Goal: Task Accomplishment & Management: Use online tool/utility

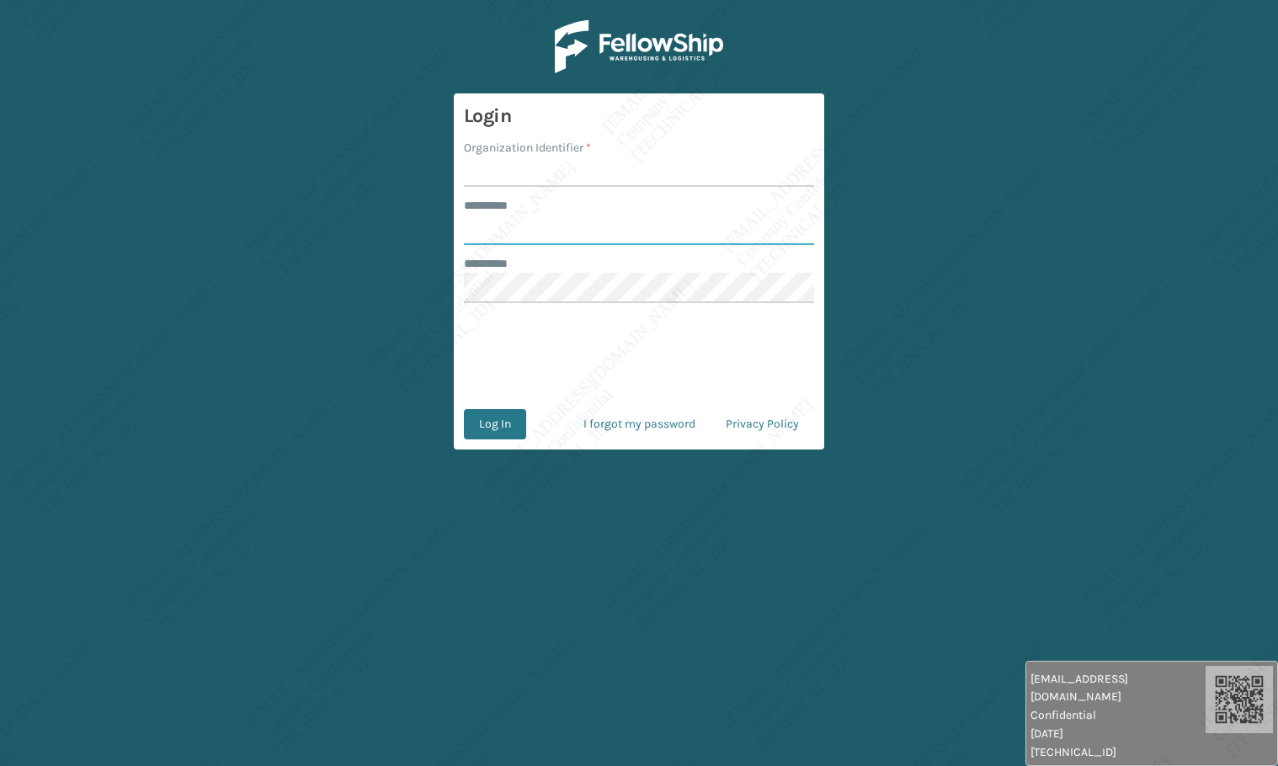
type input "*****"
type input "[PERSON_NAME]"
click at [500, 435] on button "Log In" at bounding box center [495, 424] width 62 height 30
type input "*****"
click at [547, 168] on input "Organization Identifier *" at bounding box center [639, 172] width 350 height 30
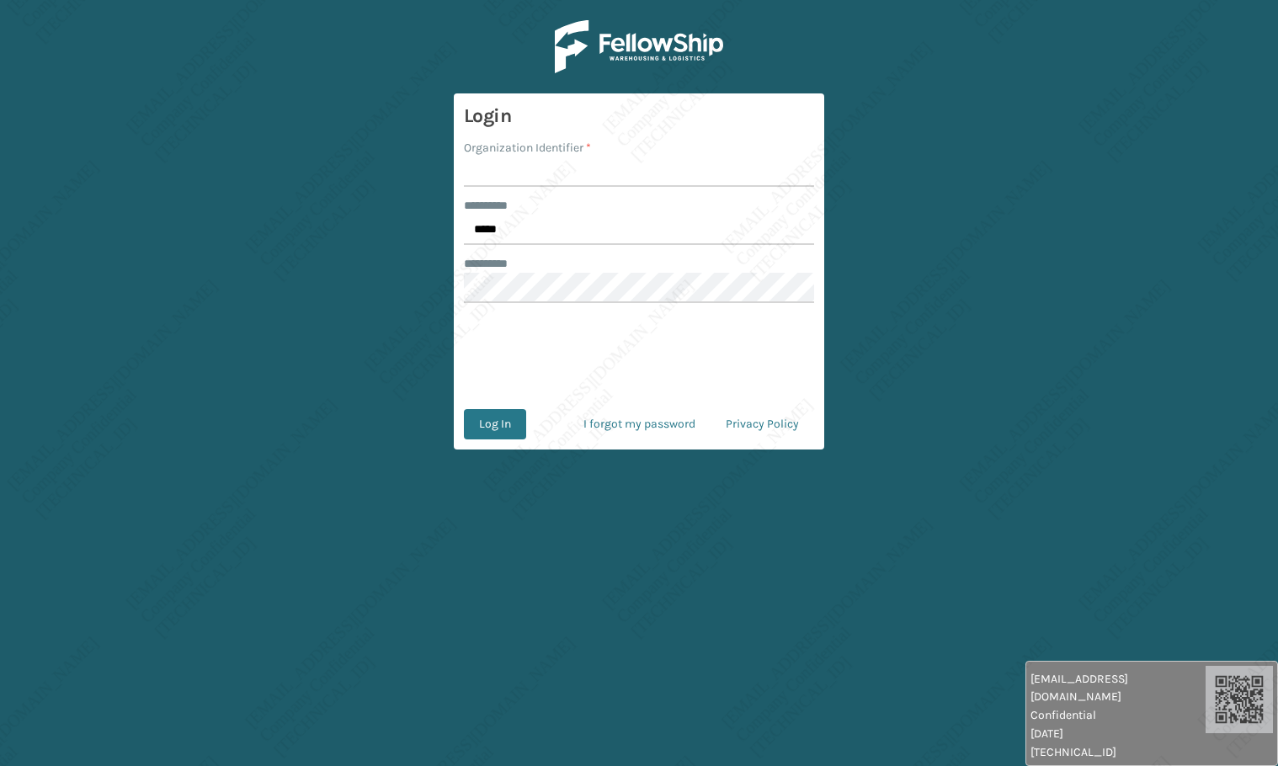
type input "[PERSON_NAME]"
click at [503, 426] on button "Log In" at bounding box center [495, 424] width 62 height 30
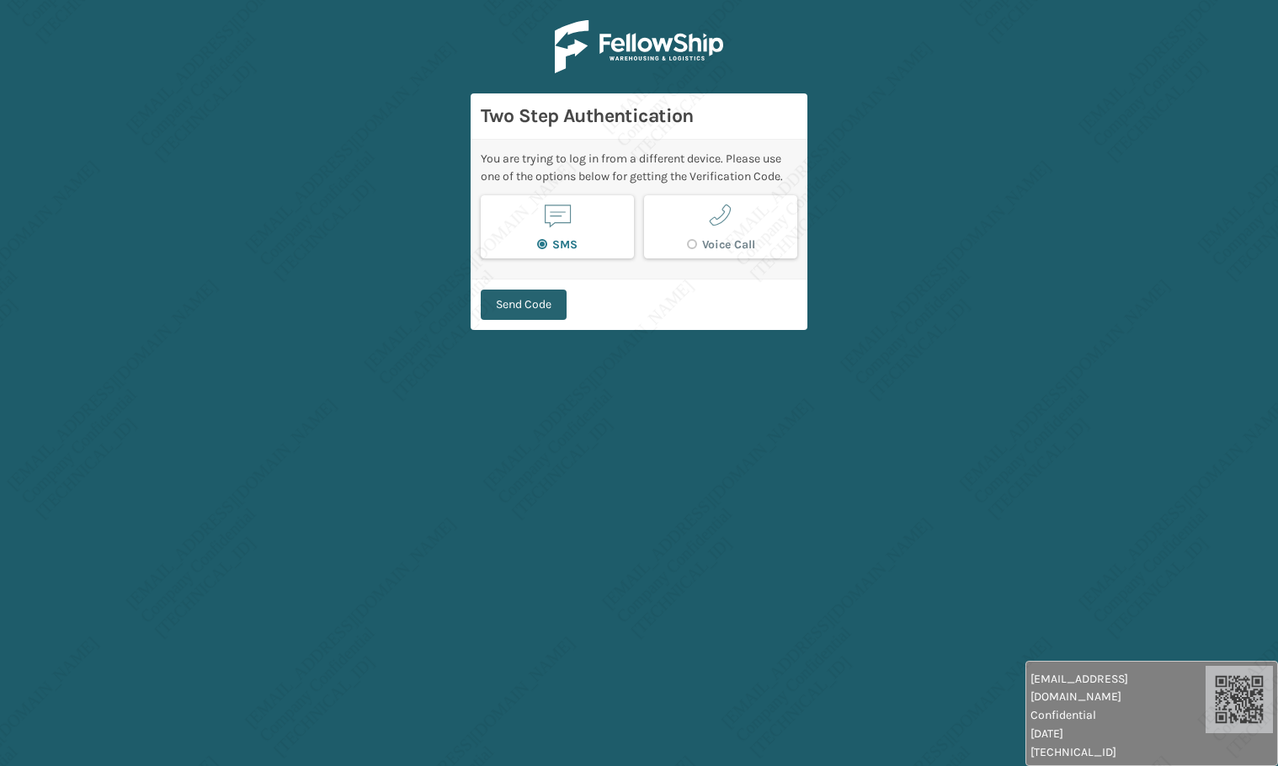
click at [546, 295] on button "Send Code" at bounding box center [524, 305] width 86 height 30
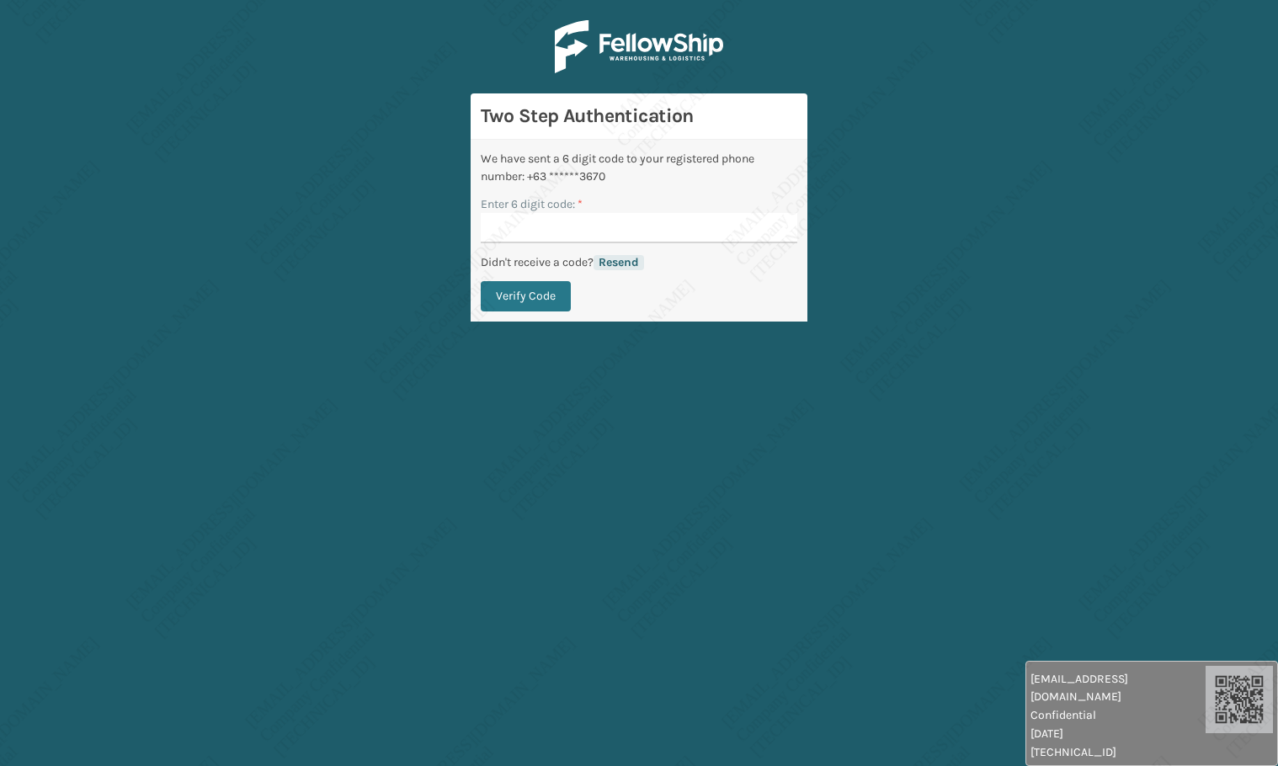
click at [635, 255] on button "Resend" at bounding box center [618, 262] width 51 height 15
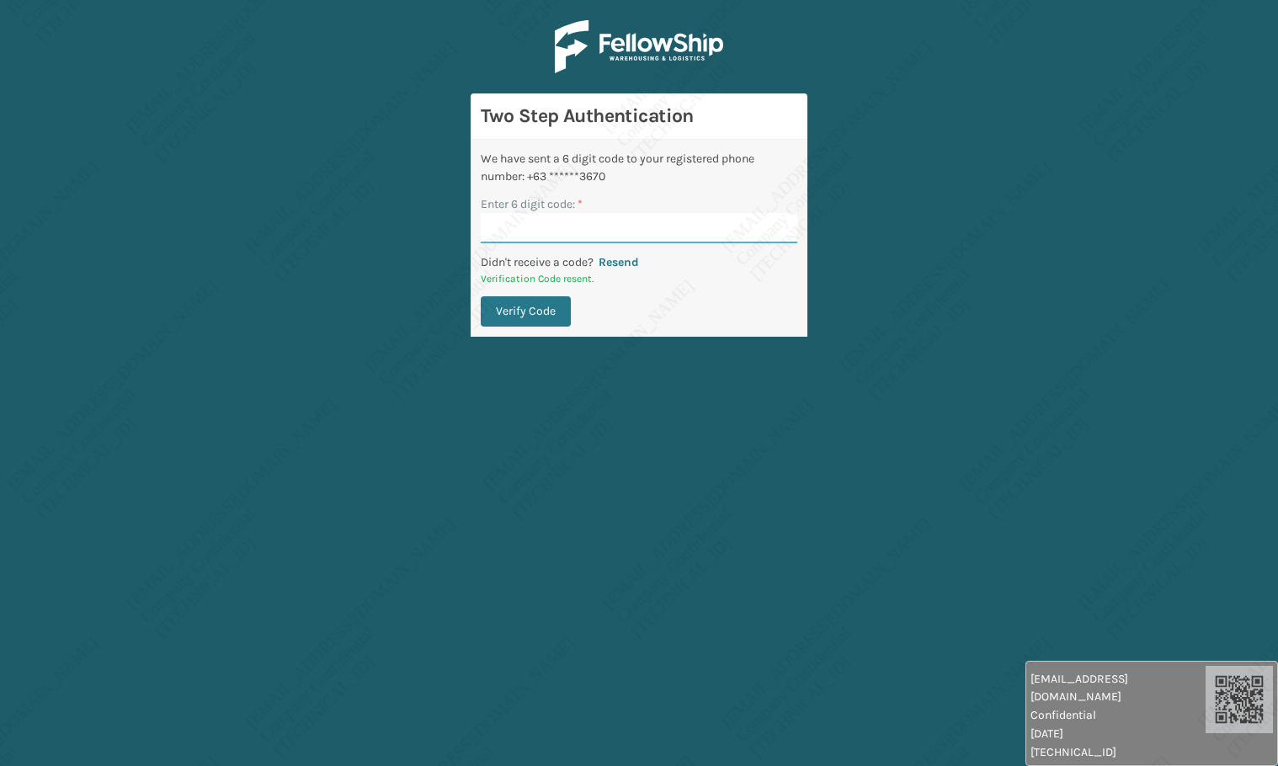
click at [626, 228] on input "Enter 6 digit code: *" at bounding box center [639, 228] width 317 height 30
click at [481, 296] on button "Verify Code" at bounding box center [526, 311] width 90 height 30
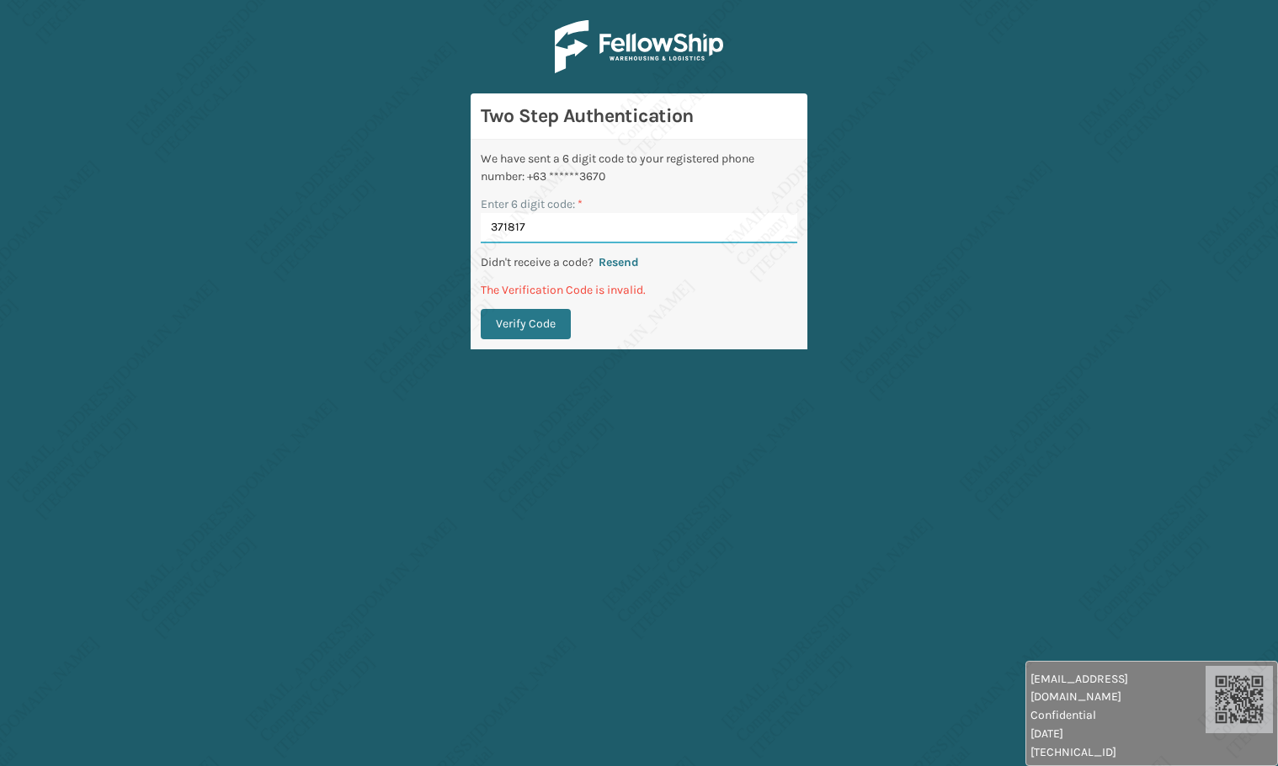
drag, startPoint x: 510, startPoint y: 234, endPoint x: 537, endPoint y: 225, distance: 28.5
click at [510, 233] on input "371817" at bounding box center [639, 228] width 317 height 30
type input "371917"
click at [481, 309] on button "Verify Code" at bounding box center [526, 324] width 90 height 30
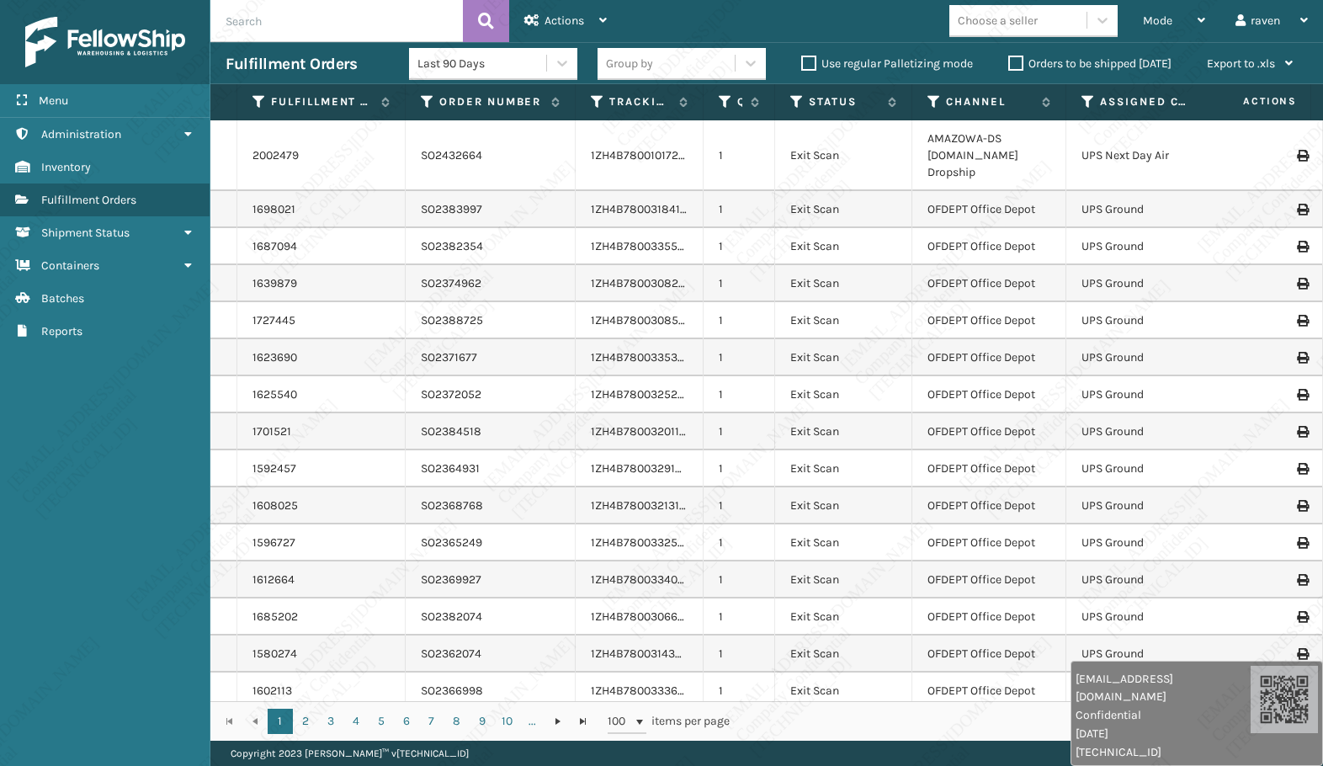
drag, startPoint x: 1083, startPoint y: 97, endPoint x: 1084, endPoint y: 105, distance: 8.6
click at [1083, 97] on icon at bounding box center [1088, 101] width 13 height 15
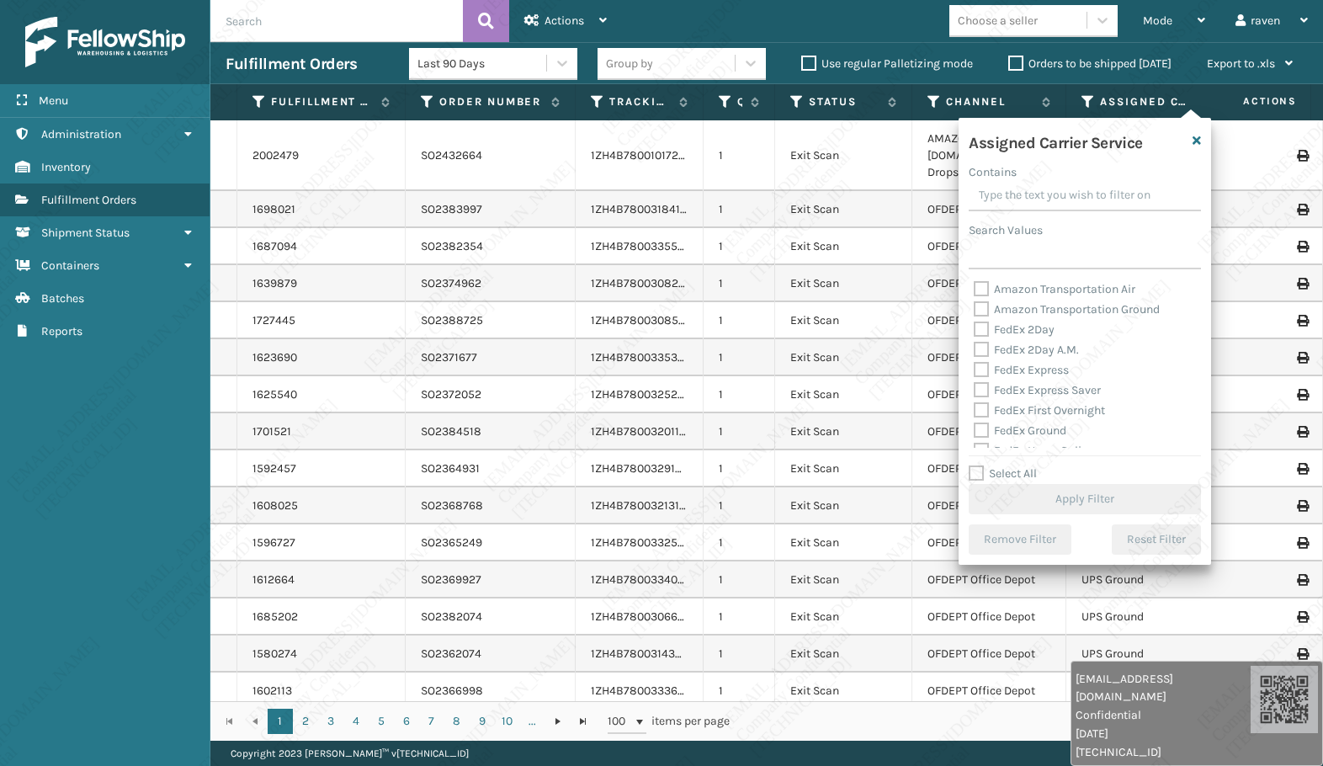
click at [1054, 237] on div "Search Values" at bounding box center [1085, 230] width 232 height 18
click at [1048, 270] on div "Assigned Carrier Service Contains Search Values Amazon Transportation Air Amazo…" at bounding box center [1085, 341] width 253 height 447
click at [1056, 258] on input "Search Values" at bounding box center [1085, 254] width 232 height 30
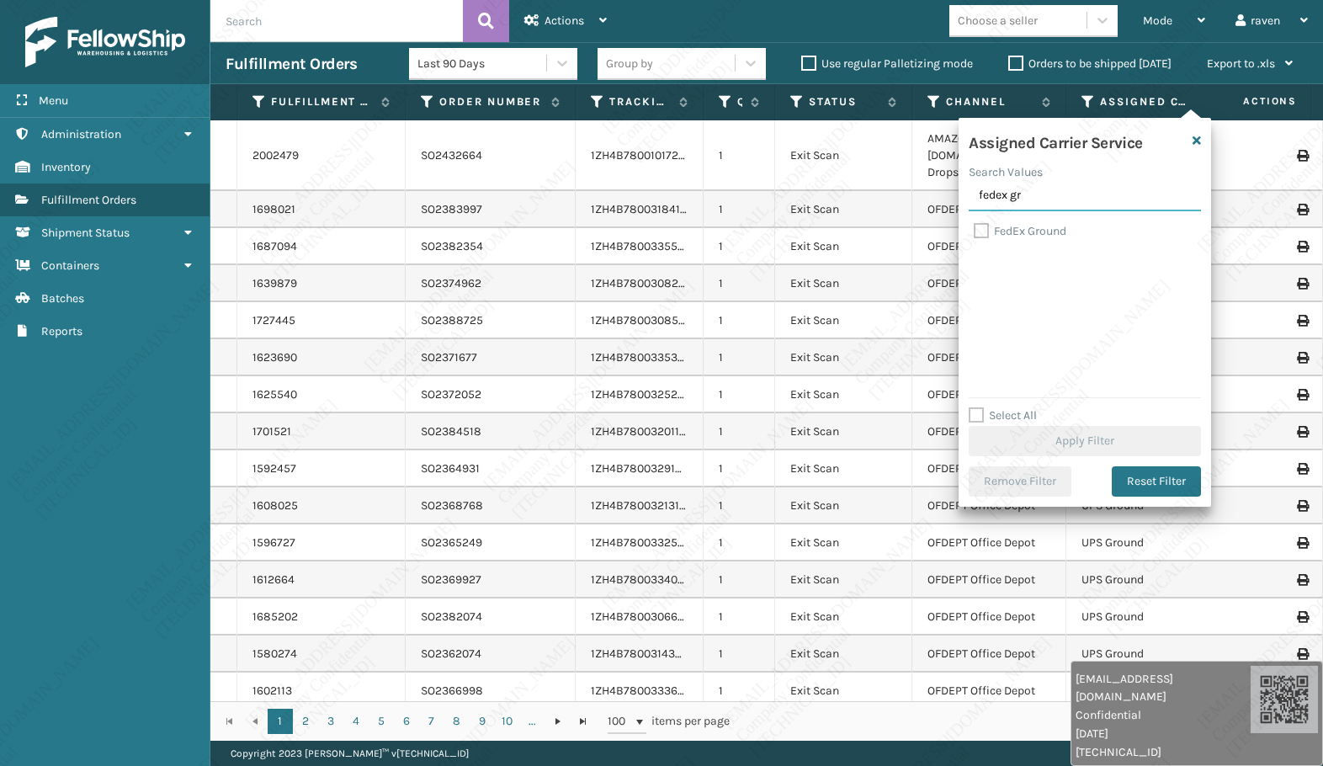
type input "fedex gr"
click at [1022, 226] on label "FedEx Ground" at bounding box center [1020, 231] width 93 height 14
click at [975, 226] on input "FedEx Ground" at bounding box center [974, 226] width 1 height 11
checkbox input "true"
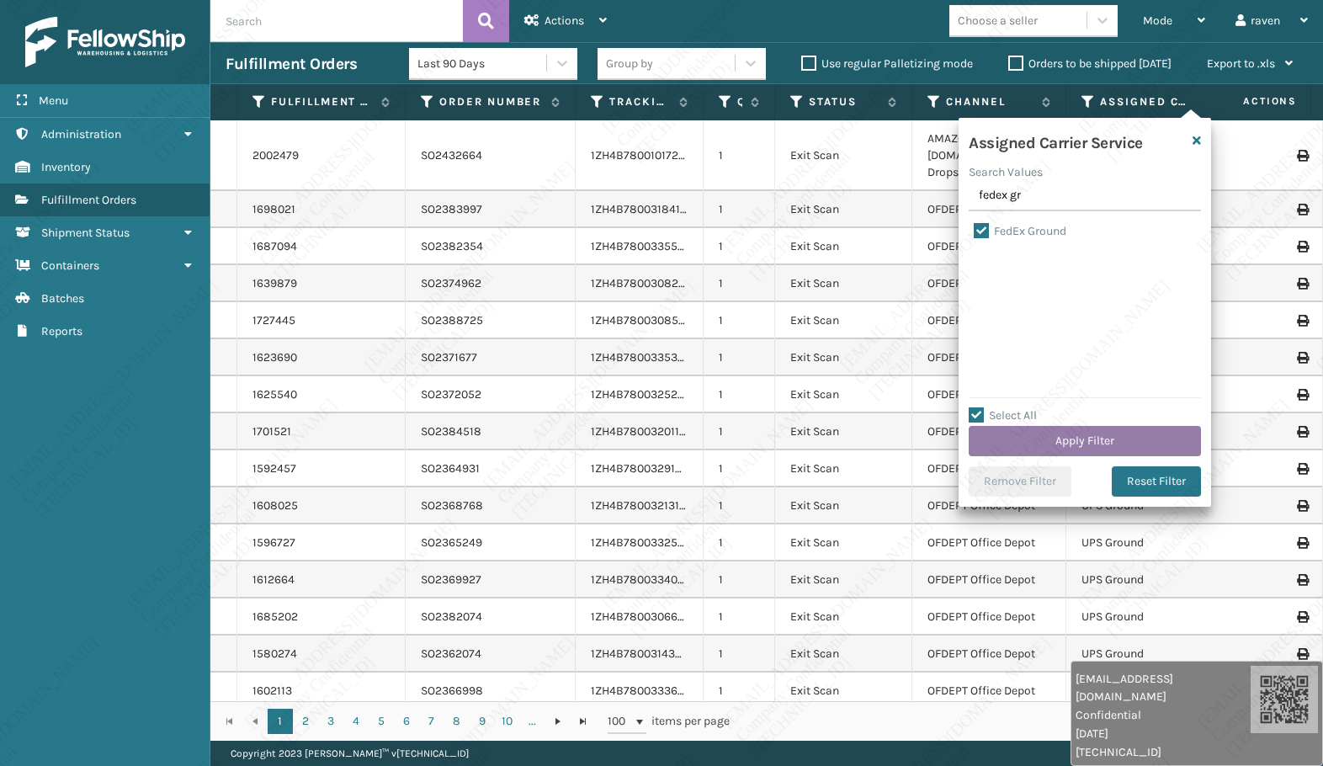
click at [1118, 436] on button "Apply Filter" at bounding box center [1085, 441] width 232 height 30
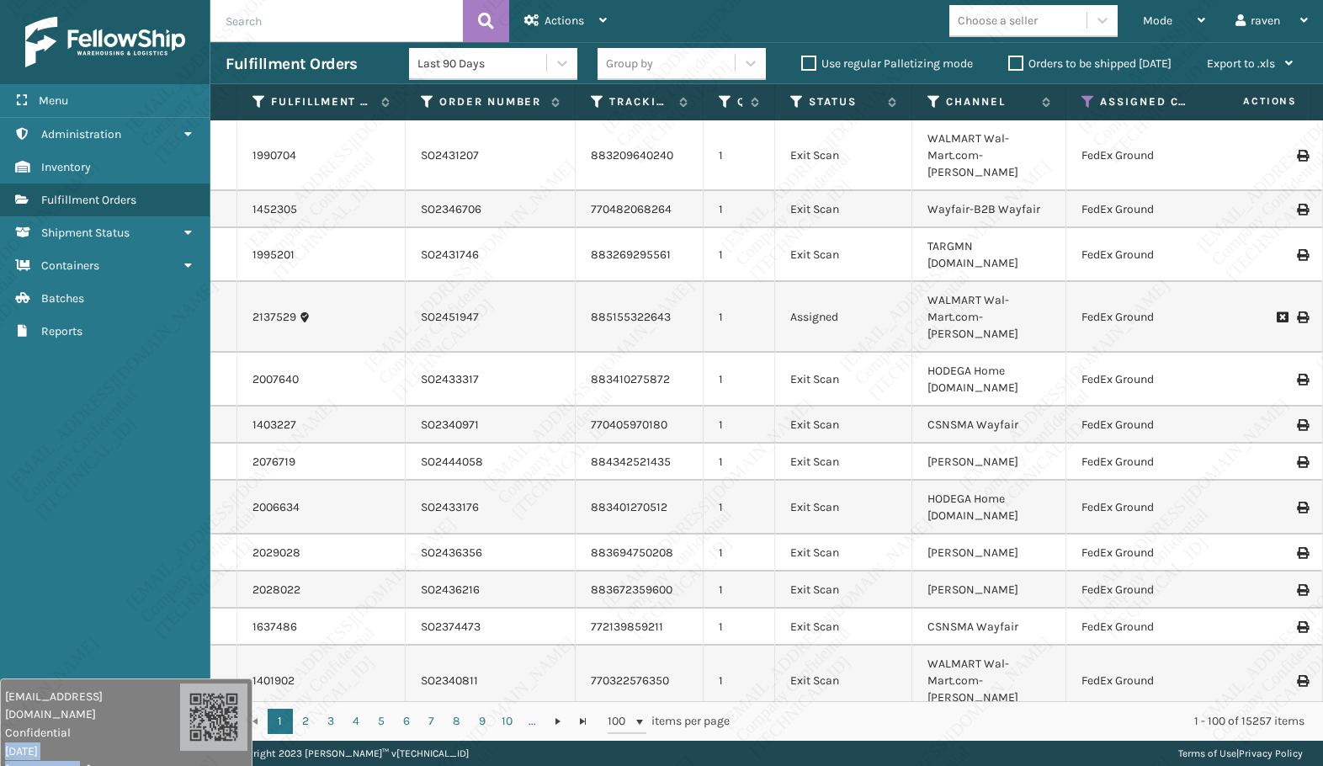
drag, startPoint x: 1058, startPoint y: 726, endPoint x: 91, endPoint y: 745, distance: 967.4
click at [91, 746] on div "[EMAIL_ADDRESS][DOMAIN_NAME] Confidential [DATE] [TECHNICAL_ID]" at bounding box center [92, 733] width 175 height 91
click at [1172, 24] on span "Mode" at bounding box center [1157, 20] width 29 height 14
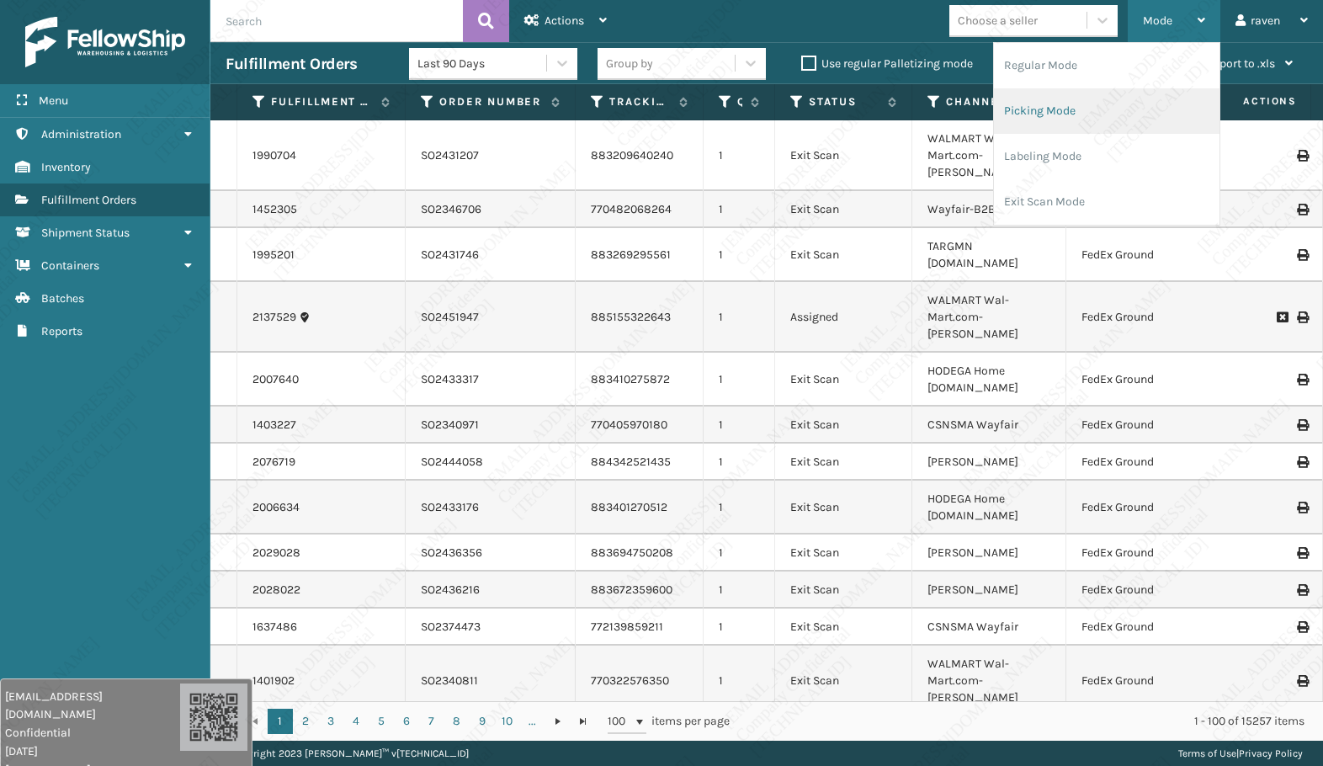
click at [1105, 102] on li "Picking Mode" at bounding box center [1107, 110] width 226 height 45
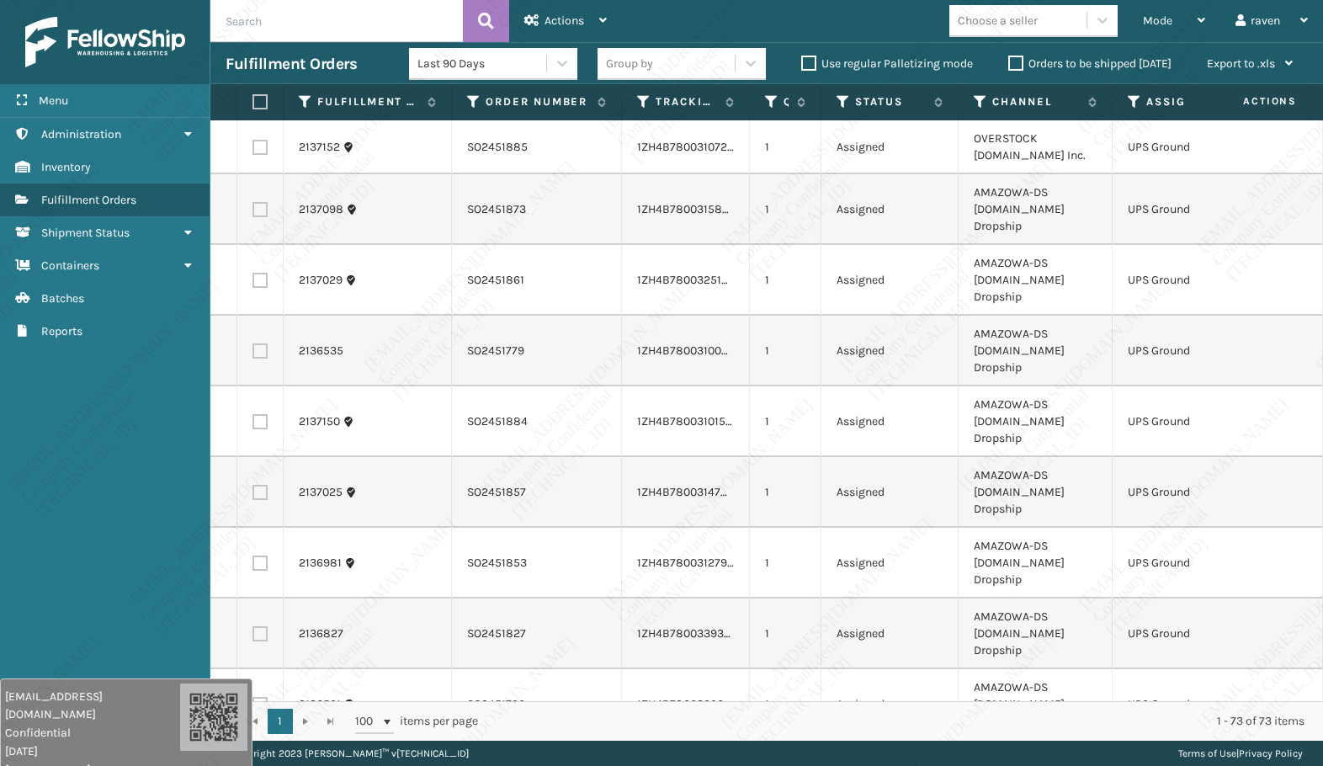
click at [1138, 109] on th "Assigned Carrier Service" at bounding box center [1193, 102] width 161 height 36
click at [1133, 100] on icon at bounding box center [1134, 101] width 13 height 15
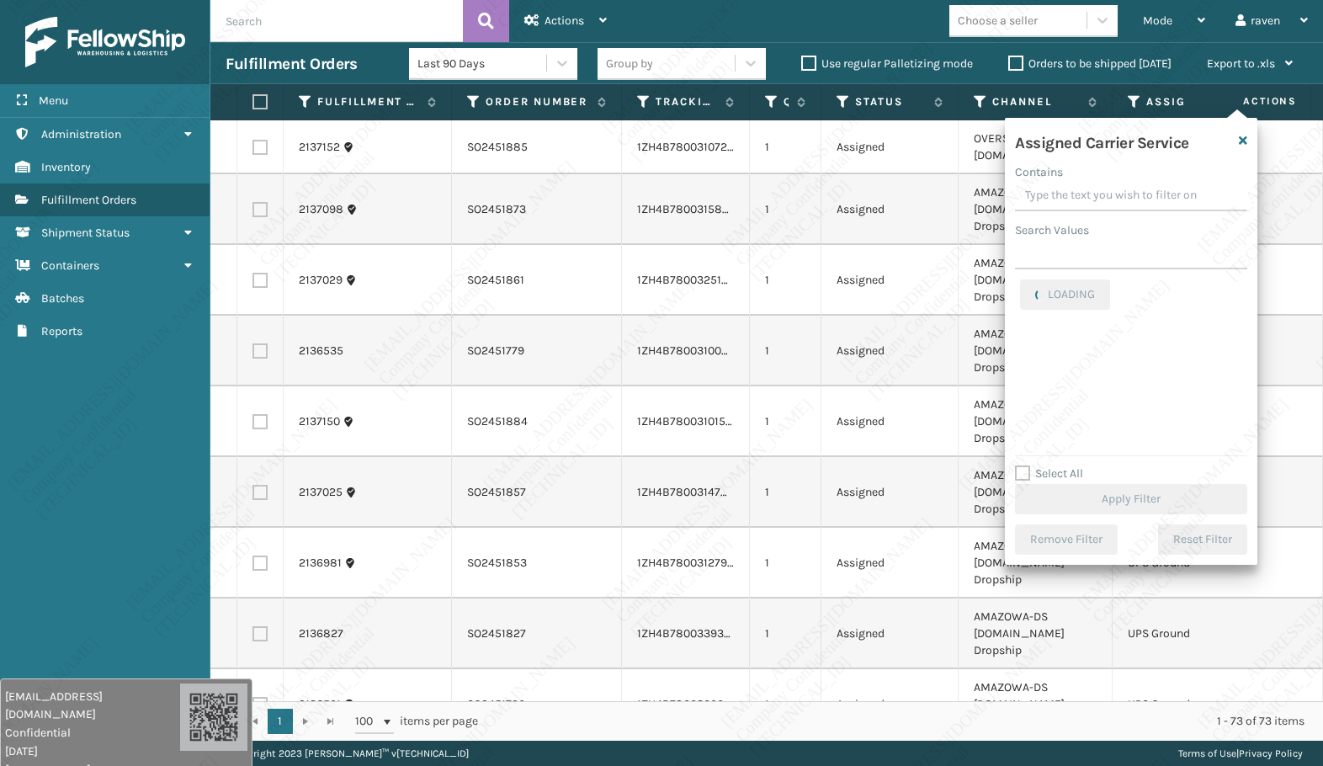
click at [1118, 210] on input "Contains" at bounding box center [1131, 196] width 232 height 30
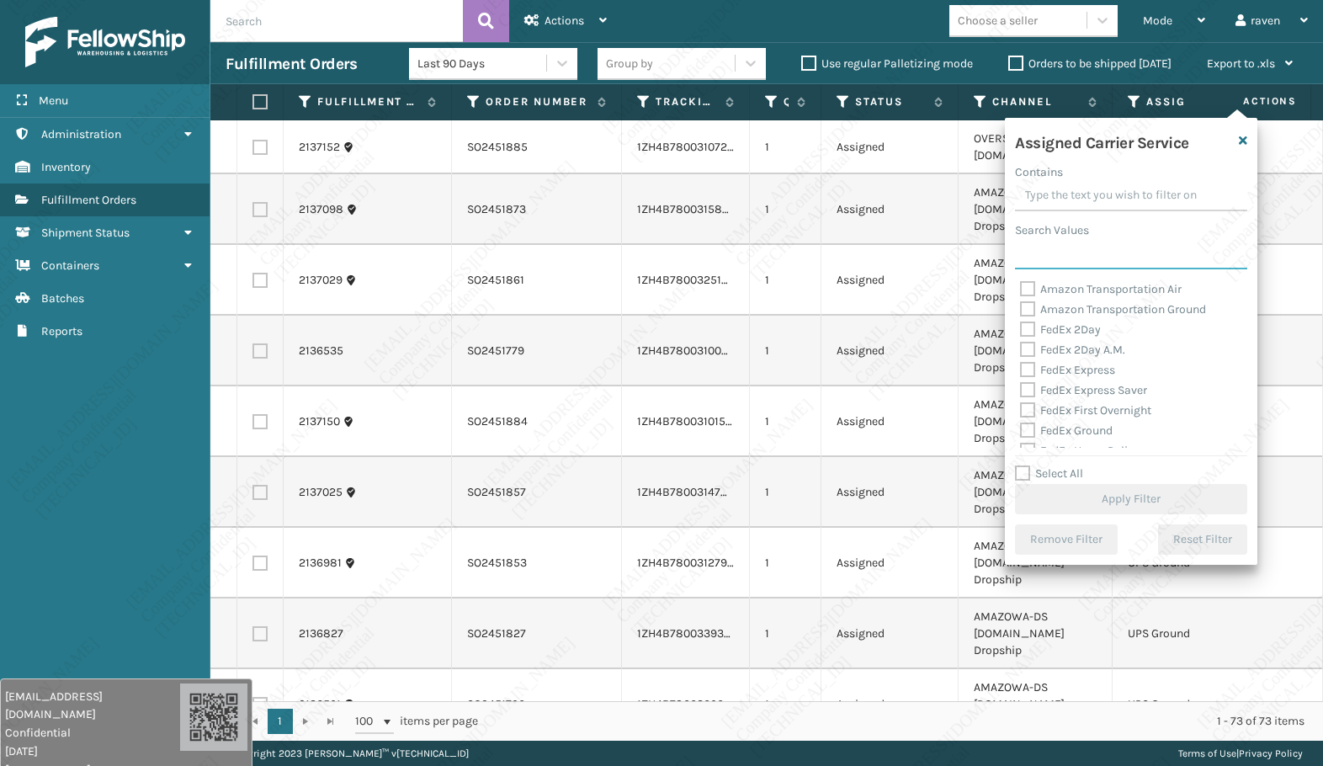
click at [1050, 259] on input "Search Values" at bounding box center [1131, 254] width 232 height 30
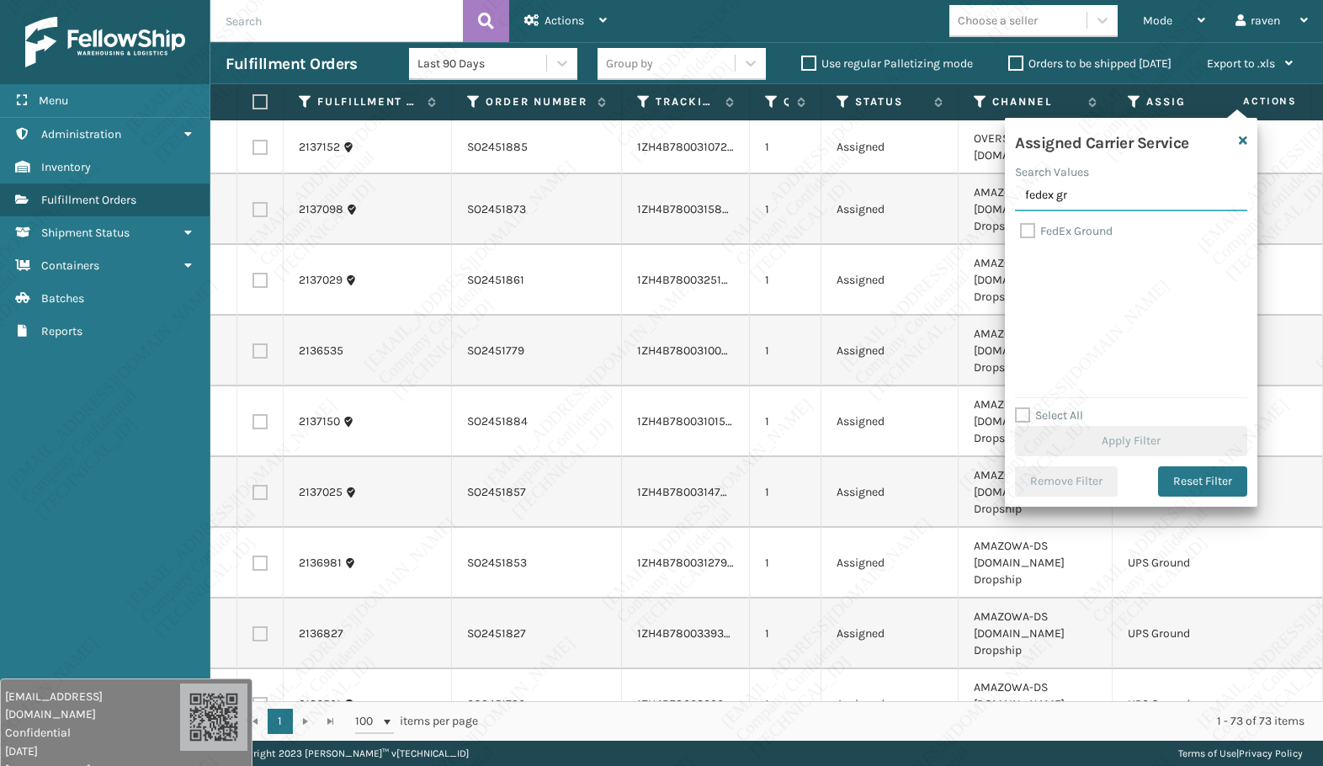
type input "fedex gr"
click at [1082, 223] on div "FedEx Ground" at bounding box center [1131, 231] width 222 height 20
click at [1087, 231] on label "FedEx Ground" at bounding box center [1066, 231] width 93 height 14
click at [1021, 231] on input "FedEx Ground" at bounding box center [1020, 226] width 1 height 11
checkbox input "true"
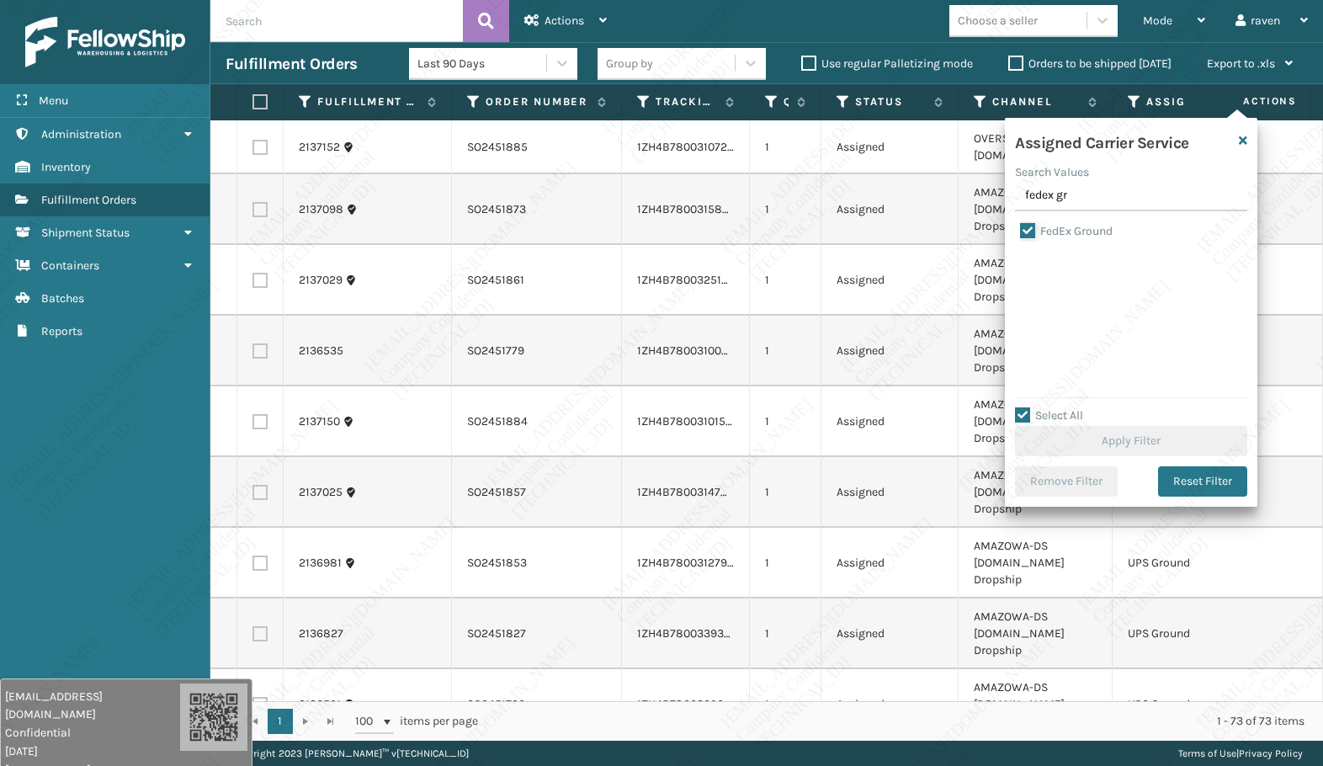
checkbox input "true"
click at [1130, 439] on button "Apply Filter" at bounding box center [1131, 441] width 232 height 30
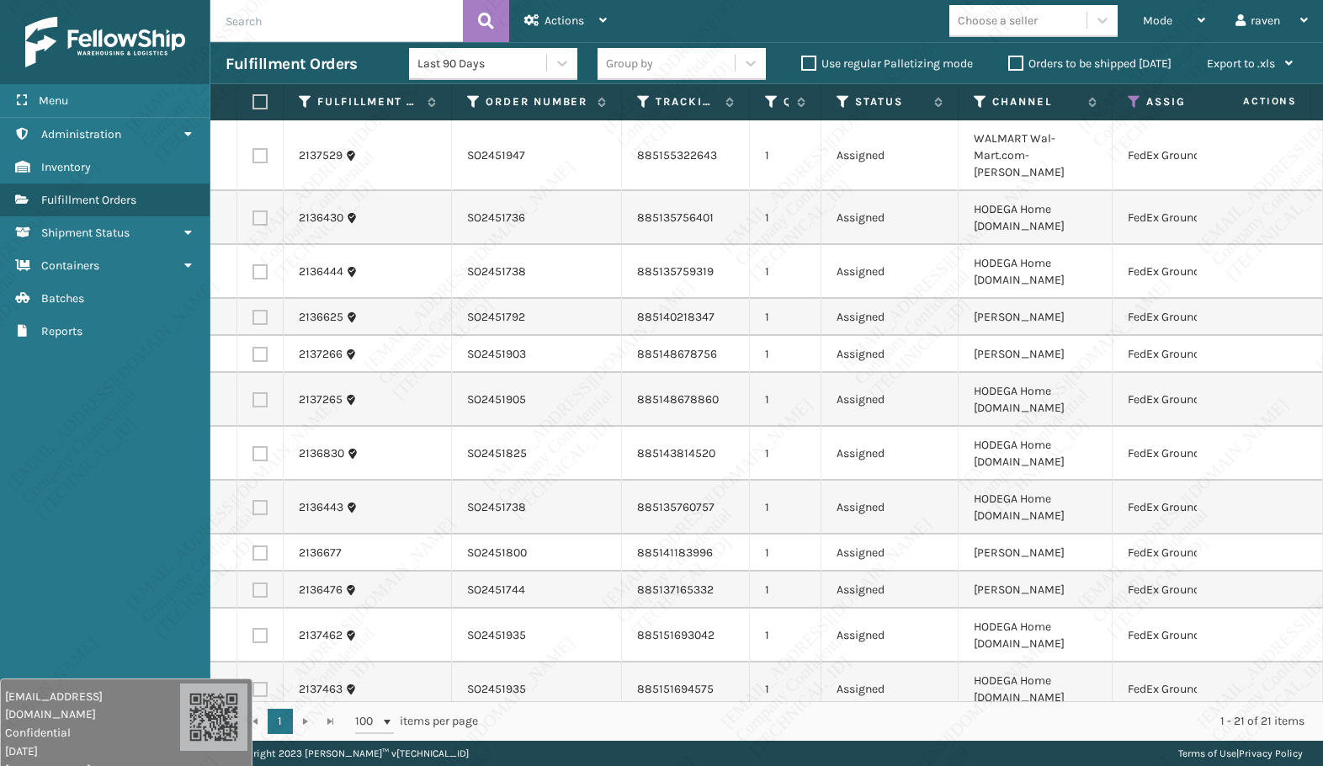
drag, startPoint x: 258, startPoint y: 105, endPoint x: 295, endPoint y: 99, distance: 36.7
click at [258, 105] on label at bounding box center [258, 101] width 10 height 15
click at [253, 105] on input "checkbox" at bounding box center [253, 102] width 1 height 11
checkbox input "true"
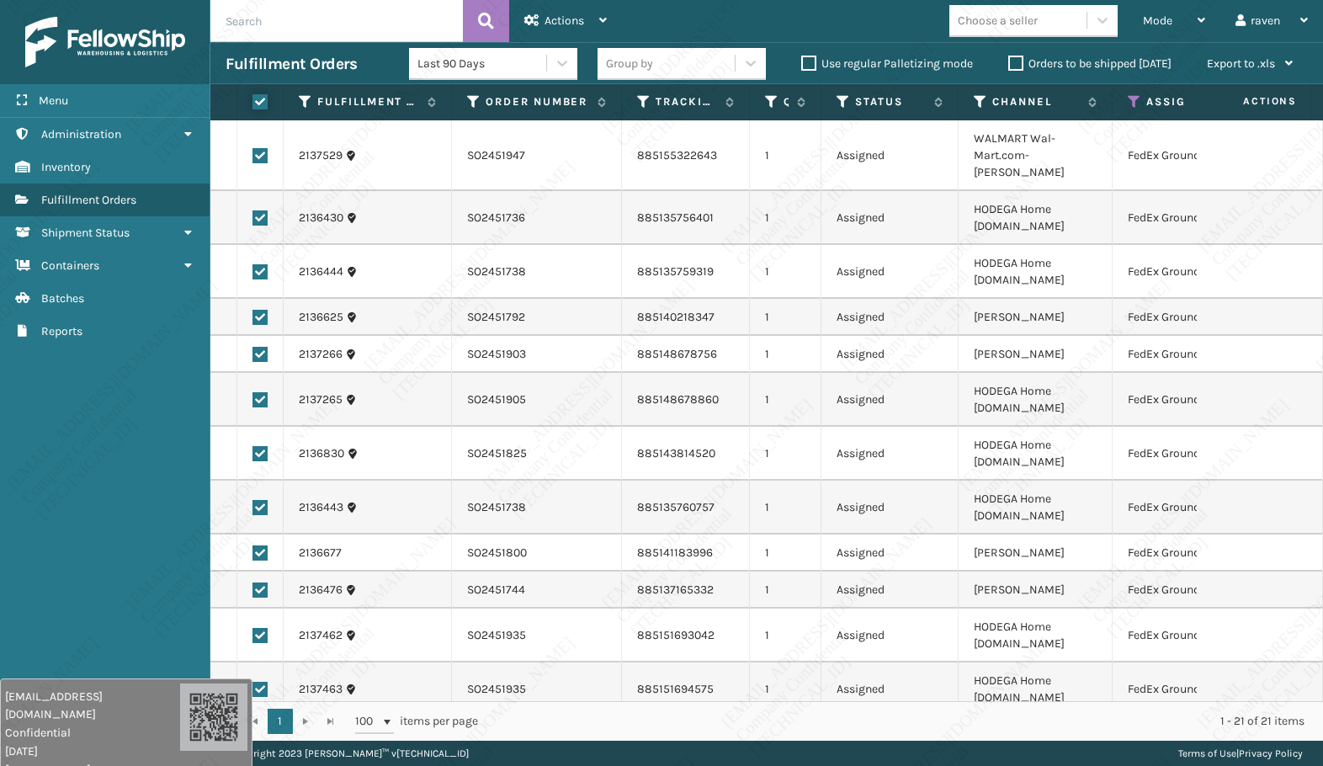
checkbox input "true"
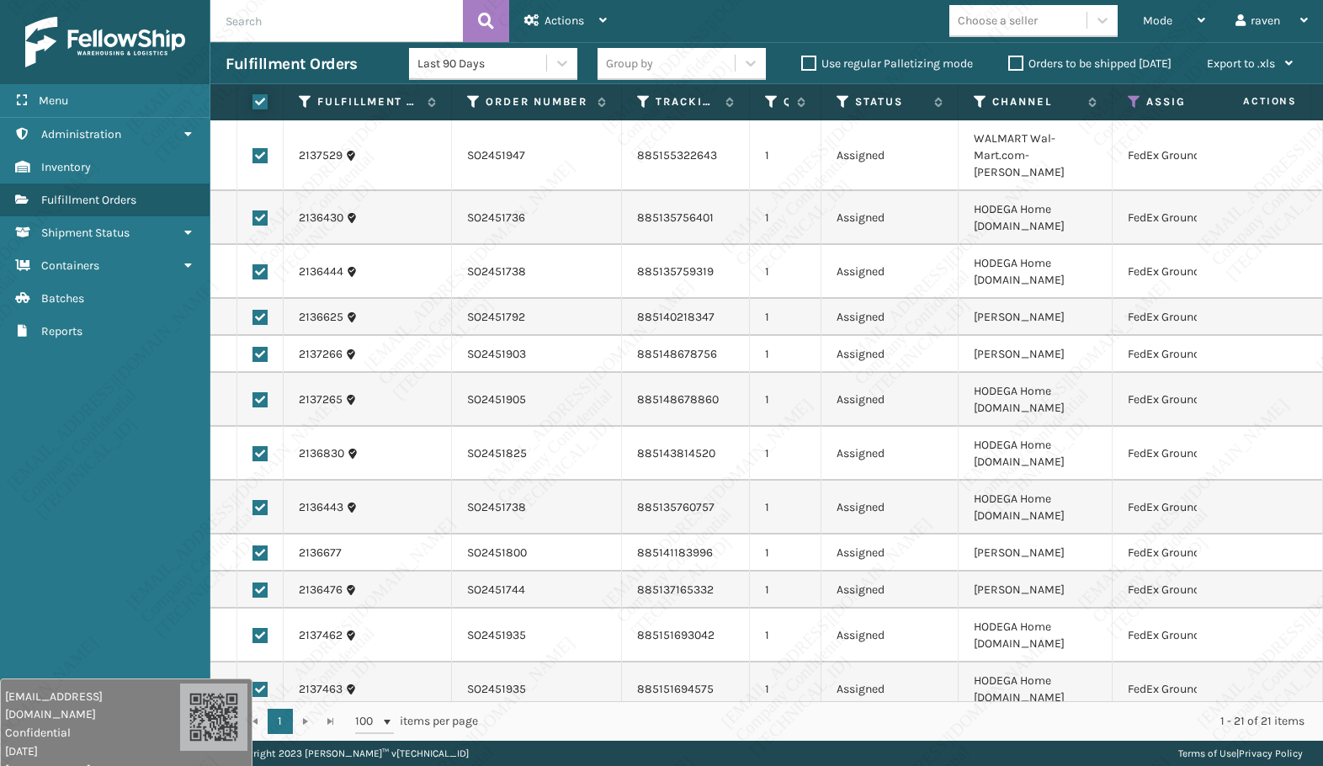
checkbox input "true"
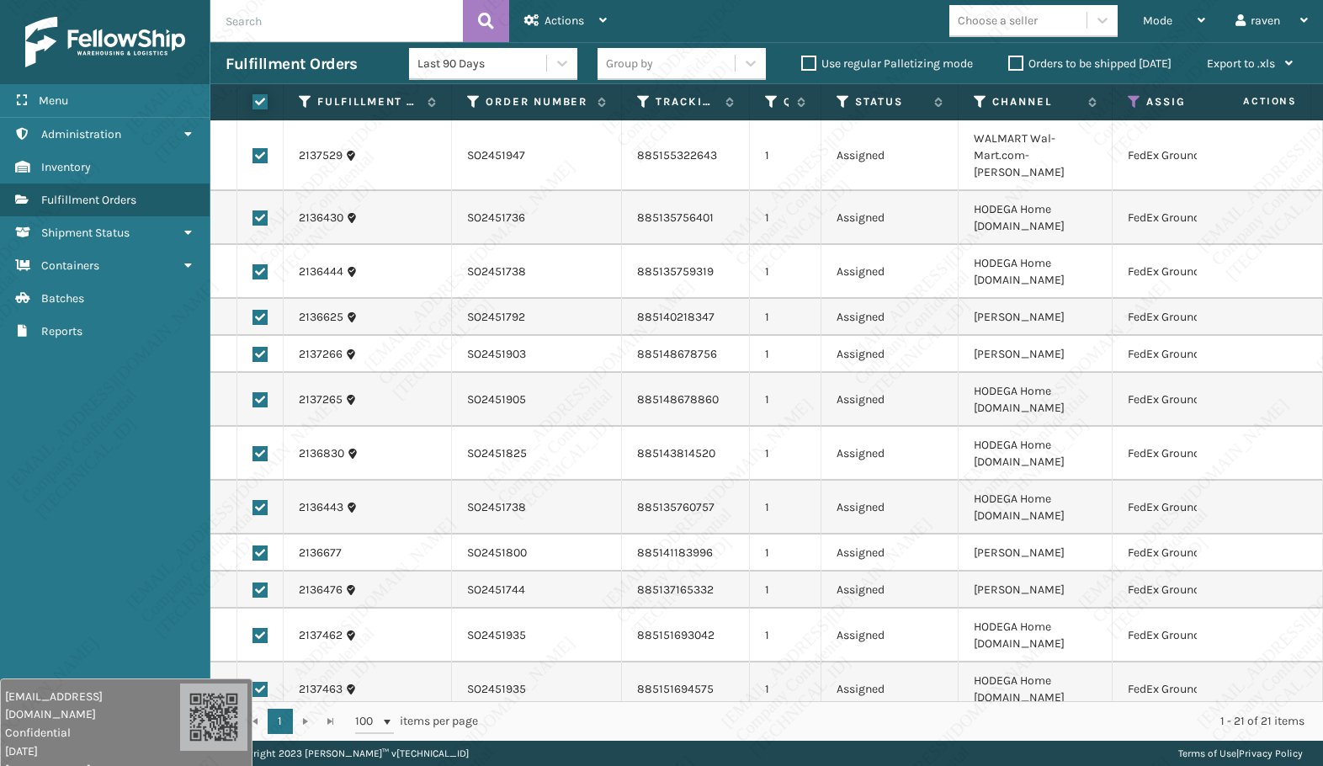
checkbox input "true"
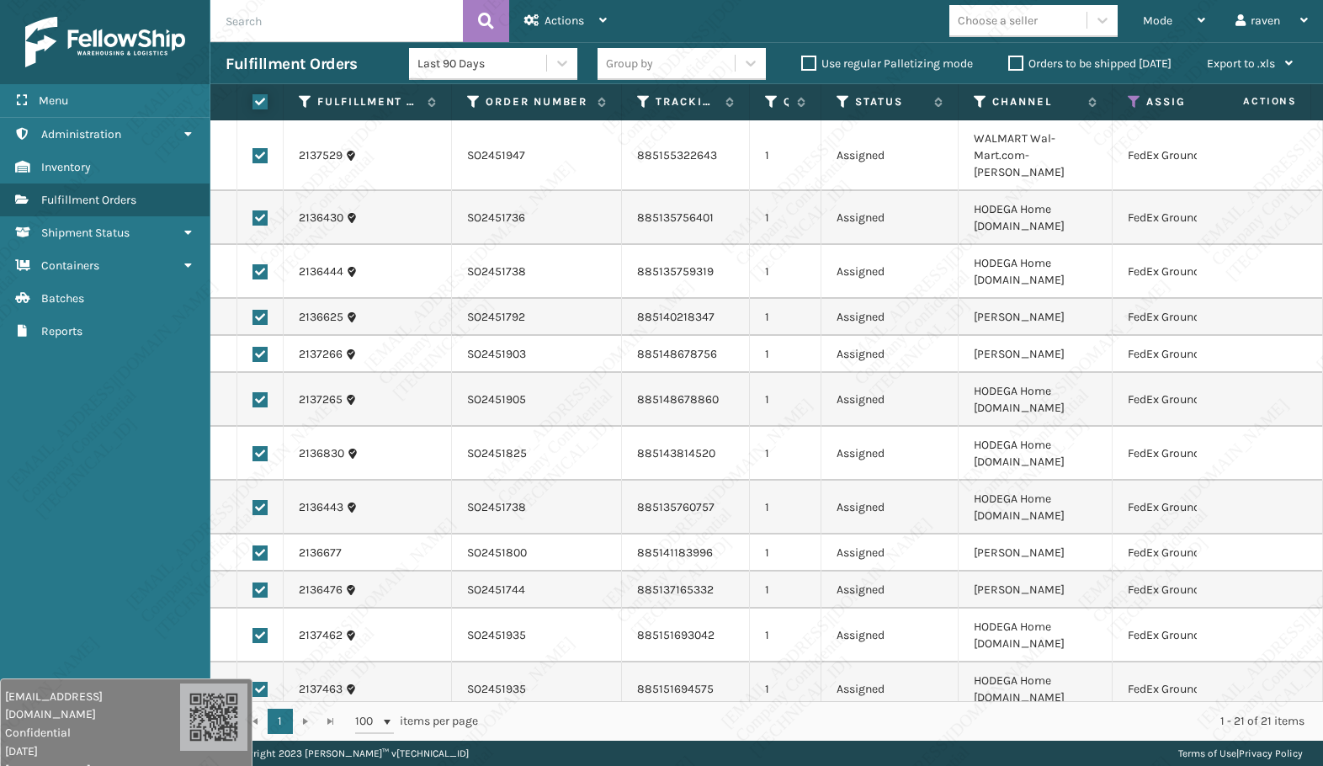
checkbox input "true"
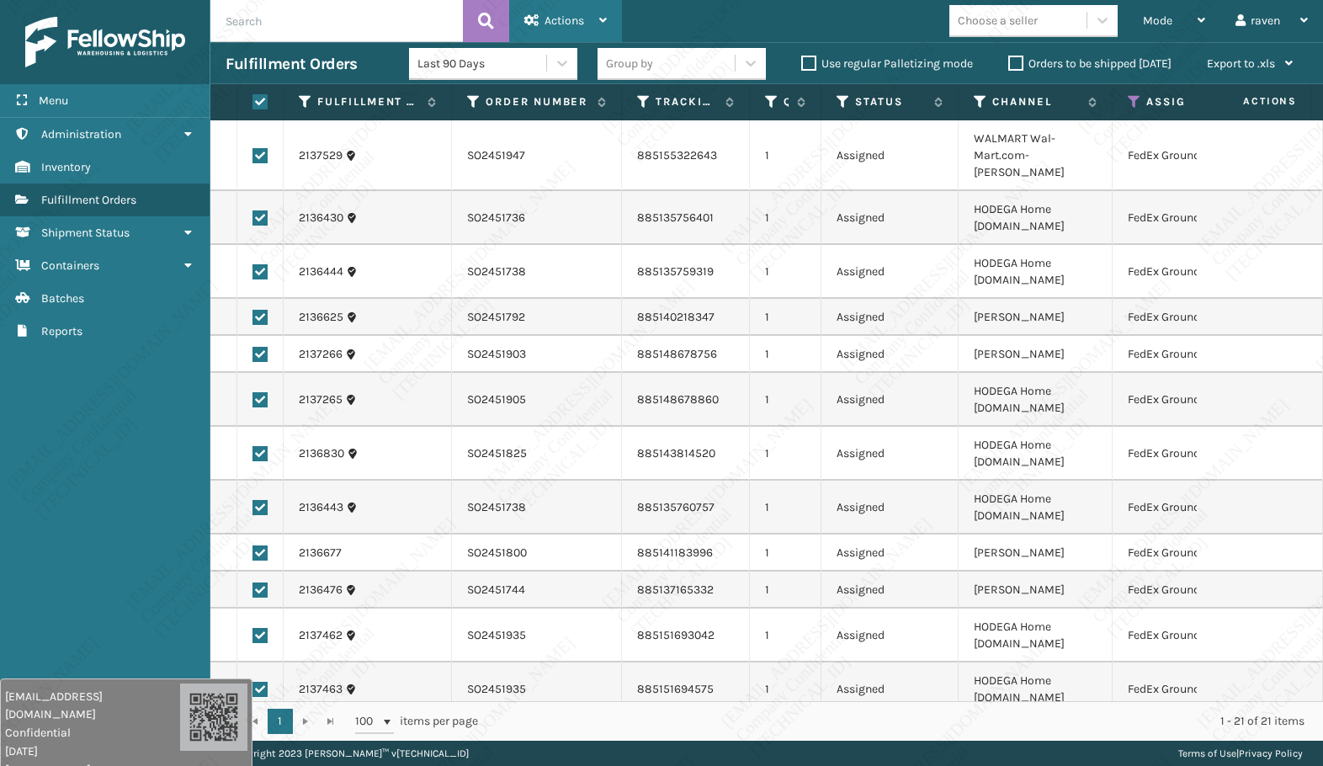
click at [583, 13] on div "Actions" at bounding box center [565, 21] width 82 height 42
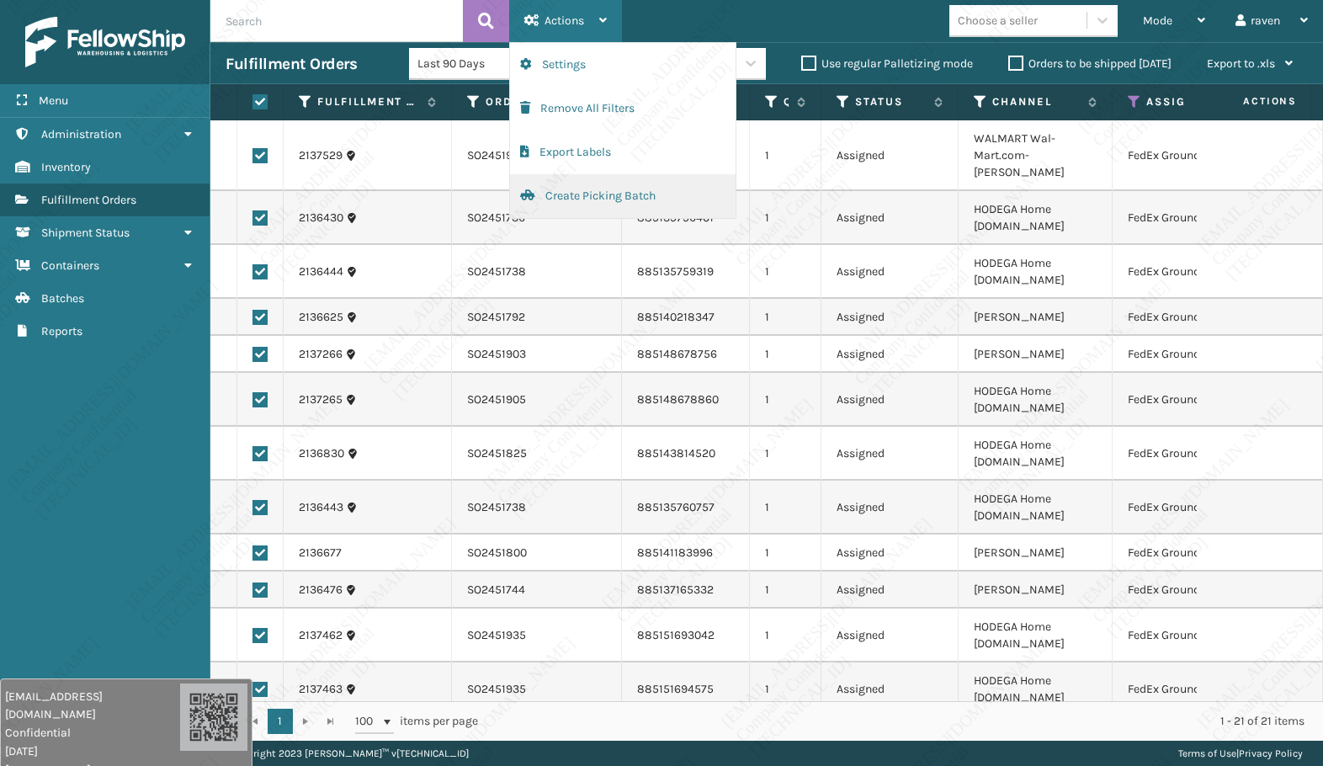
click at [564, 200] on button "Create Picking Batch" at bounding box center [623, 196] width 226 height 44
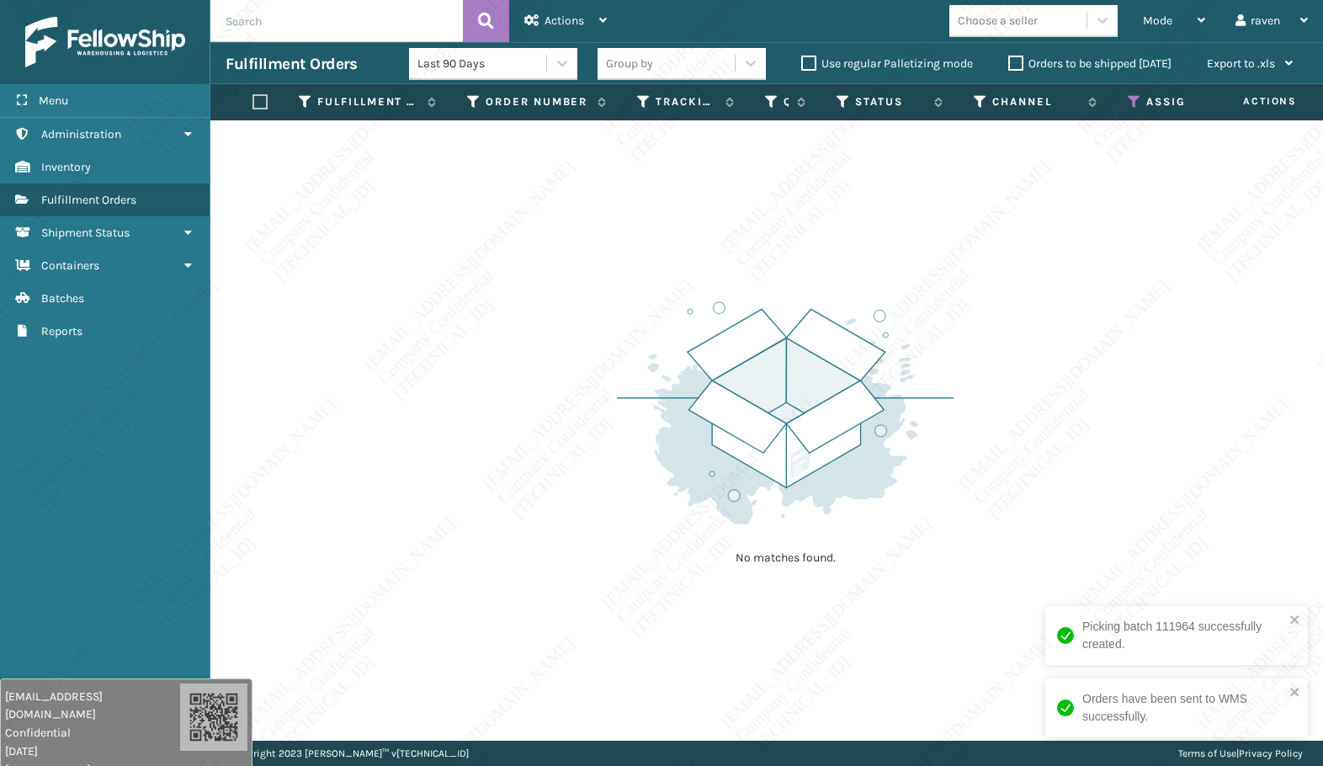
click at [1136, 98] on icon at bounding box center [1134, 101] width 13 height 15
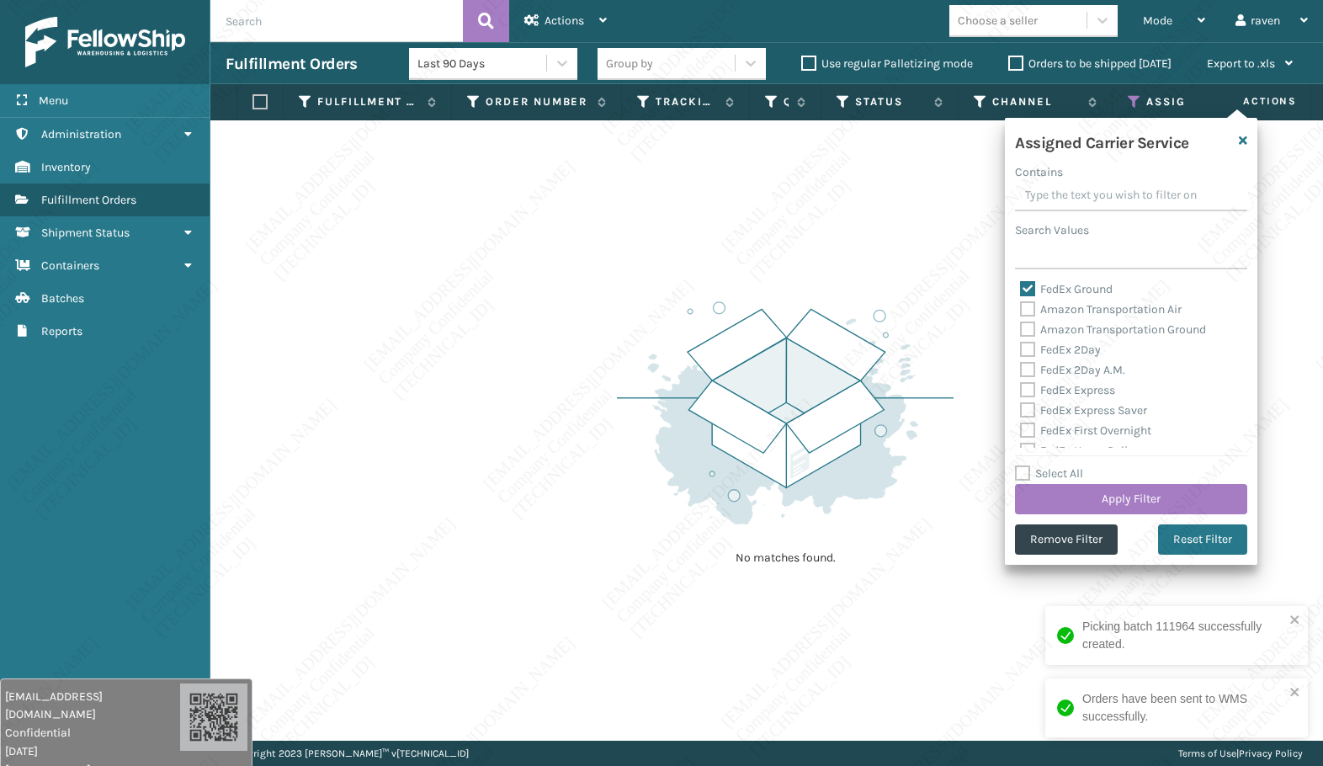
click at [1072, 284] on div "FedEx Ground" at bounding box center [1131, 289] width 222 height 20
click at [1072, 284] on label "FedEx Ground" at bounding box center [1066, 289] width 93 height 14
click at [1021, 284] on input "FedEx Ground" at bounding box center [1020, 284] width 1 height 11
checkbox input "false"
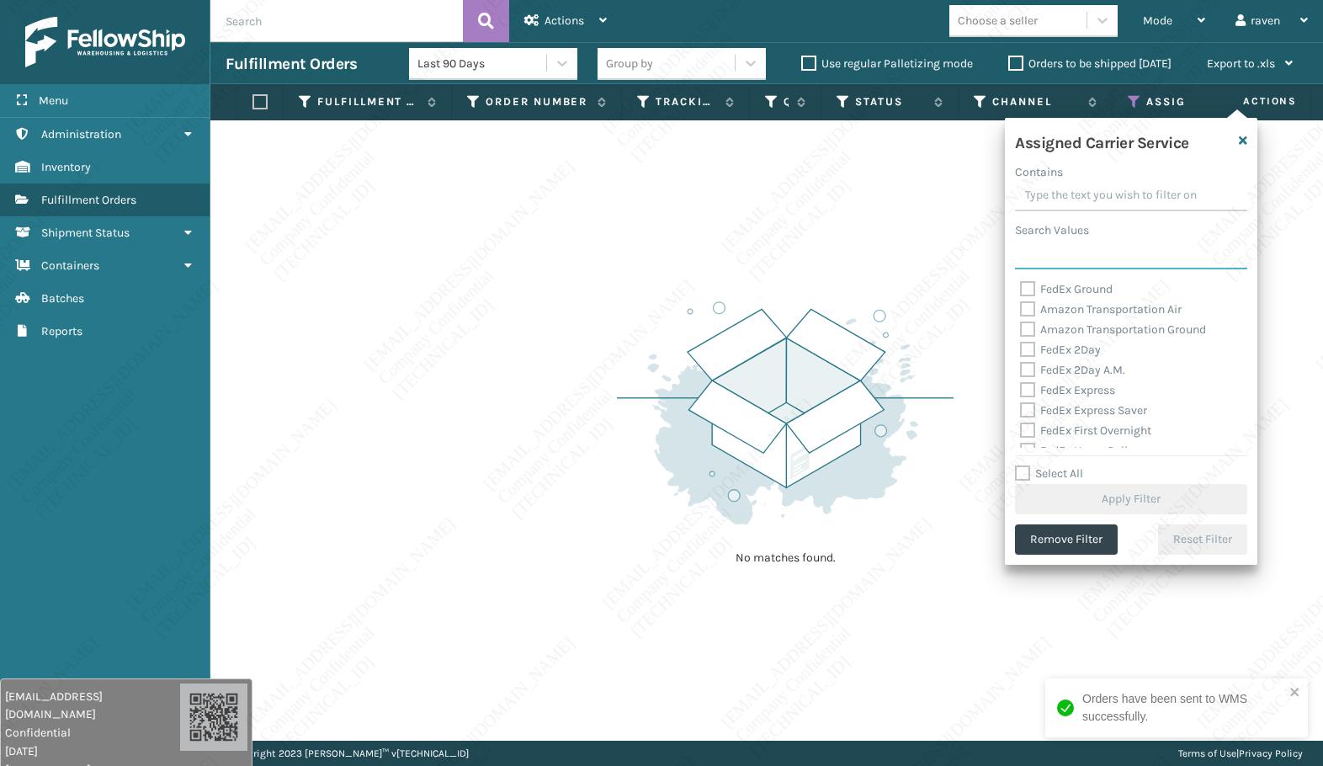
click at [1081, 258] on input "Search Values" at bounding box center [1131, 254] width 232 height 30
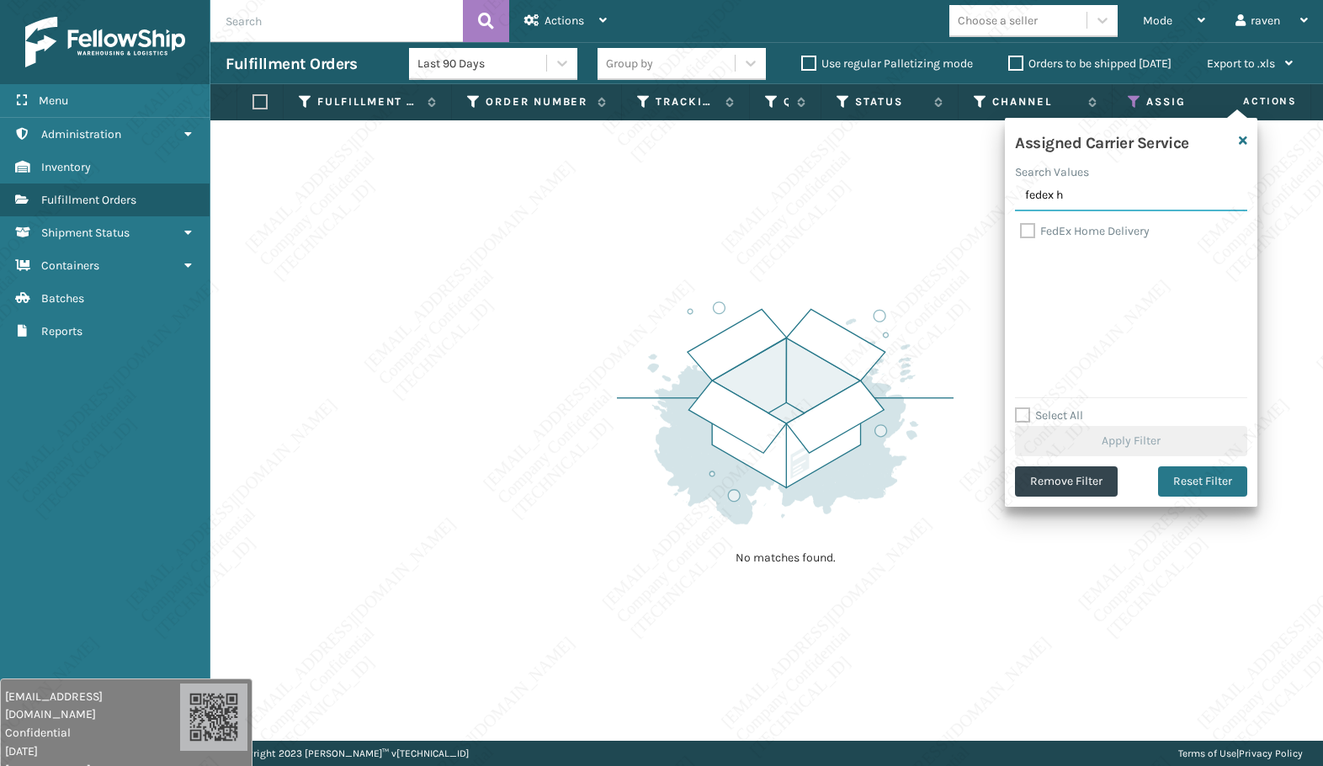
type input "fedex h"
click at [1091, 227] on label "FedEx Home Delivery" at bounding box center [1085, 231] width 130 height 14
click at [1021, 227] on input "FedEx Home Delivery" at bounding box center [1020, 226] width 1 height 11
checkbox input "true"
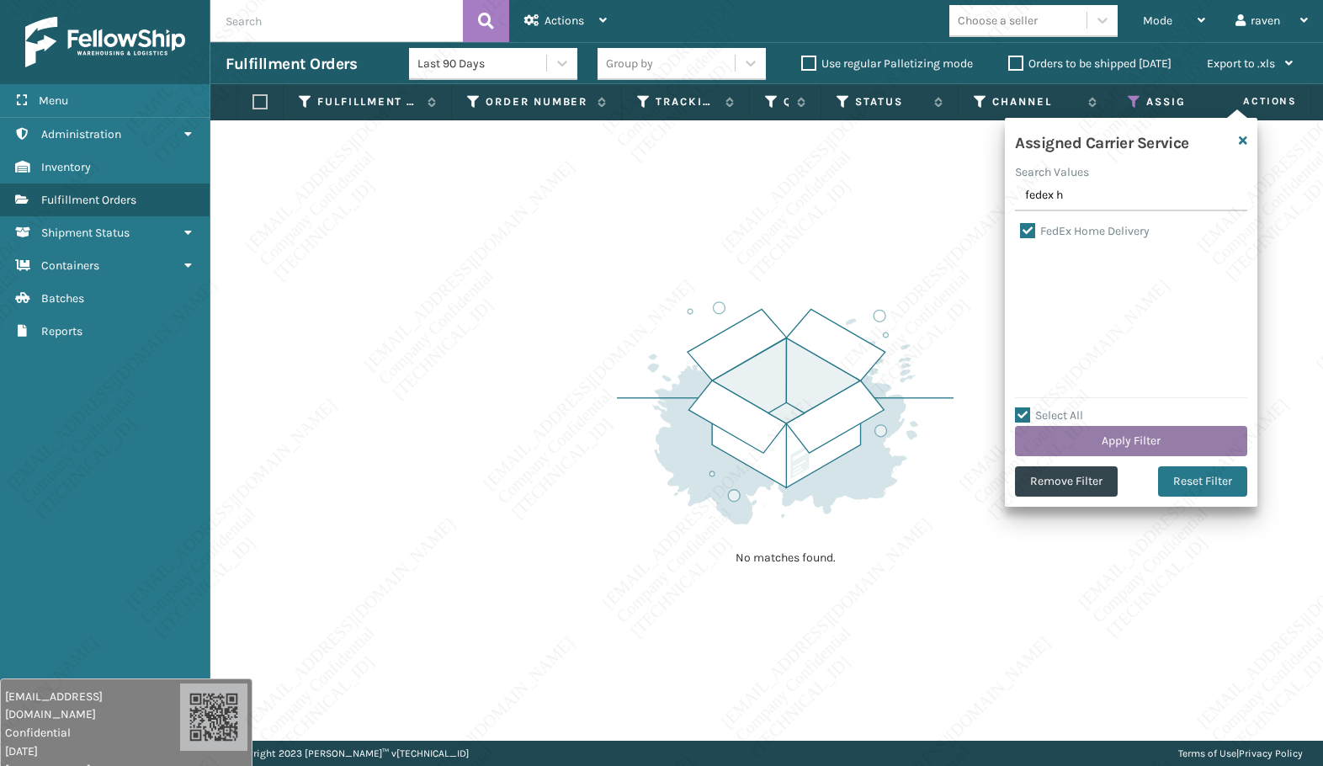
click at [1162, 431] on button "Apply Filter" at bounding box center [1131, 441] width 232 height 30
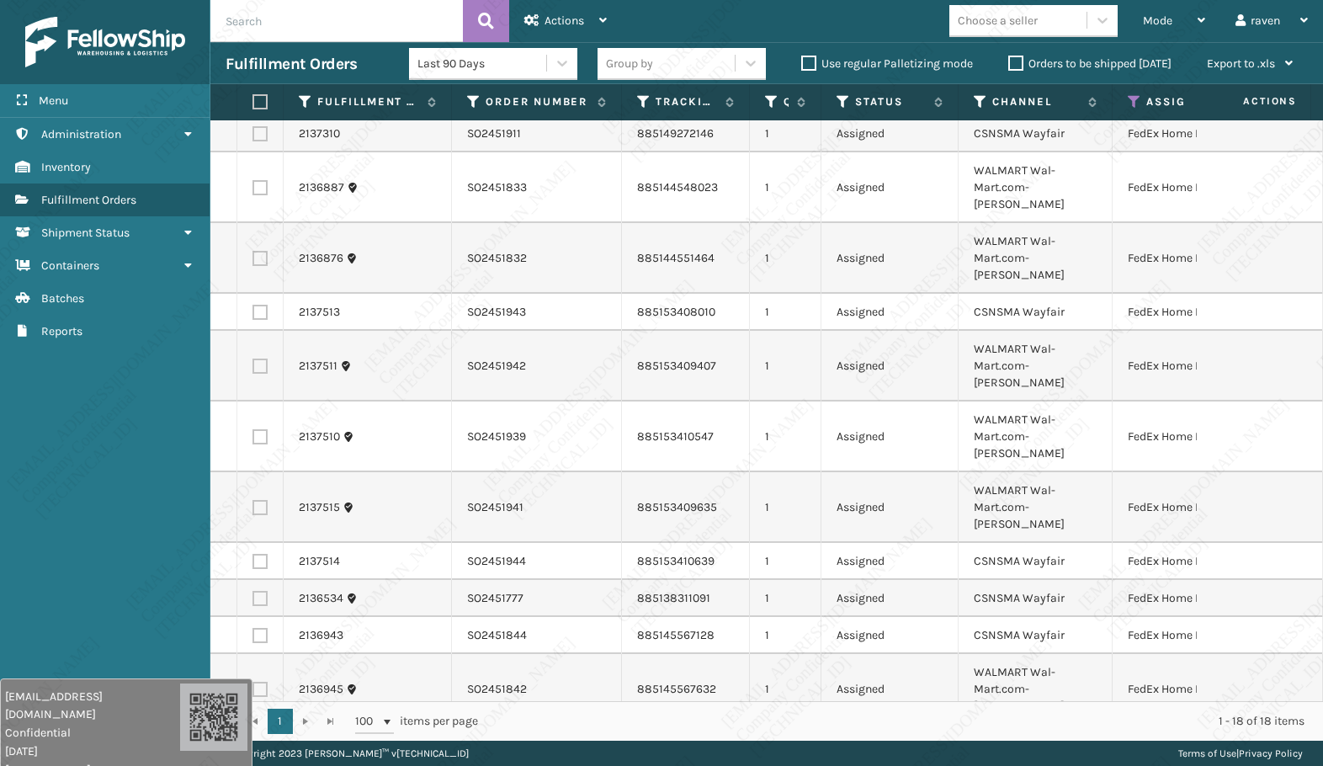
scroll to position [233, 0]
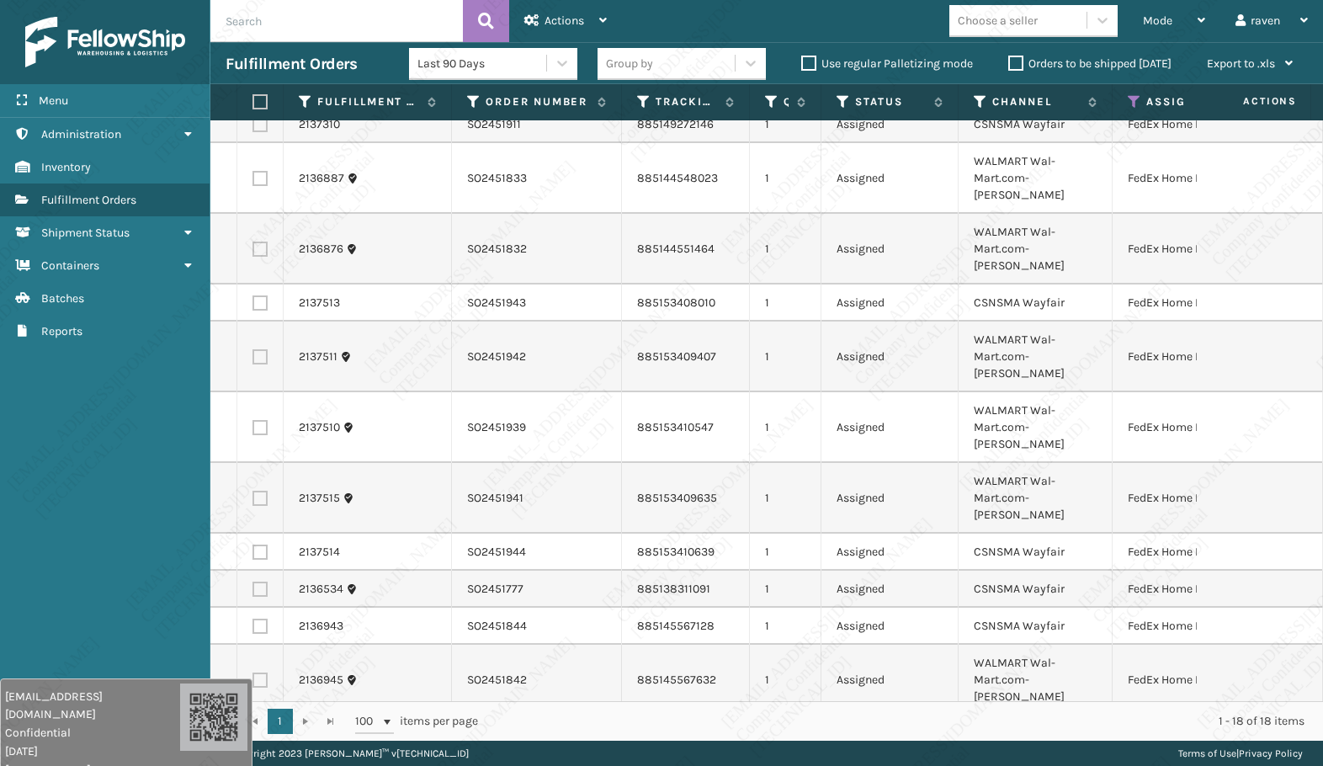
click at [274, 110] on th at bounding box center [260, 102] width 46 height 36
click at [263, 107] on label at bounding box center [258, 101] width 10 height 15
click at [253, 107] on input "checkbox" at bounding box center [253, 102] width 1 height 11
checkbox input "true"
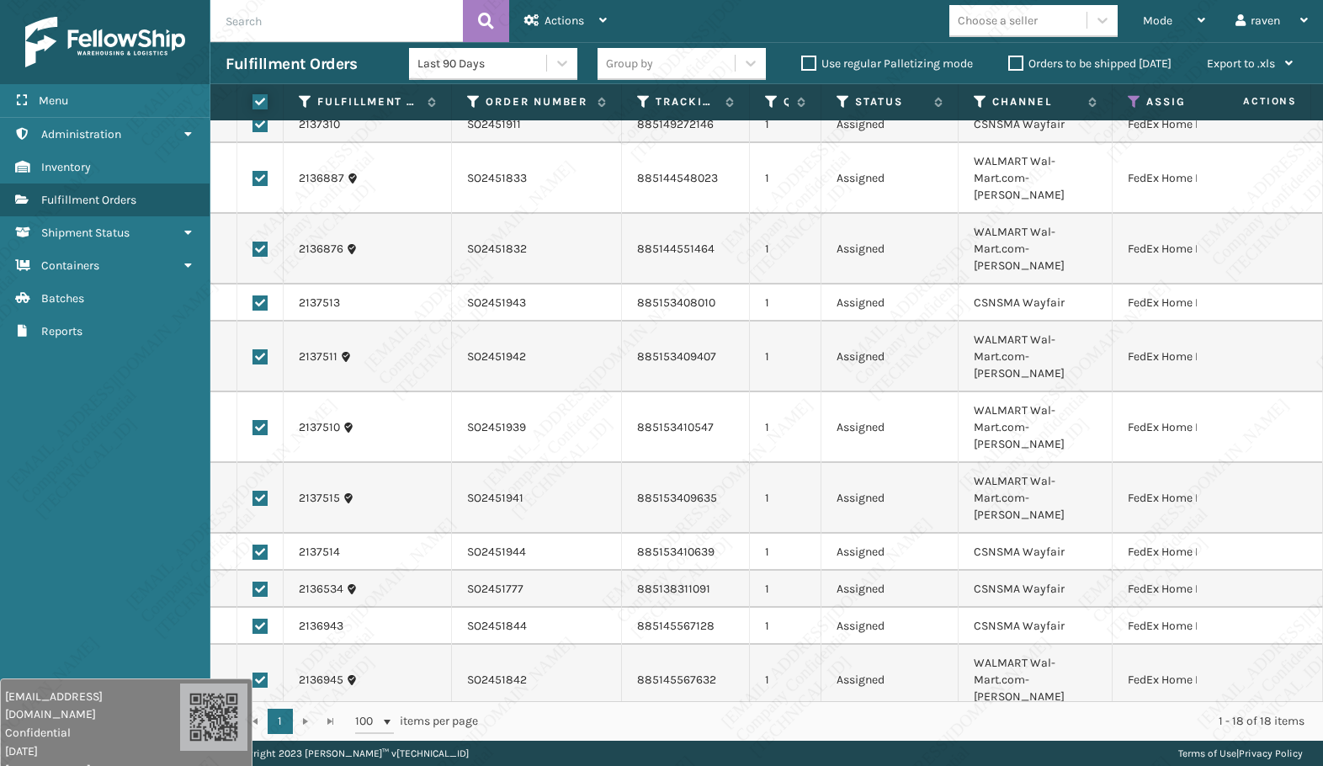
checkbox input "true"
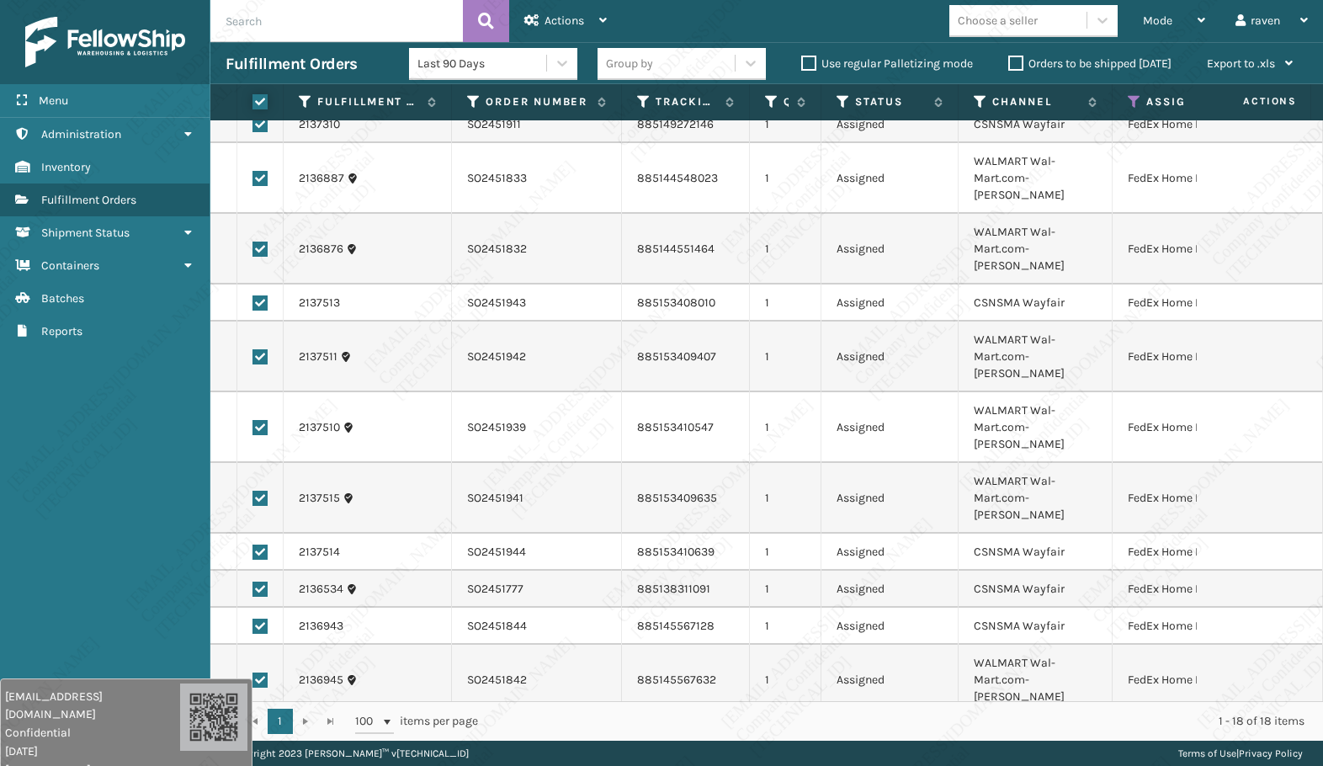
checkbox input "true"
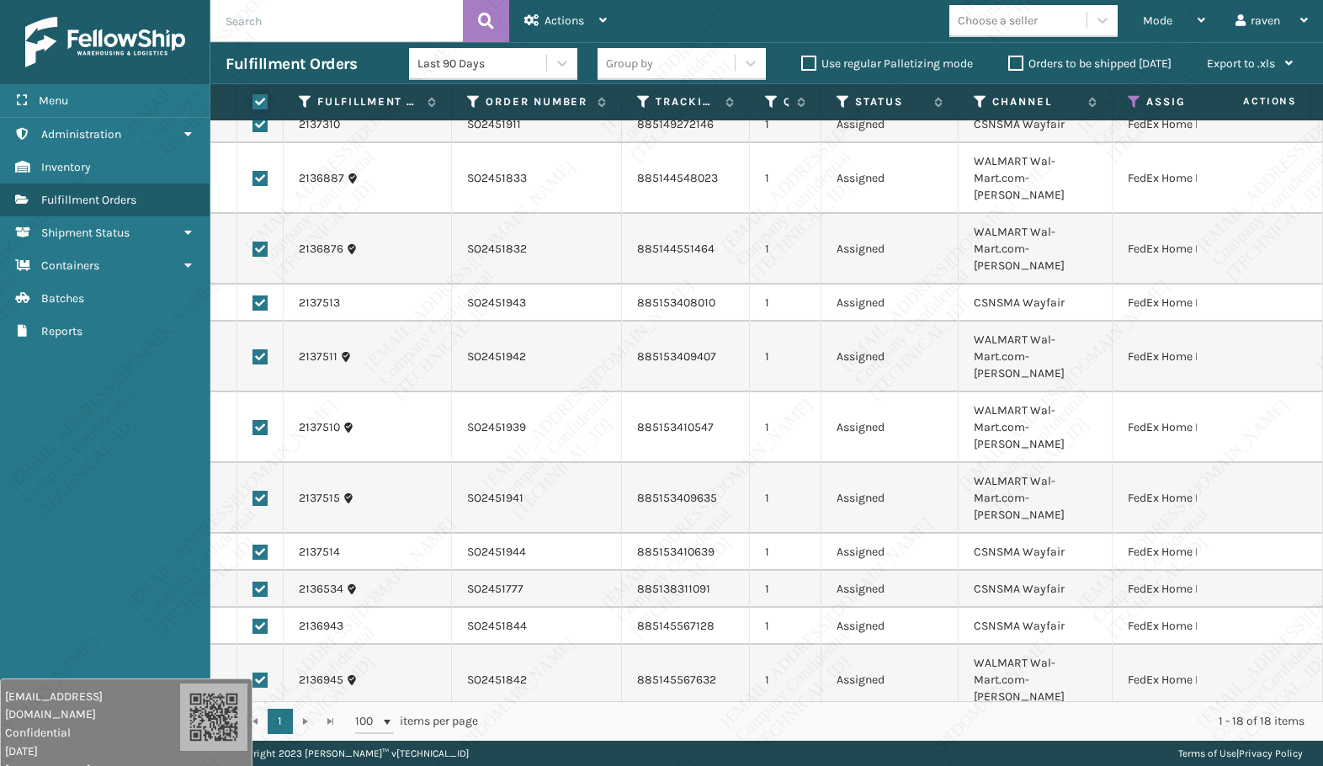
checkbox input "true"
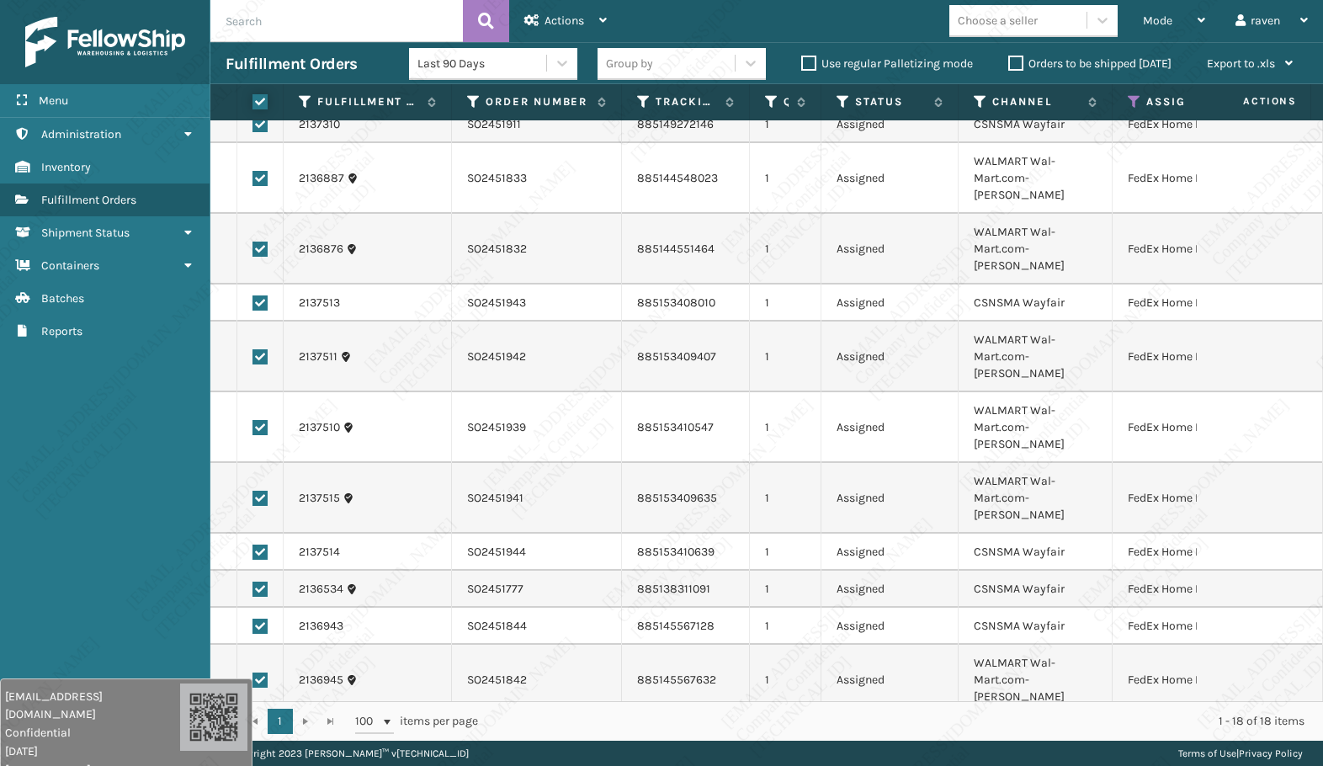
checkbox input "true"
click at [616, 9] on div "Actions Settings Remove All Filters Export Labels Create Picking Batch" at bounding box center [565, 21] width 113 height 42
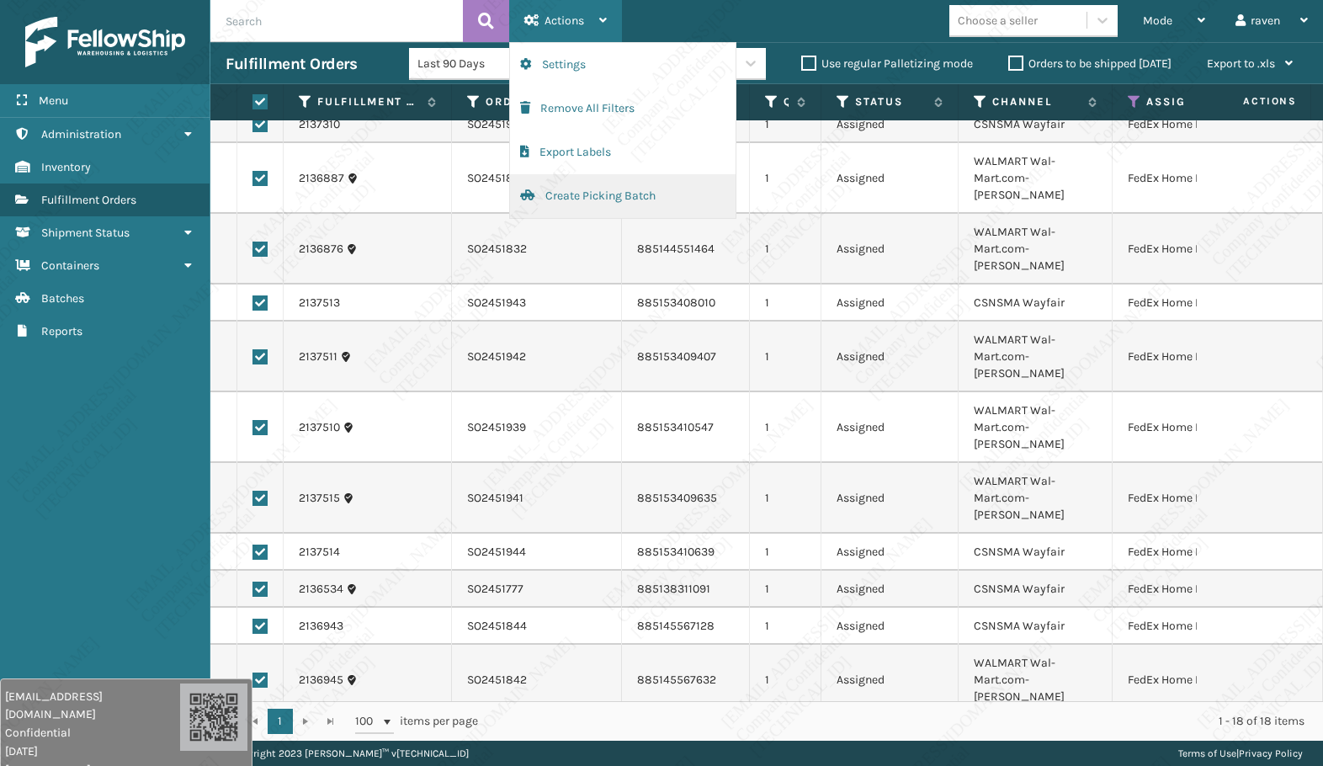
click at [561, 194] on button "Create Picking Batch" at bounding box center [623, 196] width 226 height 44
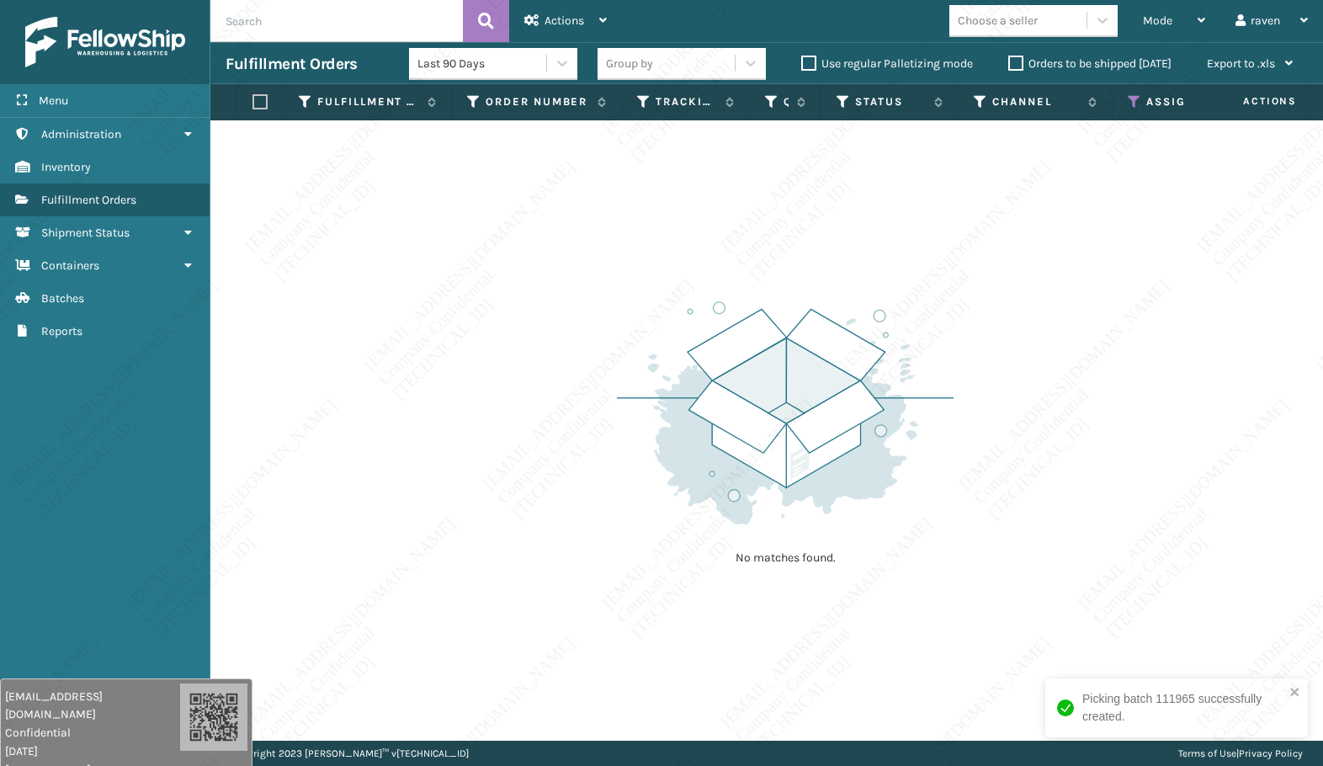
click at [1136, 104] on icon at bounding box center [1134, 101] width 13 height 15
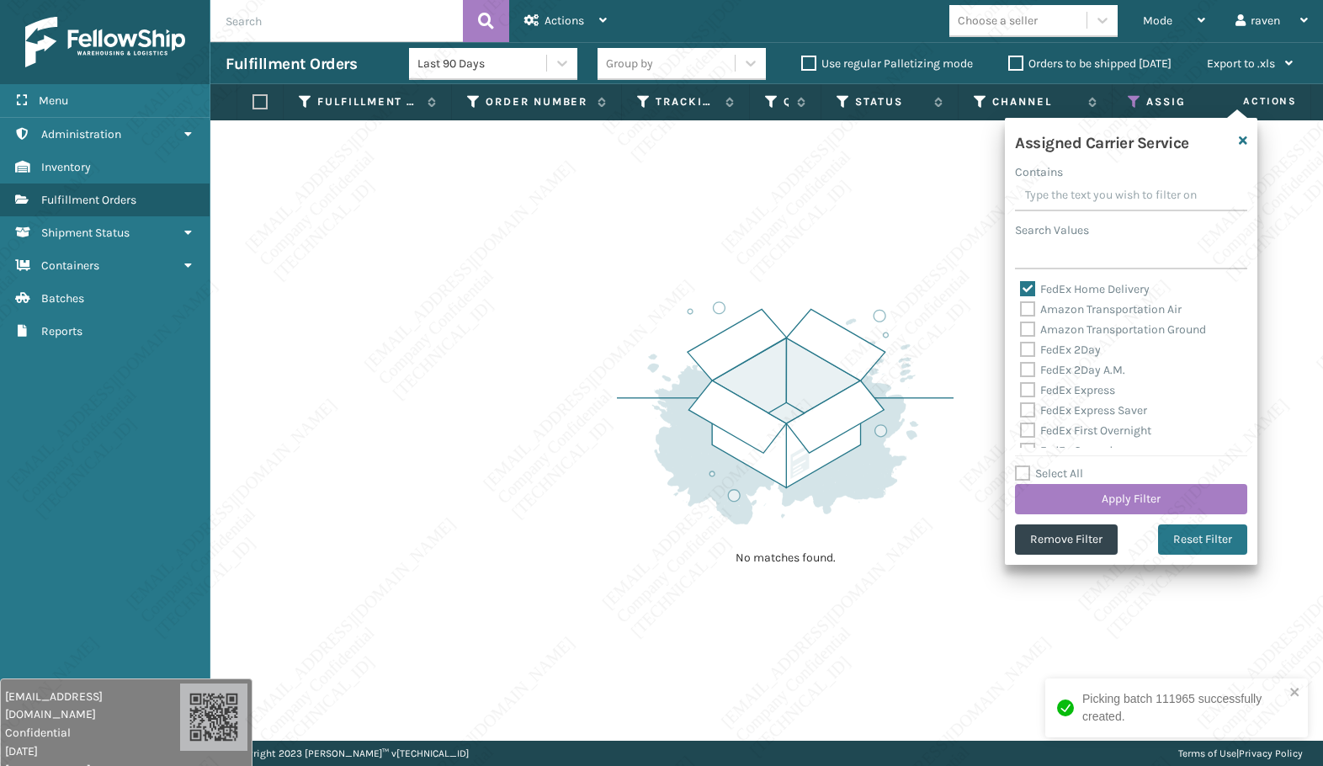
click at [1061, 287] on label "FedEx Home Delivery" at bounding box center [1085, 289] width 130 height 14
click at [1021, 287] on input "FedEx Home Delivery" at bounding box center [1020, 284] width 1 height 11
checkbox input "false"
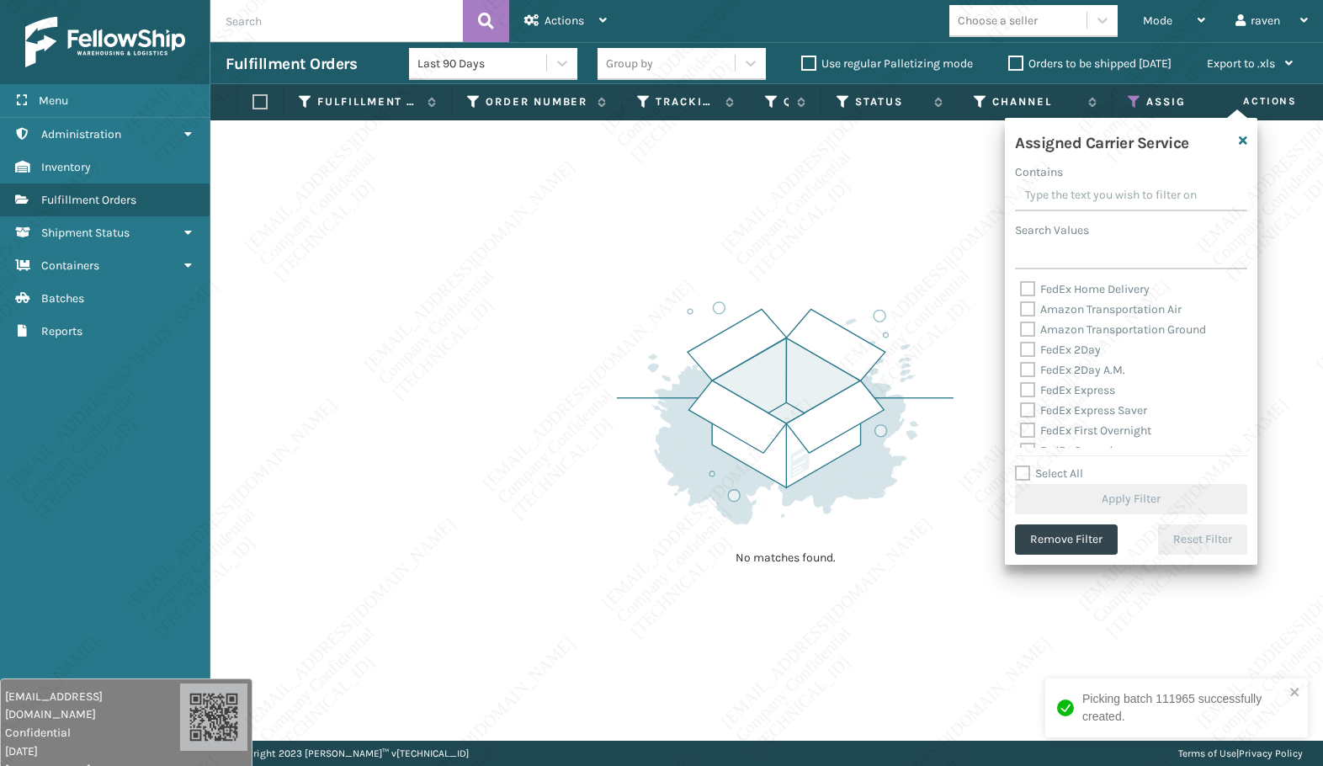
click at [1078, 230] on label "Search Values" at bounding box center [1052, 230] width 74 height 18
click at [1078, 239] on input "Search Values" at bounding box center [1131, 254] width 232 height 30
click at [1067, 250] on input "Search Values" at bounding box center [1131, 254] width 232 height 30
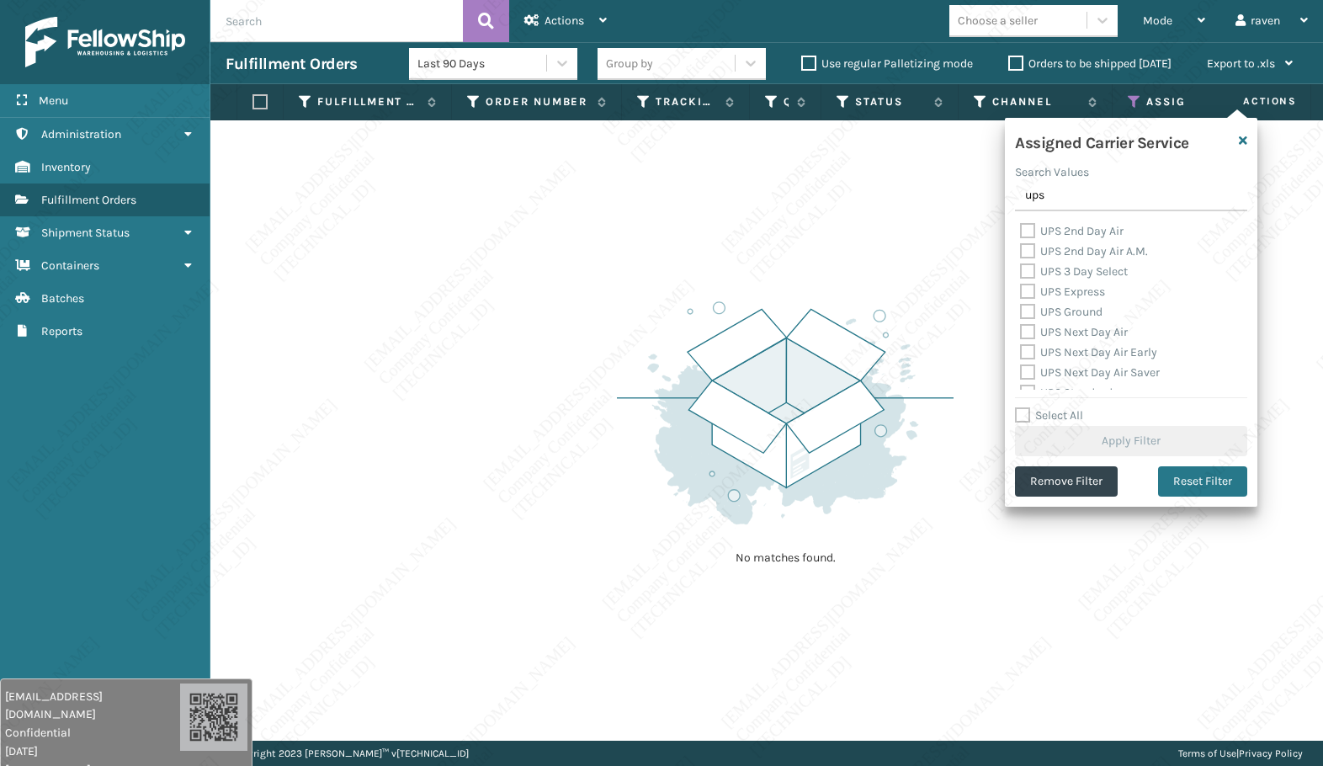
type input "ups"
click at [1072, 320] on div "UPS Ground" at bounding box center [1131, 312] width 222 height 20
click at [1070, 308] on label "UPS Ground" at bounding box center [1061, 312] width 82 height 14
click at [1021, 308] on input "UPS Ground" at bounding box center [1020, 307] width 1 height 11
checkbox input "true"
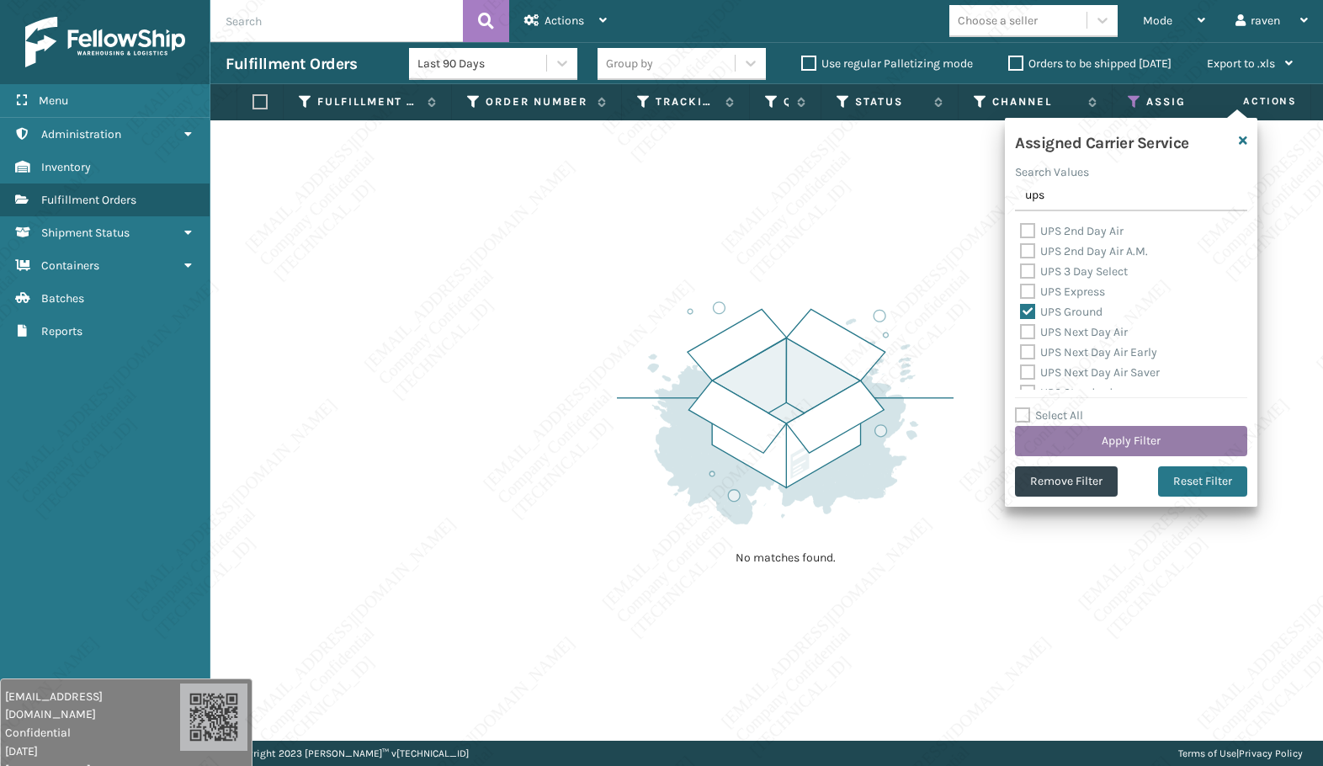
click at [1131, 438] on button "Apply Filter" at bounding box center [1131, 441] width 232 height 30
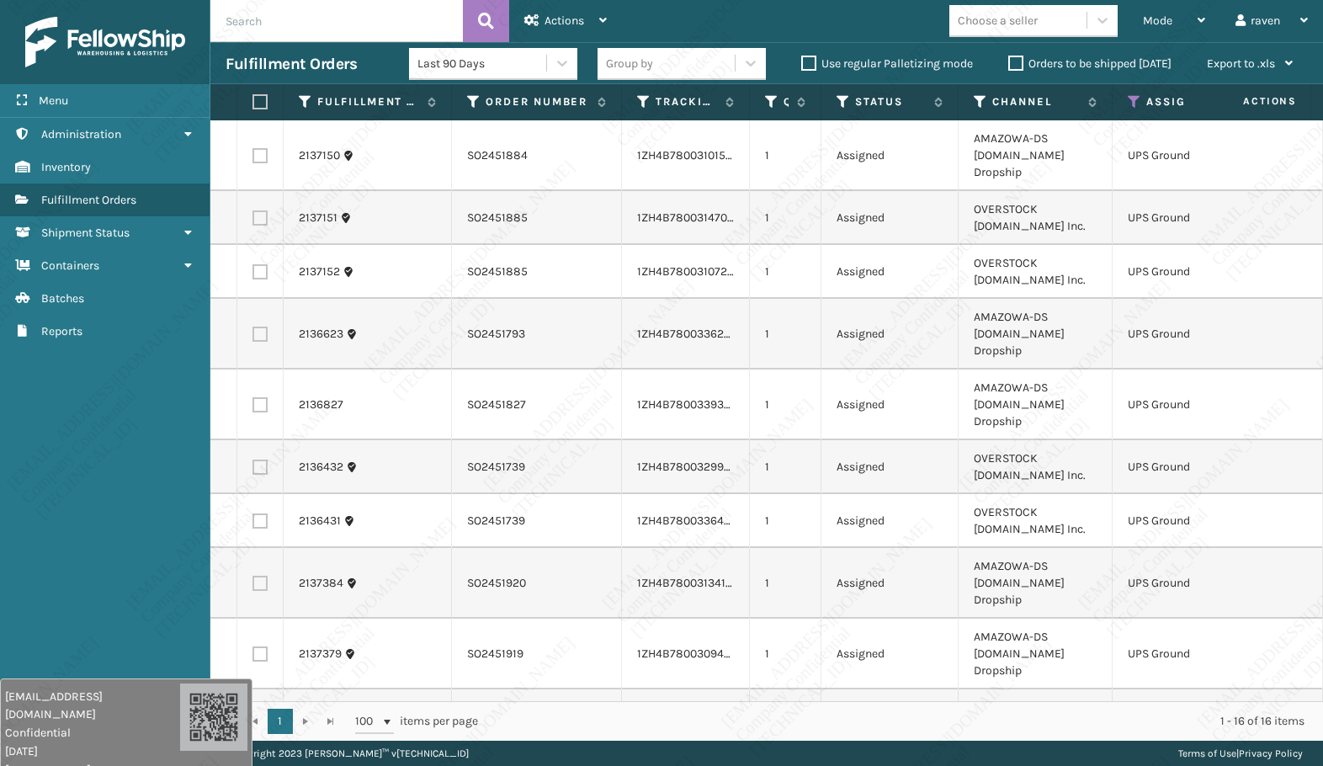
click at [260, 104] on label at bounding box center [258, 101] width 10 height 15
click at [253, 104] on input "checkbox" at bounding box center [253, 102] width 1 height 11
checkbox input "true"
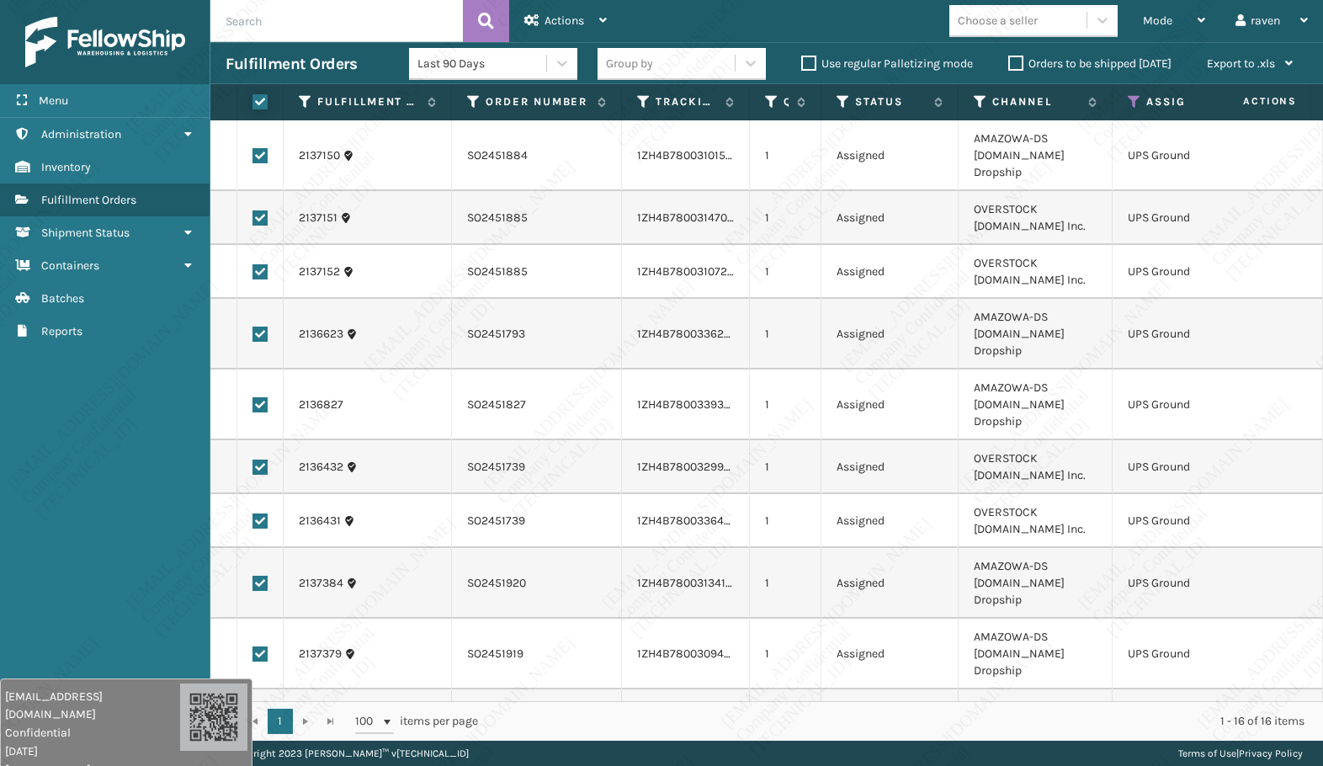
checkbox input "true"
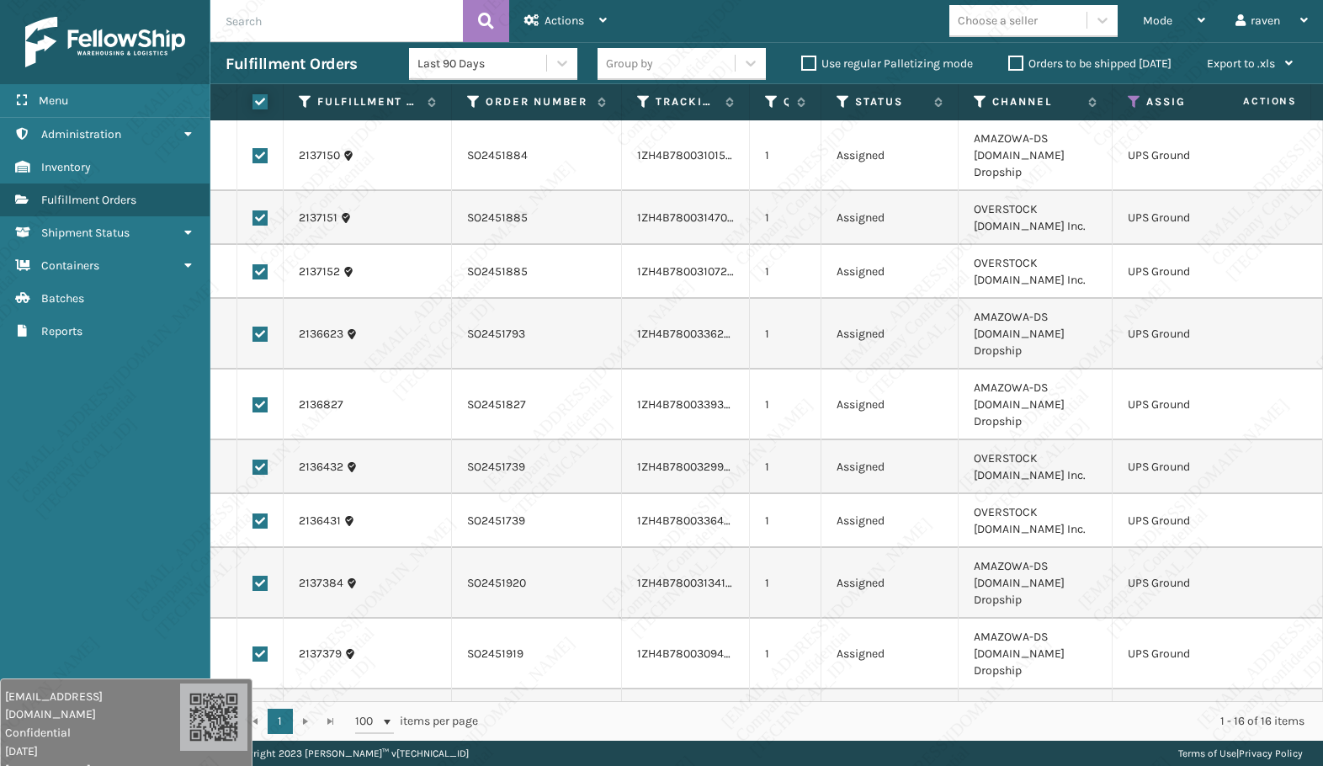
checkbox input "true"
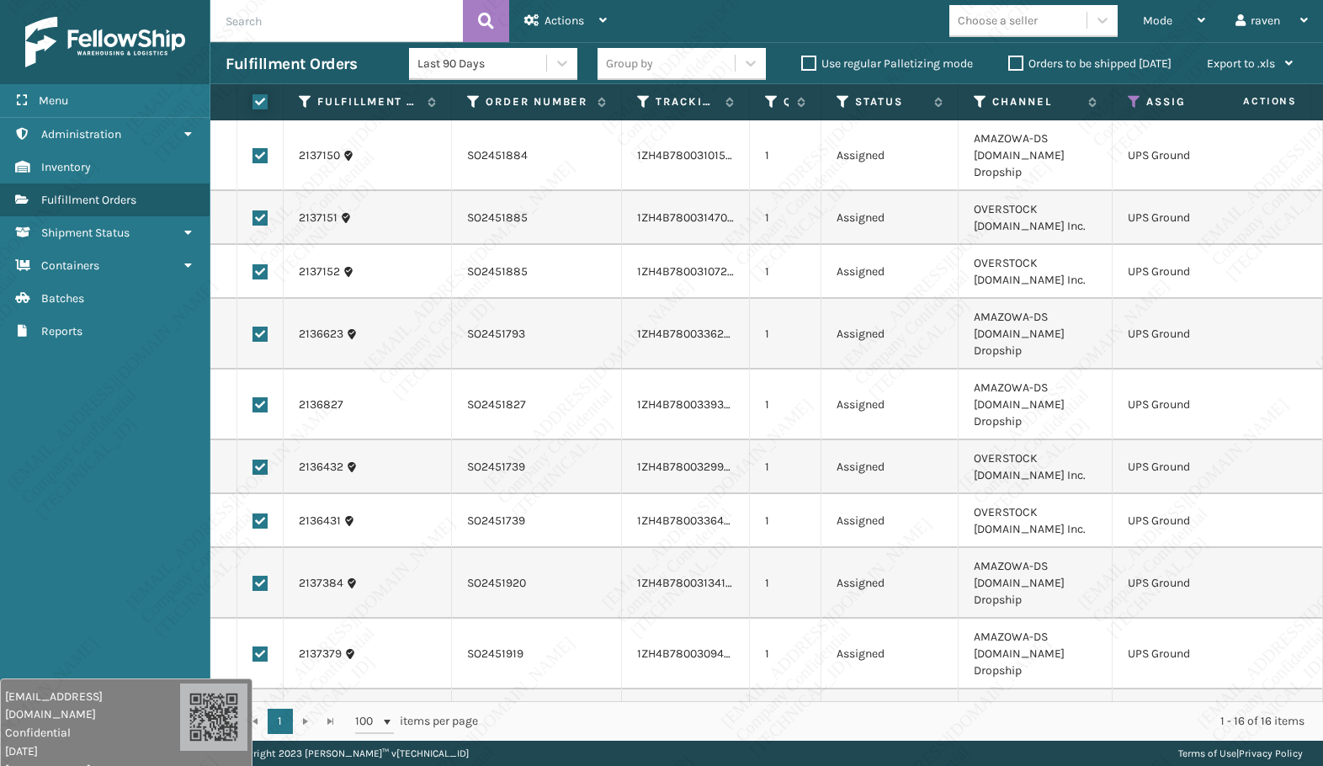
checkbox input "true"
click at [594, 19] on div "Actions" at bounding box center [565, 21] width 82 height 42
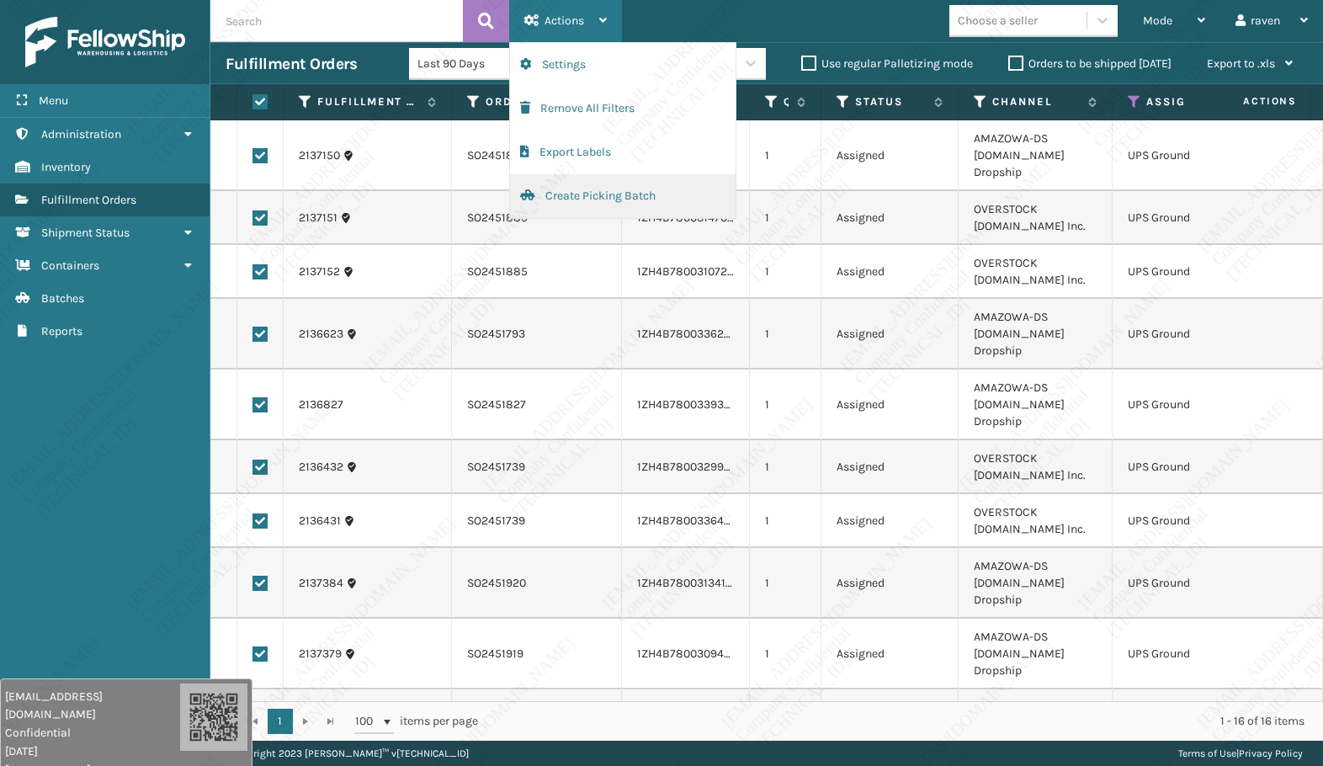
click at [551, 200] on button "Create Picking Batch" at bounding box center [623, 196] width 226 height 44
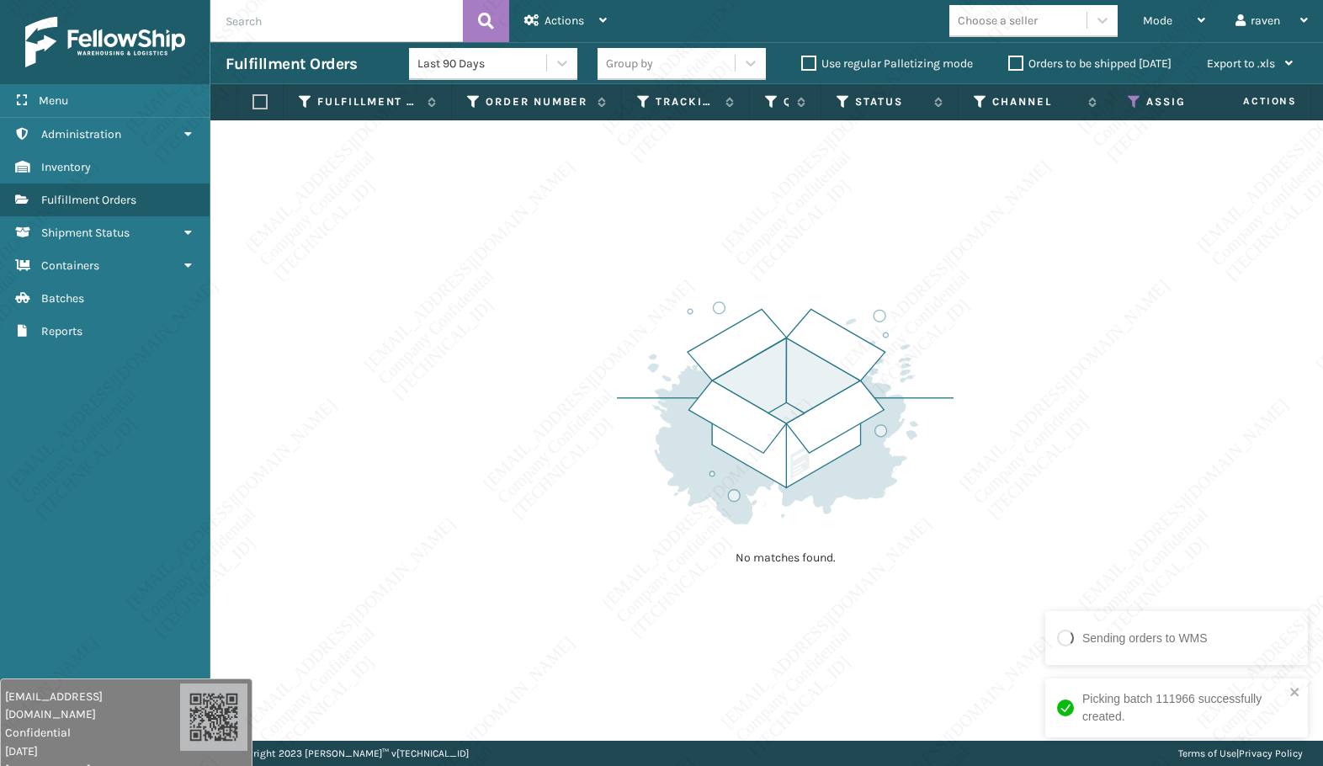
click at [1136, 104] on icon at bounding box center [1134, 101] width 13 height 15
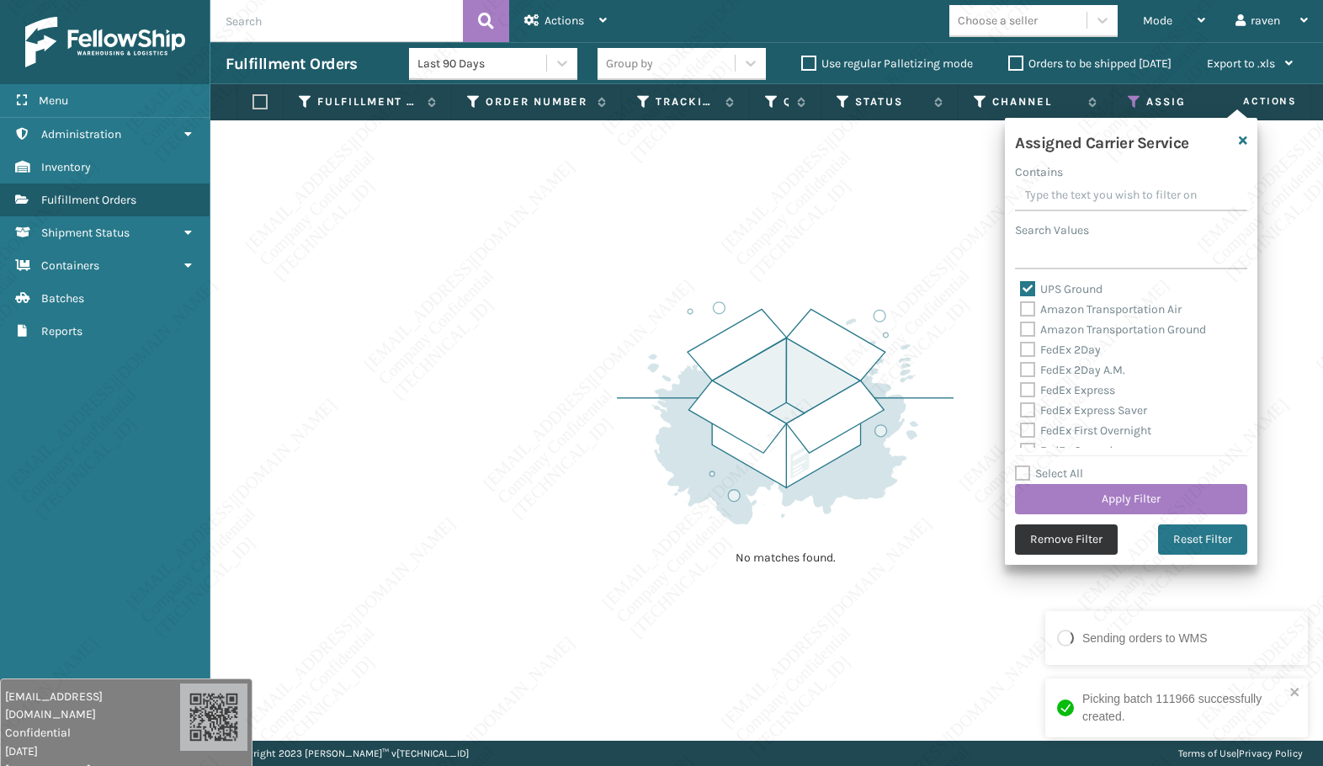
click at [1056, 542] on button "Remove Filter" at bounding box center [1066, 539] width 103 height 30
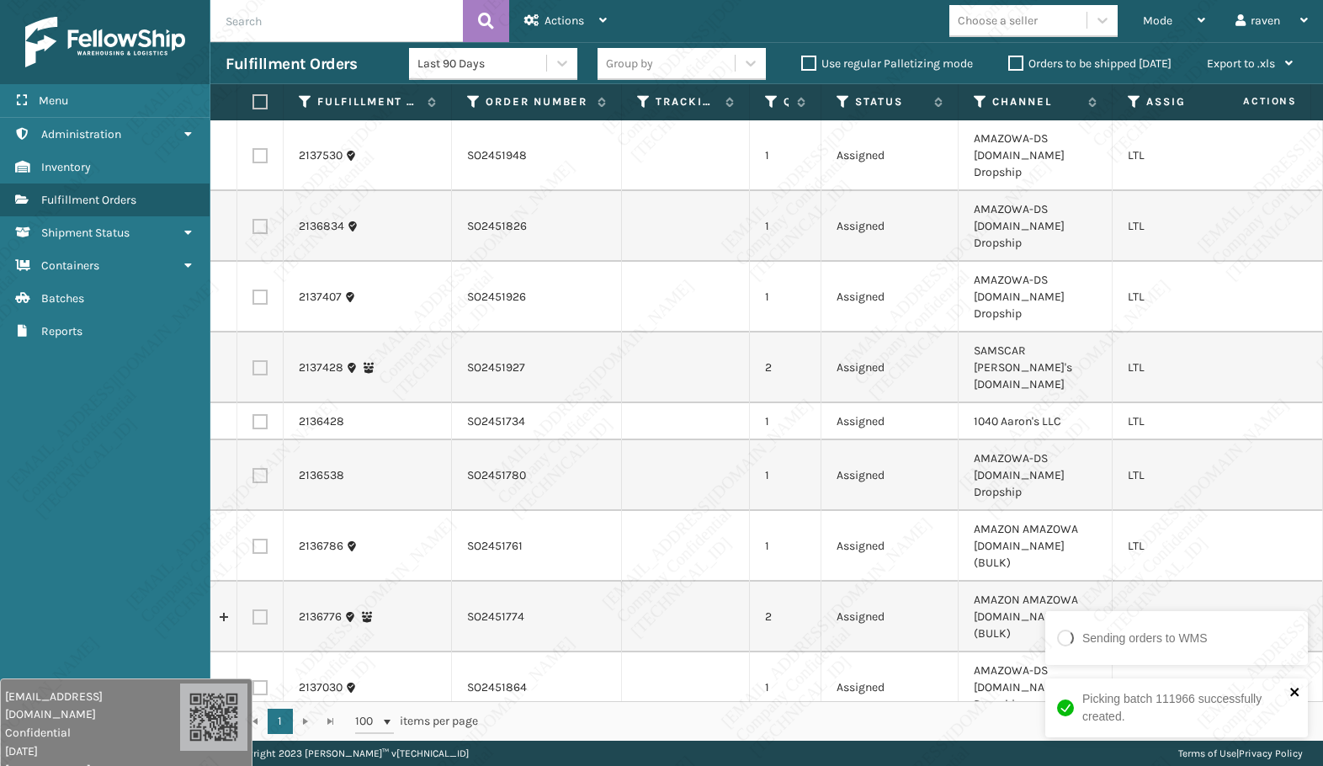
click at [1277, 694] on icon "close" at bounding box center [1294, 692] width 8 height 8
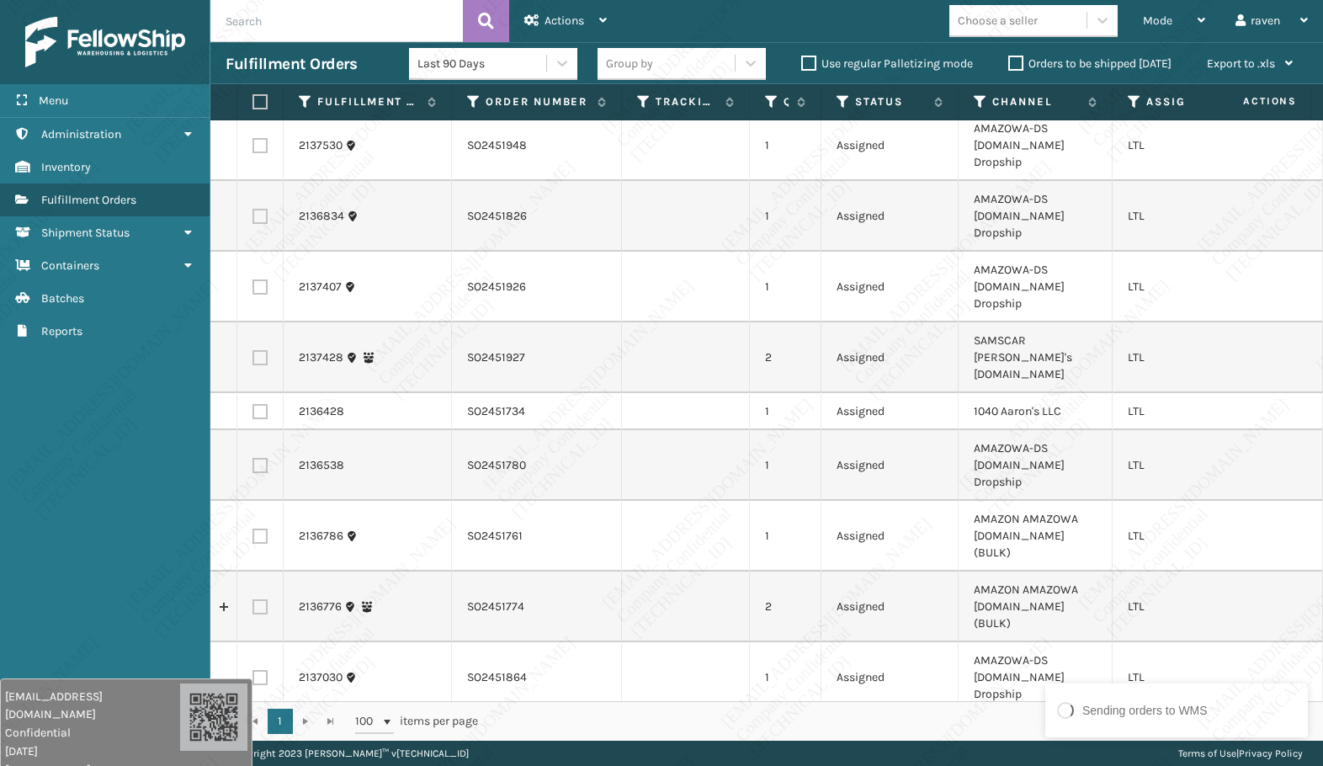
scroll to position [0, 0]
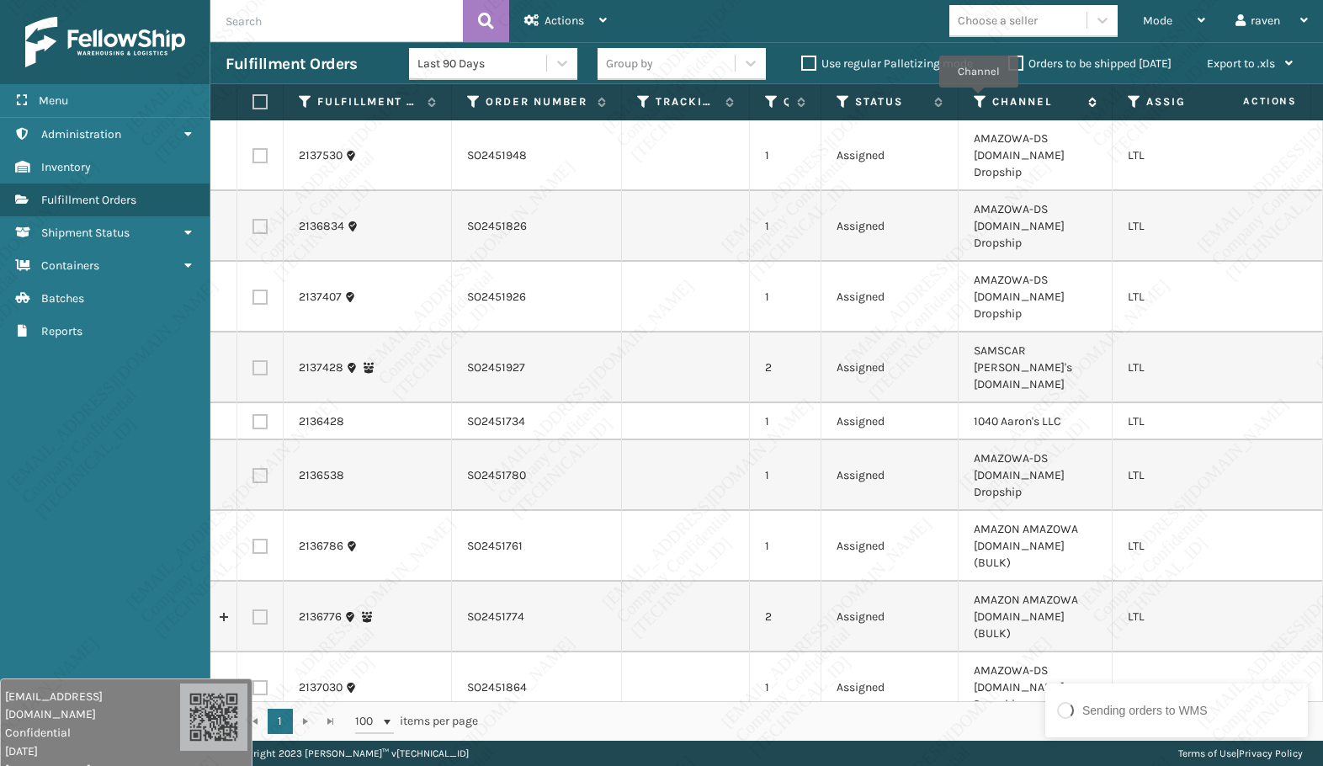
click at [979, 99] on icon at bounding box center [980, 101] width 13 height 15
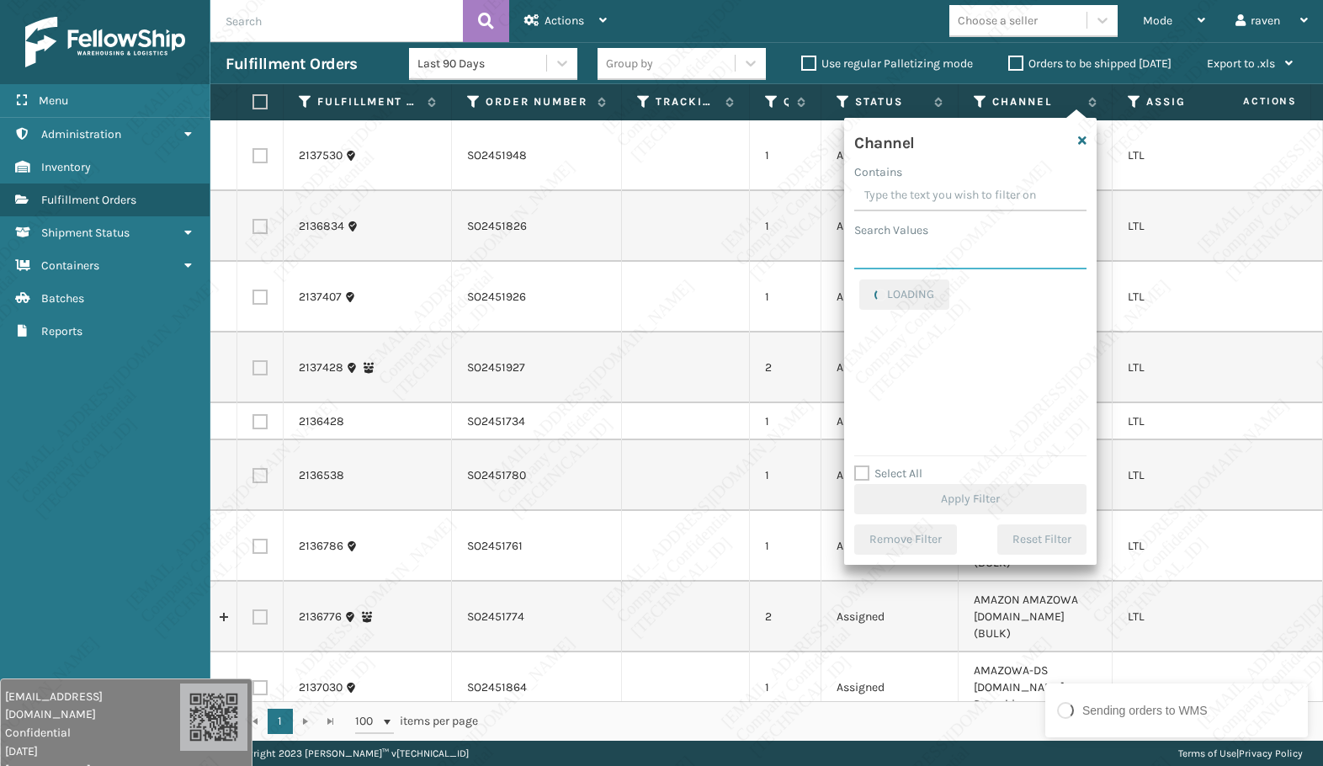
click at [953, 261] on input "Search Values" at bounding box center [970, 254] width 232 height 30
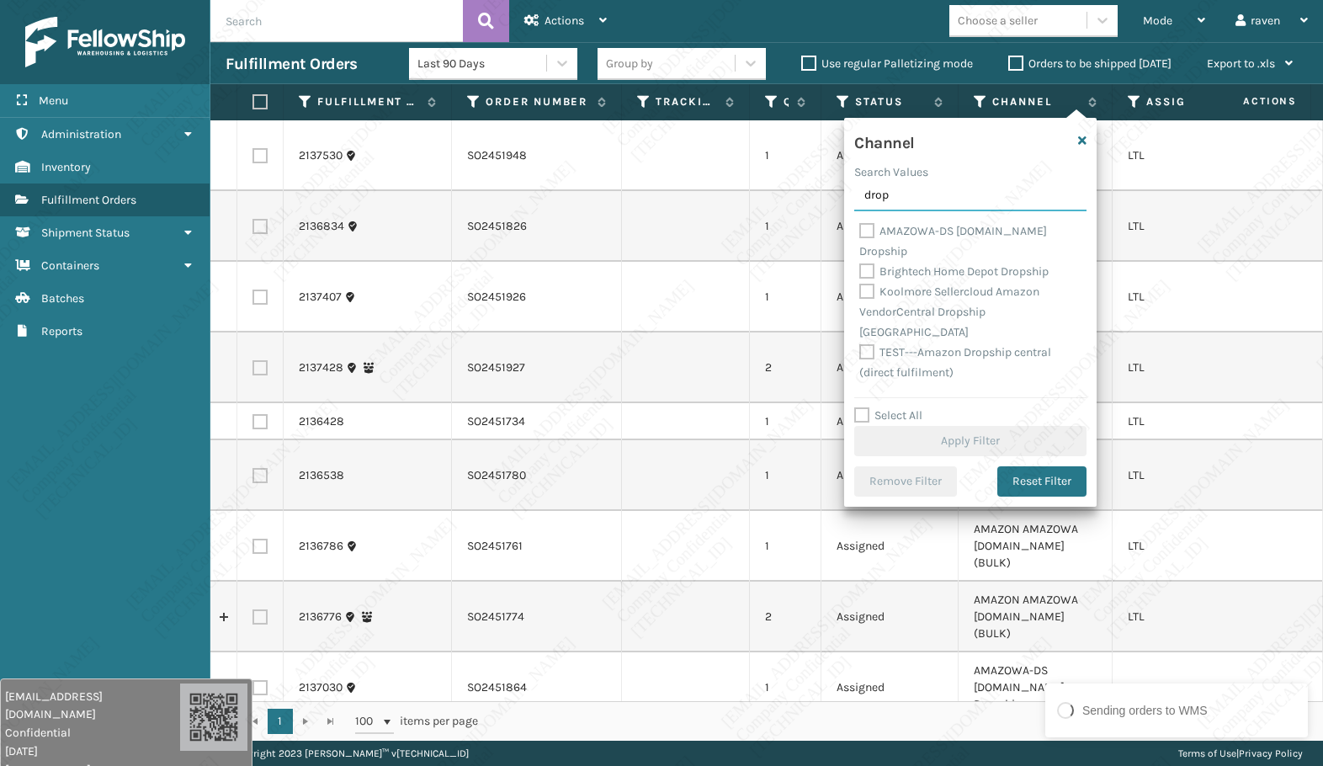
type input "drop"
click at [957, 233] on label "AMAZOWA-DS [DOMAIN_NAME] Dropship" at bounding box center [953, 241] width 188 height 35
click at [860, 232] on input "AMAZOWA-DS [DOMAIN_NAME] Dropship" at bounding box center [859, 226] width 1 height 11
checkbox input "true"
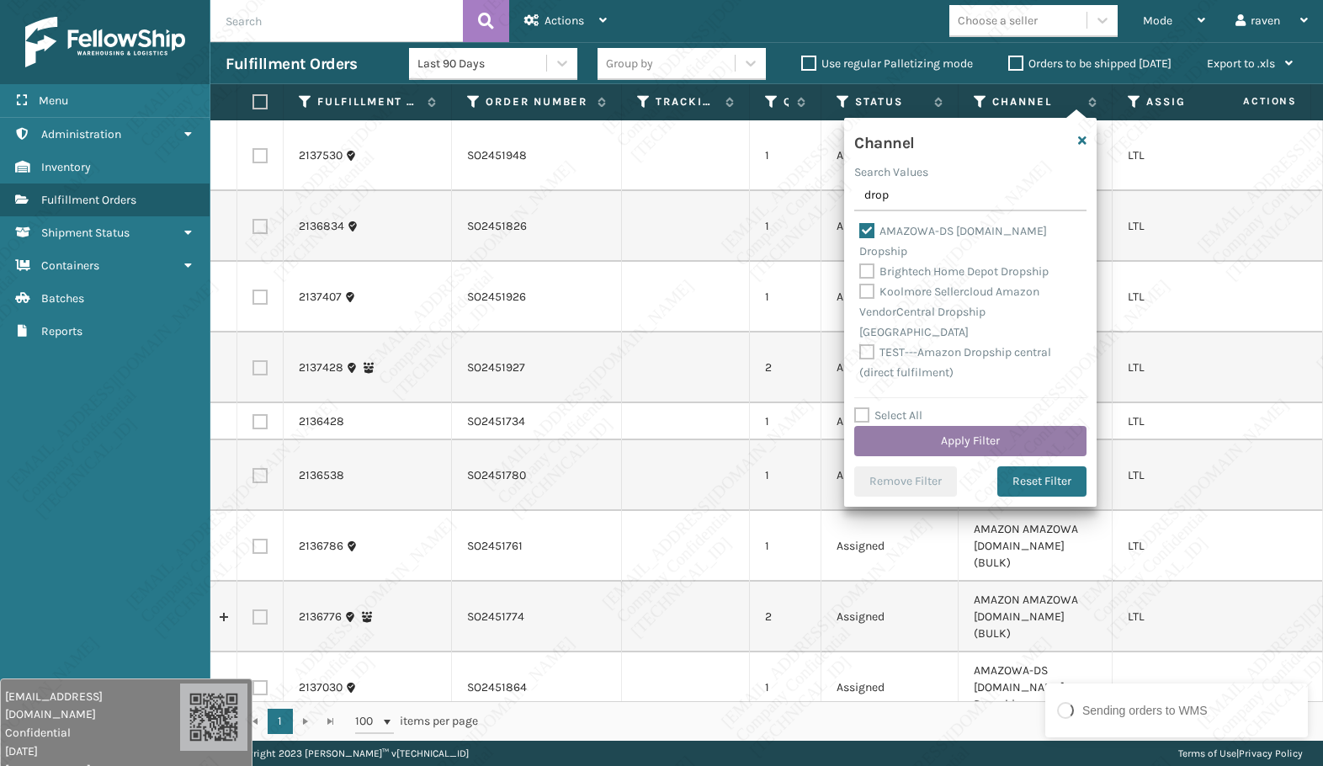
click at [977, 439] on button "Apply Filter" at bounding box center [970, 441] width 232 height 30
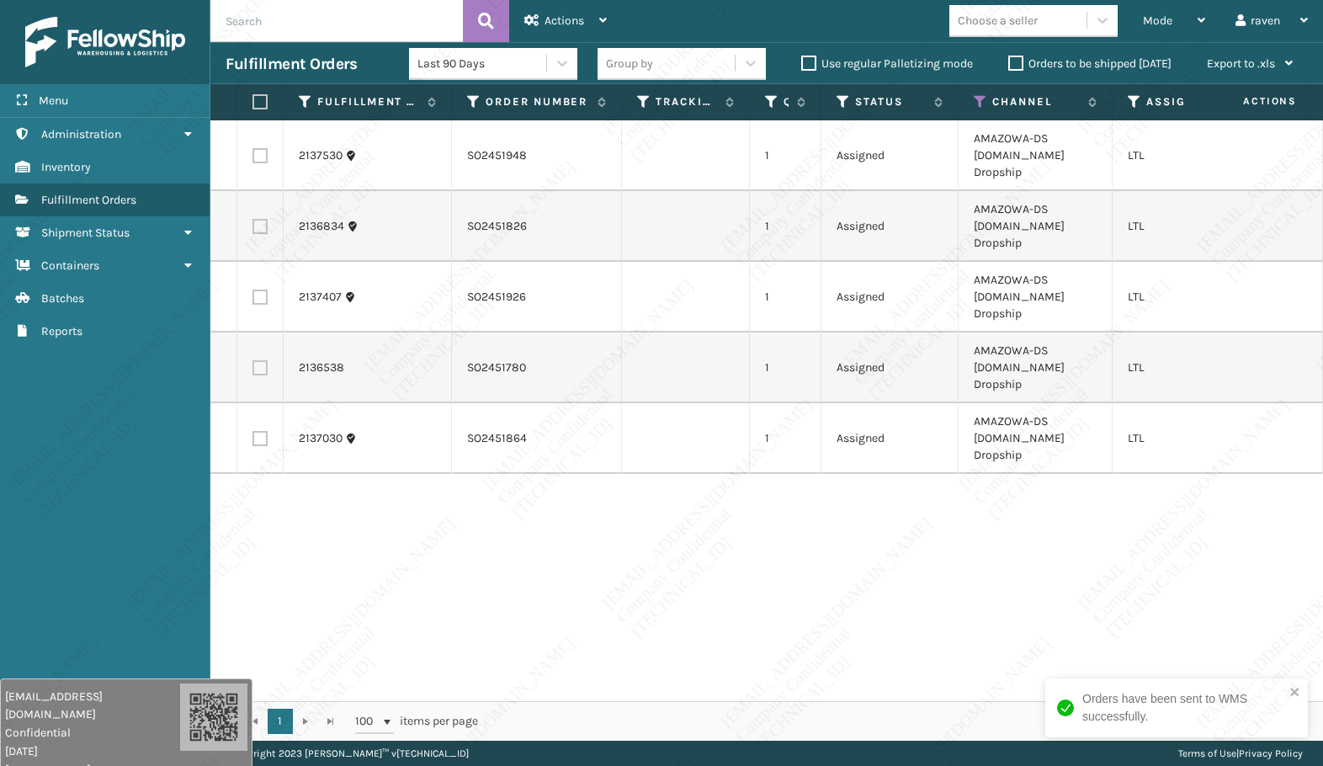
click at [1177, 512] on div "2137530 SO2451948 1 Assigned AMAZOWA-DS [DOMAIN_NAME] Dropship LTL 2136834 SO24…" at bounding box center [766, 410] width 1113 height 581
click at [1277, 690] on icon "close" at bounding box center [1294, 692] width 8 height 8
click at [254, 99] on label at bounding box center [258, 101] width 10 height 15
click at [253, 99] on input "checkbox" at bounding box center [253, 102] width 1 height 11
checkbox input "true"
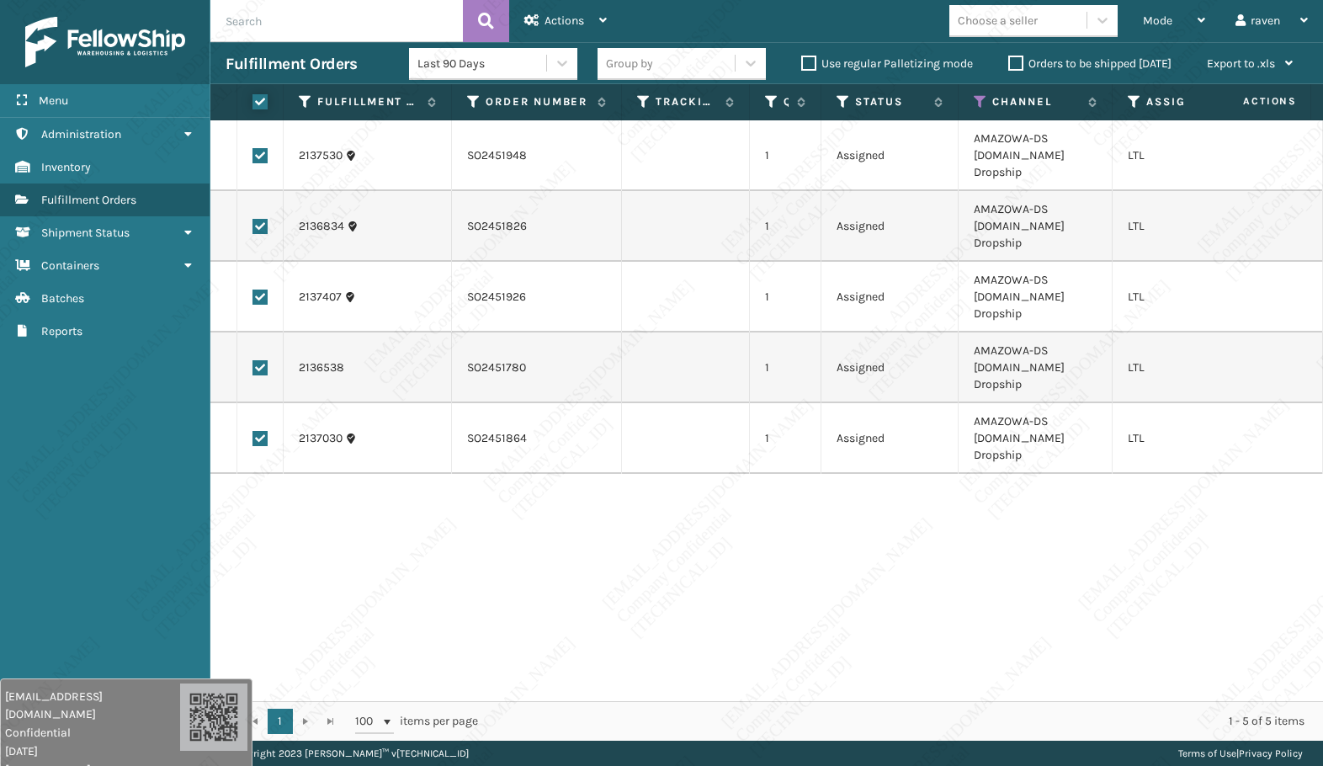
checkbox input "true"
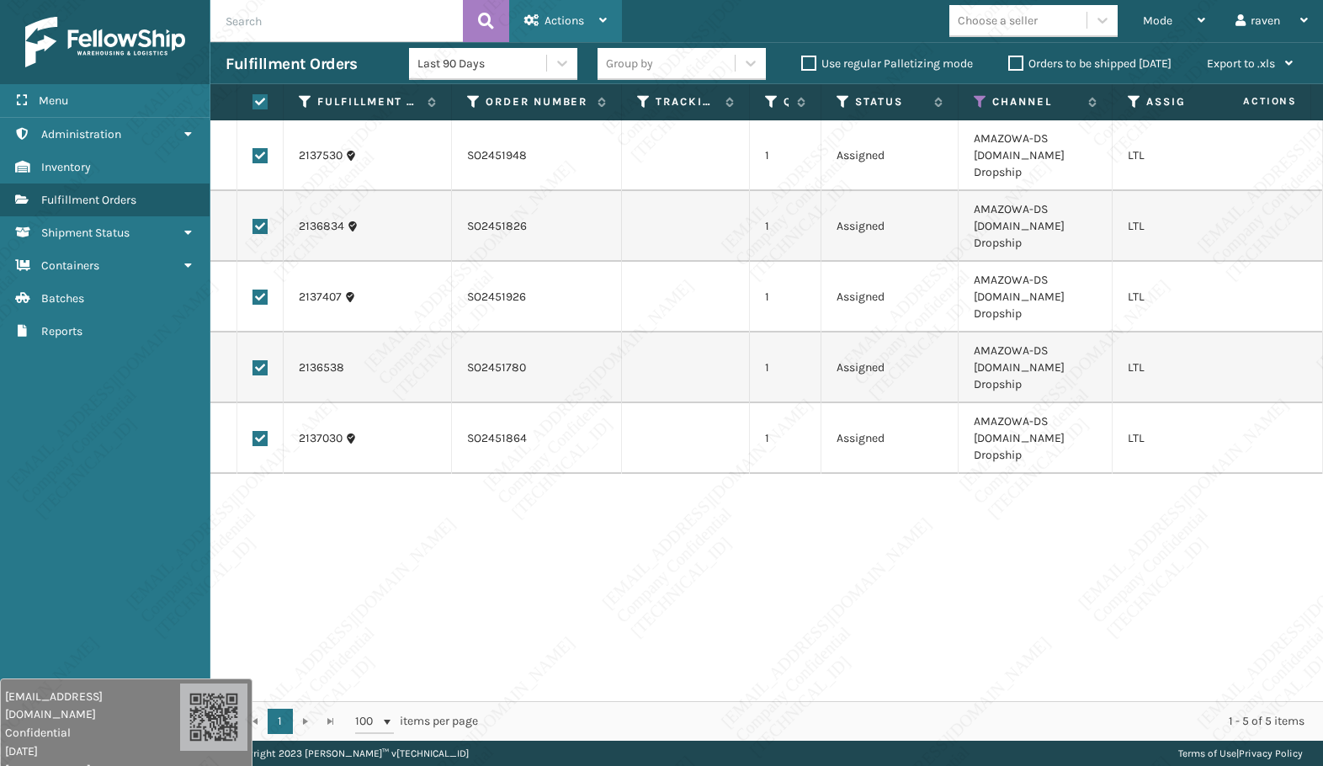
click at [545, 26] on span "Actions" at bounding box center [565, 20] width 40 height 14
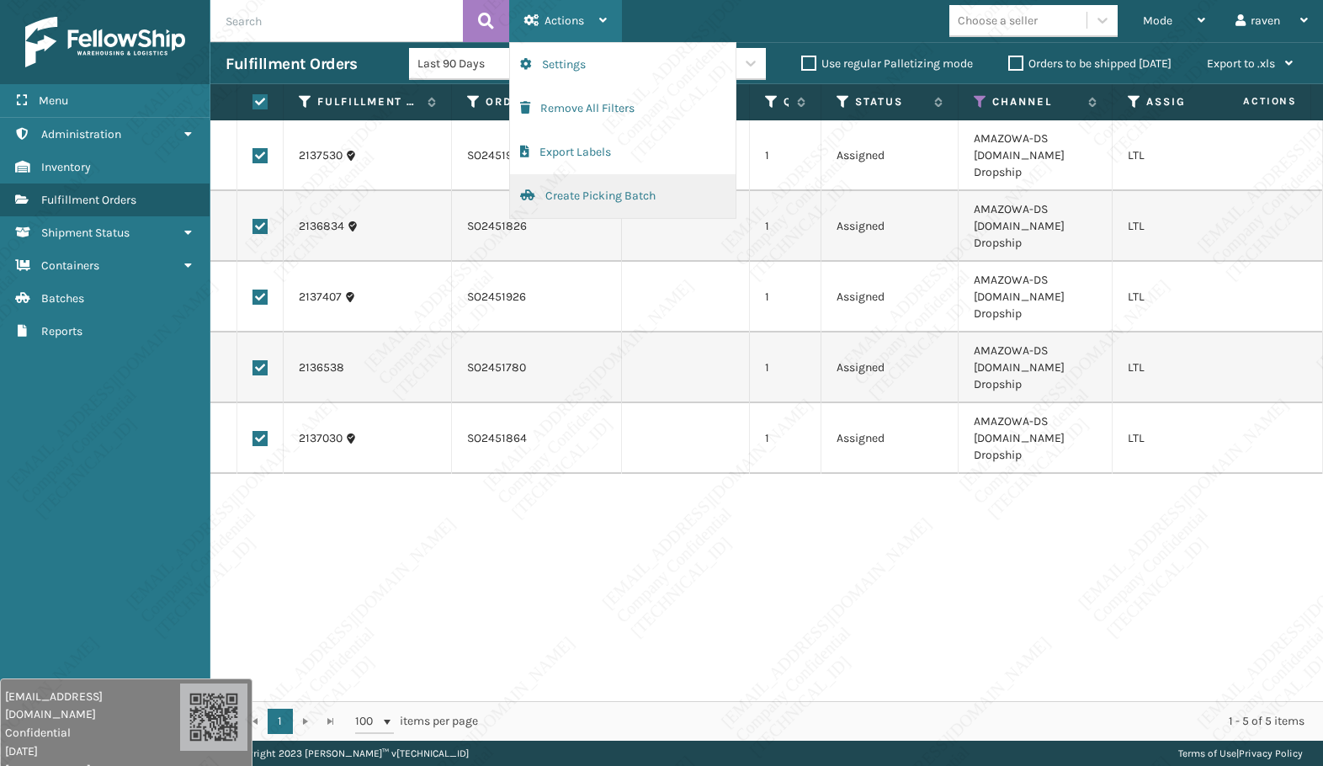
click at [533, 192] on span "button" at bounding box center [527, 195] width 15 height 12
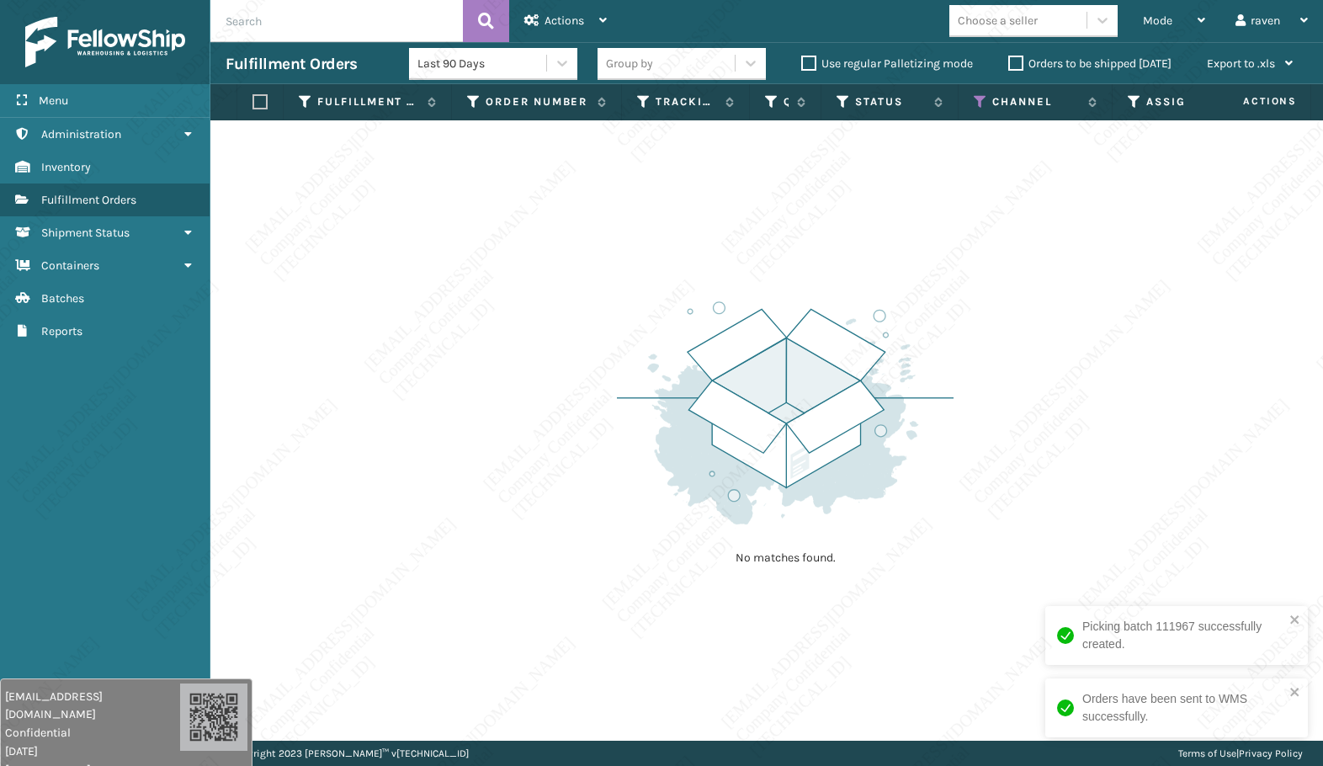
click at [983, 109] on th "Channel" at bounding box center [1036, 102] width 154 height 36
click at [977, 102] on icon at bounding box center [980, 101] width 13 height 15
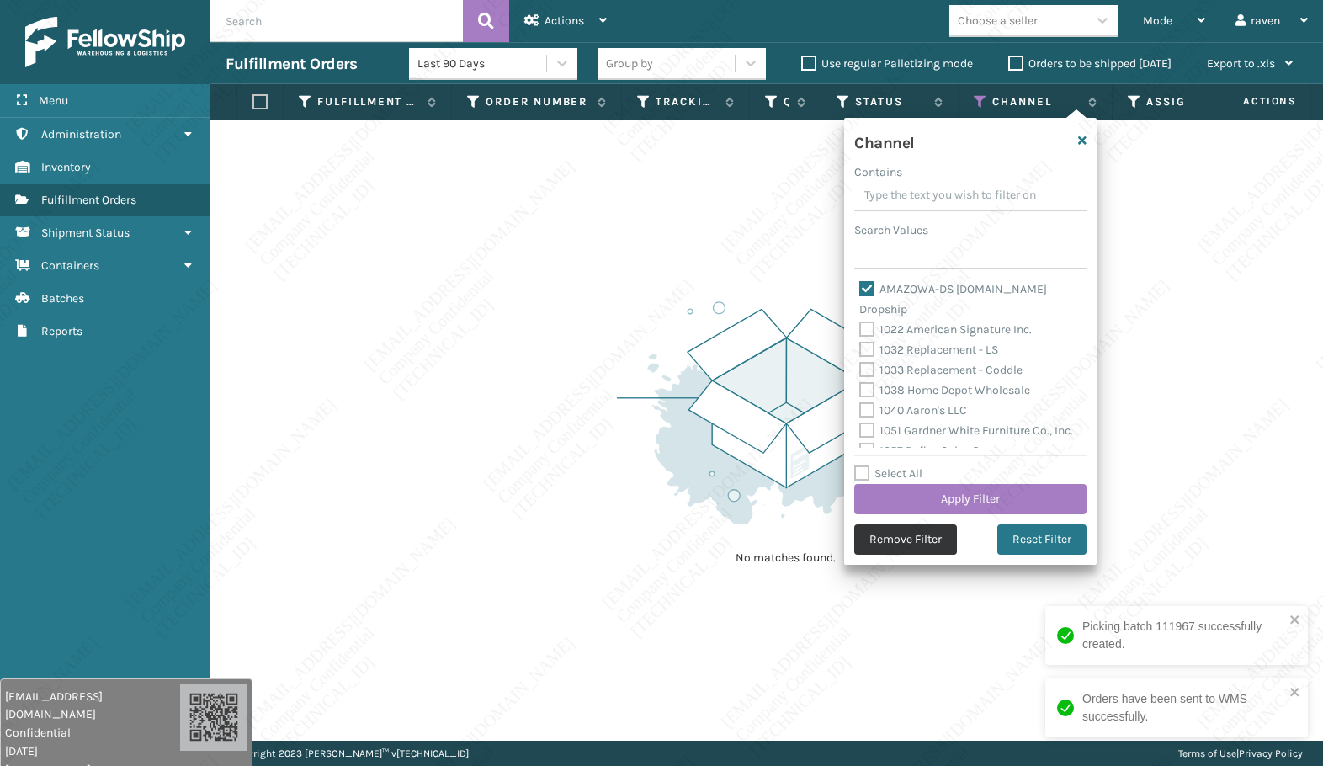
click at [934, 535] on button "Remove Filter" at bounding box center [905, 539] width 103 height 30
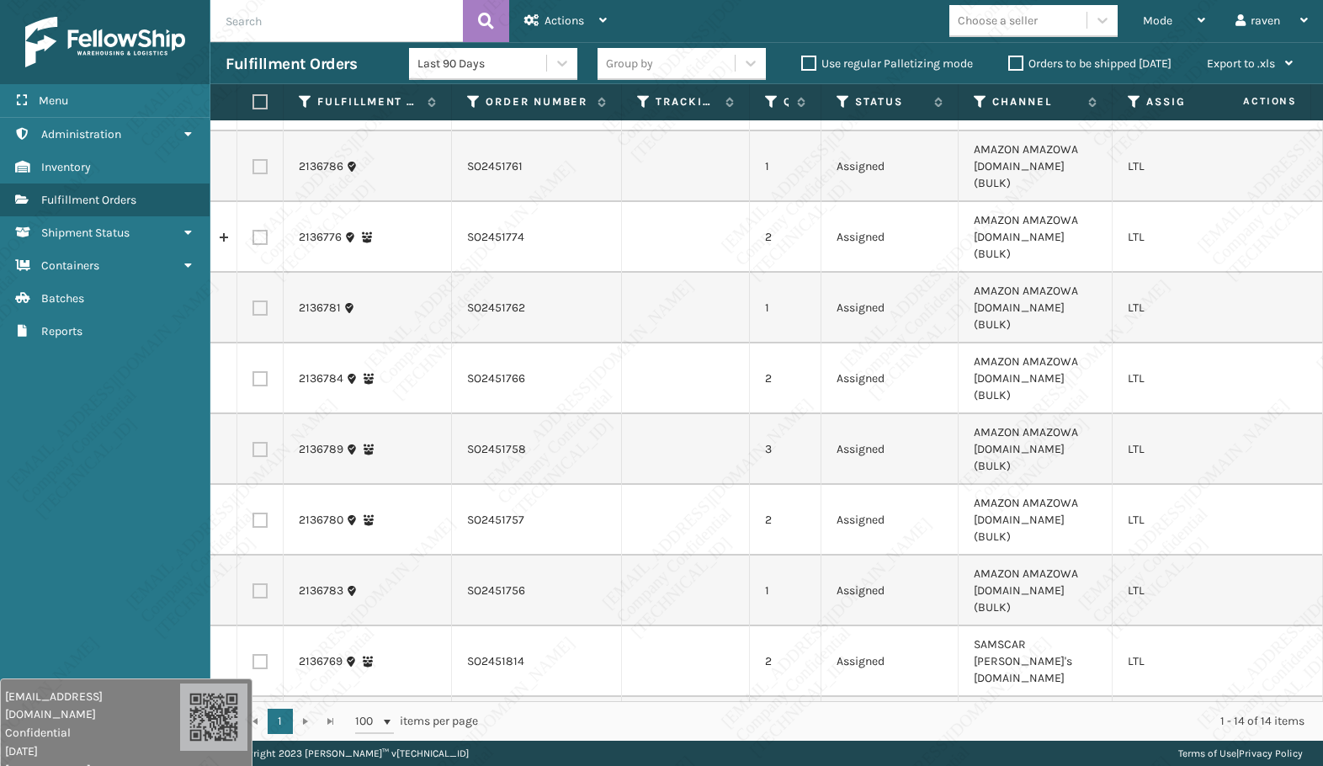
scroll to position [152, 0]
click at [978, 96] on icon at bounding box center [980, 101] width 13 height 15
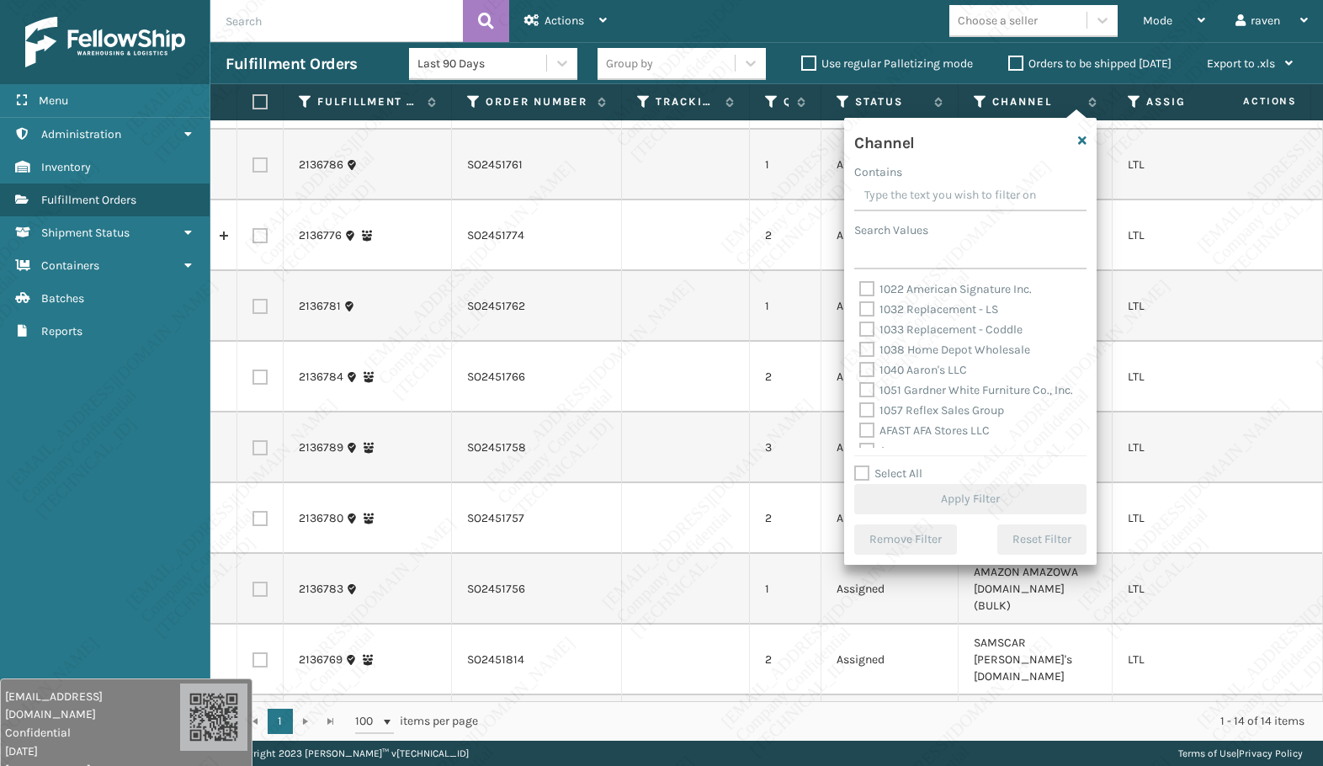
click at [915, 238] on label "Search Values" at bounding box center [891, 230] width 74 height 18
click at [915, 239] on input "Search Values" at bounding box center [970, 254] width 232 height 30
click at [908, 257] on input "Search Values" at bounding box center [970, 254] width 232 height 30
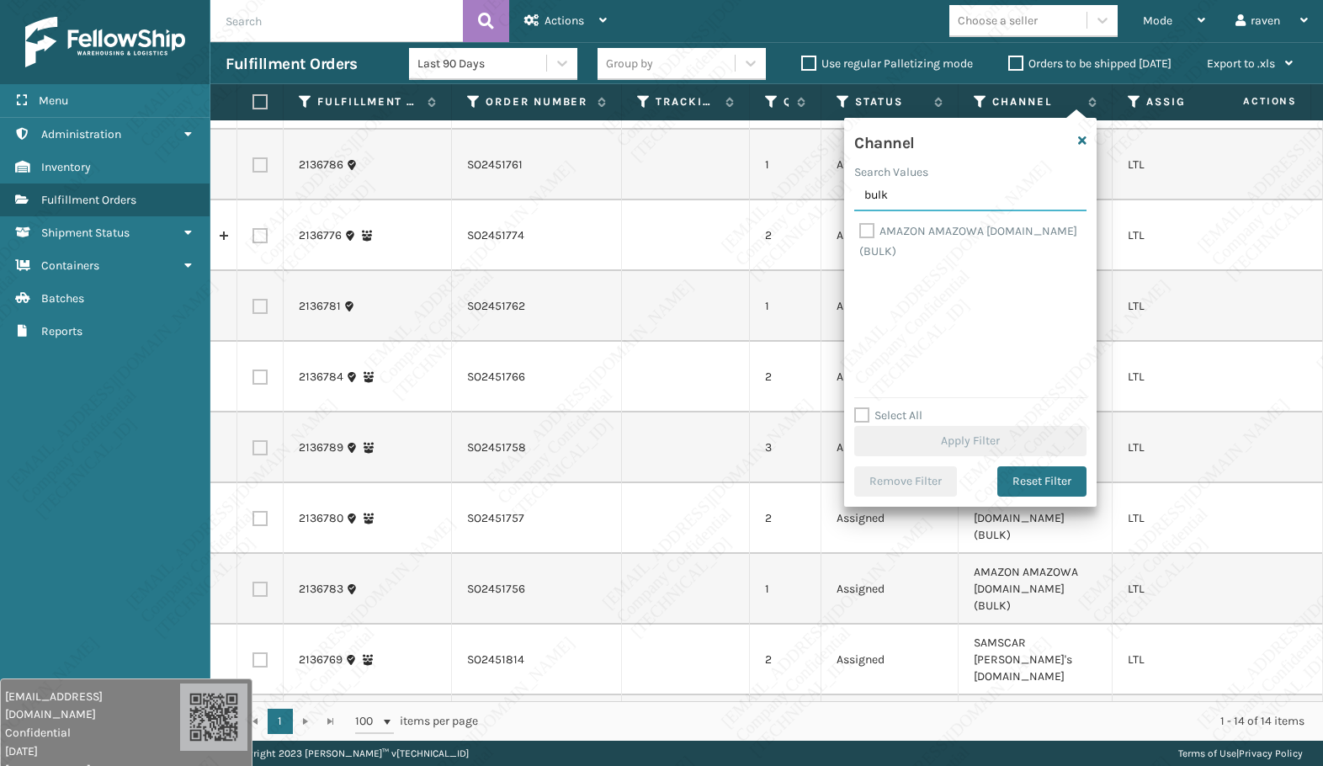
type input "bulk"
click at [929, 235] on label "AMAZON AMAZOWA [DOMAIN_NAME] (BULK)" at bounding box center [968, 241] width 218 height 35
click at [860, 232] on input "AMAZON AMAZOWA [DOMAIN_NAME] (BULK)" at bounding box center [859, 226] width 1 height 11
checkbox input "true"
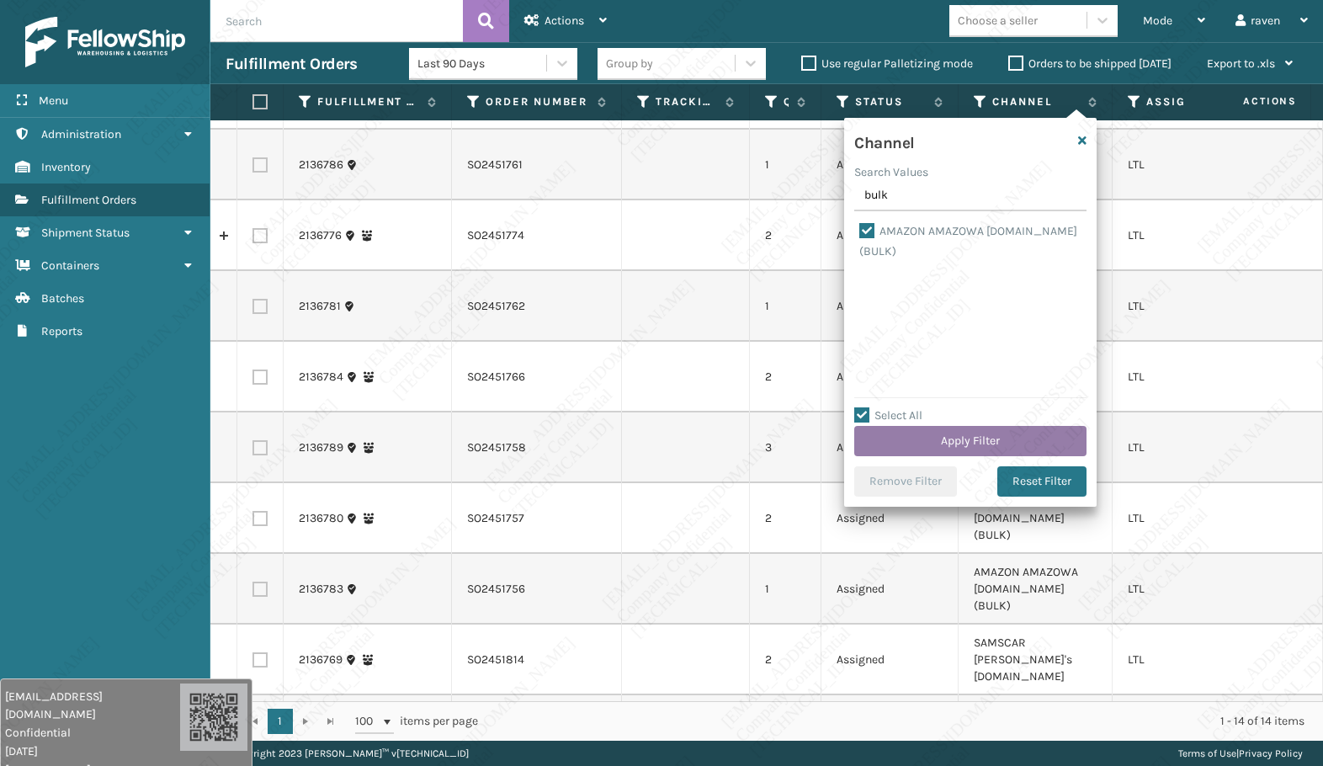
click at [1012, 437] on button "Apply Filter" at bounding box center [970, 441] width 232 height 30
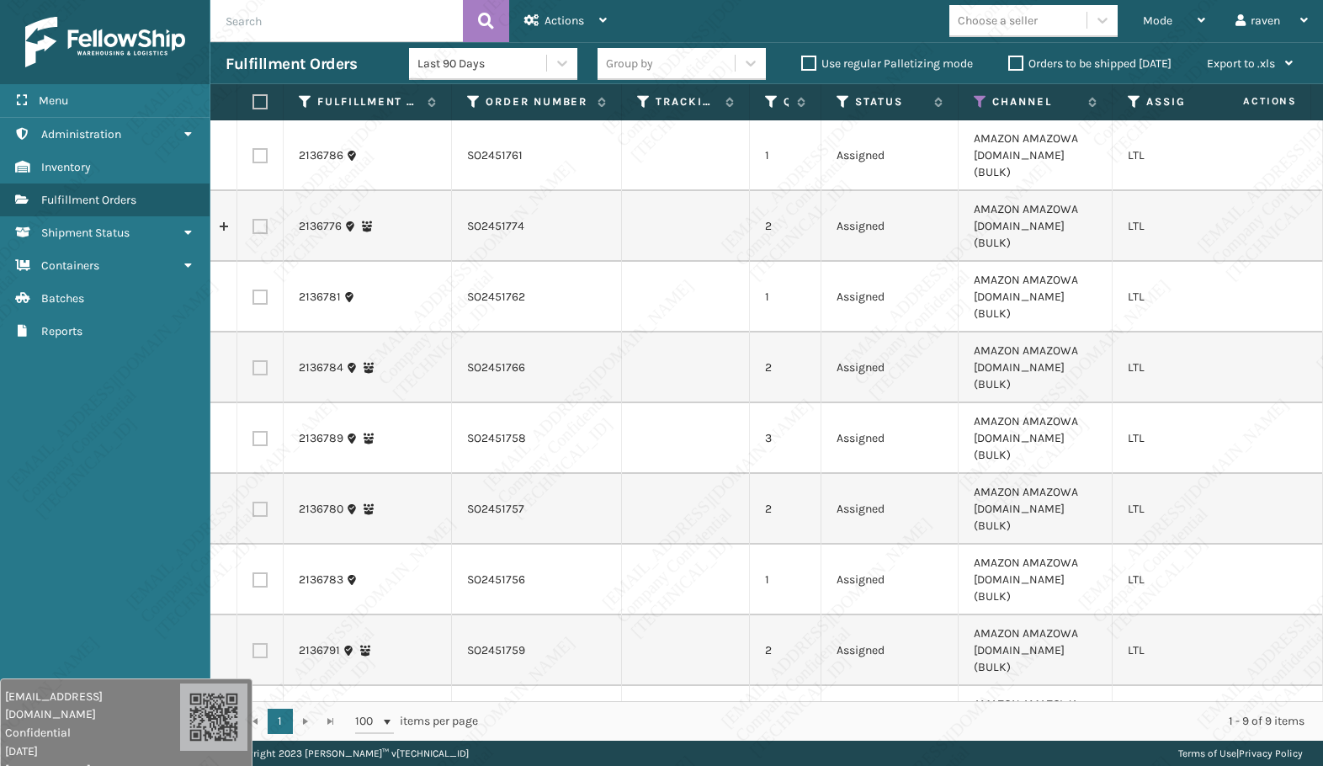
drag, startPoint x: 260, startPoint y: 97, endPoint x: 281, endPoint y: 97, distance: 21.0
click at [260, 97] on label at bounding box center [258, 101] width 10 height 15
click at [253, 97] on input "checkbox" at bounding box center [253, 102] width 1 height 11
checkbox input "true"
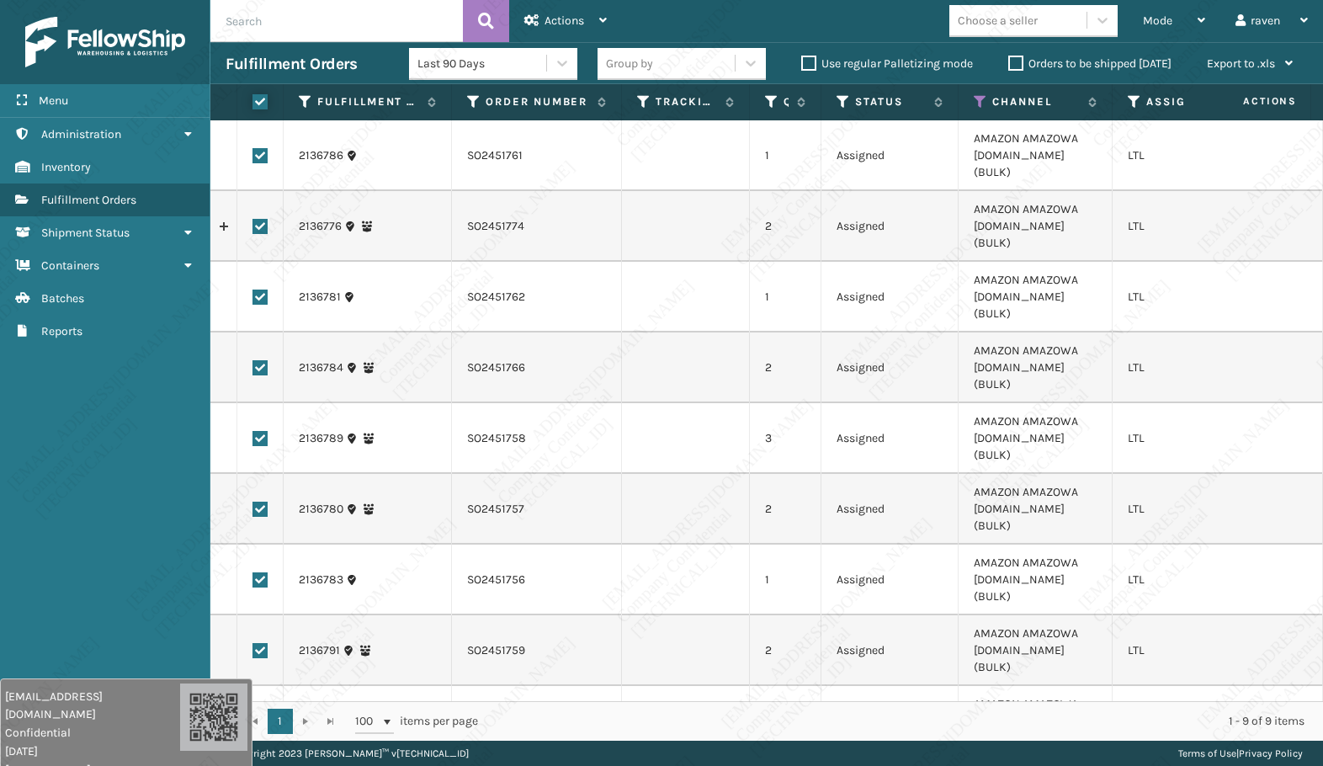
checkbox input "true"
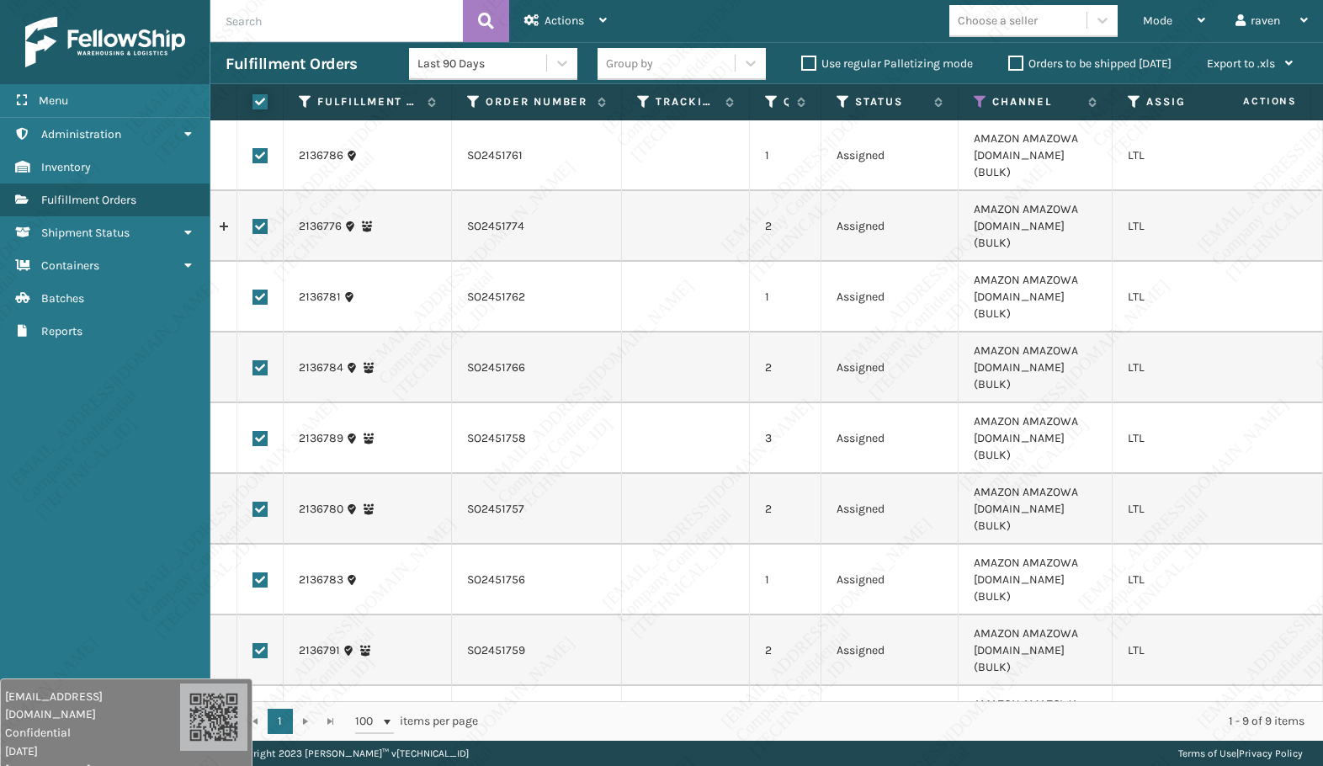
checkbox input "true"
click at [593, 21] on div "Actions" at bounding box center [565, 21] width 82 height 42
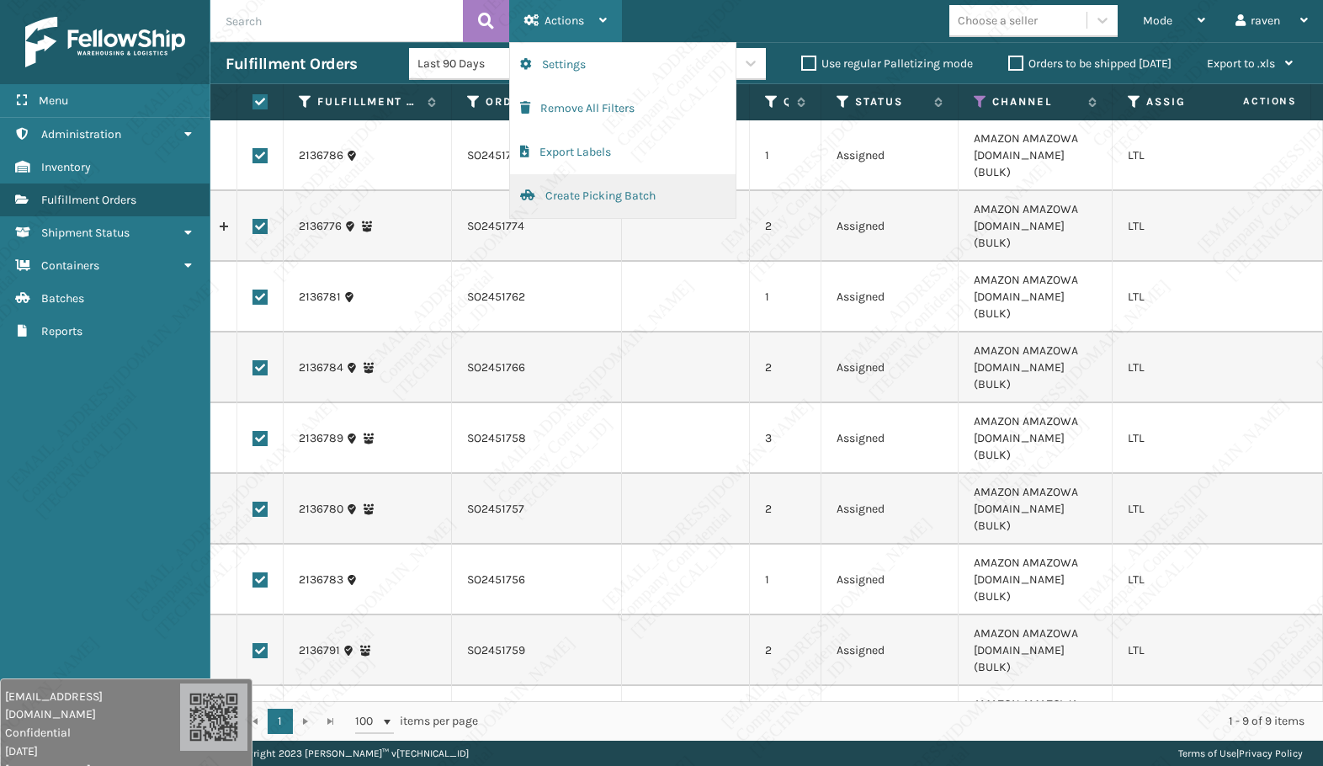
click at [593, 197] on button "Create Picking Batch" at bounding box center [623, 196] width 226 height 44
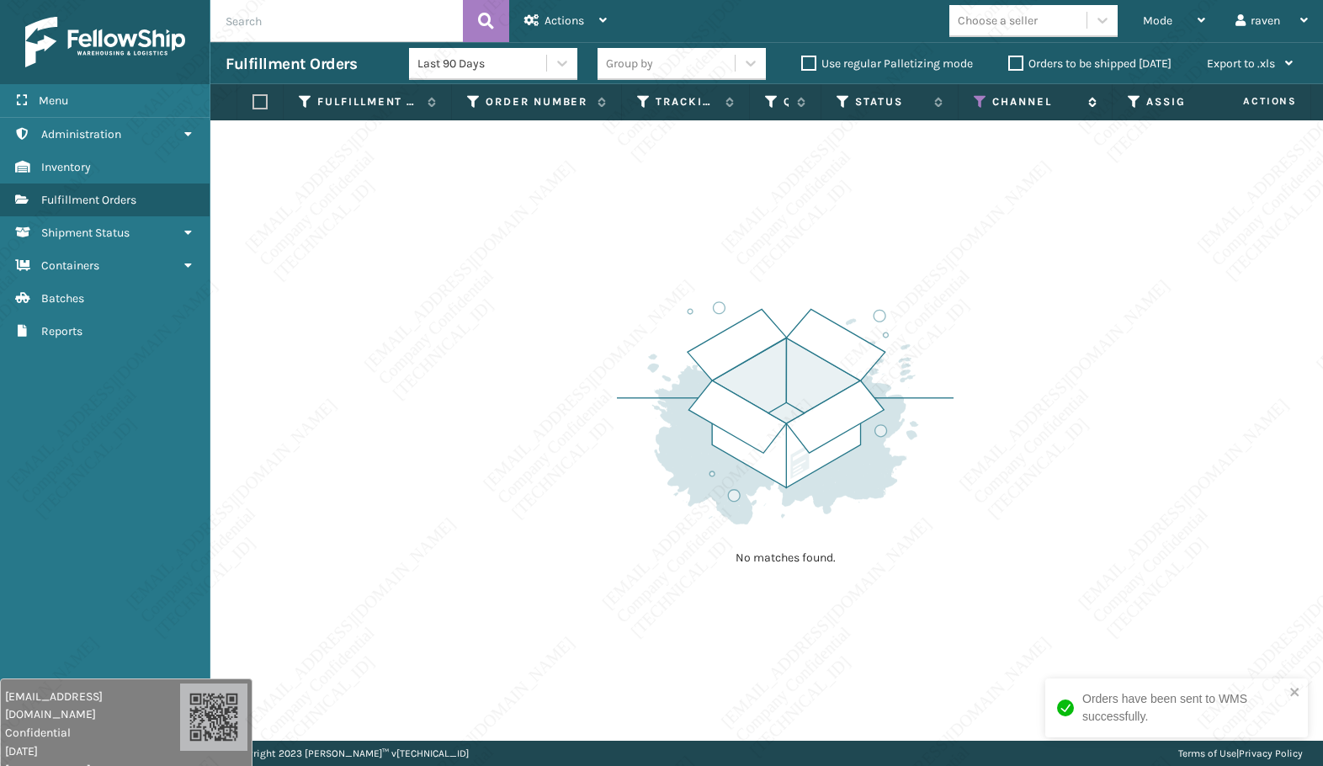
click at [985, 102] on icon at bounding box center [980, 101] width 13 height 15
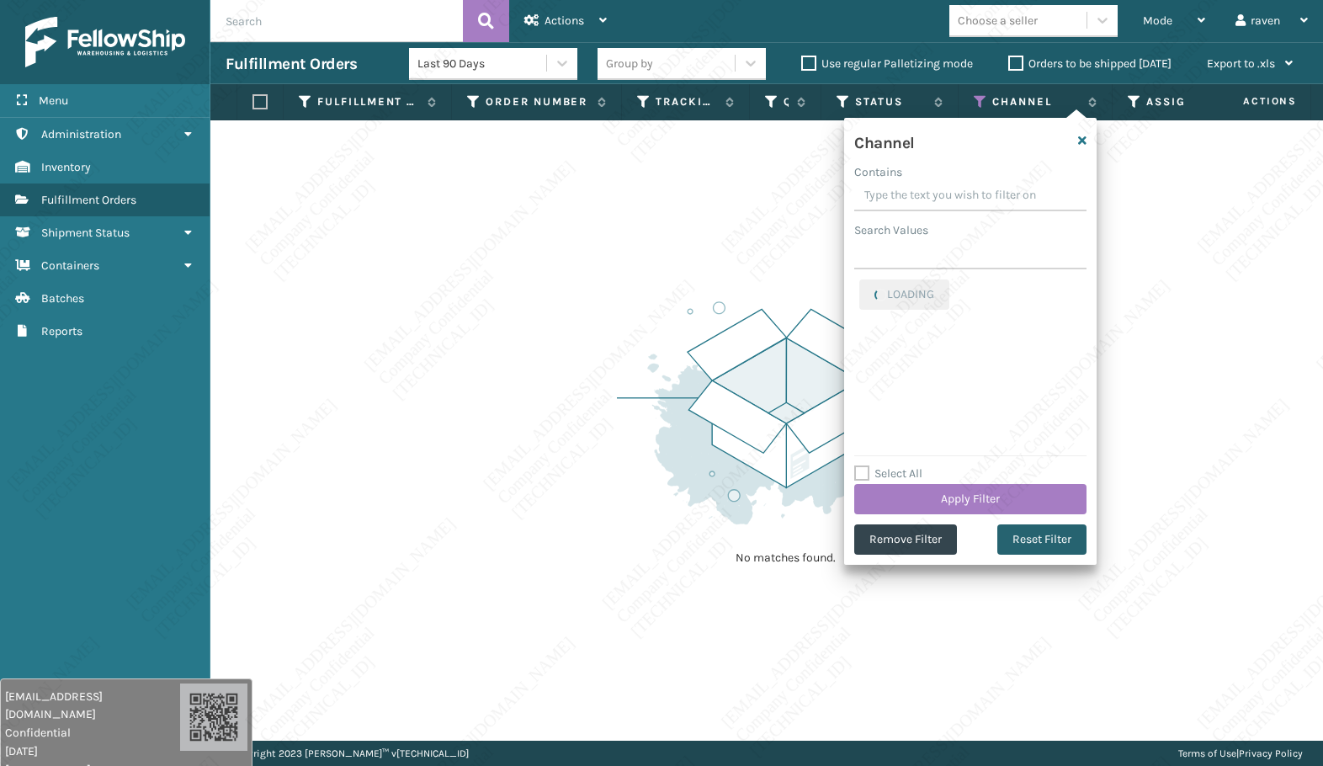
click at [1051, 536] on button "Reset Filter" at bounding box center [1042, 539] width 89 height 30
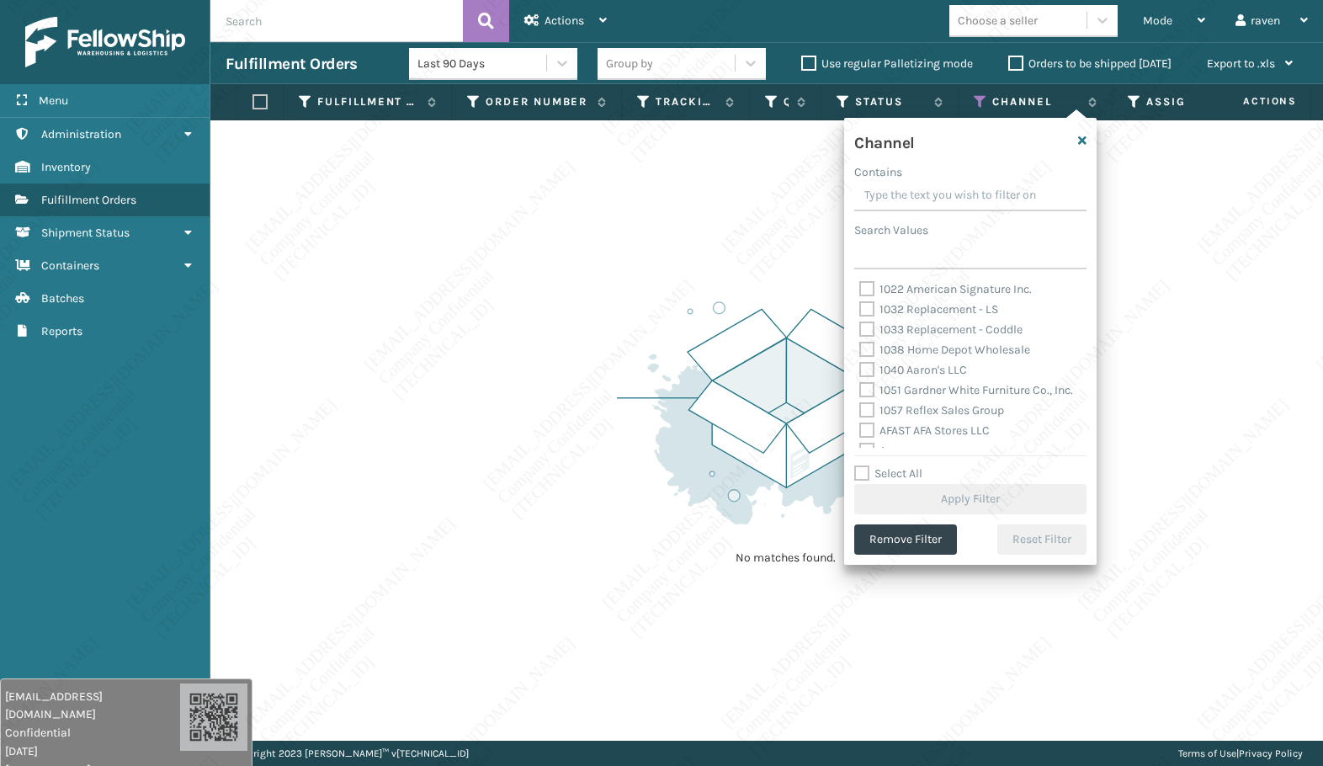
click at [887, 517] on div "Channel Contains Search Values 1022 American Signature Inc. 1032 Replacement - …" at bounding box center [970, 341] width 253 height 447
click at [888, 549] on button "Remove Filter" at bounding box center [905, 539] width 103 height 30
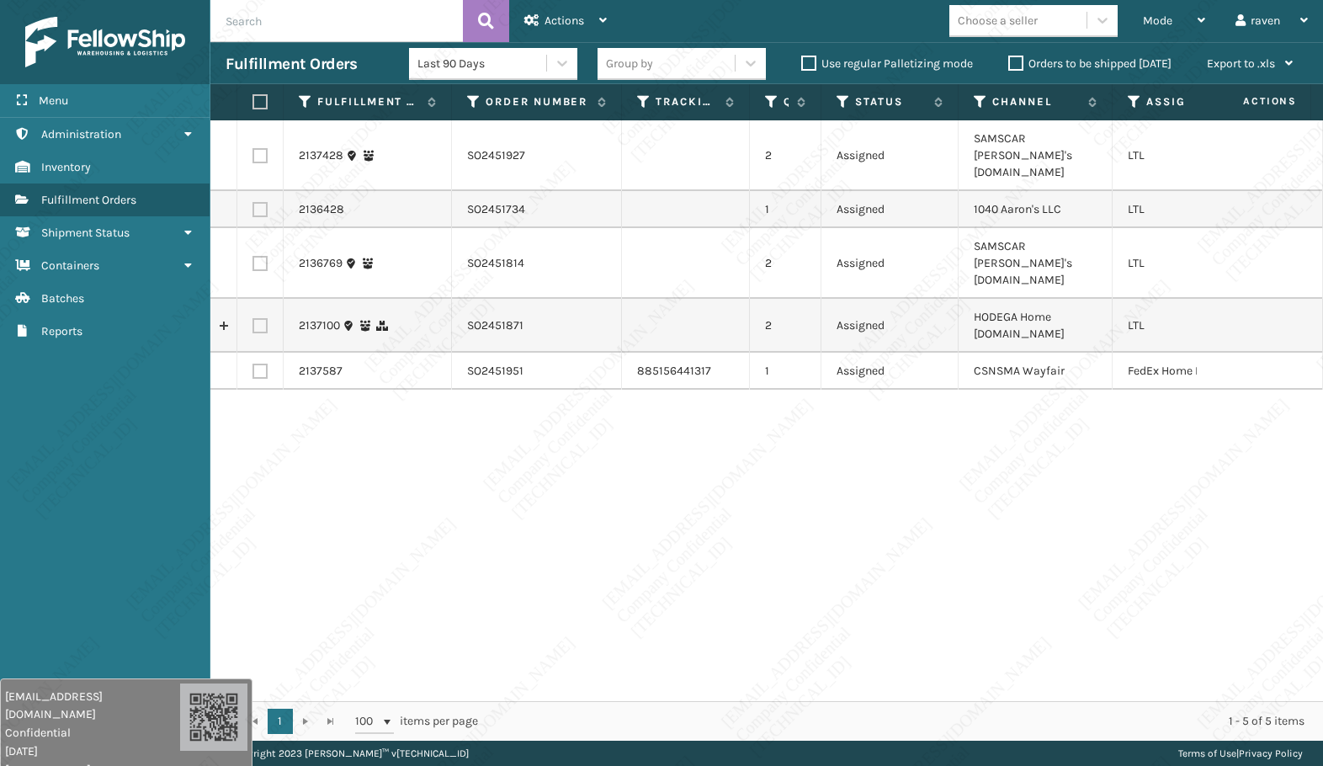
click at [255, 364] on label at bounding box center [260, 371] width 15 height 15
click at [253, 364] on input "checkbox" at bounding box center [253, 369] width 1 height 11
checkbox input "true"
click at [587, 14] on div "Actions" at bounding box center [565, 21] width 82 height 42
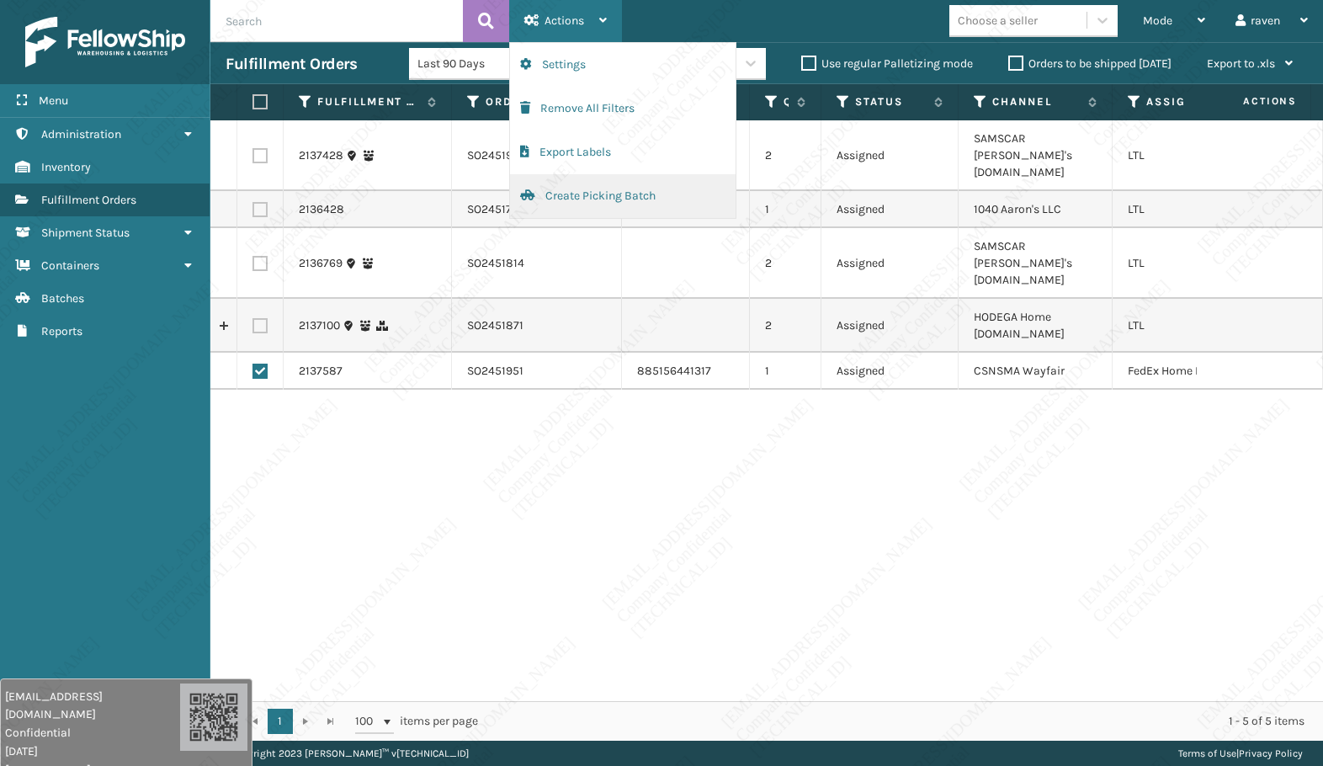
click at [552, 192] on button "Create Picking Batch" at bounding box center [623, 196] width 226 height 44
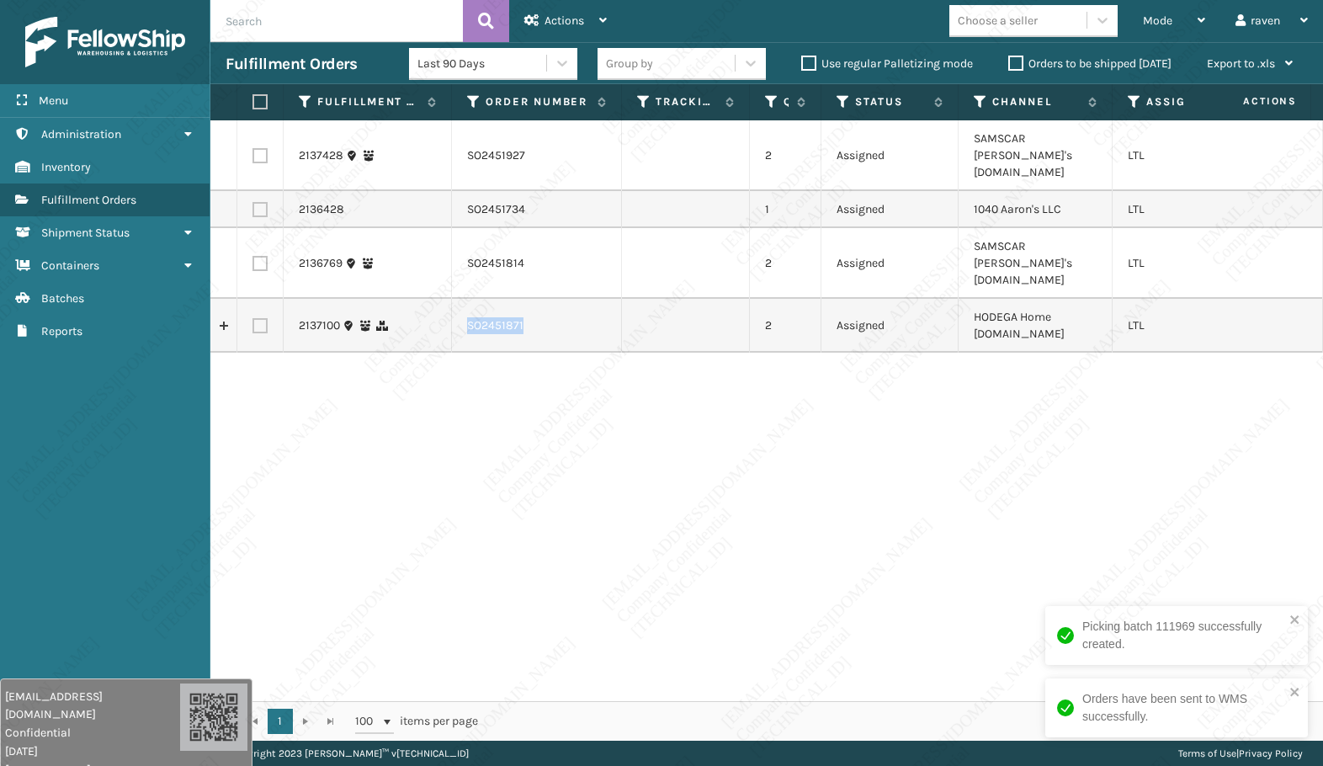
copy td "SO2451871"
drag, startPoint x: 514, startPoint y: 299, endPoint x: 457, endPoint y: 294, distance: 57.5
click at [457, 299] on td "SO2451871" at bounding box center [537, 326] width 170 height 54
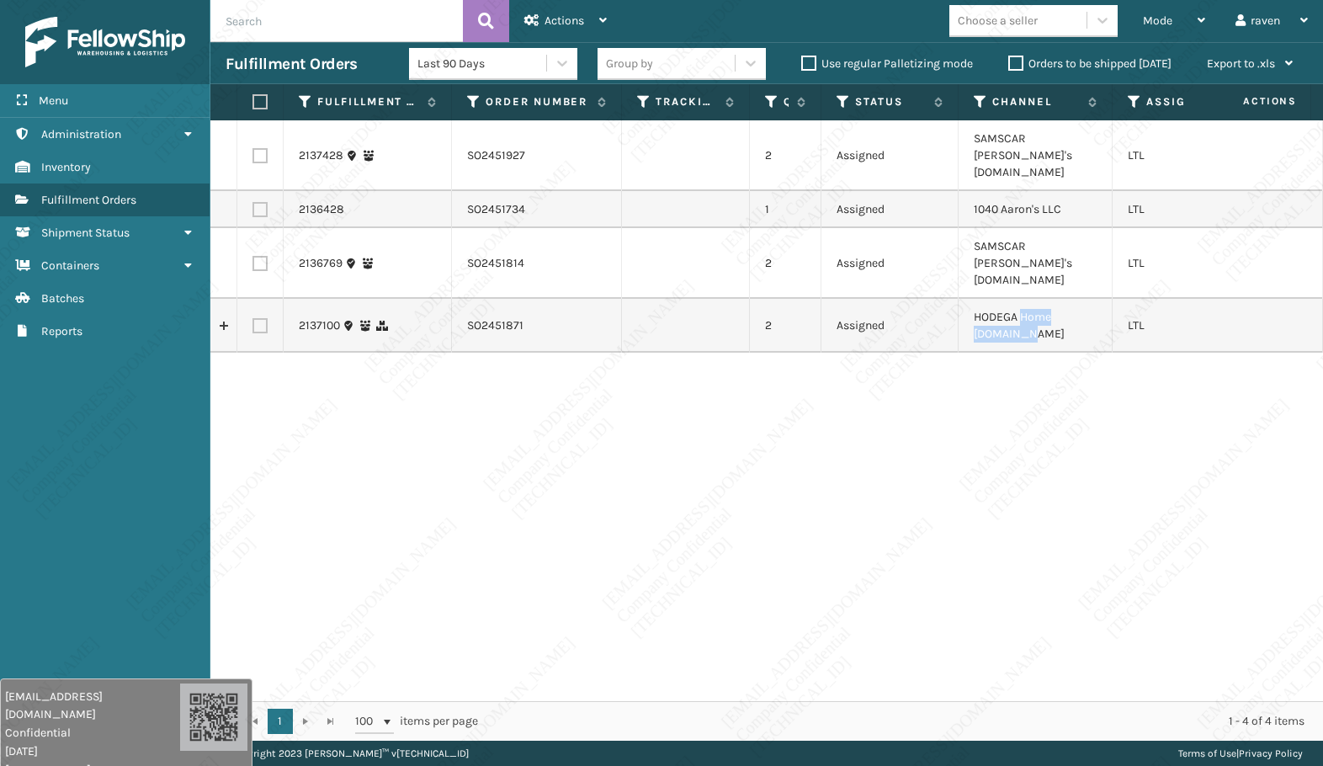
drag, startPoint x: 1024, startPoint y: 283, endPoint x: 1029, endPoint y: 297, distance: 15.2
click at [1029, 299] on td "HODEGA Home [DOMAIN_NAME]" at bounding box center [1036, 326] width 154 height 54
copy td "Home [DOMAIN_NAME]"
click at [259, 318] on label at bounding box center [260, 325] width 15 height 15
click at [253, 318] on input "checkbox" at bounding box center [253, 323] width 1 height 11
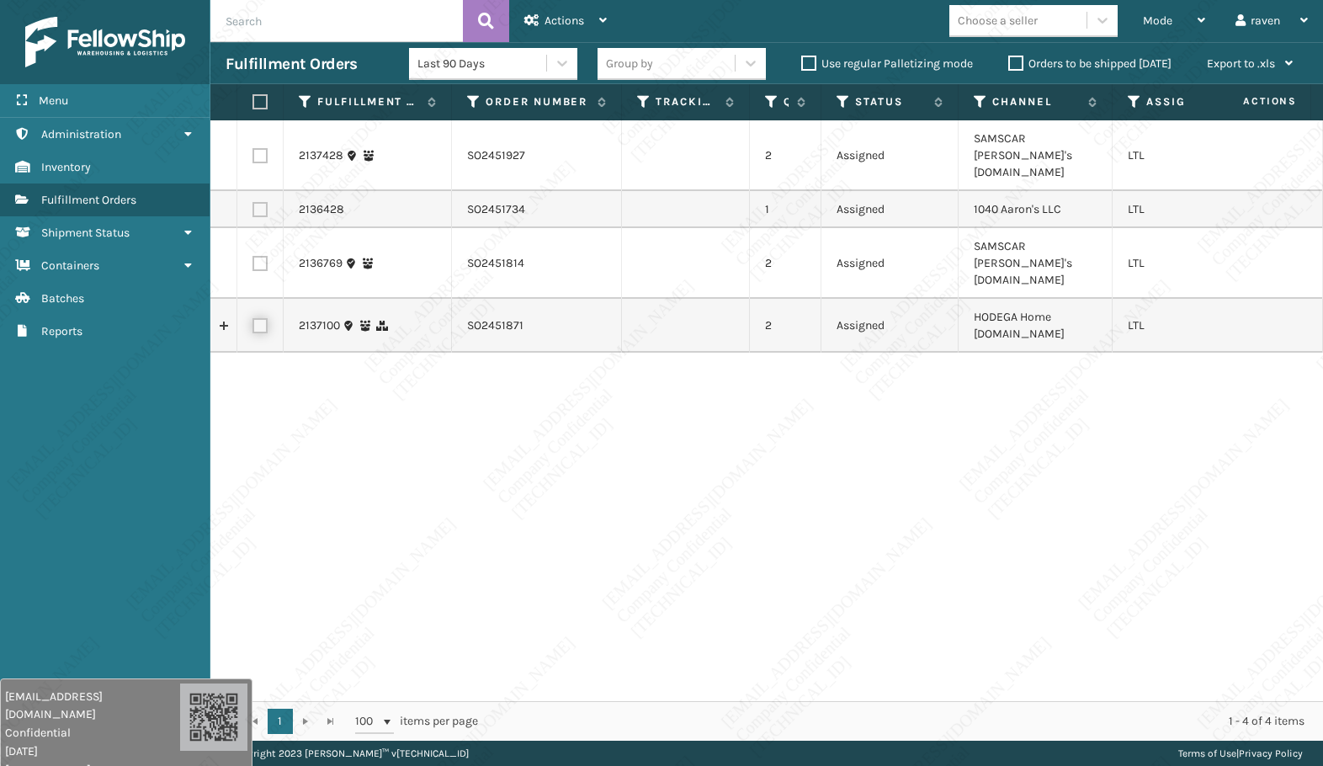
checkbox input "true"
click at [610, 15] on div "Actions Settings Remove All Filters Export Labels Create Picking Batch" at bounding box center [565, 21] width 113 height 42
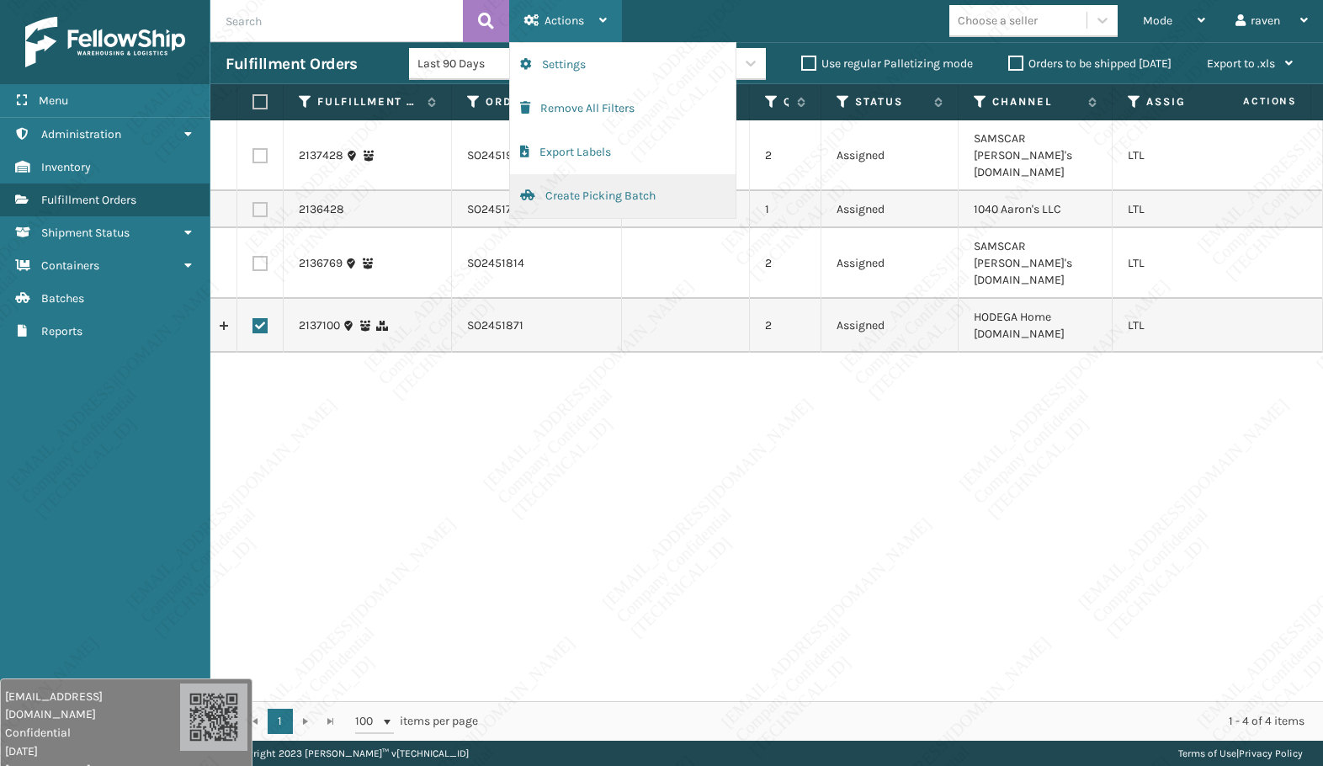
click at [557, 201] on button "Create Picking Batch" at bounding box center [623, 196] width 226 height 44
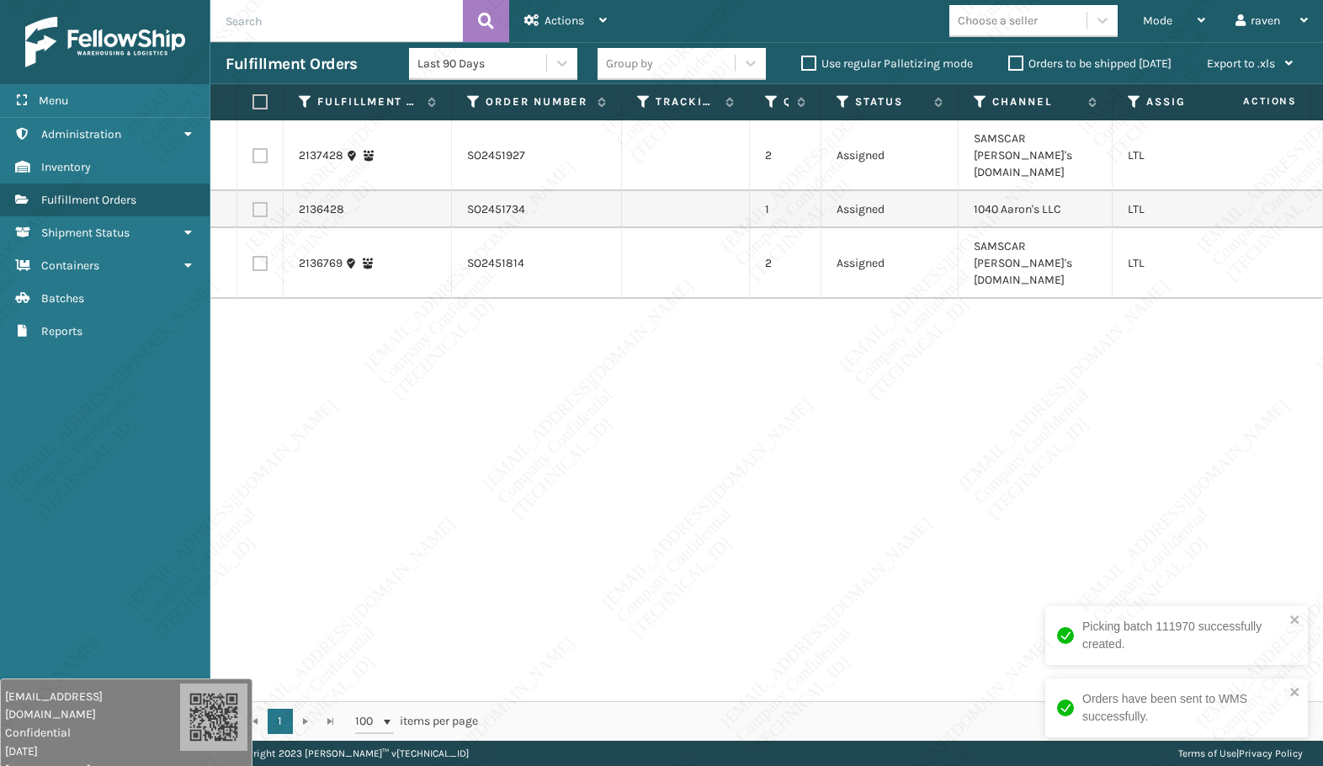
drag, startPoint x: 359, startPoint y: 203, endPoint x: 459, endPoint y: 215, distance: 100.0
click at [455, 210] on tr "2136428 SO2451734 1 Assigned 1040 [PERSON_NAME]'s LLC LTL" at bounding box center [804, 209] width 1189 height 37
drag, startPoint x: 517, startPoint y: 191, endPoint x: 465, endPoint y: 187, distance: 52.4
click at [465, 191] on td "SO2451734" at bounding box center [537, 209] width 170 height 37
drag, startPoint x: 567, startPoint y: 194, endPoint x: 468, endPoint y: 194, distance: 98.5
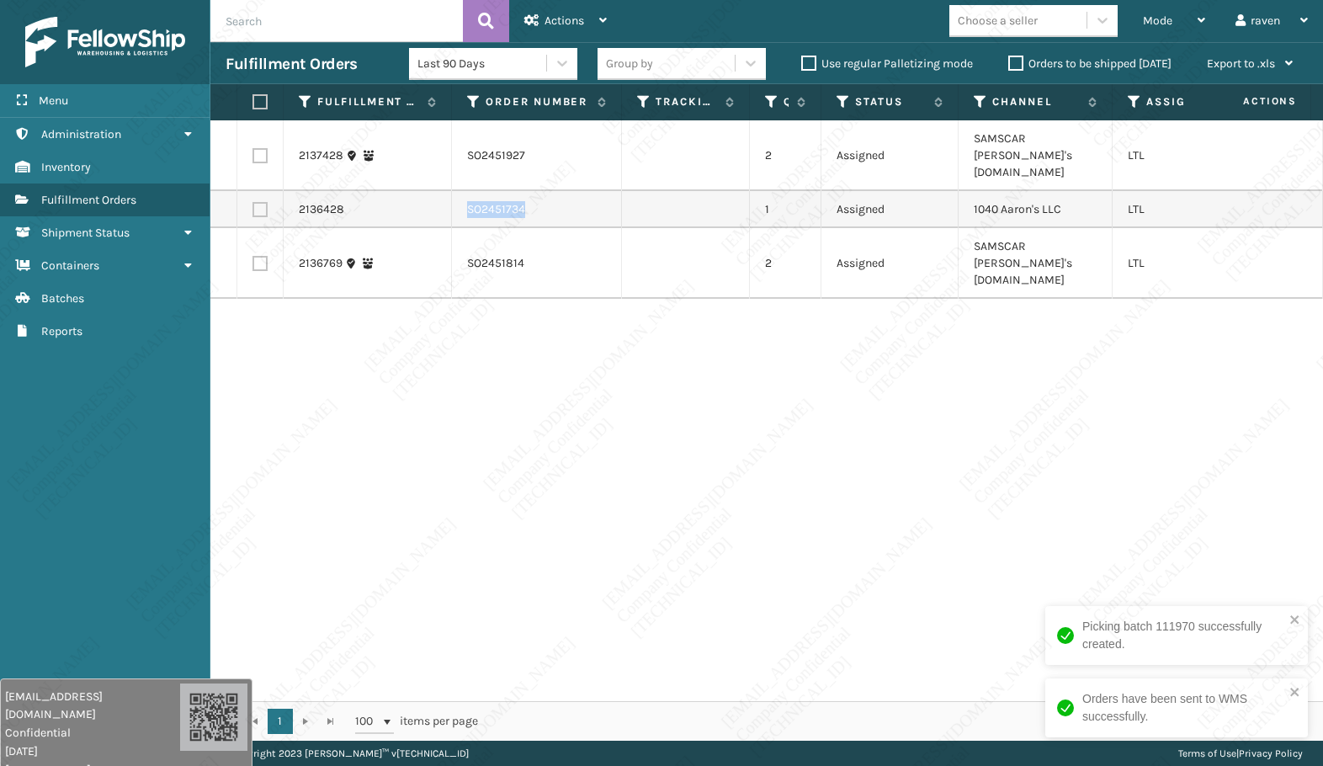
click at [468, 194] on td "SO2451734" at bounding box center [537, 209] width 170 height 37
copy td "SO2451734"
drag, startPoint x: 579, startPoint y: 474, endPoint x: 545, endPoint y: 474, distance: 33.7
click at [579, 474] on div "2137428 SO2451927 2 Assigned SAMSCAR [PERSON_NAME]'s [DOMAIN_NAME] LTL 2136428 …" at bounding box center [766, 410] width 1113 height 581
click at [271, 195] on td at bounding box center [260, 209] width 46 height 37
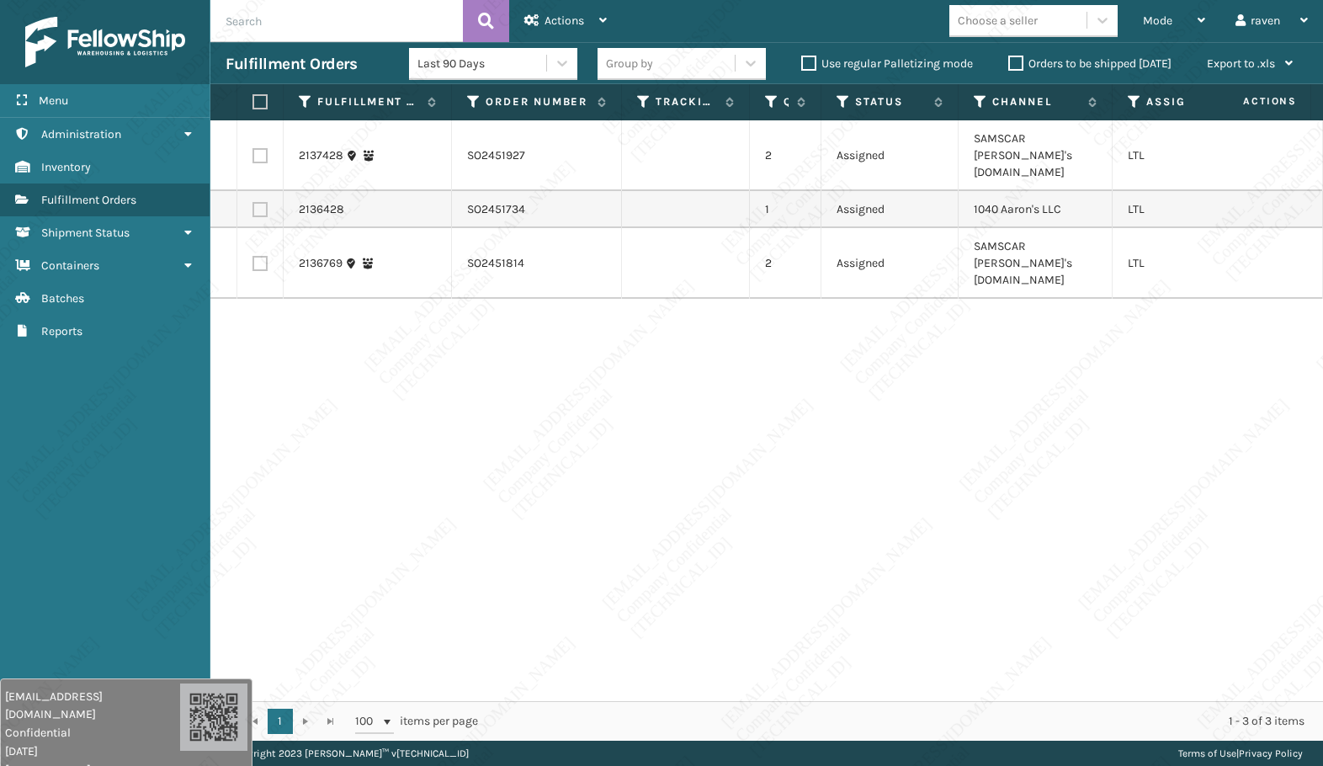
click at [265, 202] on label at bounding box center [260, 209] width 15 height 15
click at [253, 202] on input "checkbox" at bounding box center [253, 207] width 1 height 11
checkbox input "true"
click at [567, 15] on span "Actions" at bounding box center [565, 20] width 40 height 14
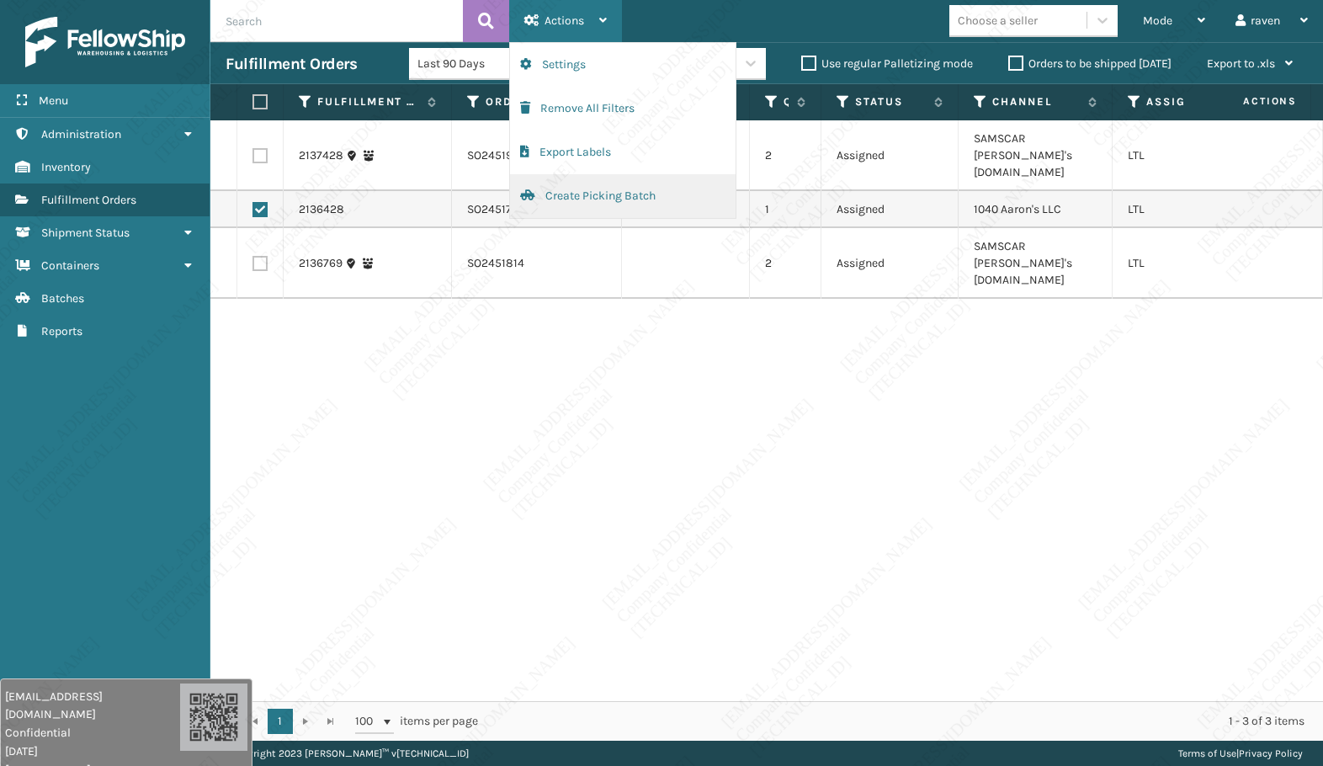
click at [593, 188] on button "Create Picking Batch" at bounding box center [623, 196] width 226 height 44
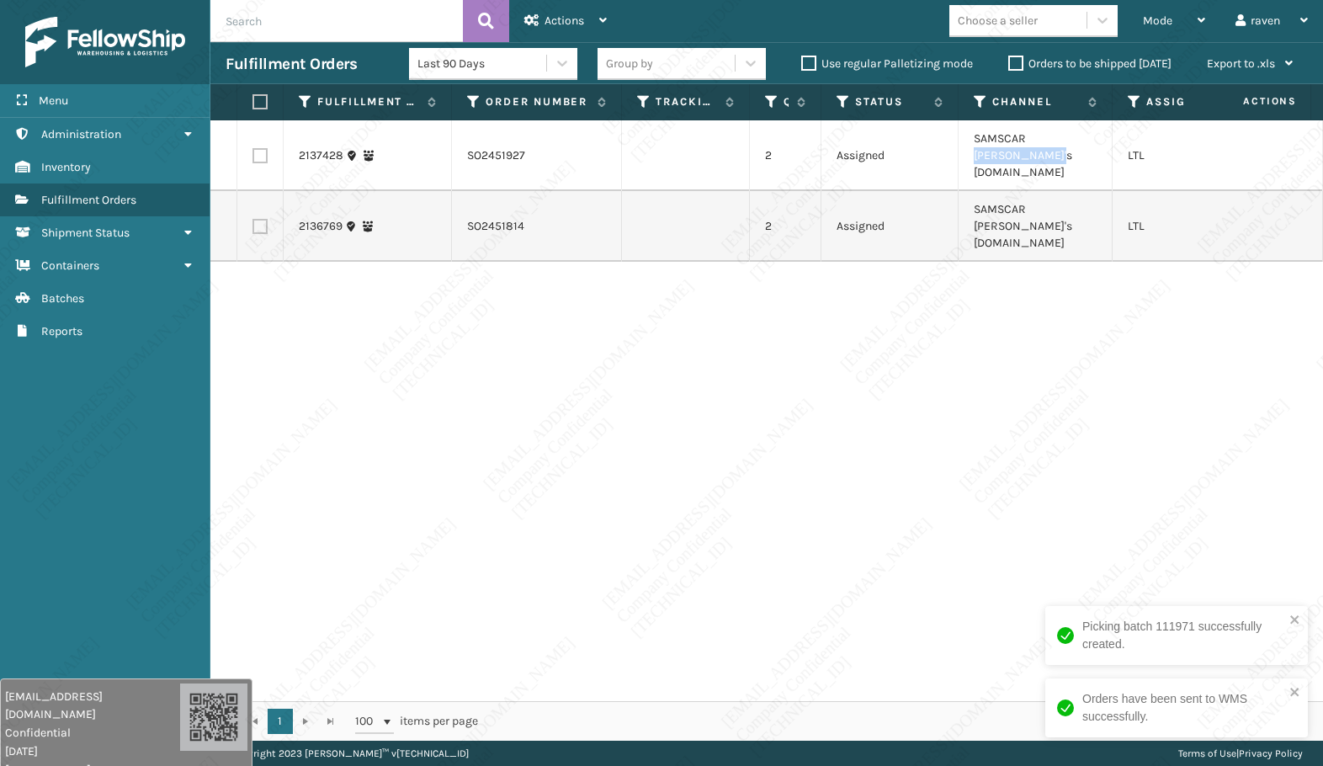
drag, startPoint x: 1032, startPoint y: 139, endPoint x: 1039, endPoint y: 159, distance: 21.3
click at [1039, 159] on td "SAMSCAR [PERSON_NAME]'s [DOMAIN_NAME]" at bounding box center [1036, 155] width 154 height 71
copy td "[PERSON_NAME]'s [DOMAIN_NAME]"
click at [263, 112] on th at bounding box center [260, 102] width 46 height 36
click at [243, 103] on th at bounding box center [260, 102] width 46 height 36
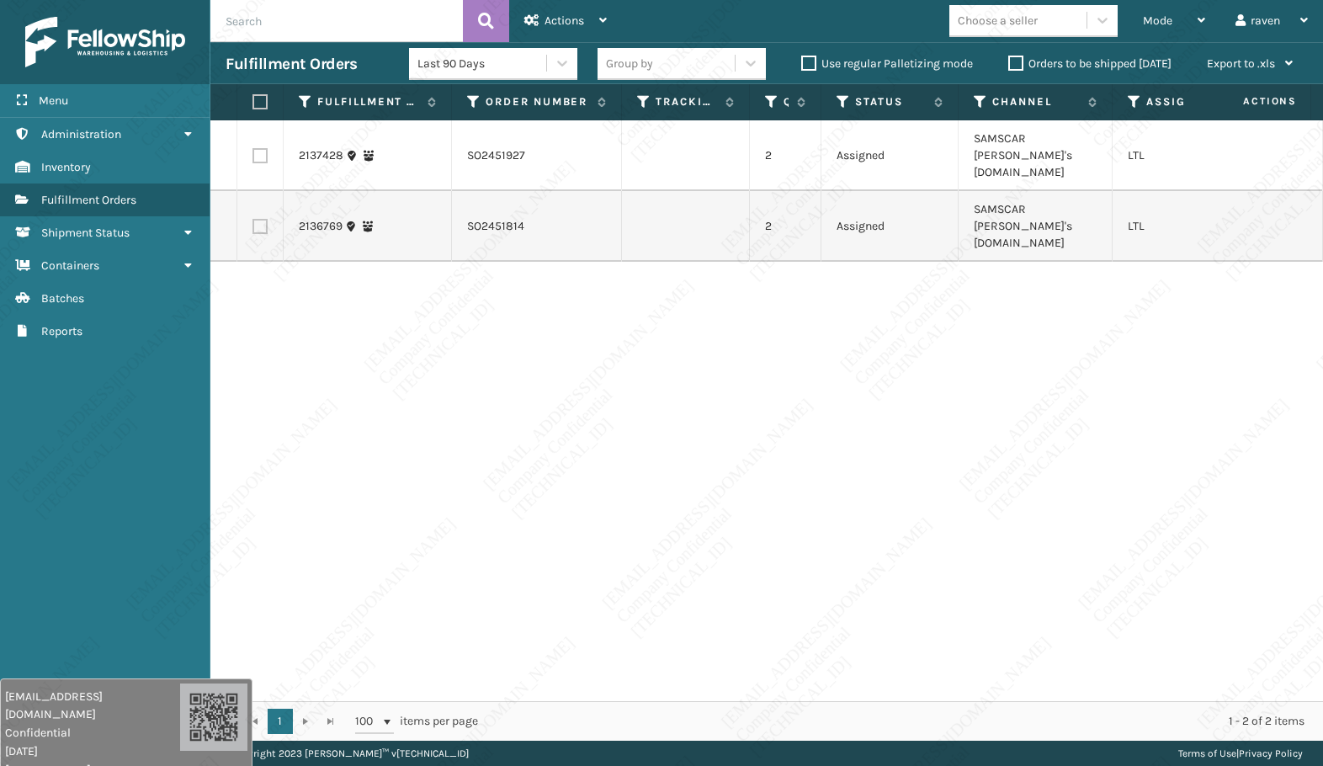
click at [261, 93] on th at bounding box center [260, 102] width 46 height 36
drag, startPoint x: 271, startPoint y: 103, endPoint x: 257, endPoint y: 106, distance: 14.7
click at [269, 104] on th at bounding box center [260, 102] width 46 height 36
click at [257, 106] on label at bounding box center [258, 101] width 10 height 15
click at [253, 106] on input "checkbox" at bounding box center [253, 102] width 1 height 11
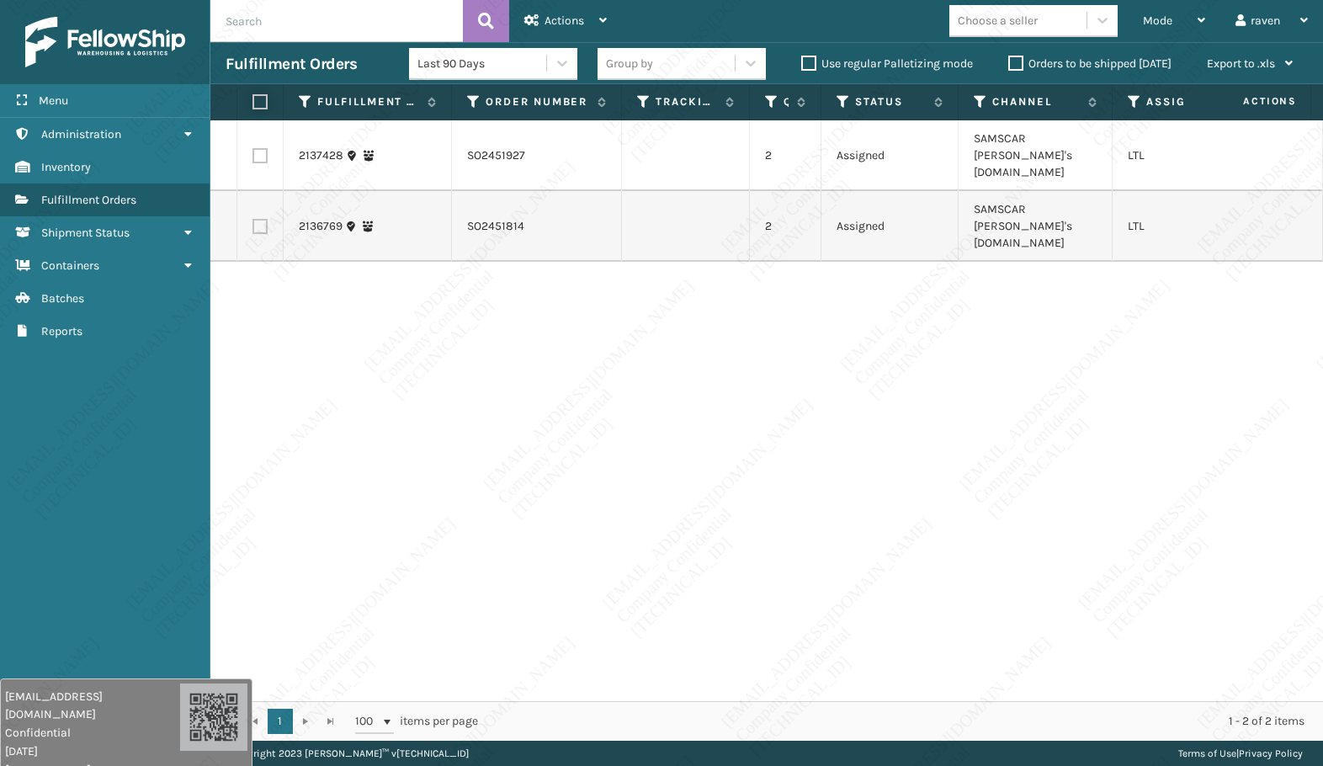
checkbox input "true"
click at [565, 22] on span "Actions" at bounding box center [565, 20] width 40 height 14
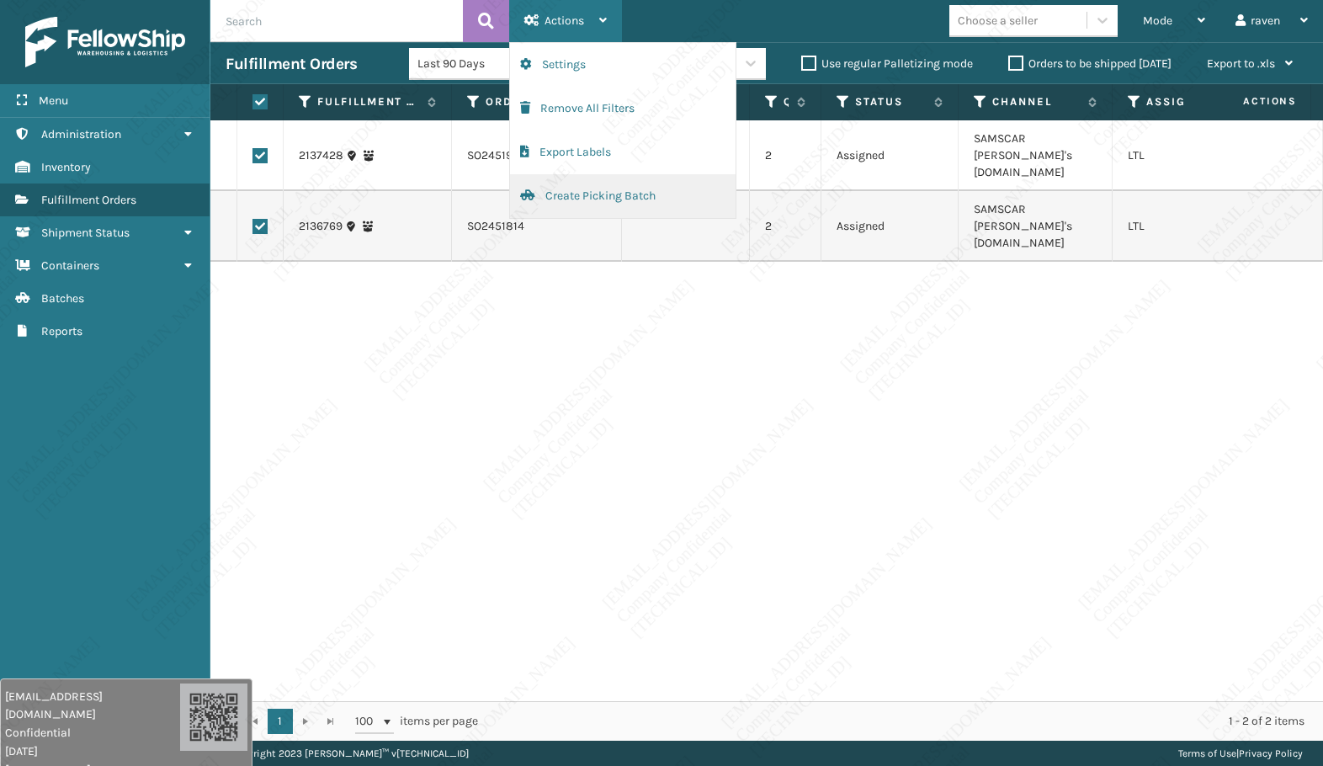
click at [583, 194] on button "Create Picking Batch" at bounding box center [623, 196] width 226 height 44
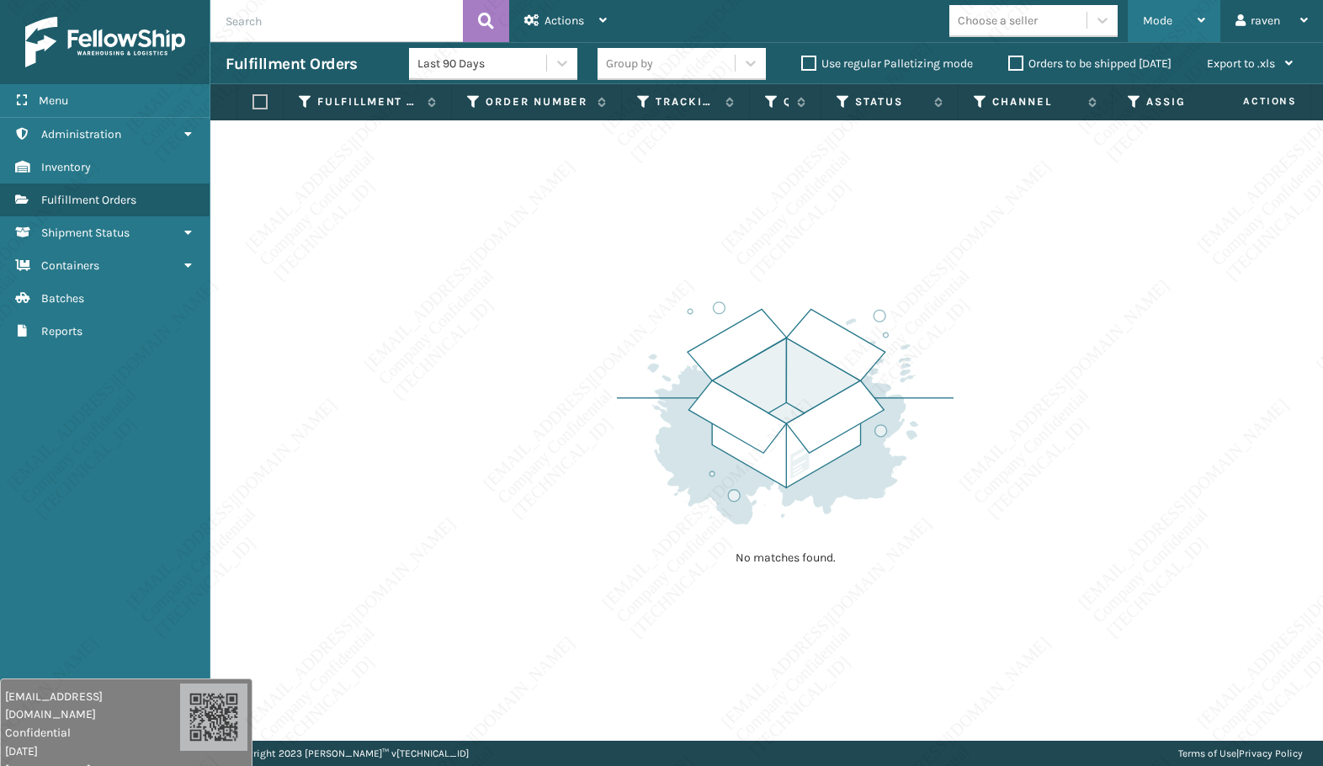
click at [1145, 21] on span "Mode" at bounding box center [1157, 20] width 29 height 14
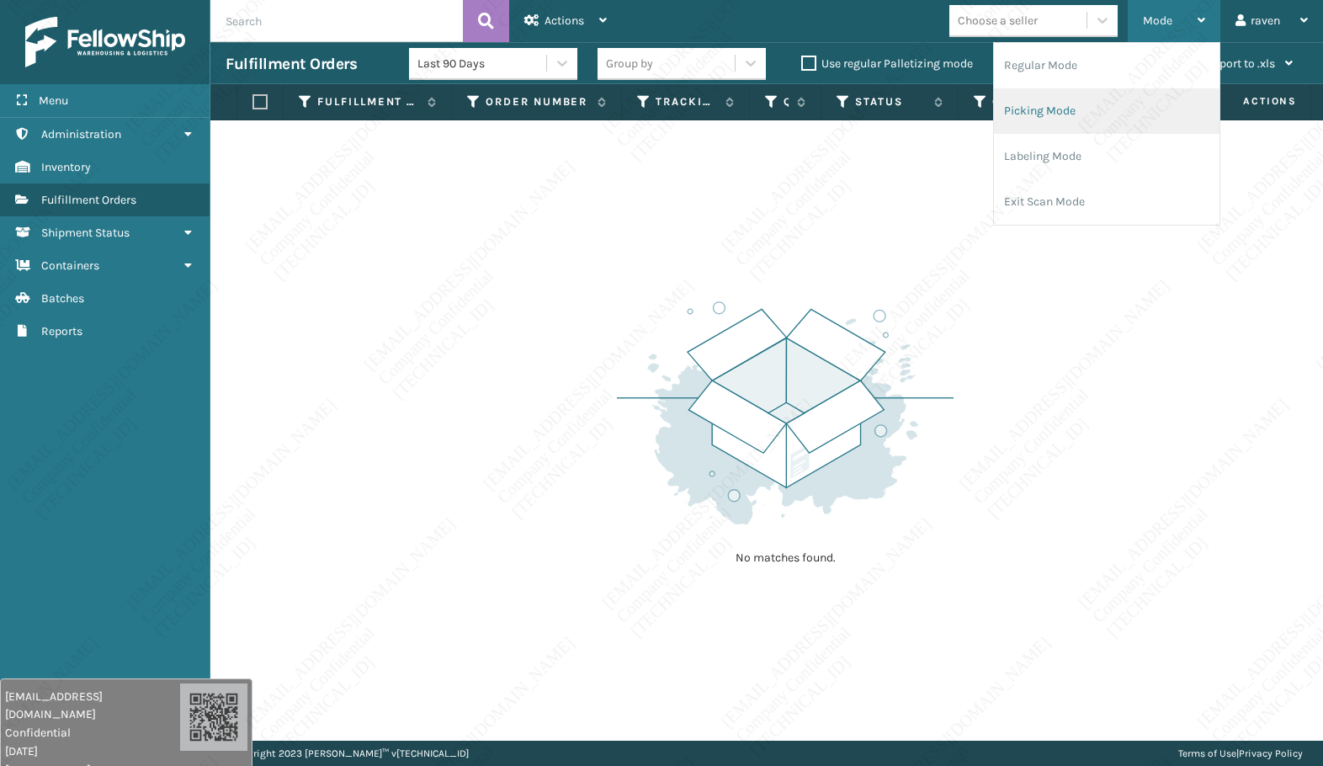
click at [1072, 98] on li "Picking Mode" at bounding box center [1107, 110] width 226 height 45
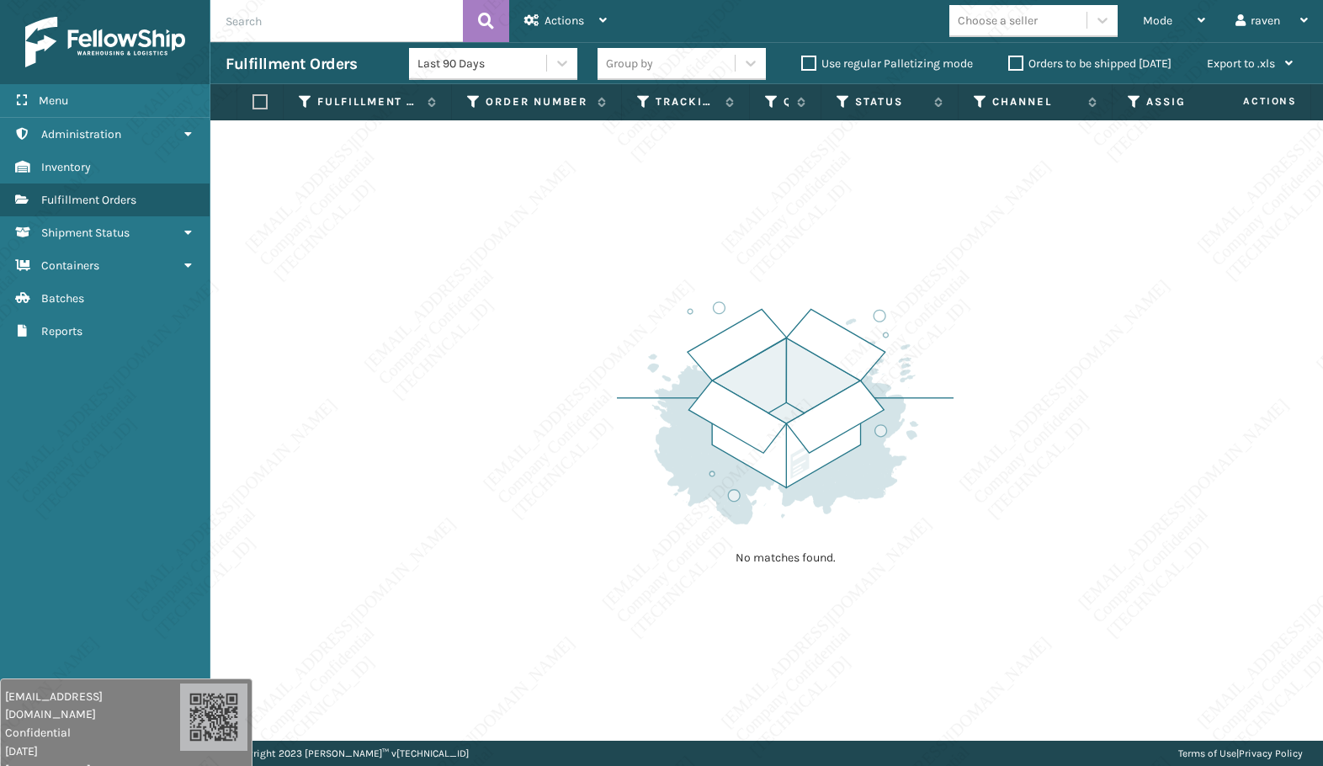
drag, startPoint x: 743, startPoint y: 263, endPoint x: 753, endPoint y: 265, distance: 10.4
click at [743, 263] on div "No matches found." at bounding box center [766, 430] width 1113 height 620
click at [758, 283] on div "No matches found." at bounding box center [785, 431] width 337 height 311
click at [831, 417] on img at bounding box center [785, 412] width 337 height 233
click at [700, 470] on img at bounding box center [785, 412] width 337 height 233
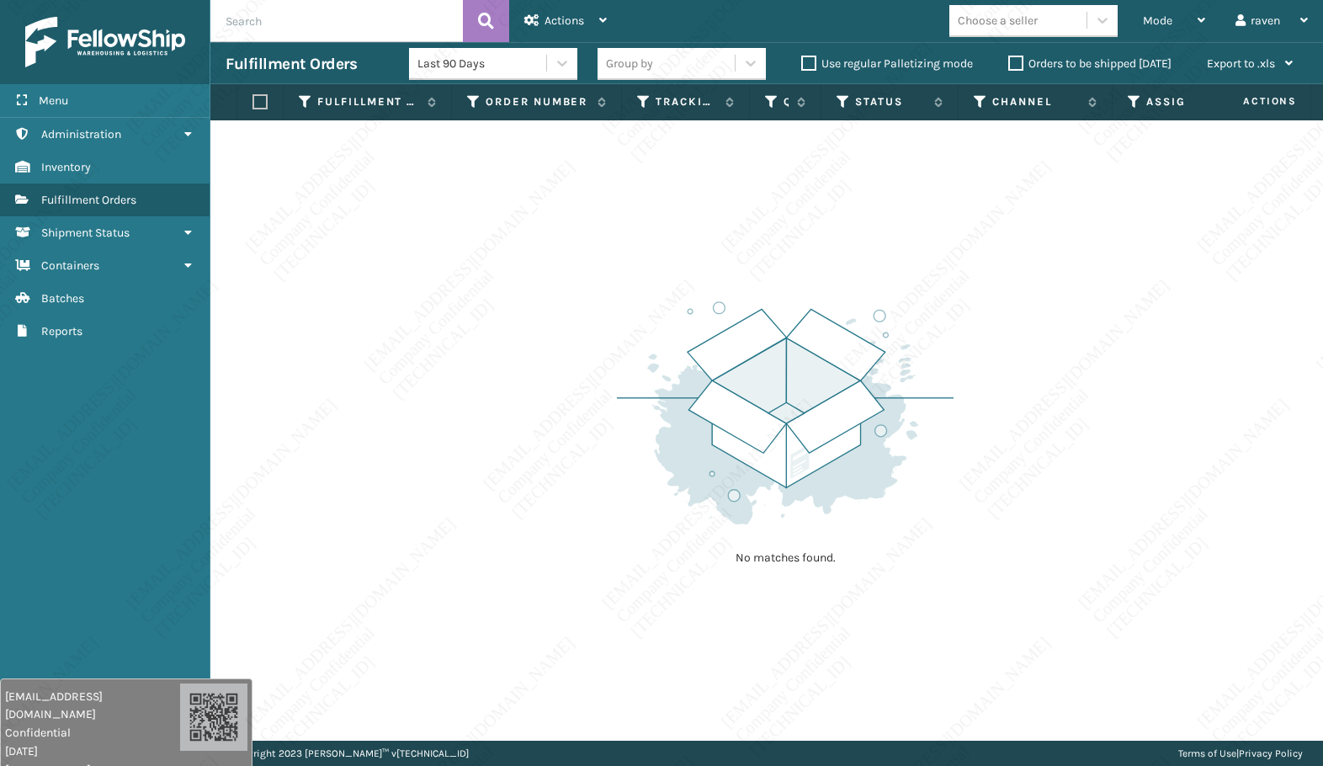
click at [700, 470] on img at bounding box center [785, 412] width 337 height 233
click at [732, 425] on img at bounding box center [785, 412] width 337 height 233
click at [751, 423] on img at bounding box center [785, 412] width 337 height 233
click at [753, 420] on img at bounding box center [785, 412] width 337 height 233
click at [754, 415] on img at bounding box center [785, 412] width 337 height 233
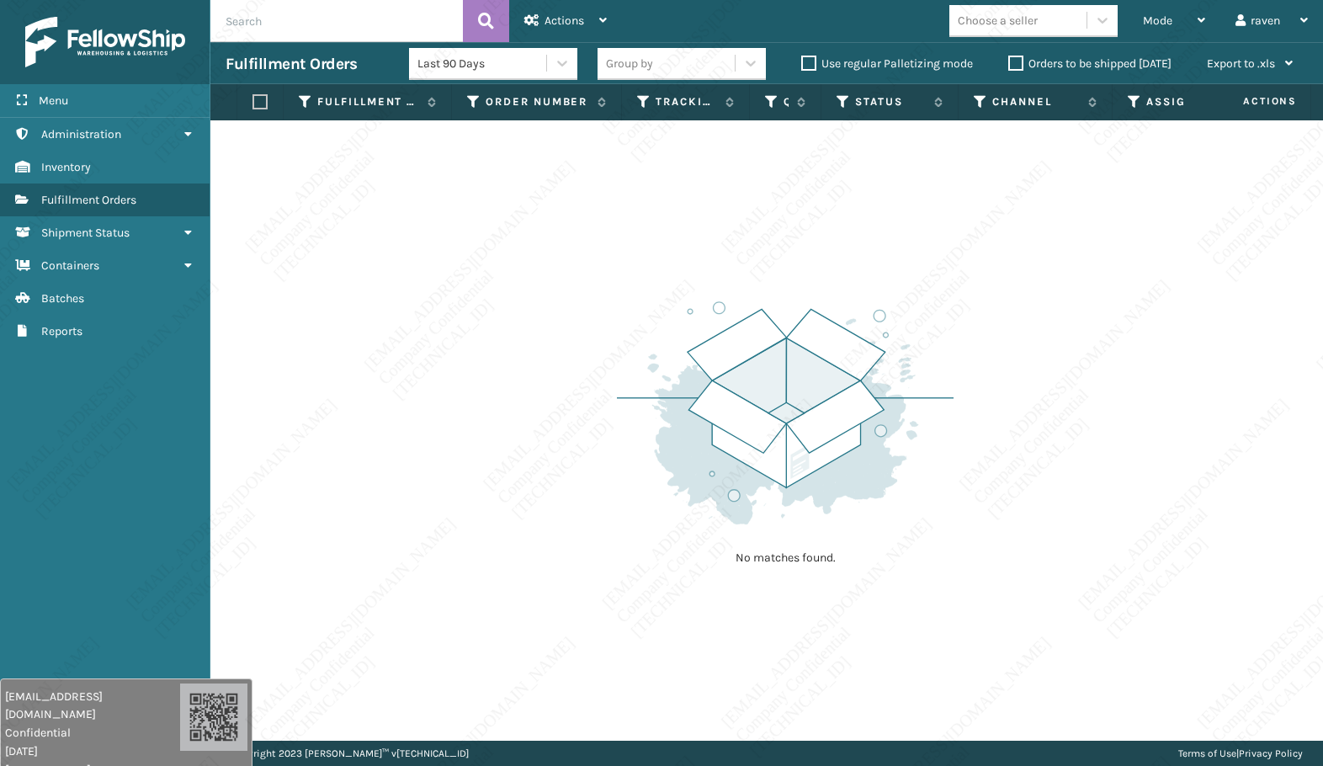
click at [755, 415] on img at bounding box center [785, 412] width 337 height 233
click at [755, 414] on img at bounding box center [785, 412] width 337 height 233
click at [757, 413] on img at bounding box center [785, 412] width 337 height 233
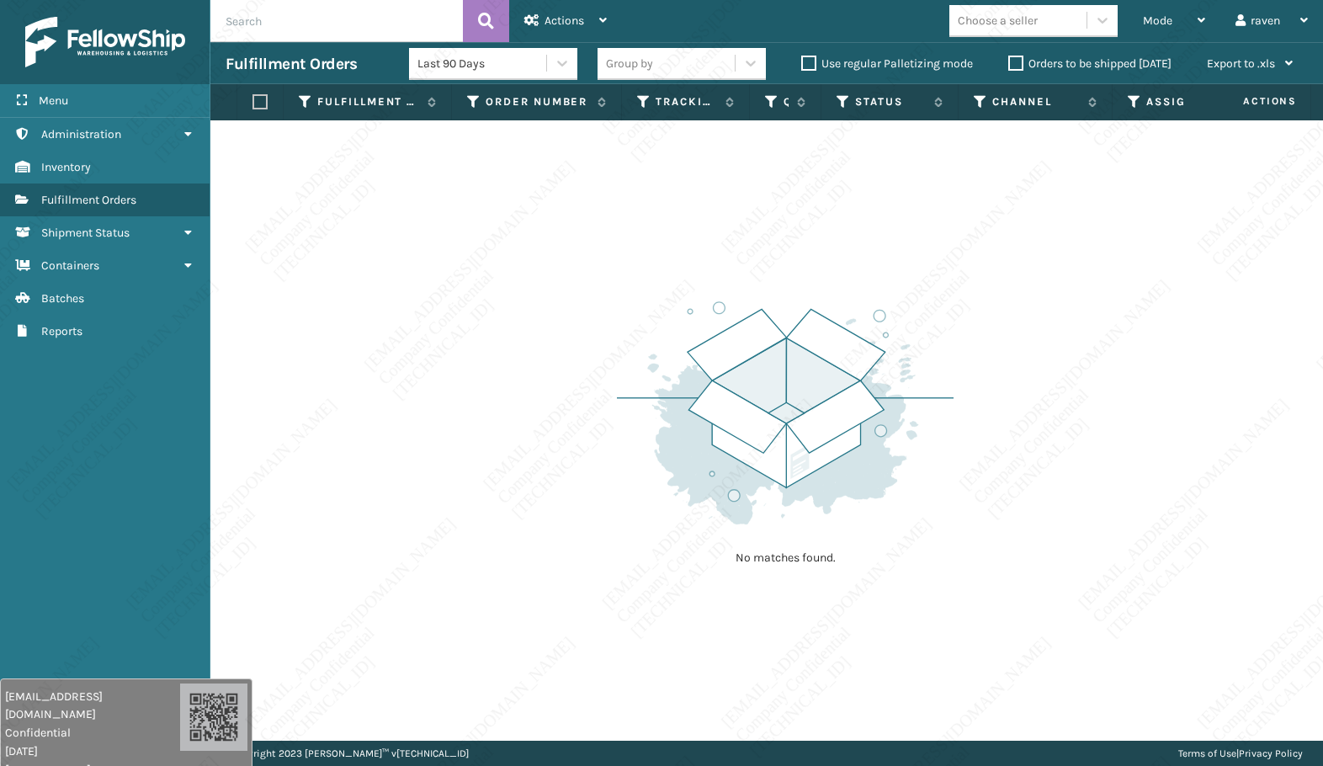
click at [757, 409] on img at bounding box center [785, 412] width 337 height 233
click at [757, 410] on img at bounding box center [785, 412] width 337 height 233
click at [758, 408] on img at bounding box center [785, 412] width 337 height 233
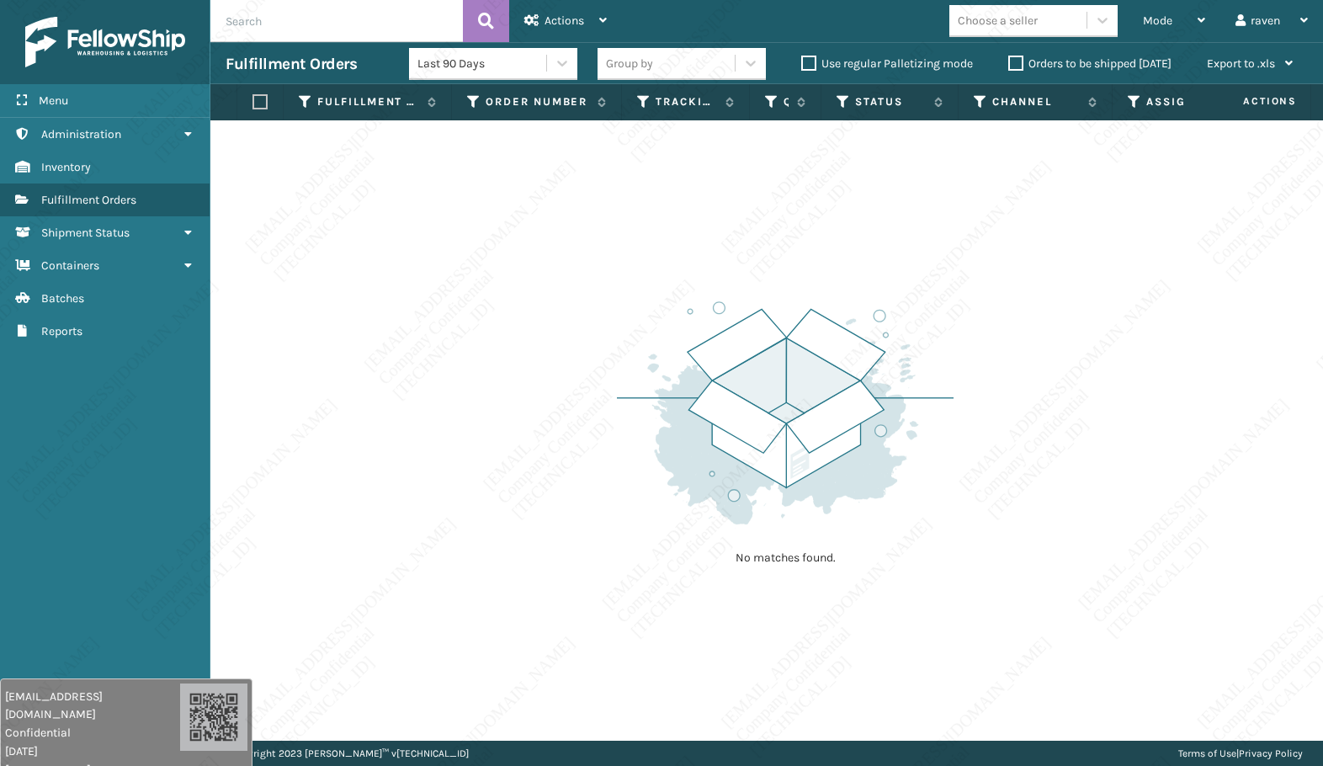
click at [758, 407] on img at bounding box center [785, 412] width 337 height 233
click at [760, 403] on img at bounding box center [785, 412] width 337 height 233
click at [758, 406] on img at bounding box center [785, 412] width 337 height 233
click at [928, 370] on img at bounding box center [785, 412] width 337 height 233
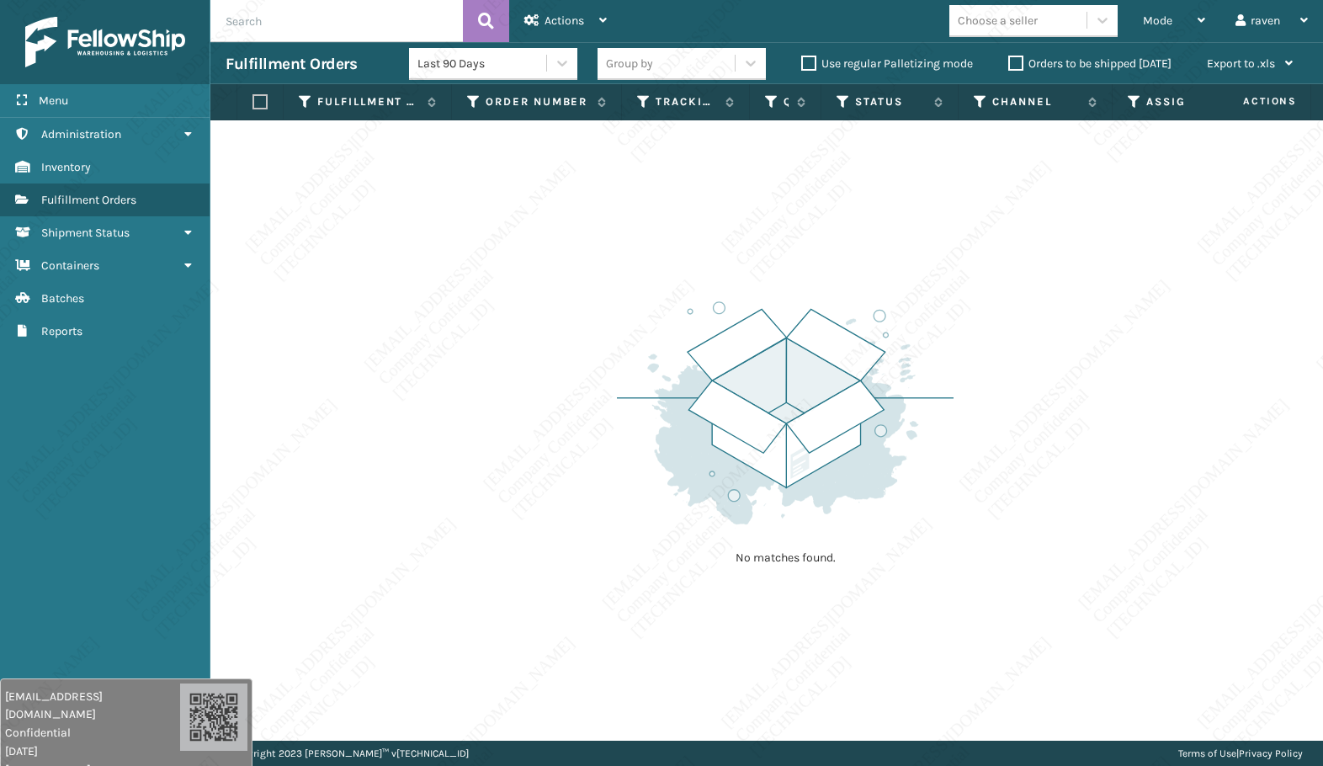
click at [928, 370] on img at bounding box center [785, 412] width 337 height 233
click at [929, 369] on img at bounding box center [785, 412] width 337 height 233
click at [929, 370] on img at bounding box center [785, 412] width 337 height 233
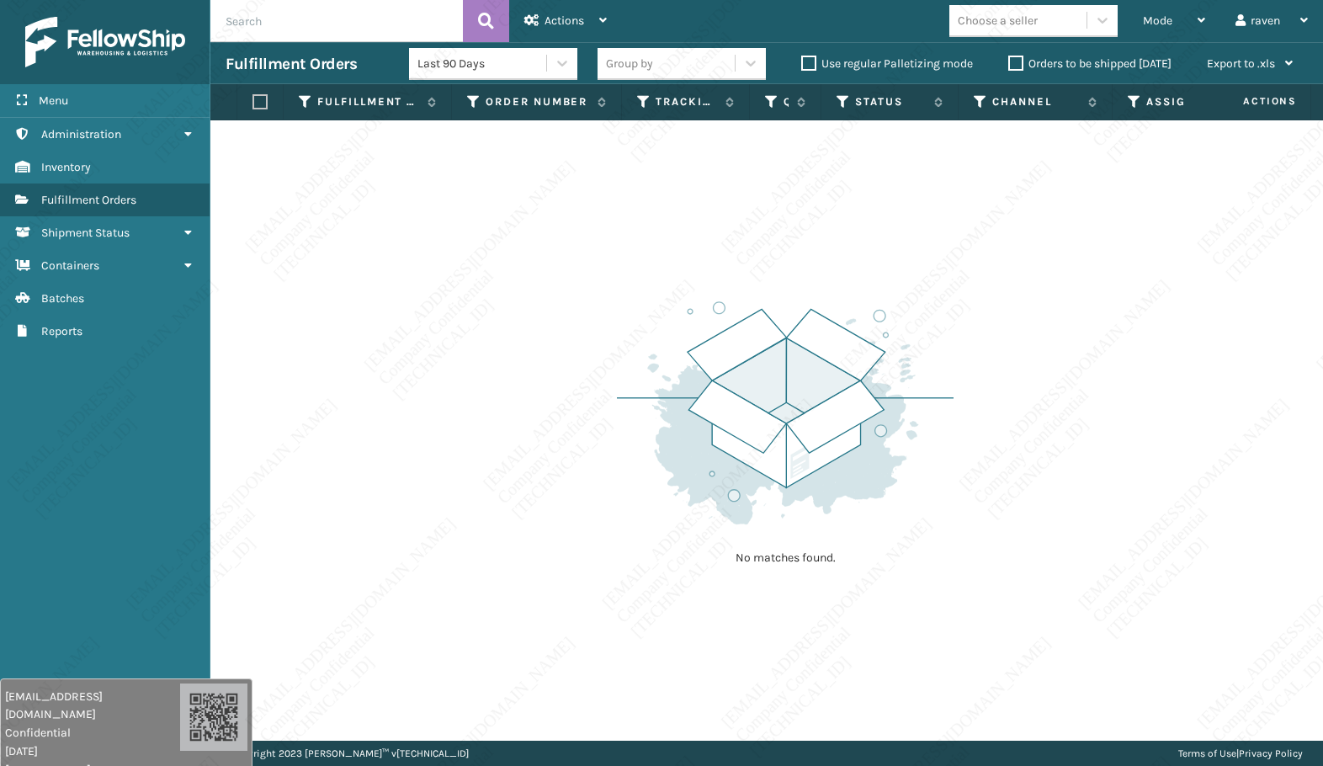
click at [930, 369] on img at bounding box center [785, 412] width 337 height 233
click at [951, 361] on img at bounding box center [785, 412] width 337 height 233
click at [952, 361] on img at bounding box center [785, 412] width 337 height 233
click at [961, 360] on div "No matches found." at bounding box center [766, 430] width 1113 height 620
click at [961, 359] on div "No matches found." at bounding box center [766, 430] width 1113 height 620
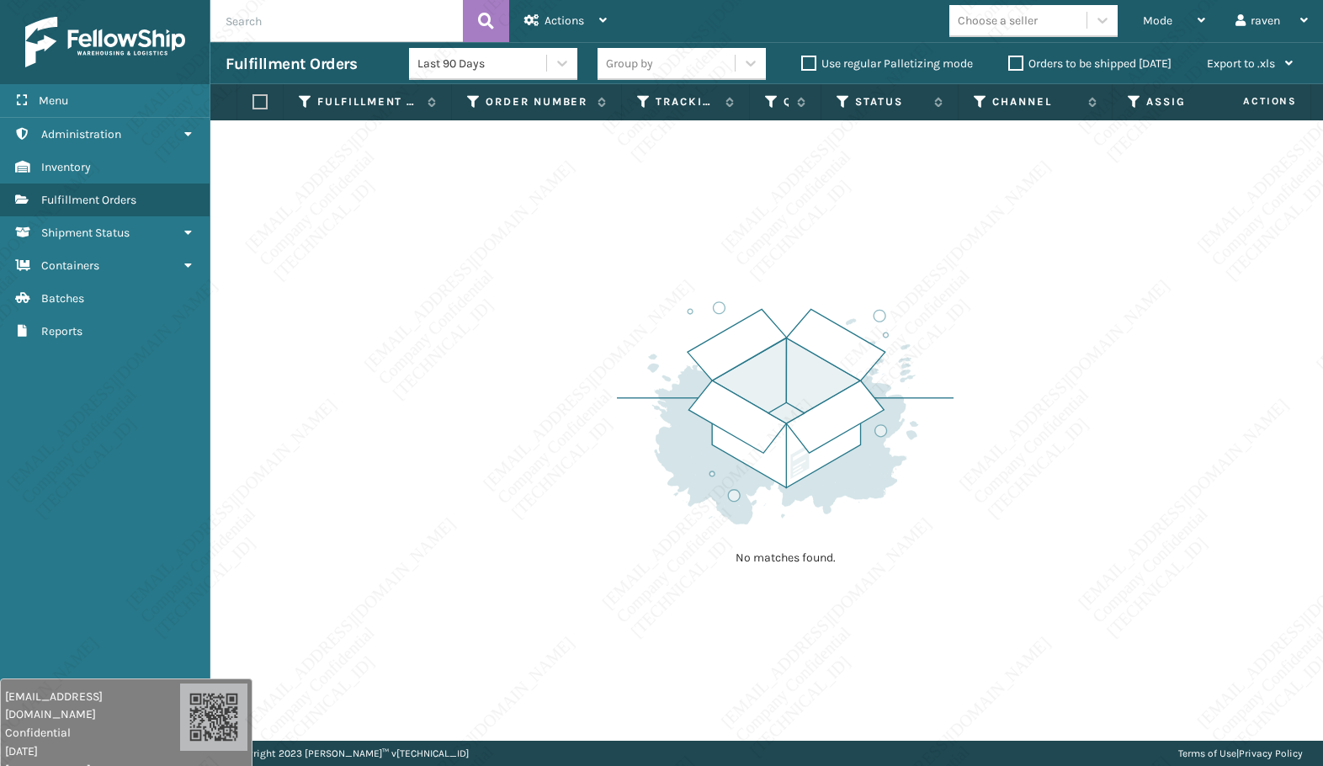
click at [961, 359] on div "No matches found." at bounding box center [766, 430] width 1113 height 620
click at [1031, 348] on div "No matches found." at bounding box center [766, 430] width 1113 height 620
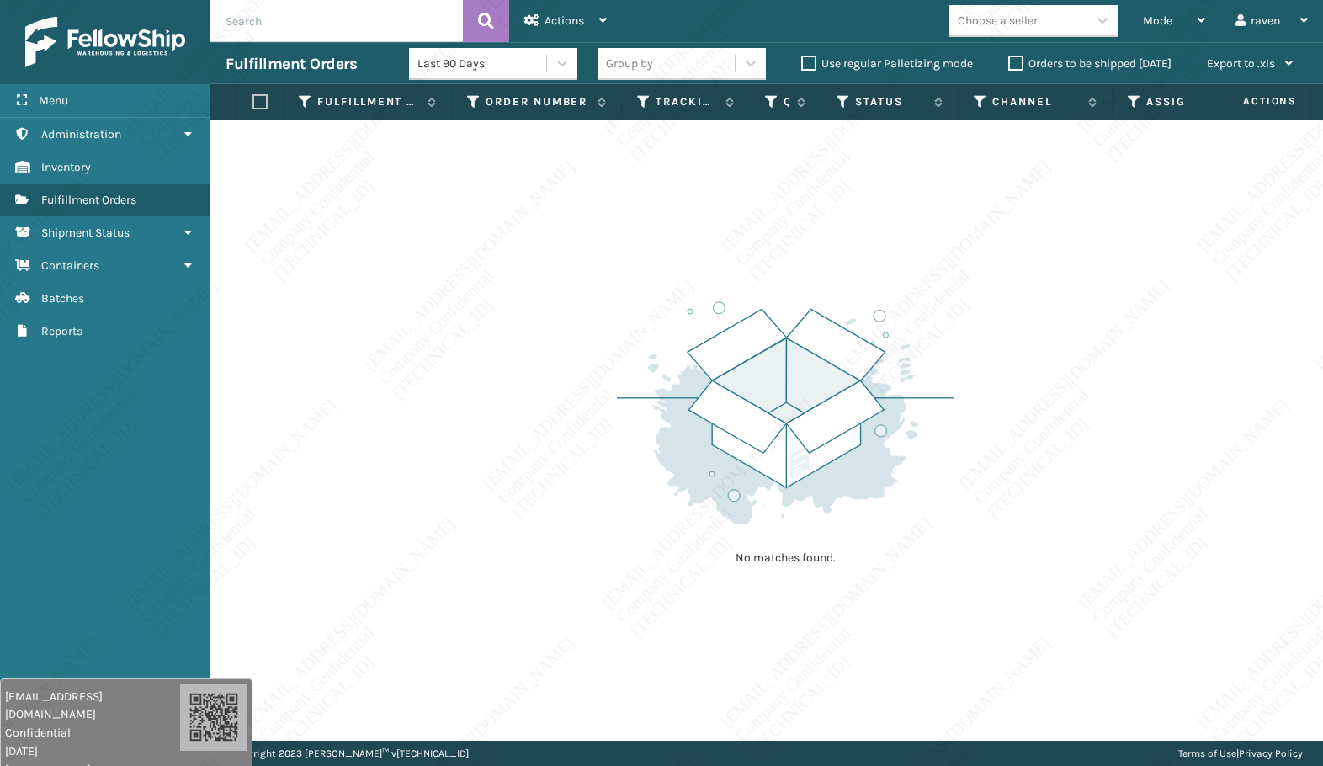
click at [1031, 348] on div "No matches found." at bounding box center [766, 430] width 1113 height 620
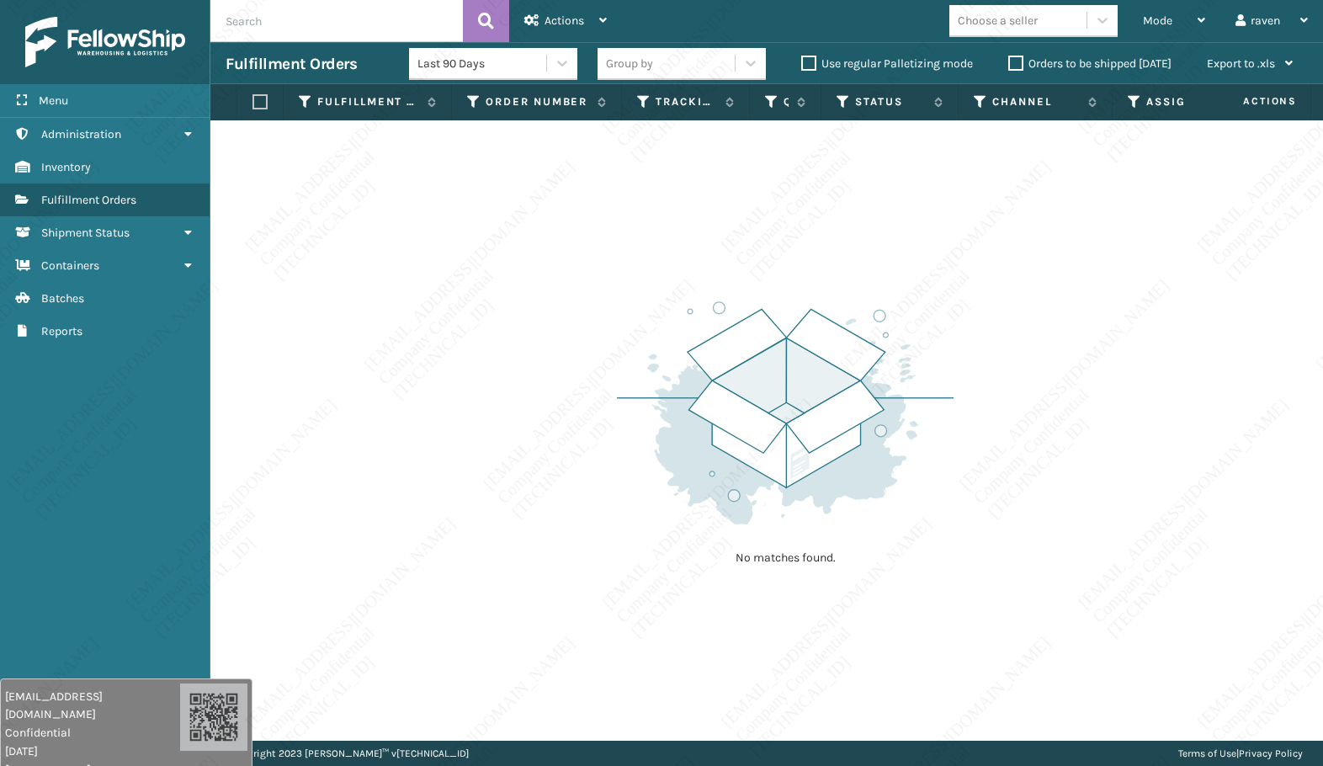
click at [1046, 336] on div "No matches found." at bounding box center [766, 430] width 1113 height 620
click at [1045, 335] on div "No matches found." at bounding box center [766, 430] width 1113 height 620
click at [1045, 334] on div "No matches found." at bounding box center [766, 430] width 1113 height 620
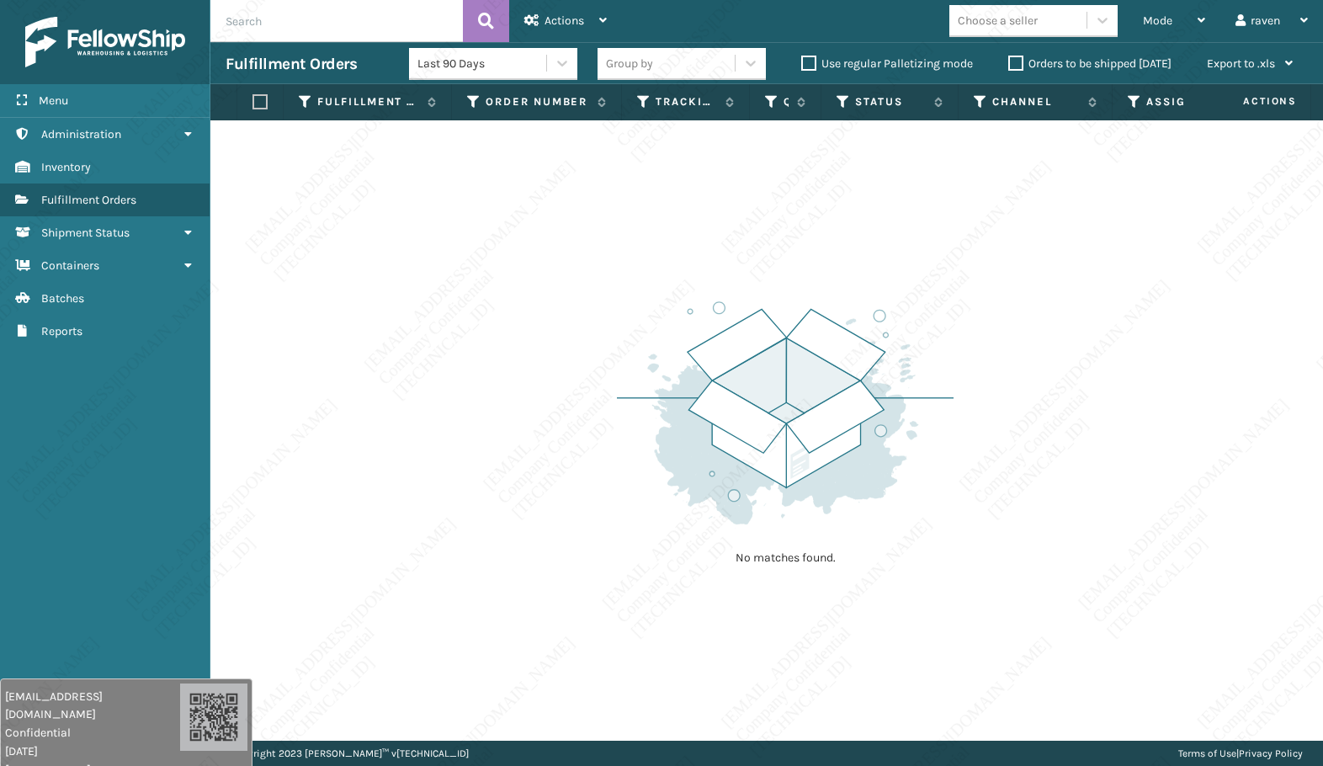
click at [1045, 334] on div "No matches found." at bounding box center [766, 430] width 1113 height 620
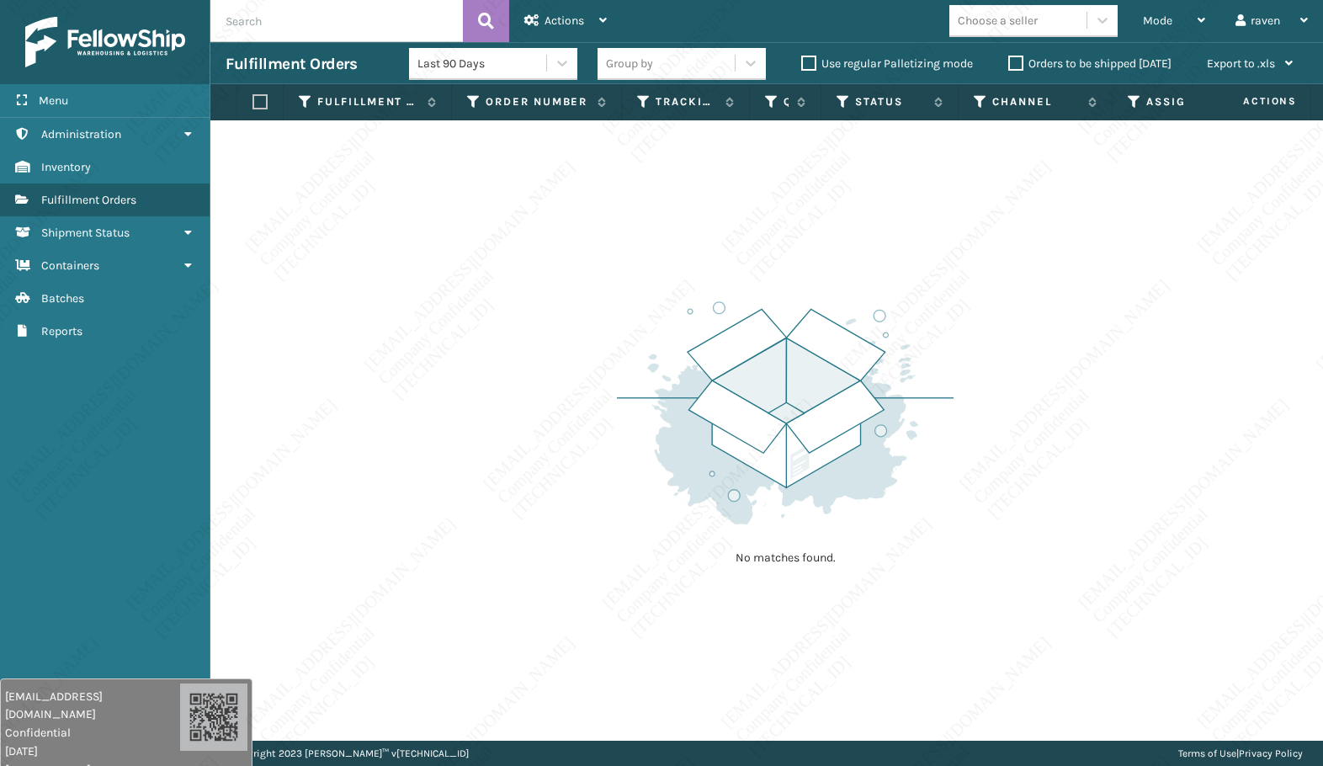
click at [1045, 334] on div "No matches found." at bounding box center [766, 430] width 1113 height 620
click at [1046, 334] on div "No matches found." at bounding box center [766, 430] width 1113 height 620
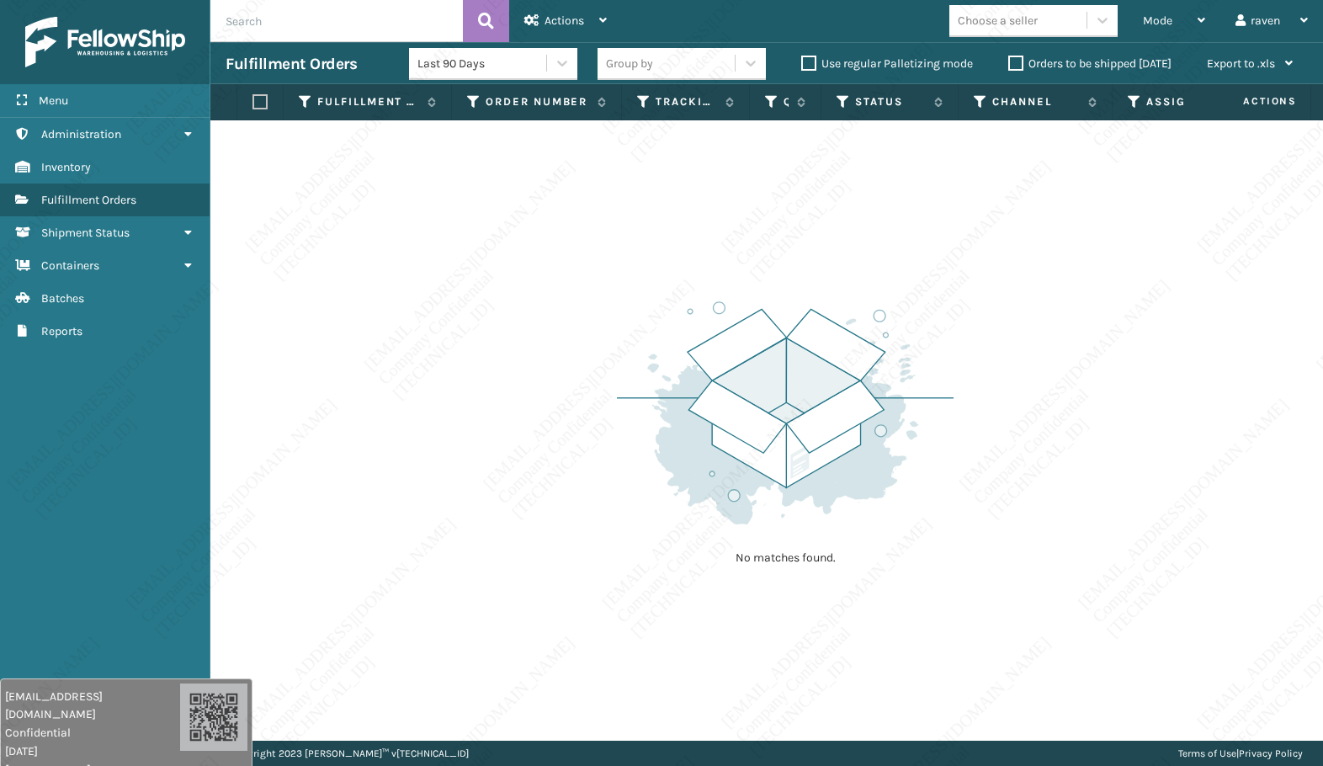
click at [1047, 334] on div "No matches found." at bounding box center [766, 430] width 1113 height 620
click at [1047, 335] on div "No matches found." at bounding box center [766, 430] width 1113 height 620
click at [1048, 335] on div "No matches found." at bounding box center [766, 430] width 1113 height 620
click at [1049, 335] on div "No matches found." at bounding box center [766, 430] width 1113 height 620
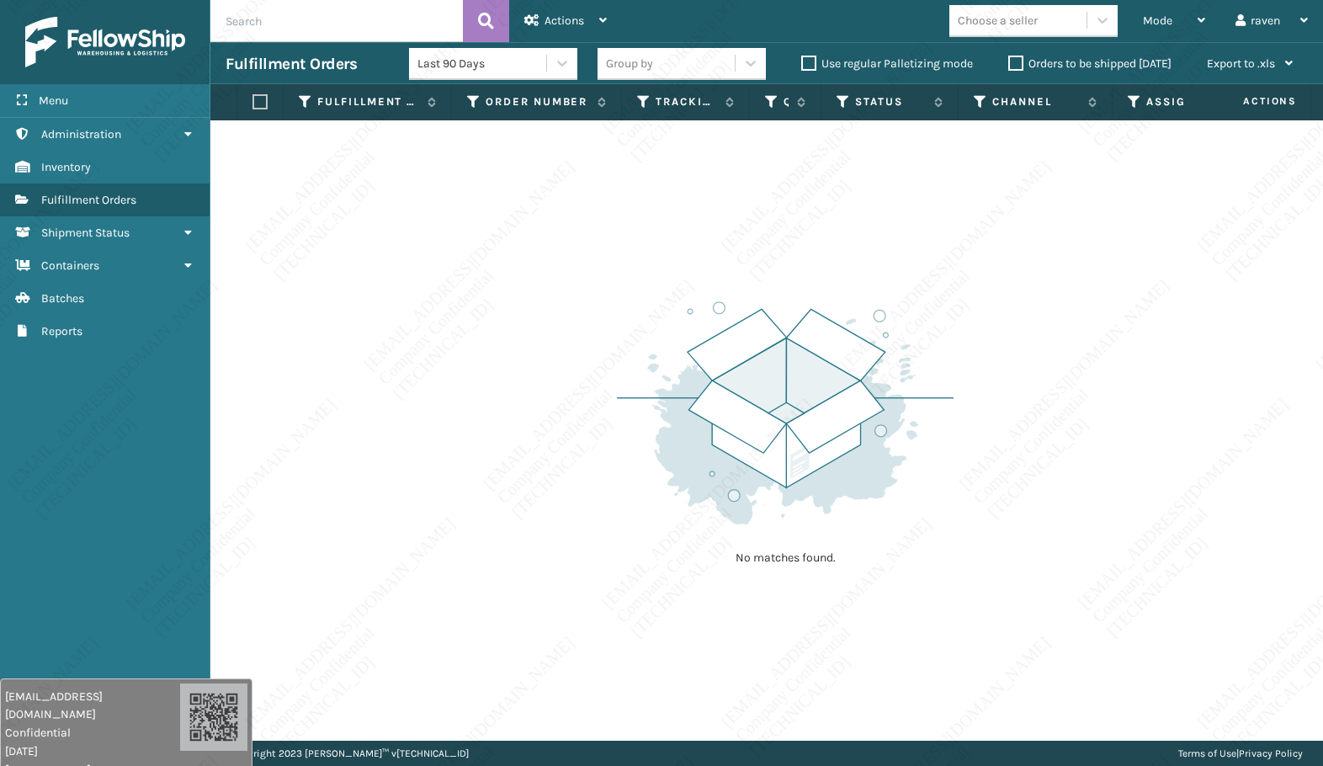
click at [1049, 337] on div "No matches found." at bounding box center [766, 430] width 1113 height 620
click at [1041, 341] on div "No matches found." at bounding box center [766, 430] width 1113 height 620
click at [1028, 341] on div "No matches found." at bounding box center [766, 430] width 1113 height 620
click at [1022, 342] on div "No matches found." at bounding box center [766, 430] width 1113 height 620
click at [1019, 342] on div "No matches found." at bounding box center [766, 430] width 1113 height 620
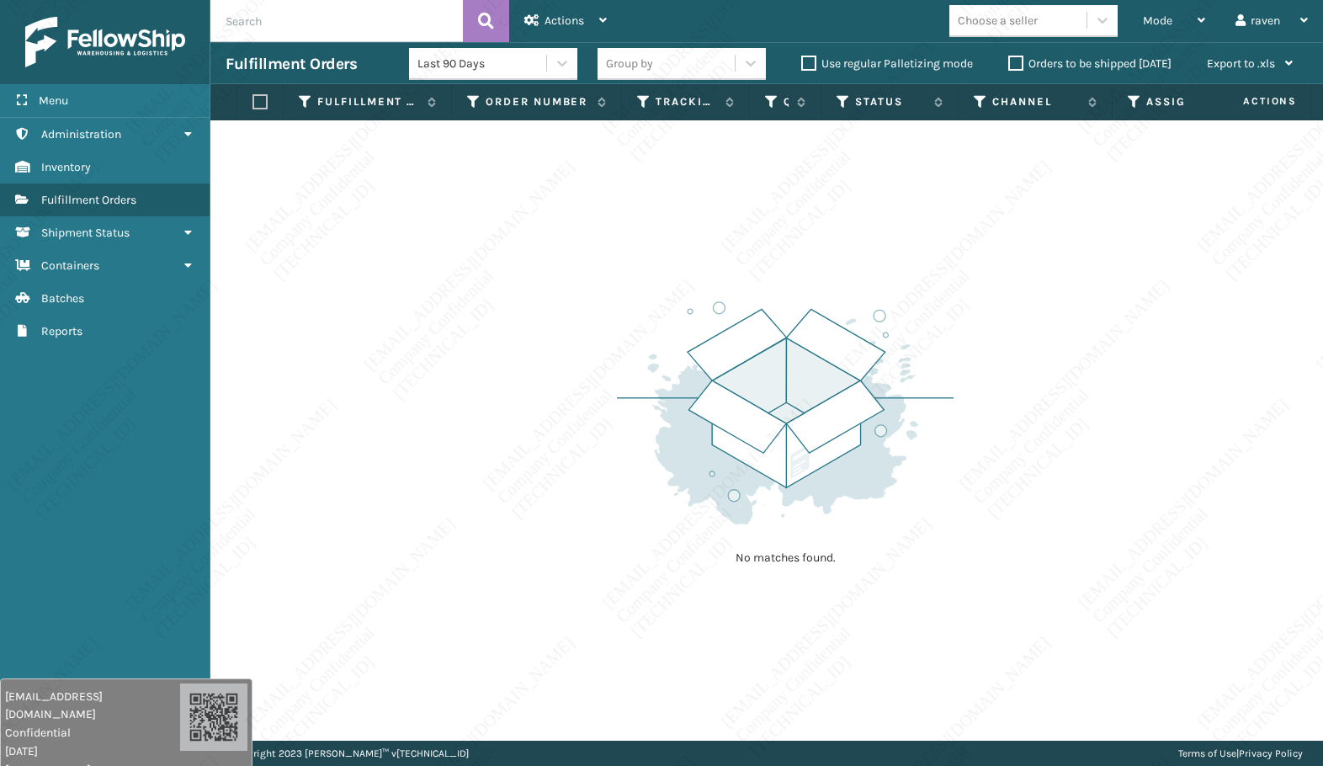
click at [1019, 342] on div "No matches found." at bounding box center [766, 430] width 1113 height 620
click at [1019, 343] on div "No matches found." at bounding box center [766, 430] width 1113 height 620
click at [1018, 343] on div "No matches found." at bounding box center [766, 430] width 1113 height 620
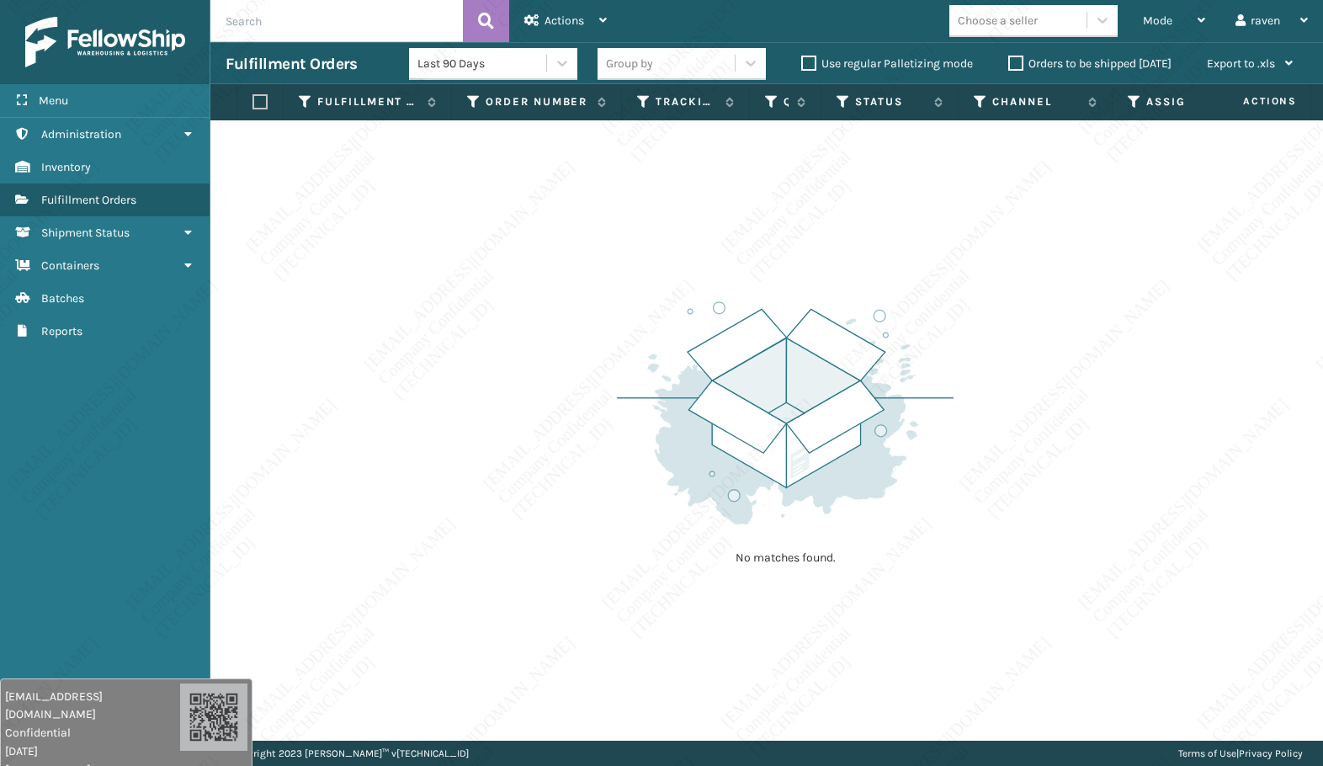
click at [1018, 343] on div "No matches found." at bounding box center [766, 430] width 1113 height 620
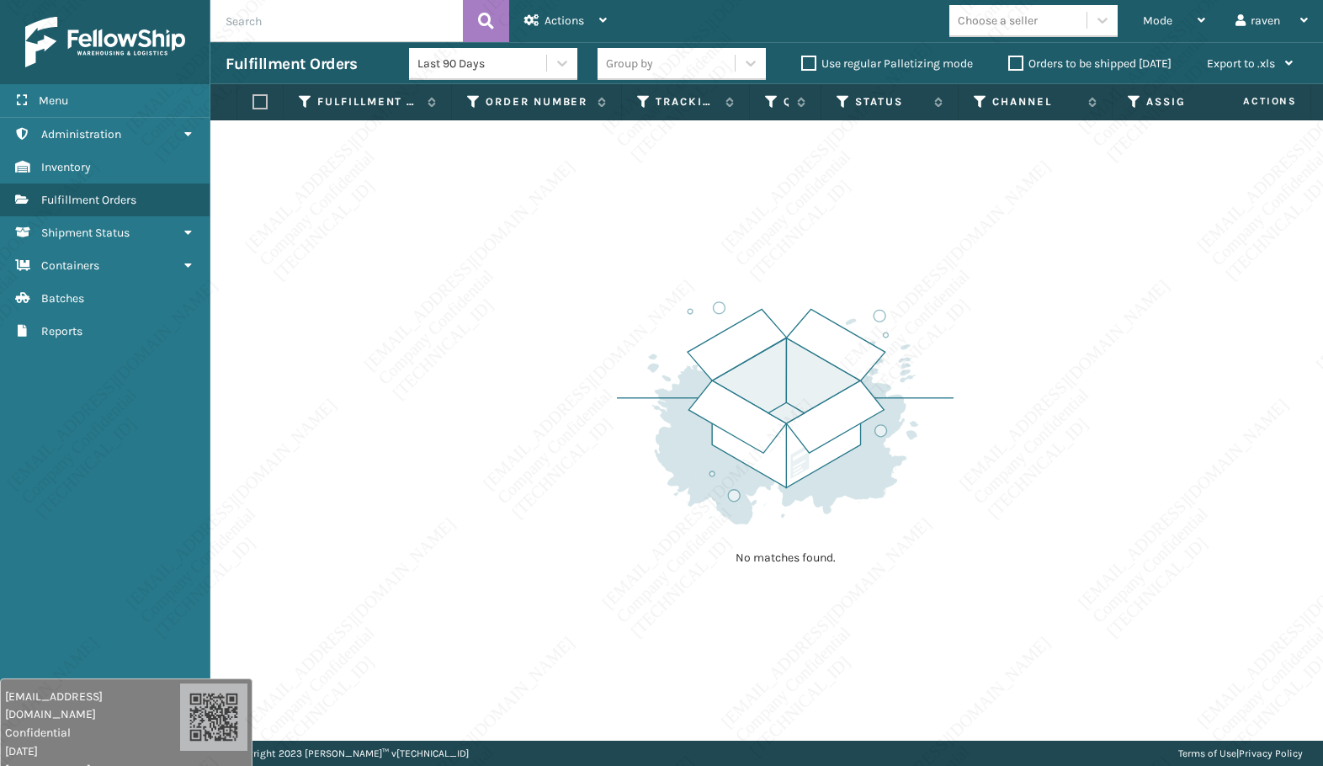
click at [1018, 343] on div "No matches found." at bounding box center [766, 430] width 1113 height 620
click at [1014, 345] on div "No matches found." at bounding box center [766, 430] width 1113 height 620
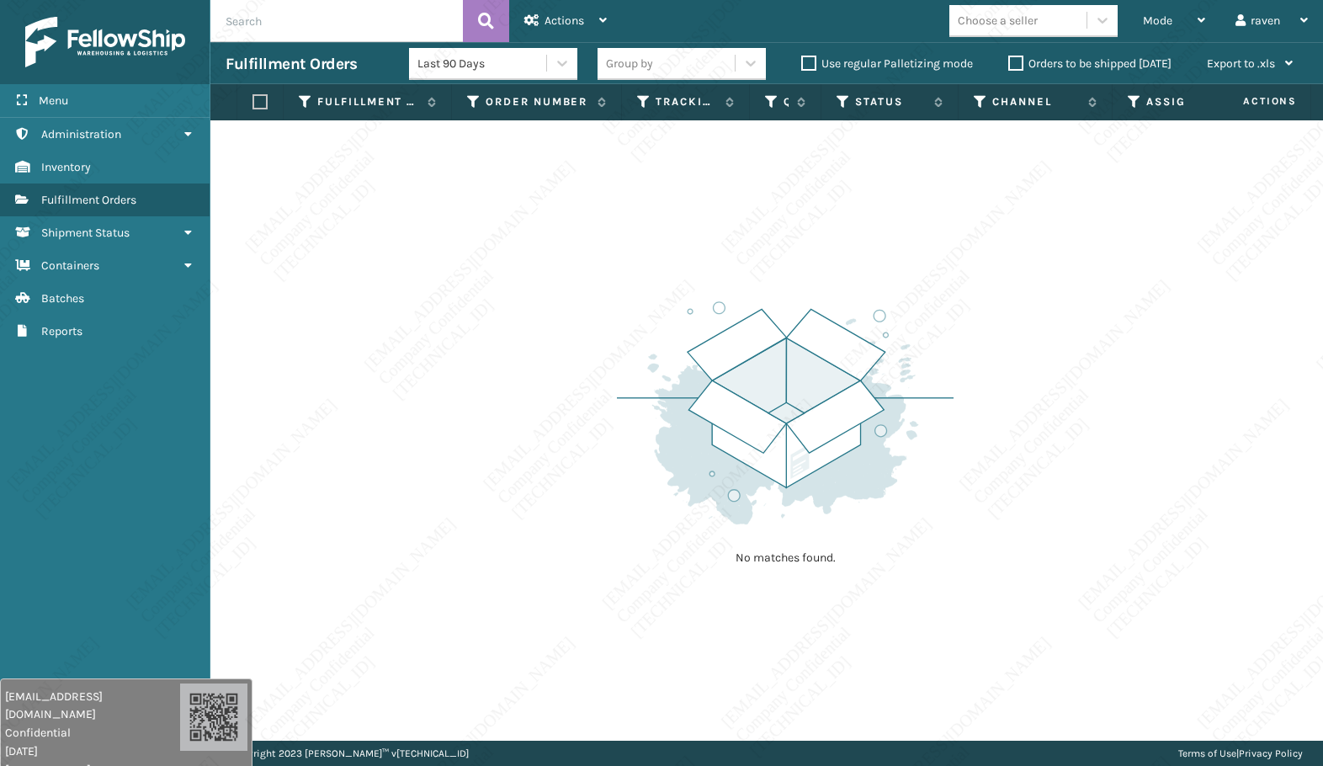
click at [1008, 347] on div "No matches found." at bounding box center [766, 430] width 1113 height 620
click at [1008, 348] on div "No matches found." at bounding box center [766, 430] width 1113 height 620
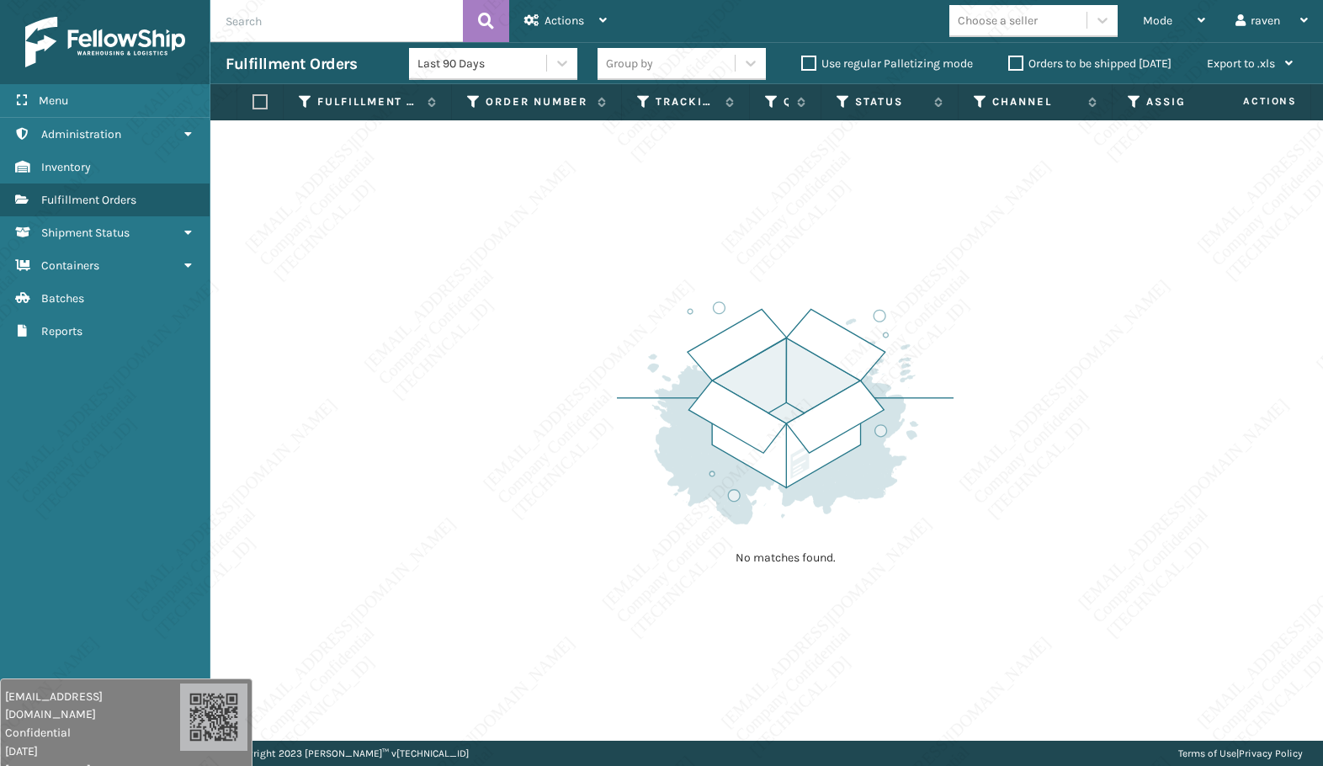
click at [1006, 350] on div "No matches found." at bounding box center [766, 430] width 1113 height 620
click at [930, 321] on img at bounding box center [785, 412] width 337 height 233
click at [990, 316] on div "No matches found." at bounding box center [766, 430] width 1113 height 620
click at [990, 317] on div "No matches found." at bounding box center [766, 430] width 1113 height 620
click at [691, 311] on img at bounding box center [785, 412] width 337 height 233
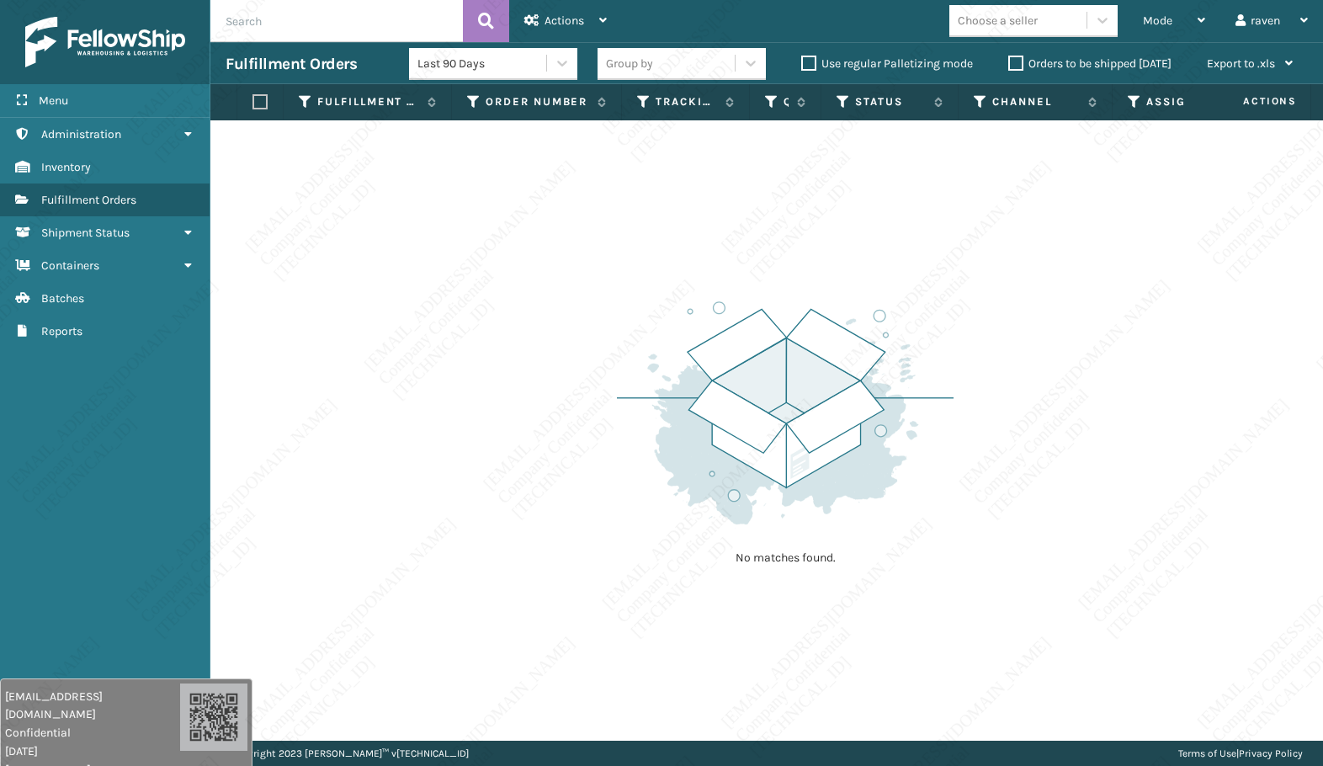
click at [327, 14] on input "text" at bounding box center [336, 21] width 253 height 42
paste input "SO2451858"
type input "SO2451858"
click at [492, 25] on icon at bounding box center [486, 20] width 16 height 25
click at [1159, 18] on span "Mode" at bounding box center [1157, 20] width 29 height 14
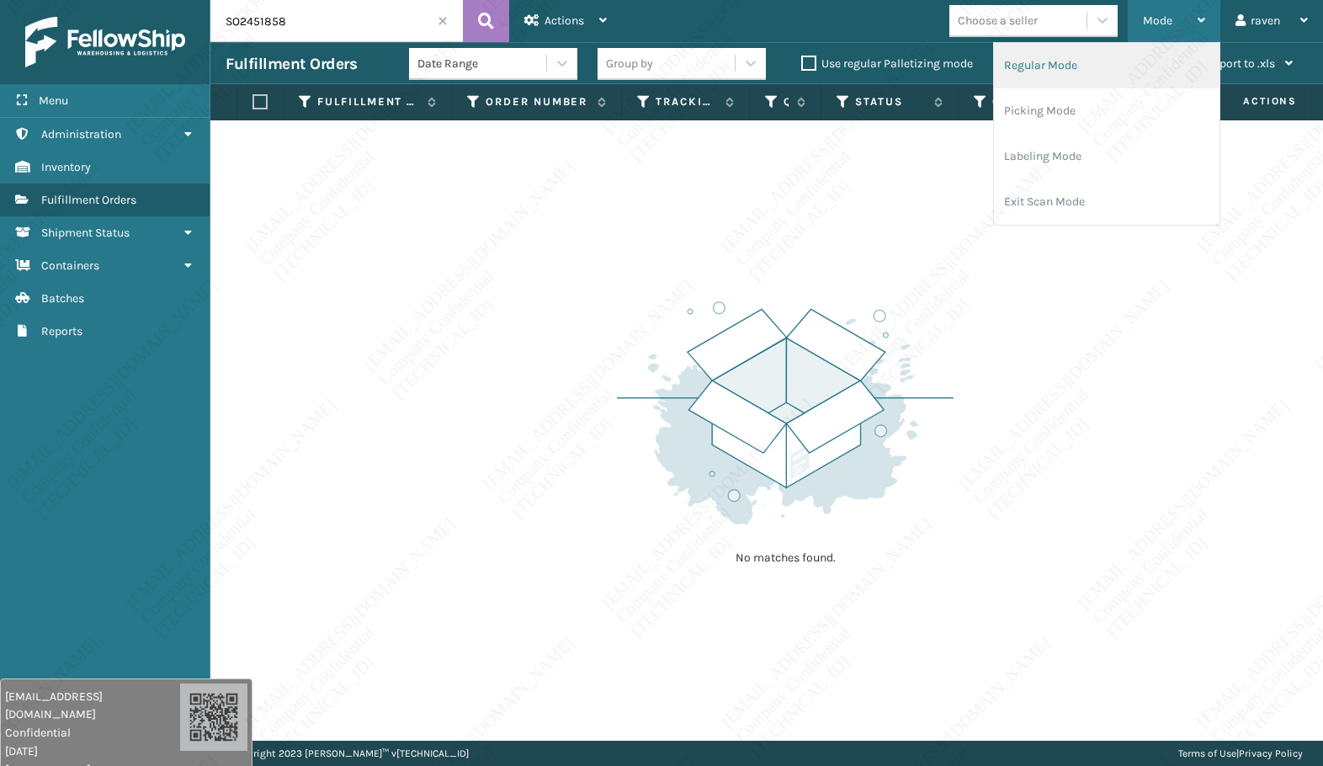
click at [1091, 65] on li "Regular Mode" at bounding box center [1107, 65] width 226 height 45
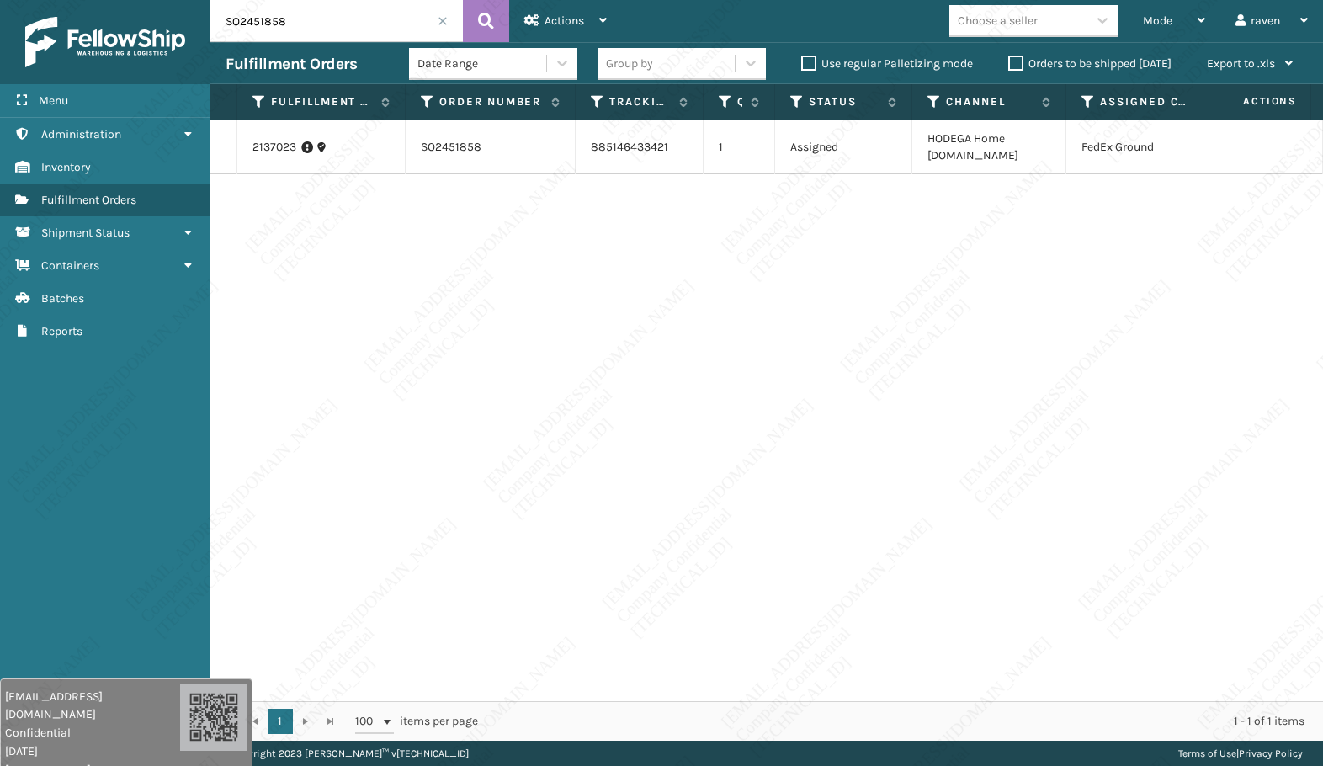
click at [308, 146] on icon at bounding box center [307, 147] width 12 height 17
click at [333, 269] on div "2137023 SO2451858 885146433421 1 Assigned HODEGA Home [DOMAIN_NAME] FedEx Ground" at bounding box center [766, 410] width 1113 height 581
click at [269, 146] on link "2137023" at bounding box center [275, 147] width 44 height 17
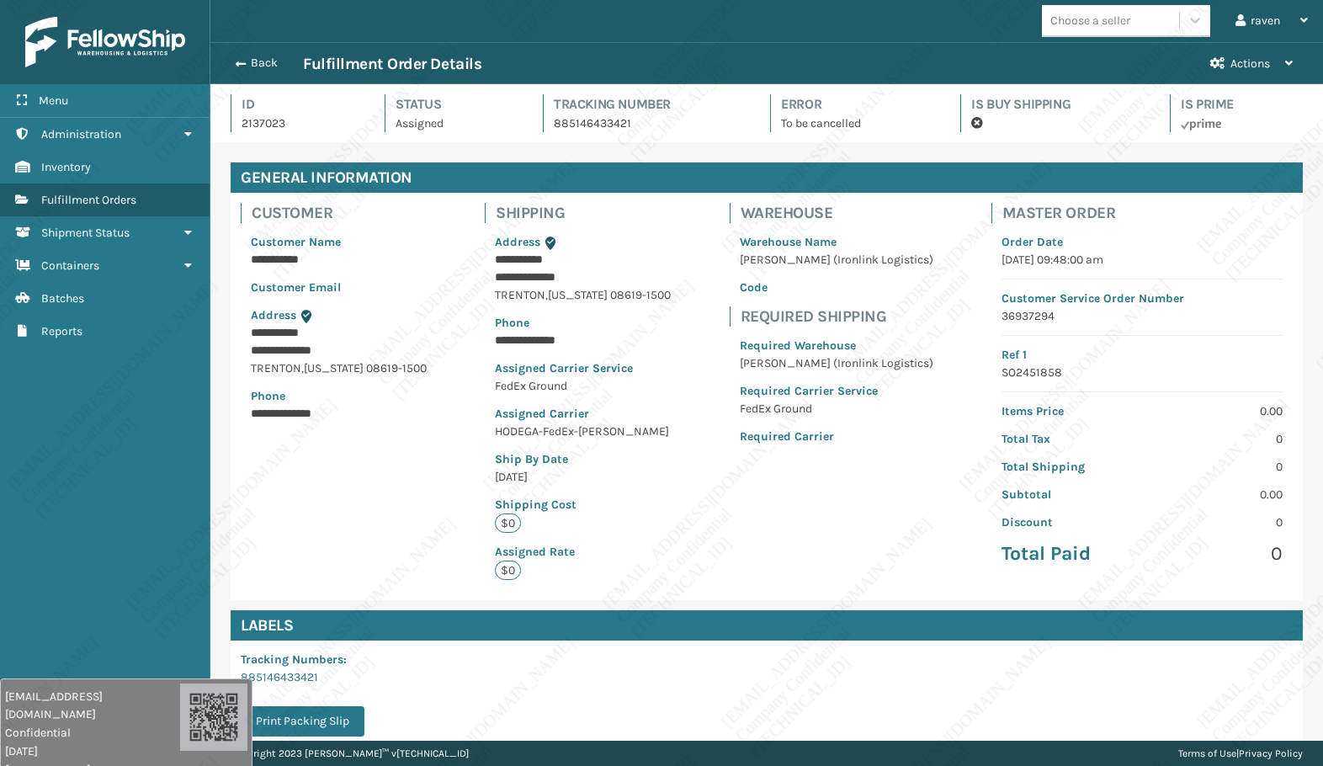
scroll to position [40, 1113]
click at [73, 194] on span "Fulfillment Orders" at bounding box center [88, 200] width 95 height 14
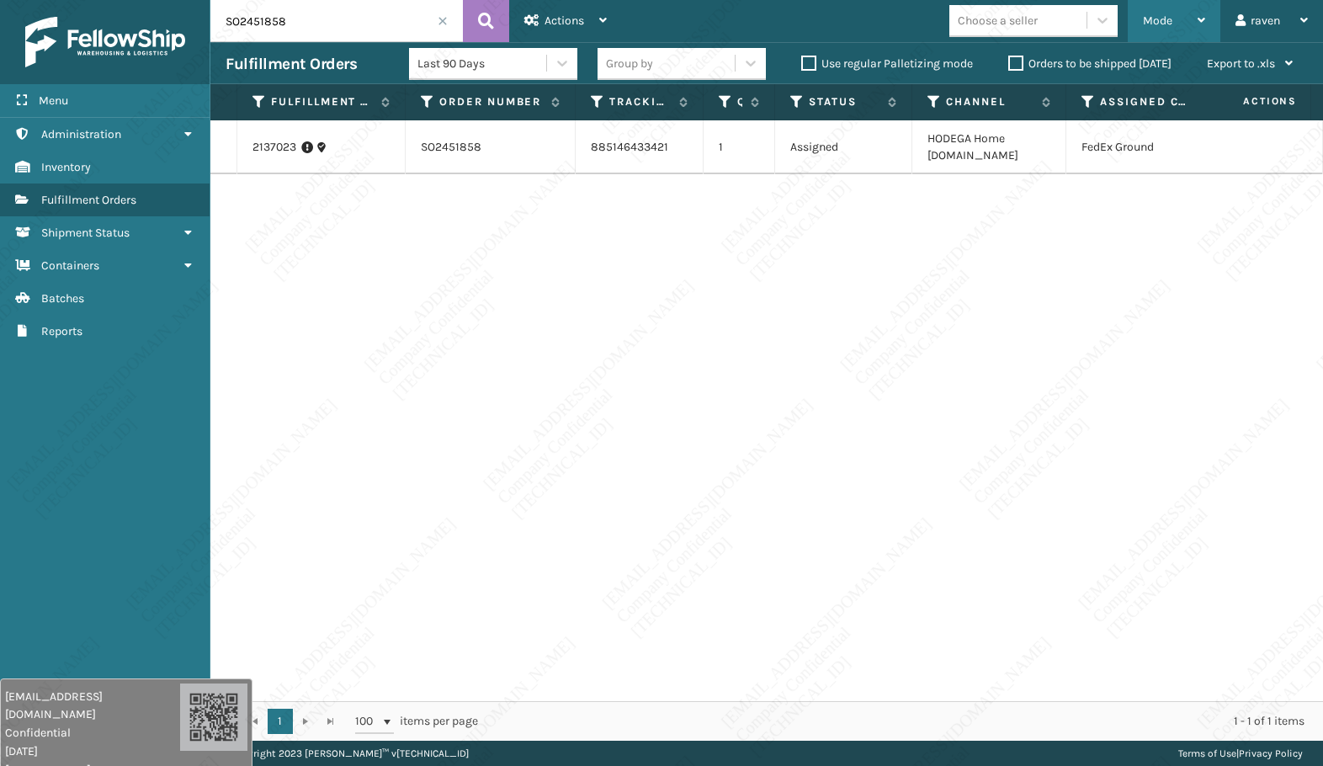
click at [1161, 25] on span "Mode" at bounding box center [1157, 20] width 29 height 14
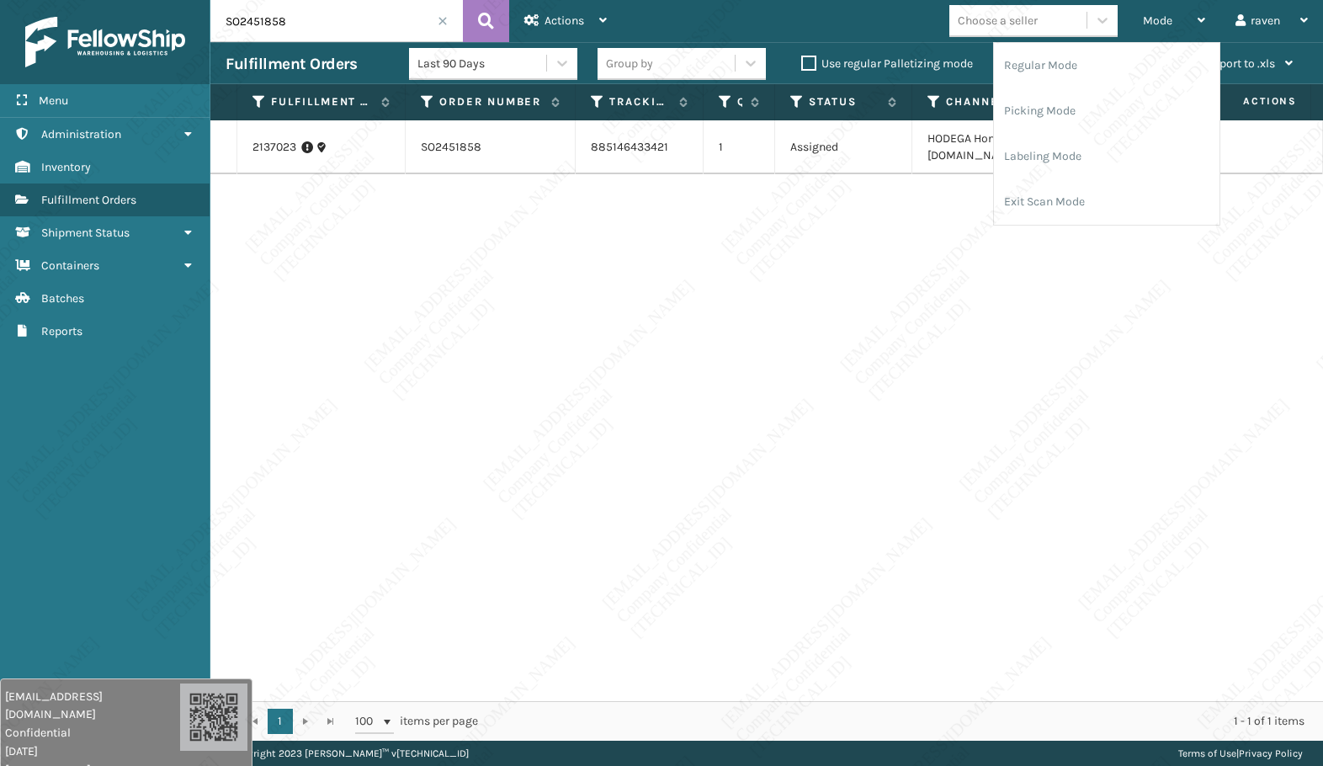
click at [444, 28] on input "SO2451858" at bounding box center [336, 21] width 253 height 42
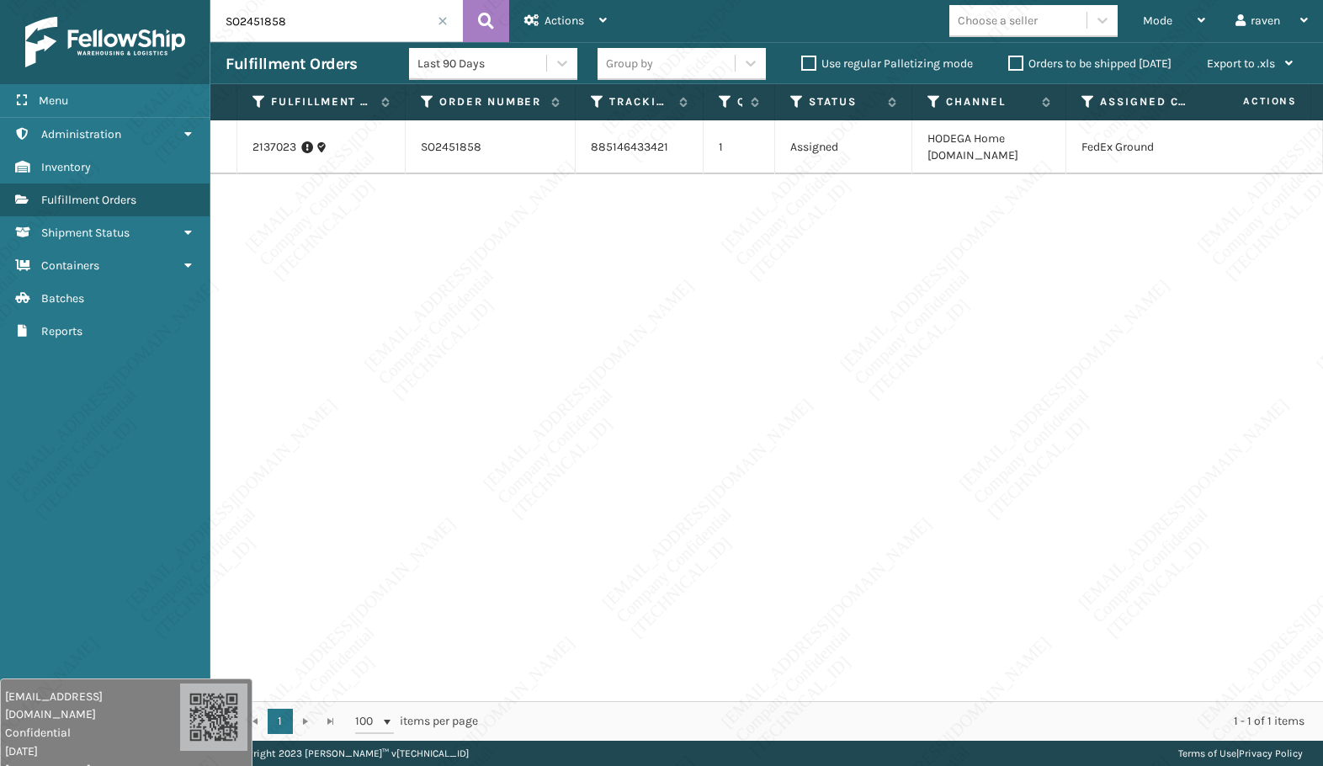
click at [445, 20] on span at bounding box center [443, 21] width 10 height 10
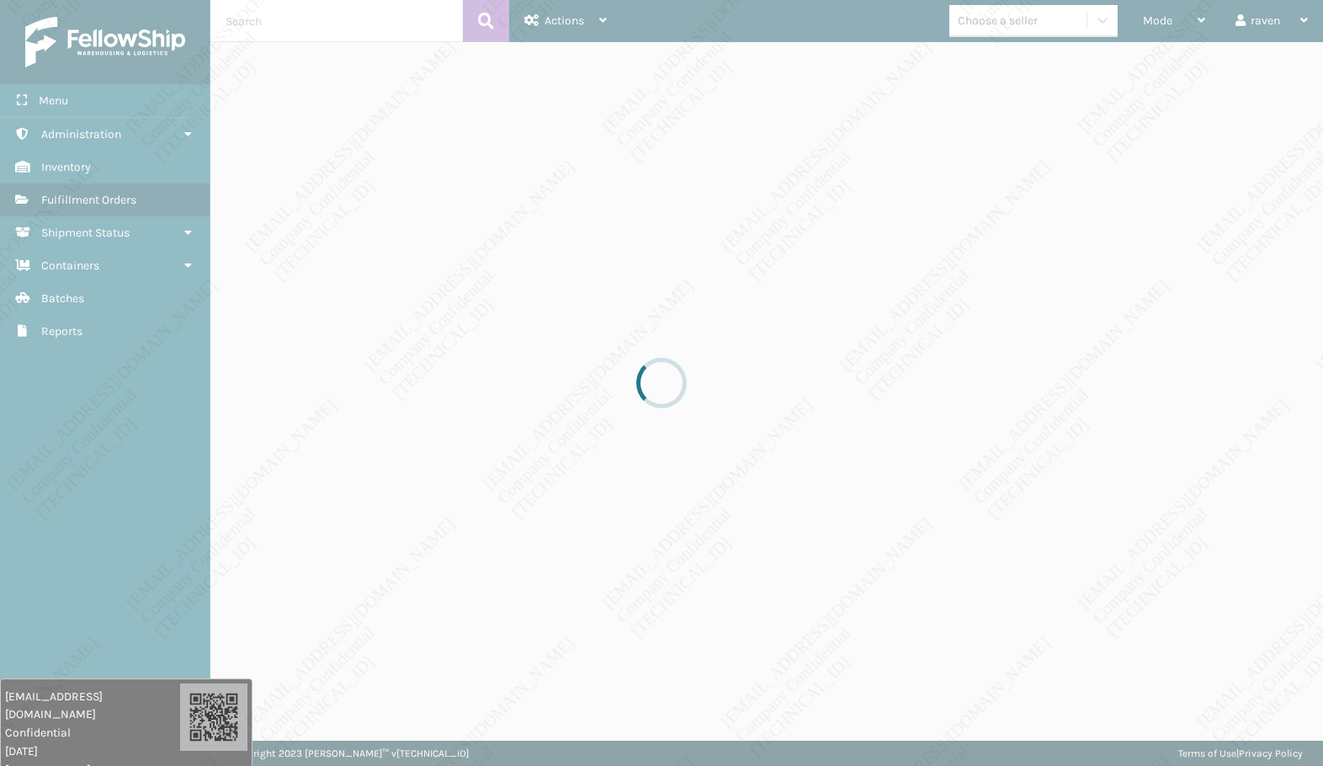
click at [1149, 19] on div at bounding box center [661, 383] width 1323 height 766
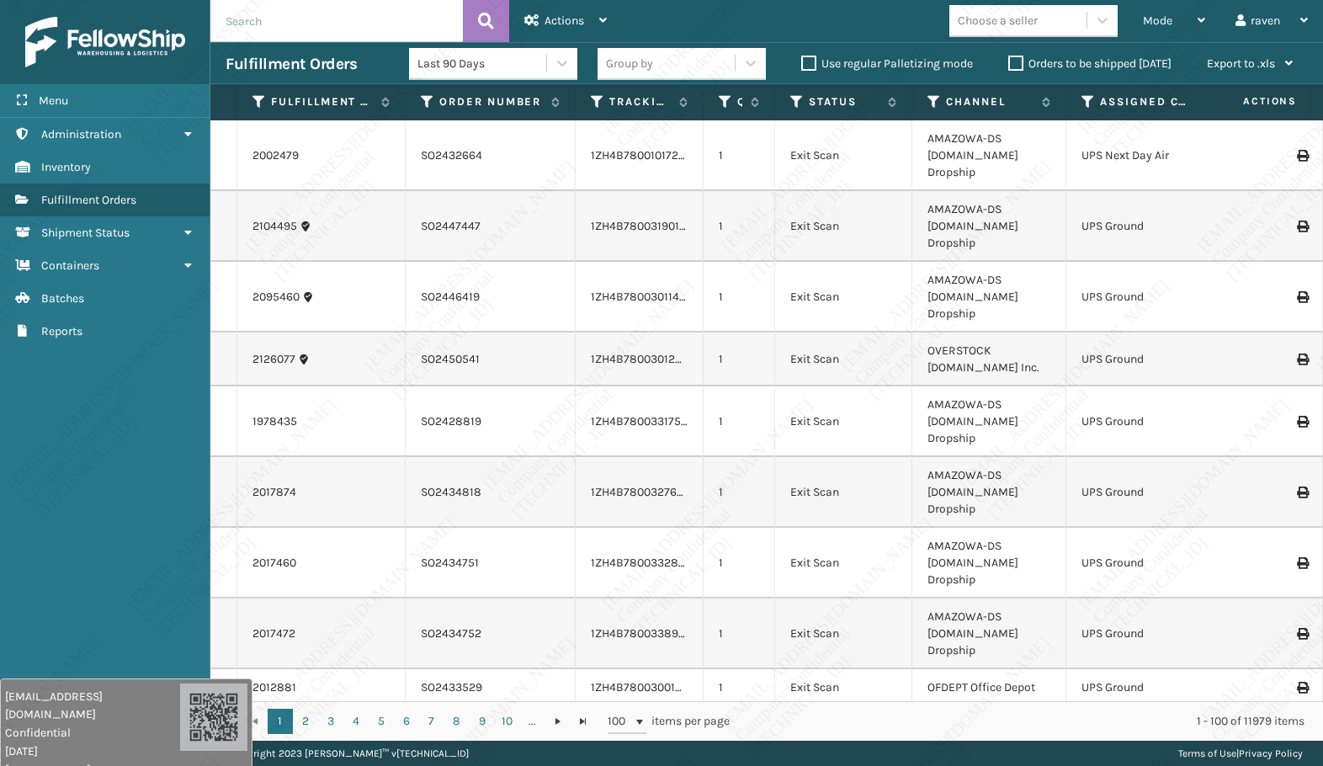
click at [1147, 22] on span "Mode" at bounding box center [1157, 20] width 29 height 14
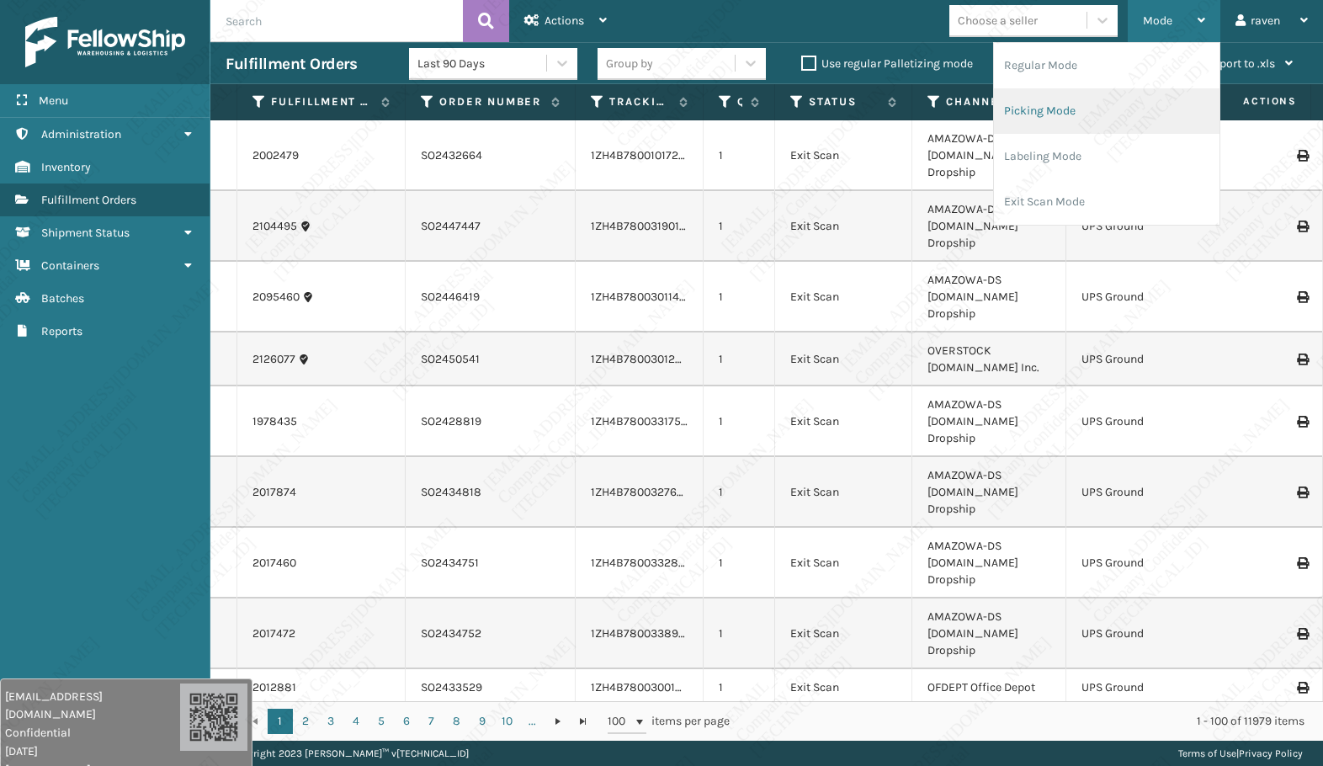
click at [1095, 110] on li "Picking Mode" at bounding box center [1107, 110] width 226 height 45
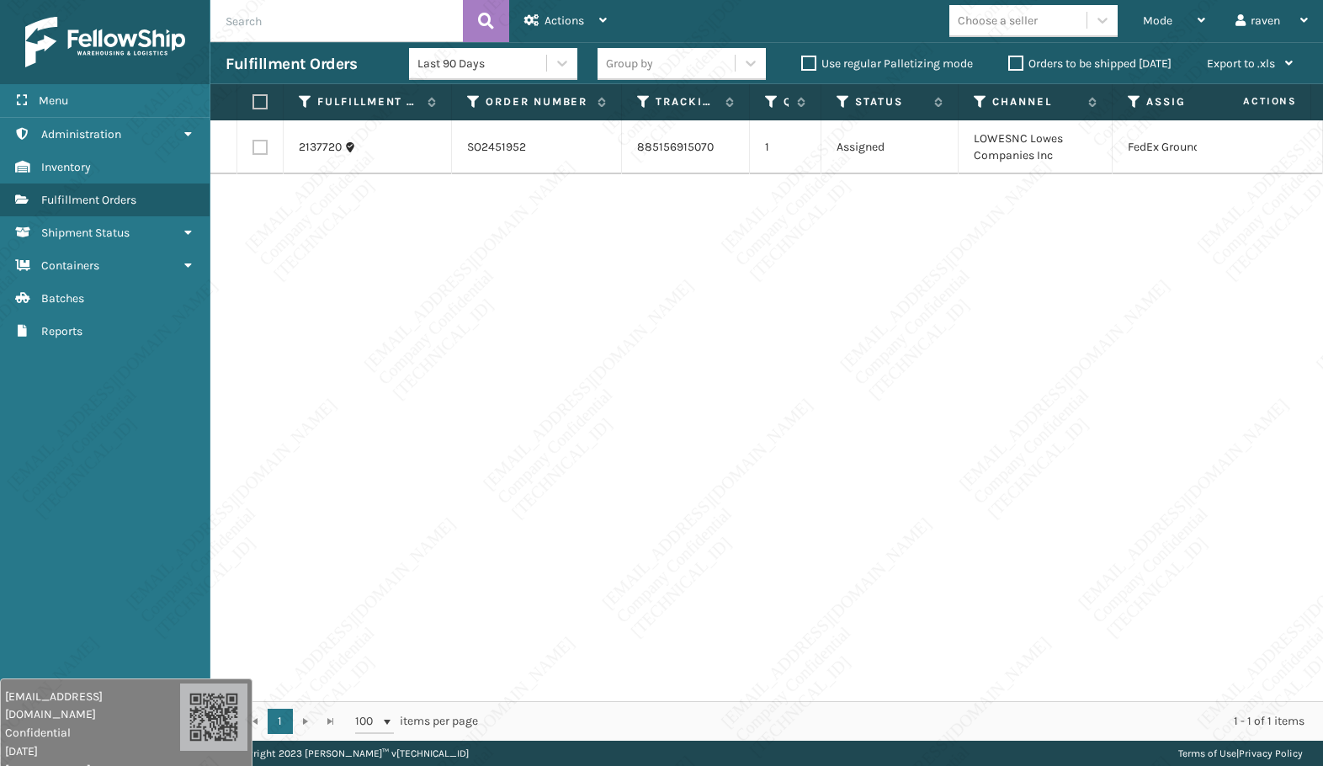
click at [1064, 295] on div "2137720 SO2451952 885156915070 1 Assigned LOWESNC Lowes Companies Inc FedEx Gro…" at bounding box center [766, 410] width 1113 height 581
click at [261, 97] on label at bounding box center [258, 101] width 10 height 15
click at [253, 97] on input "checkbox" at bounding box center [253, 102] width 1 height 11
checkbox input "true"
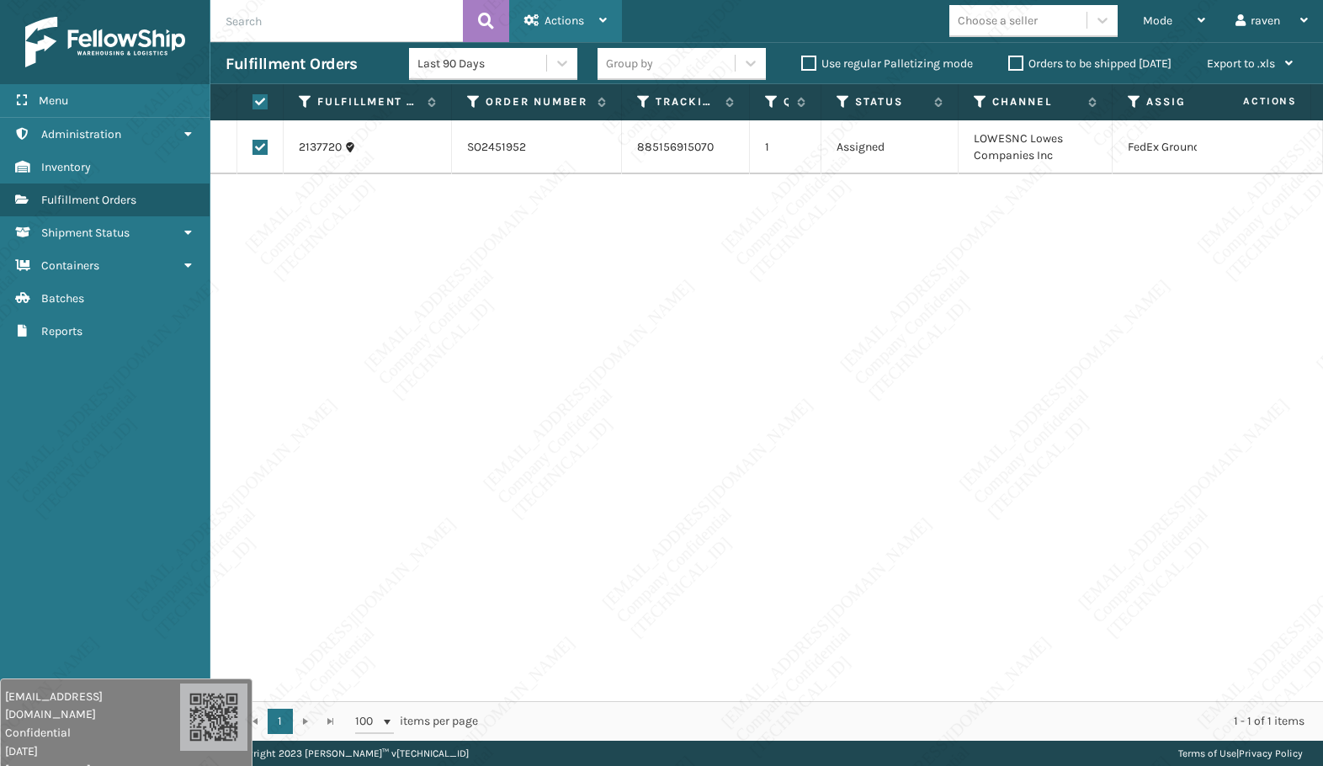
drag, startPoint x: 580, startPoint y: 13, endPoint x: 578, endPoint y: 24, distance: 11.1
click at [580, 13] on div "Actions" at bounding box center [565, 21] width 82 height 42
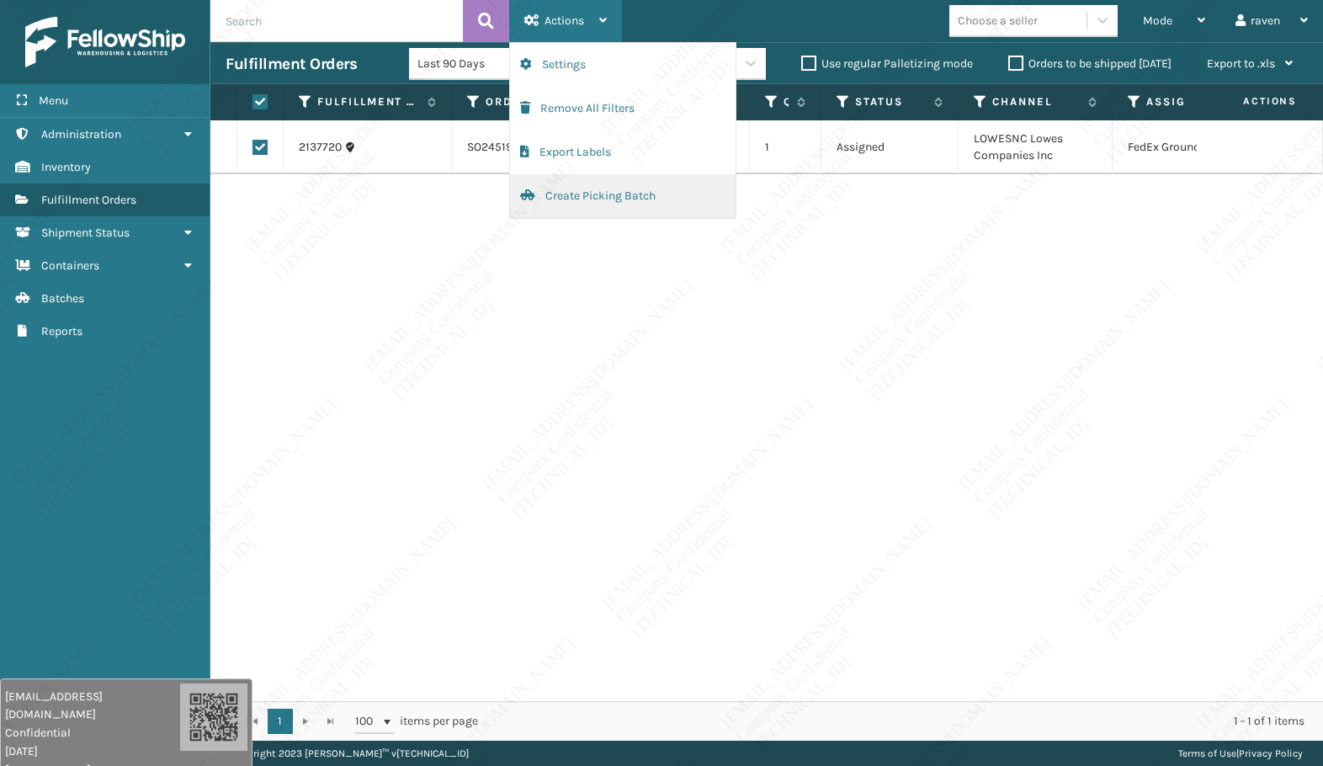
click at [569, 191] on button "Create Picking Batch" at bounding box center [623, 196] width 226 height 44
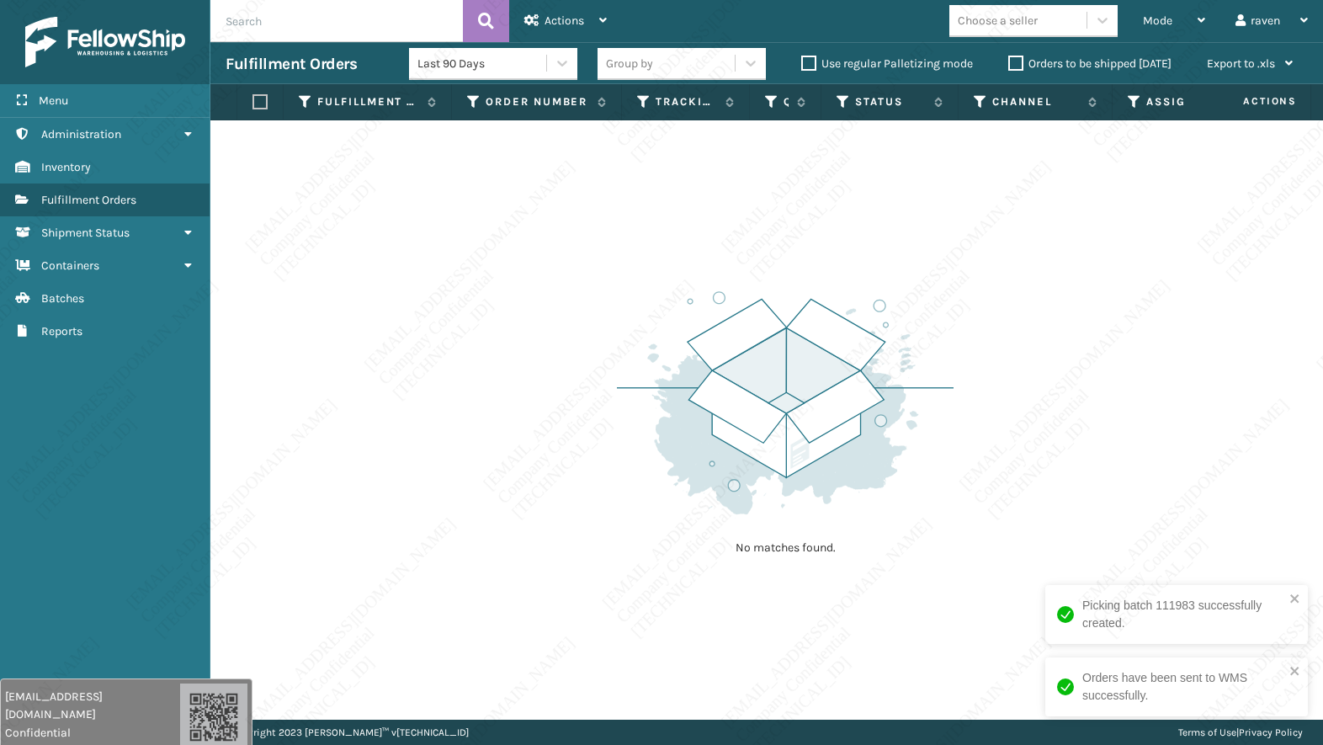
click at [935, 590] on div "No matches found." at bounding box center [766, 419] width 1113 height 599
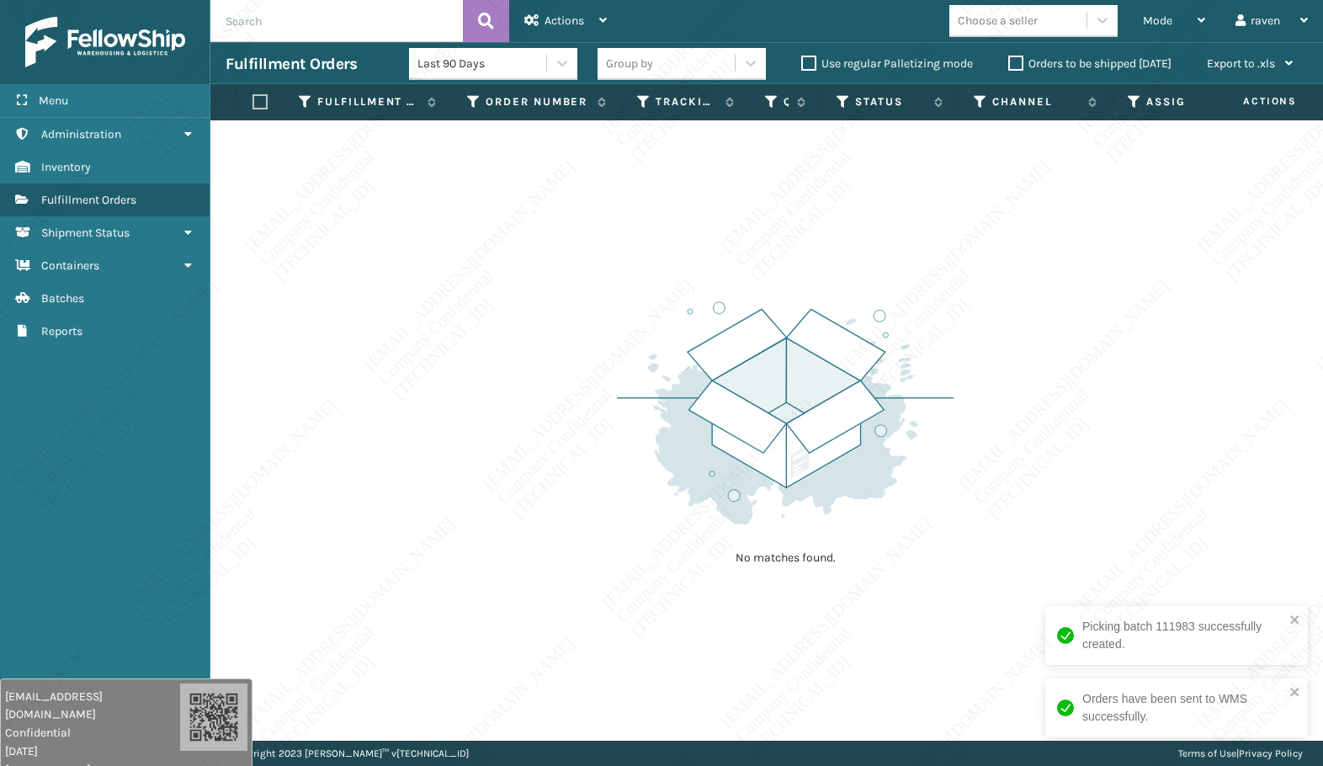
click at [918, 564] on div "No matches found." at bounding box center [785, 431] width 337 height 311
drag, startPoint x: 610, startPoint y: 619, endPoint x: 602, endPoint y: 612, distance: 10.8
click at [610, 617] on div "No matches found." at bounding box center [766, 430] width 1113 height 620
click at [519, 593] on div "No matches found." at bounding box center [766, 430] width 1113 height 620
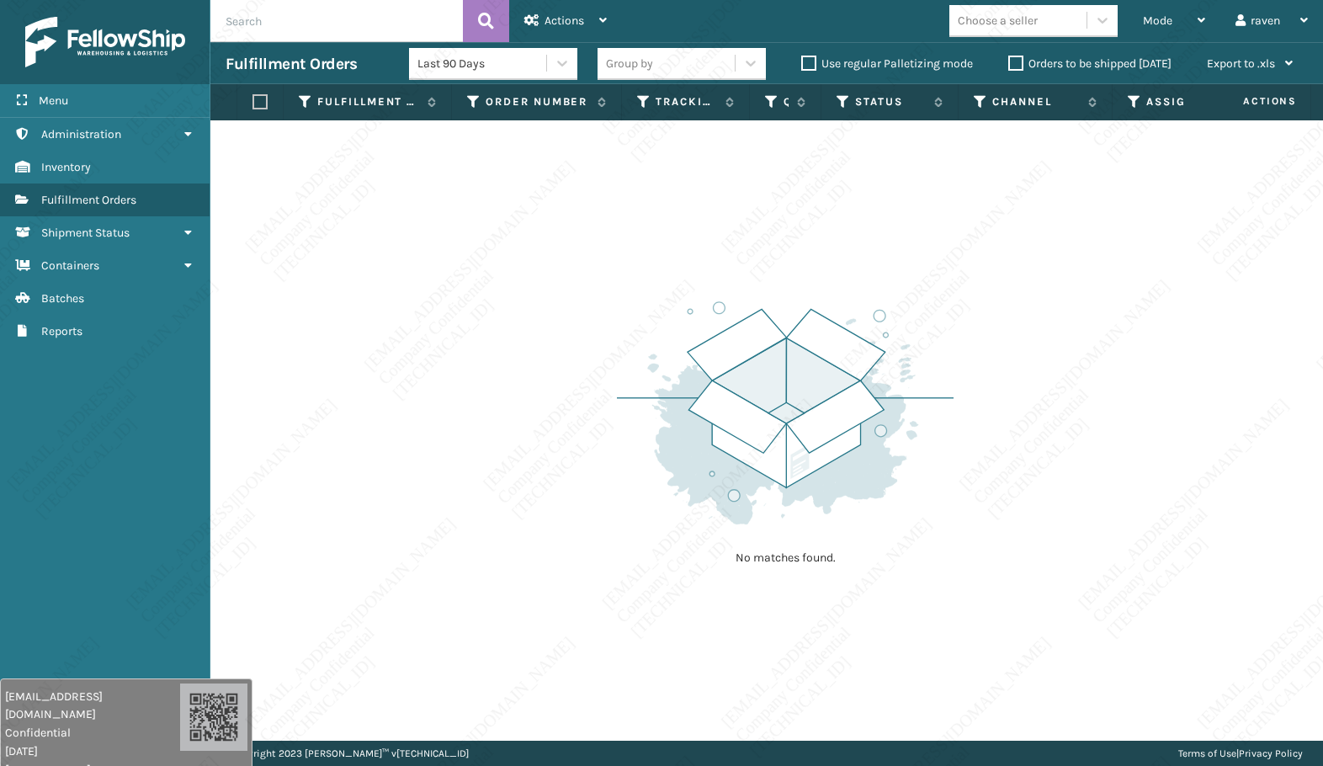
click at [519, 593] on div "No matches found." at bounding box center [766, 430] width 1113 height 620
click at [296, 514] on div "No matches found." at bounding box center [766, 430] width 1113 height 620
click at [311, 526] on div "No matches found." at bounding box center [766, 430] width 1113 height 620
drag, startPoint x: 315, startPoint y: 531, endPoint x: 335, endPoint y: 573, distance: 46.7
click at [335, 573] on div "No matches found." at bounding box center [766, 430] width 1113 height 620
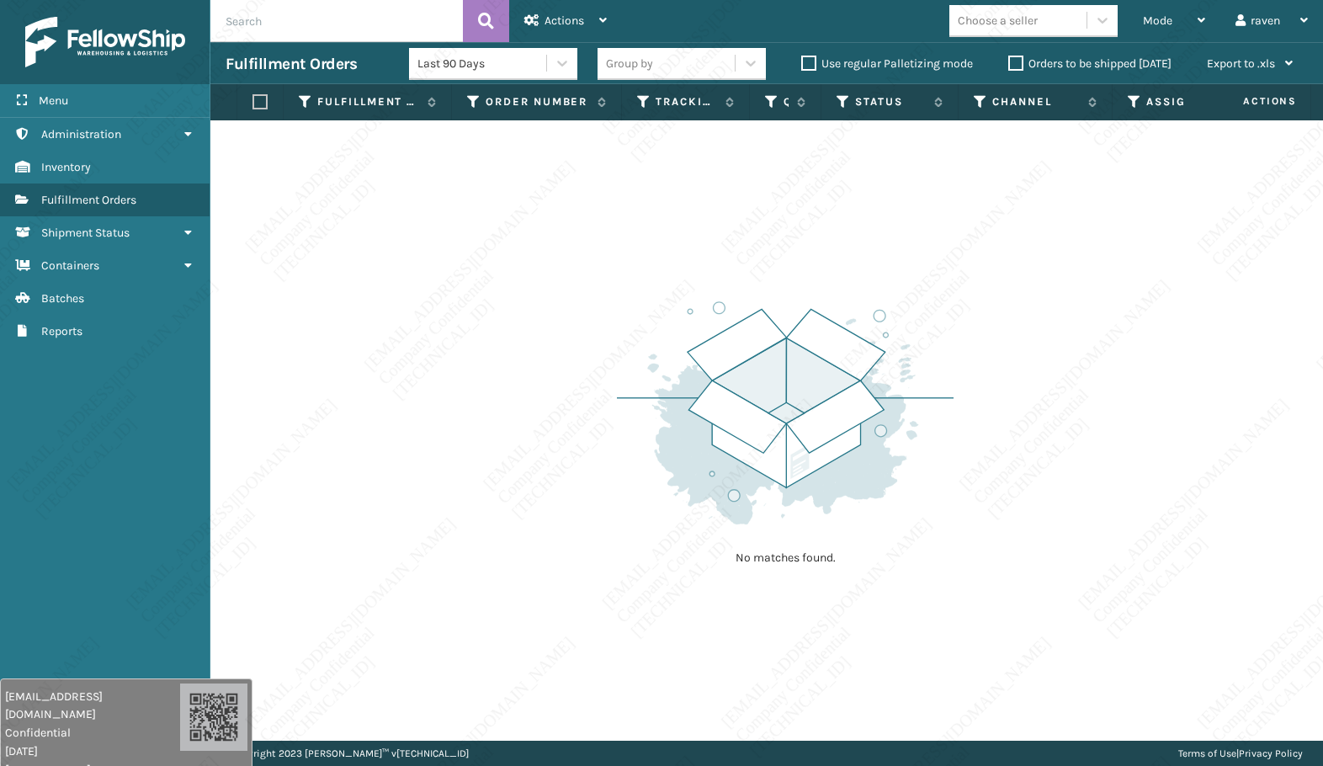
click at [471, 375] on div "No matches found." at bounding box center [766, 430] width 1113 height 620
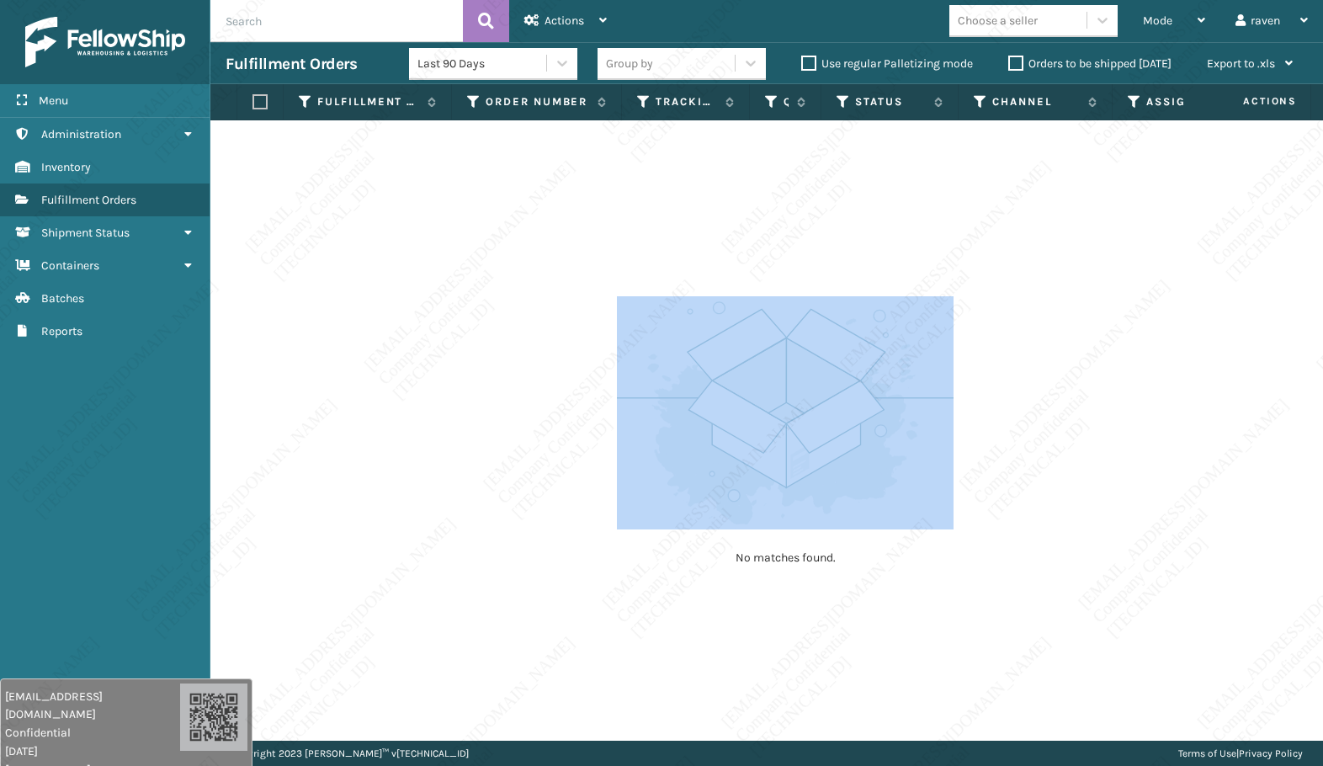
click at [473, 376] on div "No matches found." at bounding box center [766, 430] width 1113 height 620
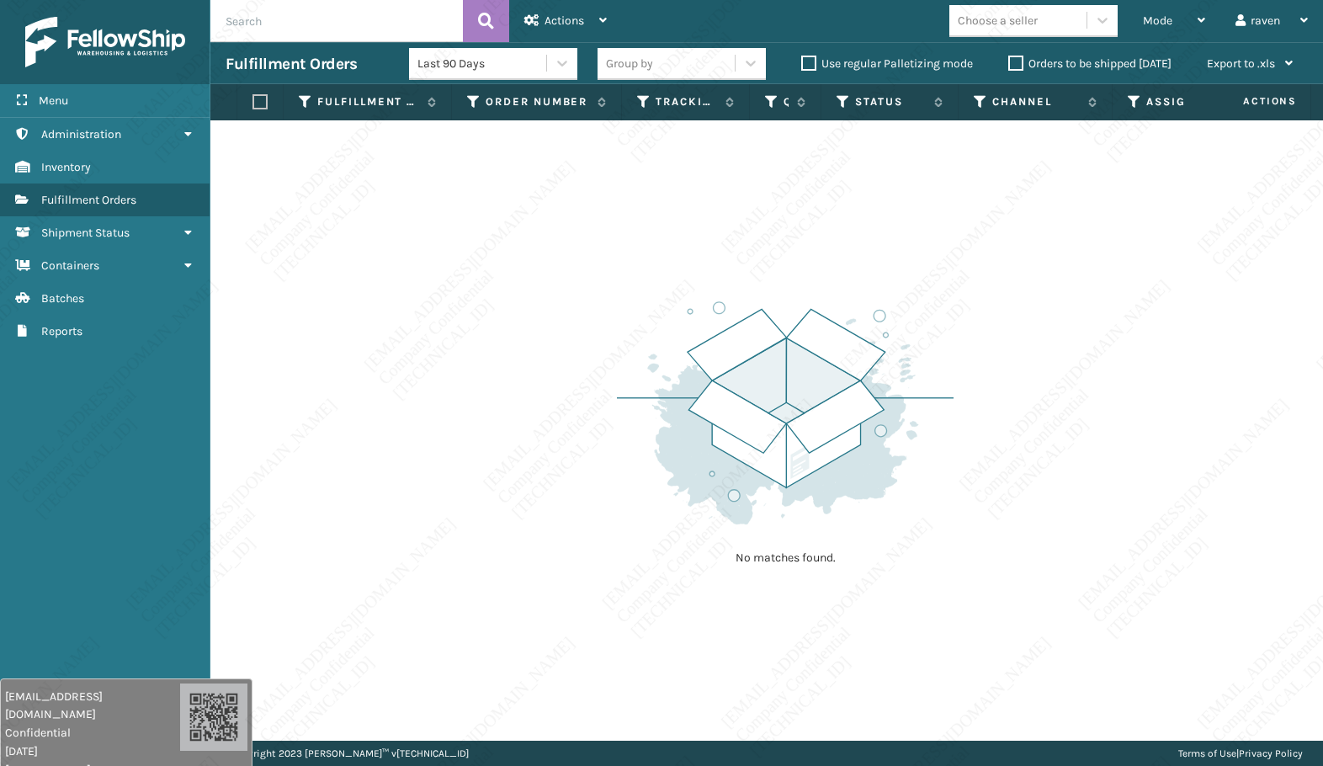
click at [1212, 156] on div "No matches found." at bounding box center [766, 430] width 1113 height 620
click at [1277, 132] on td "No matches found." at bounding box center [804, 130] width 1189 height 20
click at [1277, 87] on span at bounding box center [1308, 261] width 5 height 354
click at [1277, 95] on span "Actions" at bounding box center [1248, 102] width 119 height 28
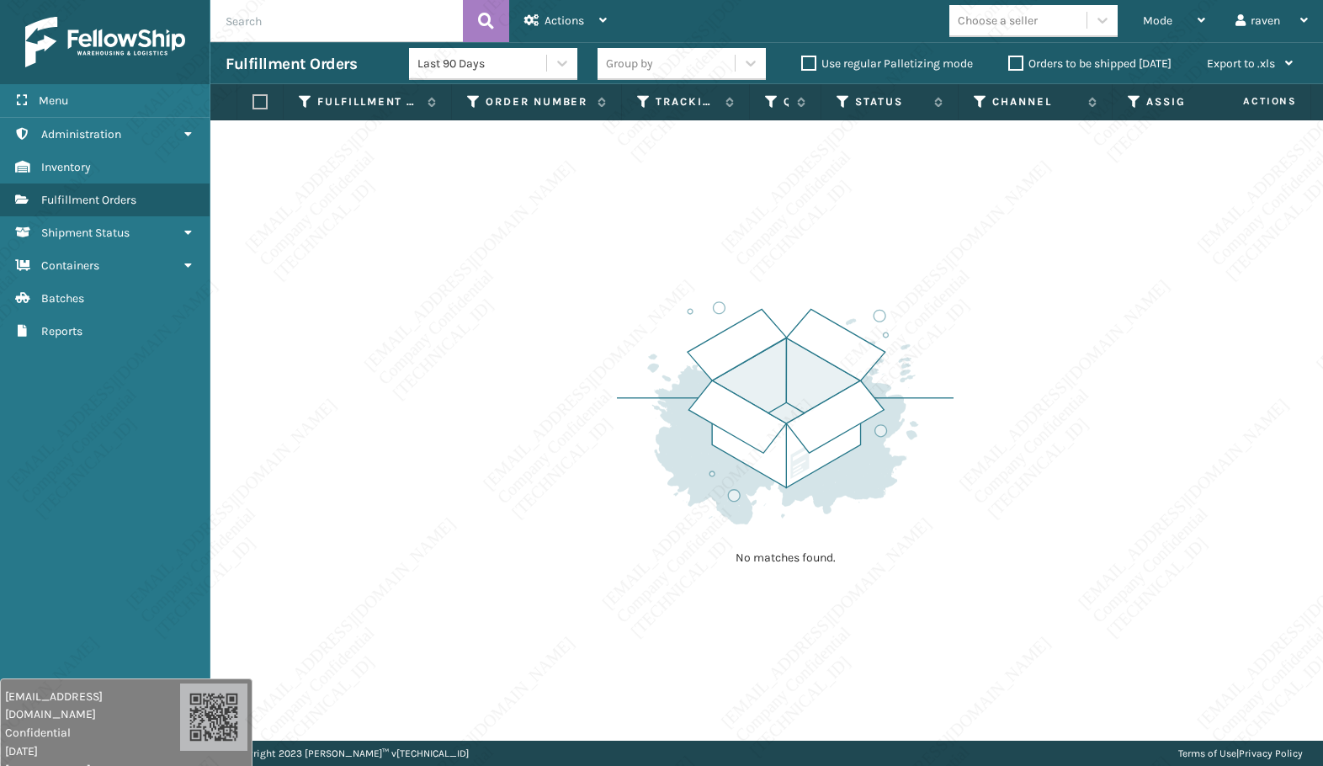
click at [1277, 95] on span "Actions" at bounding box center [1248, 102] width 119 height 28
click at [1277, 122] on td "No matches found." at bounding box center [805, 130] width 1191 height 20
click at [424, 322] on div "No matches found." at bounding box center [766, 430] width 1113 height 620
click at [290, 30] on input "text" at bounding box center [336, 21] width 253 height 42
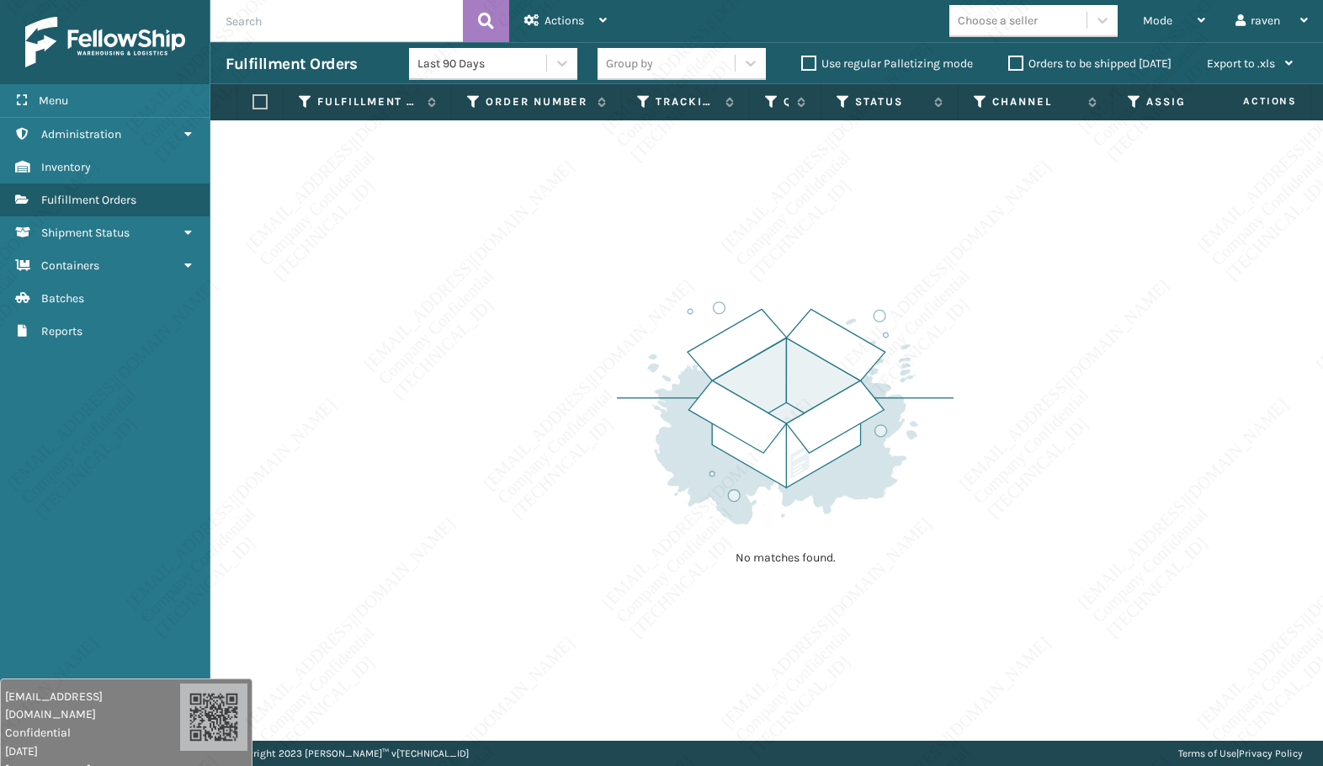
click at [923, 410] on img at bounding box center [785, 412] width 337 height 233
click at [1183, 14] on div "Mode" at bounding box center [1174, 21] width 62 height 42
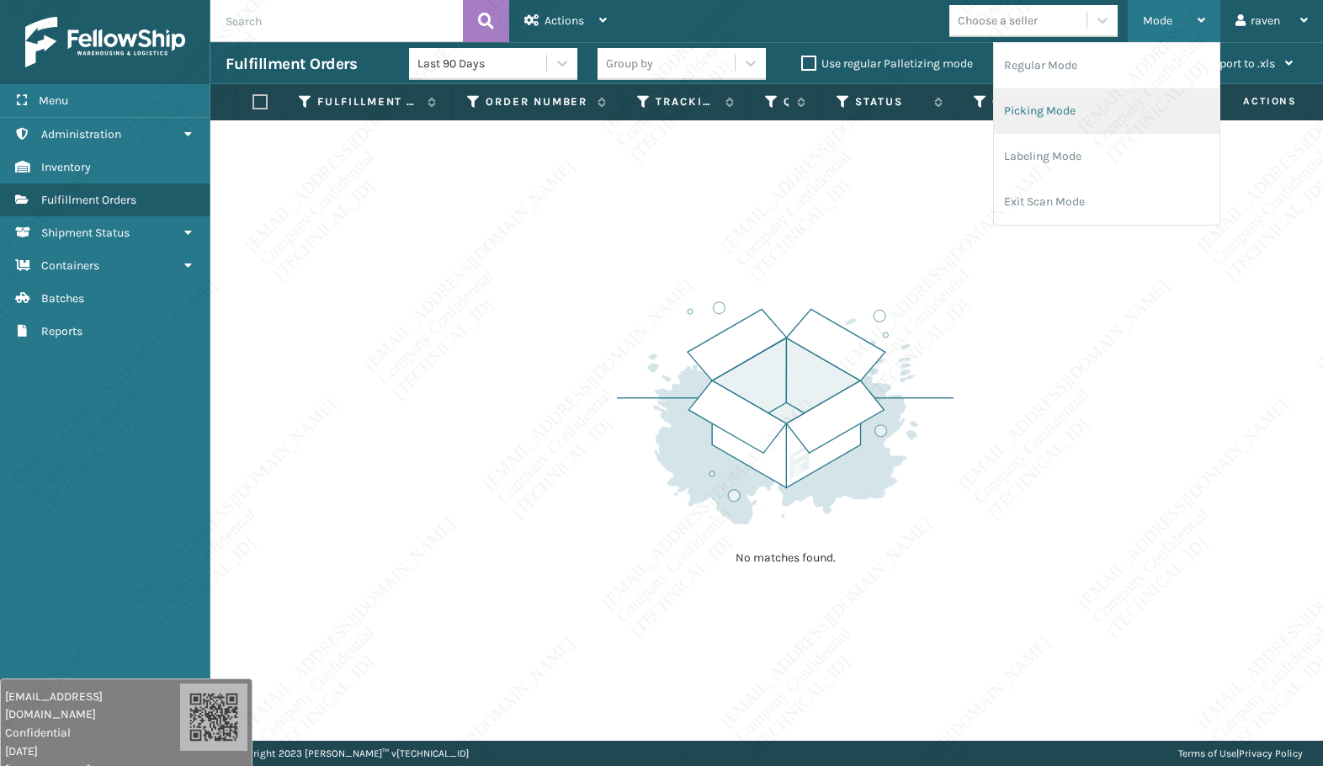
click at [1093, 100] on li "Picking Mode" at bounding box center [1107, 110] width 226 height 45
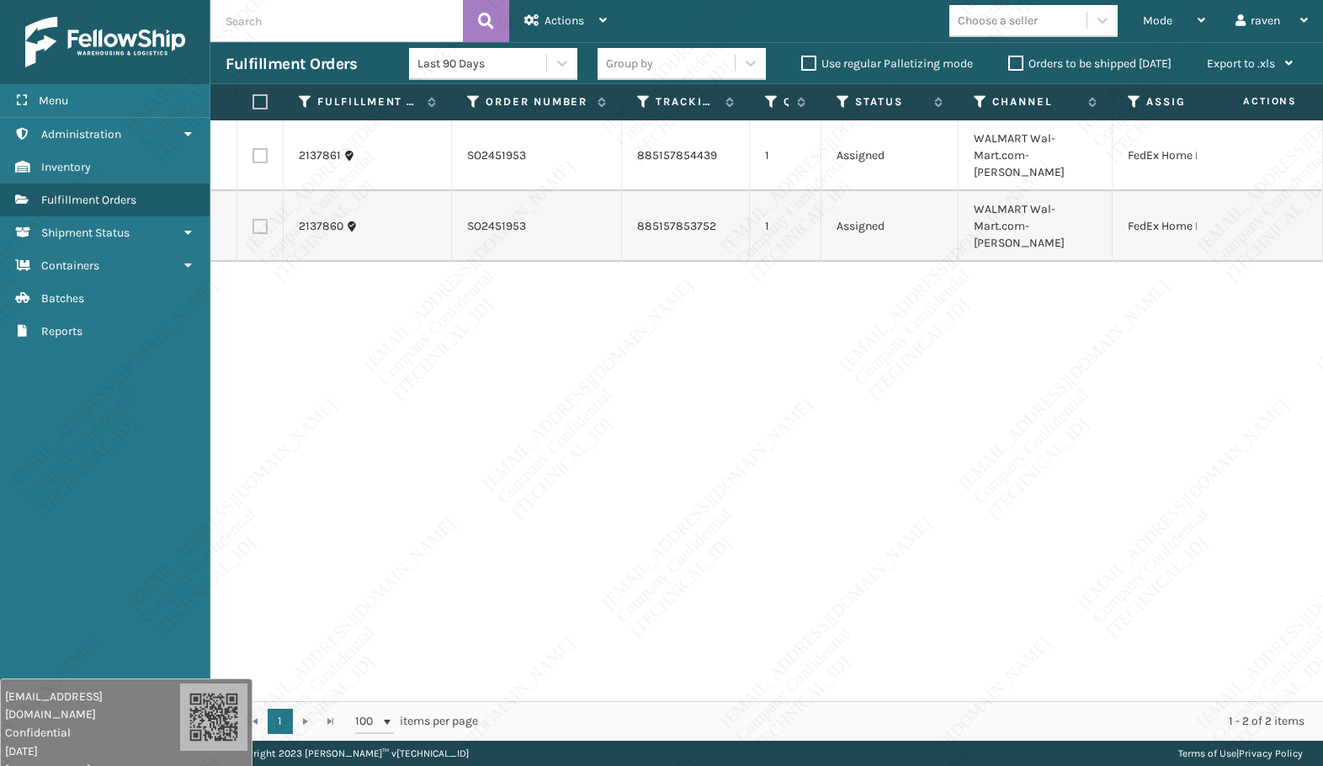
click at [261, 99] on label at bounding box center [258, 101] width 10 height 15
click at [253, 99] on input "checkbox" at bounding box center [253, 102] width 1 height 11
checkbox input "true"
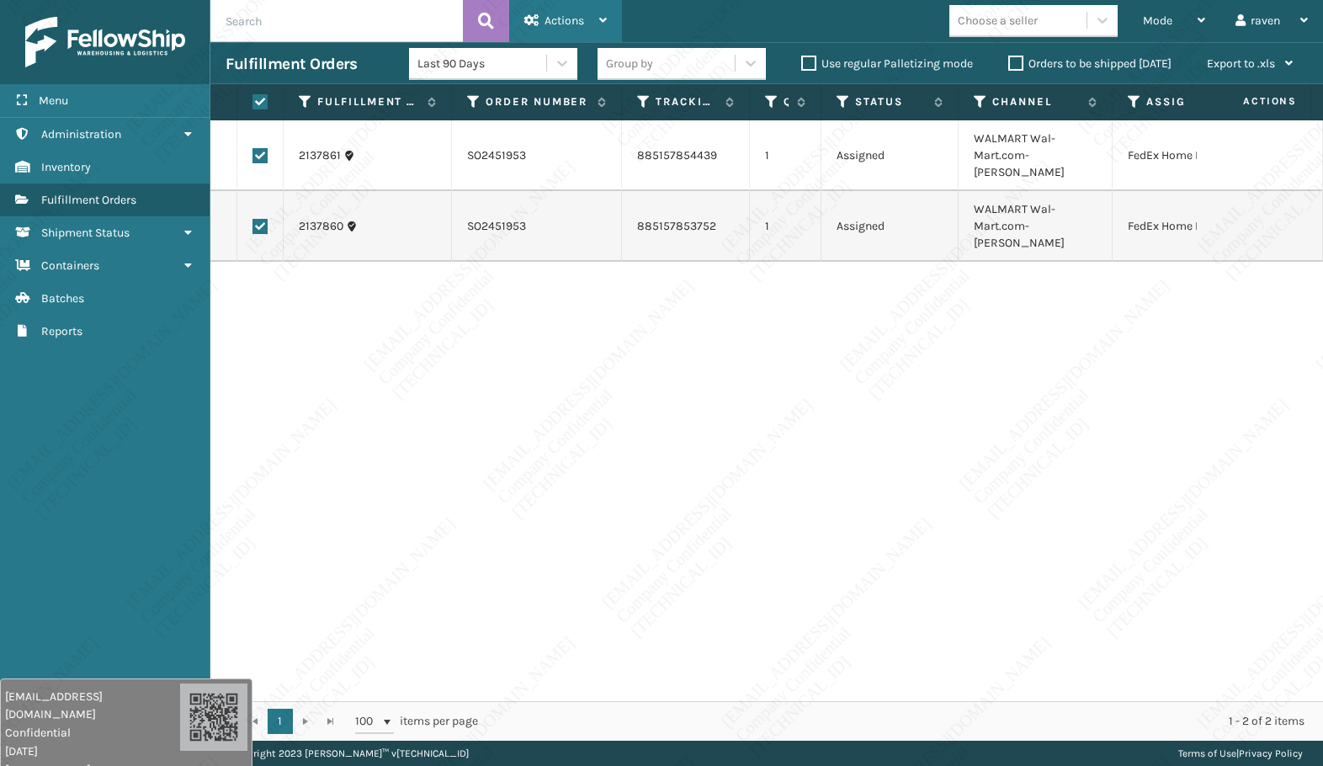
click at [568, 13] on span "Actions" at bounding box center [565, 20] width 40 height 14
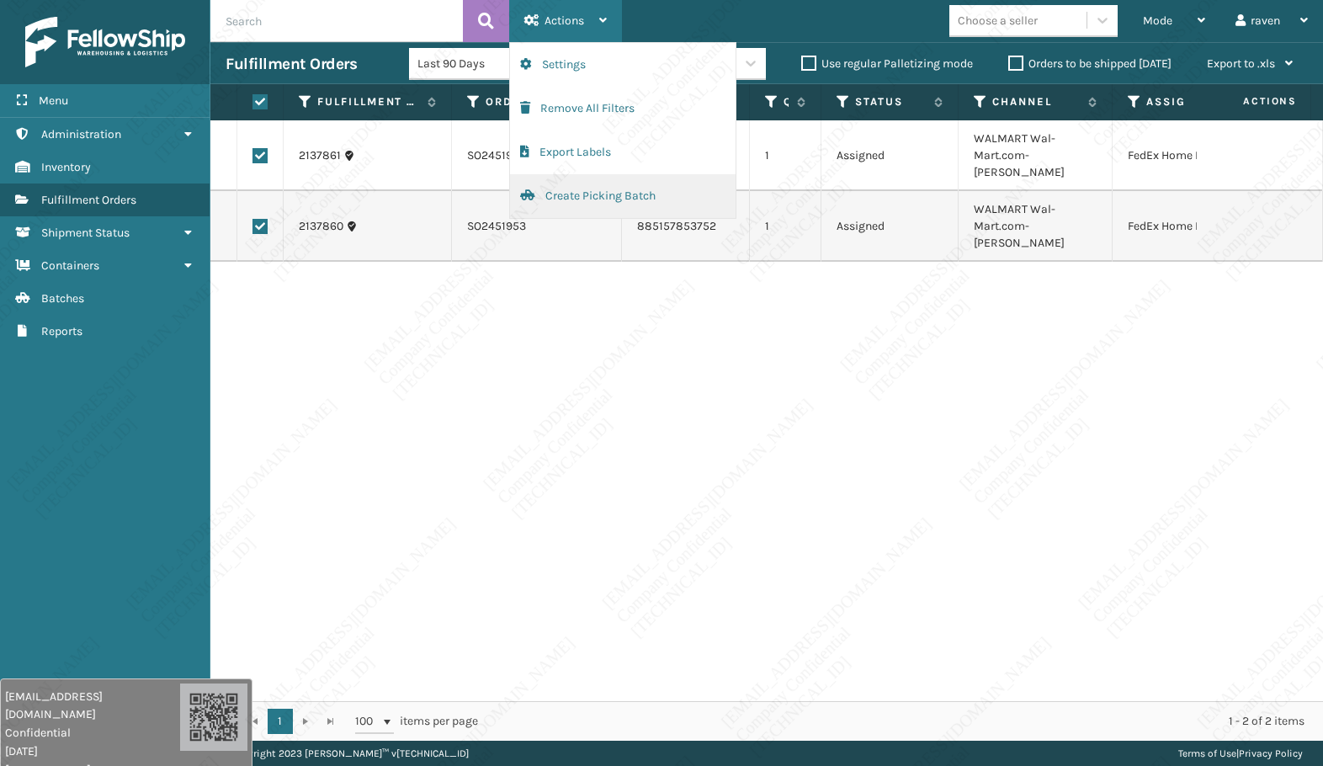
click at [545, 188] on button "Create Picking Batch" at bounding box center [623, 196] width 226 height 44
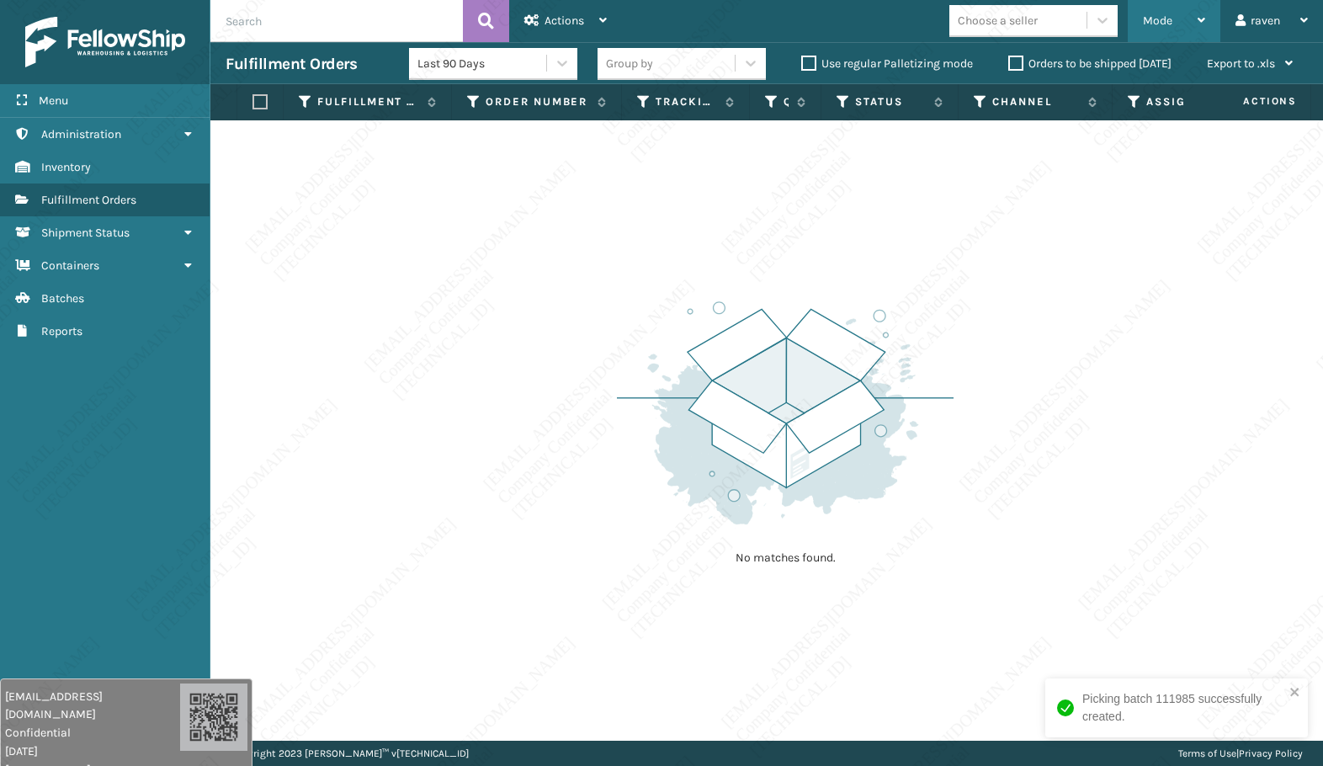
click at [1168, 32] on div "Mode" at bounding box center [1174, 21] width 62 height 42
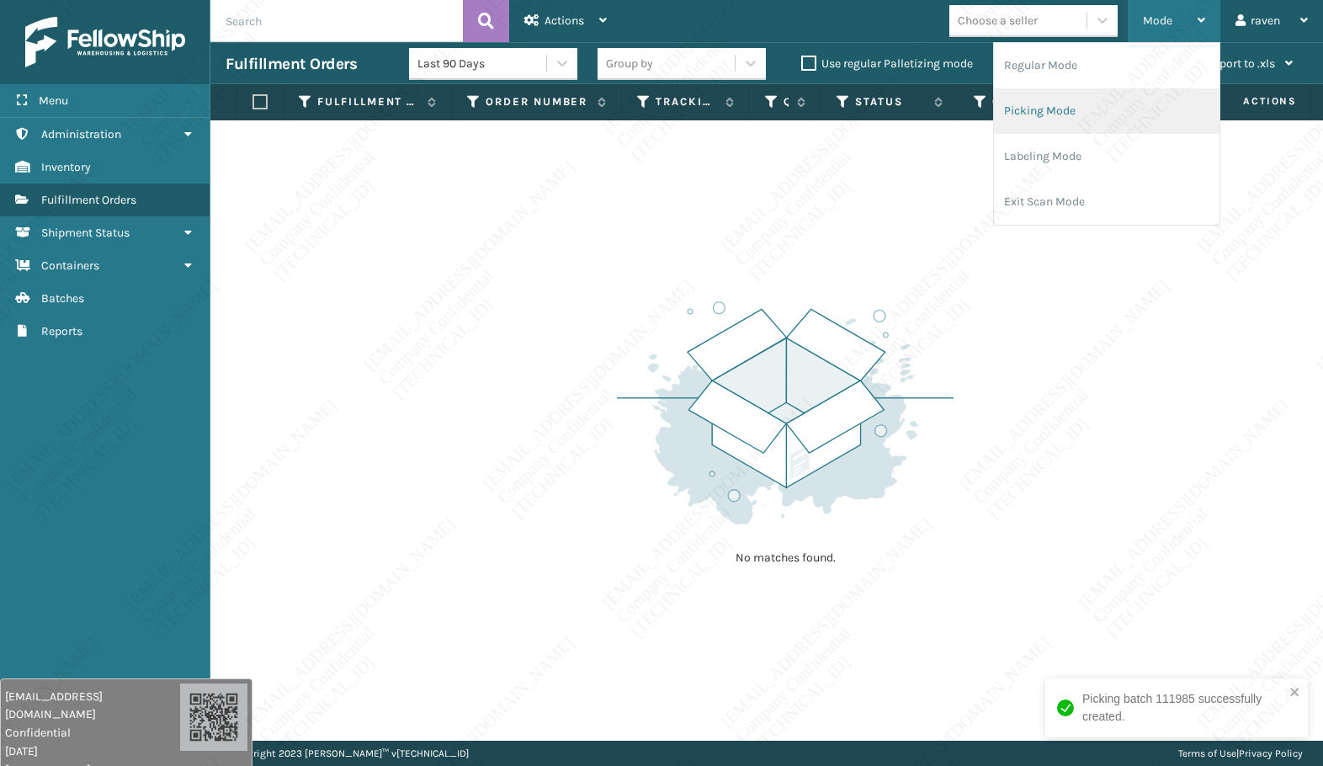
click at [1098, 108] on li "Picking Mode" at bounding box center [1107, 110] width 226 height 45
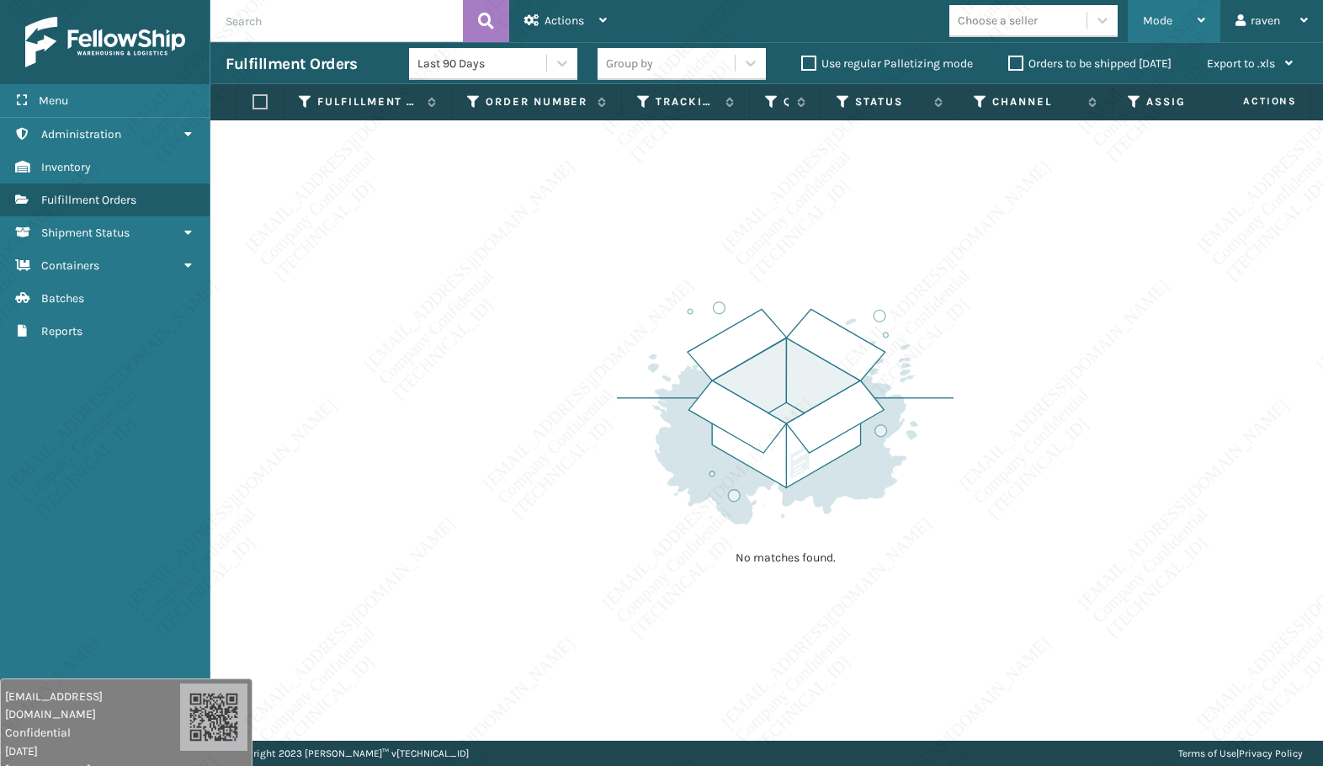
click at [1136, 21] on div "Mode Regular Mode Picking Mode Labeling Mode Exit Scan Mode" at bounding box center [1174, 21] width 93 height 42
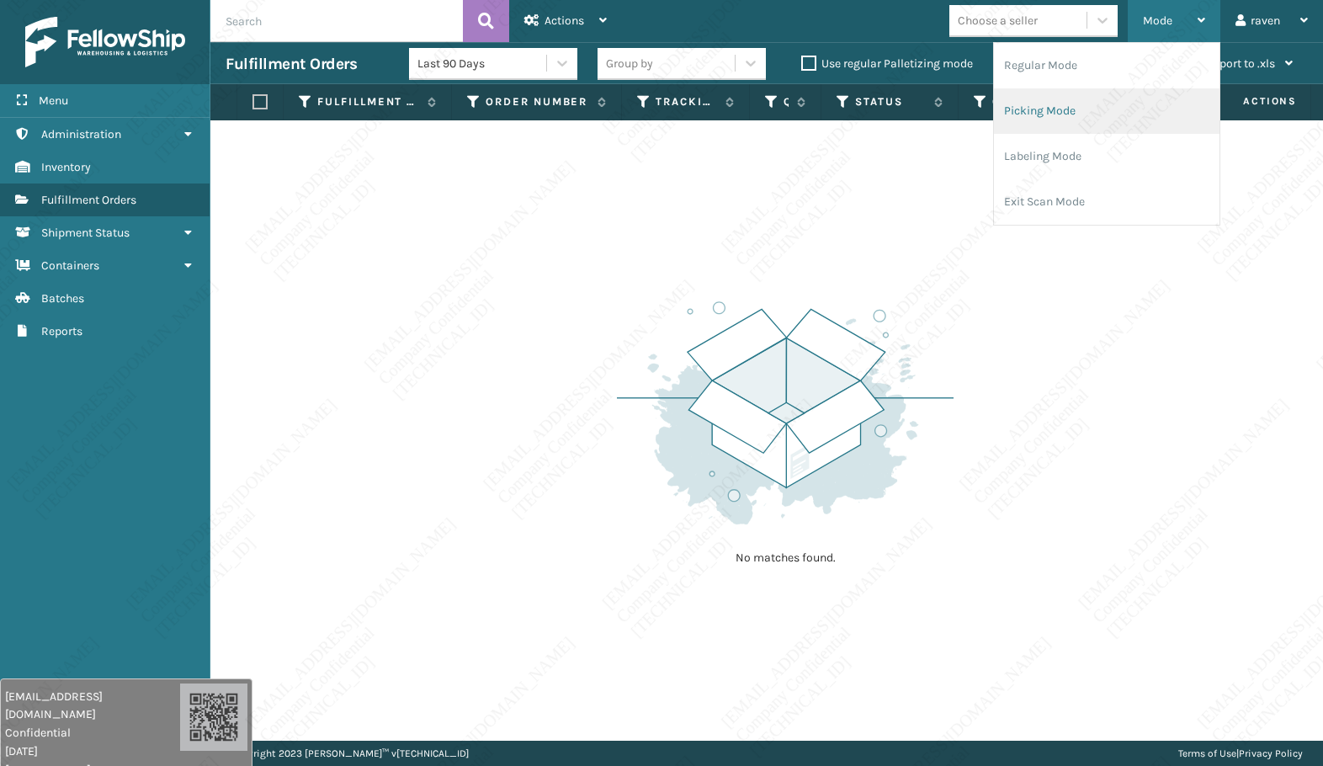
click at [1081, 105] on li "Picking Mode" at bounding box center [1107, 110] width 226 height 45
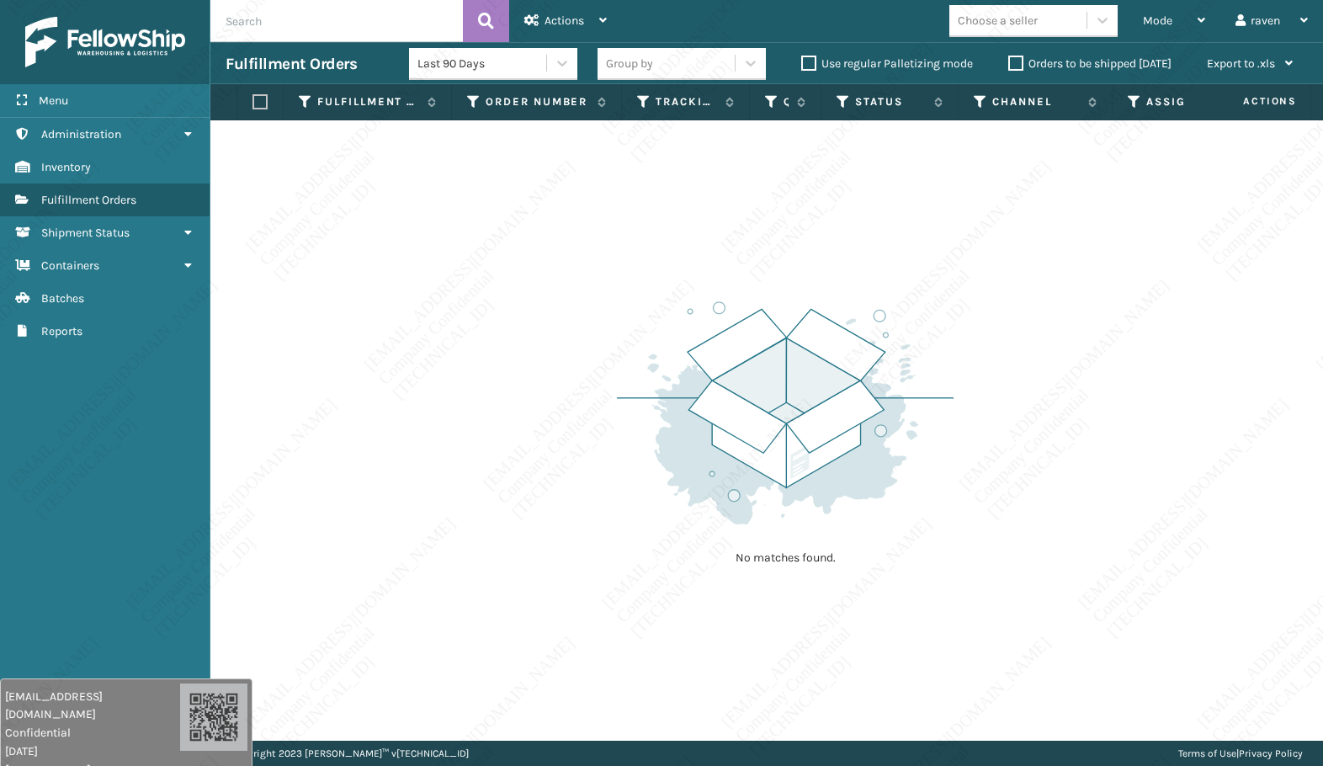
click at [1089, 300] on div "No matches found." at bounding box center [766, 430] width 1113 height 620
click at [1053, 540] on div "No matches found." at bounding box center [766, 430] width 1113 height 620
click at [477, 375] on div "No matches found." at bounding box center [766, 430] width 1113 height 620
drag, startPoint x: 730, startPoint y: 324, endPoint x: 604, endPoint y: 368, distance: 133.6
click at [603, 371] on div "No matches found." at bounding box center [766, 430] width 1113 height 620
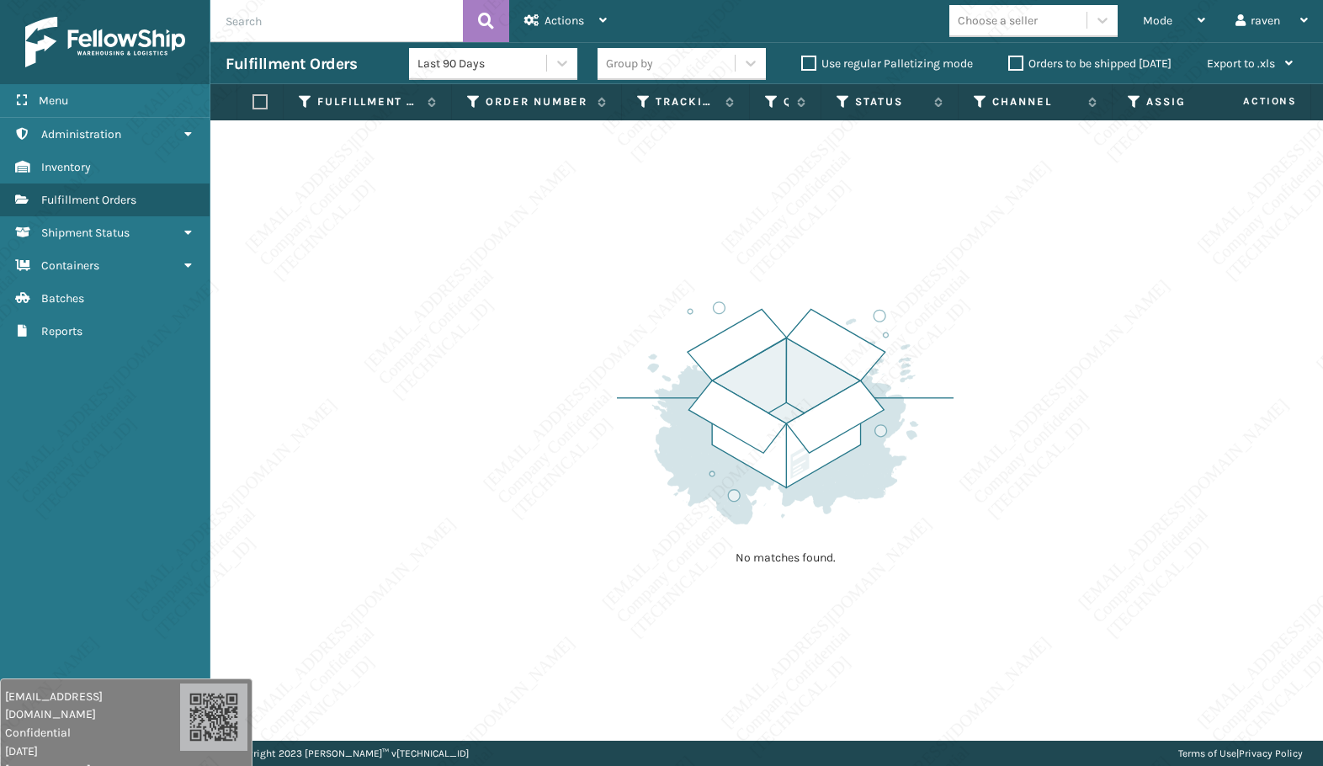
click at [601, 402] on div "No matches found." at bounding box center [766, 430] width 1113 height 620
drag, startPoint x: 550, startPoint y: 231, endPoint x: 545, endPoint y: 242, distance: 11.7
click at [550, 232] on div "No matches found." at bounding box center [766, 430] width 1113 height 620
click at [1131, 16] on div "Mode Regular Mode Picking Mode Labeling Mode Exit Scan Mode" at bounding box center [1174, 21] width 93 height 42
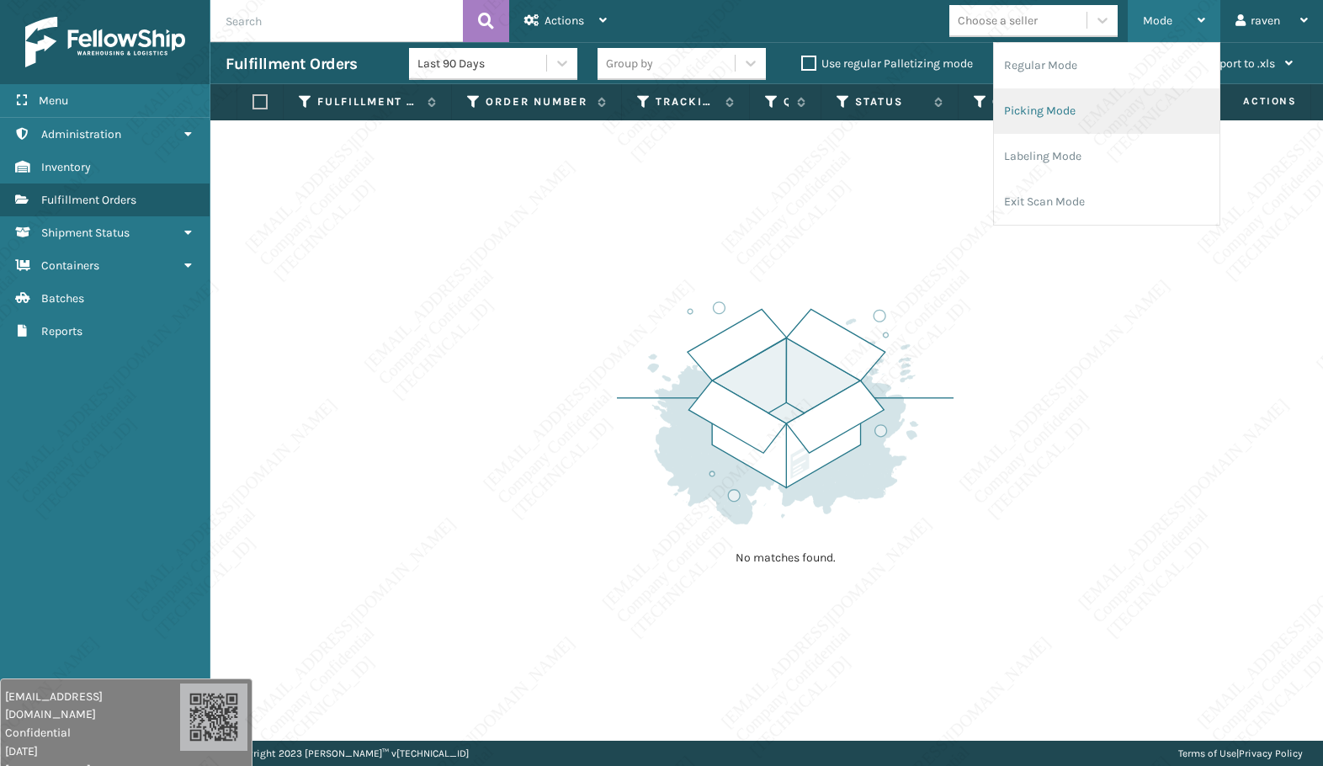
click at [1082, 98] on li "Picking Mode" at bounding box center [1107, 110] width 226 height 45
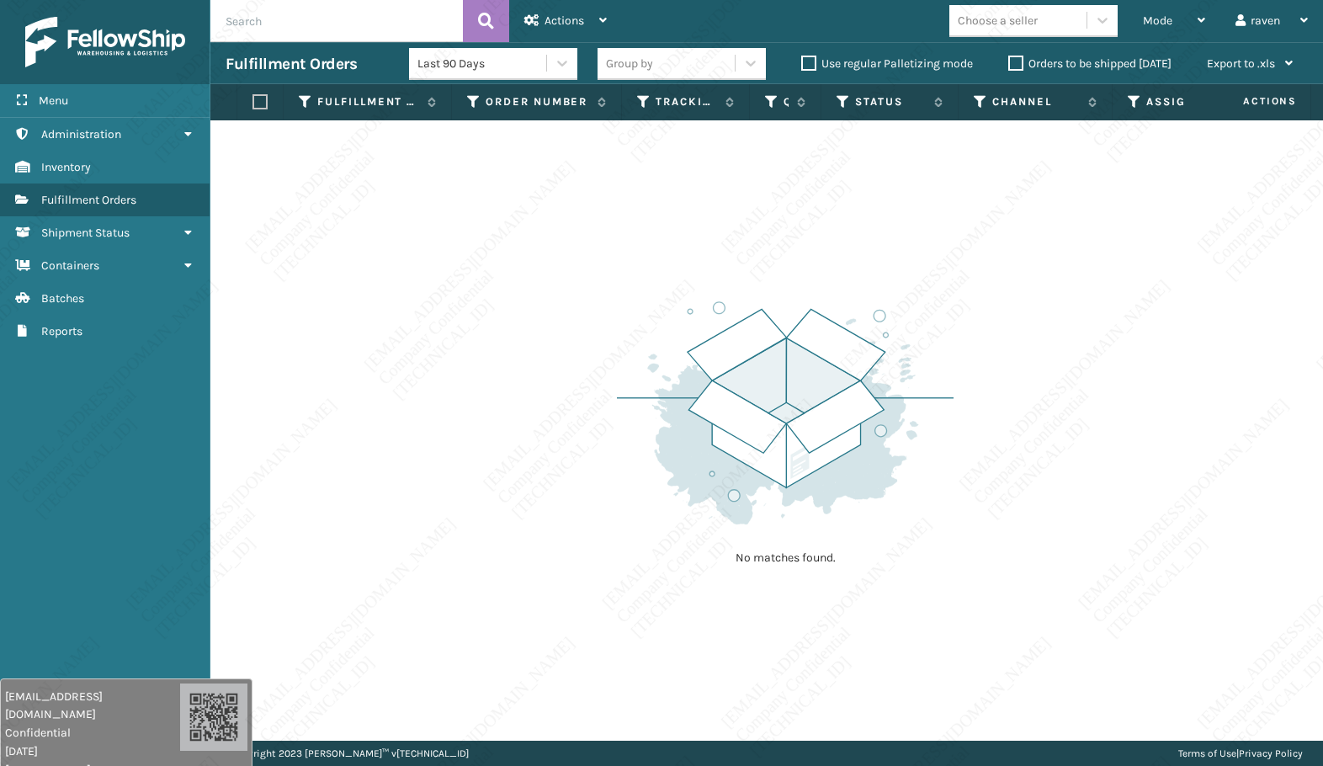
click at [1067, 339] on div "No matches found." at bounding box center [766, 430] width 1113 height 620
click at [944, 524] on img at bounding box center [785, 412] width 337 height 233
click at [1075, 443] on div "No matches found." at bounding box center [766, 430] width 1113 height 620
click at [1089, 519] on div "No matches found." at bounding box center [766, 430] width 1113 height 620
click at [1168, 23] on span "Mode" at bounding box center [1157, 20] width 29 height 14
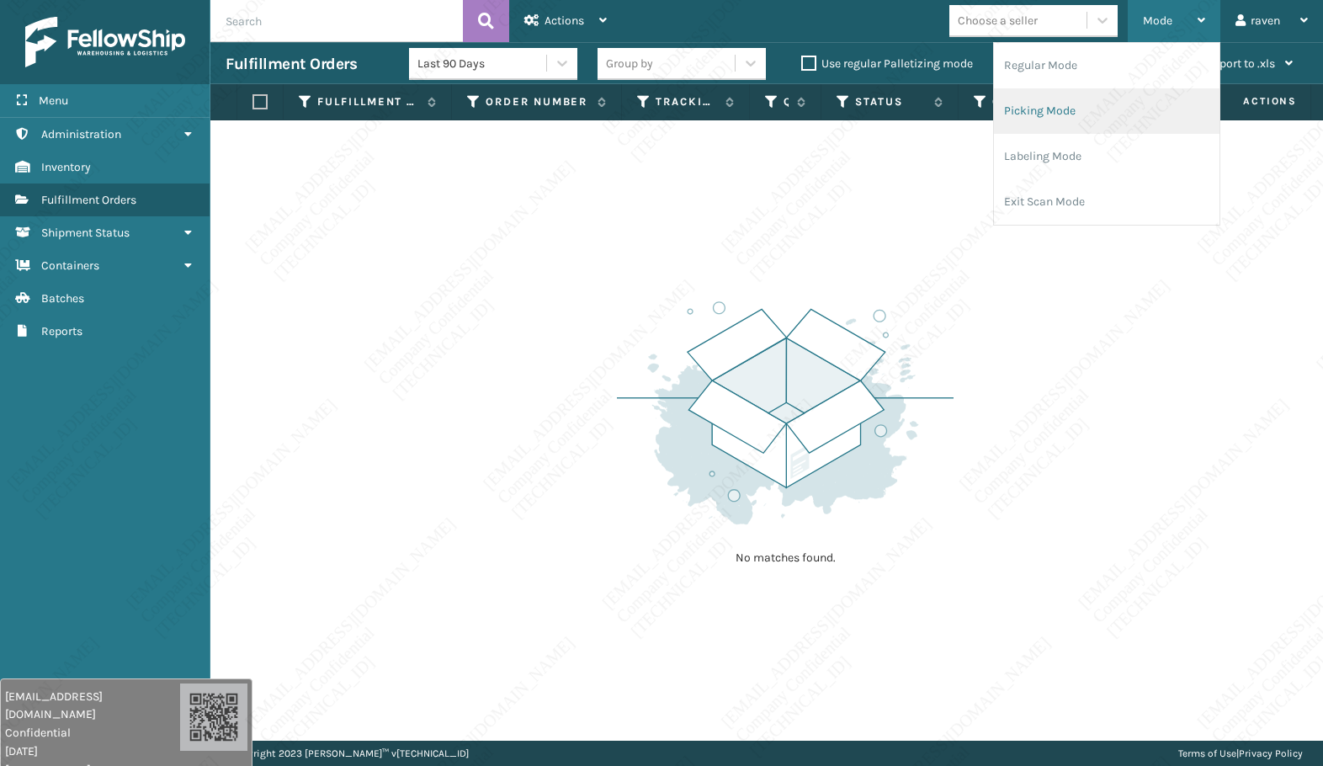
click at [1060, 105] on li "Picking Mode" at bounding box center [1107, 110] width 226 height 45
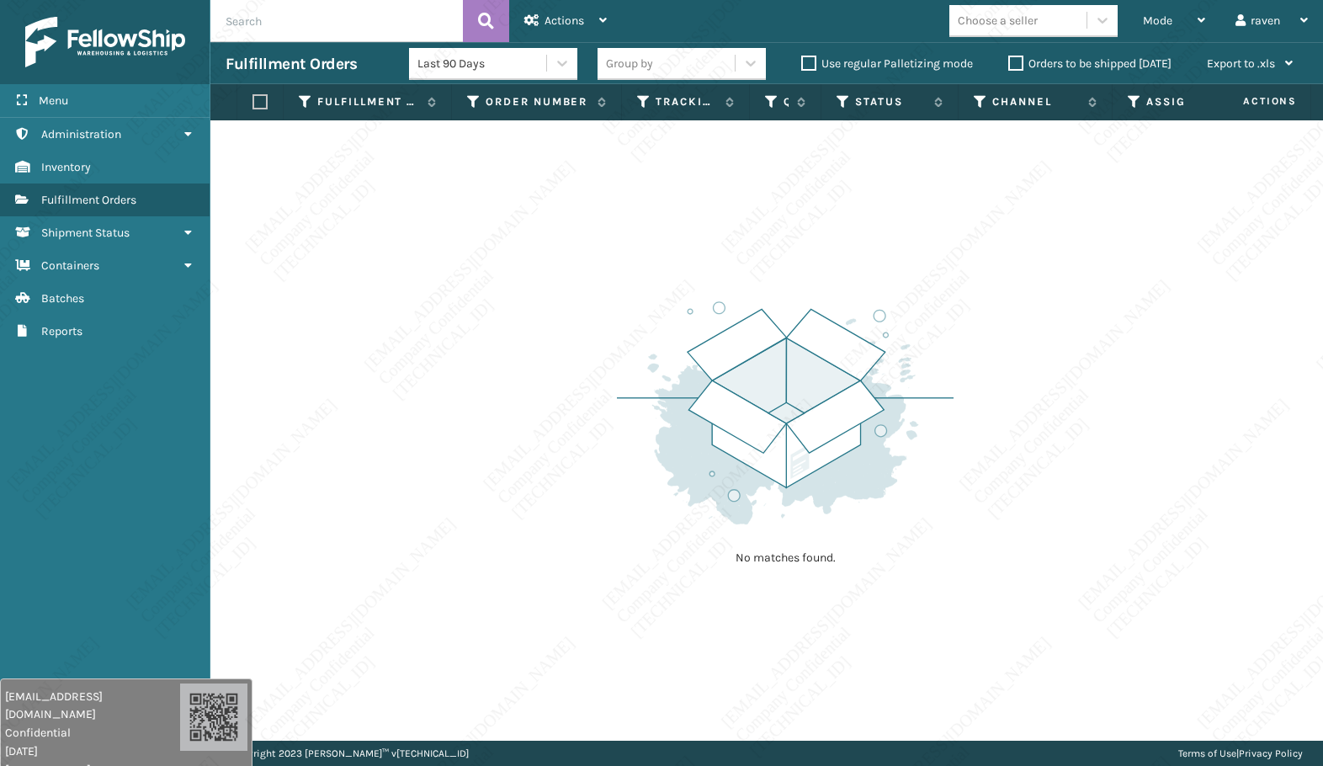
click at [982, 270] on div "No matches found." at bounding box center [766, 430] width 1113 height 620
click at [1173, 29] on div "Mode" at bounding box center [1174, 21] width 62 height 42
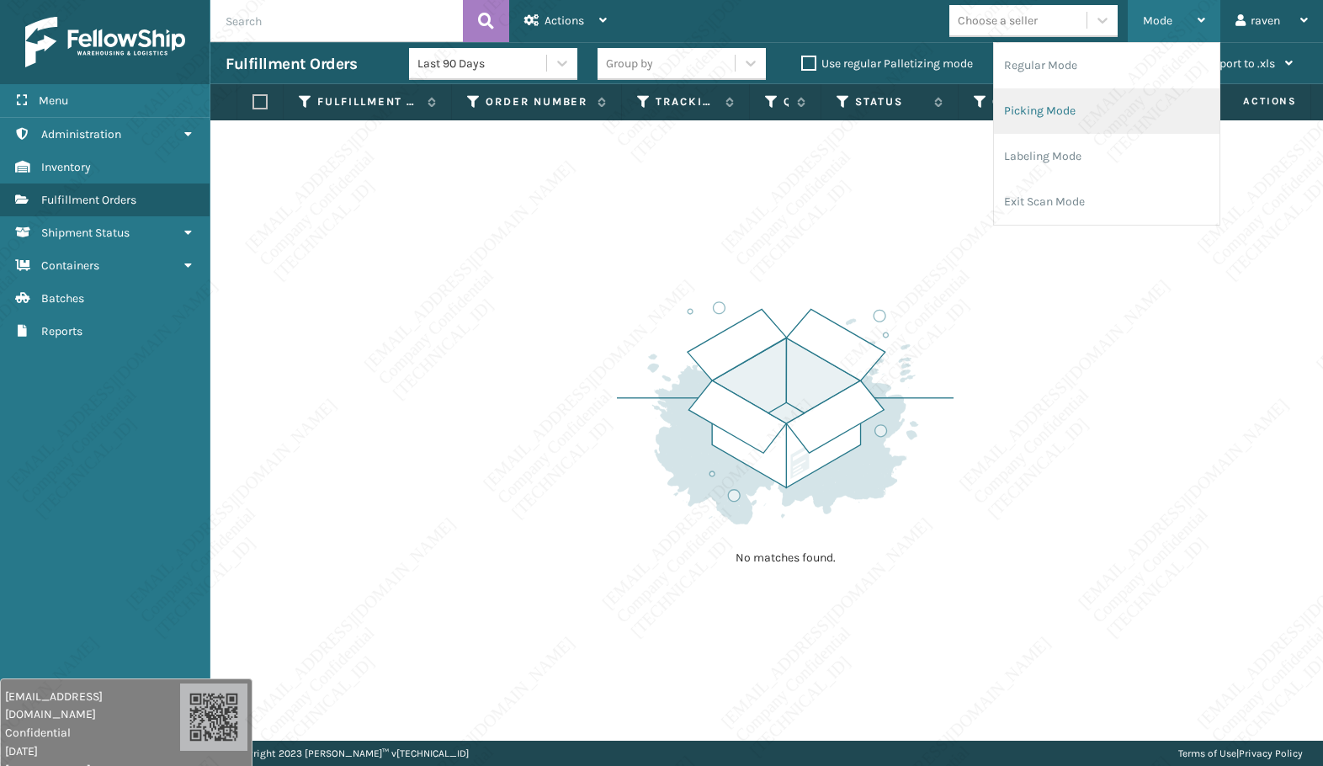
click at [1081, 114] on li "Picking Mode" at bounding box center [1107, 110] width 226 height 45
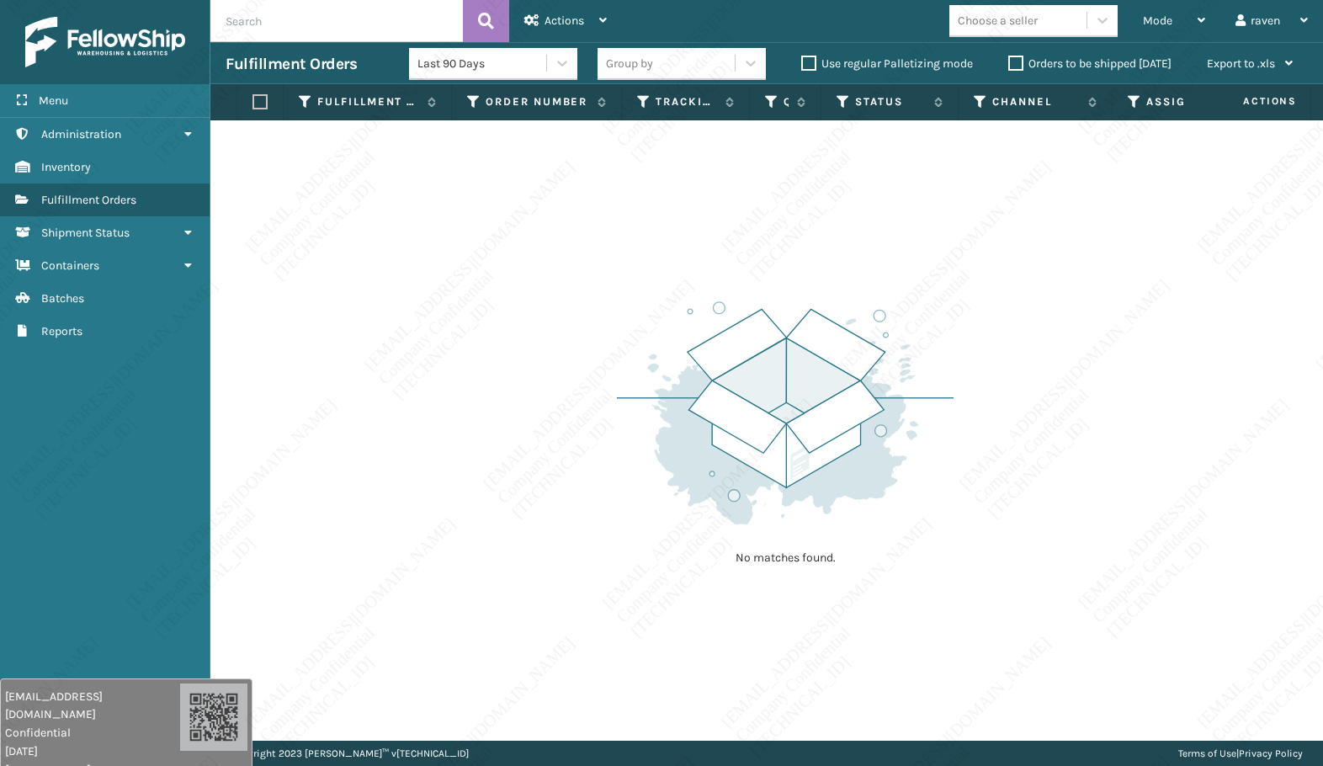
click at [955, 345] on div "No matches found." at bounding box center [766, 430] width 1113 height 620
click at [527, 210] on div "No matches found." at bounding box center [766, 430] width 1113 height 620
click at [1115, 410] on div "No matches found." at bounding box center [766, 430] width 1113 height 620
drag, startPoint x: 755, startPoint y: 559, endPoint x: 777, endPoint y: 561, distance: 22.0
click at [755, 559] on p "No matches found." at bounding box center [785, 558] width 210 height 17
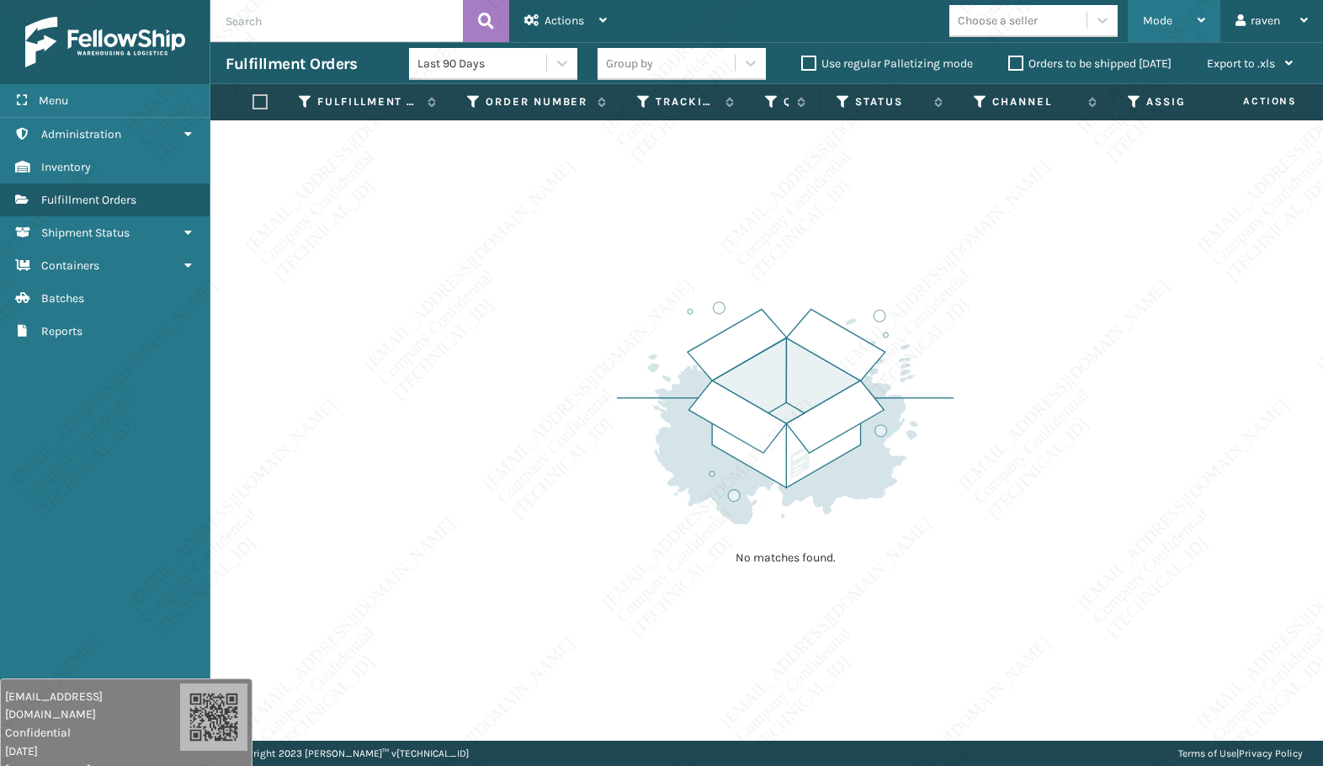
click at [1162, 28] on div "Mode" at bounding box center [1174, 21] width 62 height 42
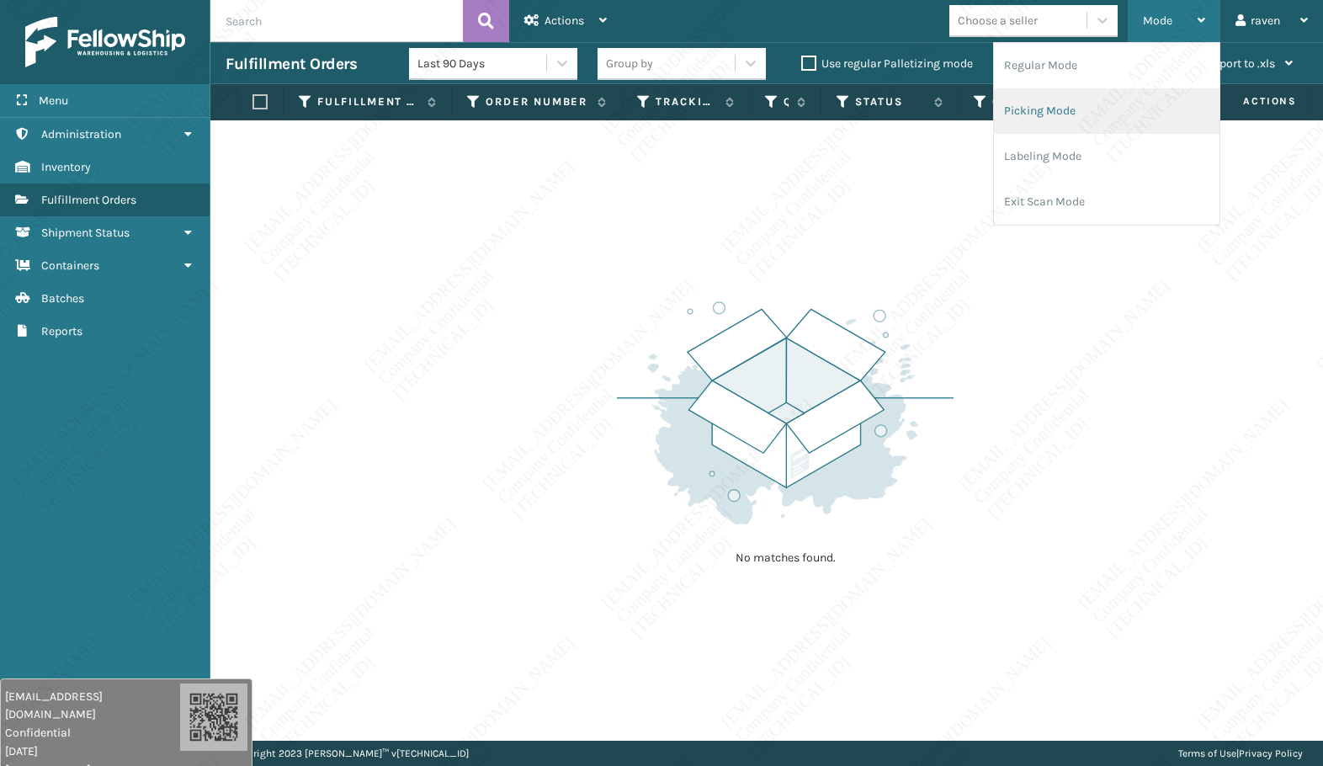
click at [1119, 101] on li "Picking Mode" at bounding box center [1107, 110] width 226 height 45
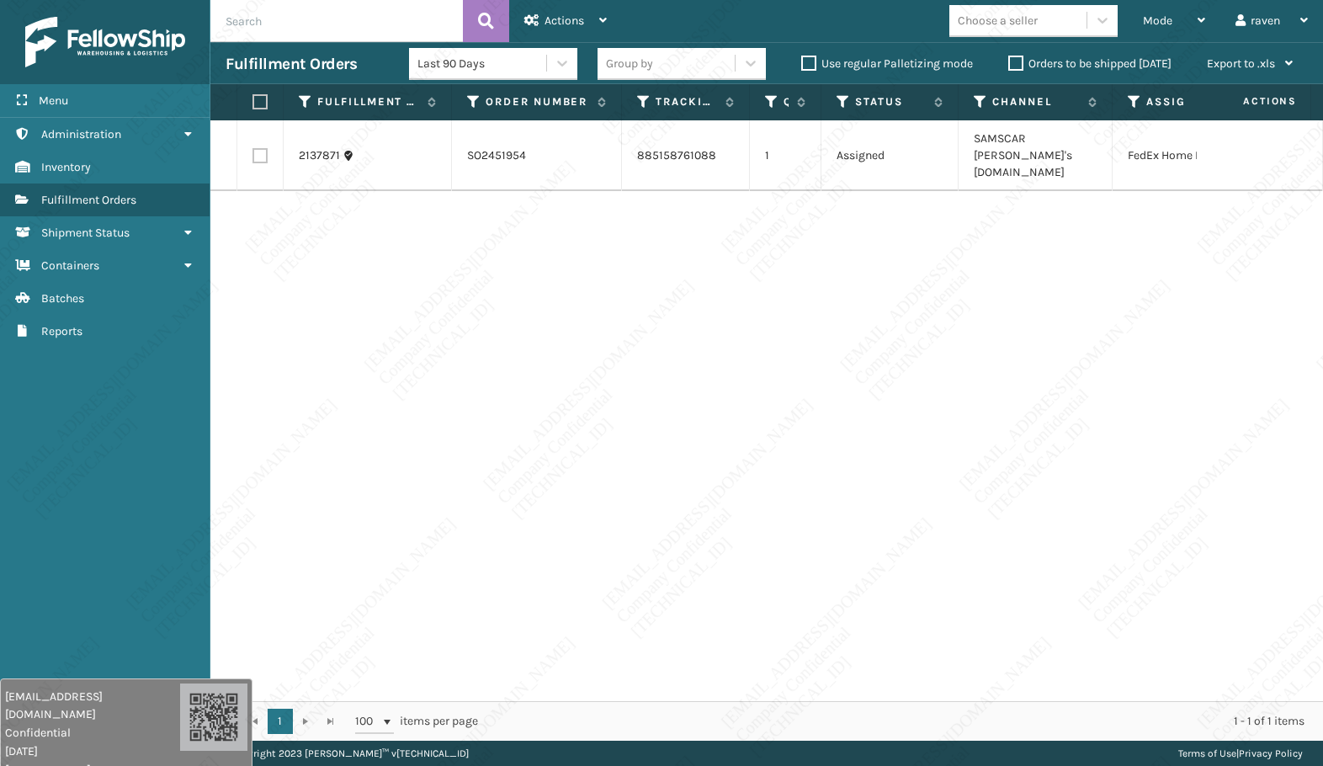
click at [1027, 278] on div "2137871 SO2451954 885158761088 1 Assigned SAMSCAR [PERSON_NAME]'s [DOMAIN_NAME]…" at bounding box center [766, 410] width 1113 height 581
click at [261, 97] on label at bounding box center [258, 101] width 10 height 15
click at [253, 97] on input "checkbox" at bounding box center [253, 102] width 1 height 11
checkbox input "true"
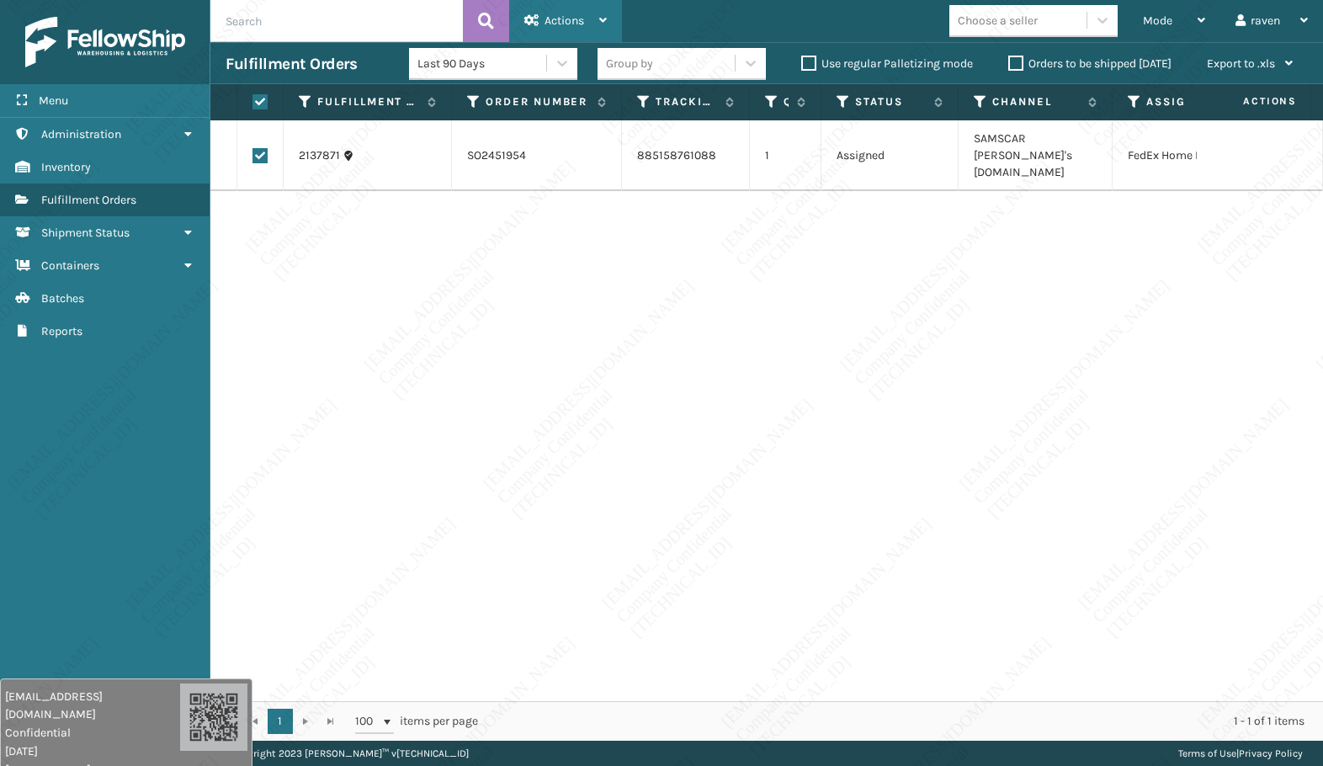
click at [561, 17] on span "Actions" at bounding box center [565, 20] width 40 height 14
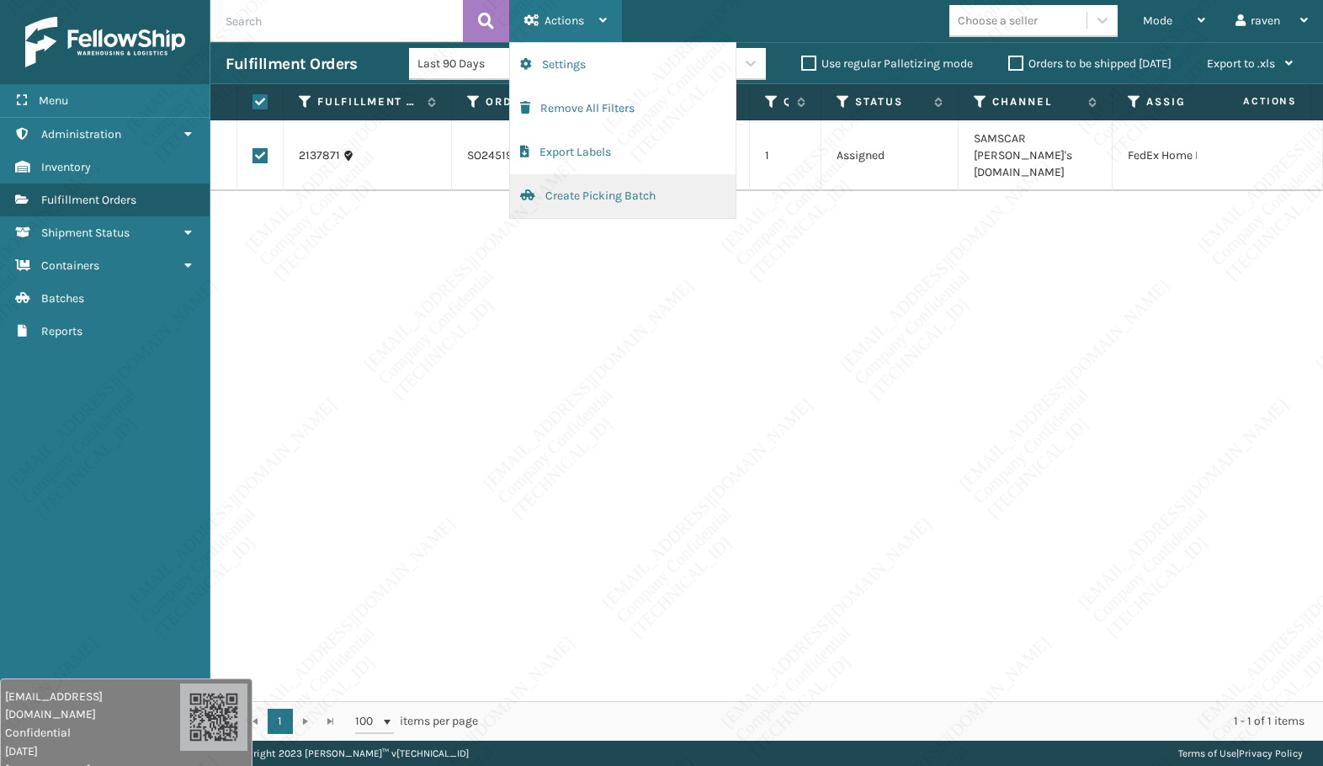
click at [572, 198] on button "Create Picking Batch" at bounding box center [623, 196] width 226 height 44
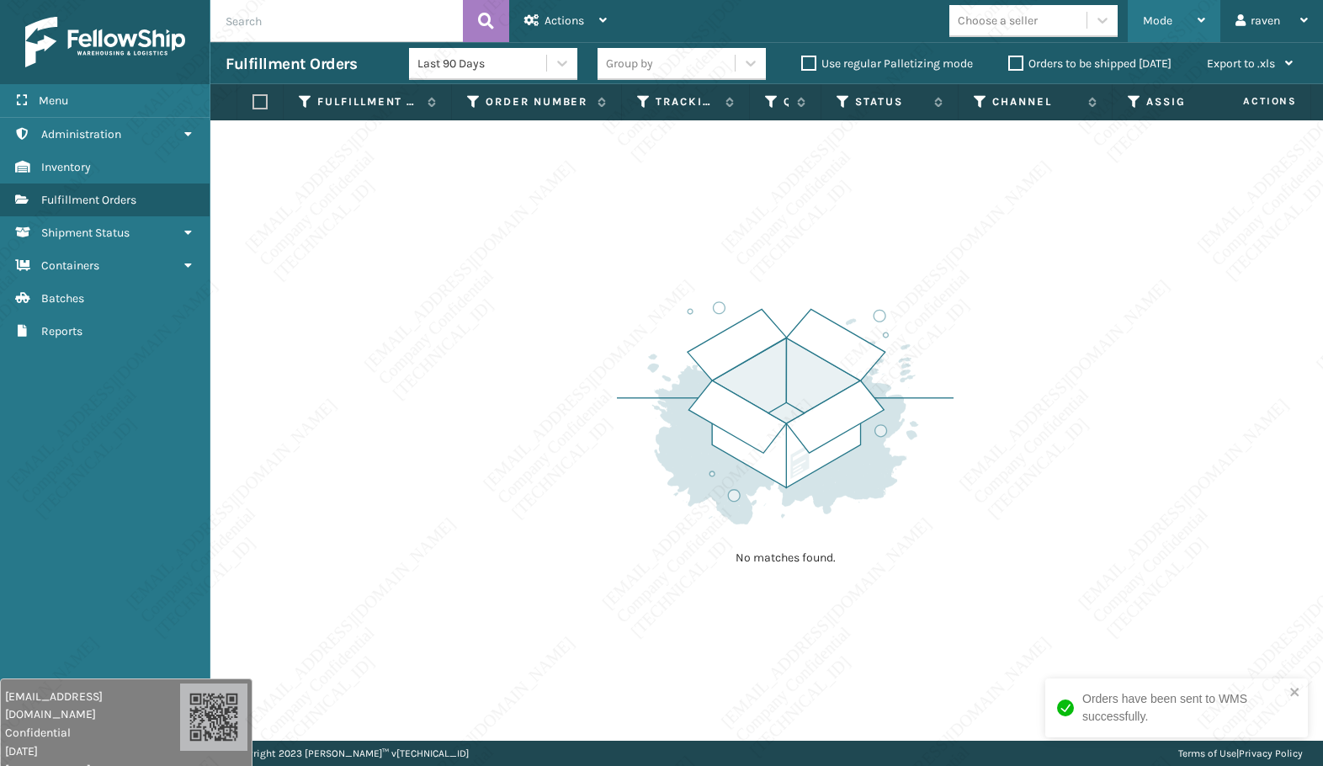
click at [1173, 25] on div "Mode" at bounding box center [1174, 21] width 62 height 42
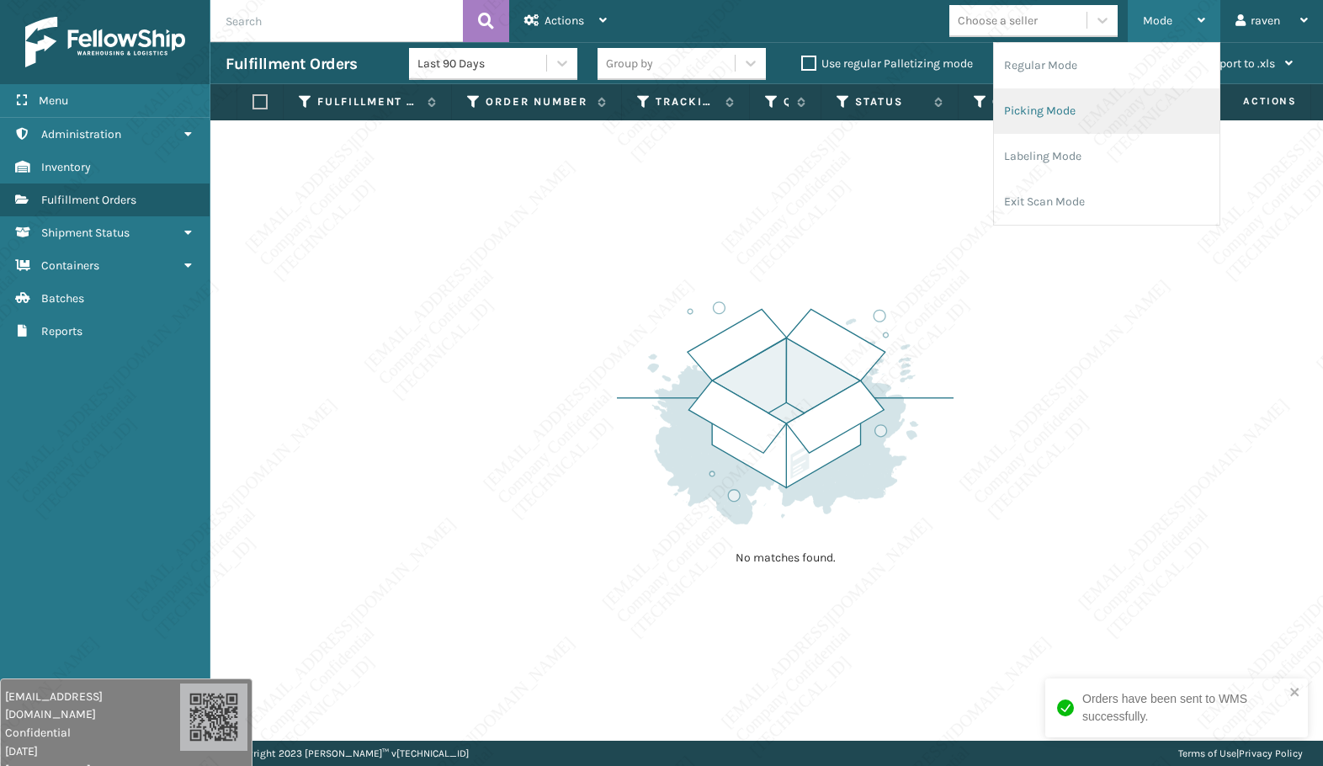
click at [1082, 104] on li "Picking Mode" at bounding box center [1107, 110] width 226 height 45
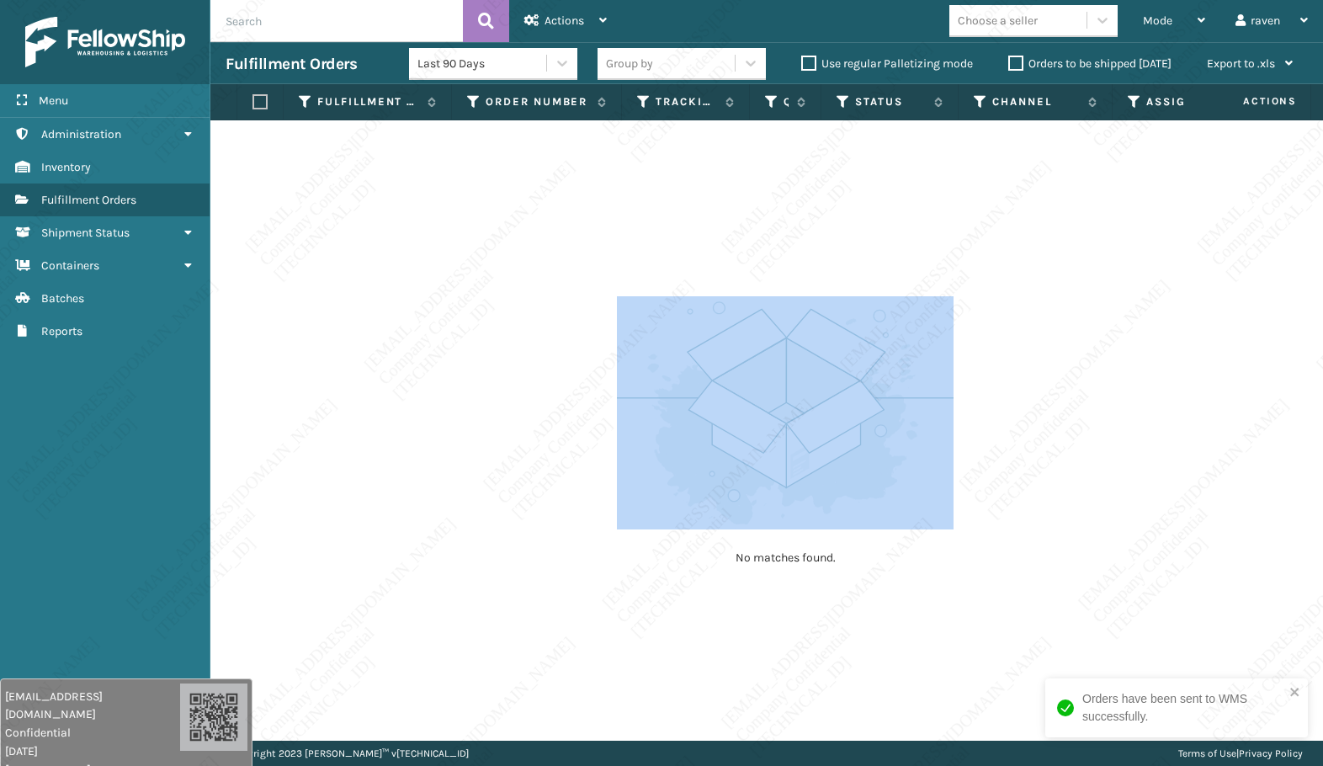
click at [919, 322] on div "No matches found." at bounding box center [766, 430] width 1113 height 620
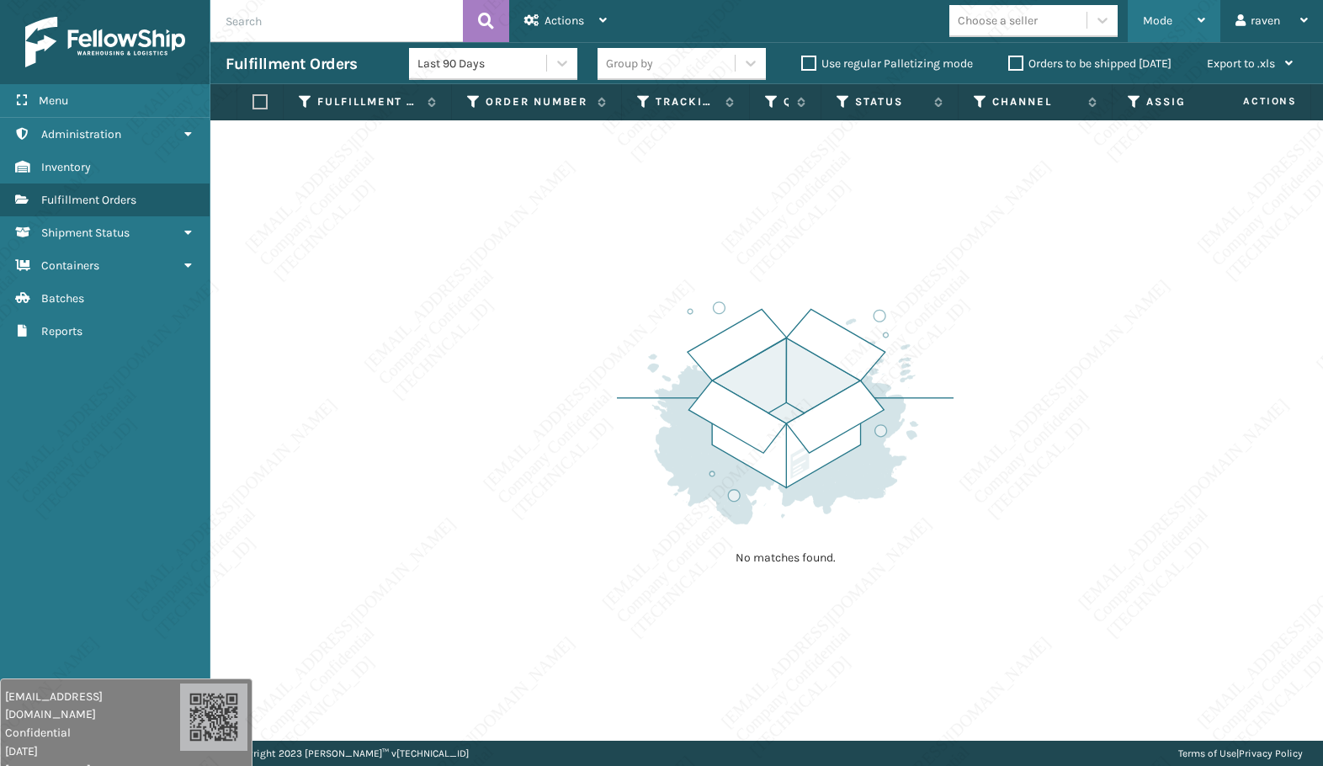
click at [1182, 30] on div "Mode" at bounding box center [1174, 21] width 62 height 42
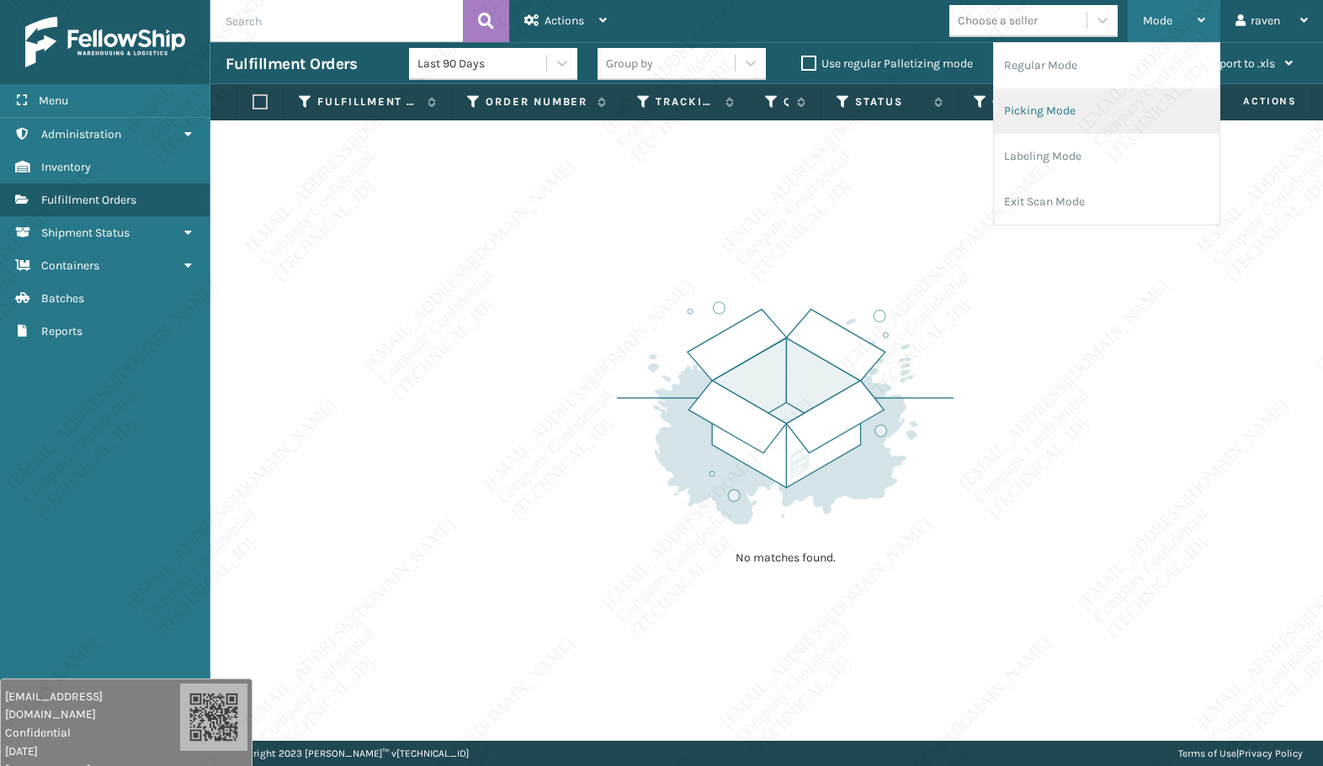
click at [1109, 113] on li "Picking Mode" at bounding box center [1107, 110] width 226 height 45
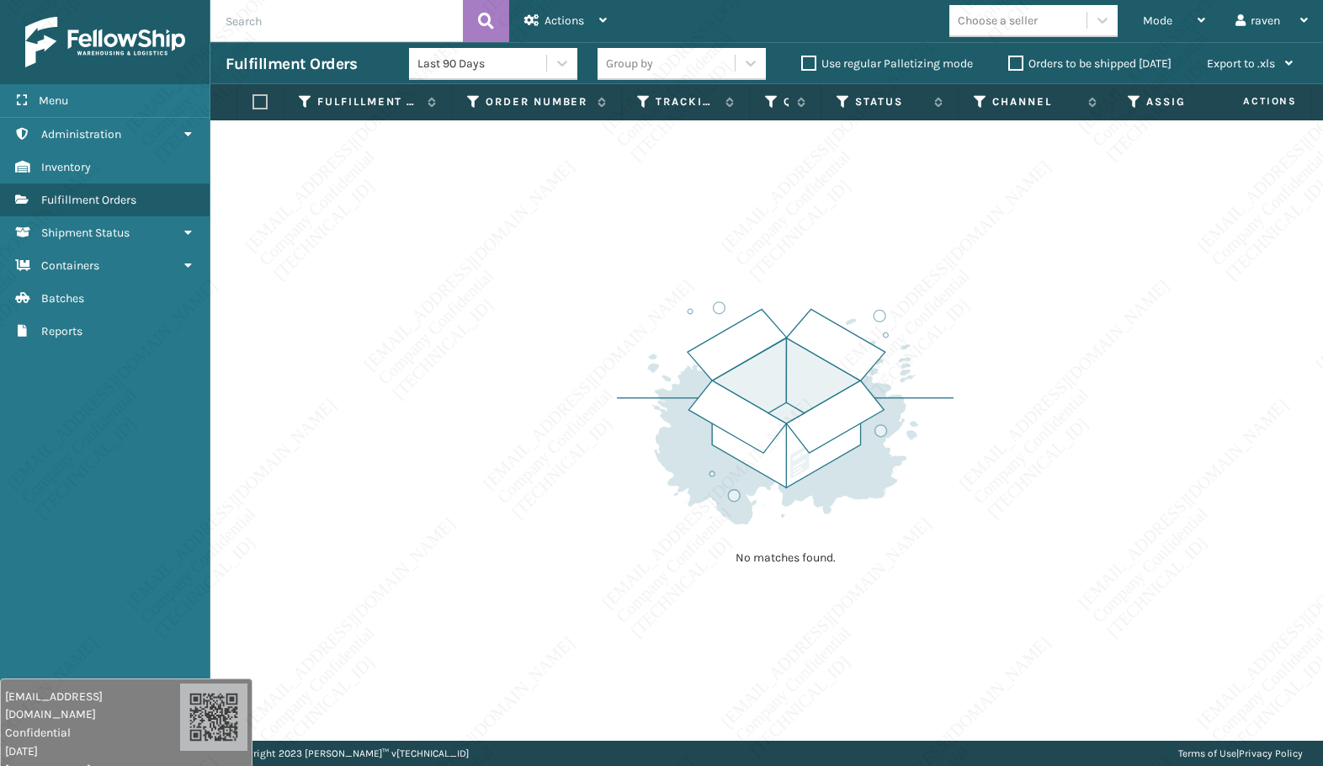
click at [1125, 378] on div "No matches found." at bounding box center [766, 430] width 1113 height 620
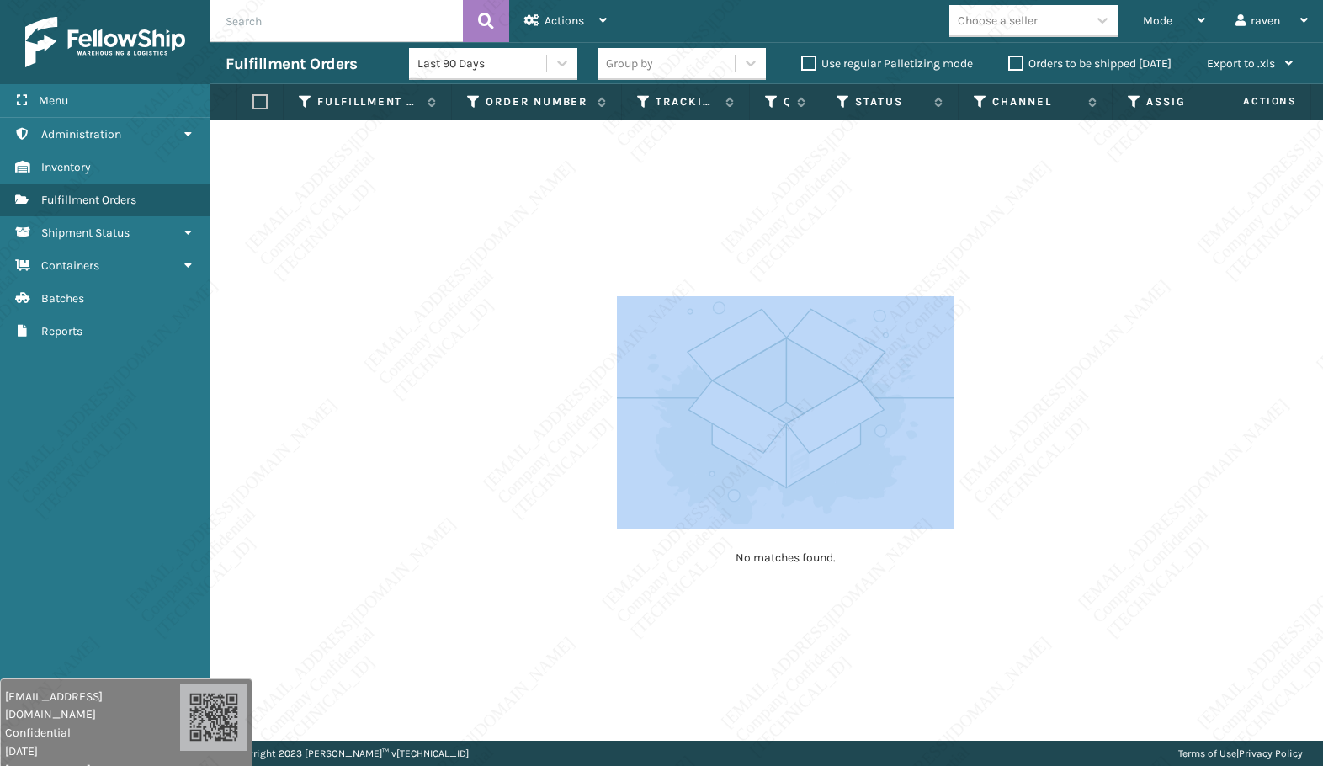
click at [947, 414] on div "No matches found." at bounding box center [766, 430] width 1113 height 620
click at [793, 535] on div "No matches found." at bounding box center [785, 431] width 337 height 311
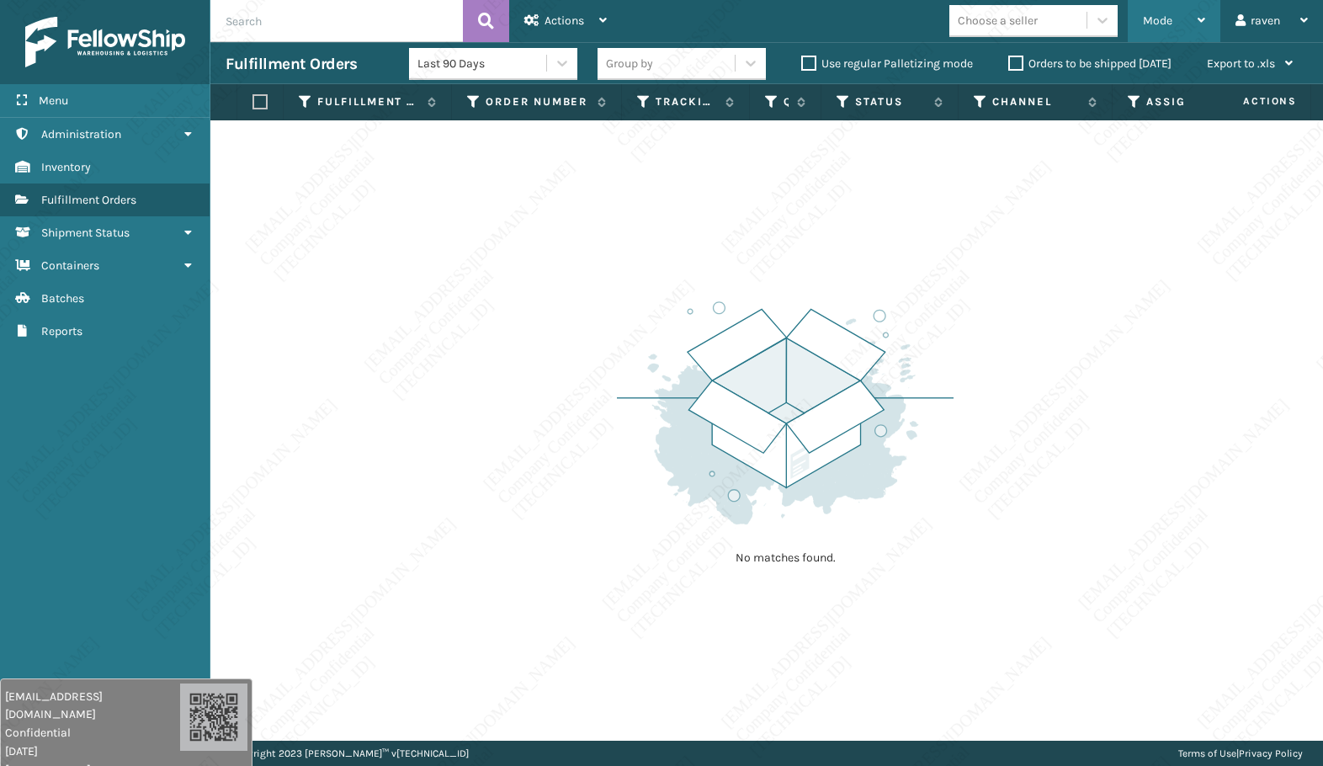
click at [1153, 25] on span "Mode" at bounding box center [1157, 20] width 29 height 14
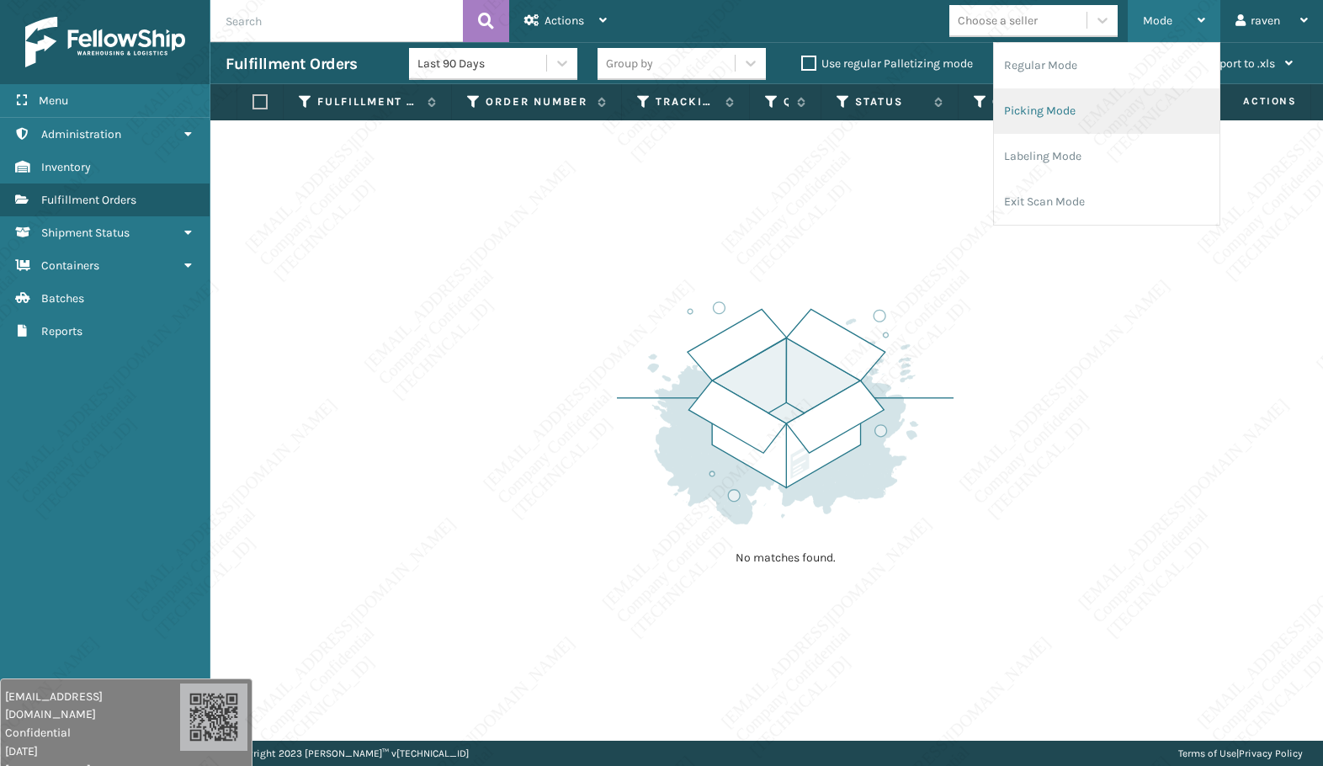
click at [1067, 112] on li "Picking Mode" at bounding box center [1107, 110] width 226 height 45
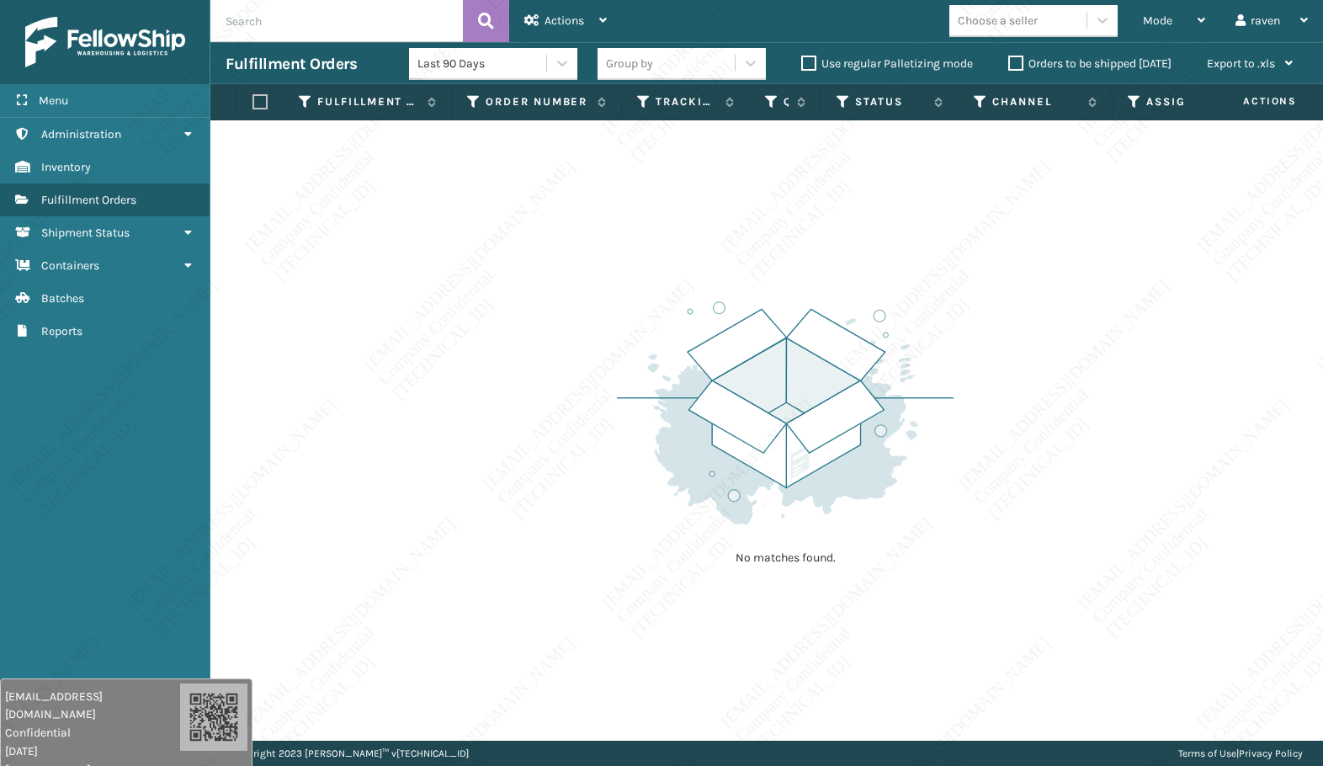
click at [1030, 386] on div "No matches found." at bounding box center [766, 430] width 1113 height 620
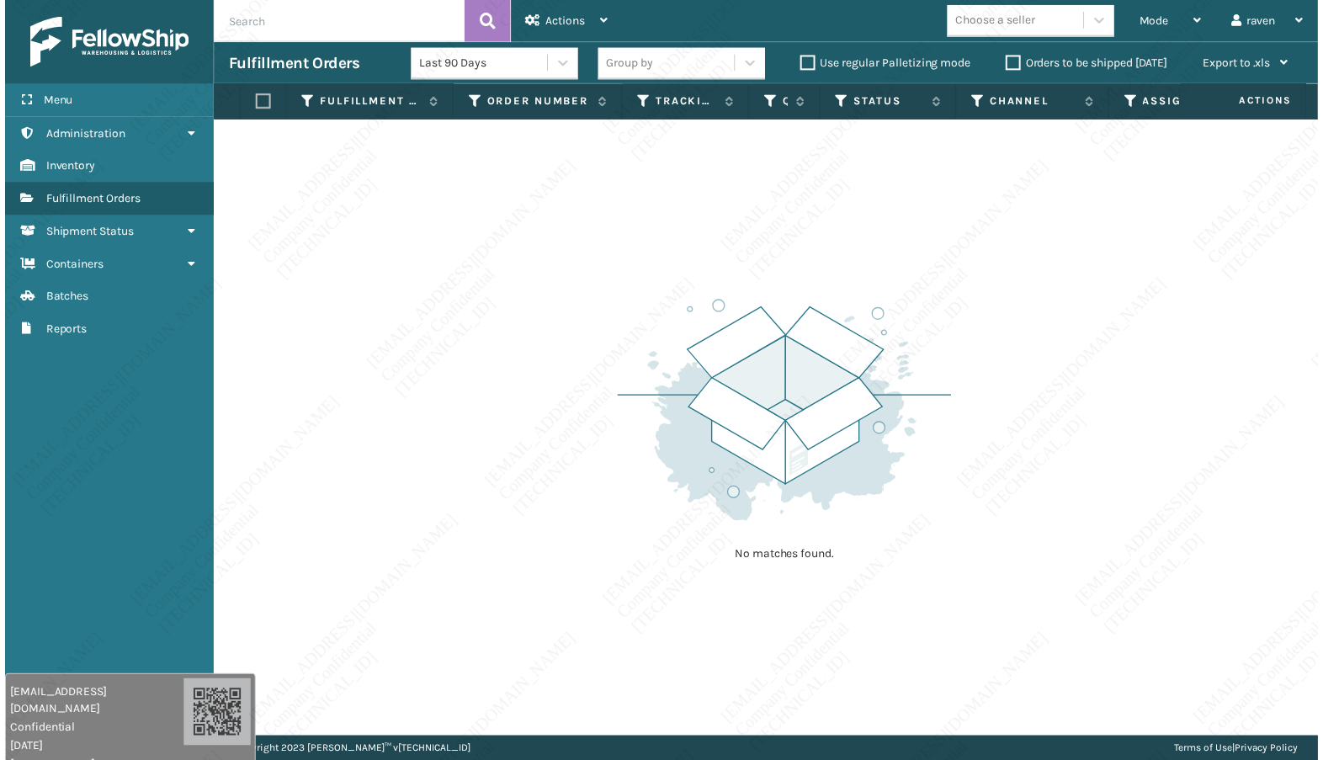
scroll to position [0, 88]
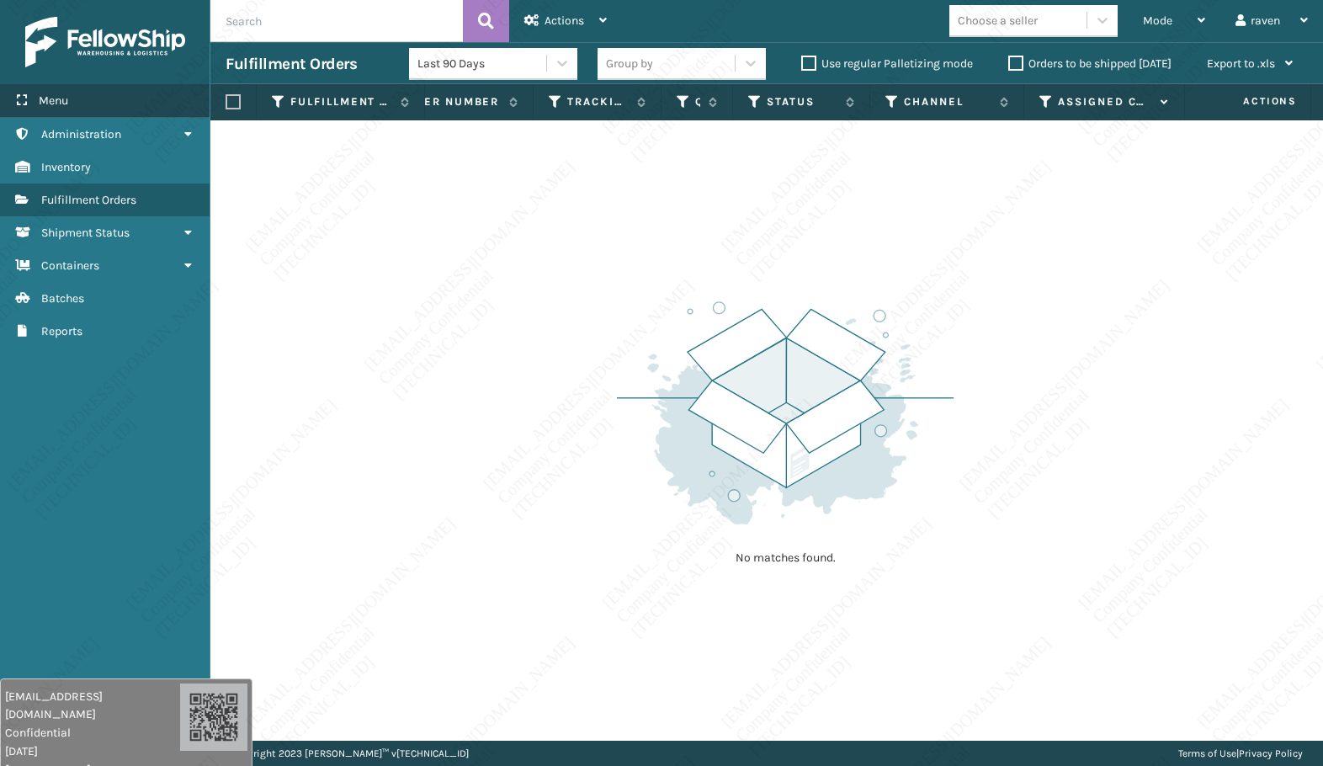
drag, startPoint x: 40, startPoint y: 409, endPoint x: 130, endPoint y: 111, distance: 311.3
click at [42, 407] on div "Menu Shipment Status Administration Shipment Status Inventory Shipment Status F…" at bounding box center [105, 383] width 210 height 766
click at [1168, 19] on span "Mode" at bounding box center [1157, 20] width 29 height 14
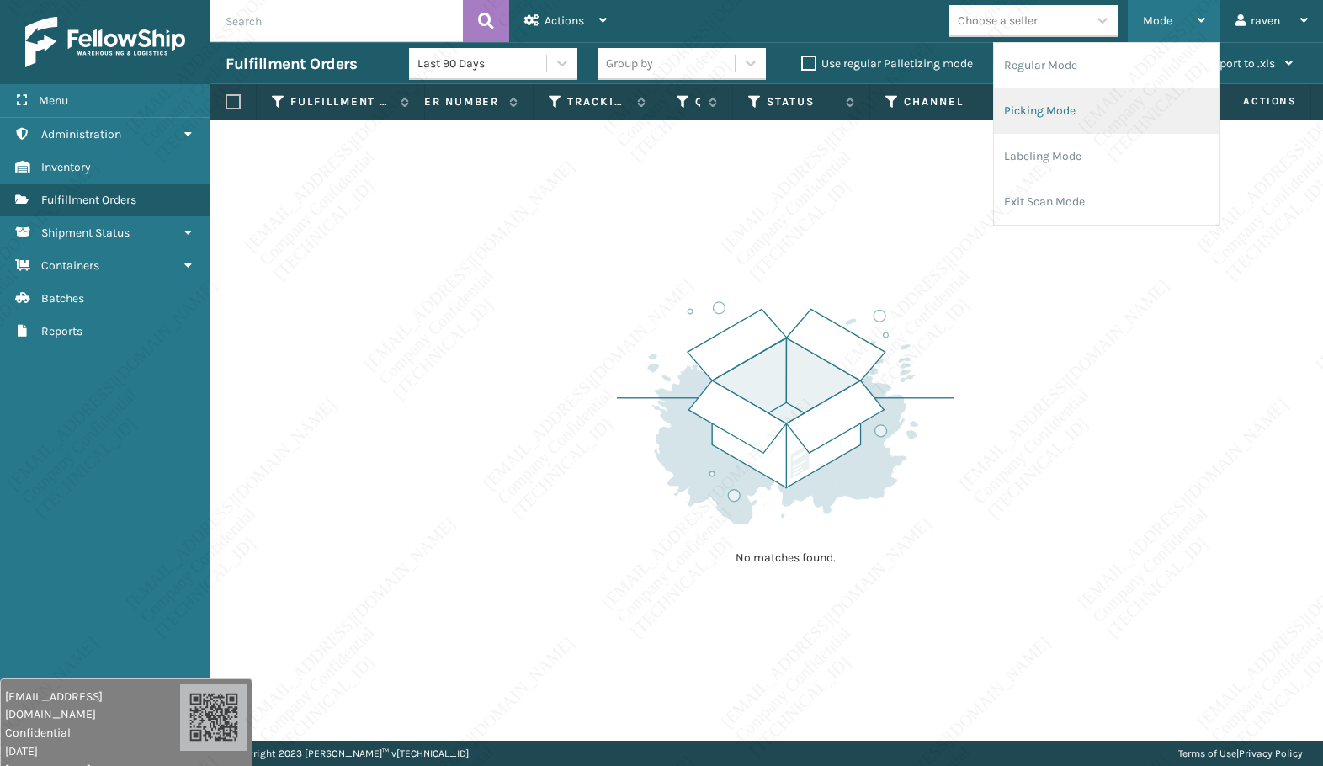
click at [1128, 97] on li "Picking Mode" at bounding box center [1107, 110] width 226 height 45
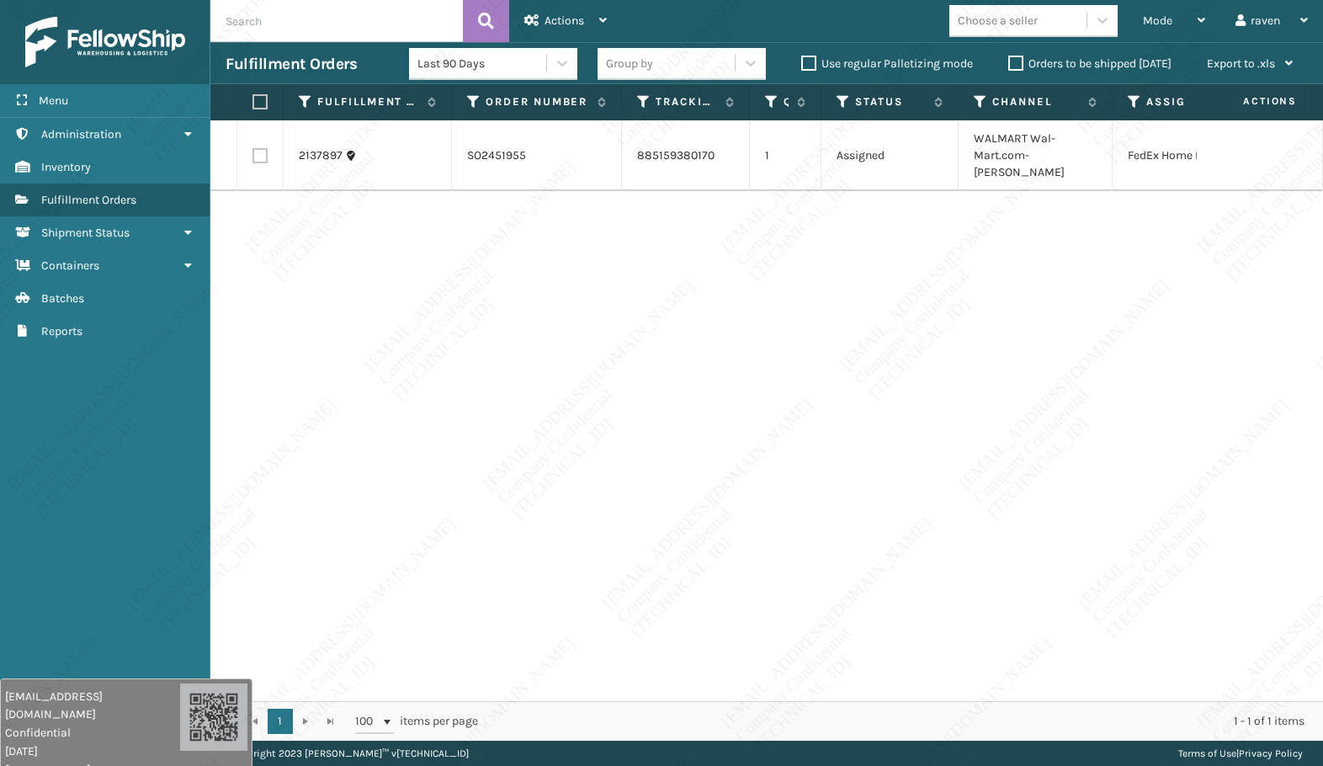
drag, startPoint x: 949, startPoint y: 487, endPoint x: 763, endPoint y: 416, distance: 199.0
click at [948, 487] on div "2137897 SO2451955 885159380170 1 Assigned WALMART Wal-Mart.com-[PERSON_NAME] Fe…" at bounding box center [766, 410] width 1113 height 581
click at [259, 106] on label at bounding box center [258, 101] width 10 height 15
click at [253, 106] on input "checkbox" at bounding box center [253, 102] width 1 height 11
checkbox input "true"
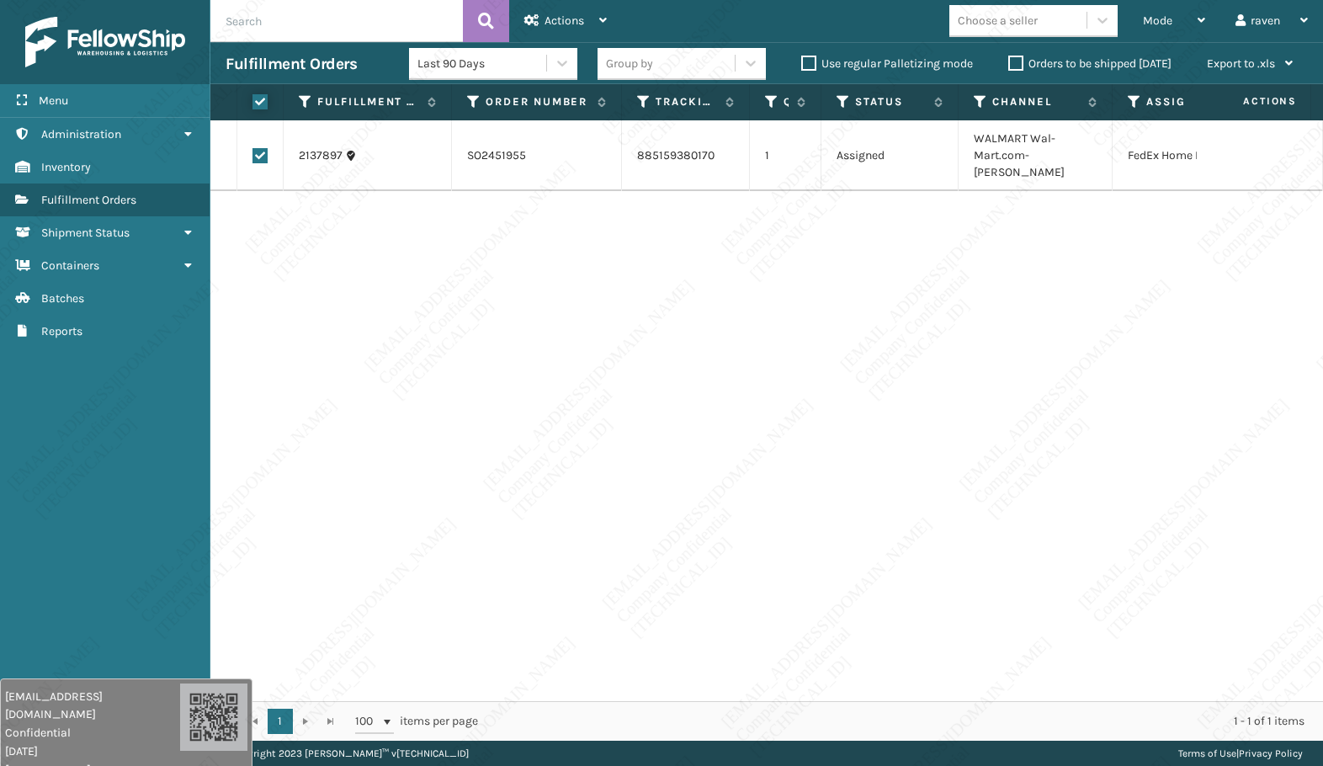
checkbox input "true"
click at [596, 16] on div "Actions" at bounding box center [565, 21] width 82 height 42
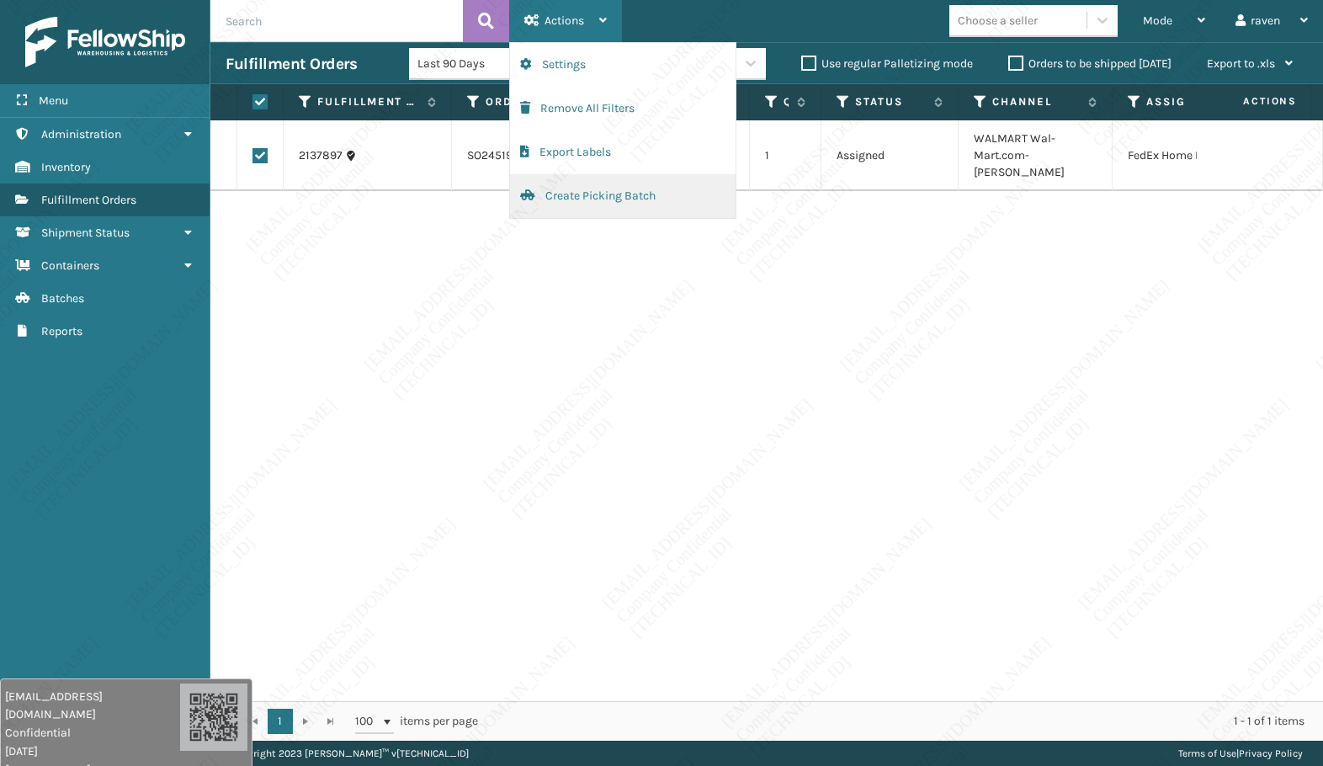
click at [556, 191] on button "Create Picking Batch" at bounding box center [623, 196] width 226 height 44
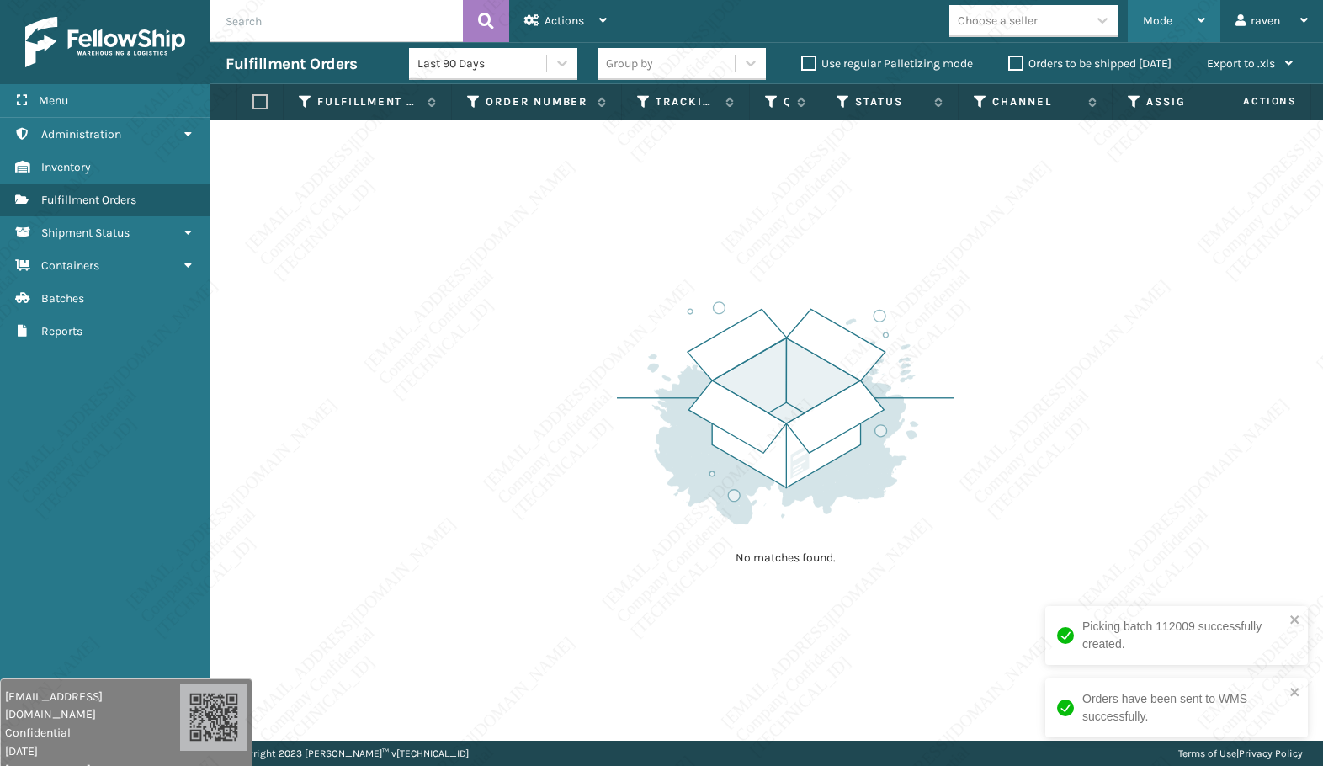
click at [1177, 16] on div "Mode" at bounding box center [1174, 21] width 62 height 42
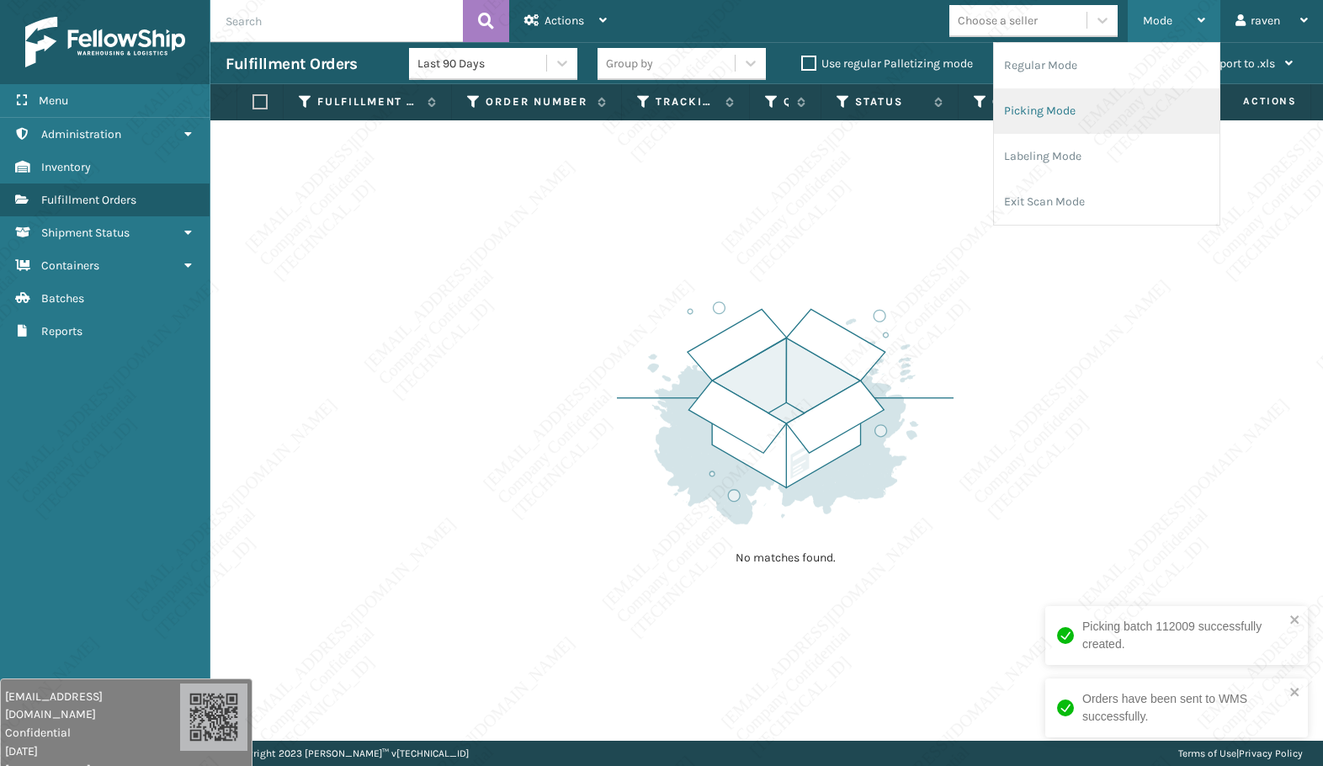
click at [1097, 114] on li "Picking Mode" at bounding box center [1107, 110] width 226 height 45
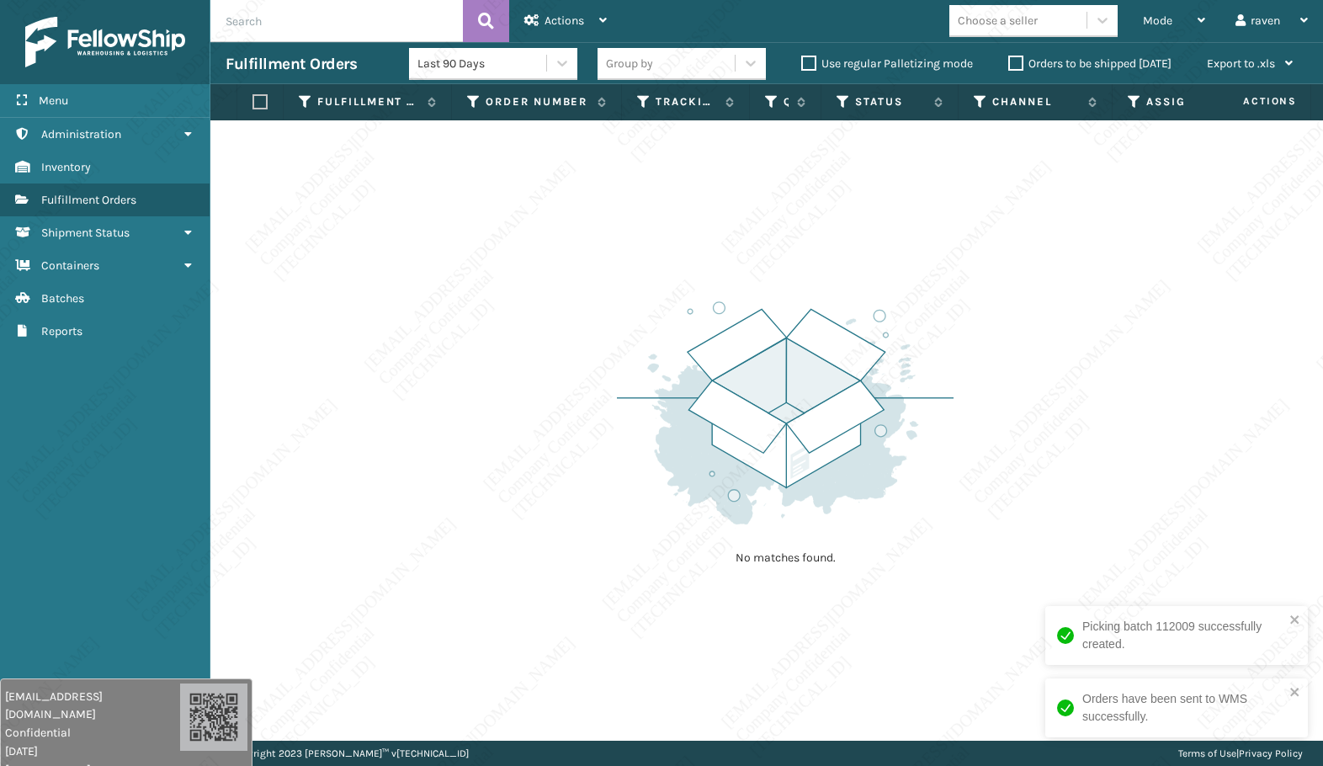
click at [1185, 392] on div "No matches found." at bounding box center [766, 430] width 1113 height 620
click at [1277, 689] on icon "close" at bounding box center [1296, 691] width 12 height 13
click at [1211, 584] on div "No matches found." at bounding box center [766, 430] width 1113 height 620
click at [886, 665] on div "No matches found." at bounding box center [766, 430] width 1113 height 620
click at [1154, 488] on div "No matches found." at bounding box center [766, 430] width 1113 height 620
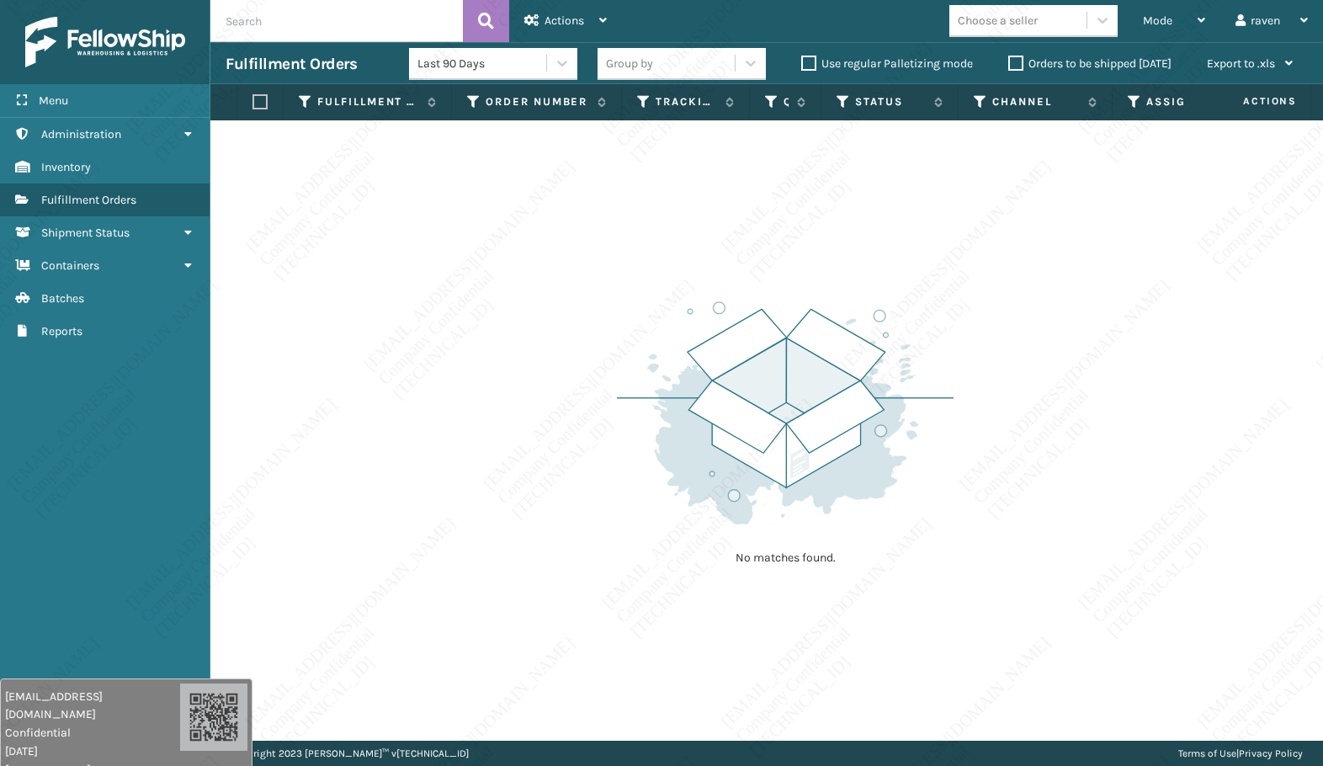
click at [1130, 642] on div "No matches found." at bounding box center [766, 430] width 1113 height 620
click at [1167, 21] on span "Mode" at bounding box center [1157, 20] width 29 height 14
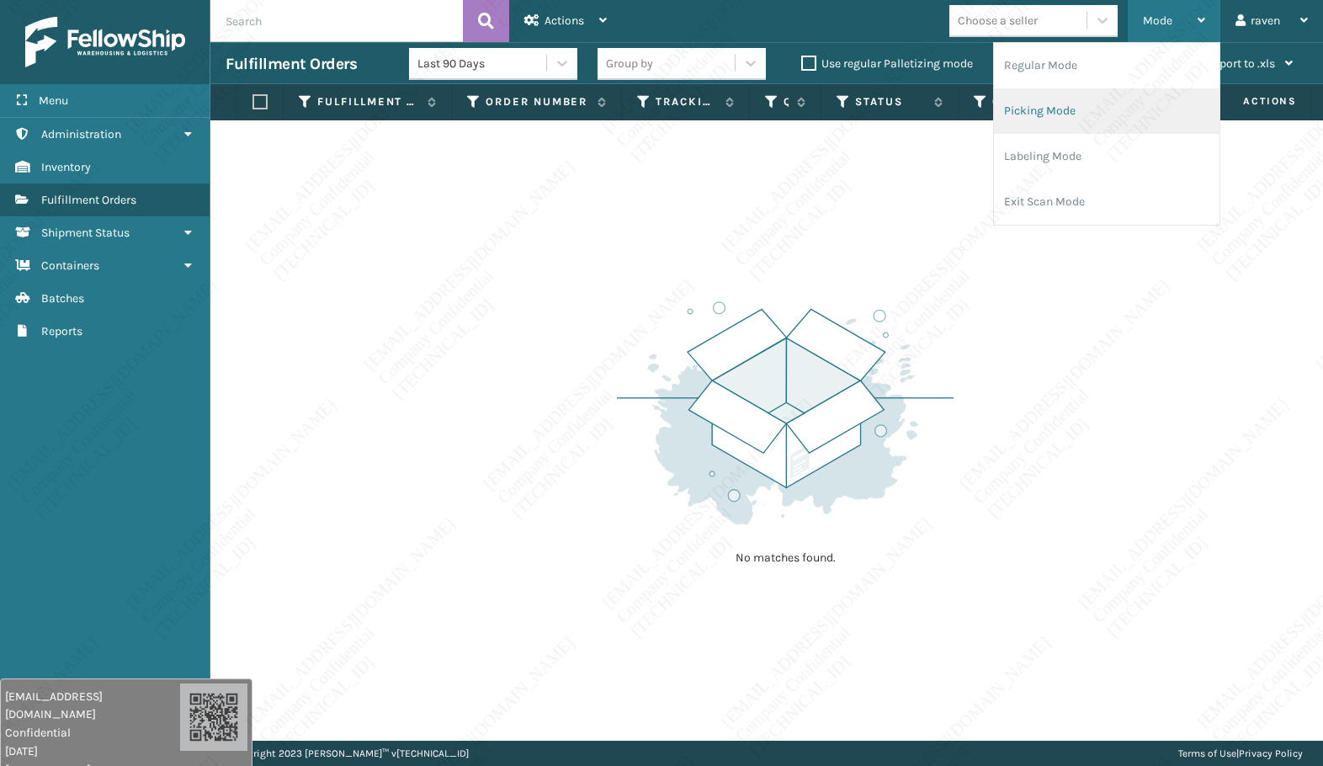
click at [1144, 117] on li "Picking Mode" at bounding box center [1107, 110] width 226 height 45
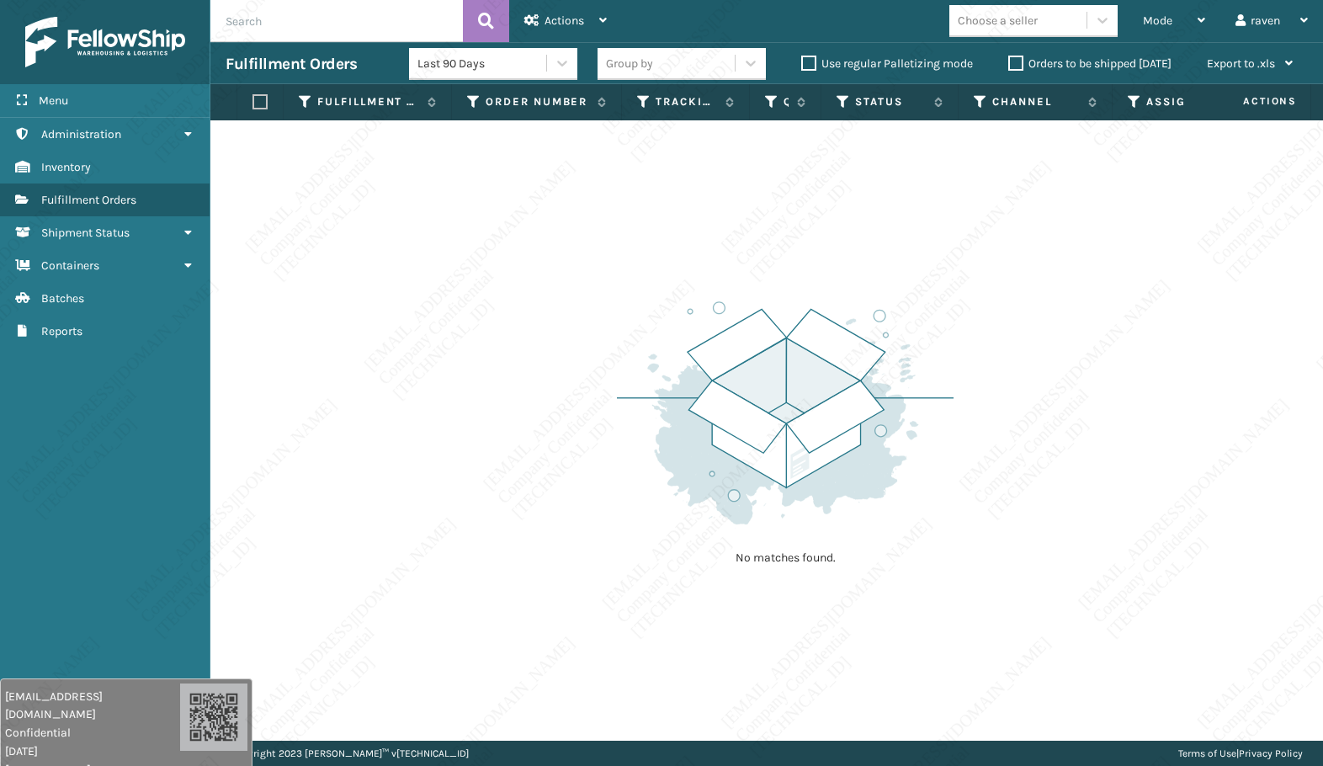
click at [1232, 333] on div "No matches found." at bounding box center [766, 430] width 1113 height 620
drag, startPoint x: 1049, startPoint y: 446, endPoint x: 1067, endPoint y: 337, distance: 110.9
click at [1056, 446] on div "No matches found." at bounding box center [766, 430] width 1113 height 620
click at [1143, 28] on div "Mode" at bounding box center [1174, 21] width 62 height 42
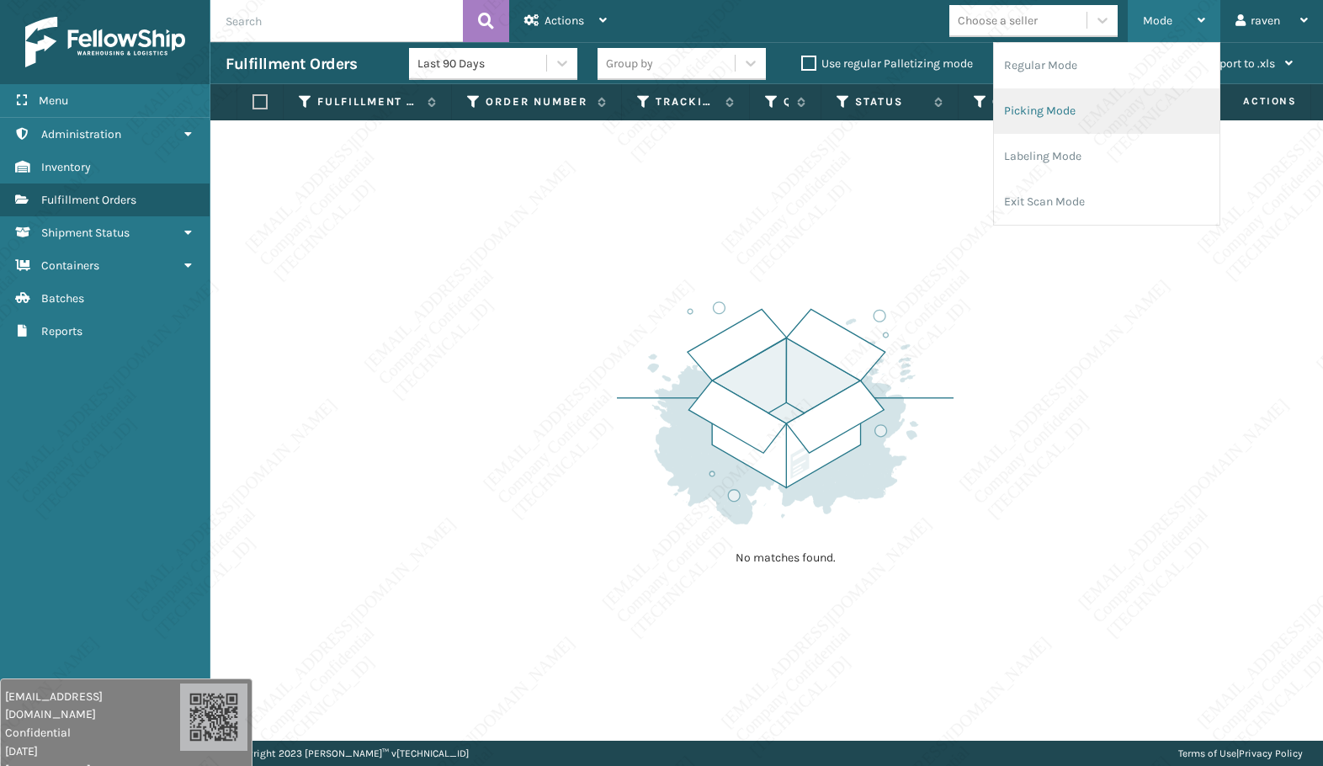
click at [1090, 103] on li "Picking Mode" at bounding box center [1107, 110] width 226 height 45
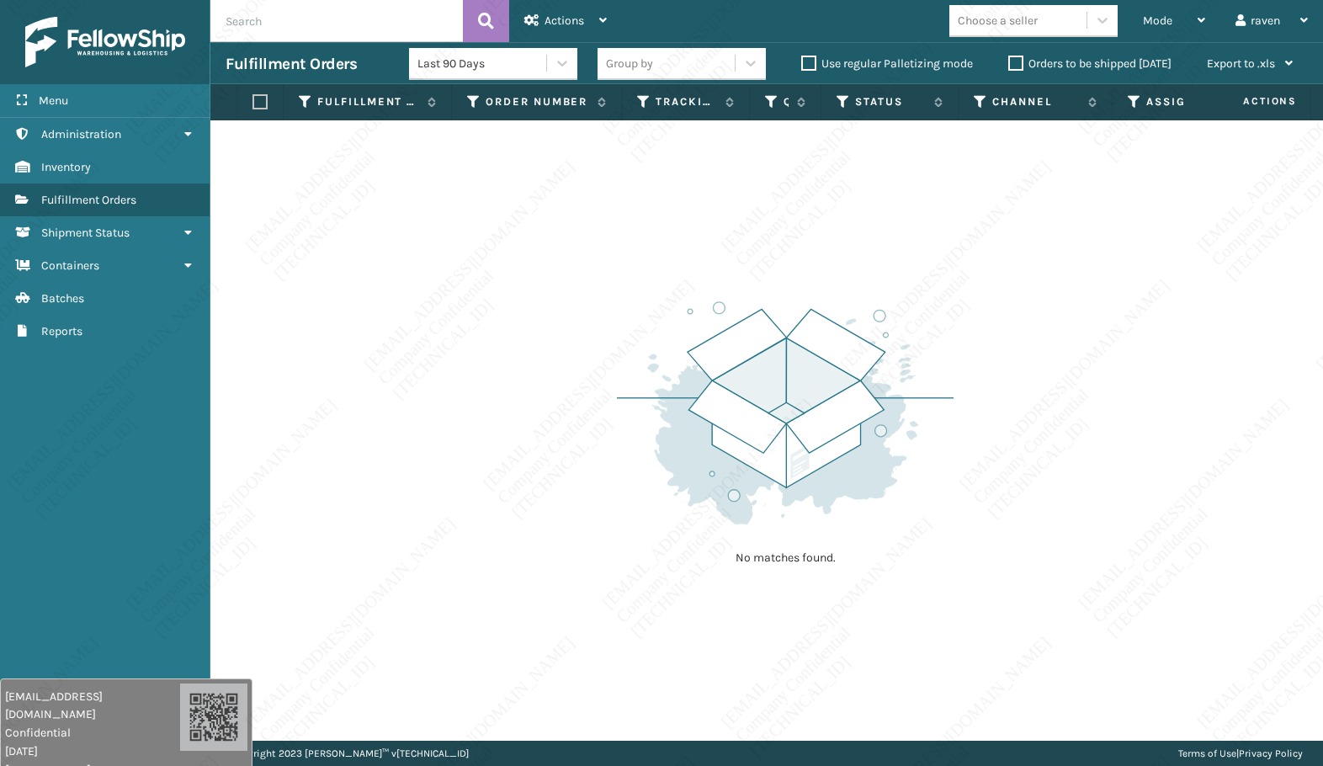
drag, startPoint x: 1221, startPoint y: 246, endPoint x: 1255, endPoint y: 269, distance: 41.8
click at [1226, 253] on div "No matches found." at bounding box center [766, 430] width 1113 height 620
click at [1165, 503] on div "No matches found." at bounding box center [766, 430] width 1113 height 620
click at [1130, 493] on div "No matches found." at bounding box center [766, 430] width 1113 height 620
click at [446, 498] on div "No matches found." at bounding box center [766, 430] width 1113 height 620
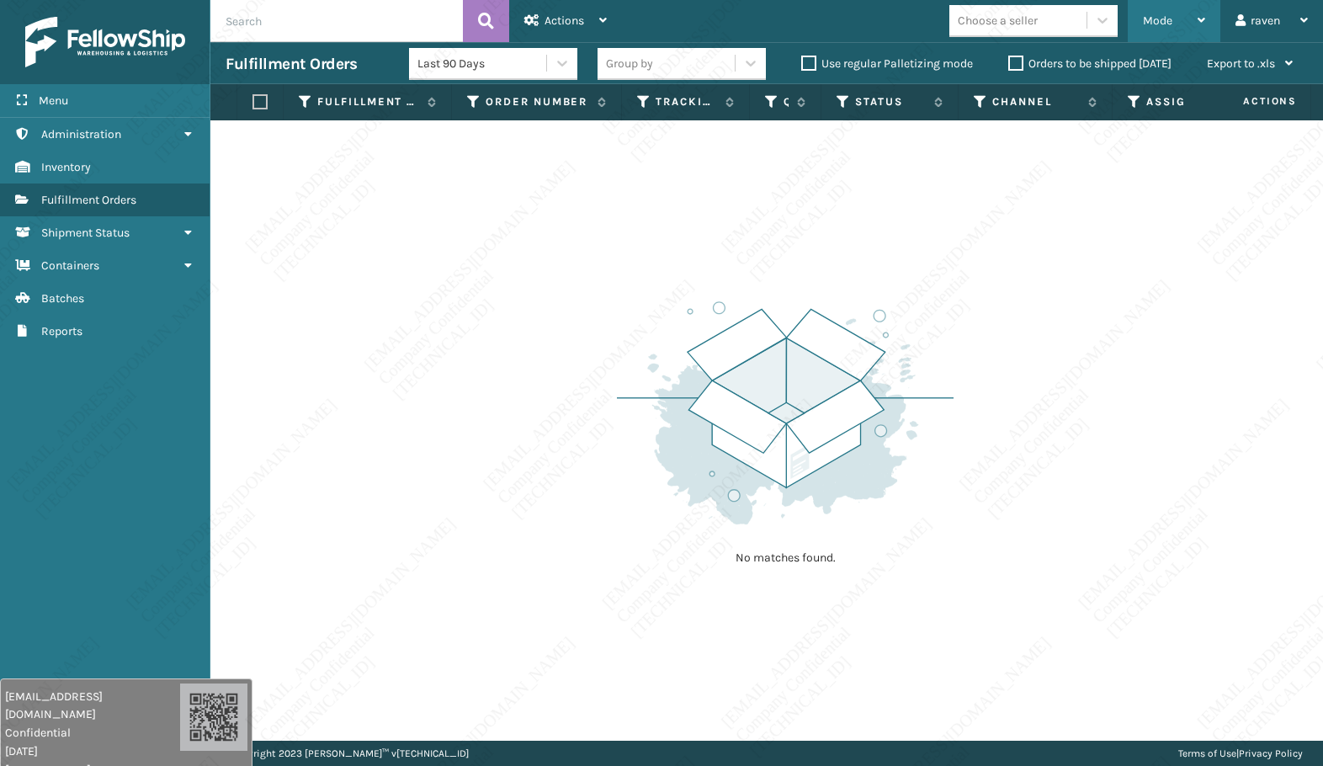
click at [1143, 20] on span "Mode" at bounding box center [1157, 20] width 29 height 14
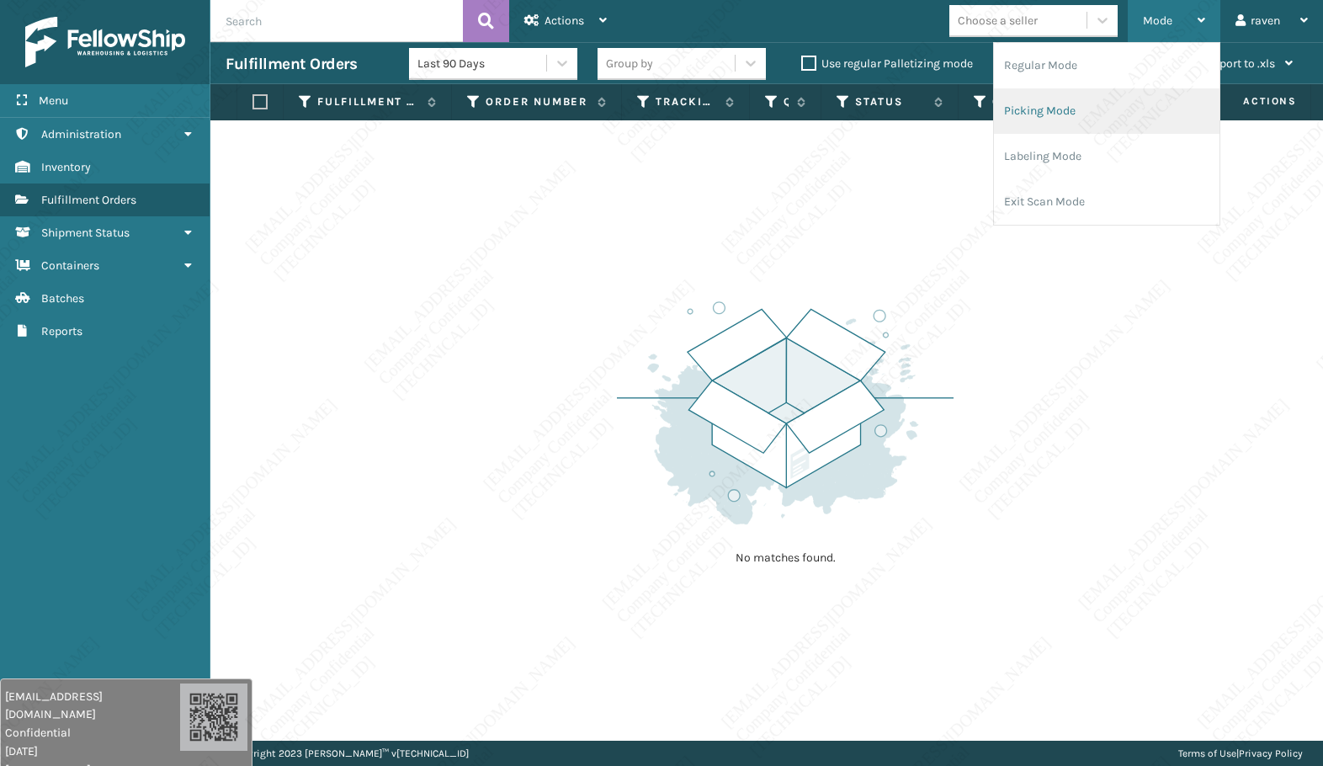
click at [1069, 109] on li "Picking Mode" at bounding box center [1107, 110] width 226 height 45
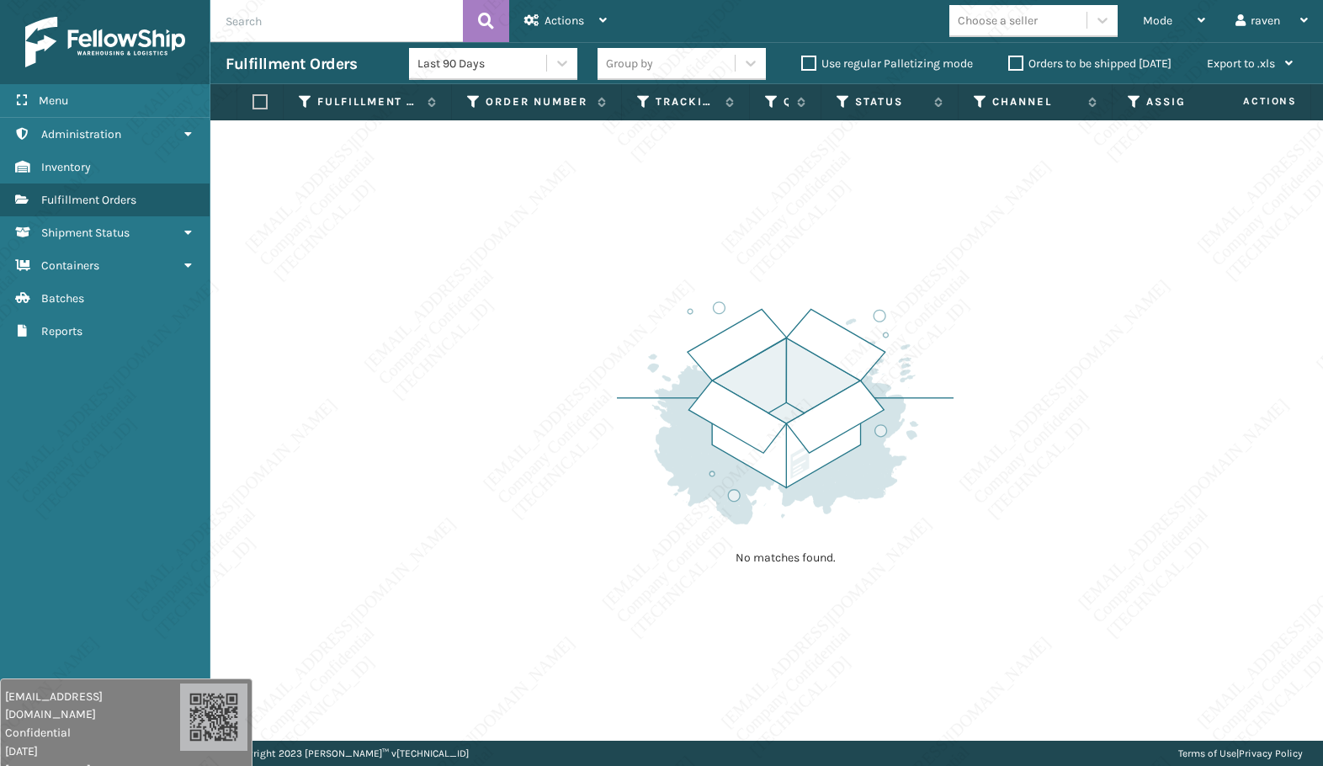
click at [987, 294] on div "No matches found." at bounding box center [766, 430] width 1113 height 620
click at [1153, 322] on div "No matches found." at bounding box center [766, 430] width 1113 height 620
click at [575, 247] on div "No matches found." at bounding box center [766, 430] width 1113 height 620
click at [1192, 11] on div "Mode" at bounding box center [1174, 21] width 62 height 42
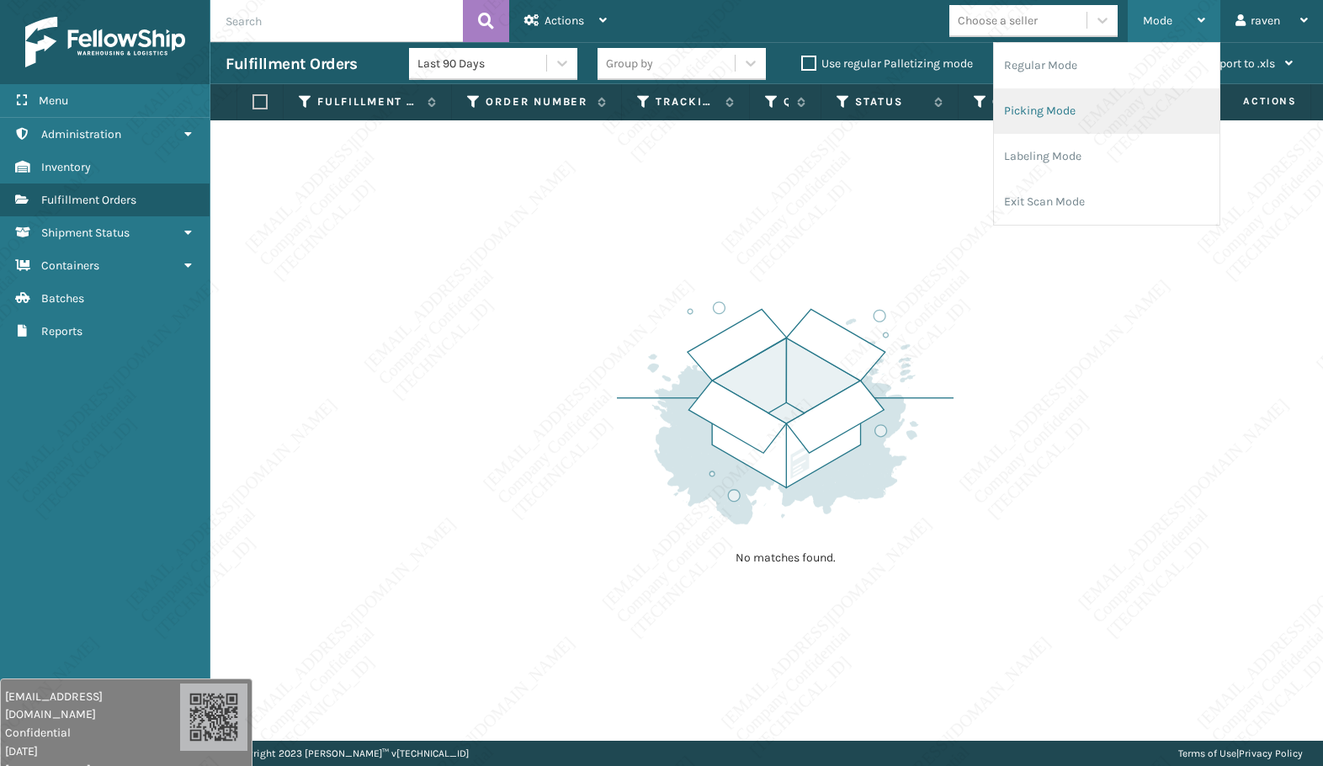
click at [1102, 105] on li "Picking Mode" at bounding box center [1107, 110] width 226 height 45
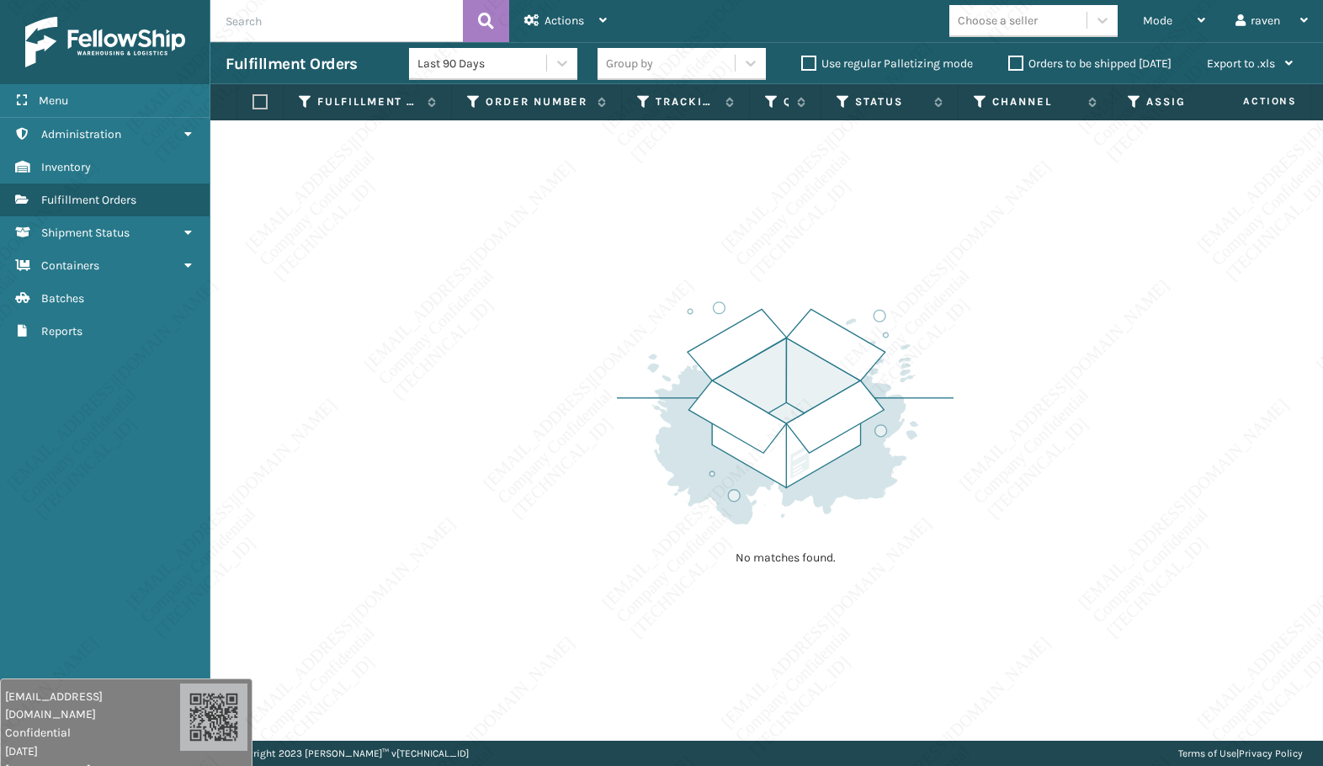
click at [807, 194] on div "No matches found." at bounding box center [766, 430] width 1113 height 620
click at [812, 421] on img at bounding box center [785, 412] width 337 height 233
click at [740, 263] on div "No matches found." at bounding box center [766, 430] width 1113 height 620
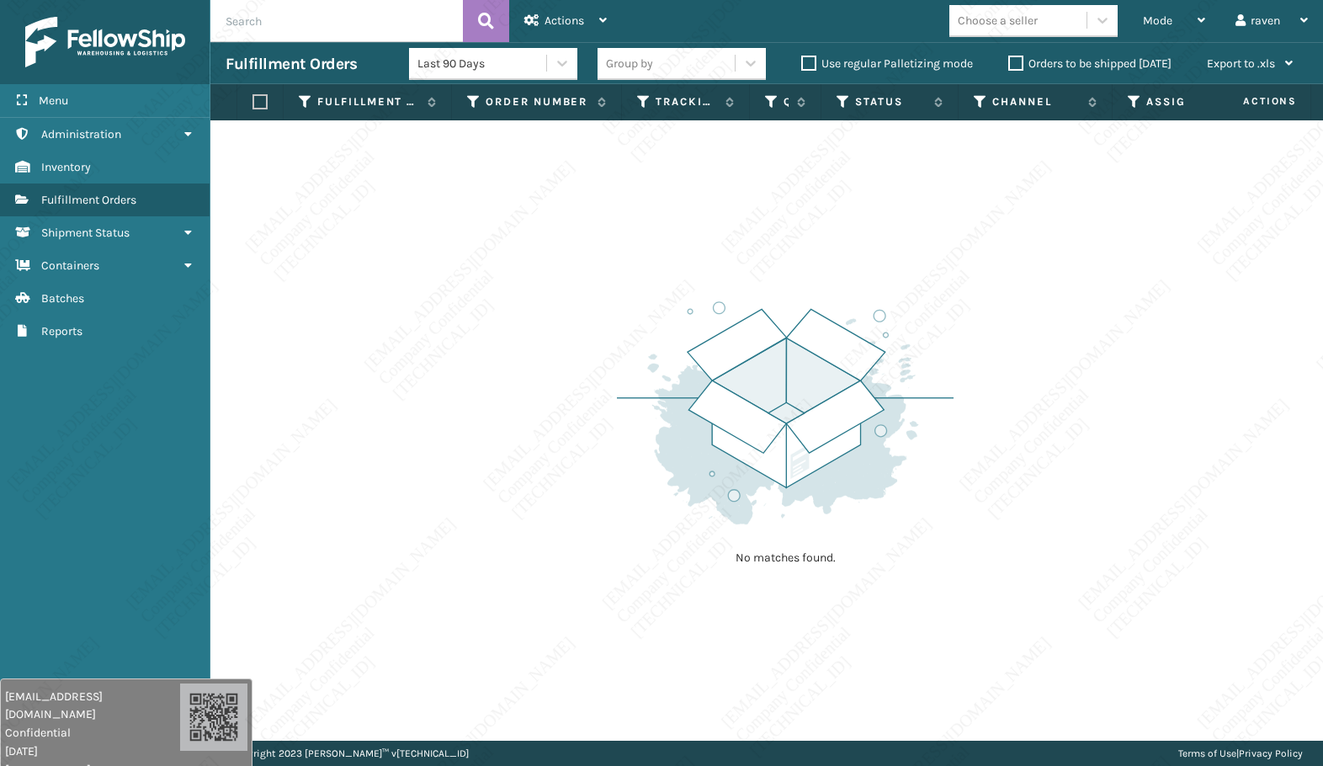
click at [740, 263] on div "No matches found." at bounding box center [766, 430] width 1113 height 620
click at [884, 260] on div "No matches found." at bounding box center [766, 430] width 1113 height 620
click at [885, 259] on div "No matches found." at bounding box center [766, 430] width 1113 height 620
click at [884, 260] on div "No matches found." at bounding box center [766, 430] width 1113 height 620
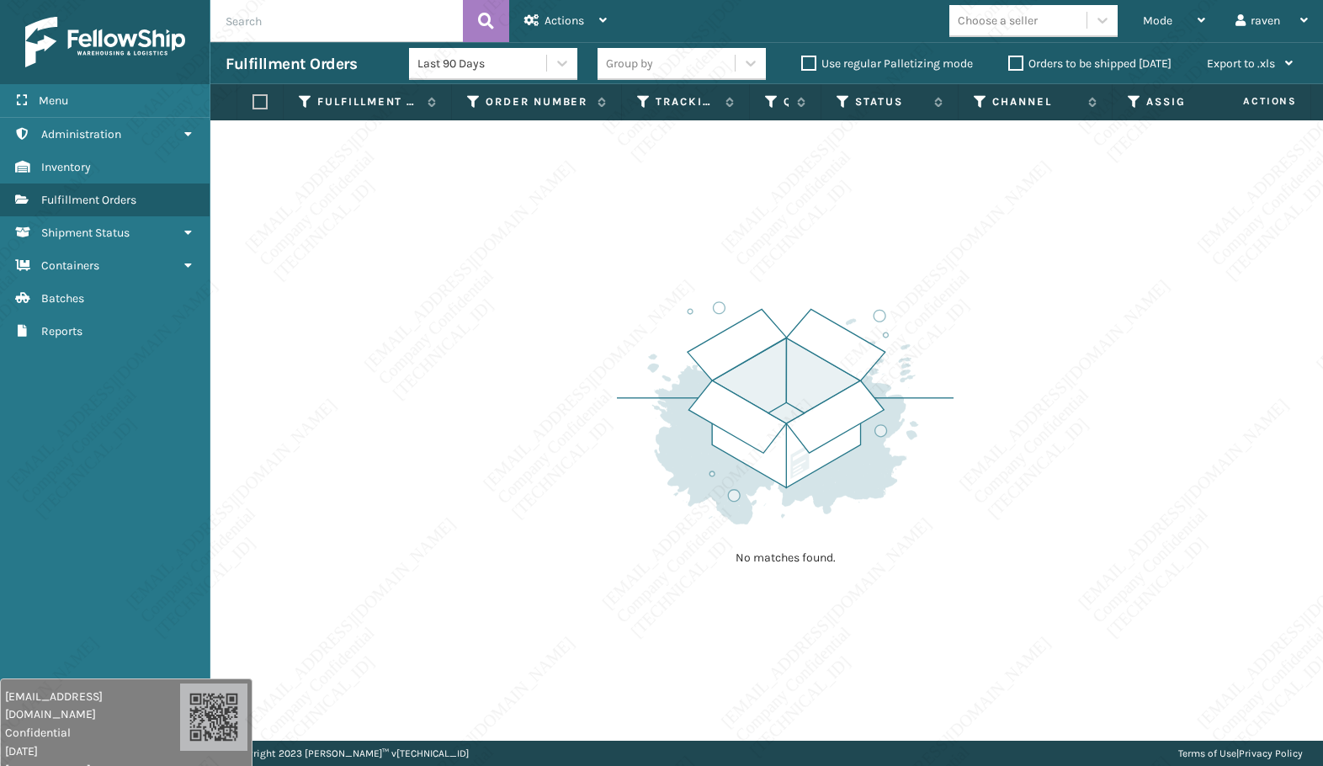
click at [885, 260] on div "No matches found." at bounding box center [766, 430] width 1113 height 620
click at [886, 260] on div "No matches found." at bounding box center [766, 430] width 1113 height 620
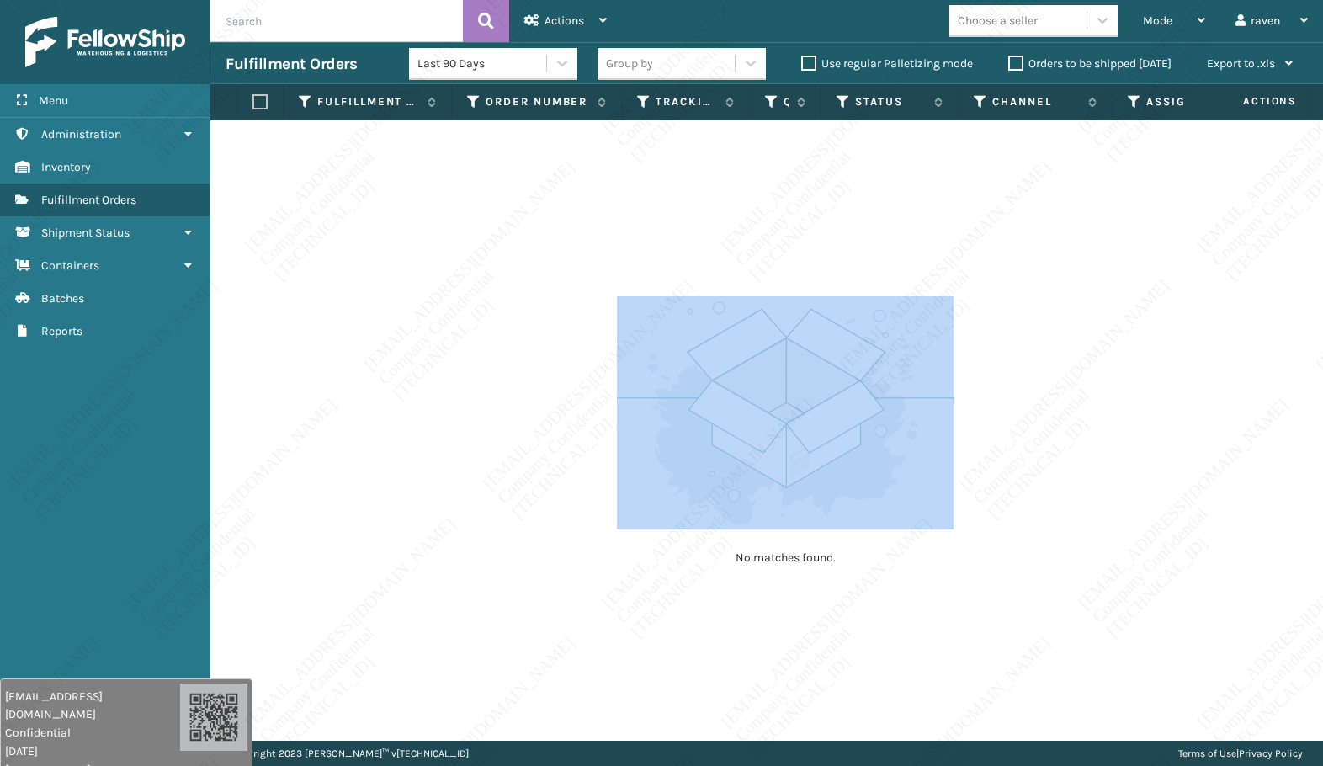
drag, startPoint x: 886, startPoint y: 260, endPoint x: 898, endPoint y: 278, distance: 21.2
click at [899, 278] on div "No matches found." at bounding box center [766, 430] width 1113 height 620
click at [919, 290] on div "No matches found." at bounding box center [785, 431] width 337 height 311
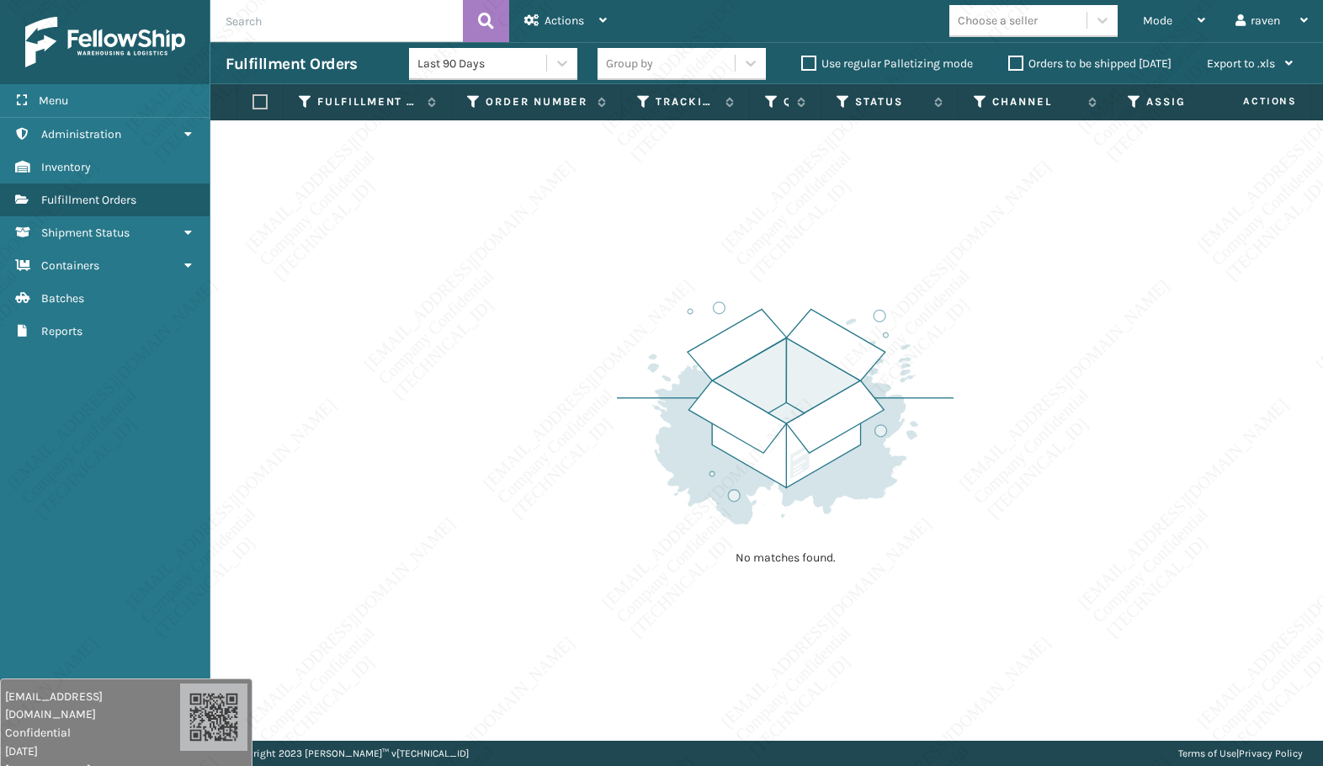
click at [919, 290] on div "No matches found." at bounding box center [785, 431] width 337 height 311
click at [920, 291] on div "No matches found." at bounding box center [785, 431] width 337 height 311
drag, startPoint x: 920, startPoint y: 291, endPoint x: 907, endPoint y: 301, distance: 16.3
click at [907, 301] on img at bounding box center [785, 412] width 337 height 233
click at [907, 300] on img at bounding box center [785, 412] width 337 height 233
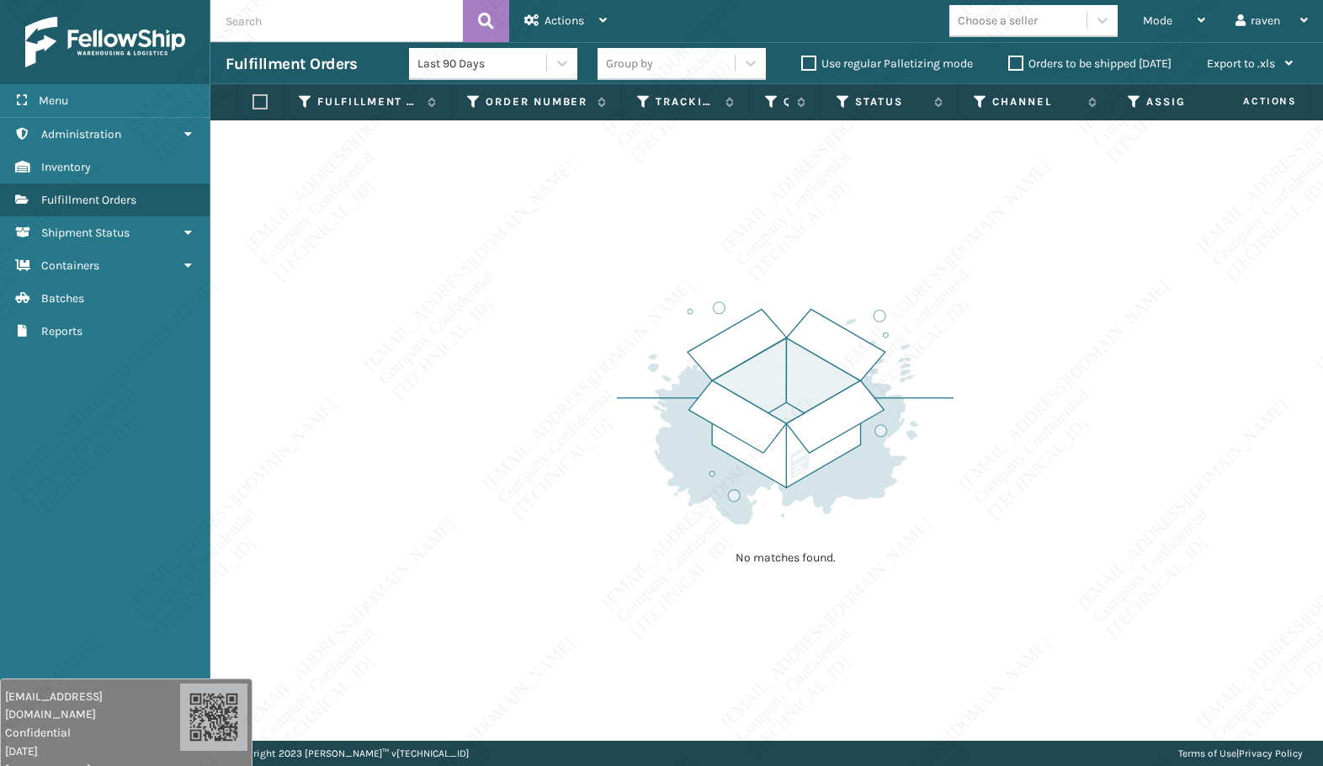
click at [907, 300] on img at bounding box center [785, 412] width 337 height 233
click at [801, 316] on img at bounding box center [785, 412] width 337 height 233
click at [1164, 25] on span "Mode" at bounding box center [1157, 20] width 29 height 14
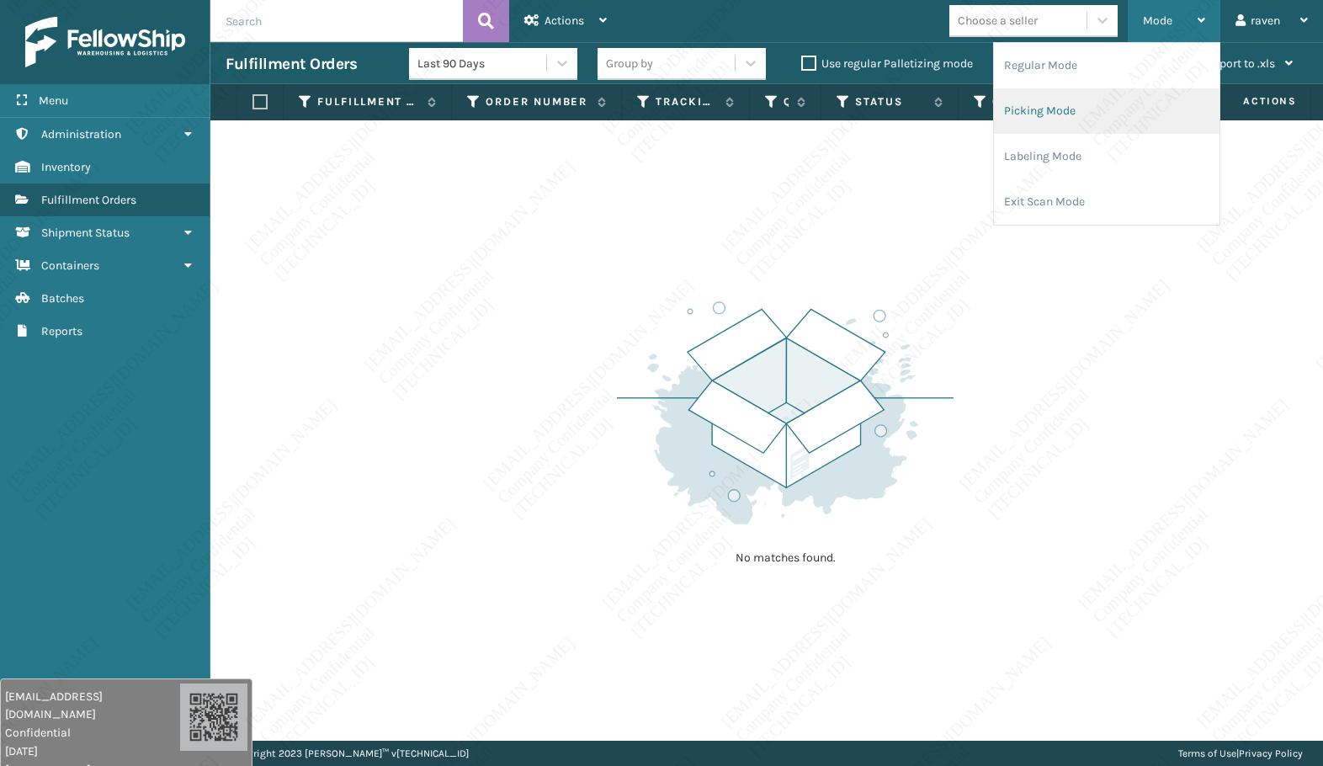
click at [1085, 98] on li "Picking Mode" at bounding box center [1107, 110] width 226 height 45
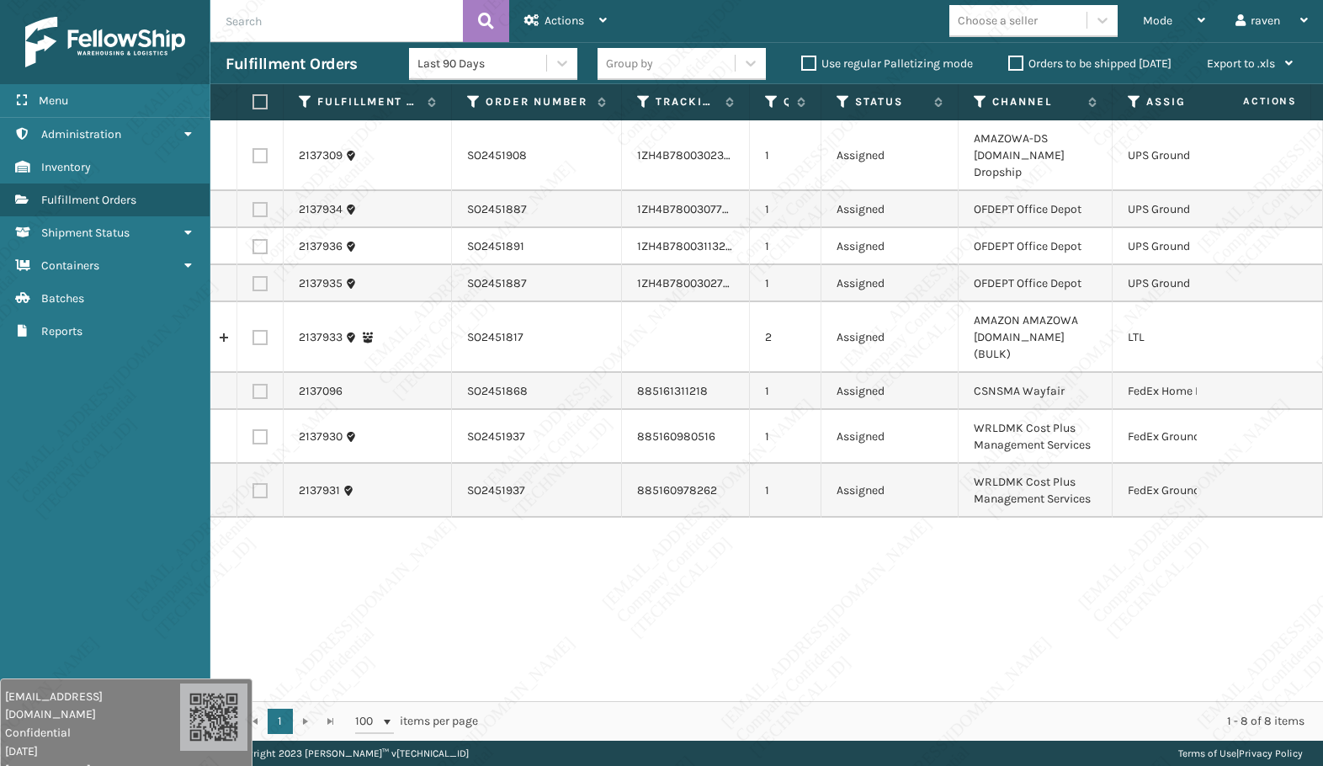
click at [1050, 574] on div "2137309 SO2451908 1ZH4B7800302309542 1 Assigned AMAZOWA-DS [DOMAIN_NAME] Dropsh…" at bounding box center [766, 410] width 1113 height 581
click at [1130, 98] on icon at bounding box center [1134, 101] width 13 height 15
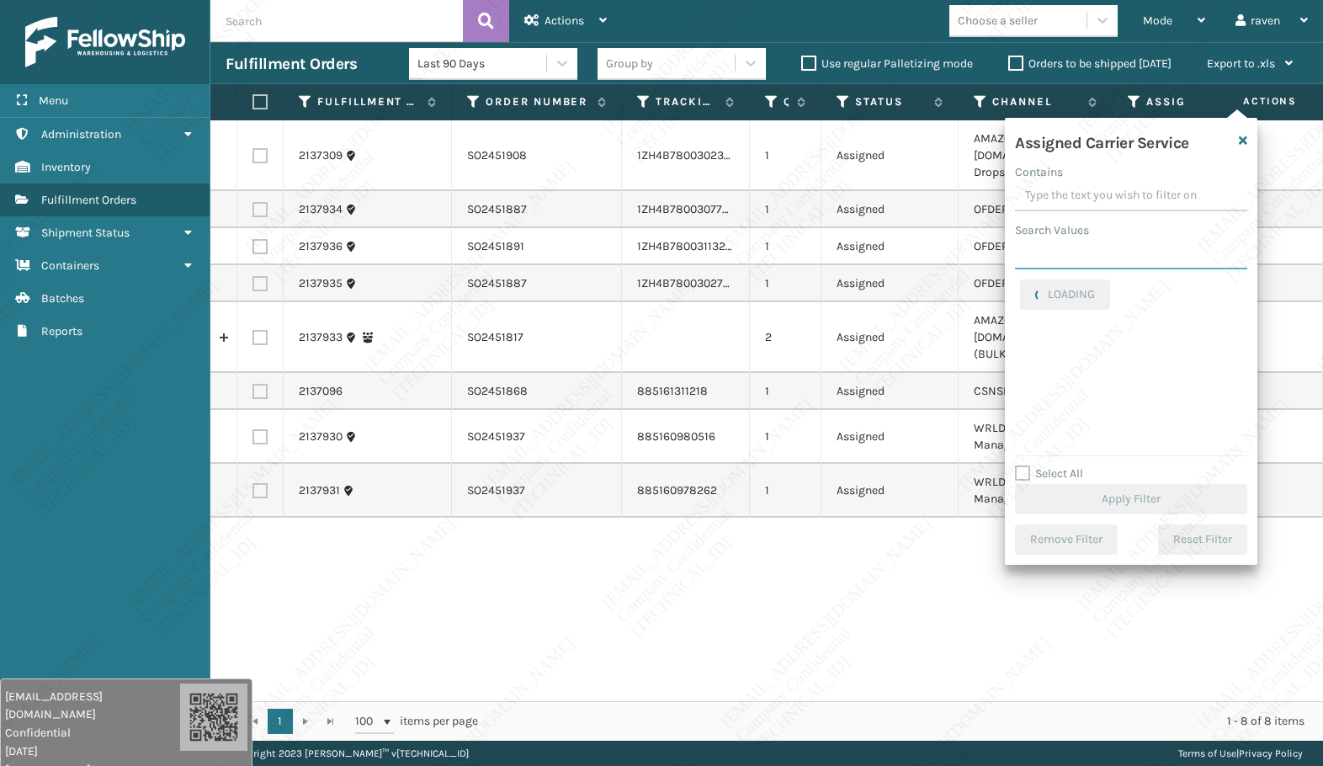
click at [1098, 263] on input "Search Values" at bounding box center [1131, 254] width 232 height 30
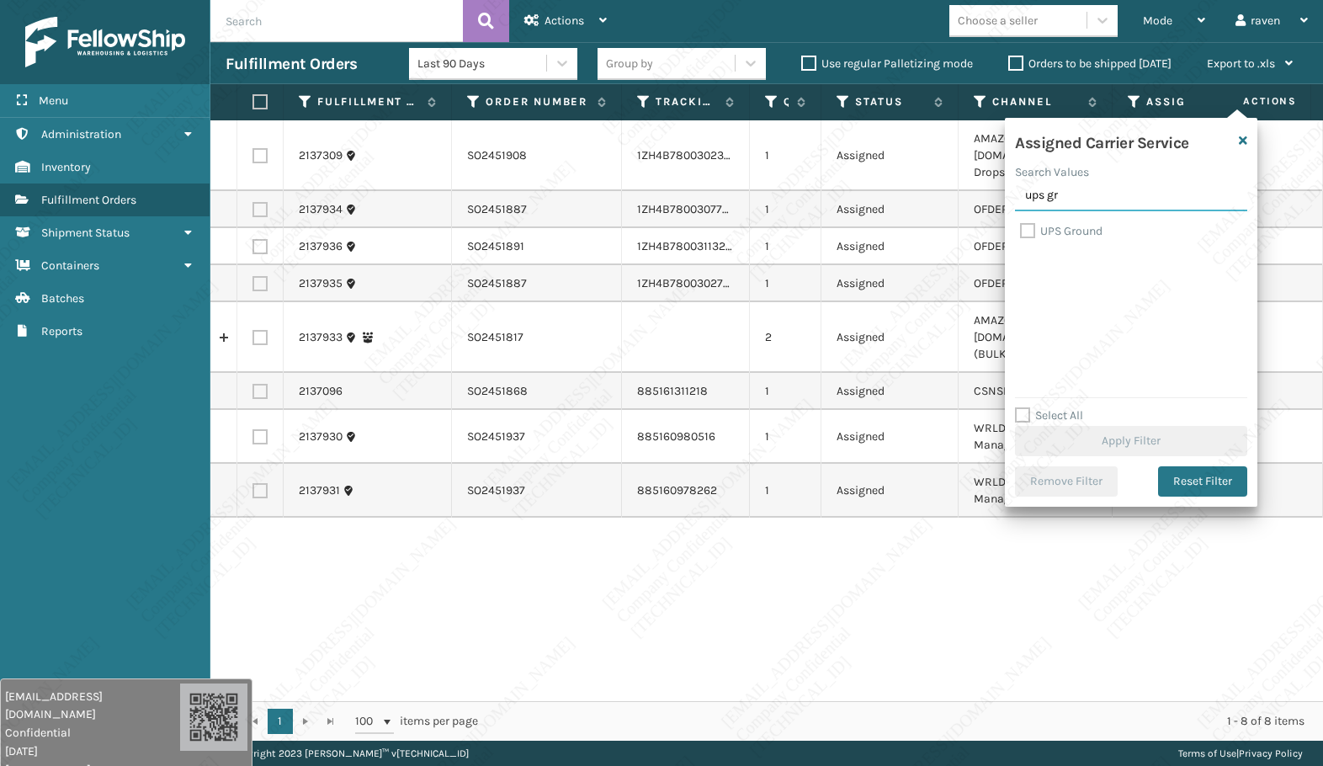
type input "ups gr"
click at [1068, 228] on label "UPS Ground" at bounding box center [1061, 231] width 82 height 14
click at [1021, 228] on input "UPS Ground" at bounding box center [1020, 226] width 1 height 11
checkbox input "true"
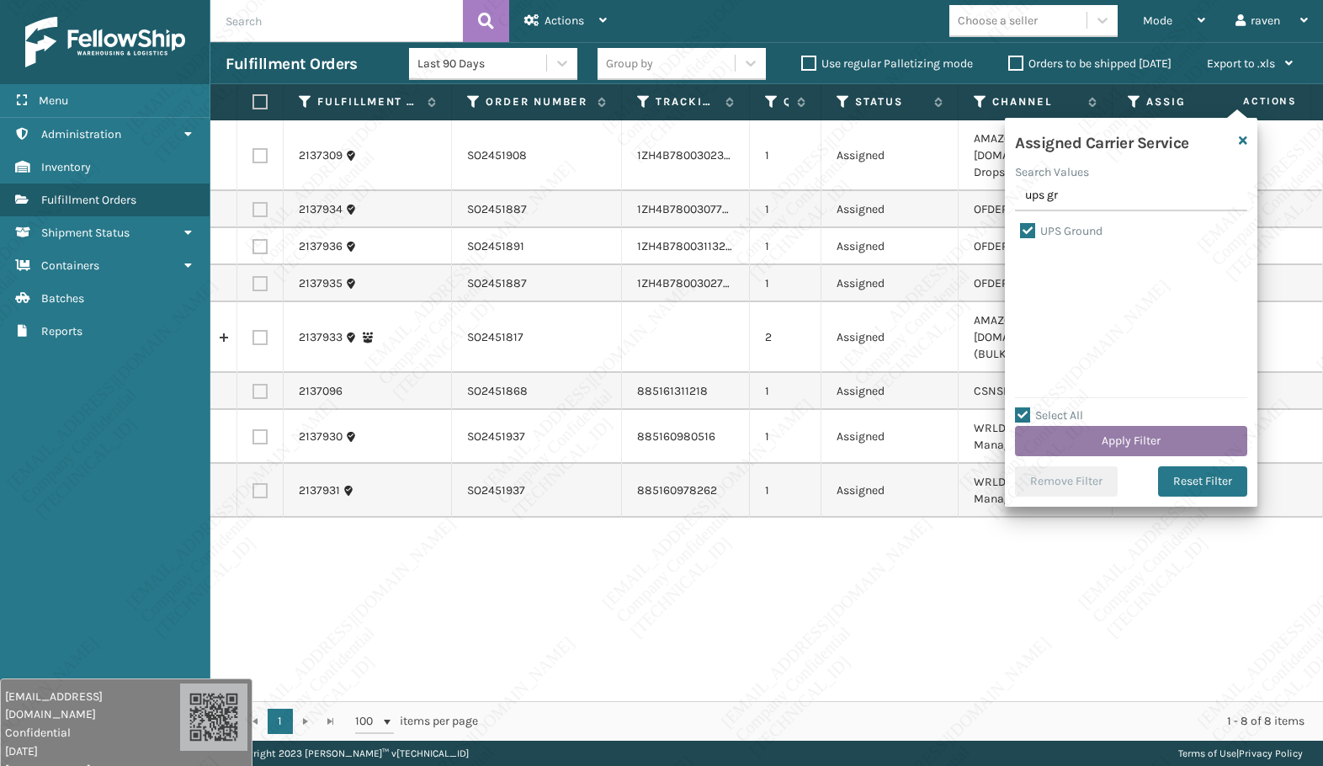
click at [1131, 452] on button "Apply Filter" at bounding box center [1131, 441] width 232 height 30
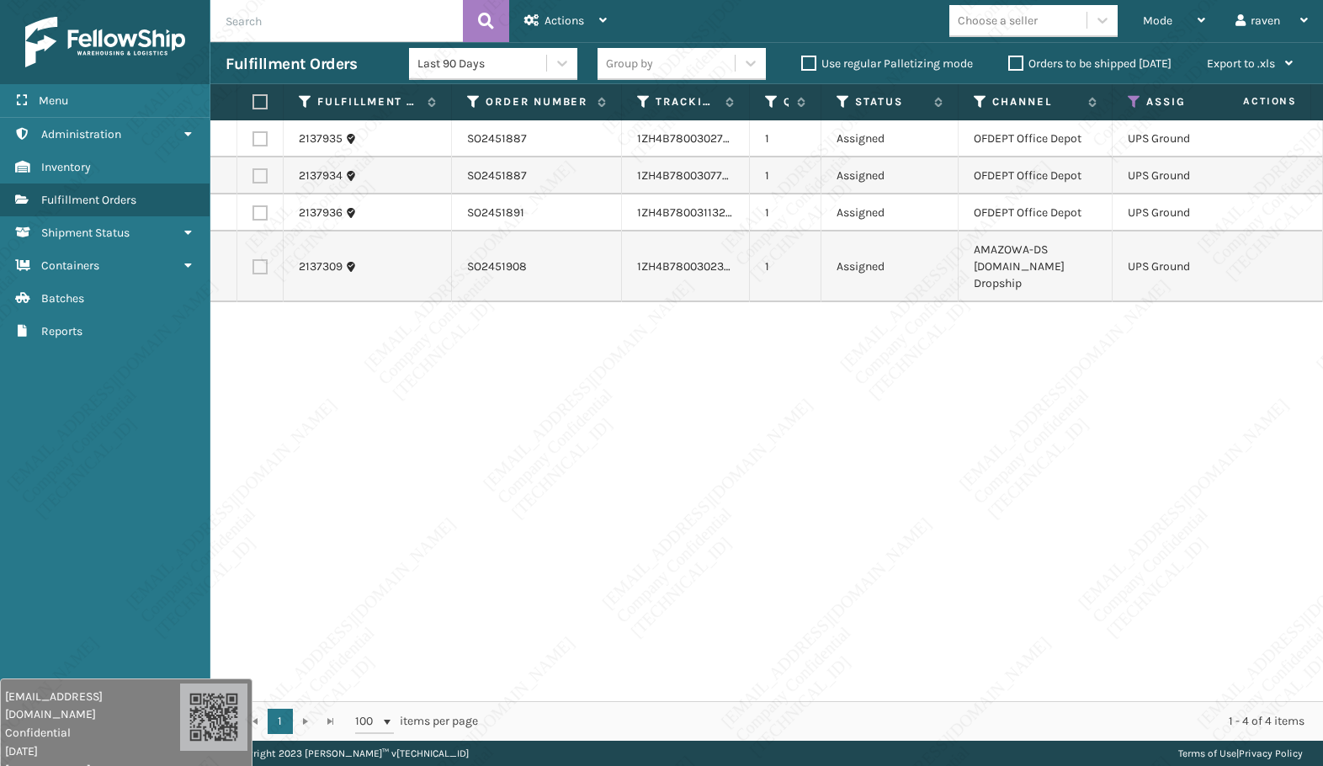
click at [259, 98] on label at bounding box center [258, 101] width 10 height 15
click at [253, 98] on input "checkbox" at bounding box center [253, 102] width 1 height 11
checkbox input "true"
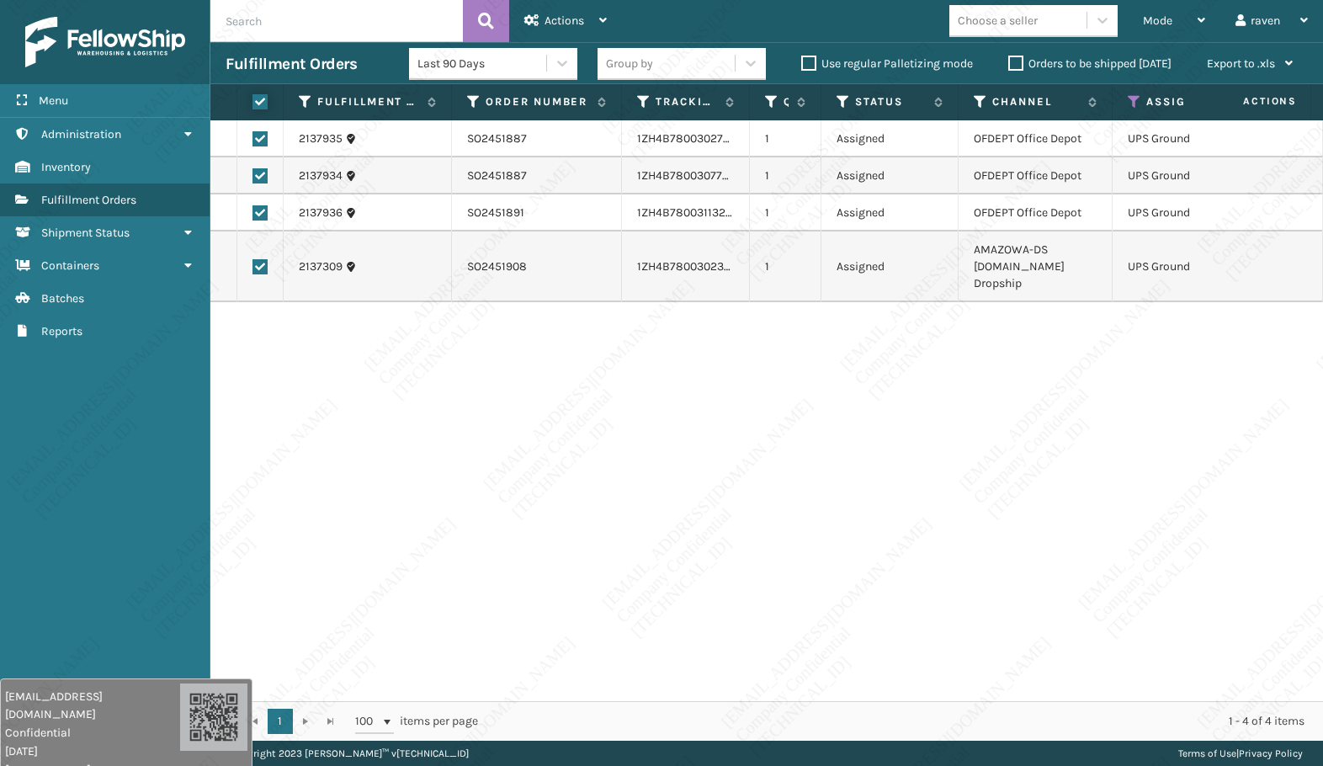
checkbox input "true"
click at [566, 13] on div "Actions" at bounding box center [565, 21] width 82 height 42
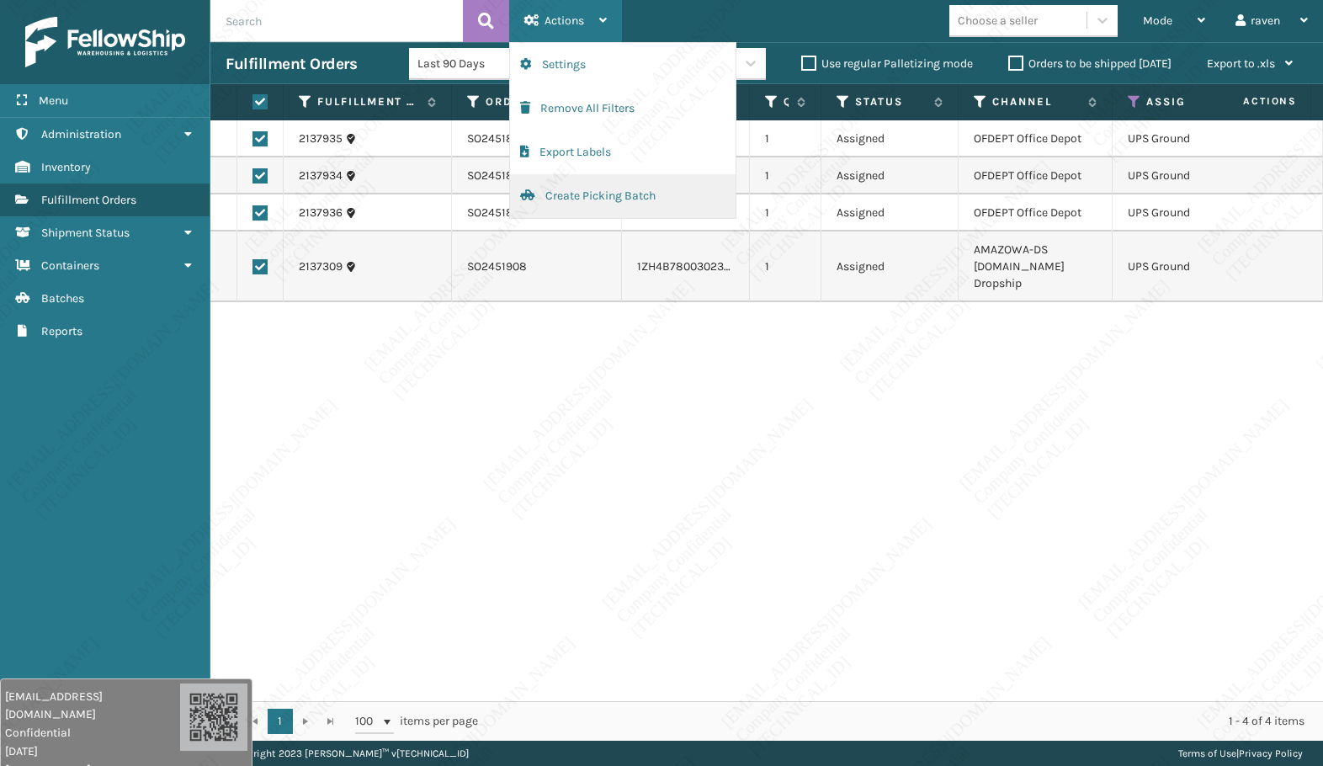
click at [584, 196] on button "Create Picking Batch" at bounding box center [623, 196] width 226 height 44
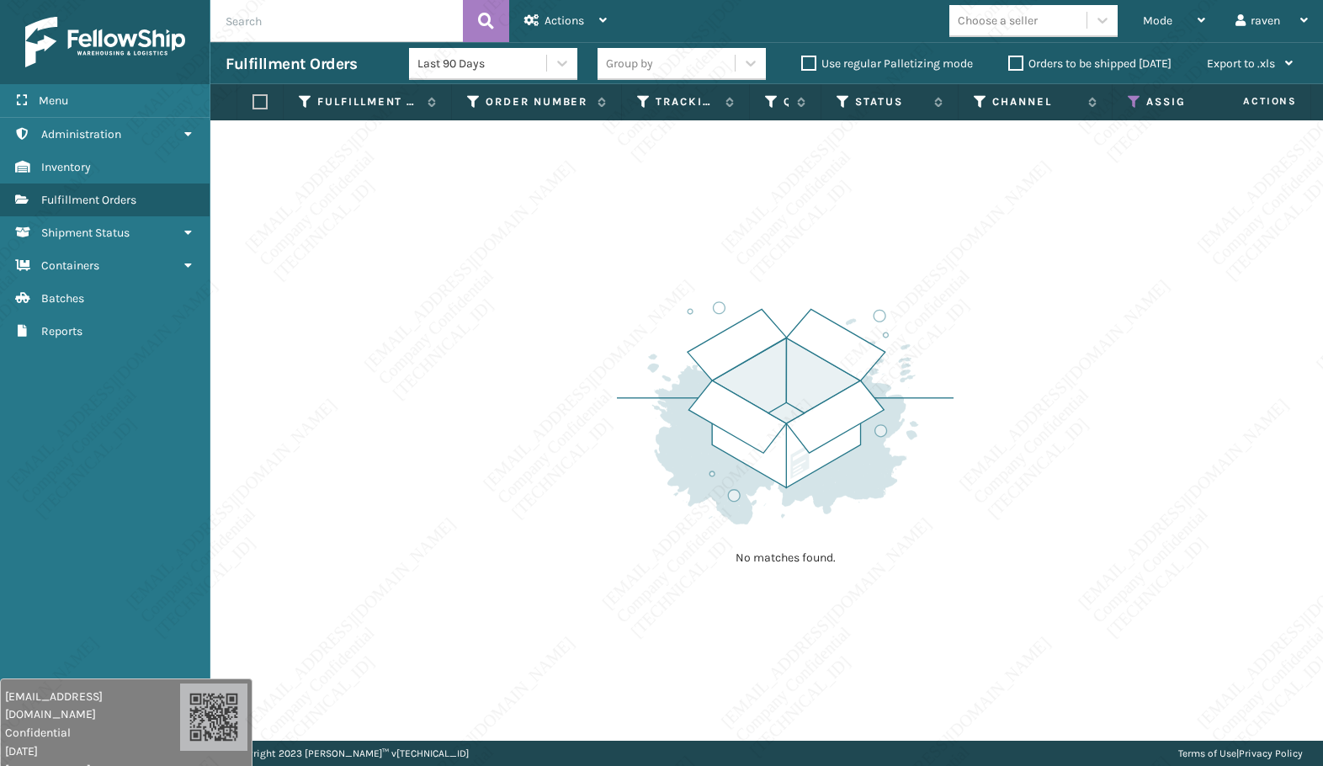
click at [1135, 95] on th "Assigned Carrier Service" at bounding box center [1193, 102] width 161 height 36
click at [1132, 103] on icon at bounding box center [1134, 101] width 13 height 15
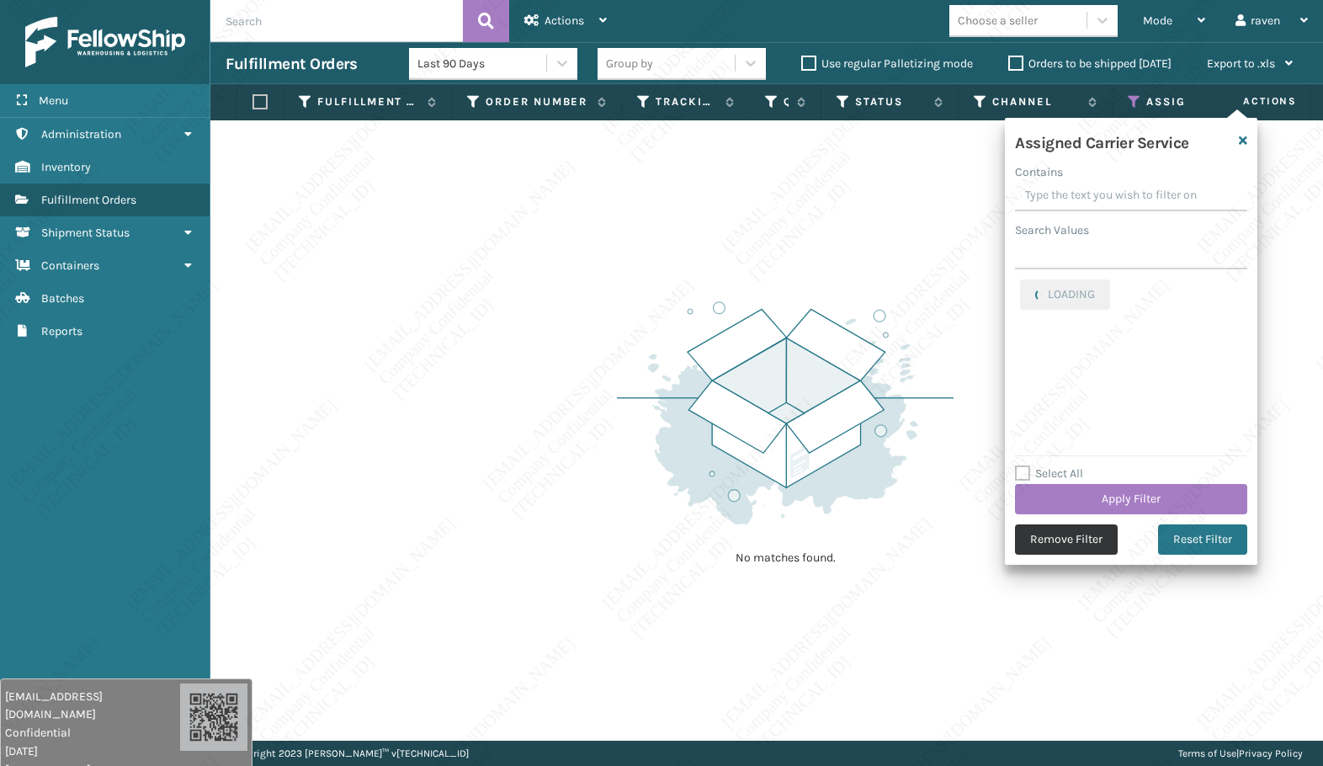
click at [1077, 545] on button "Remove Filter" at bounding box center [1066, 539] width 103 height 30
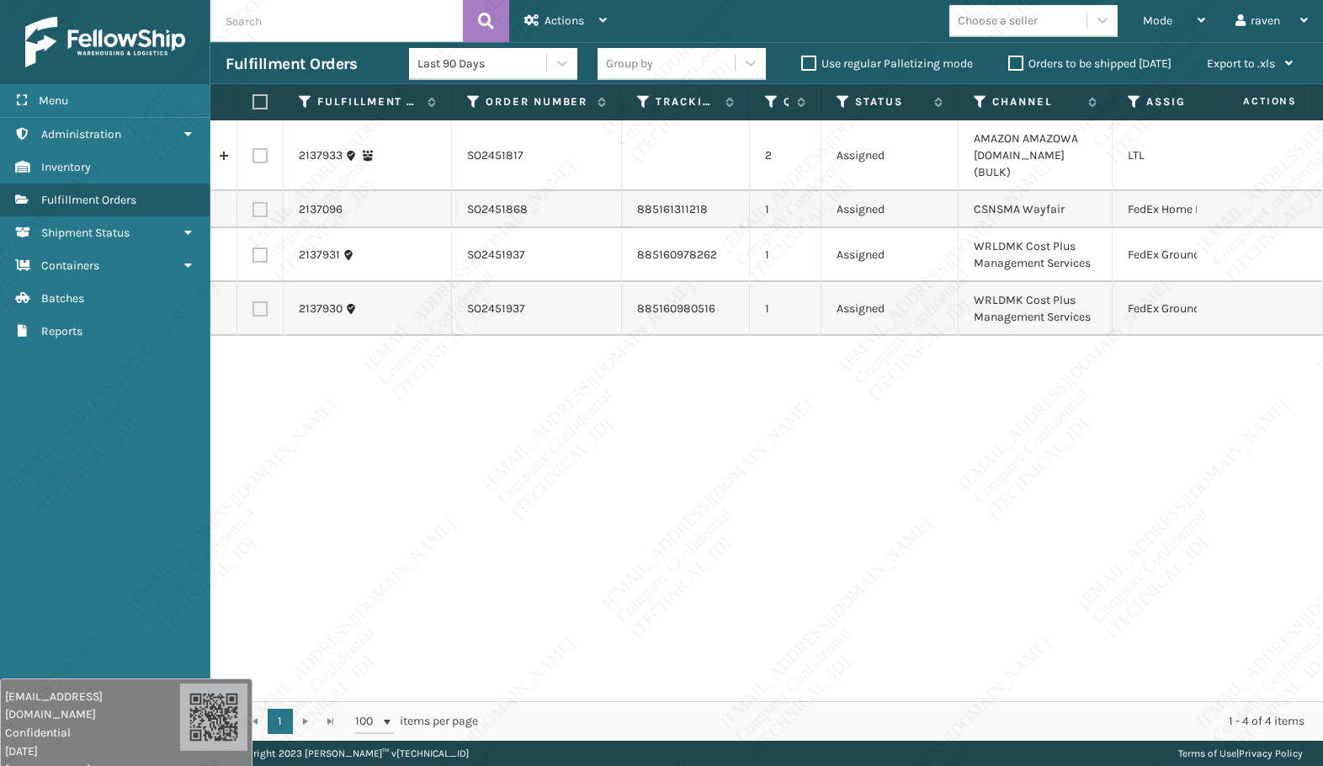
click at [262, 200] on td at bounding box center [260, 209] width 46 height 37
click at [258, 202] on label at bounding box center [260, 209] width 15 height 15
click at [253, 202] on input "checkbox" at bounding box center [253, 207] width 1 height 11
checkbox input "true"
click at [554, 16] on span "Actions" at bounding box center [565, 20] width 40 height 14
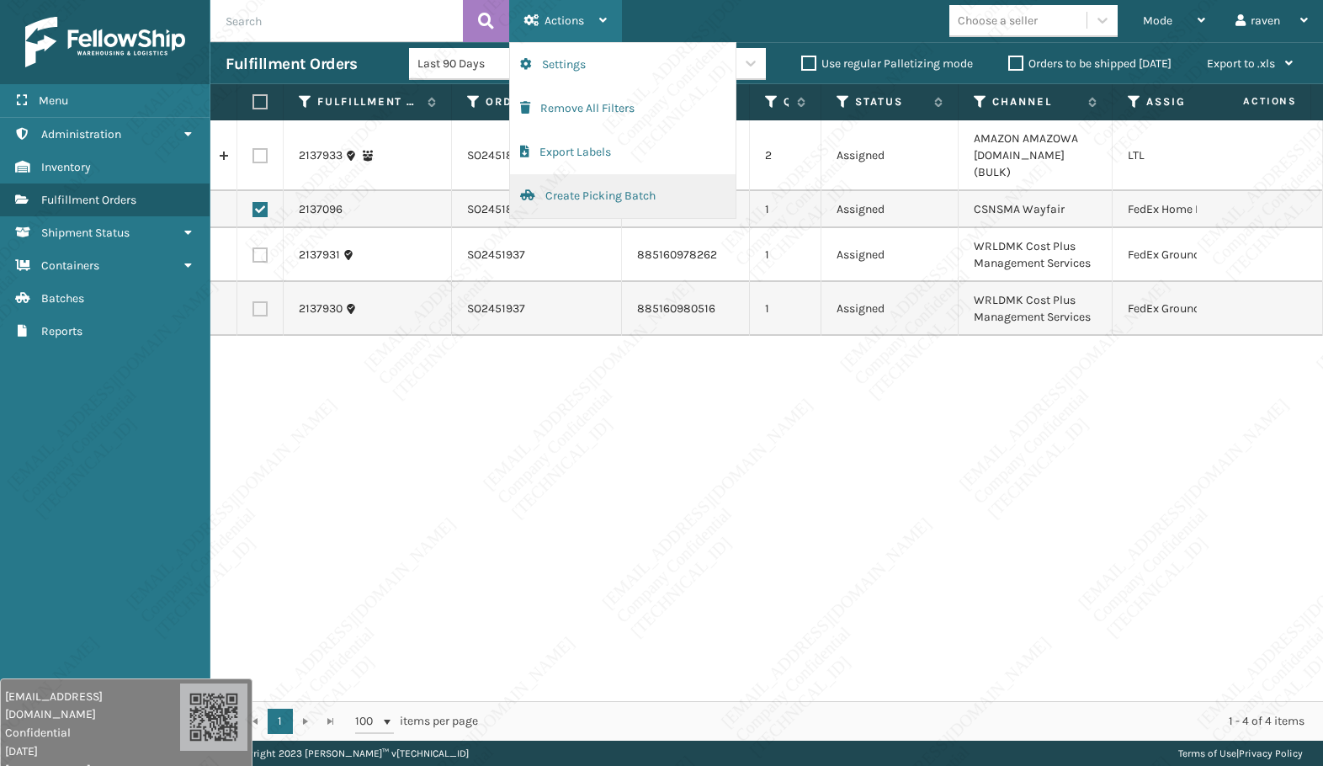
click at [600, 194] on button "Create Picking Batch" at bounding box center [623, 196] width 226 height 44
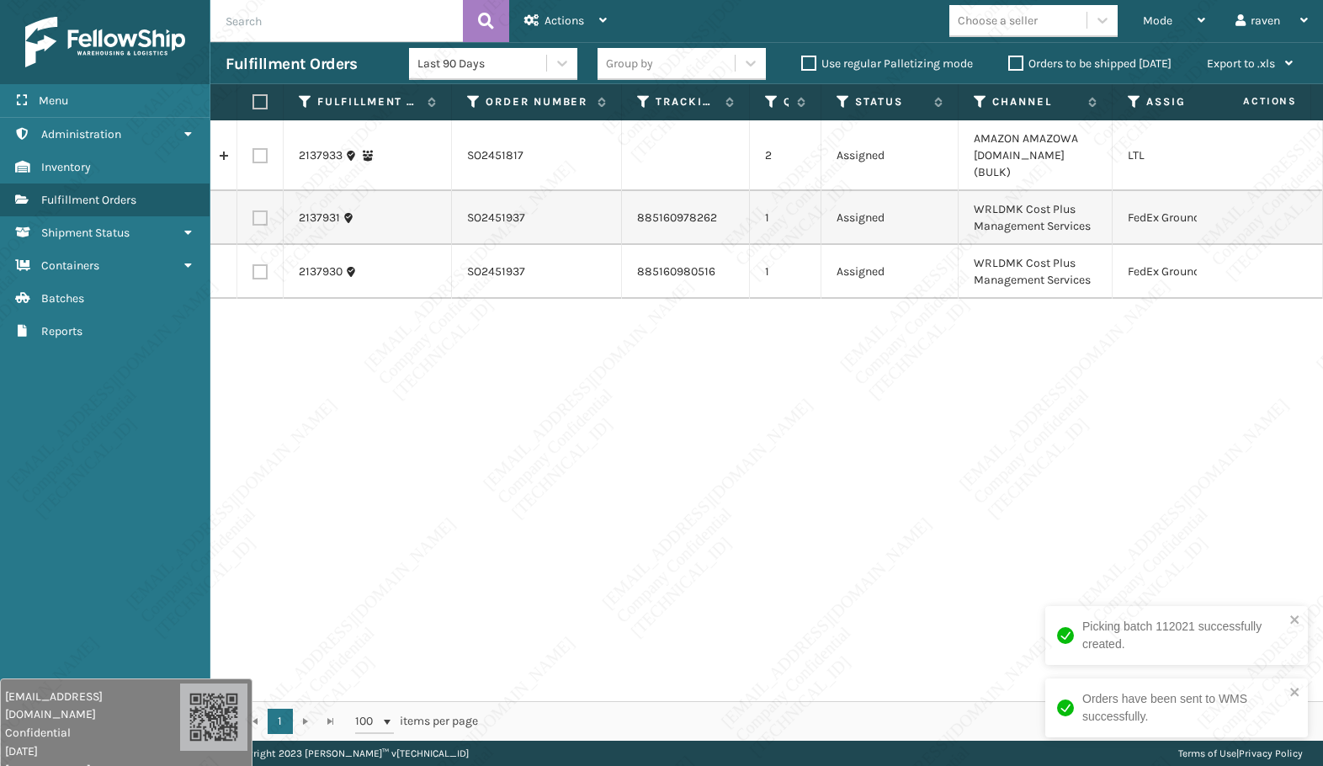
drag, startPoint x: 652, startPoint y: 425, endPoint x: 592, endPoint y: 361, distance: 87.6
click at [652, 423] on div "2137933 SO2451817 2 Assigned AMAZON AMAZOWA [DOMAIN_NAME] (BULK) LTL 2137931 SO…" at bounding box center [766, 410] width 1113 height 581
click at [1010, 380] on div "2137933 SO2451817 2 Assigned AMAZON AMAZOWA [DOMAIN_NAME] (BULK) LTL 2137931 SO…" at bounding box center [766, 410] width 1113 height 581
click at [263, 210] on label at bounding box center [260, 217] width 15 height 15
click at [253, 210] on input "checkbox" at bounding box center [253, 215] width 1 height 11
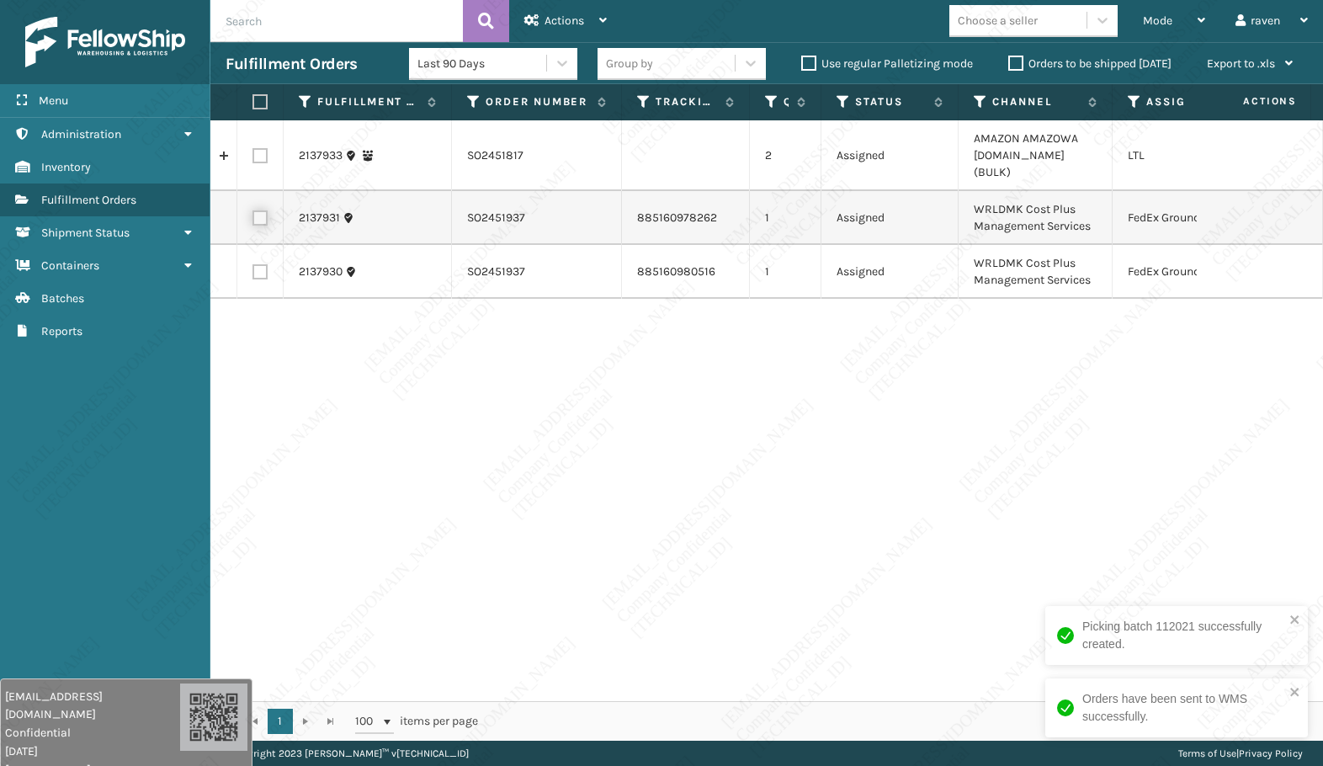
checkbox input "true"
click at [264, 264] on label at bounding box center [260, 271] width 15 height 15
click at [253, 264] on input "checkbox" at bounding box center [253, 269] width 1 height 11
checkbox input "true"
click at [566, 14] on span "Actions" at bounding box center [565, 20] width 40 height 14
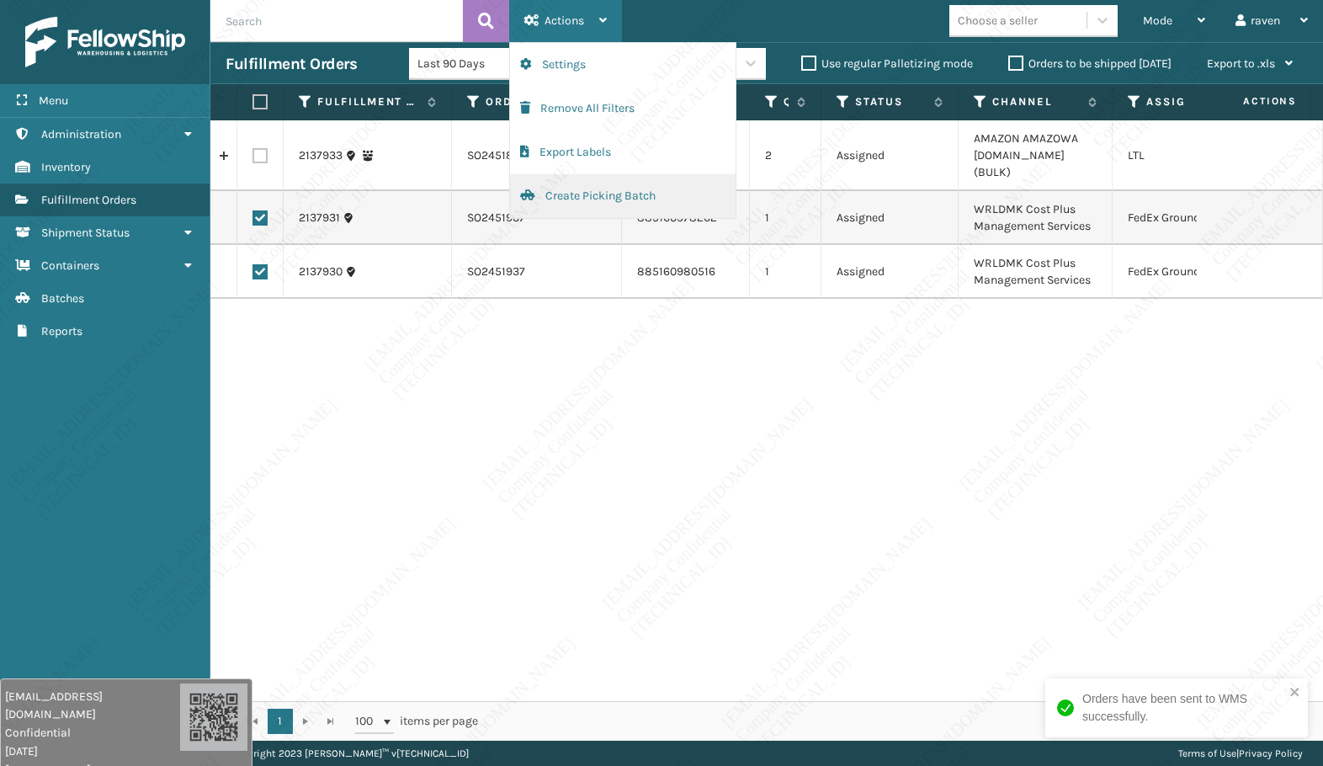
click at [596, 192] on button "Create Picking Batch" at bounding box center [623, 196] width 226 height 44
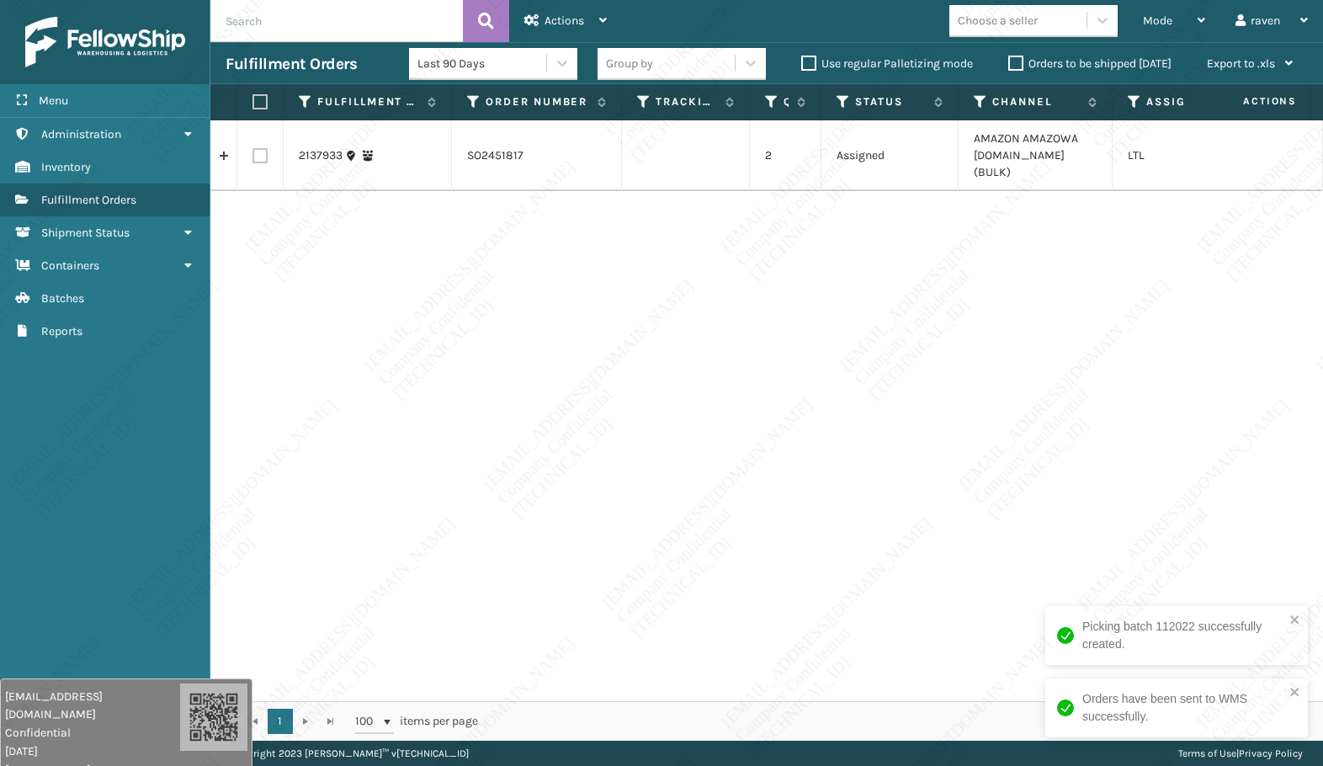
click at [1111, 272] on div "2137933 SO2451817 2 Assigned AMAZON AMAZOWA [DOMAIN_NAME] (BULK) LTL" at bounding box center [766, 410] width 1113 height 581
click at [254, 103] on label at bounding box center [258, 101] width 10 height 15
click at [253, 103] on input "checkbox" at bounding box center [253, 102] width 1 height 11
checkbox input "true"
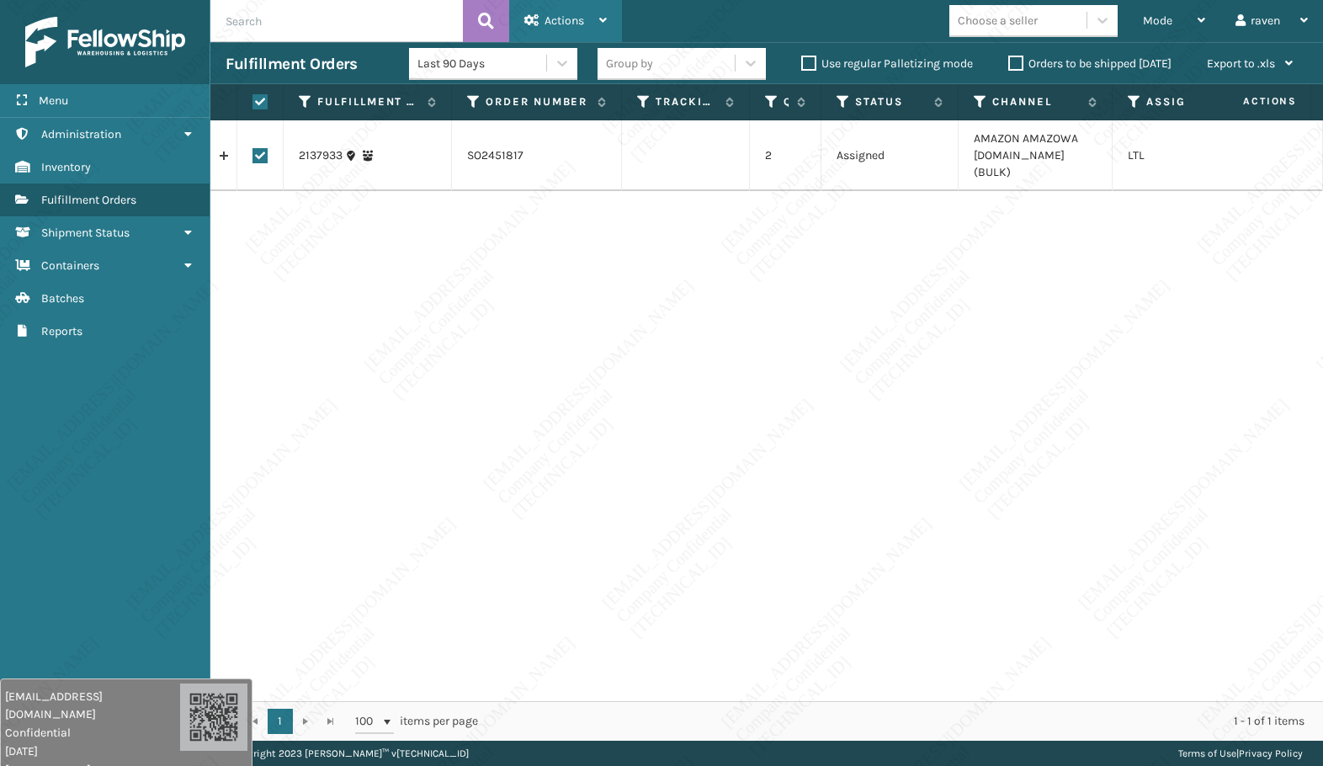
click at [591, 22] on div "Actions" at bounding box center [565, 21] width 82 height 42
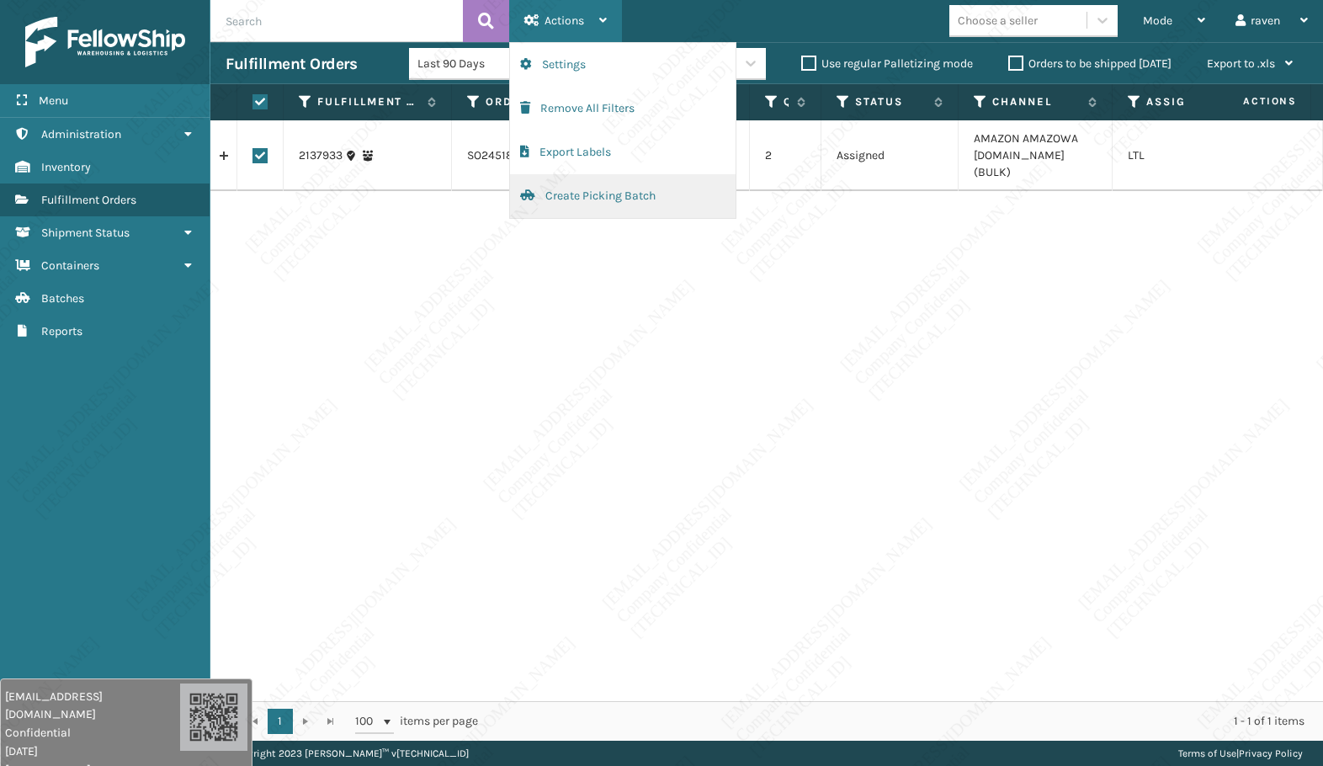
click at [588, 187] on button "Create Picking Batch" at bounding box center [623, 196] width 226 height 44
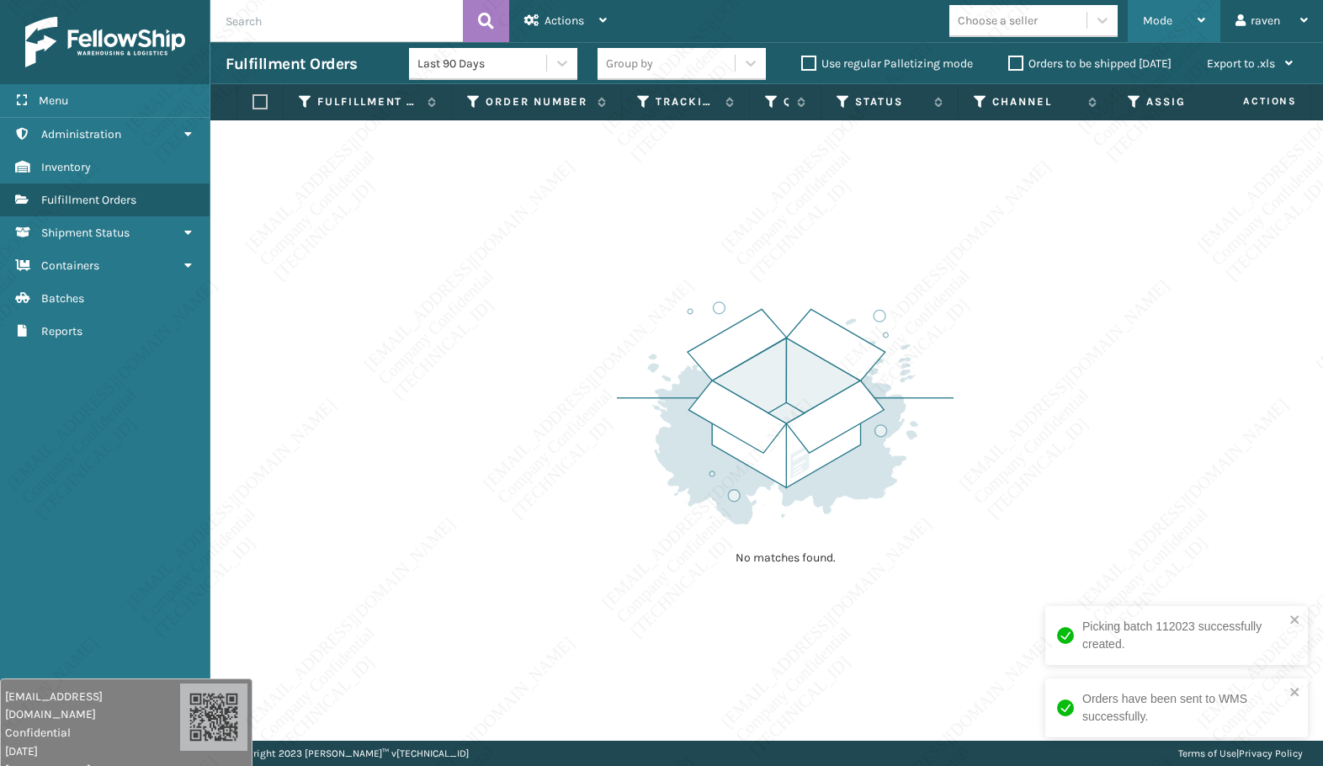
click at [1143, 24] on span "Mode" at bounding box center [1157, 20] width 29 height 14
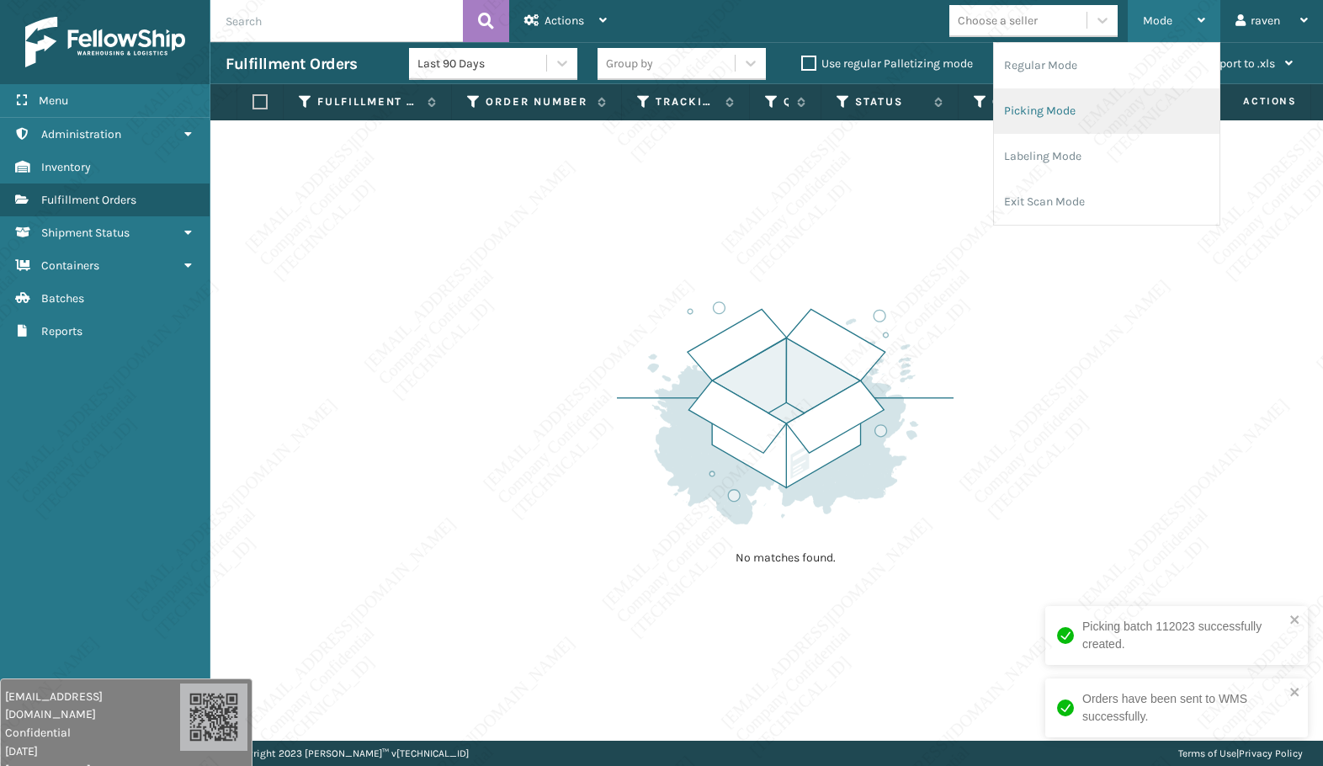
click at [1115, 109] on li "Picking Mode" at bounding box center [1107, 110] width 226 height 45
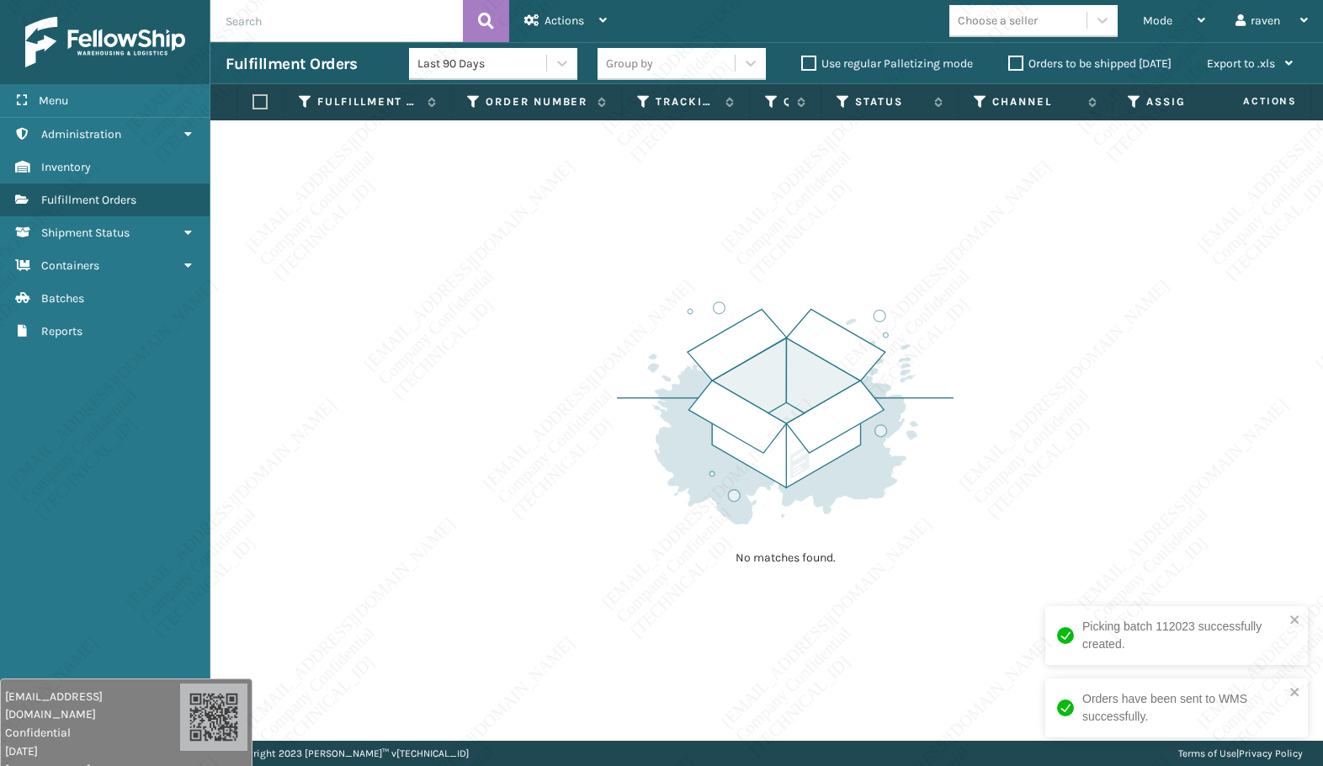
click at [1048, 315] on div "No matches found." at bounding box center [766, 430] width 1113 height 620
click at [798, 352] on img at bounding box center [785, 412] width 337 height 233
click at [841, 338] on img at bounding box center [785, 412] width 337 height 233
click at [1162, 24] on span "Mode" at bounding box center [1157, 20] width 29 height 14
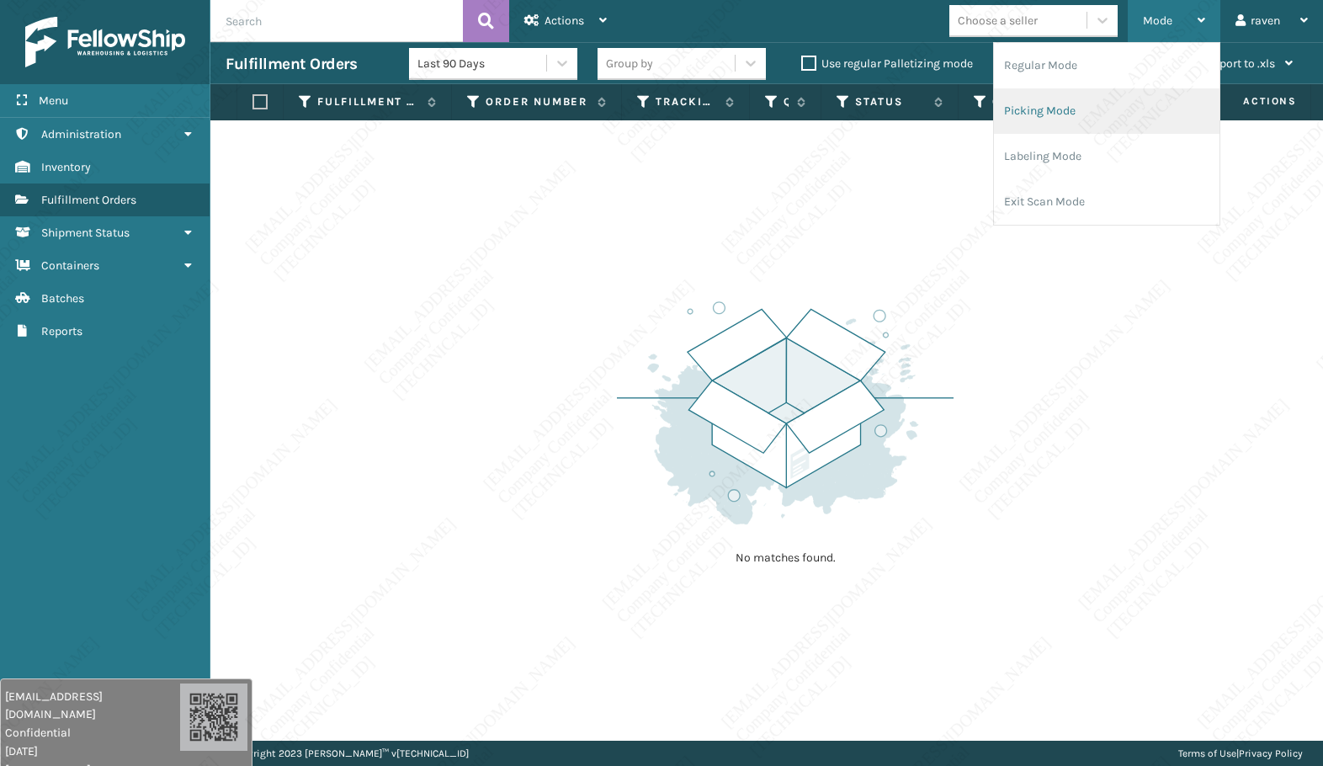
click at [1101, 110] on li "Picking Mode" at bounding box center [1107, 110] width 226 height 45
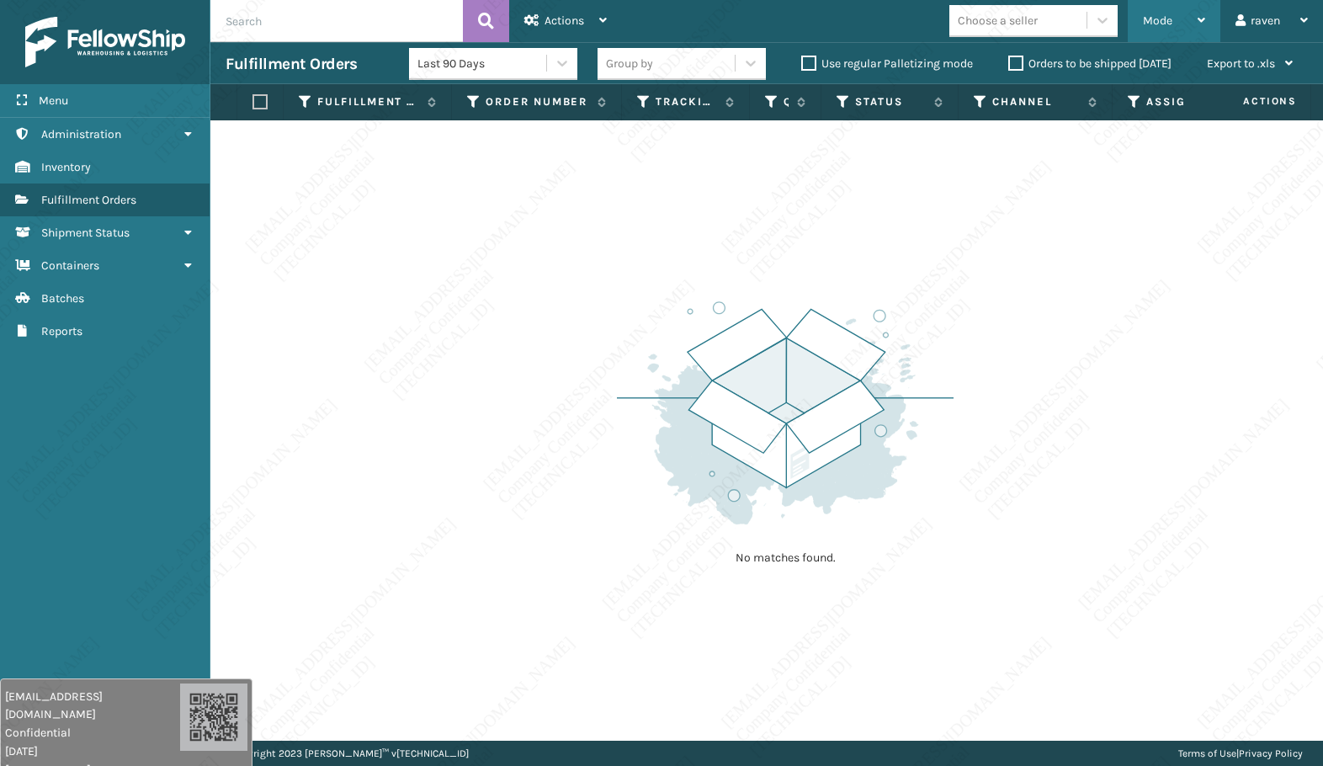
click at [1190, 19] on div "Mode" at bounding box center [1174, 21] width 62 height 42
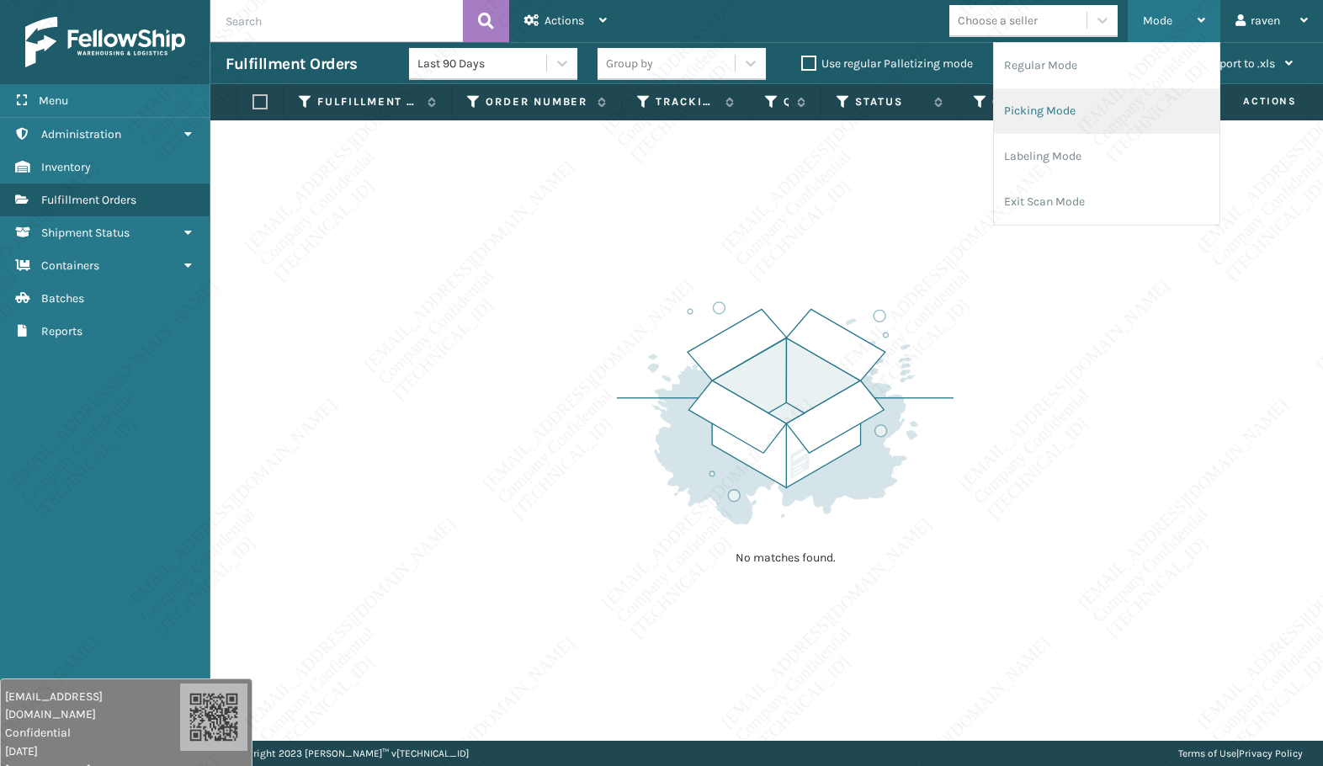
click at [1081, 105] on li "Picking Mode" at bounding box center [1107, 110] width 226 height 45
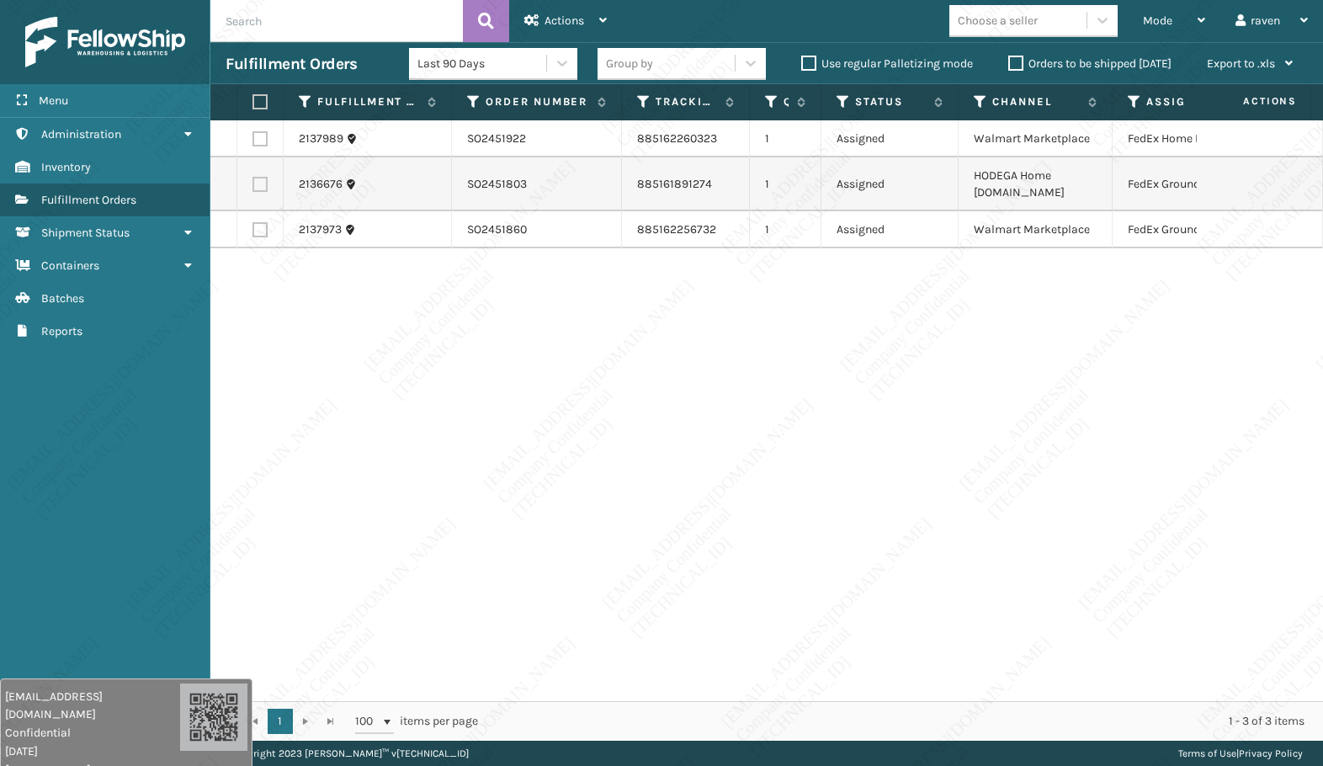
click at [265, 139] on label at bounding box center [260, 138] width 15 height 15
click at [253, 139] on input "checkbox" at bounding box center [253, 136] width 1 height 11
checkbox input "true"
click at [584, 17] on span "Actions" at bounding box center [565, 20] width 40 height 14
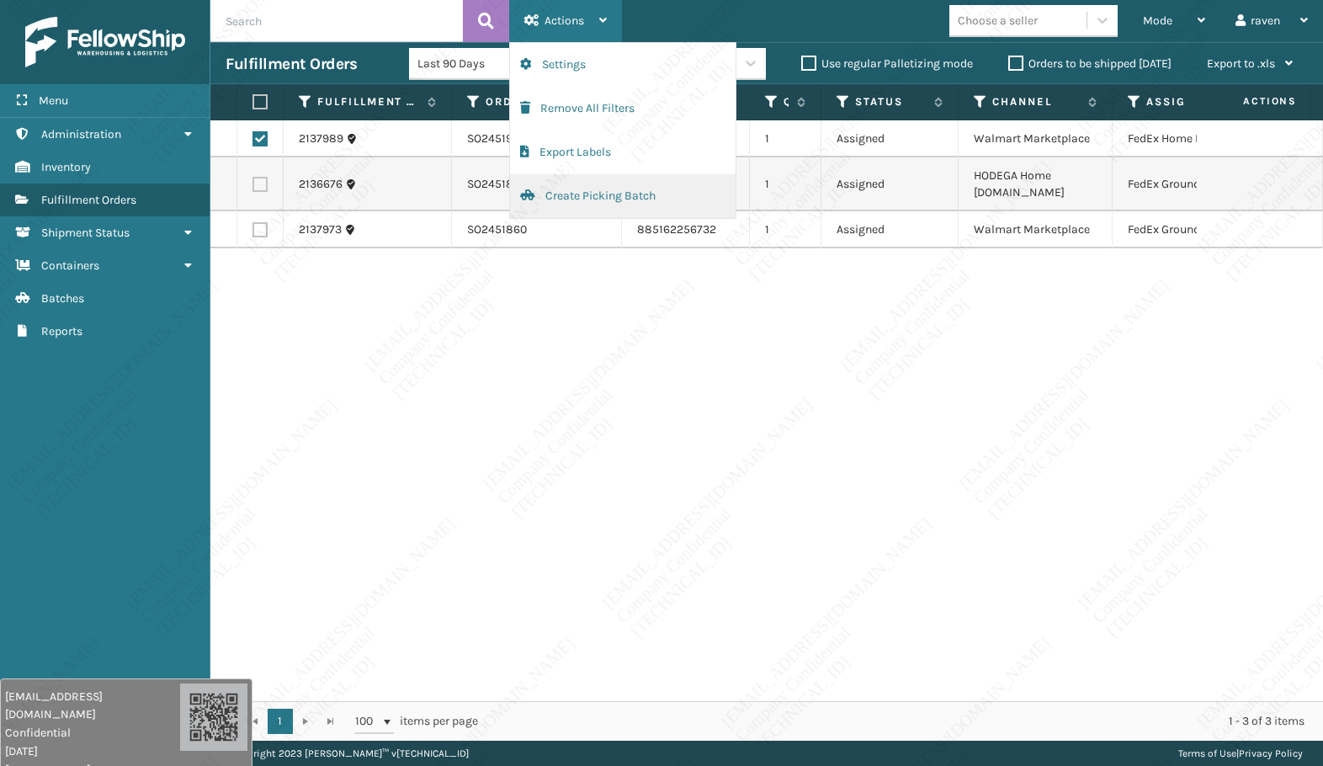
click at [564, 190] on button "Create Picking Batch" at bounding box center [623, 196] width 226 height 44
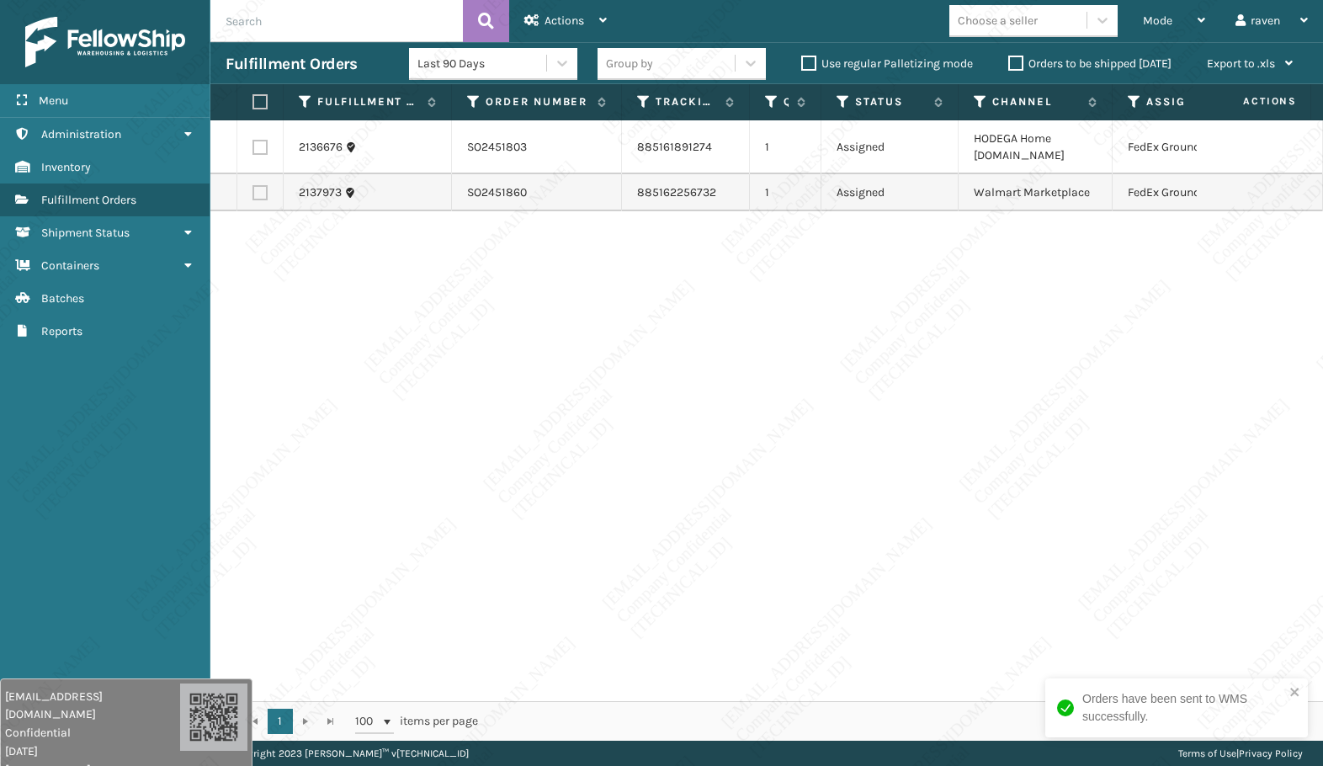
click at [263, 97] on label at bounding box center [258, 101] width 10 height 15
click at [253, 97] on input "checkbox" at bounding box center [253, 102] width 1 height 11
checkbox input "true"
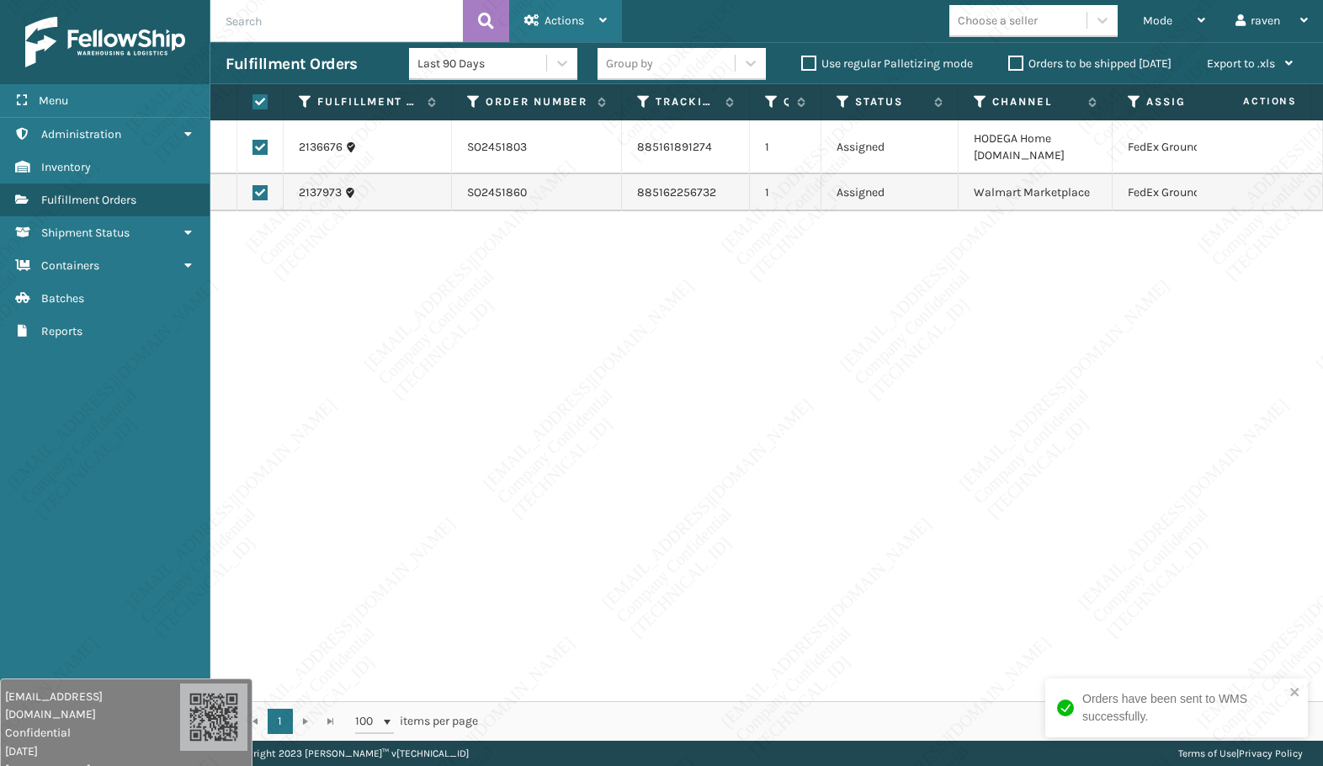
click at [535, 20] on icon at bounding box center [531, 20] width 15 height 12
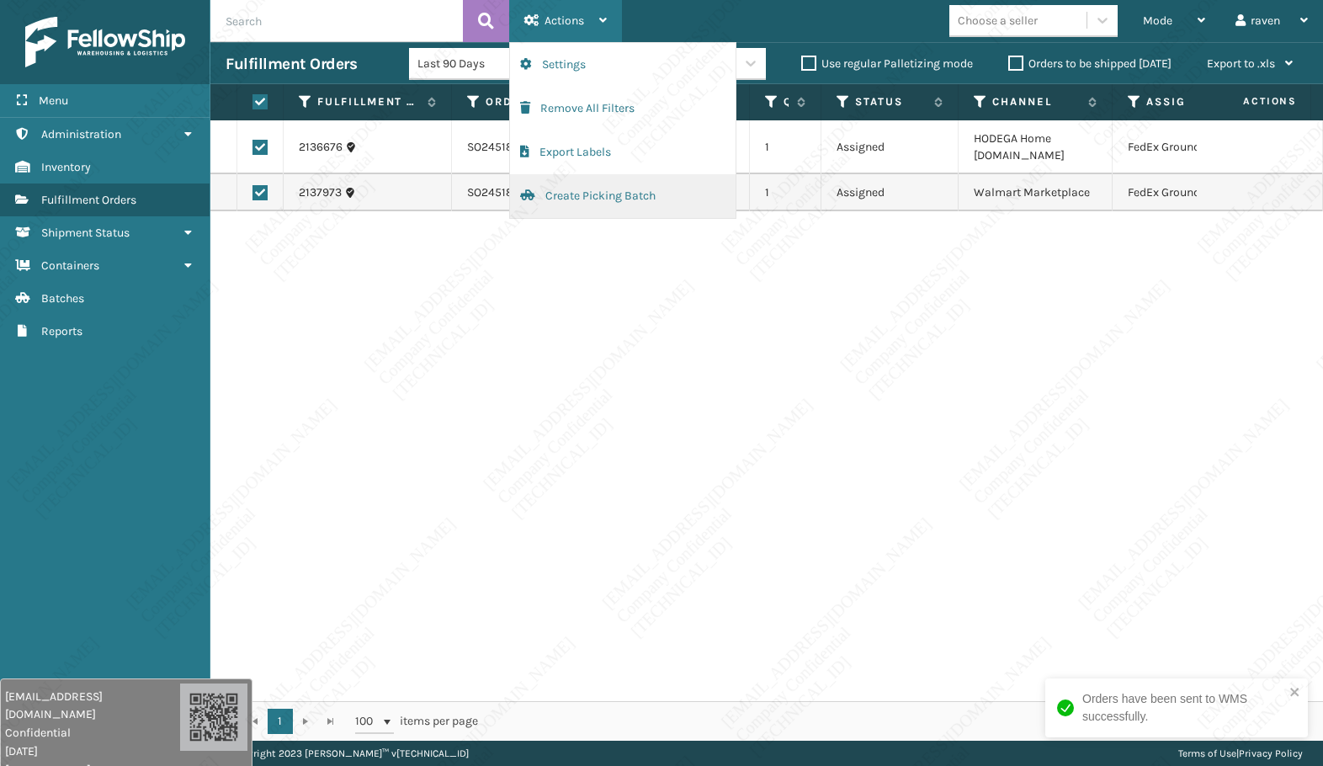
click at [591, 194] on button "Create Picking Batch" at bounding box center [623, 196] width 226 height 44
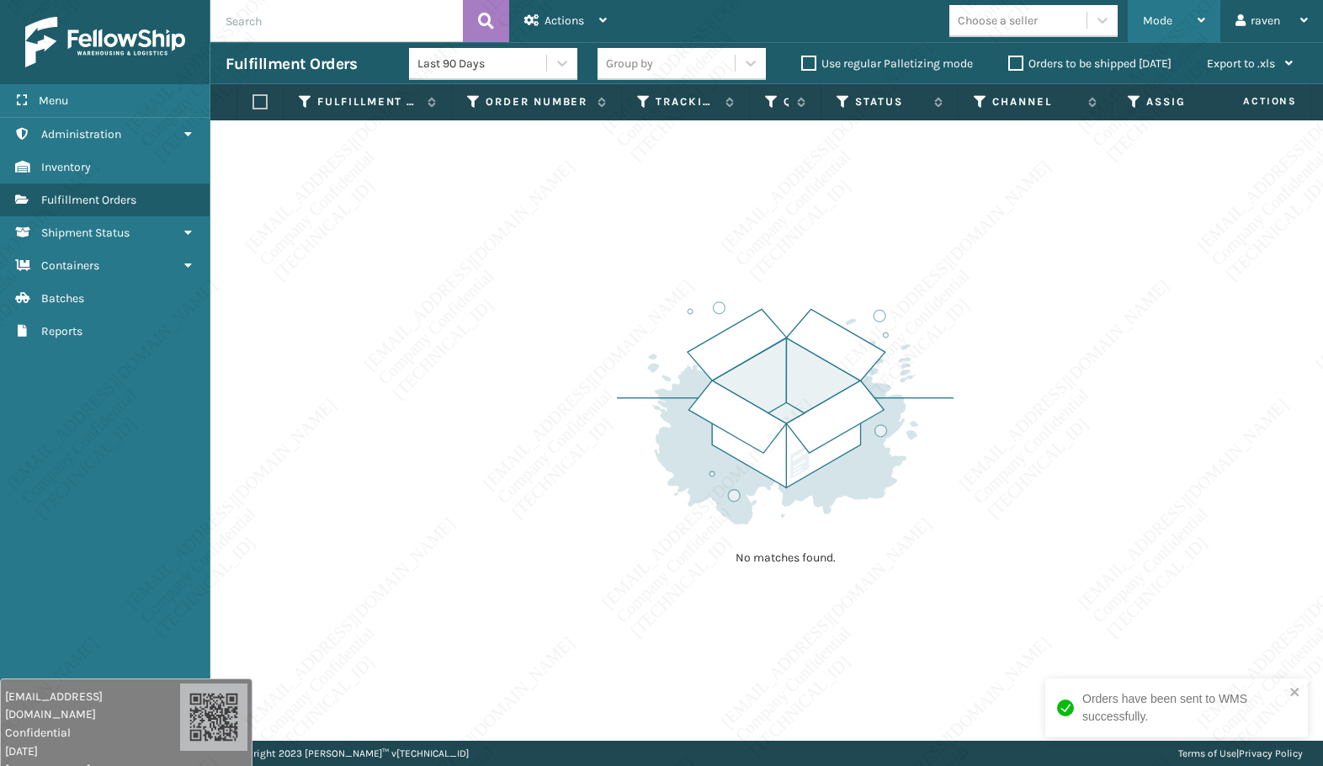
click at [1193, 19] on div "Mode" at bounding box center [1174, 21] width 62 height 42
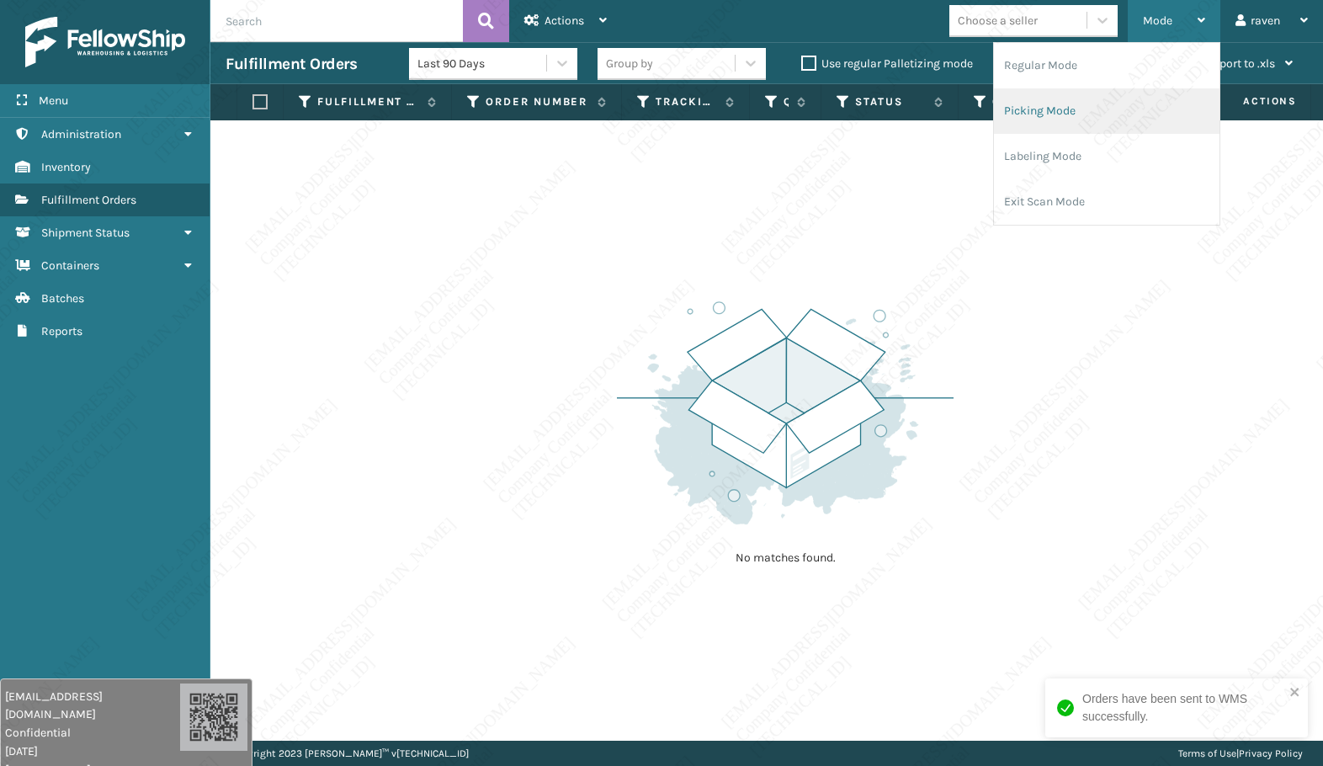
click at [1058, 117] on li "Picking Mode" at bounding box center [1107, 110] width 226 height 45
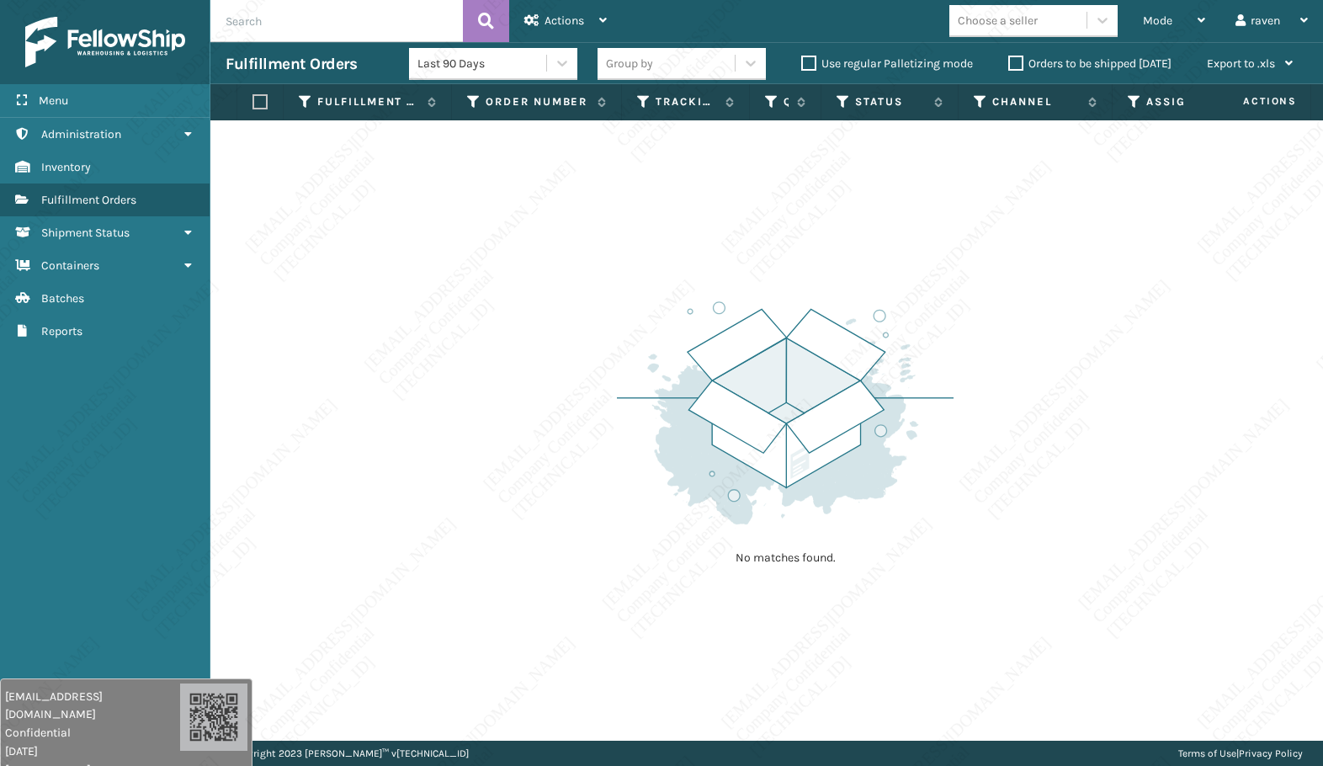
click at [1023, 402] on div "No matches found." at bounding box center [766, 430] width 1113 height 620
click at [896, 426] on img at bounding box center [785, 412] width 337 height 233
click at [978, 505] on div "No matches found." at bounding box center [766, 430] width 1113 height 620
click at [977, 407] on div "No matches found." at bounding box center [766, 430] width 1113 height 620
click at [945, 414] on img at bounding box center [785, 412] width 337 height 233
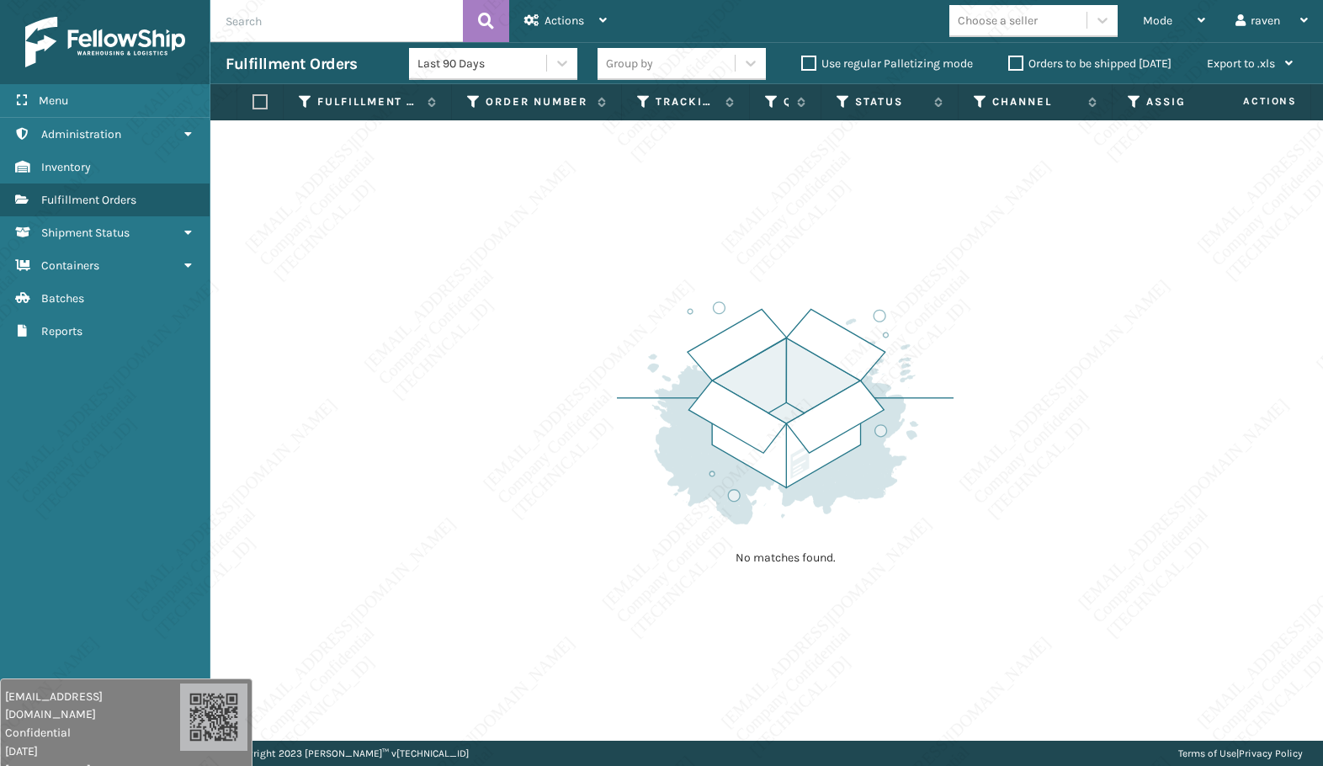
click at [846, 412] on img at bounding box center [785, 412] width 337 height 233
click at [833, 411] on img at bounding box center [785, 412] width 337 height 233
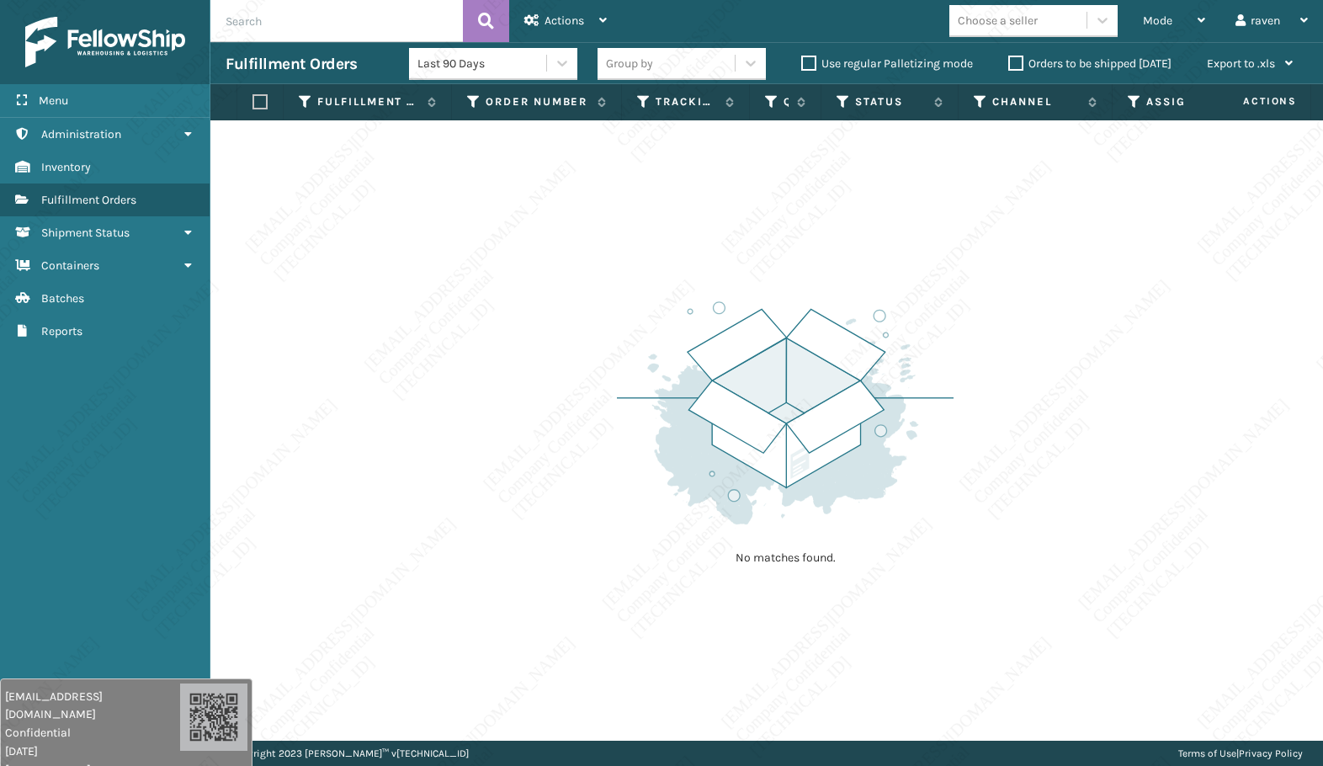
click at [833, 411] on img at bounding box center [785, 412] width 337 height 233
click at [833, 410] on img at bounding box center [785, 412] width 337 height 233
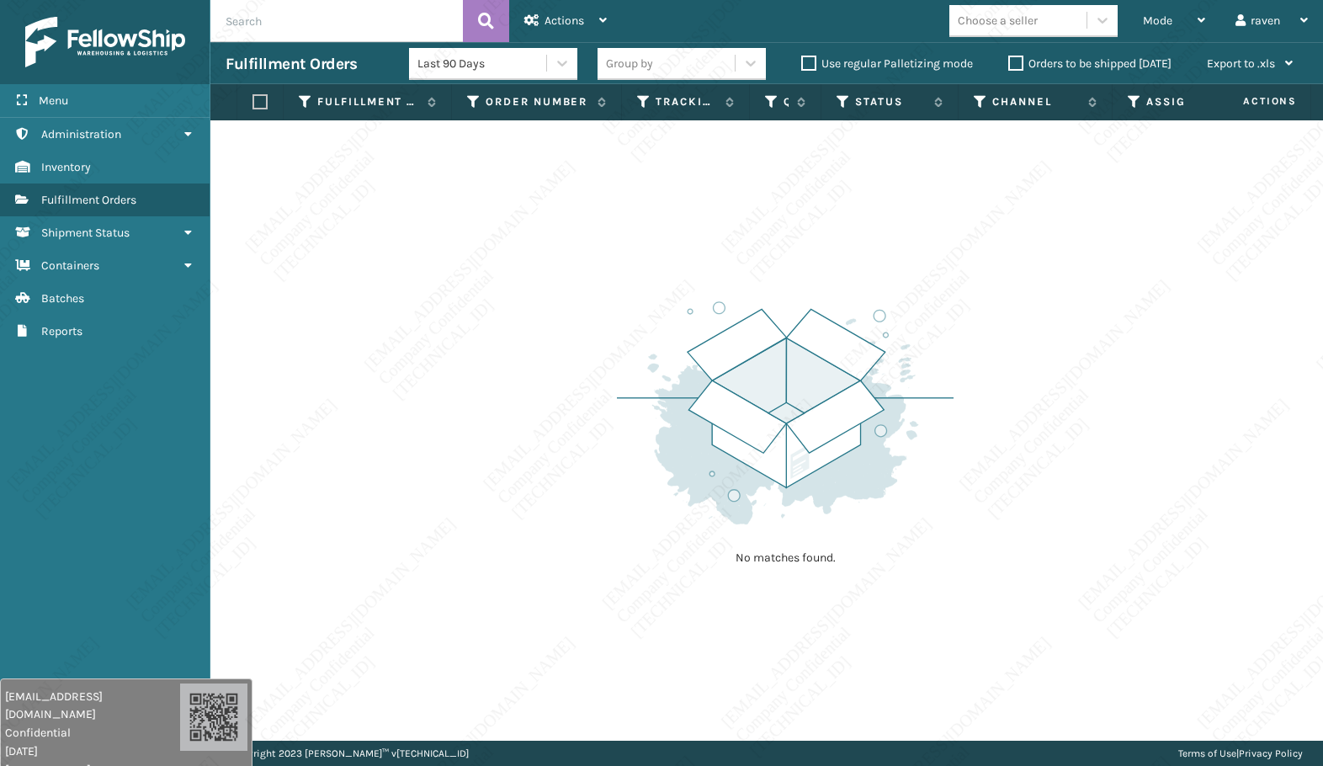
click at [833, 410] on img at bounding box center [785, 412] width 337 height 233
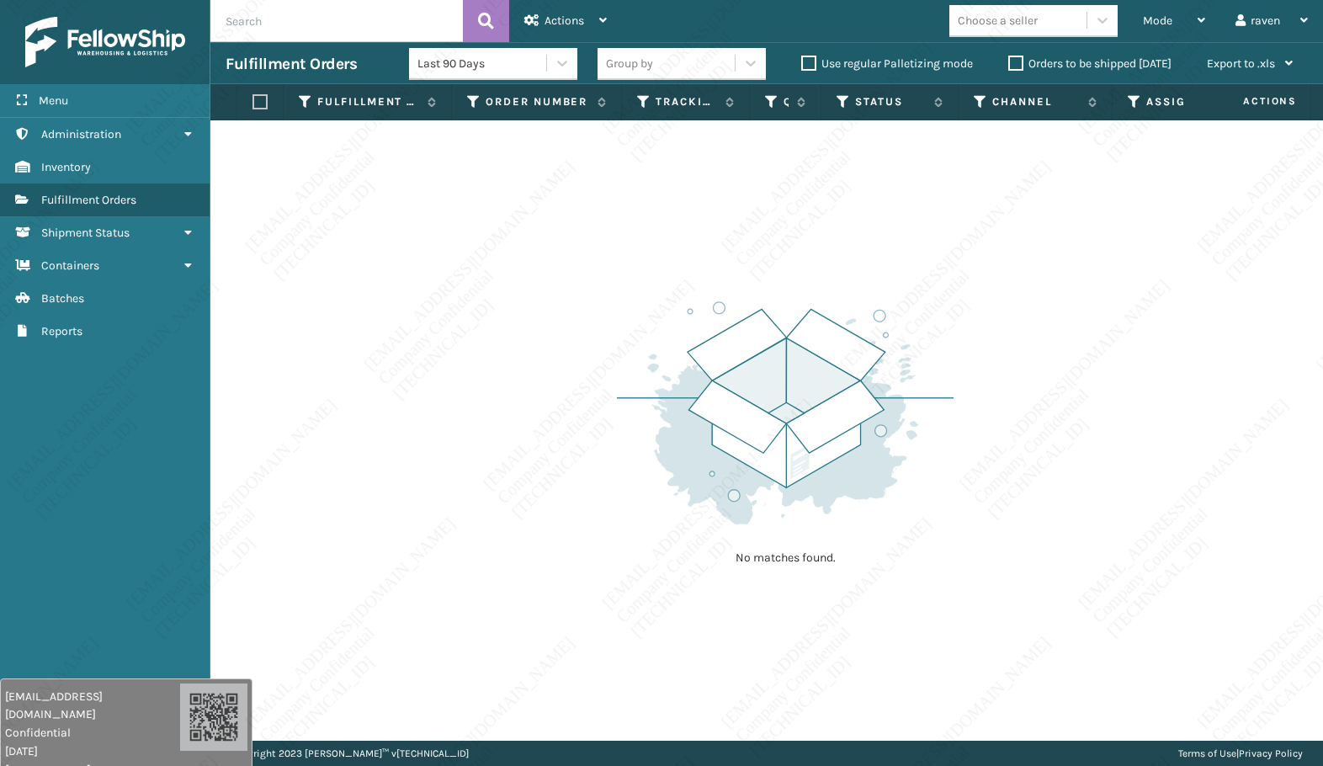
click at [833, 410] on img at bounding box center [785, 412] width 337 height 233
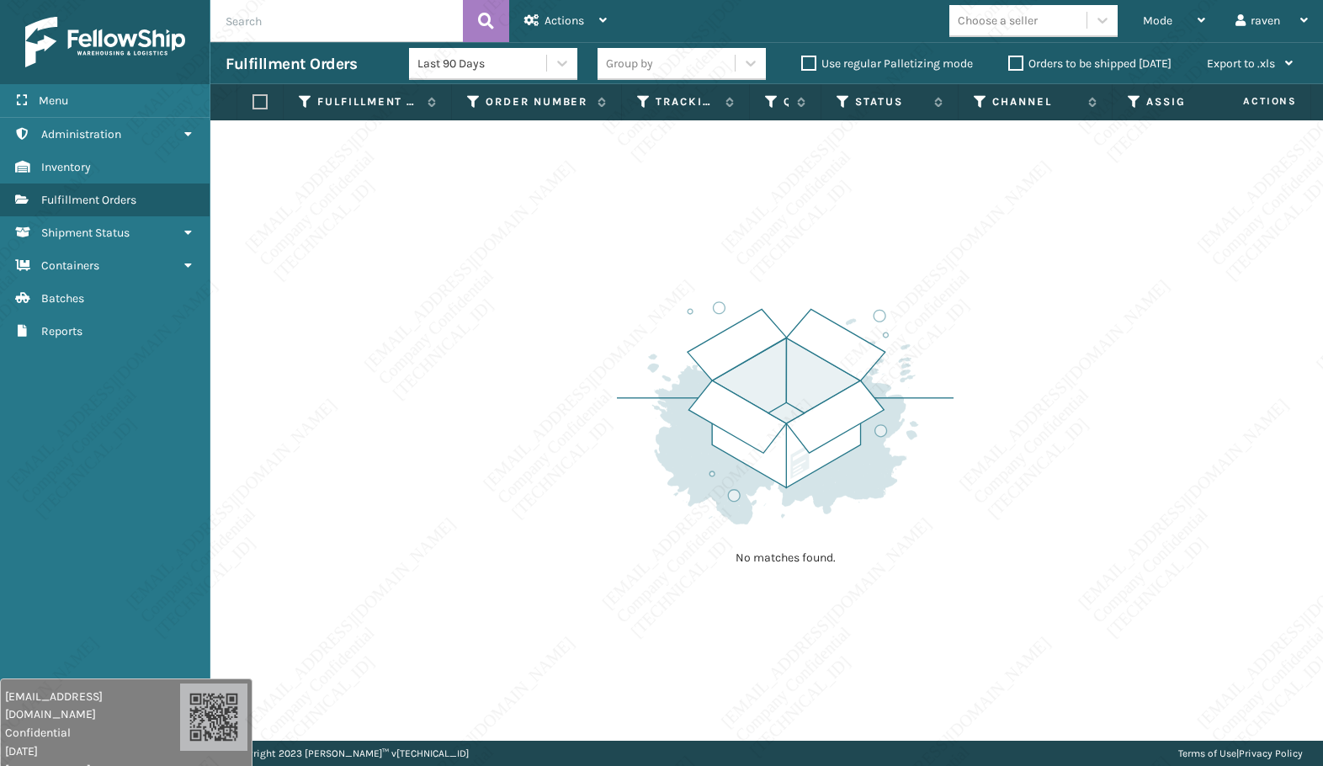
click at [833, 410] on img at bounding box center [785, 412] width 337 height 233
click at [817, 482] on img at bounding box center [785, 412] width 337 height 233
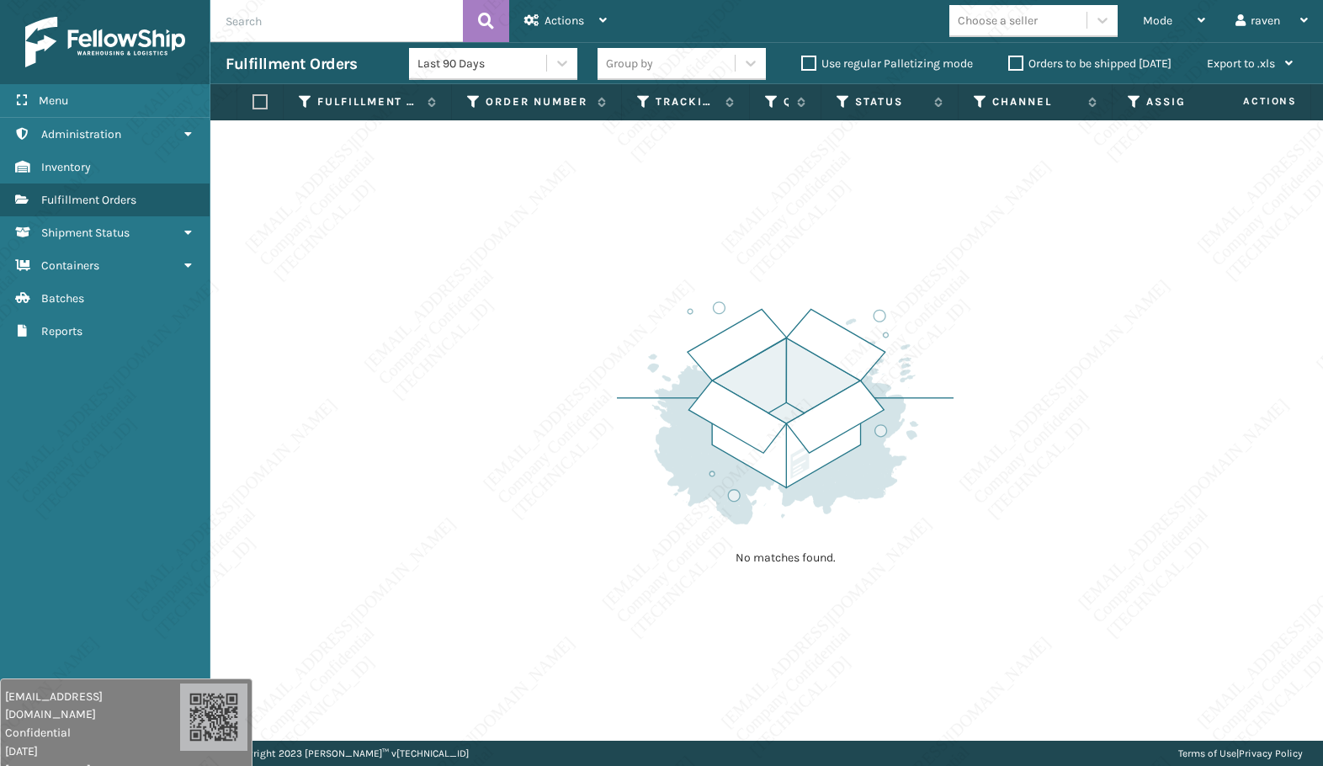
click at [817, 482] on img at bounding box center [785, 412] width 337 height 233
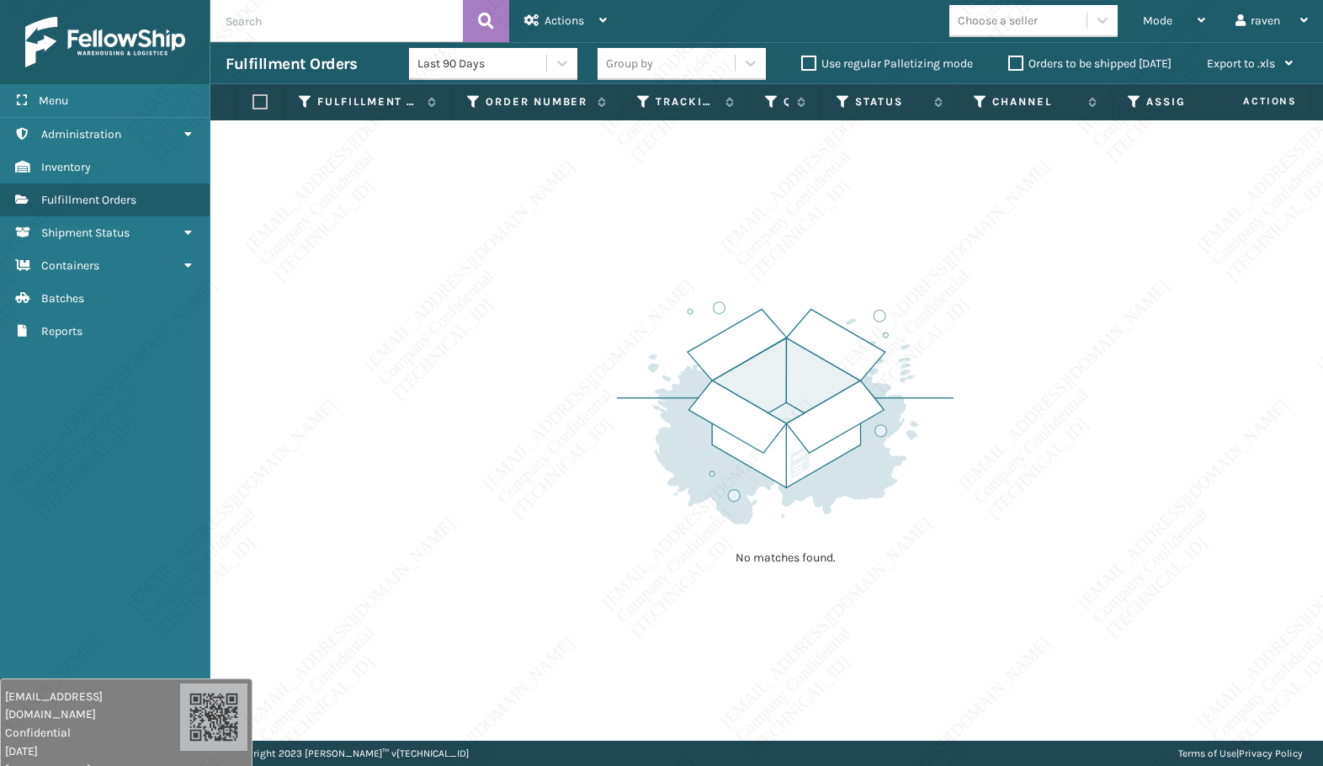
click at [817, 482] on img at bounding box center [785, 412] width 337 height 233
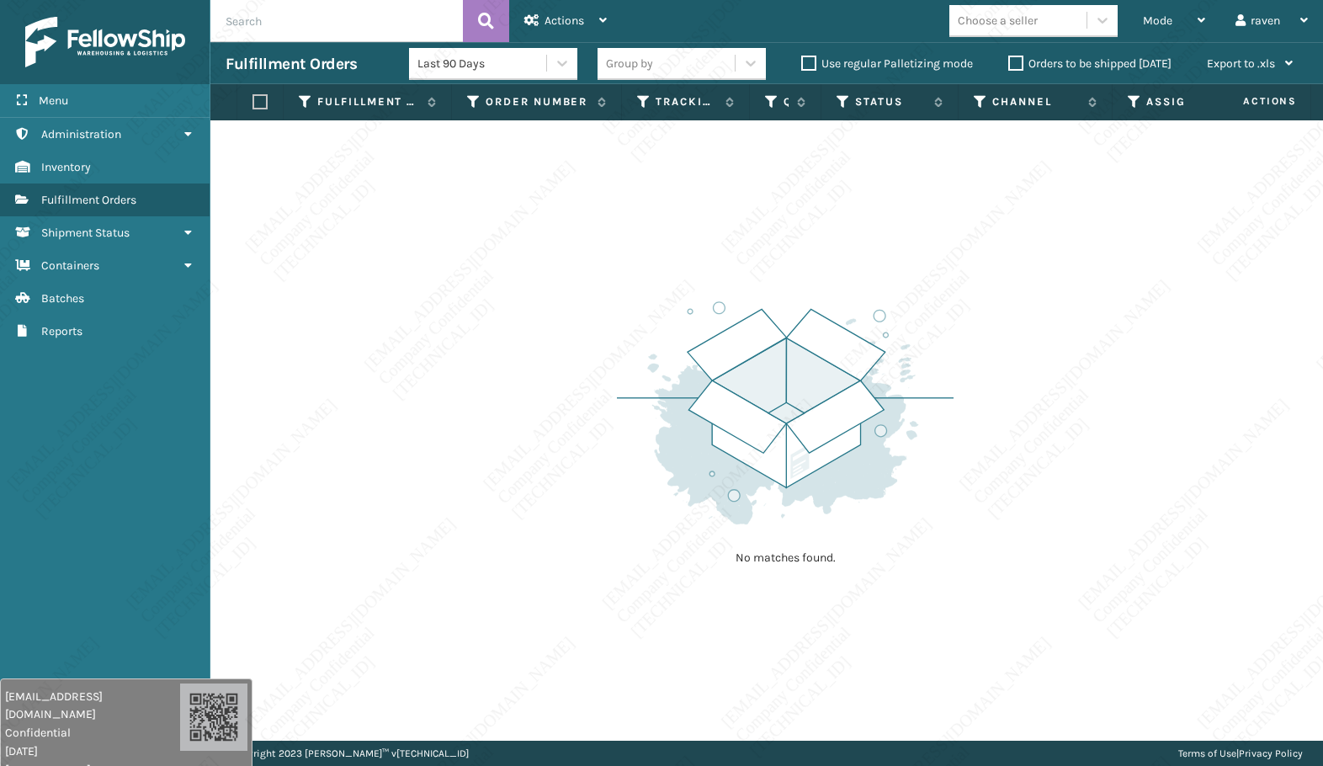
click at [817, 482] on img at bounding box center [785, 412] width 337 height 233
click at [316, 709] on div "No matches found." at bounding box center [766, 430] width 1113 height 620
click at [42, 742] on span "[DATE]" at bounding box center [92, 751] width 175 height 18
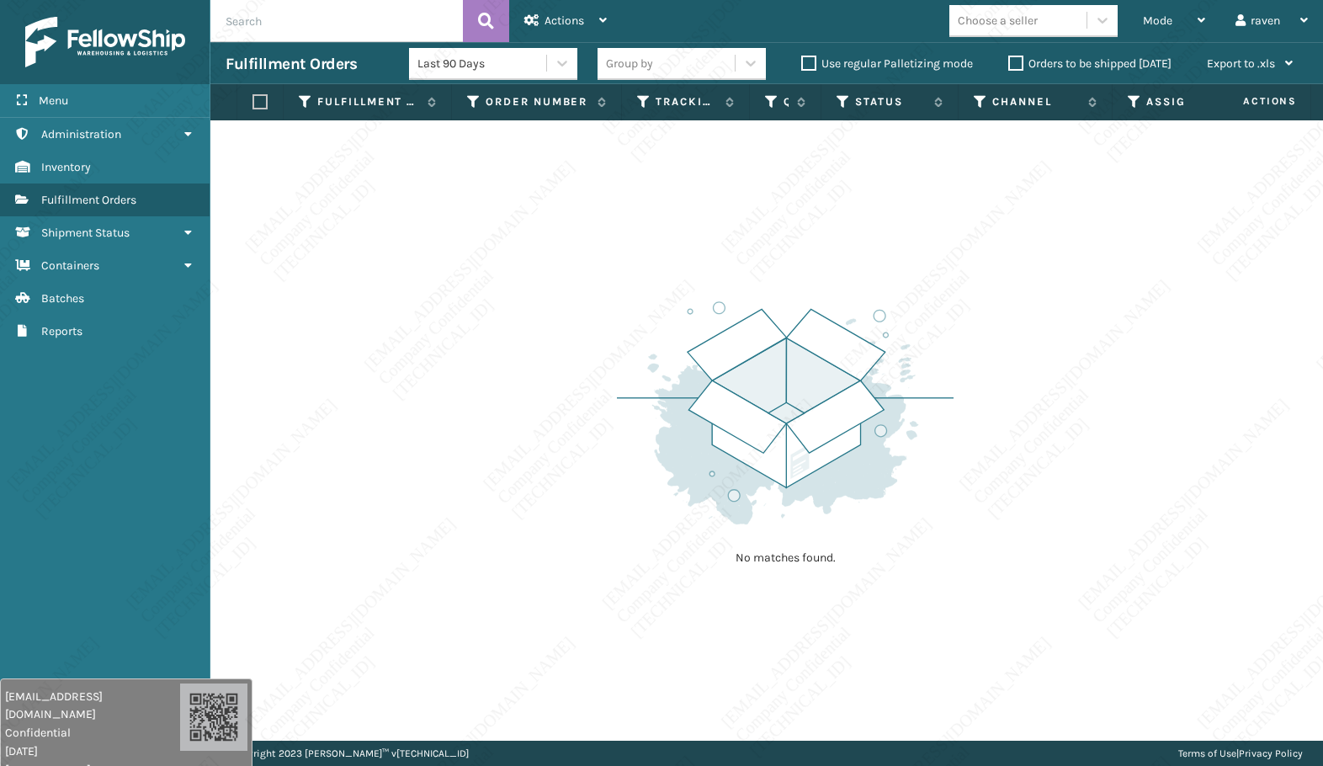
click at [42, 742] on span "[DATE]" at bounding box center [92, 751] width 175 height 18
click at [45, 742] on span "[DATE]" at bounding box center [92, 751] width 175 height 18
drag, startPoint x: 50, startPoint y: 733, endPoint x: 58, endPoint y: 747, distance: 15.9
click at [58, 747] on div "[EMAIL_ADDRESS][DOMAIN_NAME] Confidential [DATE] [TECHNICAL_ID]" at bounding box center [93, 733] width 175 height 91
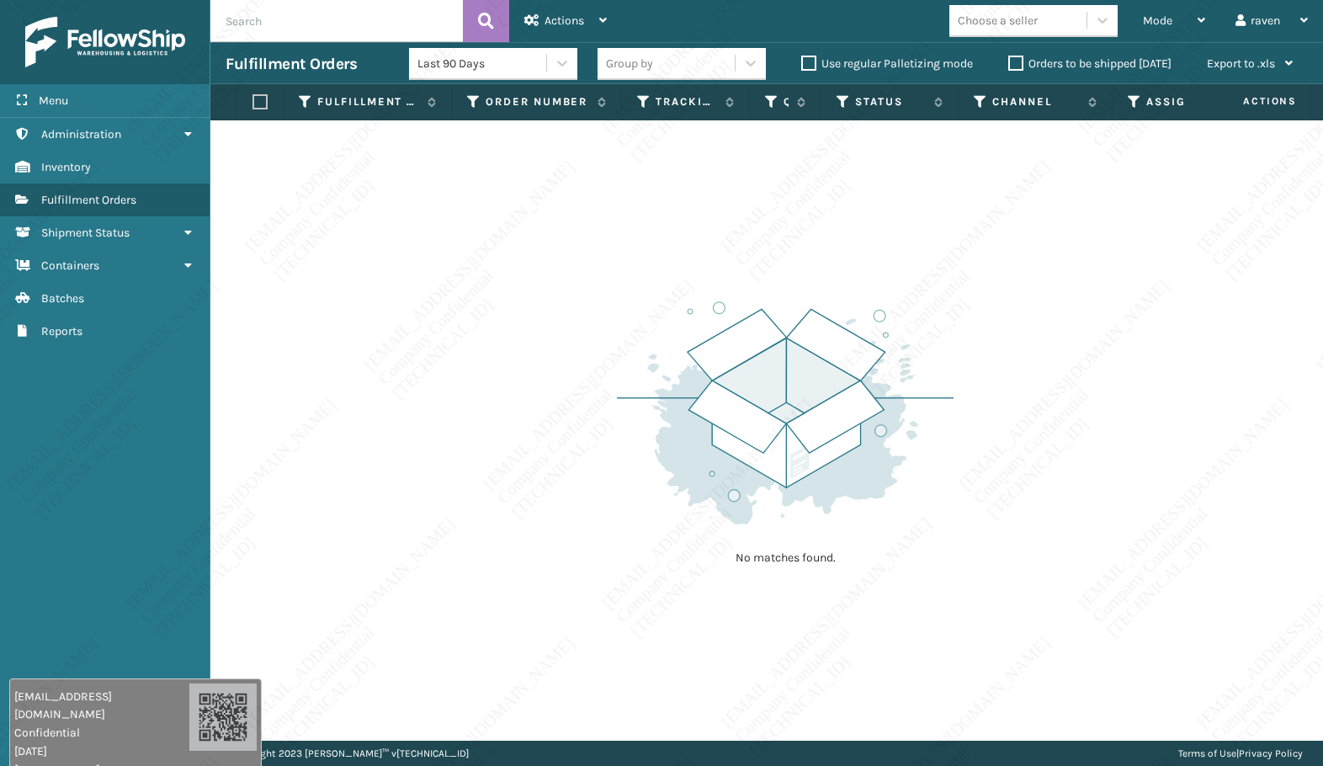
click at [83, 724] on span "Confidential" at bounding box center [101, 733] width 175 height 18
click at [84, 742] on span "[DATE]" at bounding box center [101, 751] width 175 height 18
click at [412, 662] on div "No matches found." at bounding box center [766, 430] width 1113 height 620
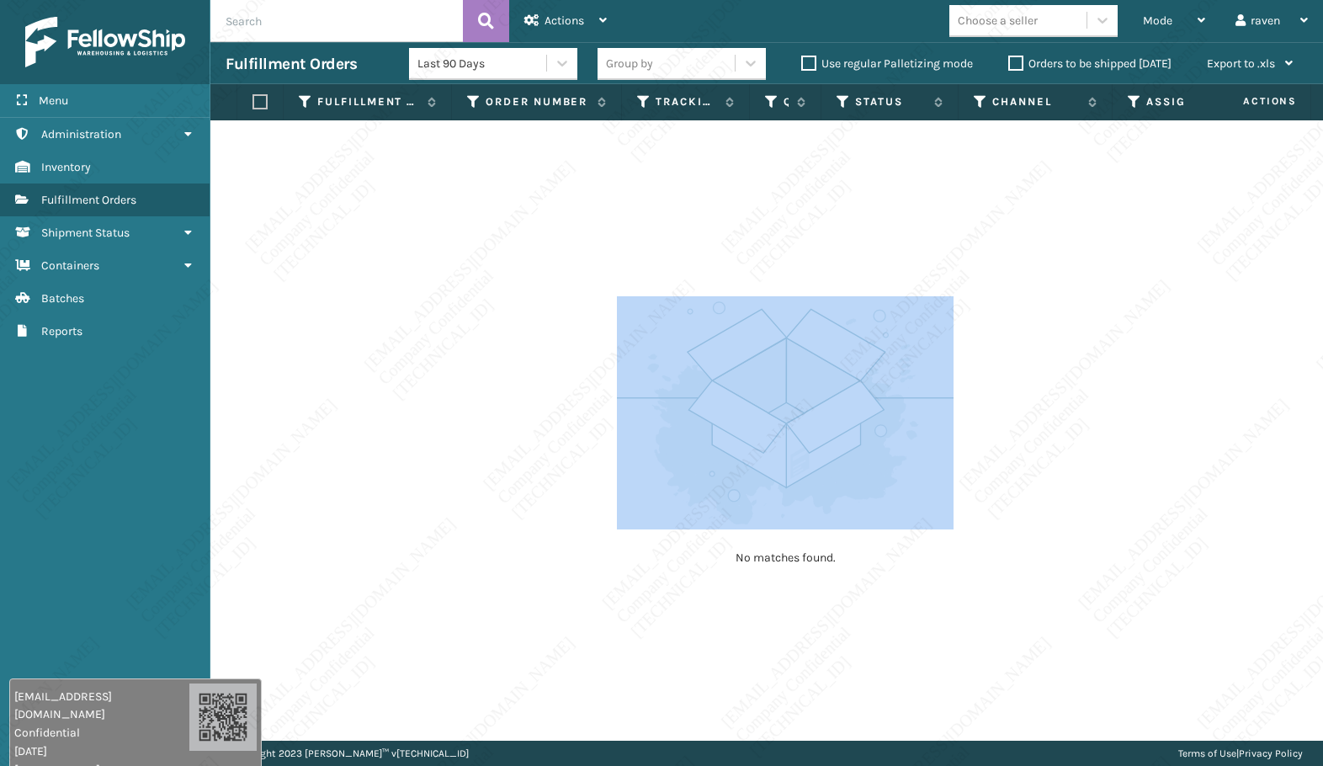
click at [412, 662] on div "No matches found." at bounding box center [766, 430] width 1113 height 620
click at [524, 561] on div "No matches found." at bounding box center [766, 430] width 1113 height 620
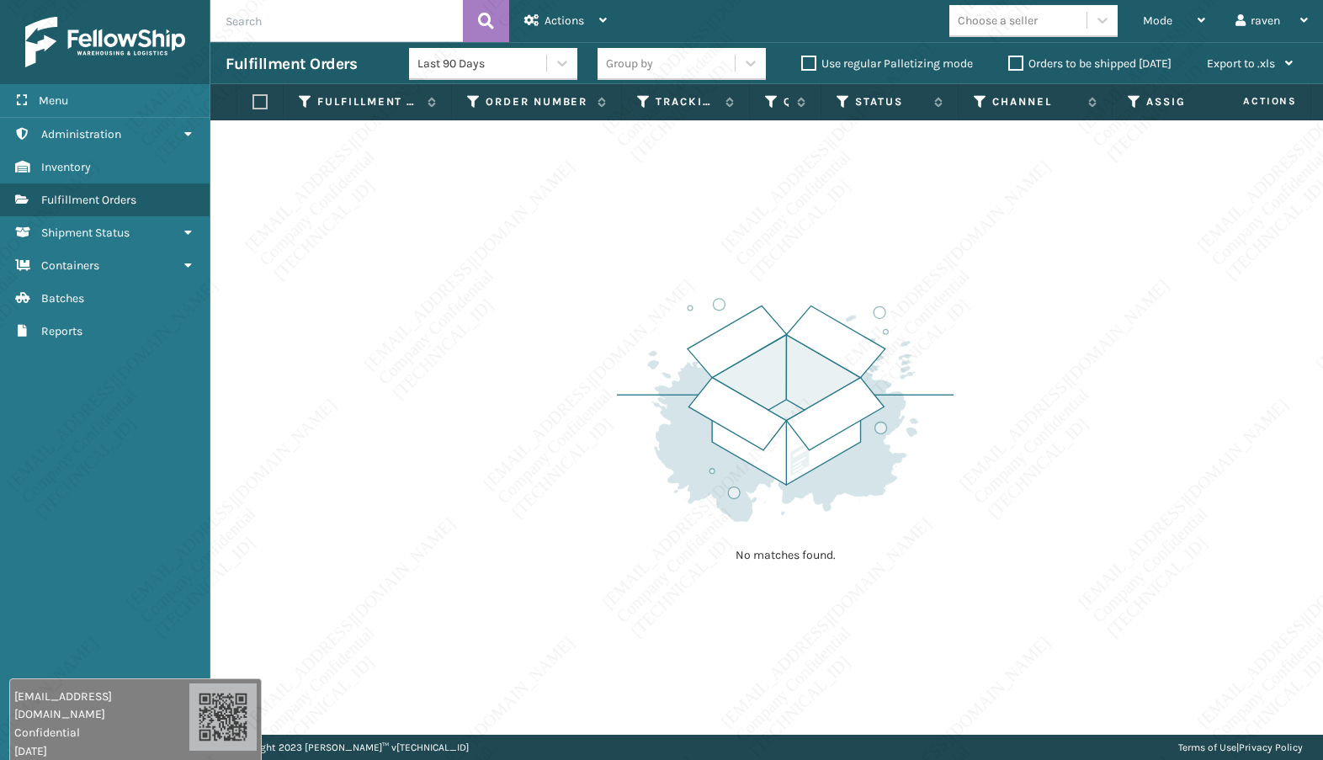
click at [827, 534] on div "No matches found." at bounding box center [785, 428] width 337 height 311
click at [853, 510] on img at bounding box center [785, 409] width 337 height 233
click at [868, 601] on div "No matches found." at bounding box center [766, 427] width 1113 height 615
click at [882, 590] on div "No matches found." at bounding box center [766, 427] width 1113 height 615
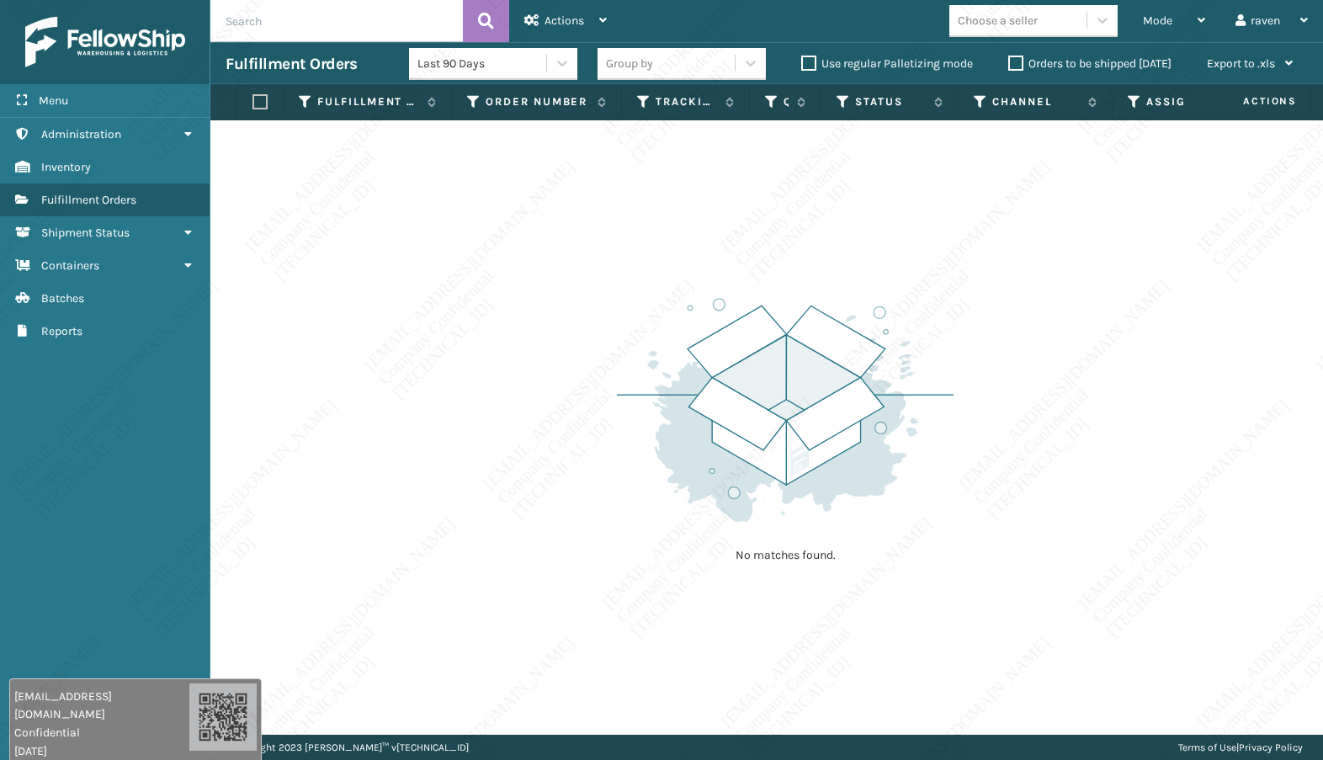
click at [891, 608] on div "No matches found." at bounding box center [766, 427] width 1113 height 615
click at [894, 613] on div "No matches found." at bounding box center [766, 427] width 1113 height 615
click at [938, 637] on div "No matches found." at bounding box center [766, 427] width 1113 height 615
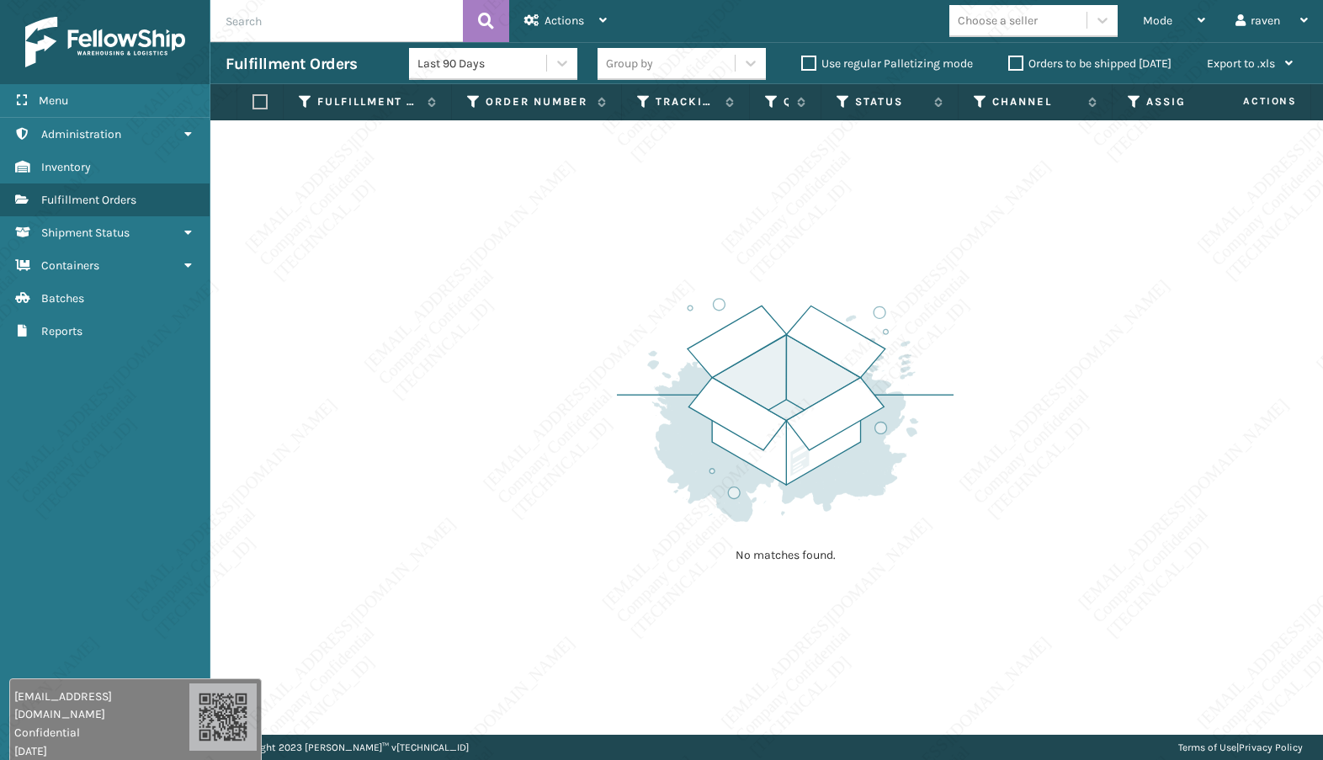
click at [938, 636] on div "No matches found." at bounding box center [766, 427] width 1113 height 615
click at [940, 635] on div "No matches found." at bounding box center [766, 427] width 1113 height 615
click at [988, 640] on div "No matches found." at bounding box center [766, 427] width 1113 height 615
click at [982, 650] on div "No matches found." at bounding box center [766, 427] width 1113 height 615
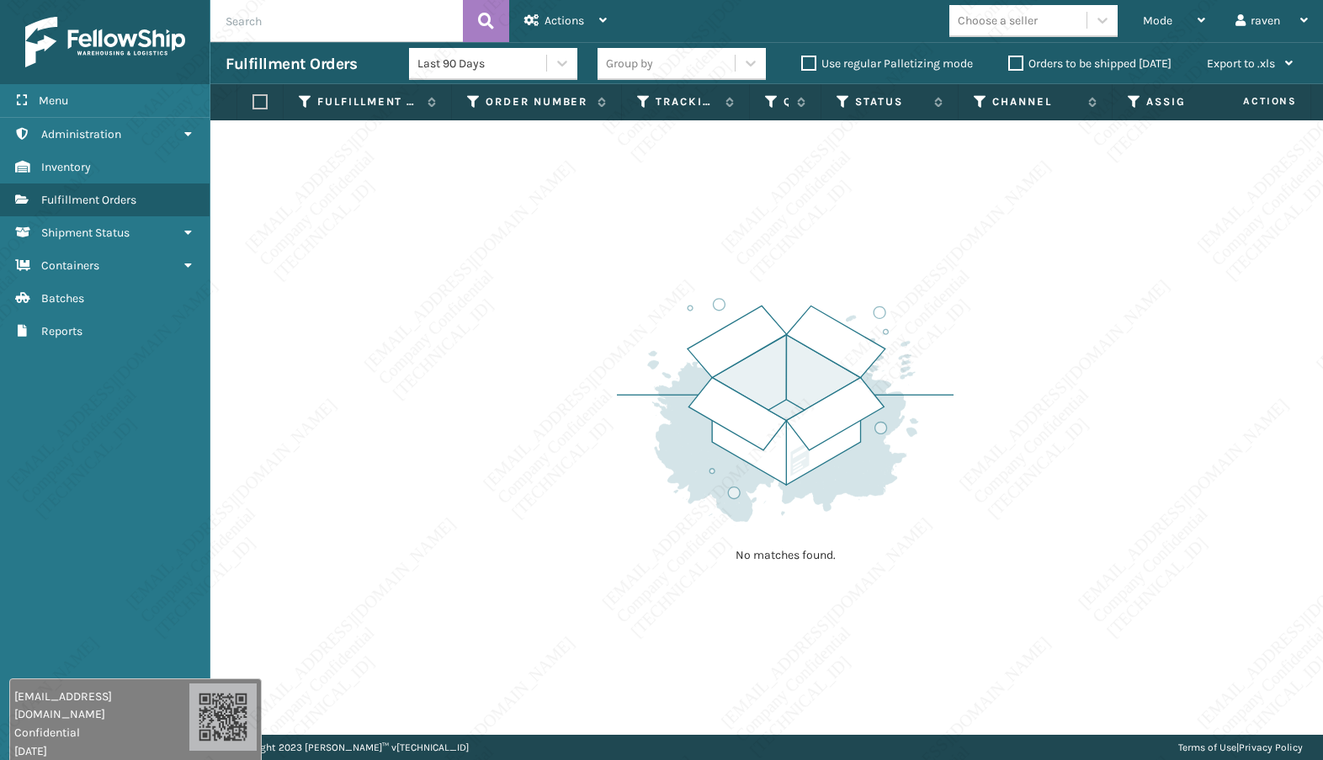
drag, startPoint x: 997, startPoint y: 656, endPoint x: 900, endPoint y: 605, distance: 109.2
click at [900, 605] on div "No matches found." at bounding box center [766, 427] width 1113 height 615
click at [874, 463] on img at bounding box center [785, 409] width 337 height 233
click at [845, 645] on div "No matches found." at bounding box center [766, 427] width 1113 height 615
drag, startPoint x: 1187, startPoint y: 24, endPoint x: 1175, endPoint y: 33, distance: 15.0
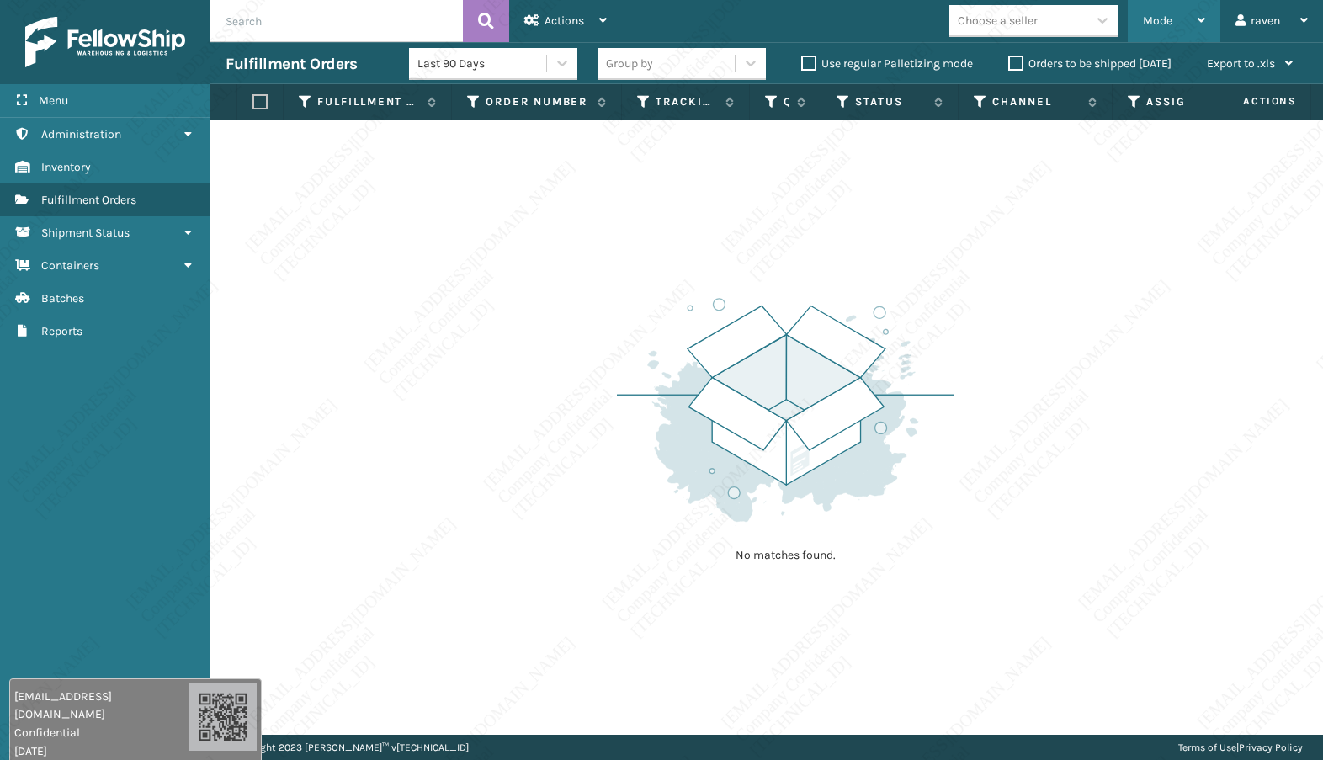
click at [1188, 23] on div "Mode" at bounding box center [1174, 21] width 62 height 42
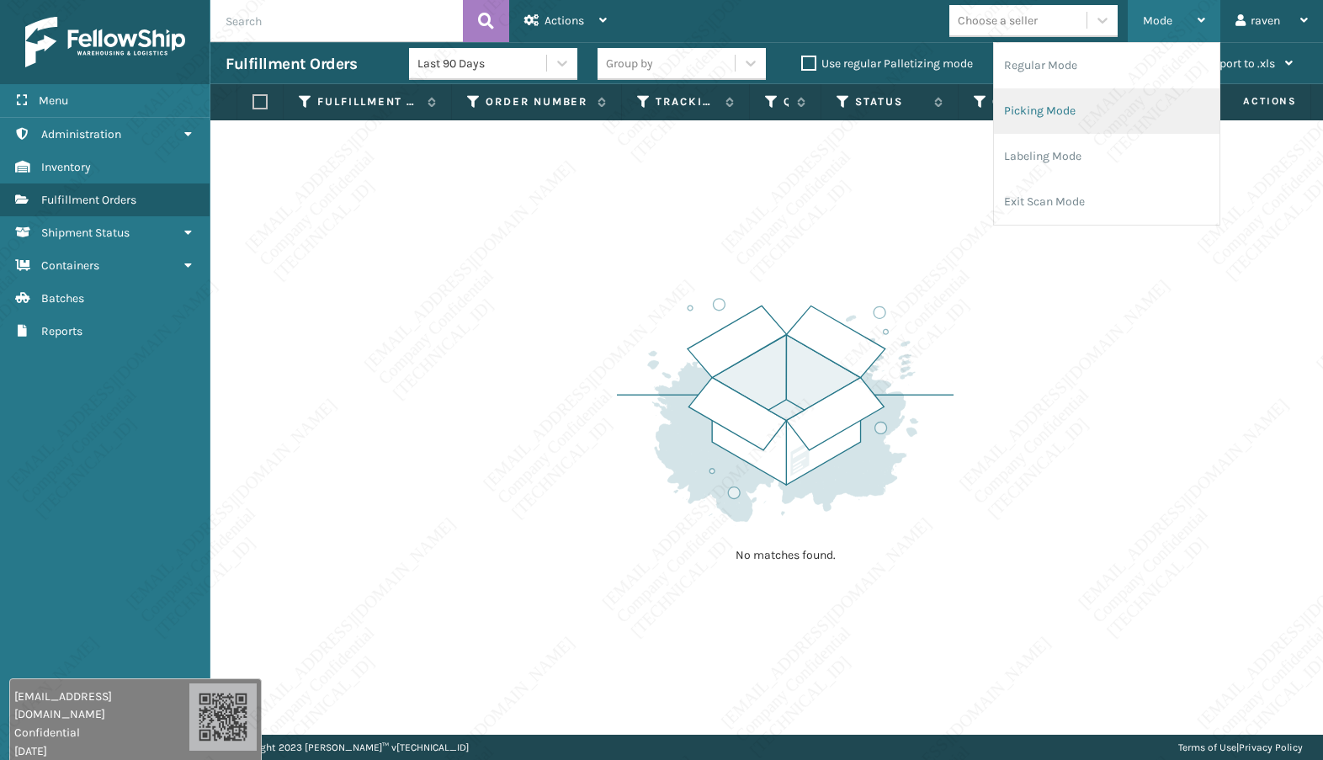
click at [1062, 117] on li "Picking Mode" at bounding box center [1107, 110] width 226 height 45
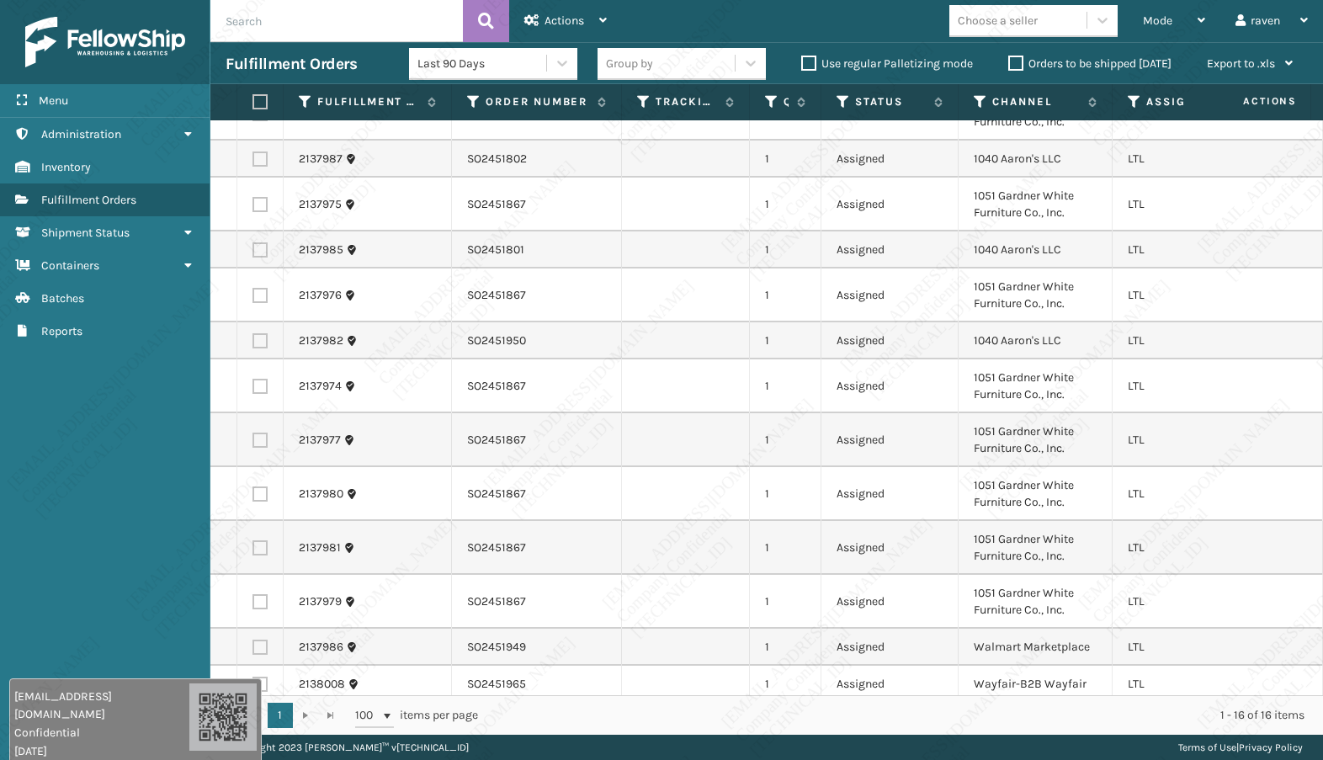
scroll to position [0, 0]
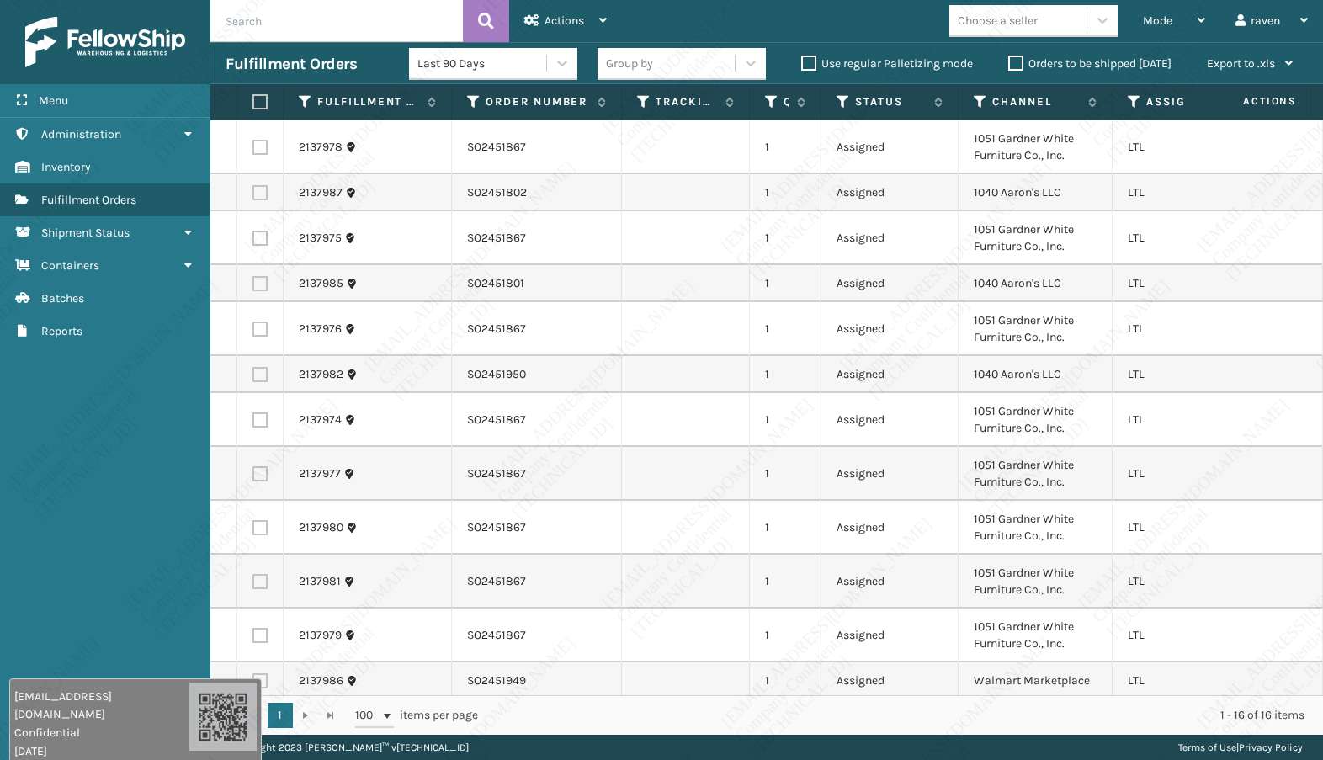
click at [1129, 104] on icon at bounding box center [1134, 101] width 13 height 15
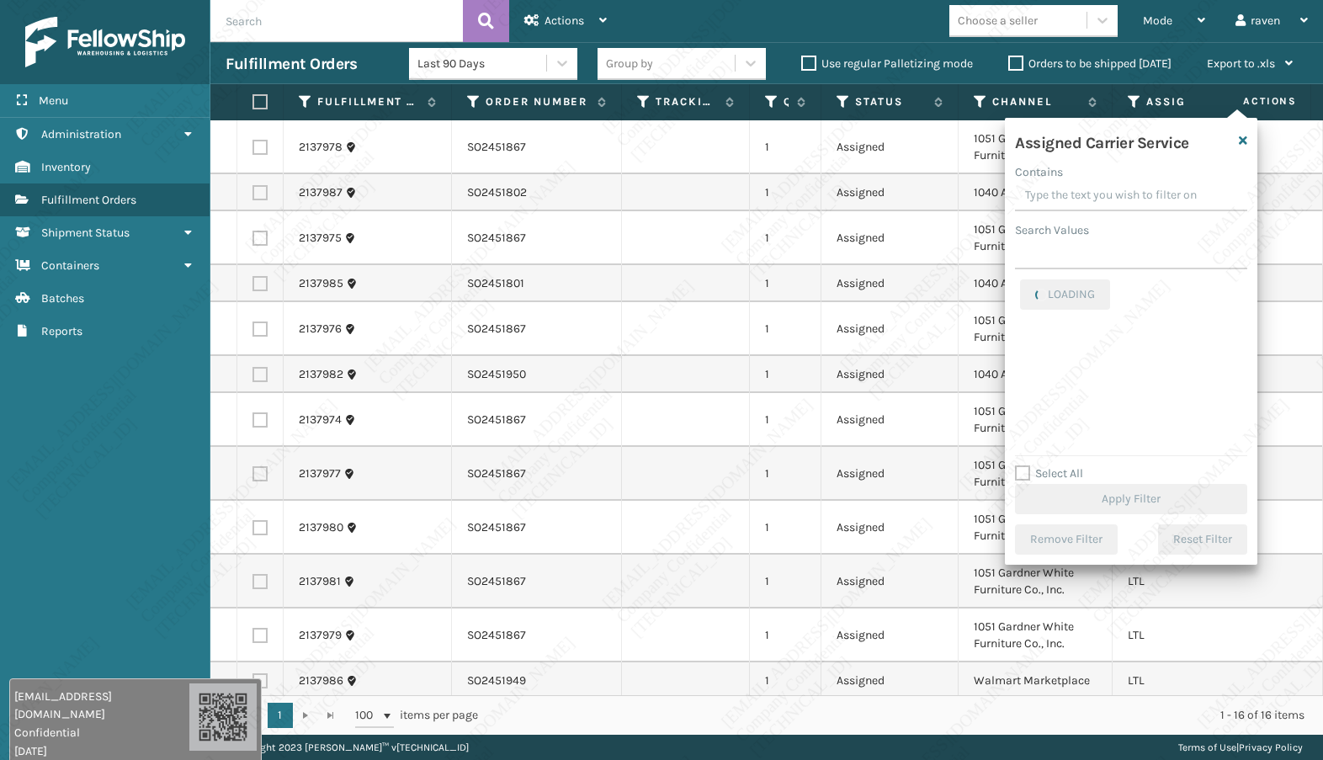
click at [1073, 275] on div "Assigned Carrier Service Contains Search Values LOADING Select All Apply Filter…" at bounding box center [1131, 341] width 253 height 447
click at [1075, 263] on input "Search Values" at bounding box center [1131, 254] width 232 height 30
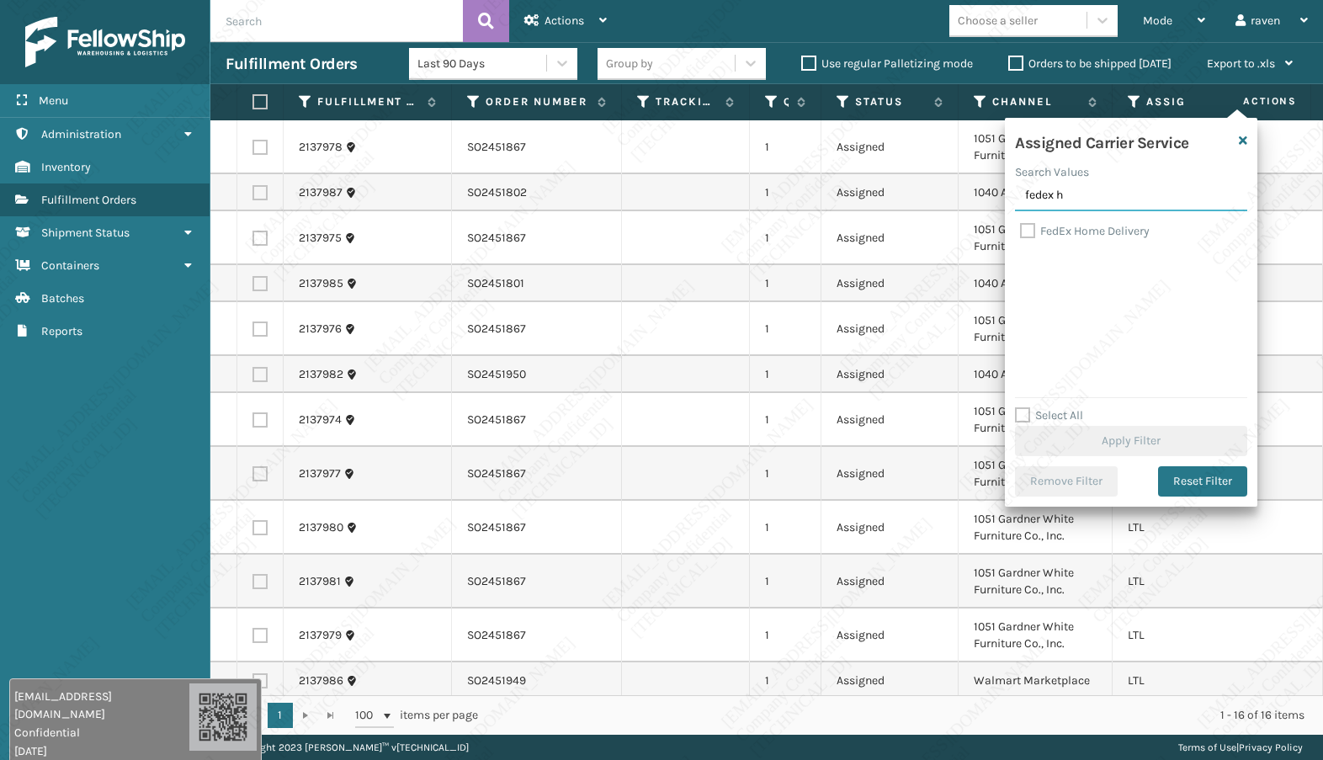
type input "fedex h"
click at [1093, 235] on label "FedEx Home Delivery" at bounding box center [1085, 231] width 130 height 14
click at [1021, 232] on input "FedEx Home Delivery" at bounding box center [1020, 226] width 1 height 11
checkbox input "true"
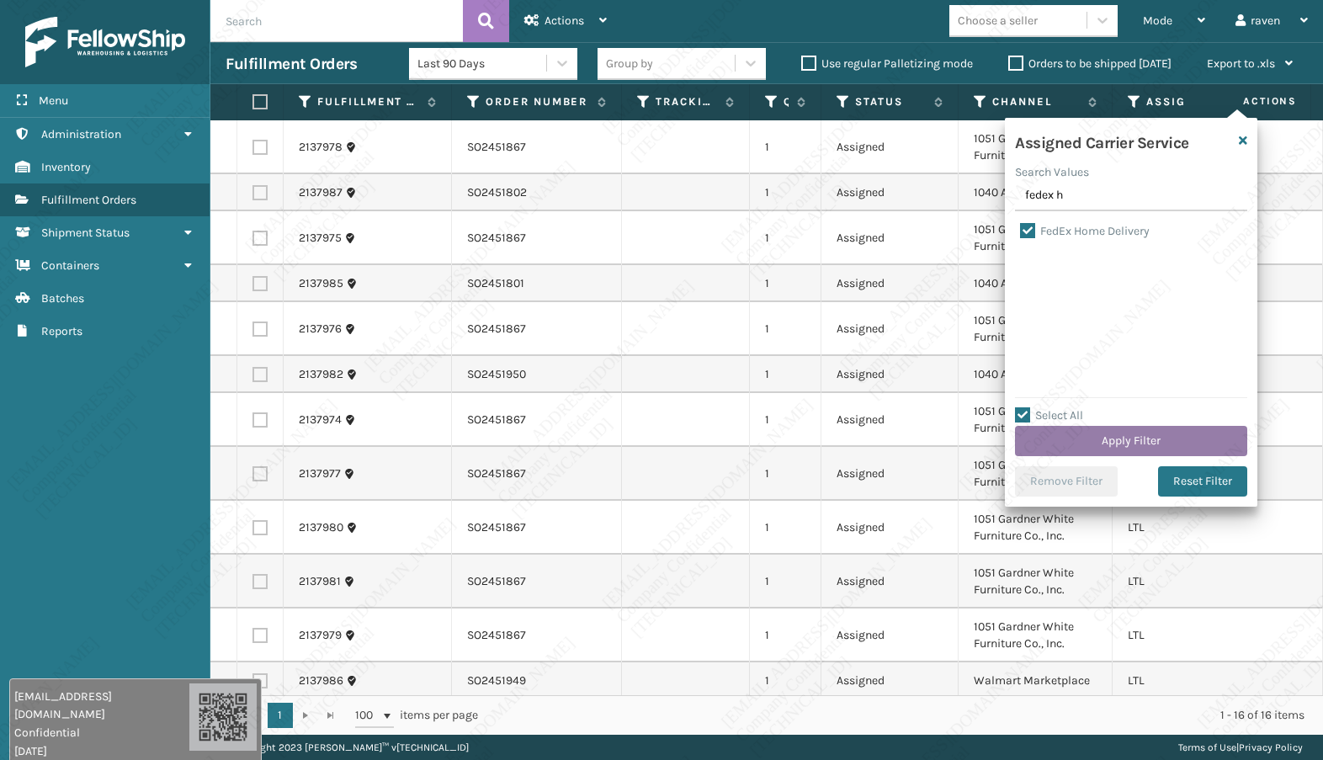
click at [1138, 426] on button "Apply Filter" at bounding box center [1131, 441] width 232 height 30
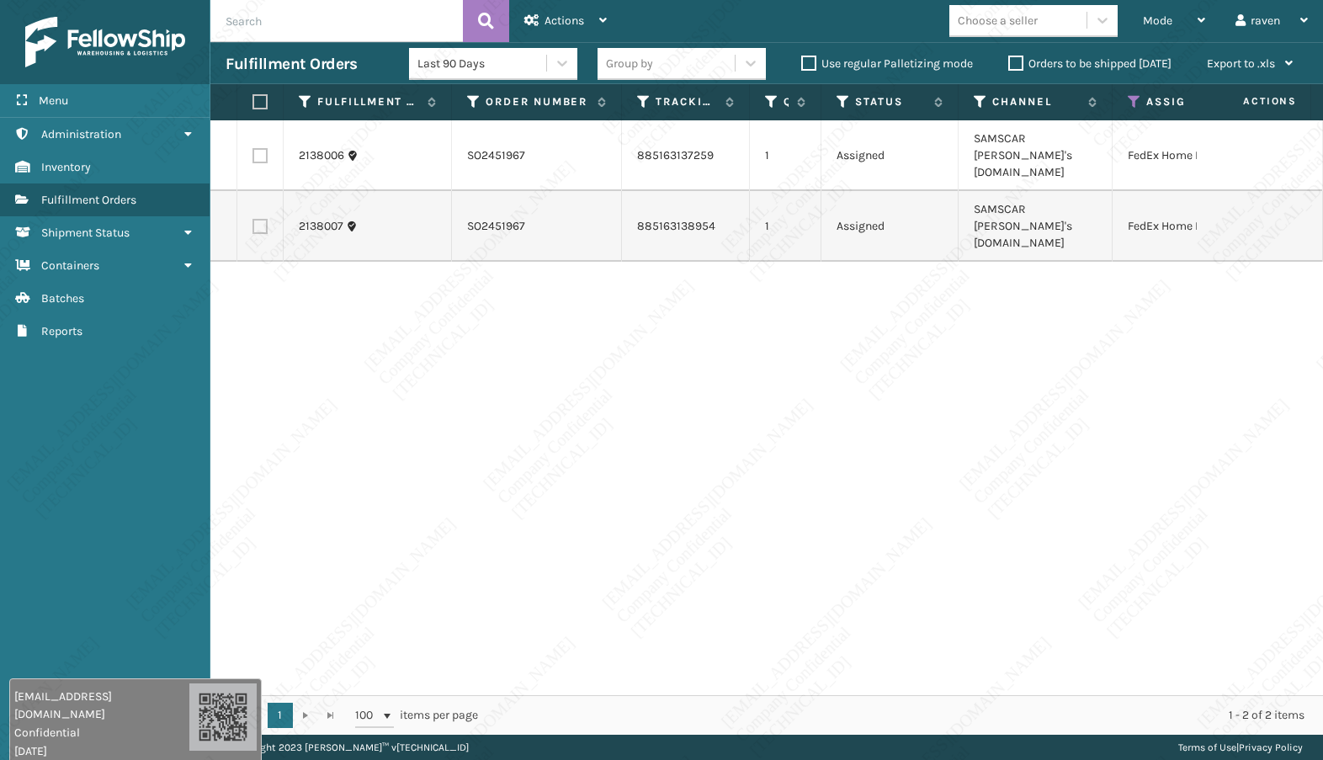
click at [273, 106] on th at bounding box center [260, 102] width 46 height 36
click at [262, 103] on label at bounding box center [258, 101] width 10 height 15
click at [253, 103] on input "checkbox" at bounding box center [253, 102] width 1 height 11
checkbox input "true"
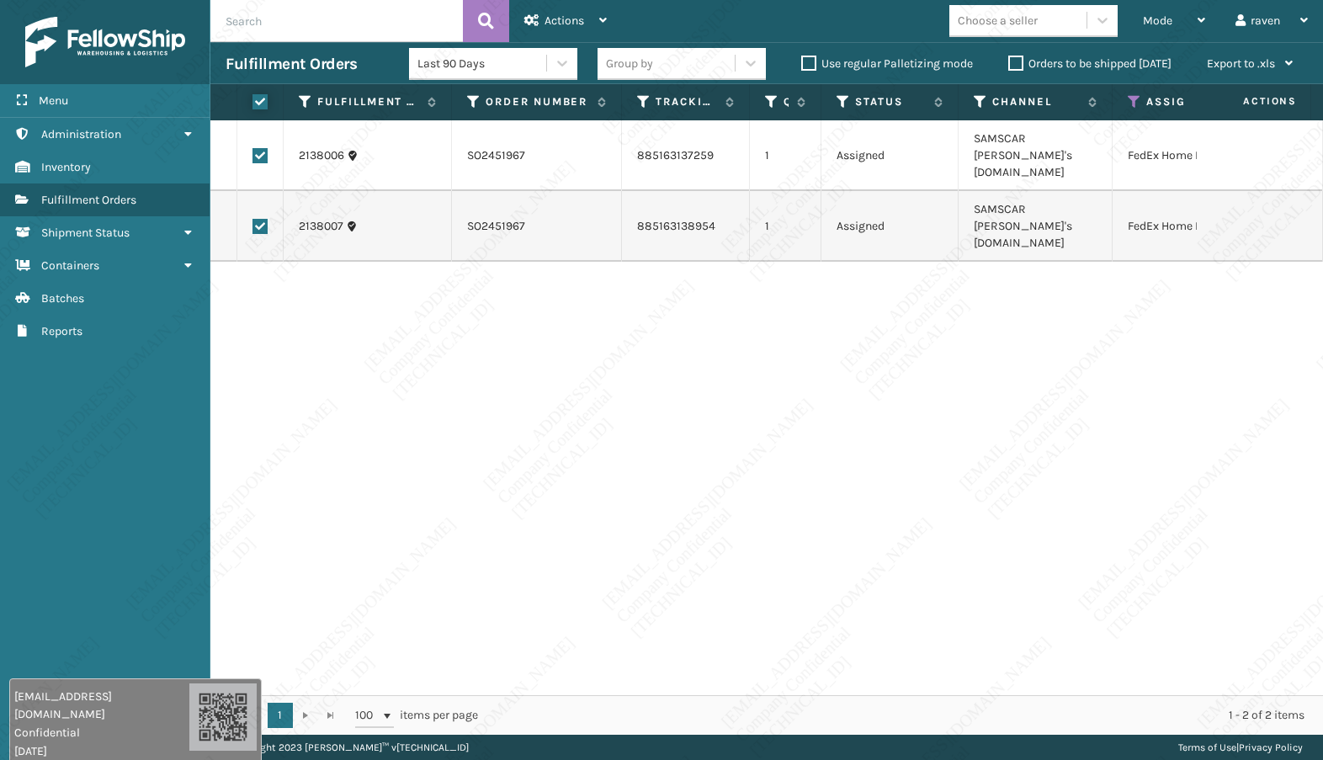
checkbox input "true"
click at [556, 22] on span "Actions" at bounding box center [565, 20] width 40 height 14
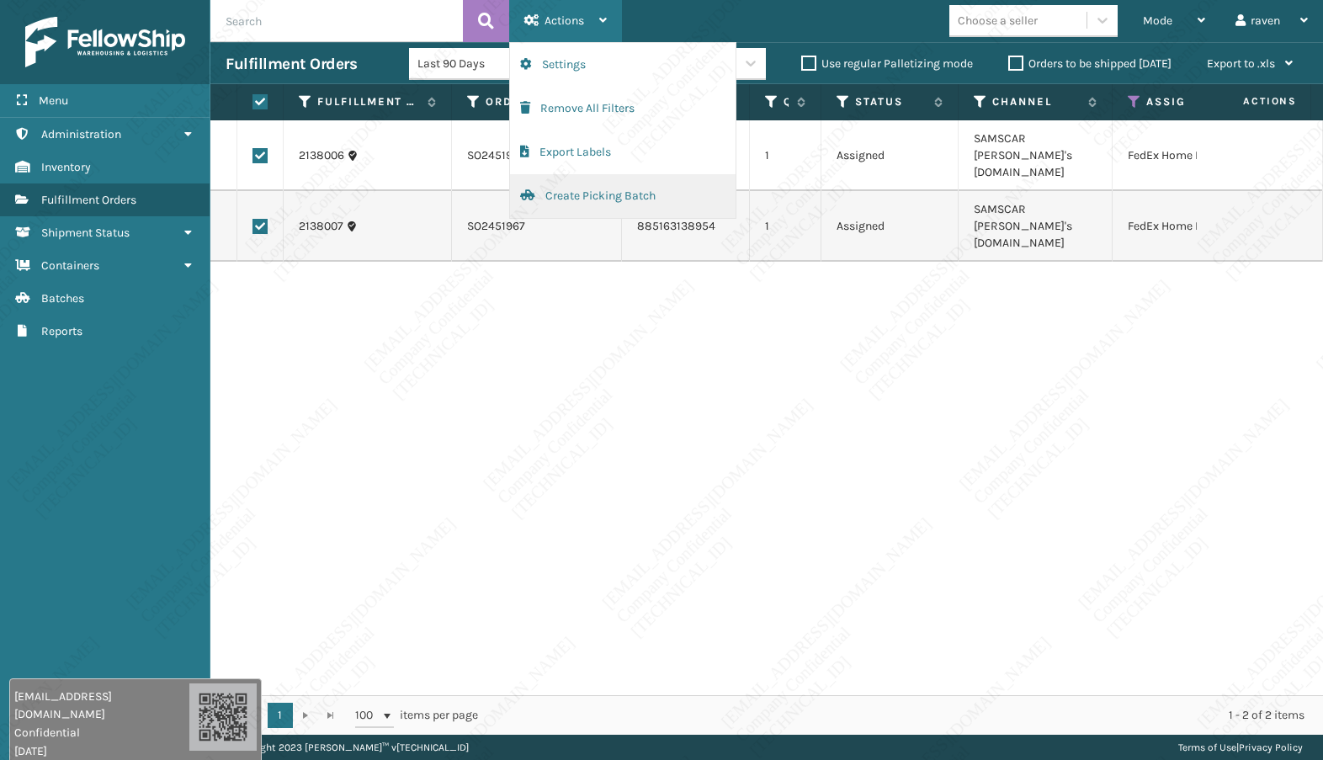
click at [562, 192] on button "Create Picking Batch" at bounding box center [623, 196] width 226 height 44
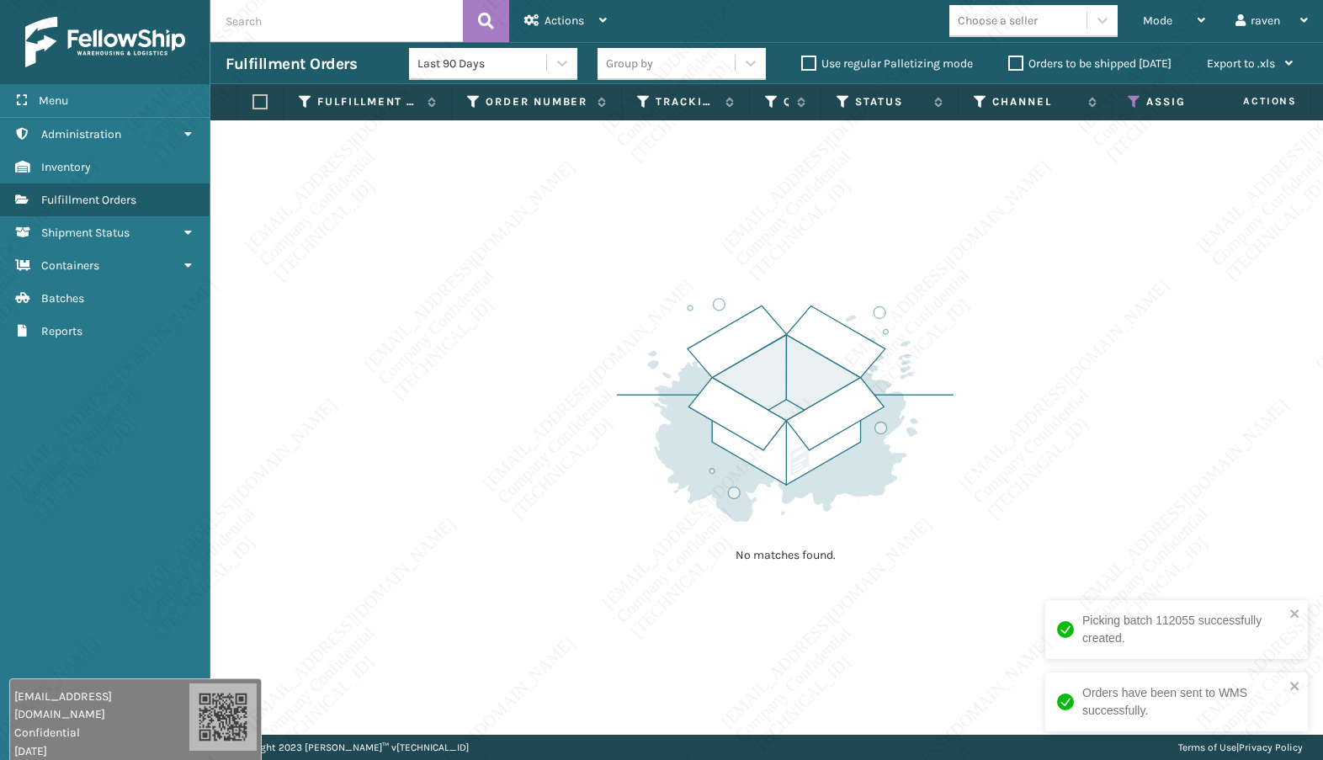
click at [645, 322] on img at bounding box center [785, 409] width 337 height 233
click at [1141, 101] on icon at bounding box center [1134, 101] width 13 height 15
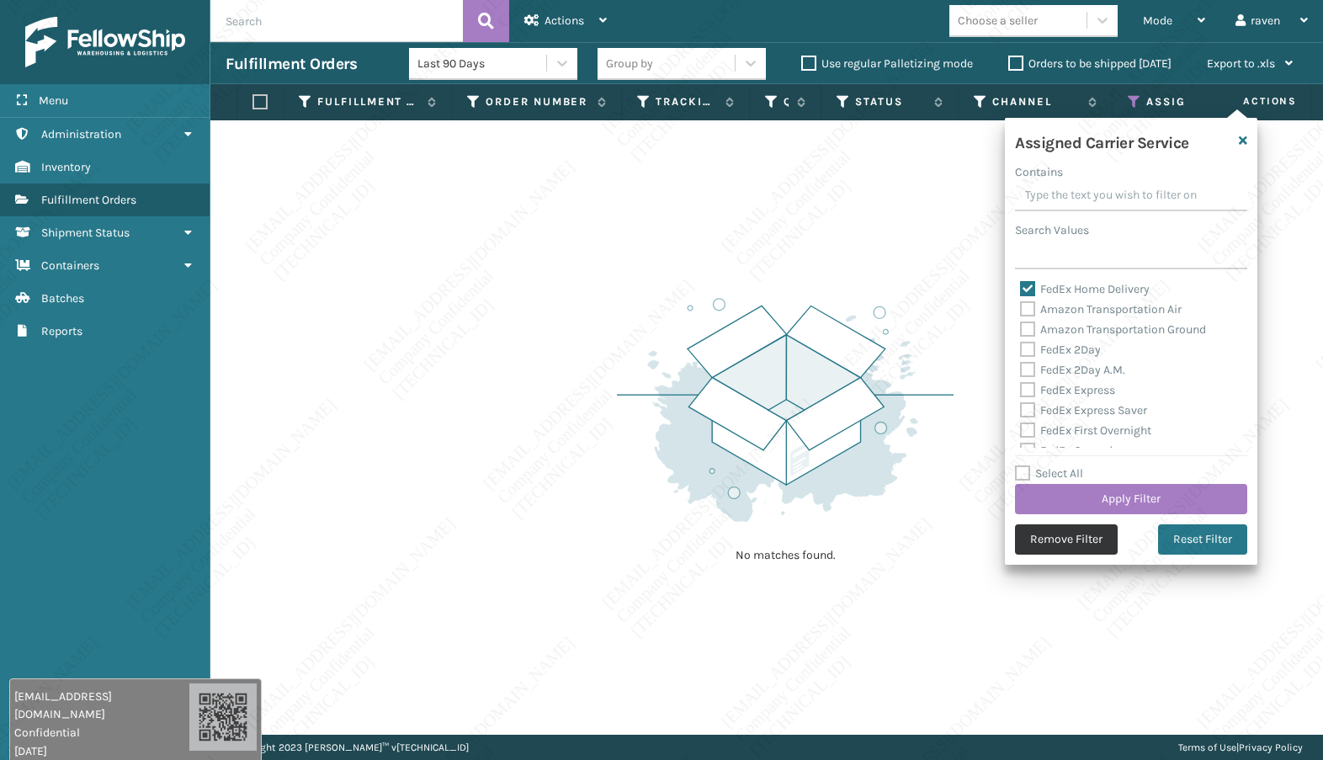
click at [1089, 535] on button "Remove Filter" at bounding box center [1066, 539] width 103 height 30
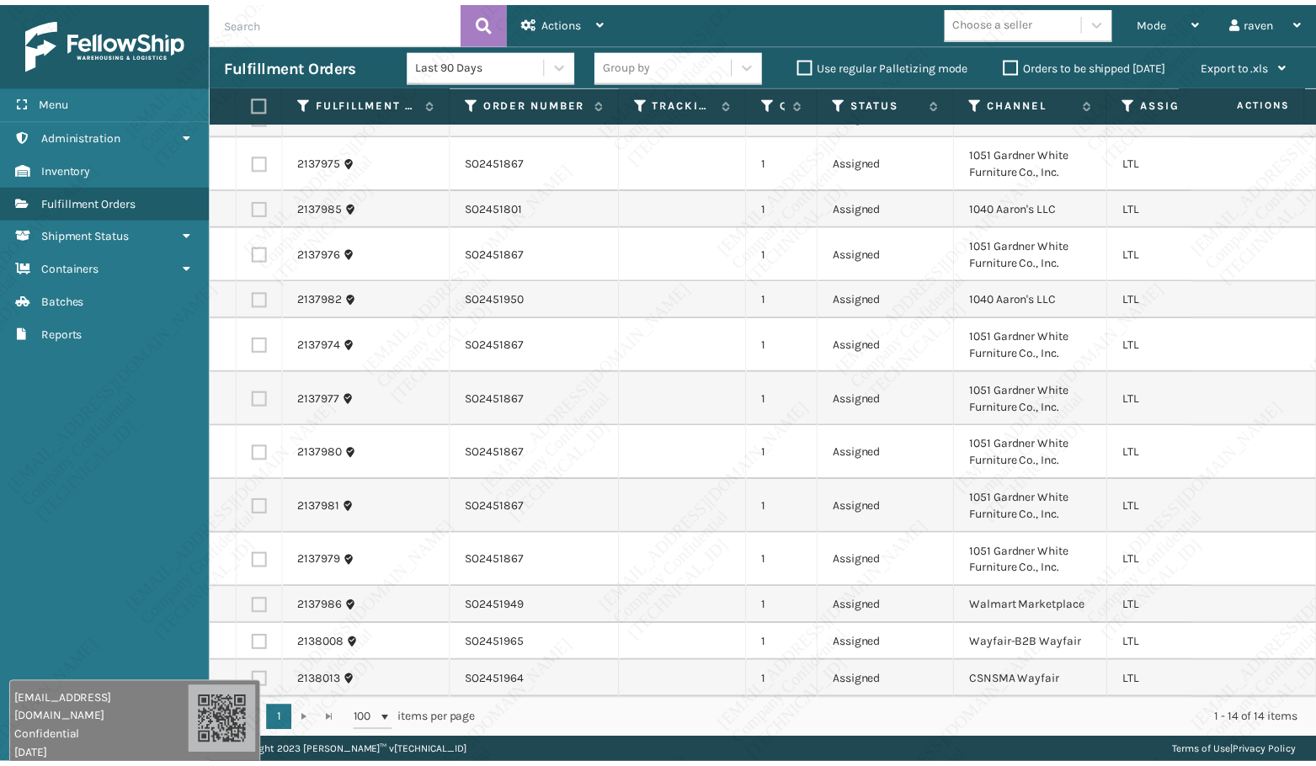
scroll to position [91, 0]
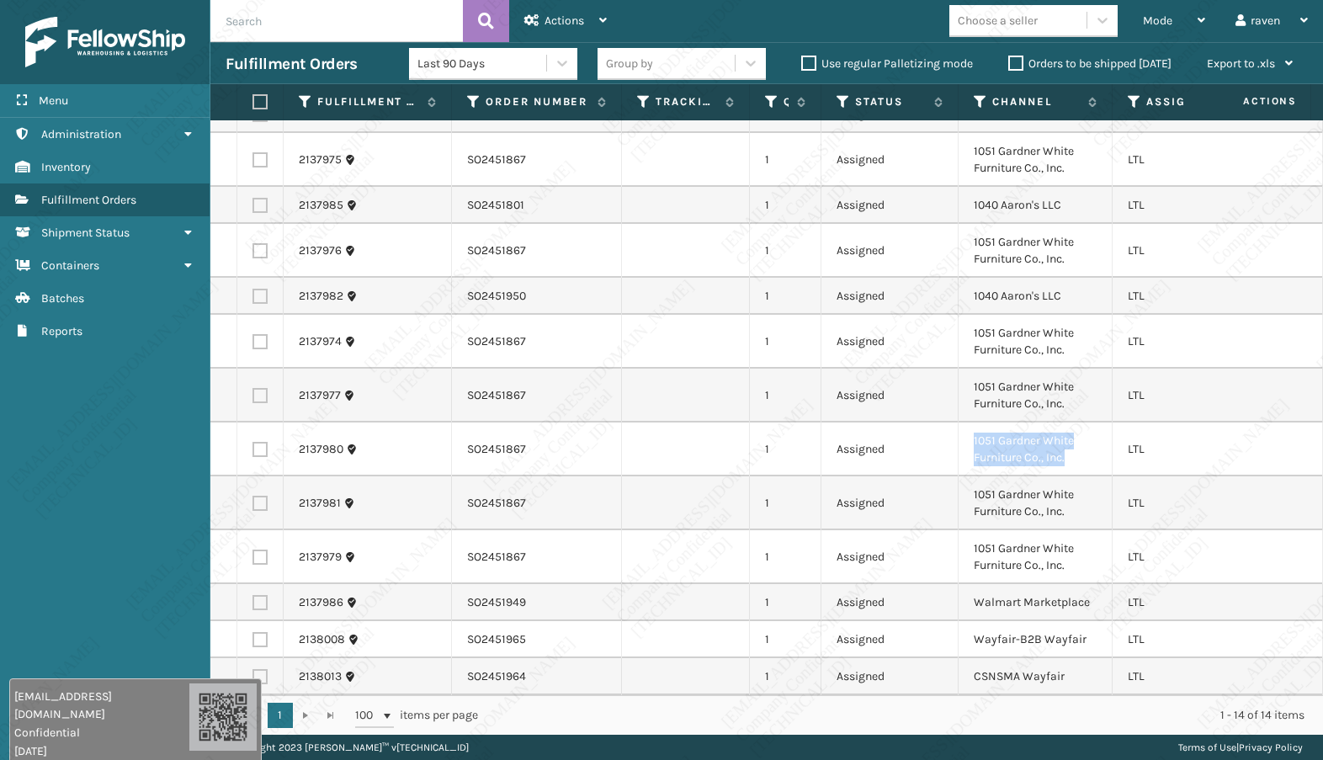
copy td "1051 Gardner White Furniture Co., Inc."
drag, startPoint x: 1083, startPoint y: 447, endPoint x: 971, endPoint y: 431, distance: 113.1
click at [971, 431] on td "1051 Gardner White Furniture Co., Inc." at bounding box center [1036, 450] width 154 height 54
click at [976, 104] on icon at bounding box center [980, 101] width 13 height 15
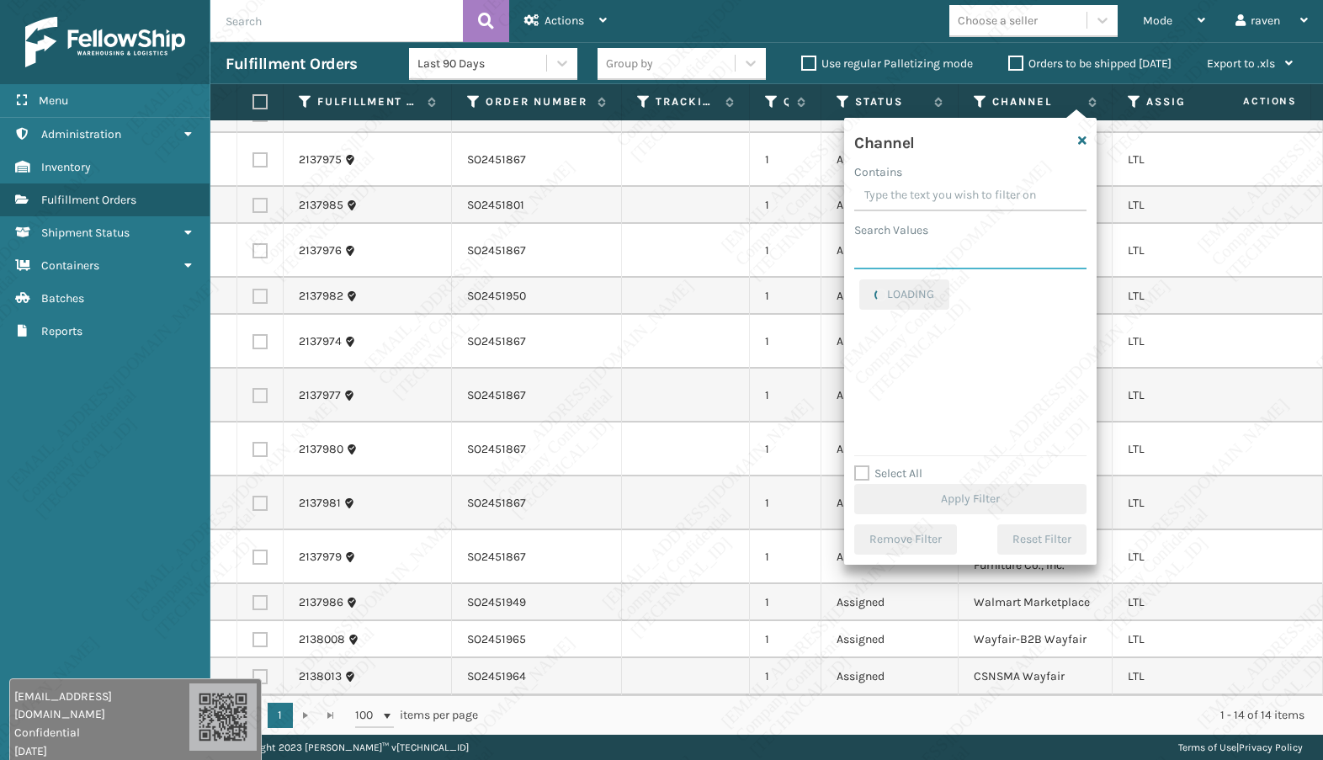
click at [950, 262] on input "Search Values" at bounding box center [970, 254] width 232 height 30
paste input "1051 Gardner White Furniture Co., Inc."
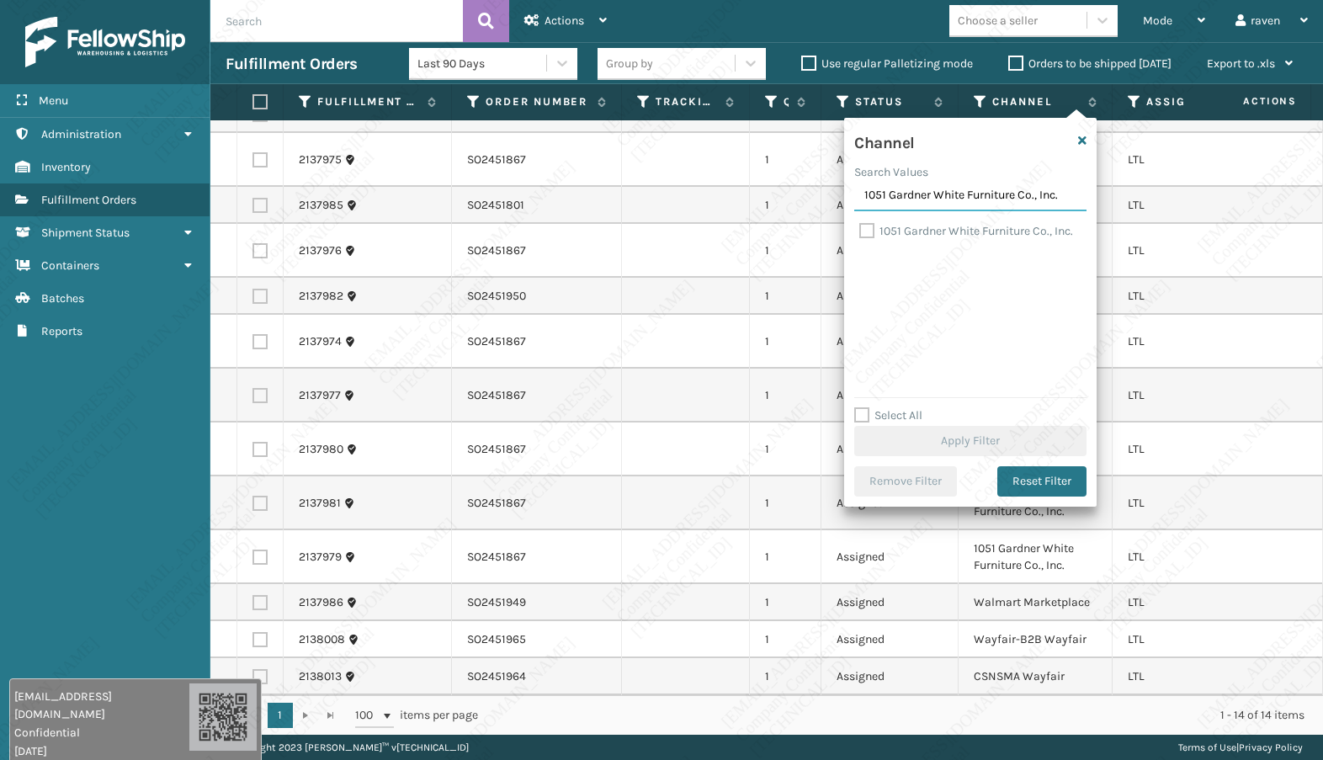
type input "1051 Gardner White Furniture Co., Inc."
click at [927, 231] on label "1051 Gardner White Furniture Co., Inc." at bounding box center [966, 231] width 214 height 14
click at [860, 231] on input "1051 Gardner White Furniture Co., Inc." at bounding box center [859, 226] width 1 height 11
checkbox input "true"
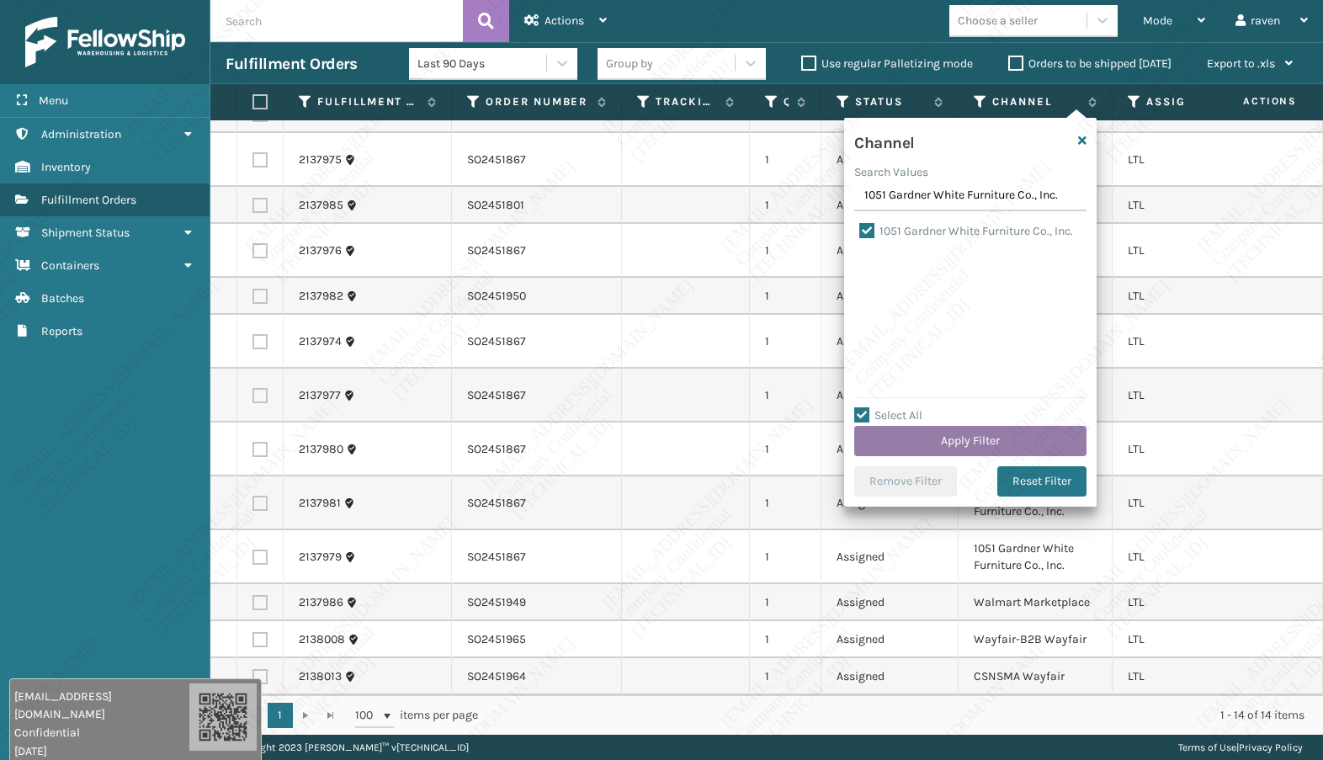
click at [978, 441] on button "Apply Filter" at bounding box center [970, 441] width 232 height 30
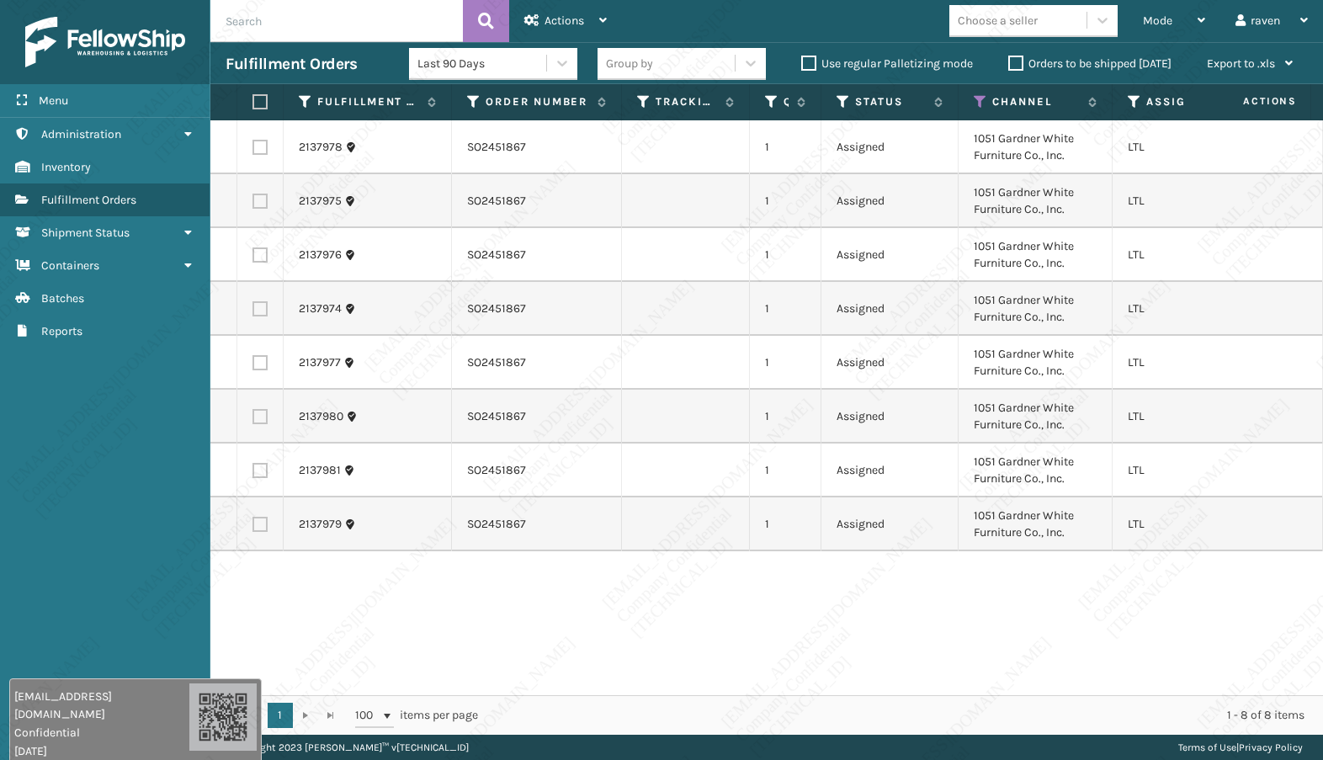
click at [261, 99] on label at bounding box center [258, 101] width 10 height 15
click at [253, 99] on input "checkbox" at bounding box center [253, 102] width 1 height 11
checkbox input "true"
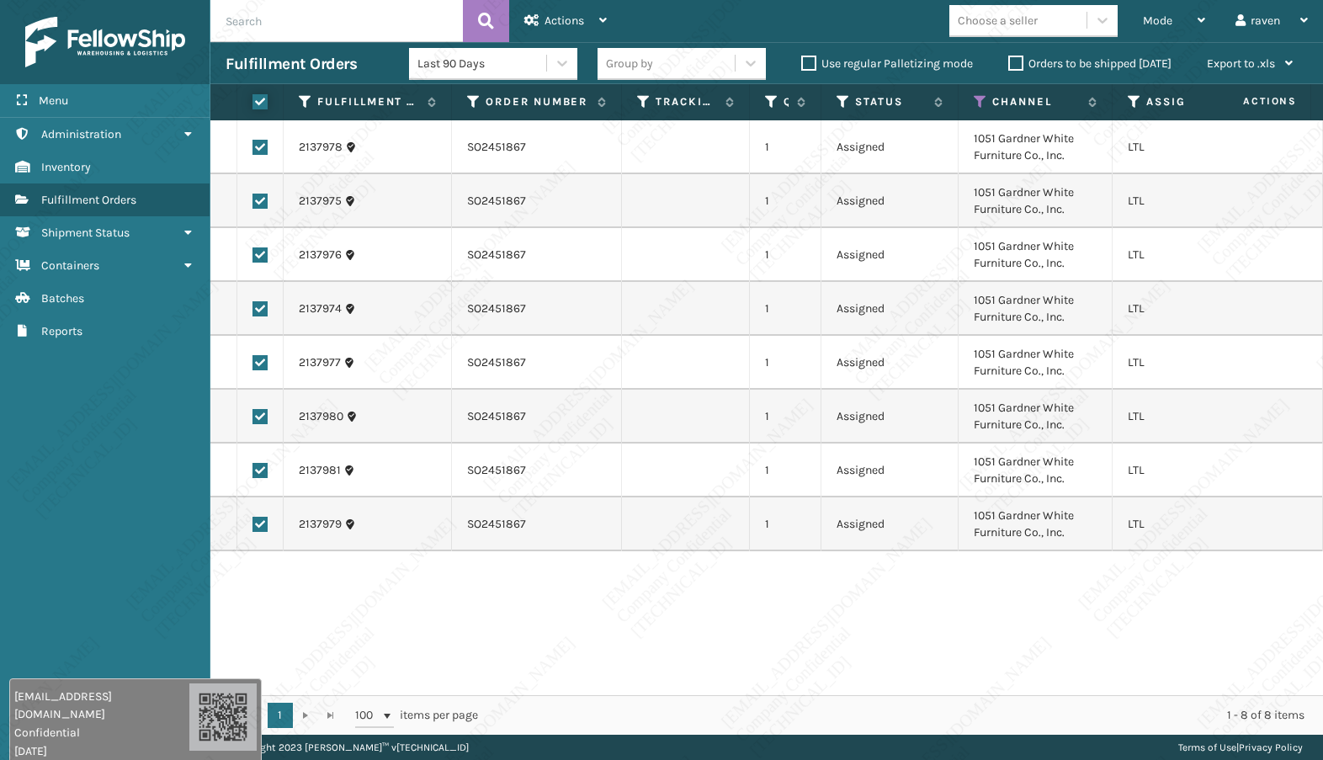
checkbox input "true"
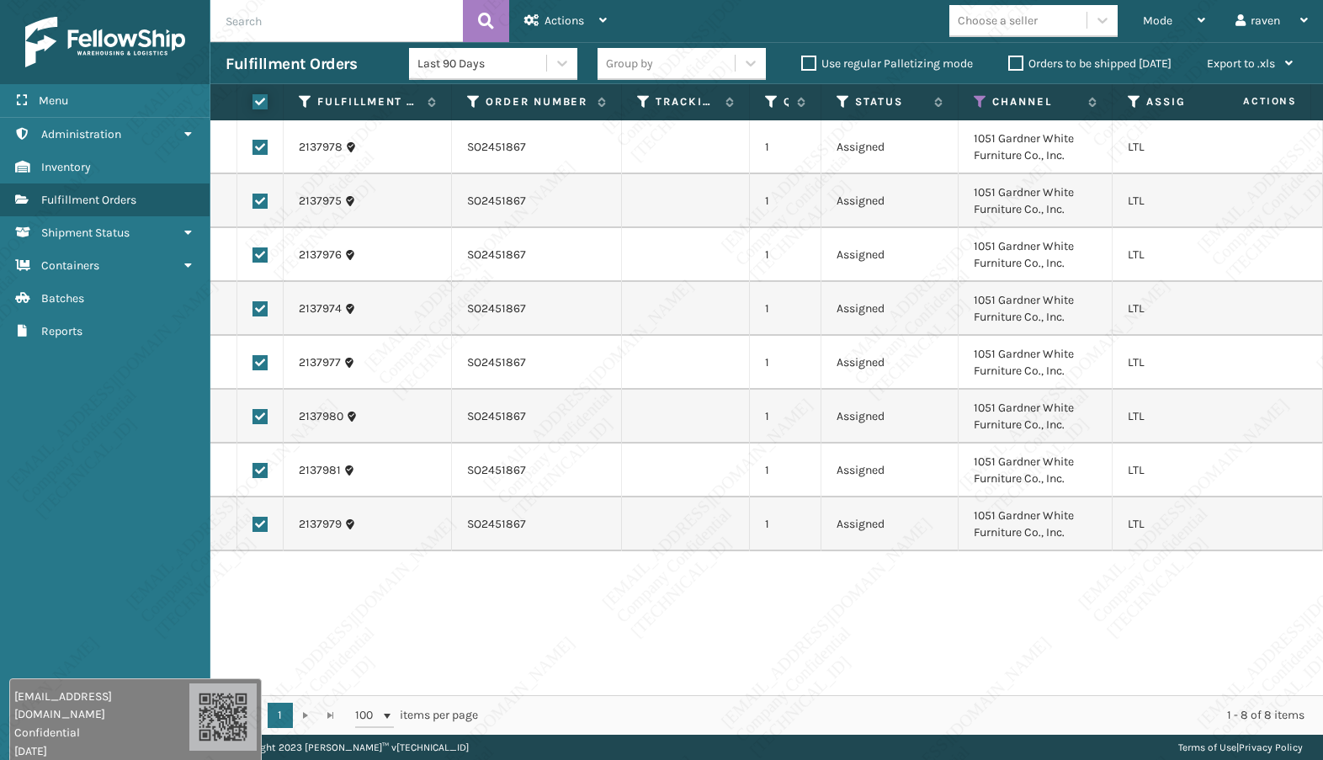
checkbox input "true"
click at [572, 23] on span "Actions" at bounding box center [565, 20] width 40 height 14
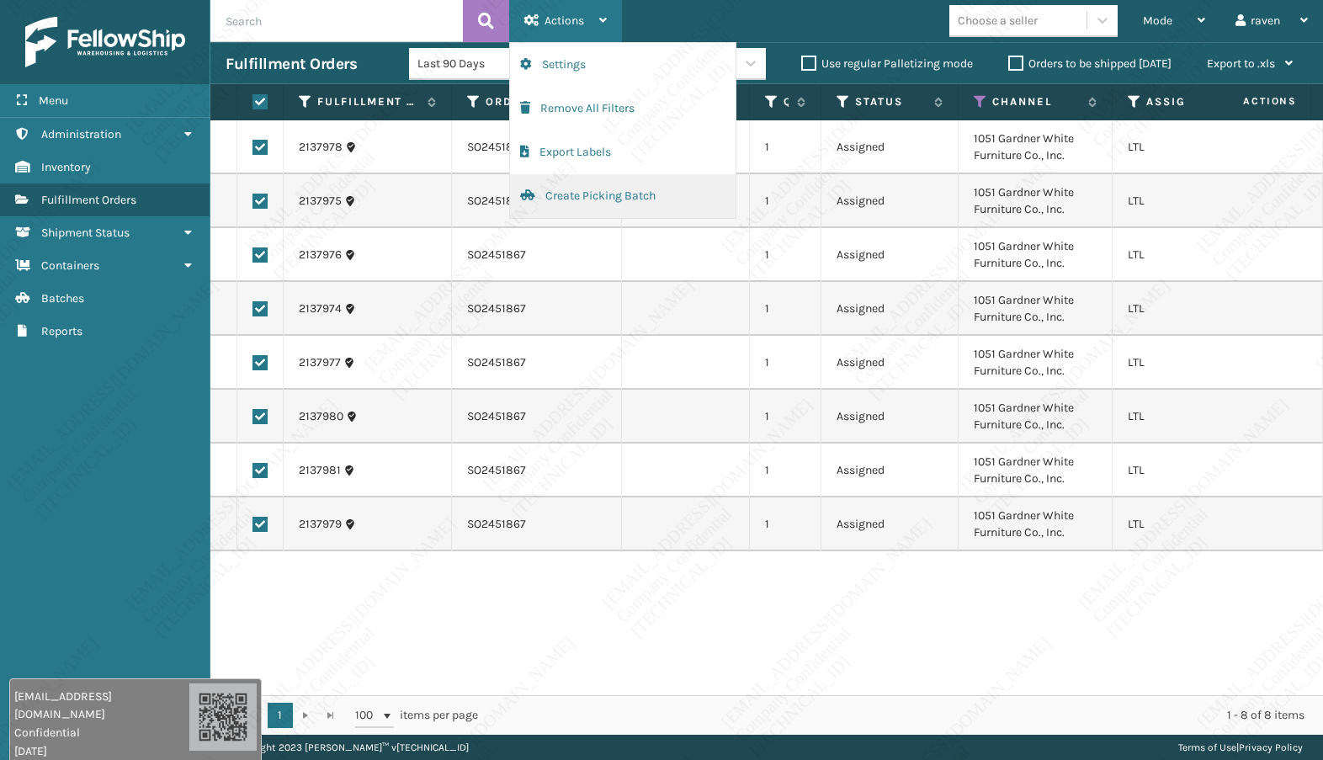
click at [596, 198] on button "Create Picking Batch" at bounding box center [623, 196] width 226 height 44
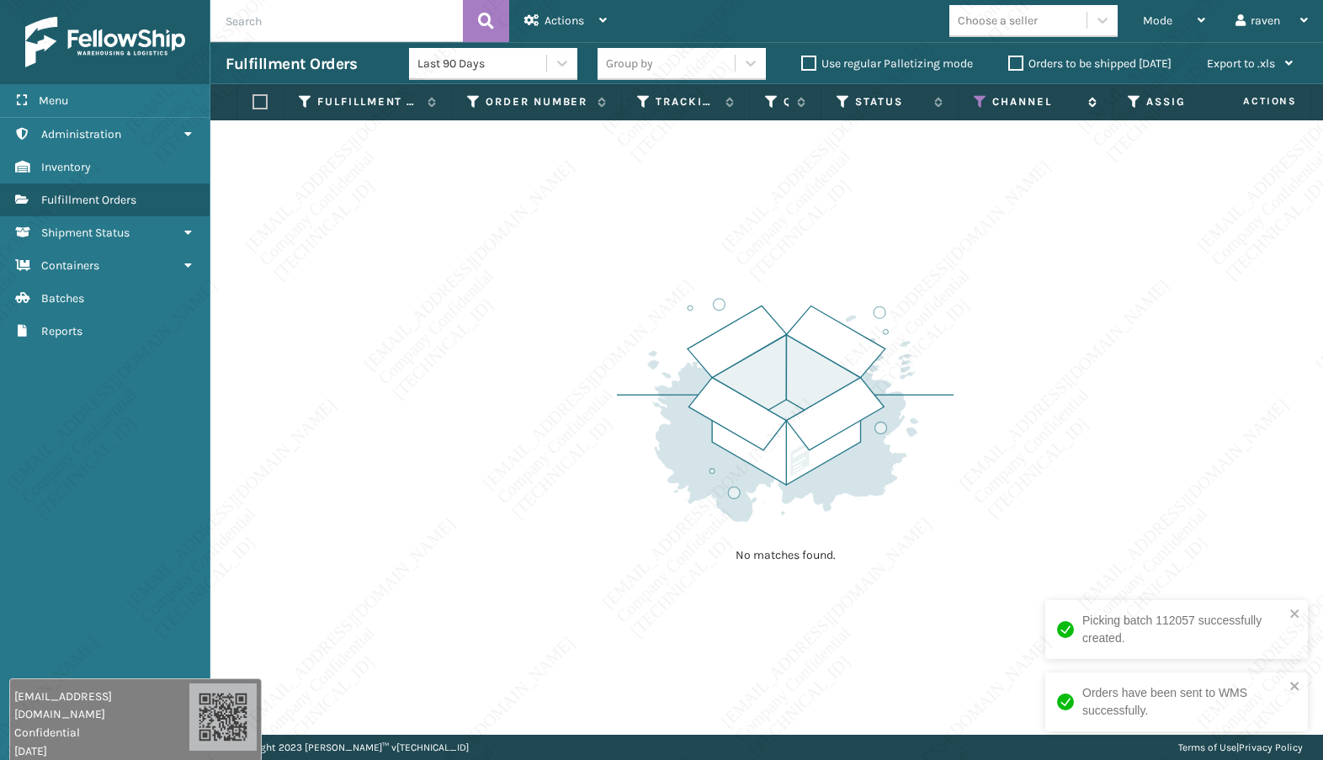
click at [982, 104] on icon at bounding box center [980, 101] width 13 height 15
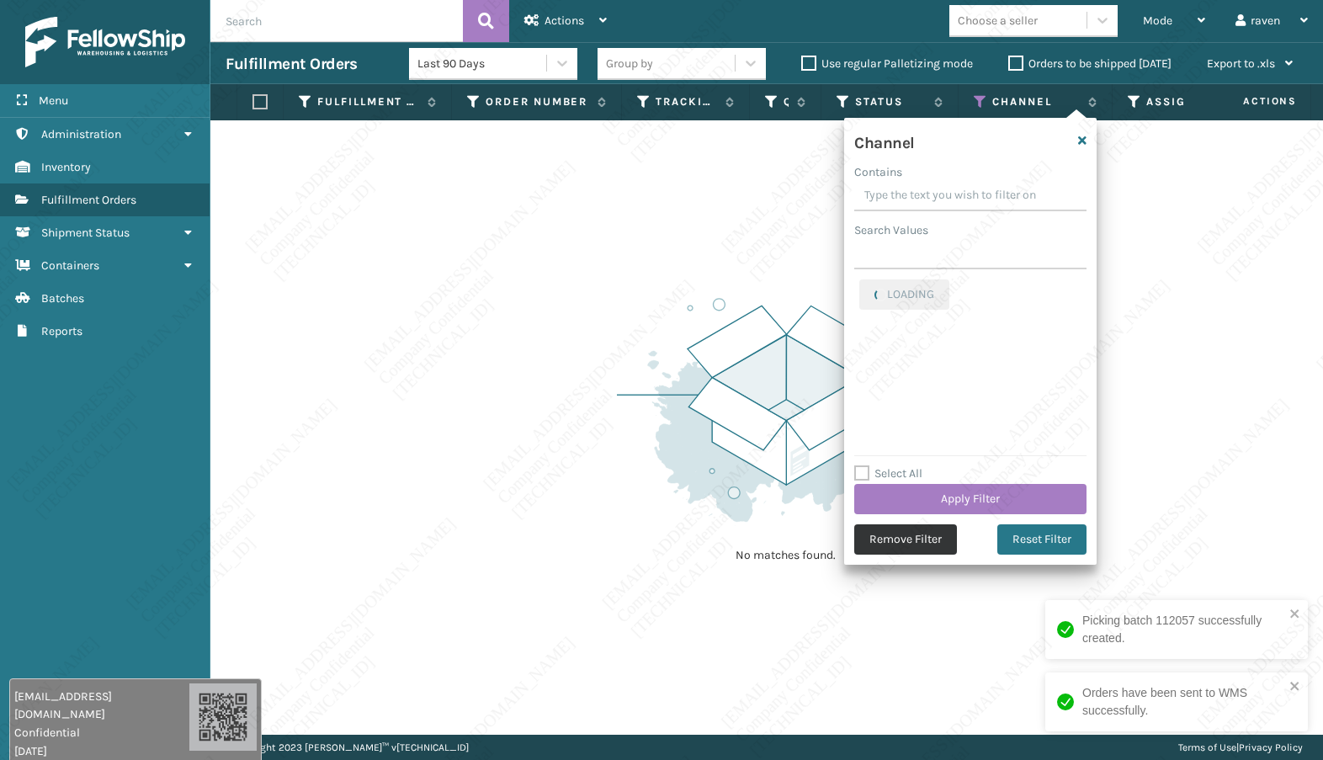
click at [933, 540] on button "Remove Filter" at bounding box center [905, 539] width 103 height 30
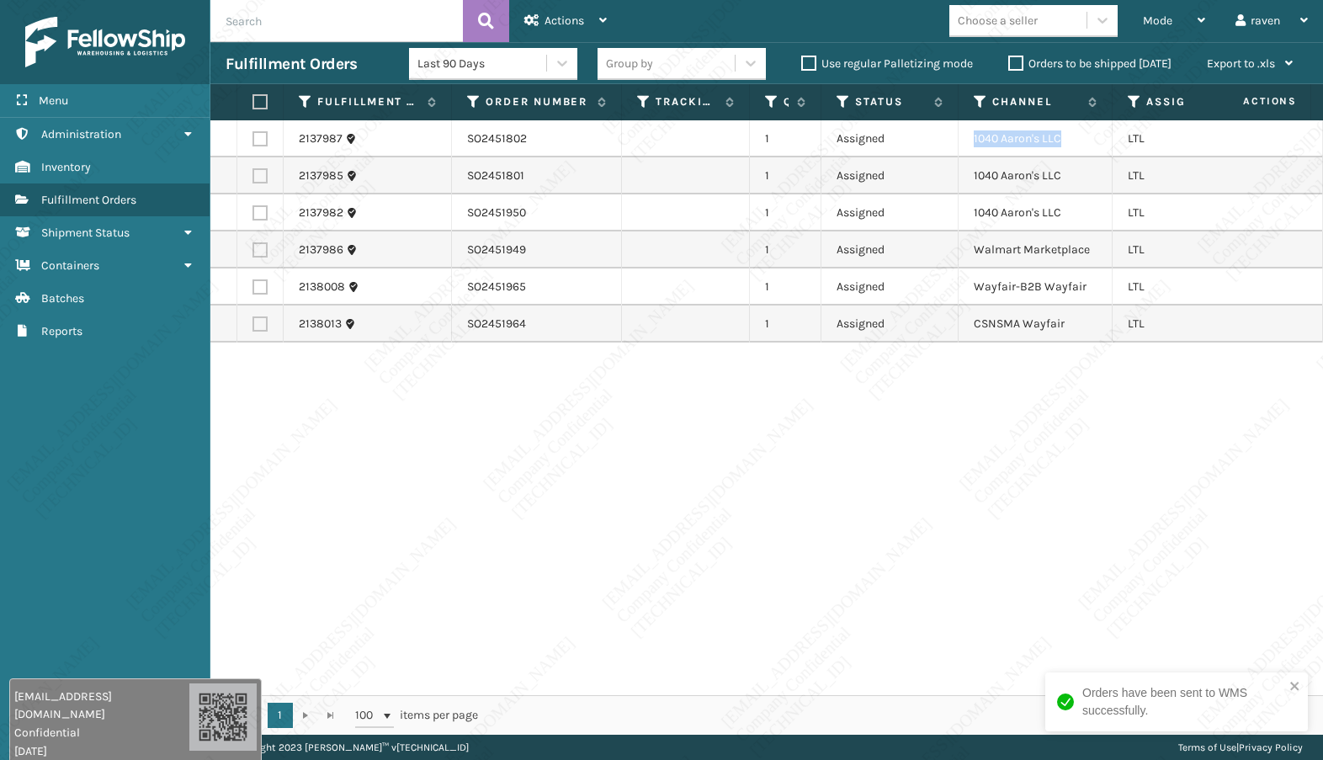
copy td "1040 Aaron's LLC"
drag, startPoint x: 1068, startPoint y: 141, endPoint x: 961, endPoint y: 136, distance: 107.0
click at [961, 136] on td "1040 Aaron's LLC" at bounding box center [1036, 138] width 154 height 37
click at [976, 105] on icon at bounding box center [980, 101] width 13 height 15
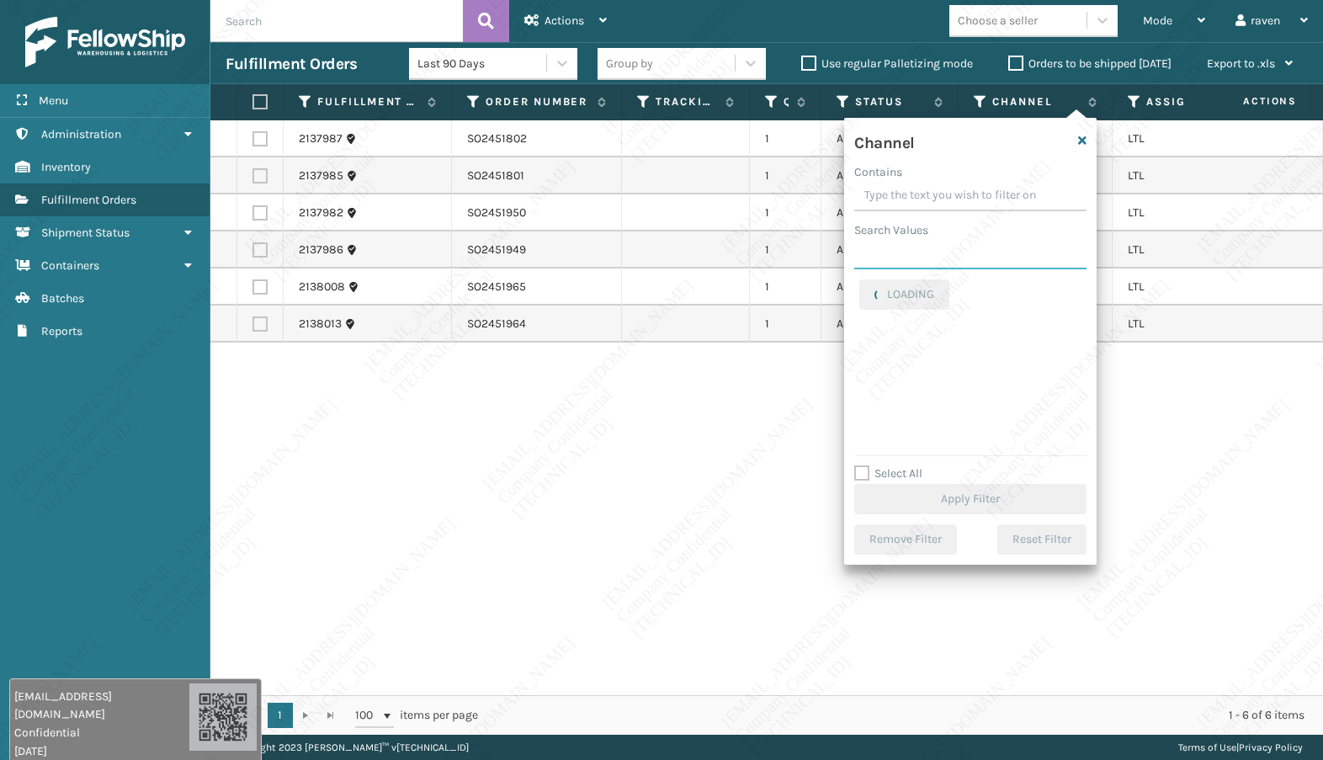
click at [944, 258] on input "Search Values" at bounding box center [970, 254] width 232 height 30
paste input "1040 Aaron's LLC"
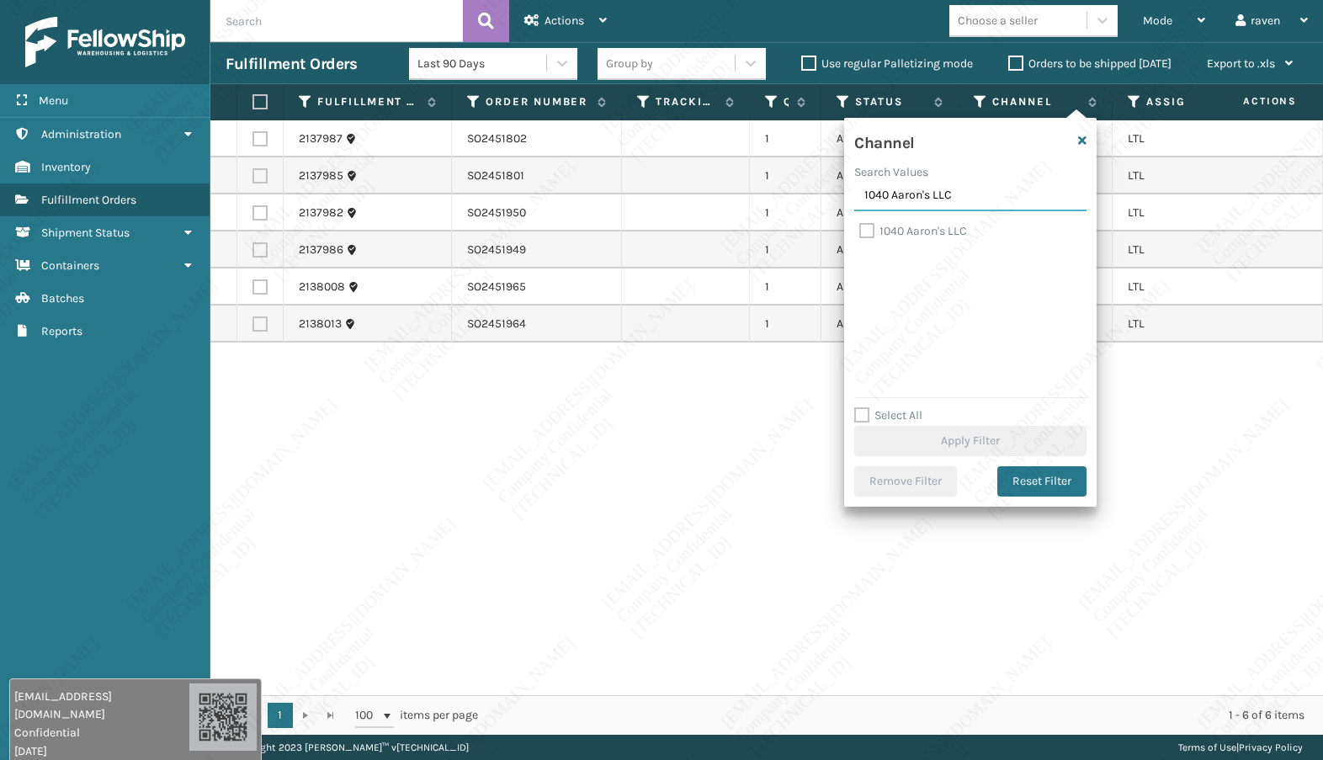
type input "1040 Aaron's LLC"
click at [897, 226] on label "1040 Aaron's LLC" at bounding box center [913, 231] width 108 height 14
click at [860, 226] on input "1040 Aaron's LLC" at bounding box center [859, 226] width 1 height 11
checkbox input "true"
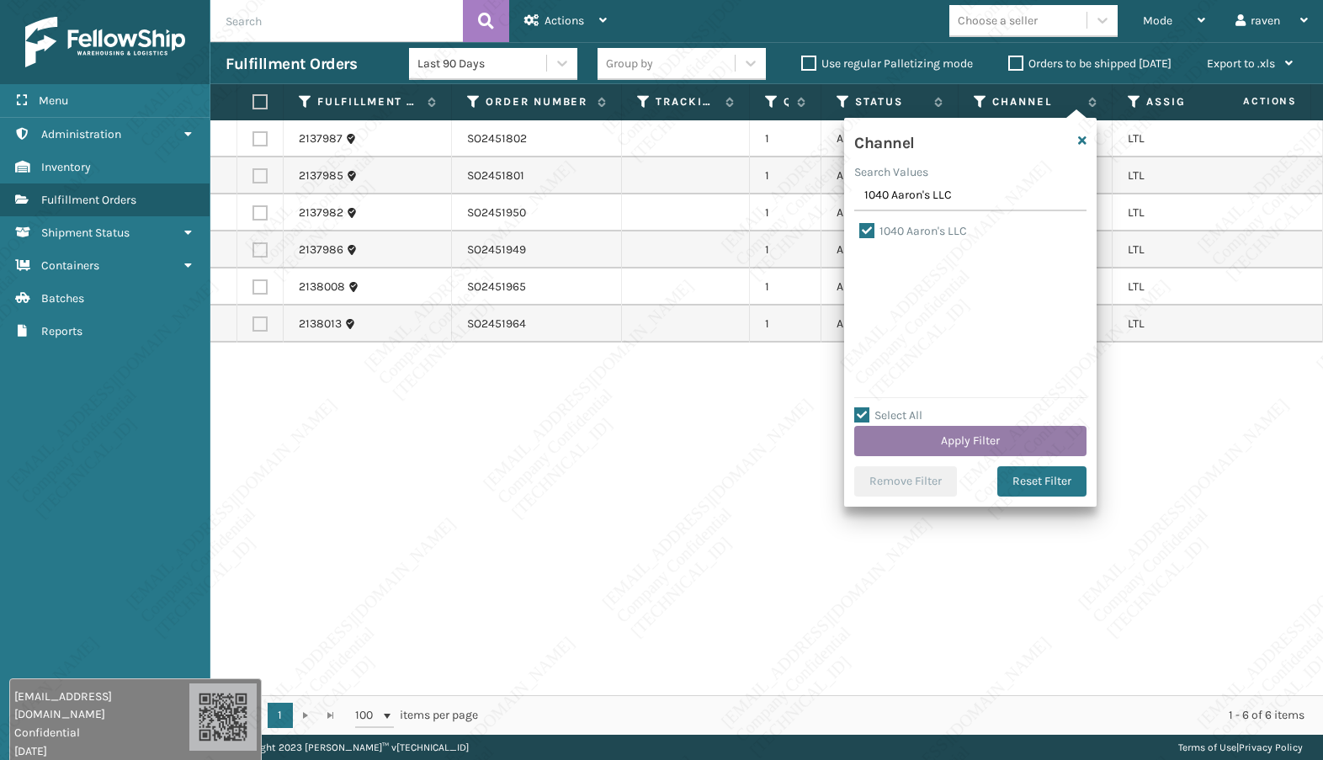
click at [960, 433] on button "Apply Filter" at bounding box center [970, 441] width 232 height 30
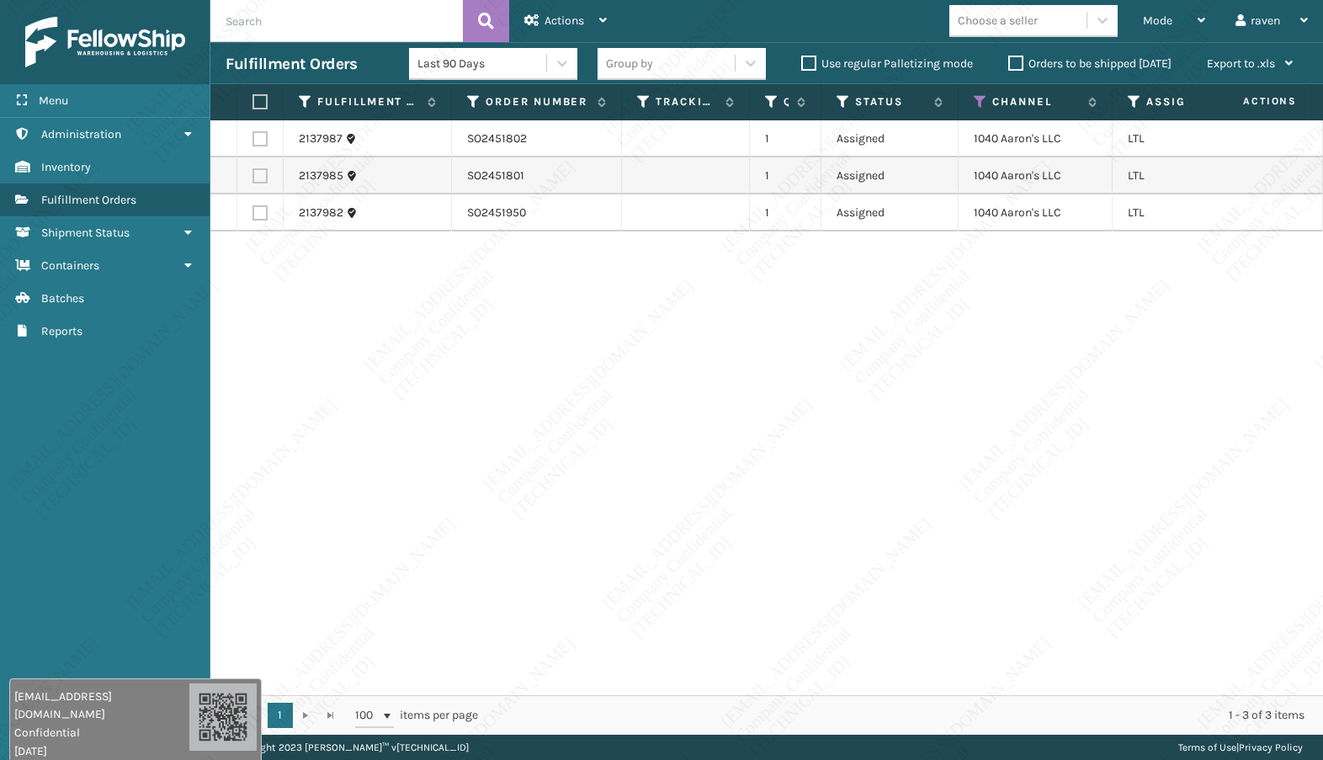
click at [255, 96] on label at bounding box center [258, 101] width 10 height 15
click at [253, 97] on input "checkbox" at bounding box center [253, 102] width 1 height 11
checkbox input "true"
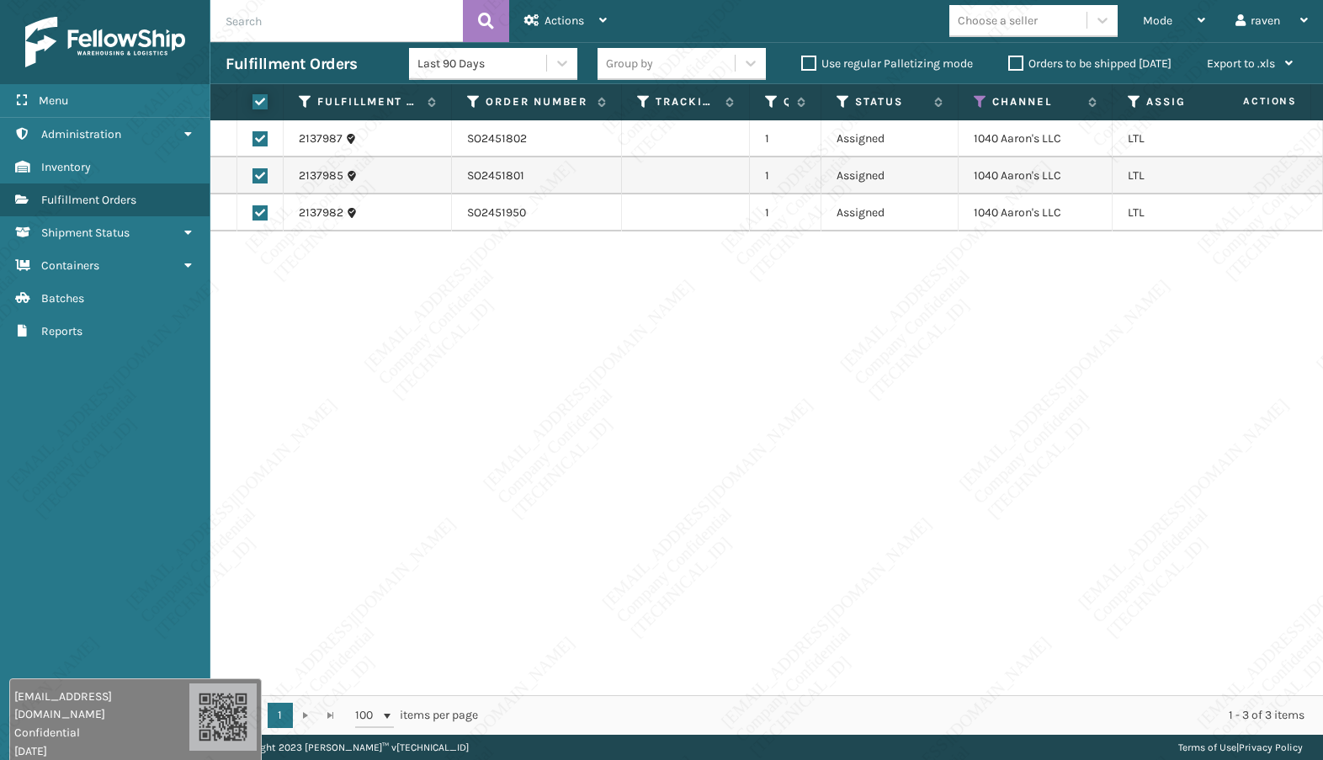
checkbox input "true"
click at [569, 15] on span "Actions" at bounding box center [565, 20] width 40 height 14
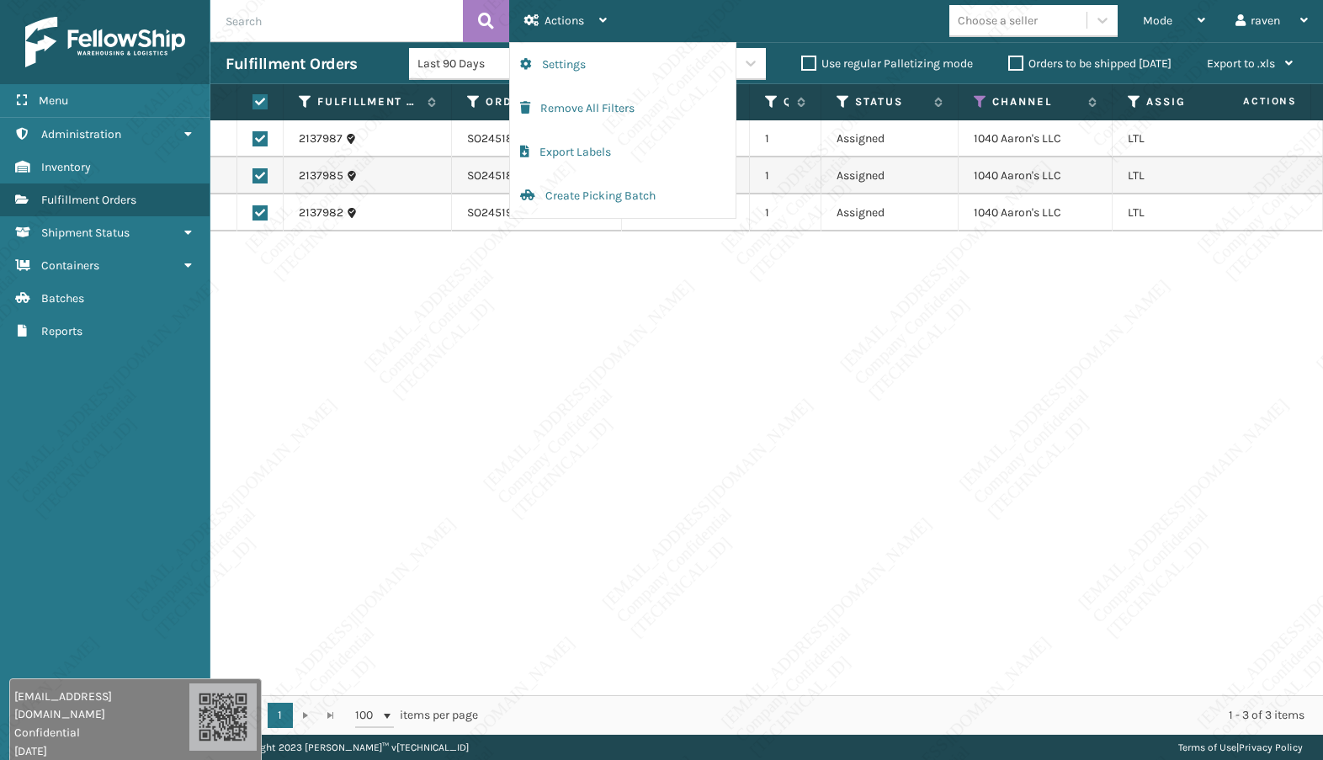
drag, startPoint x: 938, startPoint y: 310, endPoint x: 938, endPoint y: 296, distance: 13.5
click at [938, 307] on div "2137987 SO2451802 1 Assigned 1040 [PERSON_NAME]'s LLC LTL 2137985 SO2451801 1 A…" at bounding box center [766, 407] width 1113 height 575
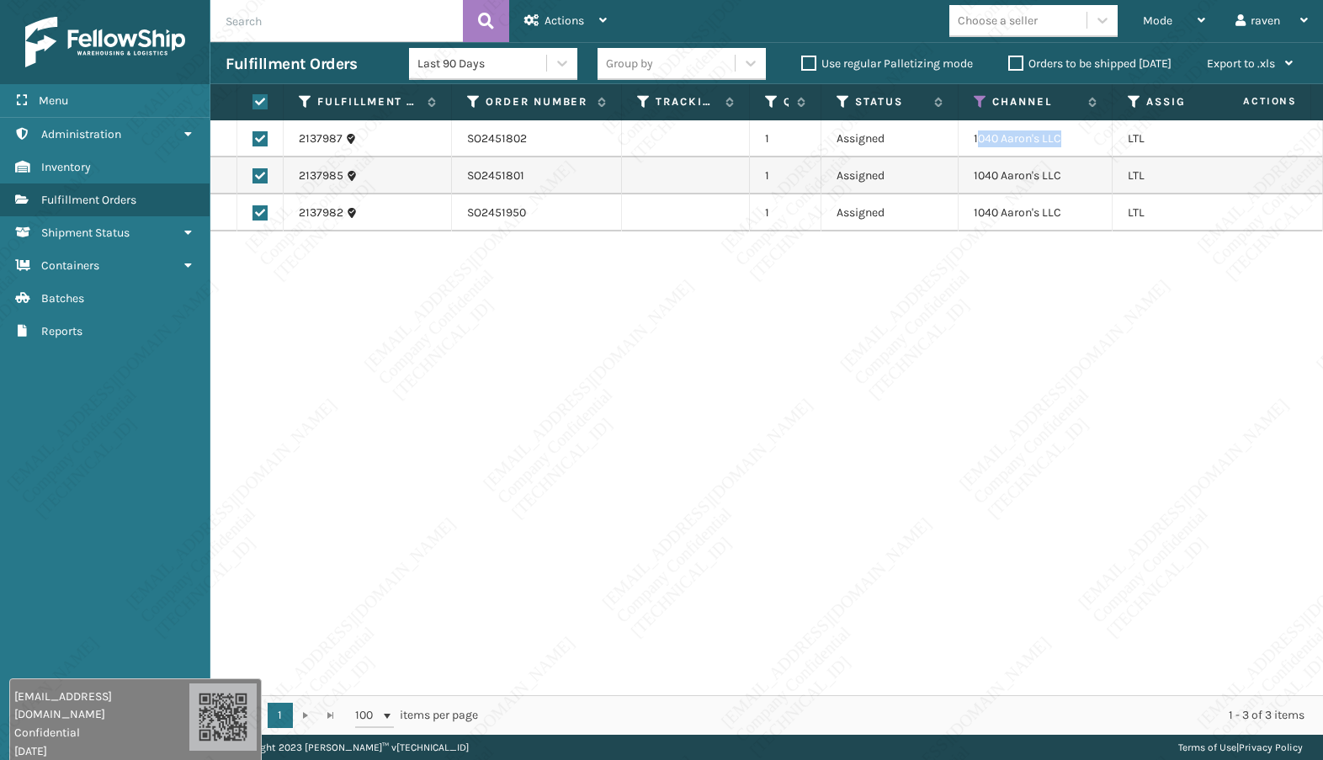
copy td "040 [PERSON_NAME]'s LLC"
copy td "1040 Aaron's LLC"
drag, startPoint x: 1072, startPoint y: 145, endPoint x: 971, endPoint y: 146, distance: 101.0
click at [971, 146] on td "1040 Aaron's LLC" at bounding box center [1036, 138] width 154 height 37
click at [547, 25] on span "Actions" at bounding box center [565, 20] width 40 height 14
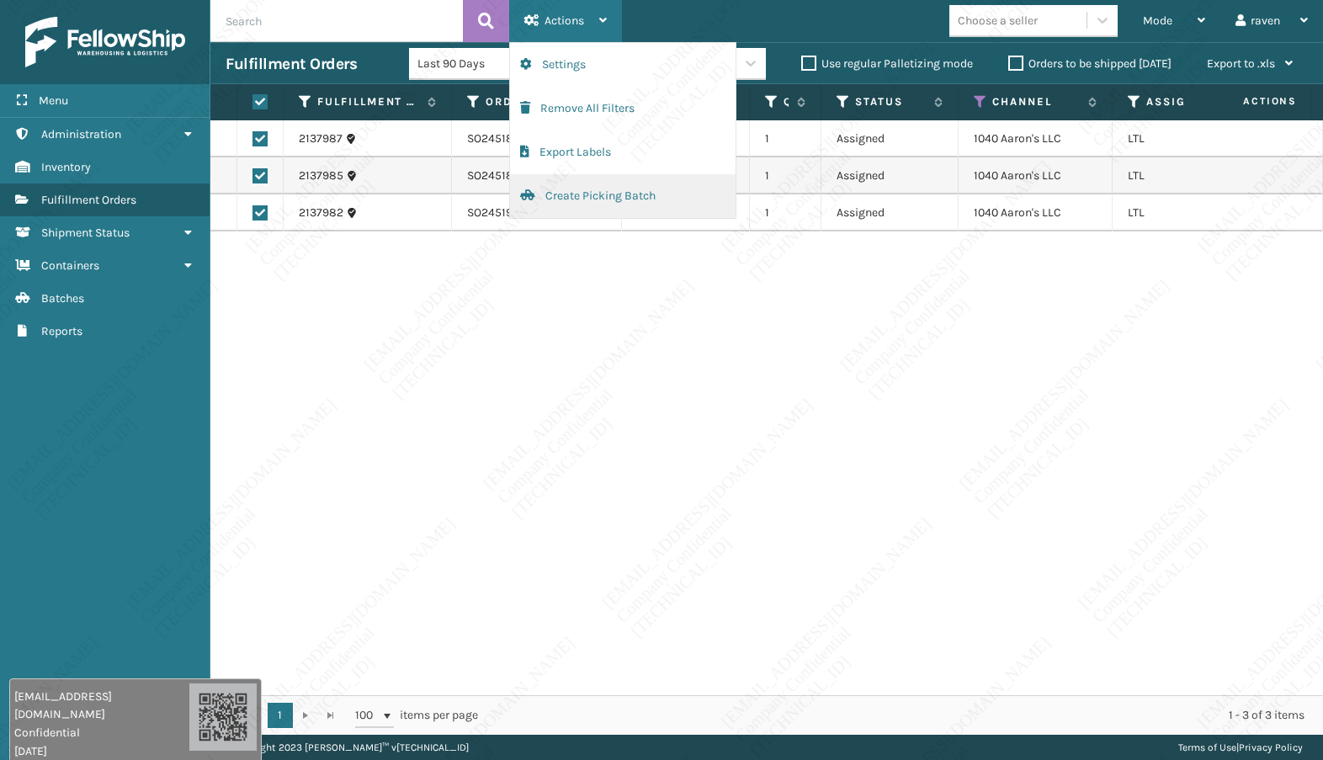
click at [569, 193] on button "Create Picking Batch" at bounding box center [623, 196] width 226 height 44
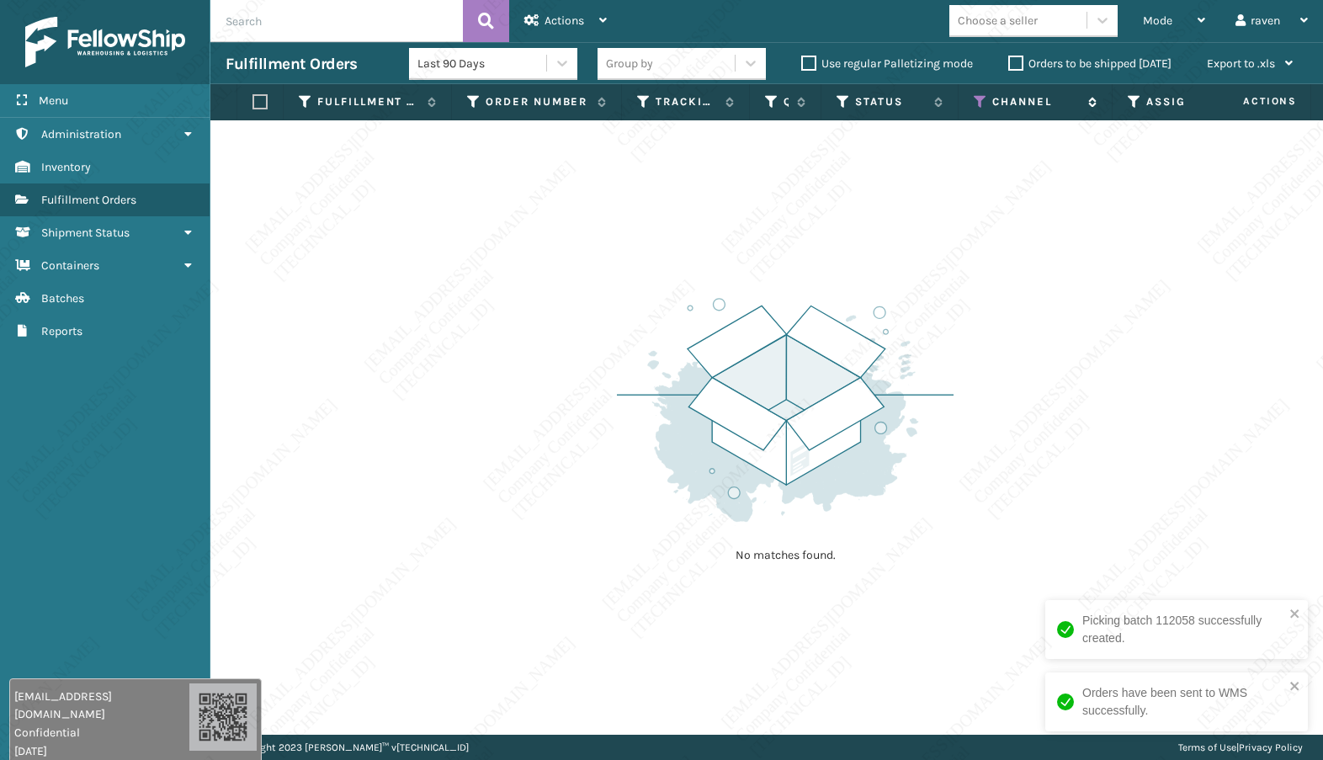
click at [977, 101] on icon at bounding box center [980, 101] width 13 height 15
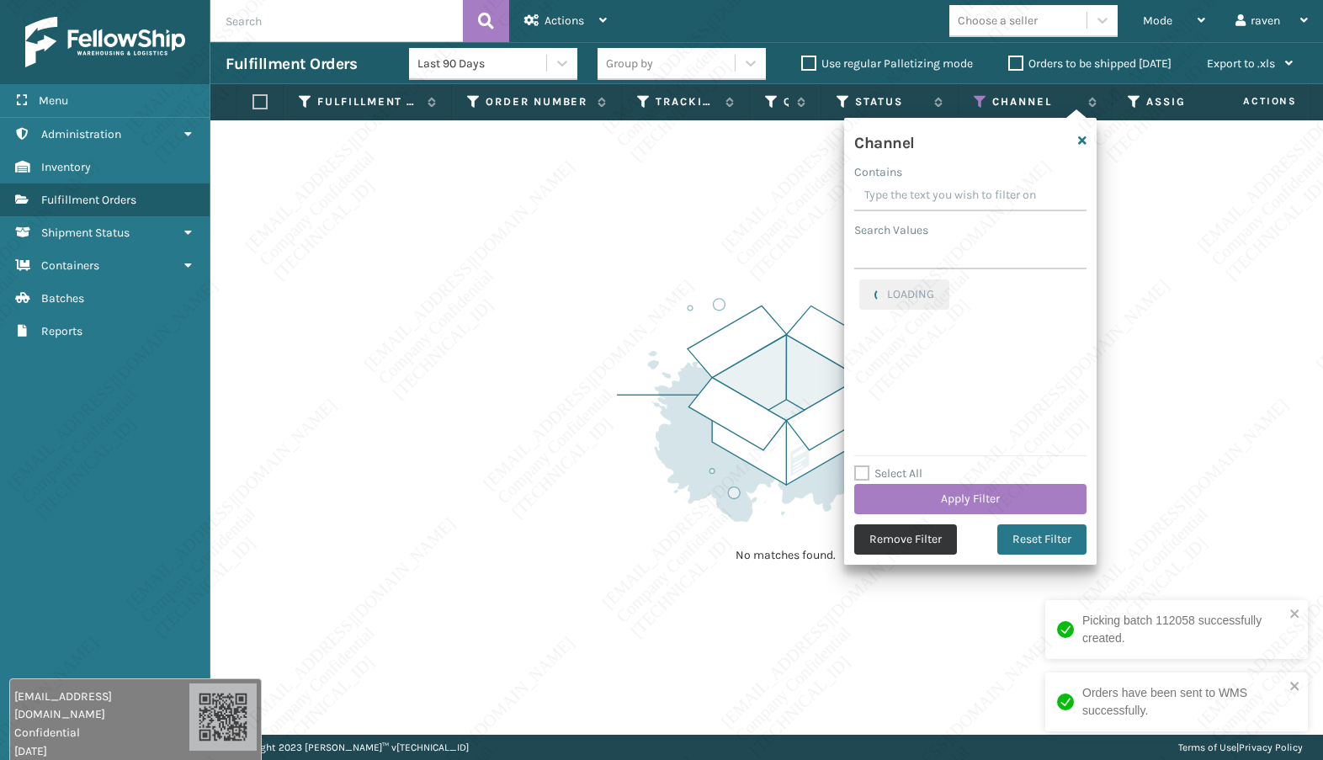
click at [889, 538] on button "Remove Filter" at bounding box center [905, 539] width 103 height 30
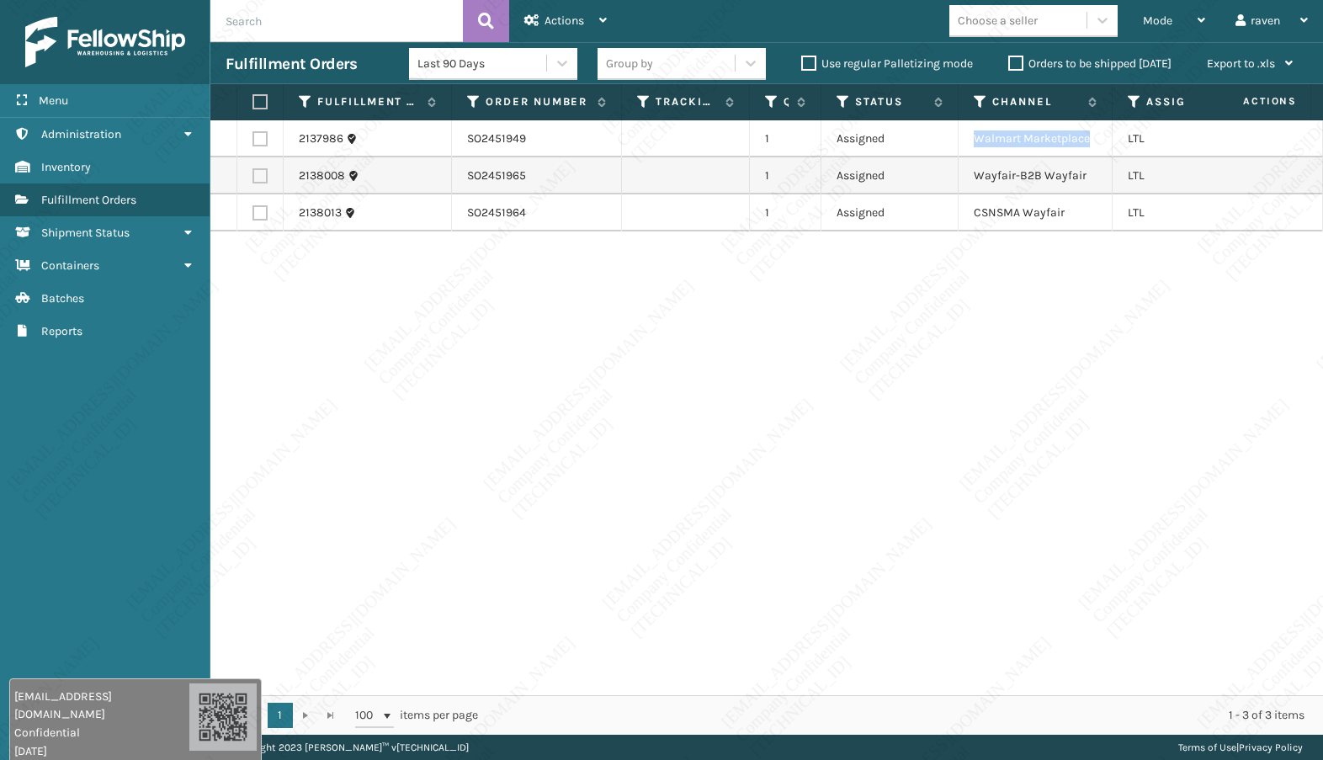
copy td "Walmart Marketplace"
drag, startPoint x: 1093, startPoint y: 143, endPoint x: 970, endPoint y: 143, distance: 122.9
click at [970, 143] on td "Walmart Marketplace" at bounding box center [1036, 138] width 154 height 37
click at [263, 136] on label at bounding box center [260, 138] width 15 height 15
click at [253, 136] on input "checkbox" at bounding box center [253, 136] width 1 height 11
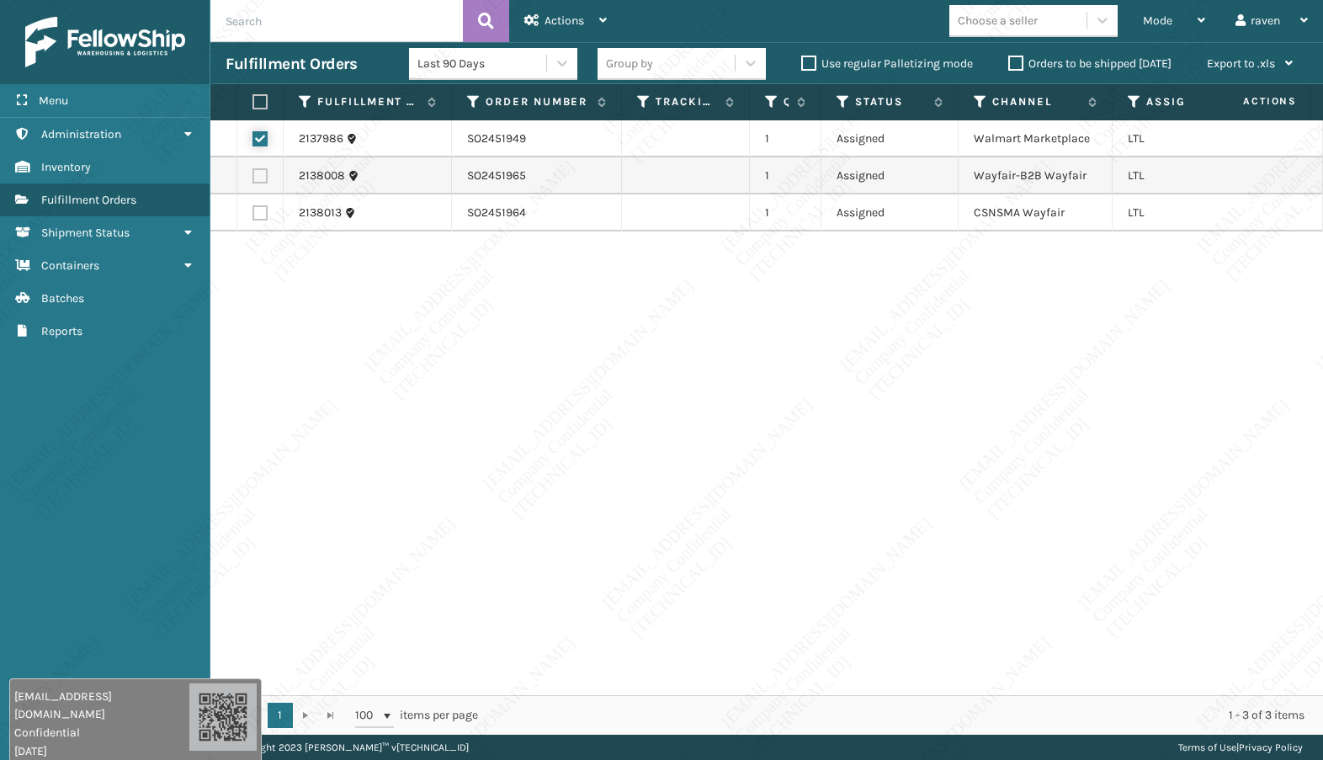
checkbox input "true"
click at [543, 14] on div "Actions" at bounding box center [565, 21] width 82 height 42
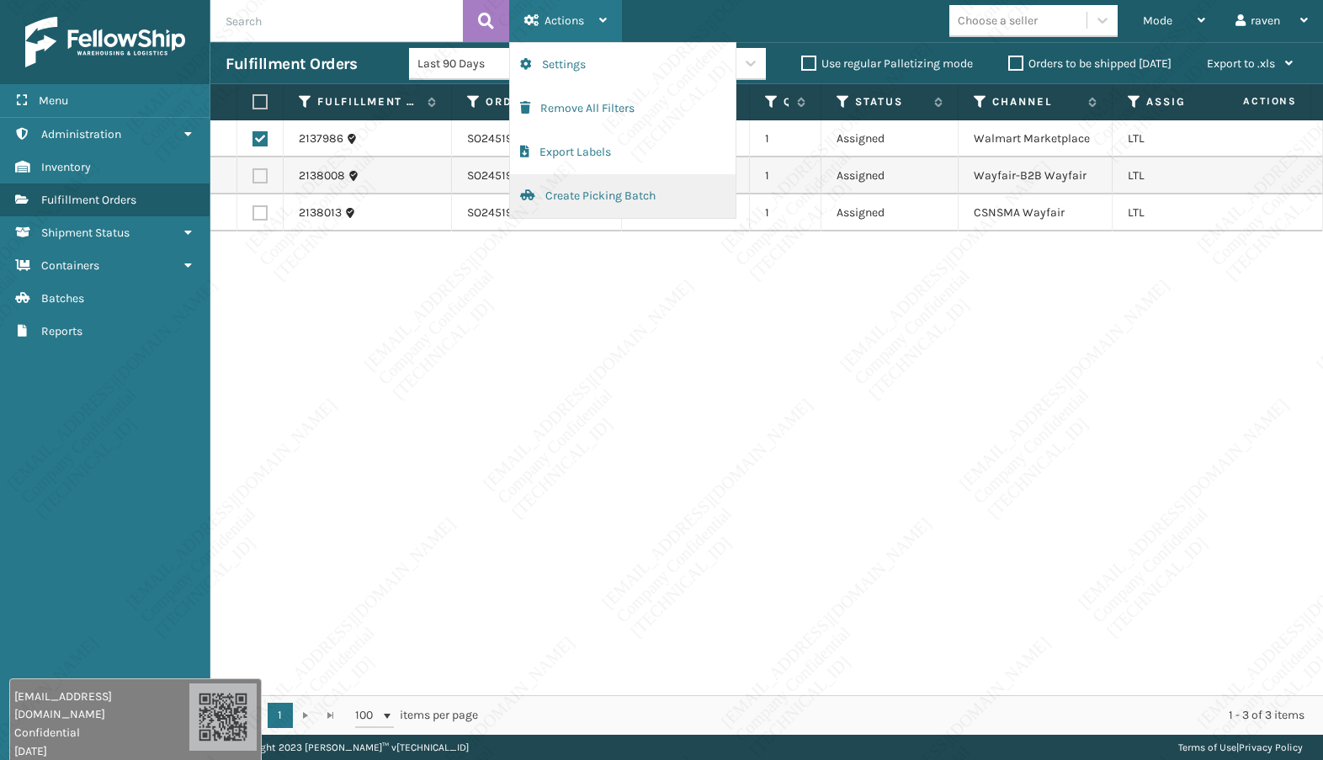
click at [585, 195] on button "Create Picking Batch" at bounding box center [623, 196] width 226 height 44
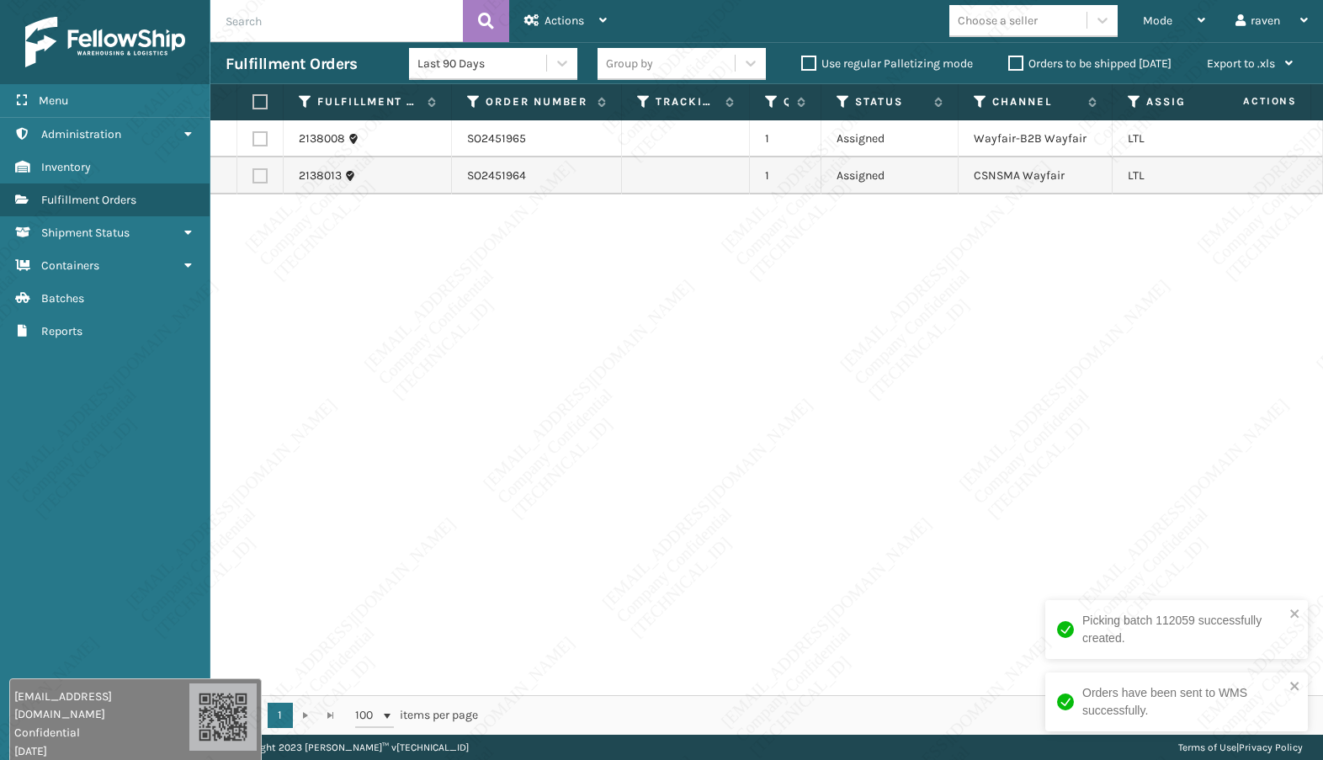
click at [253, 98] on label at bounding box center [258, 101] width 10 height 15
click at [253, 98] on input "checkbox" at bounding box center [253, 102] width 1 height 11
checkbox input "true"
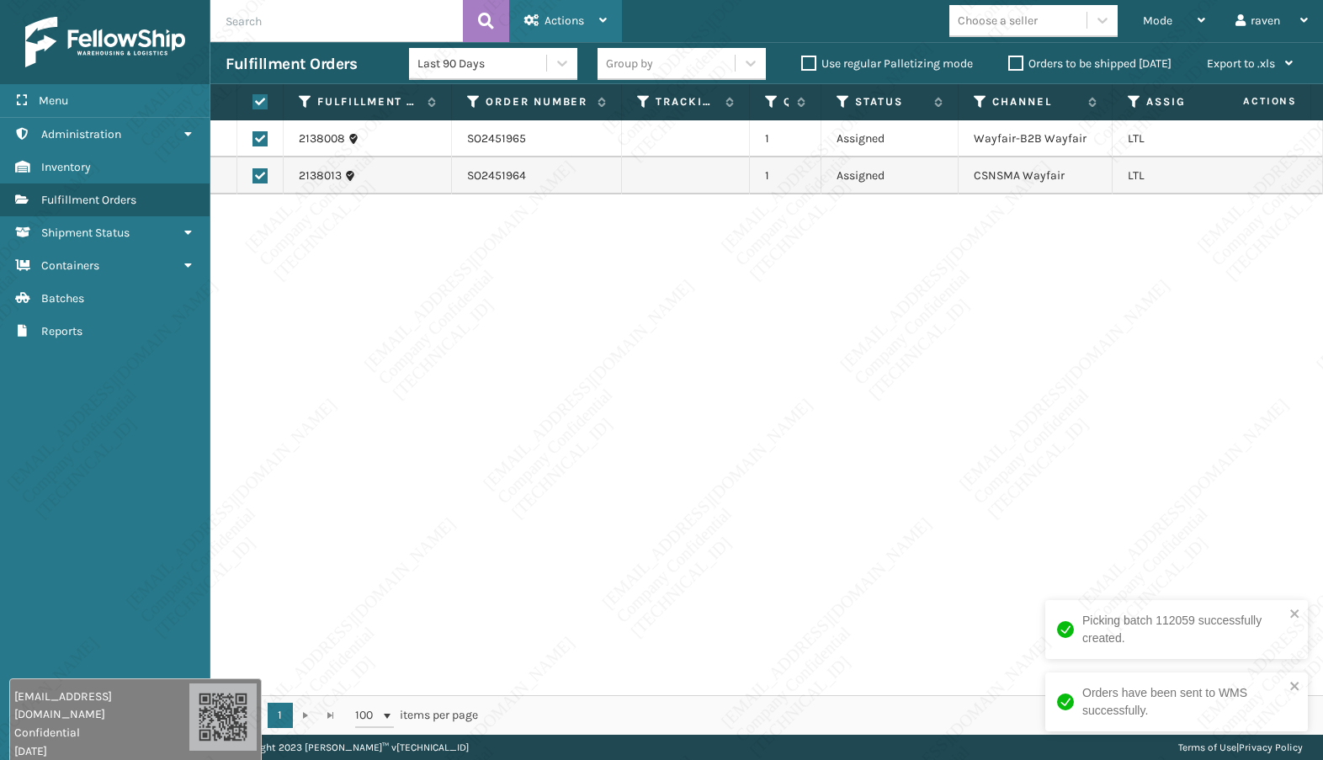
click at [563, 23] on span "Actions" at bounding box center [565, 20] width 40 height 14
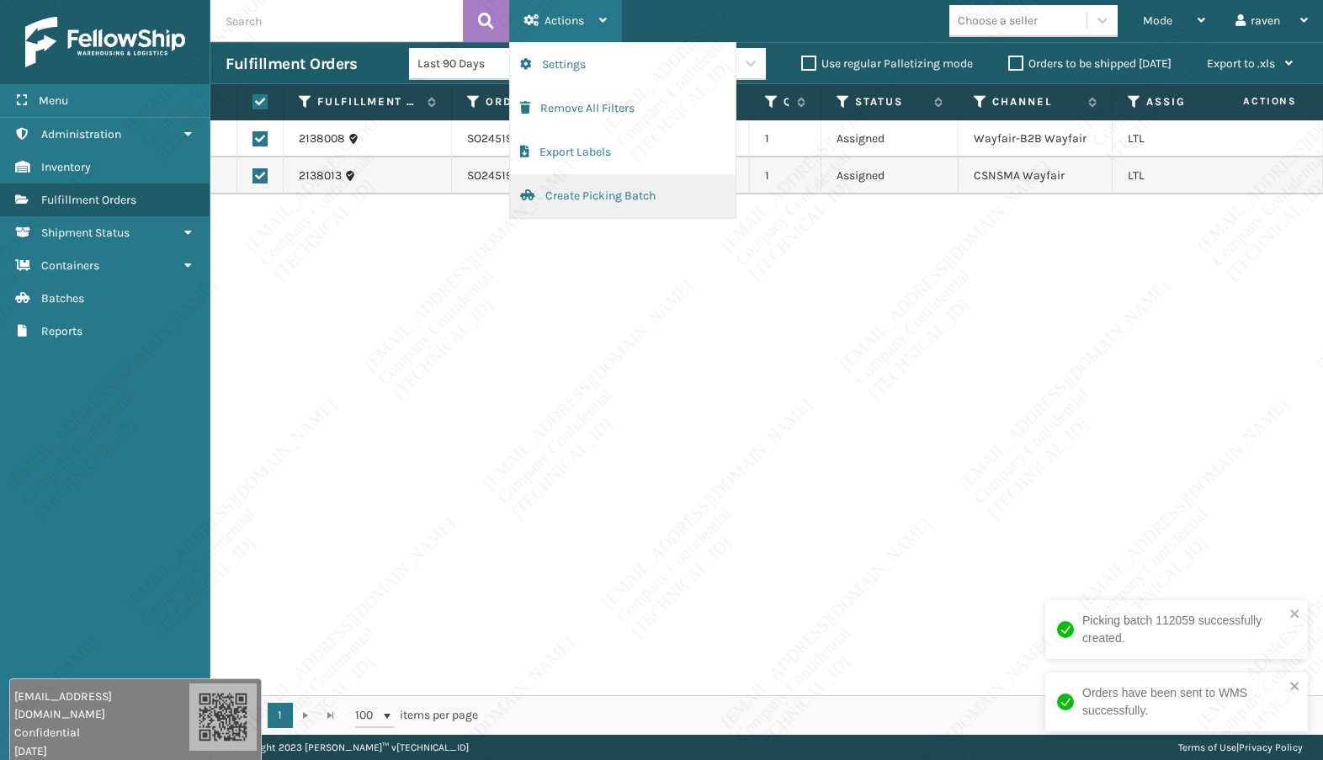
click at [591, 194] on button "Create Picking Batch" at bounding box center [623, 196] width 226 height 44
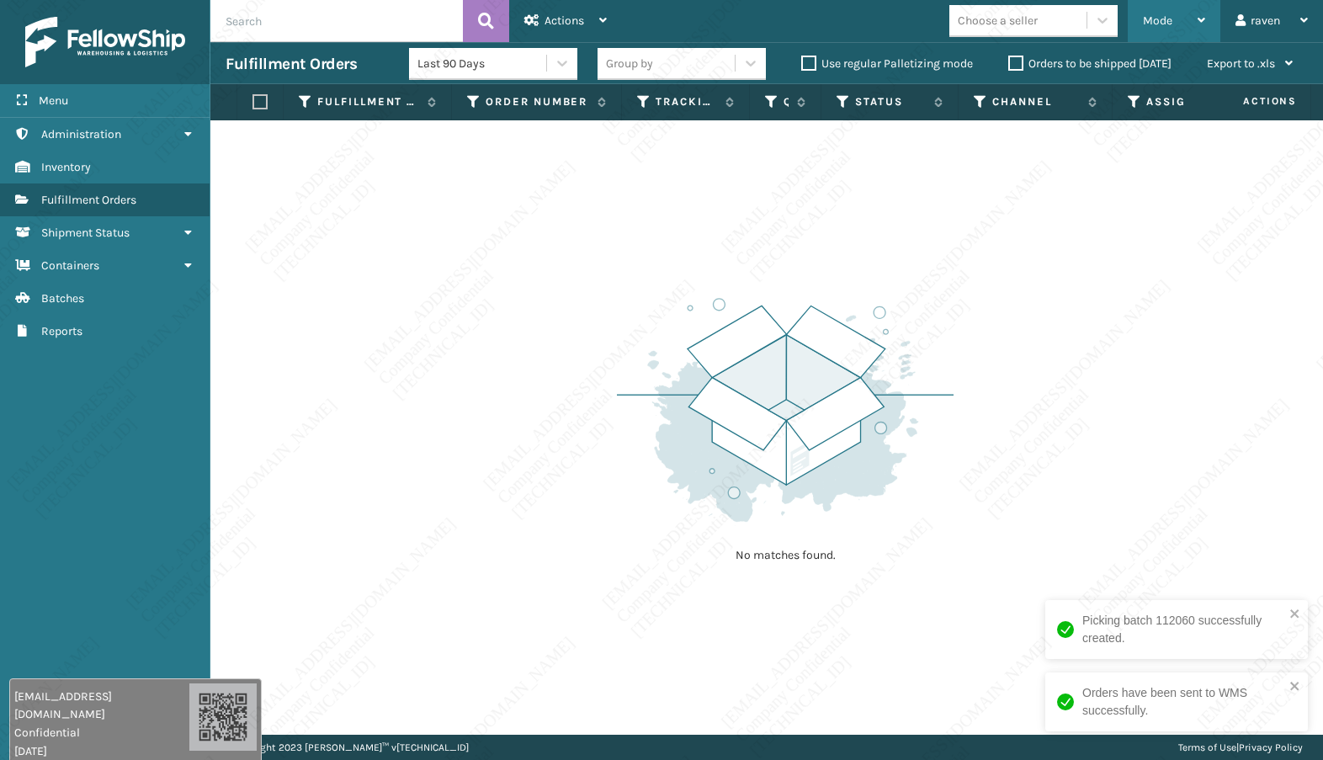
click at [1177, 24] on div "Mode" at bounding box center [1174, 21] width 62 height 42
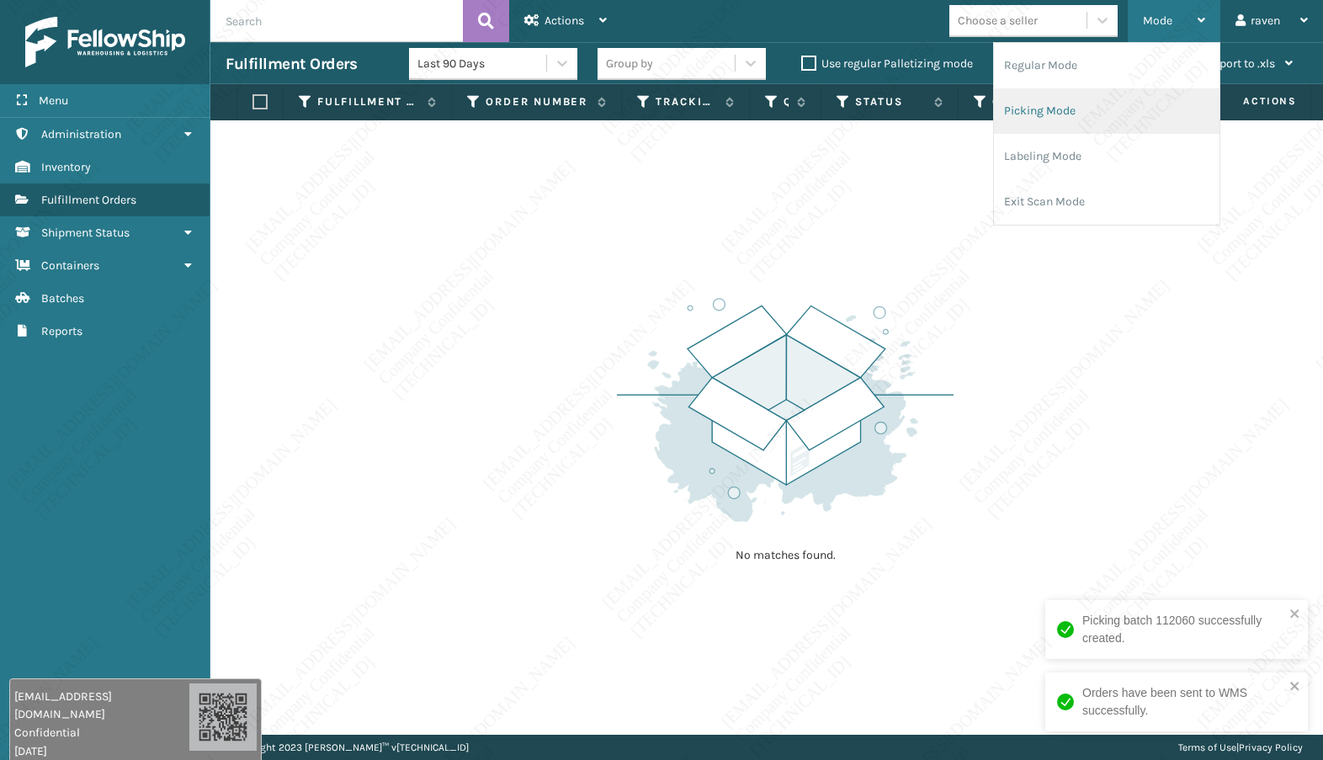
click at [1117, 109] on li "Picking Mode" at bounding box center [1107, 110] width 226 height 45
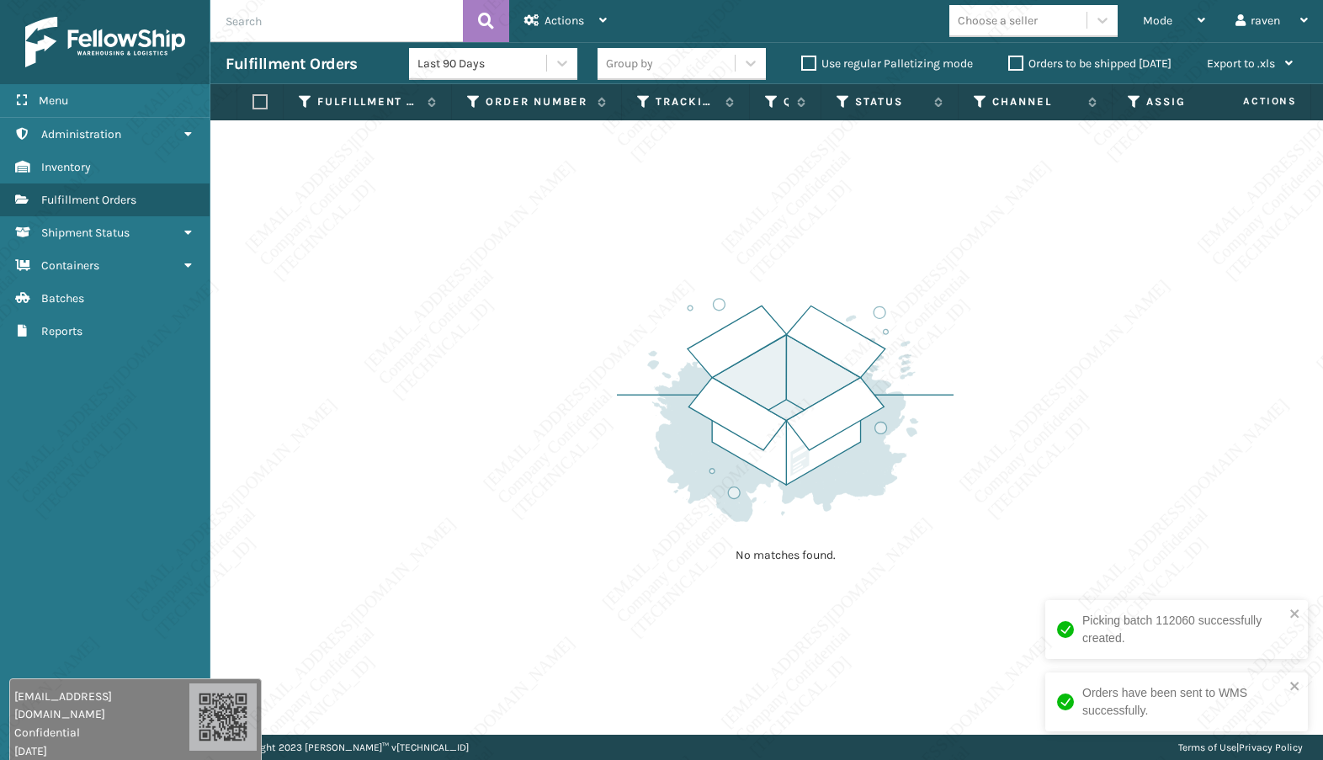
click at [935, 561] on div "No matches found." at bounding box center [785, 428] width 337 height 311
click at [1029, 583] on div "No matches found." at bounding box center [766, 427] width 1113 height 615
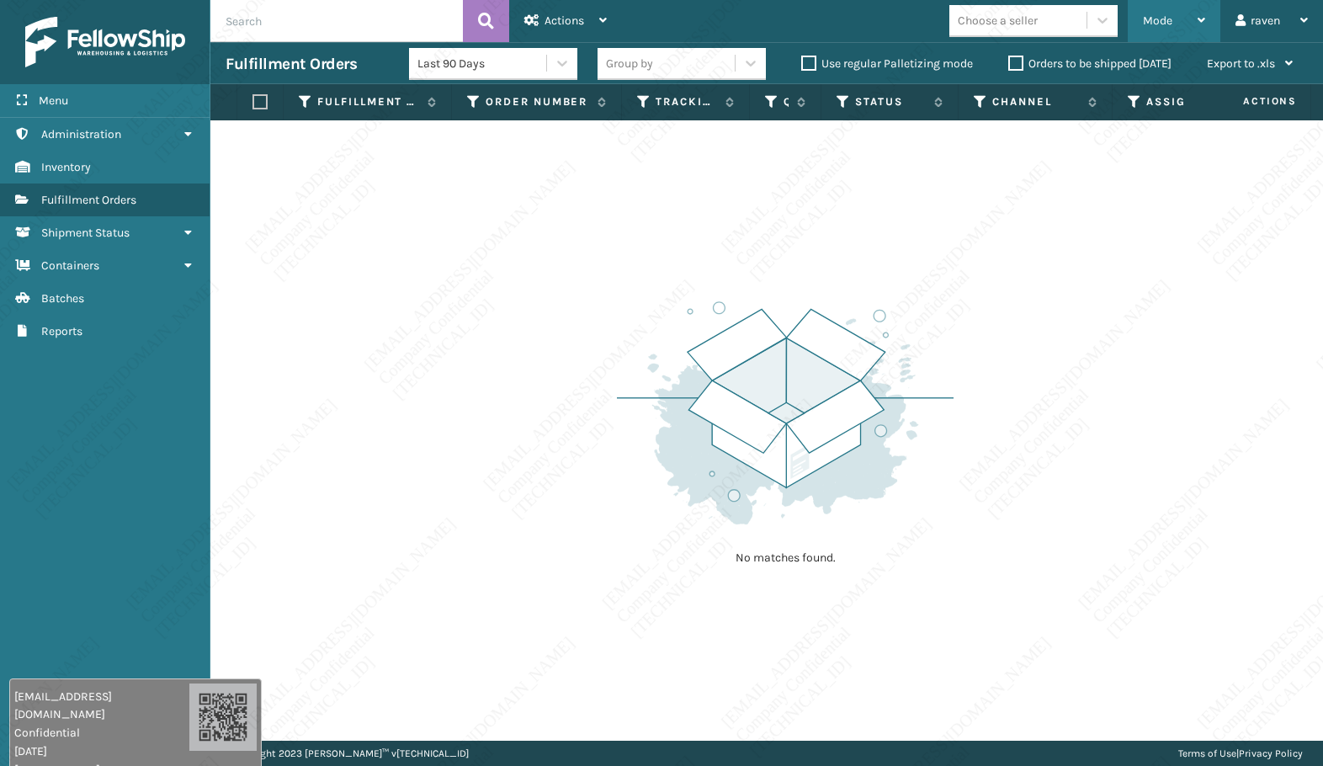
click at [1165, 13] on span "Mode" at bounding box center [1157, 20] width 29 height 14
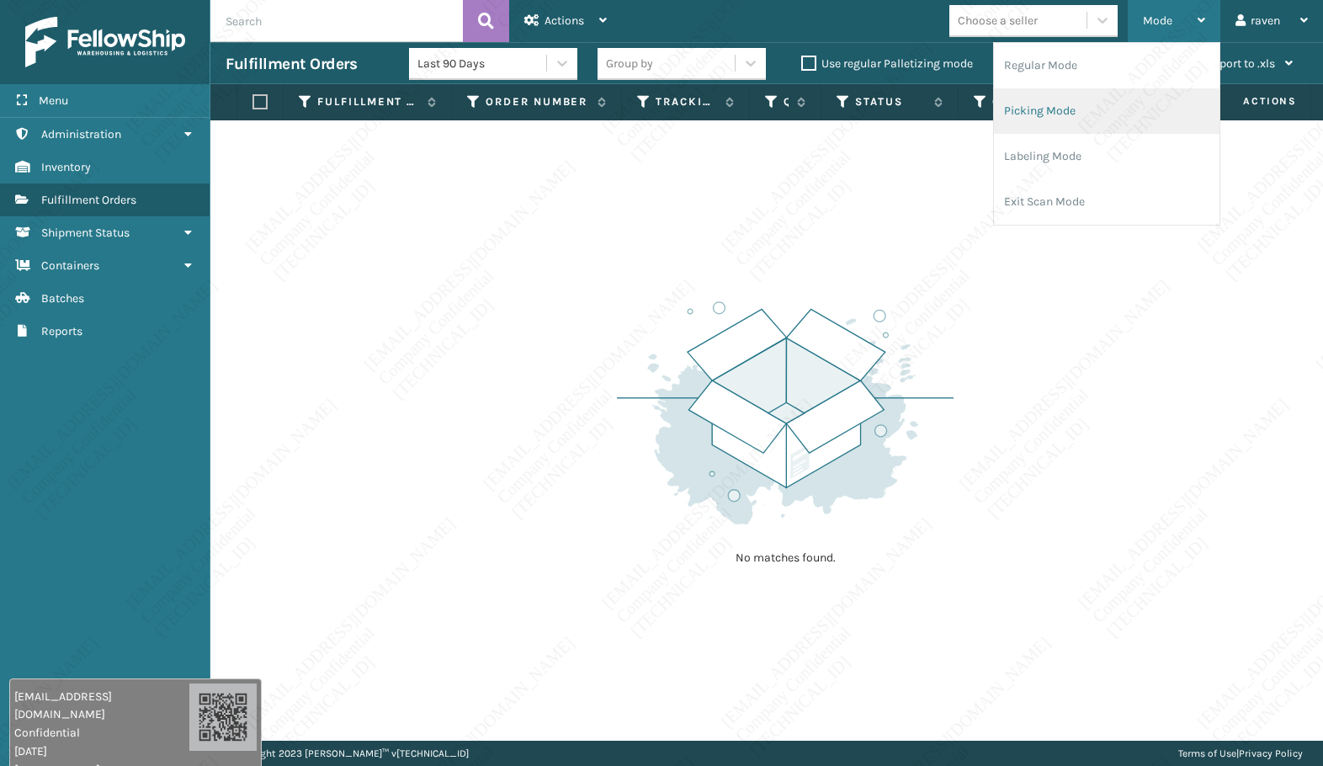
click at [1090, 113] on li "Picking Mode" at bounding box center [1107, 110] width 226 height 45
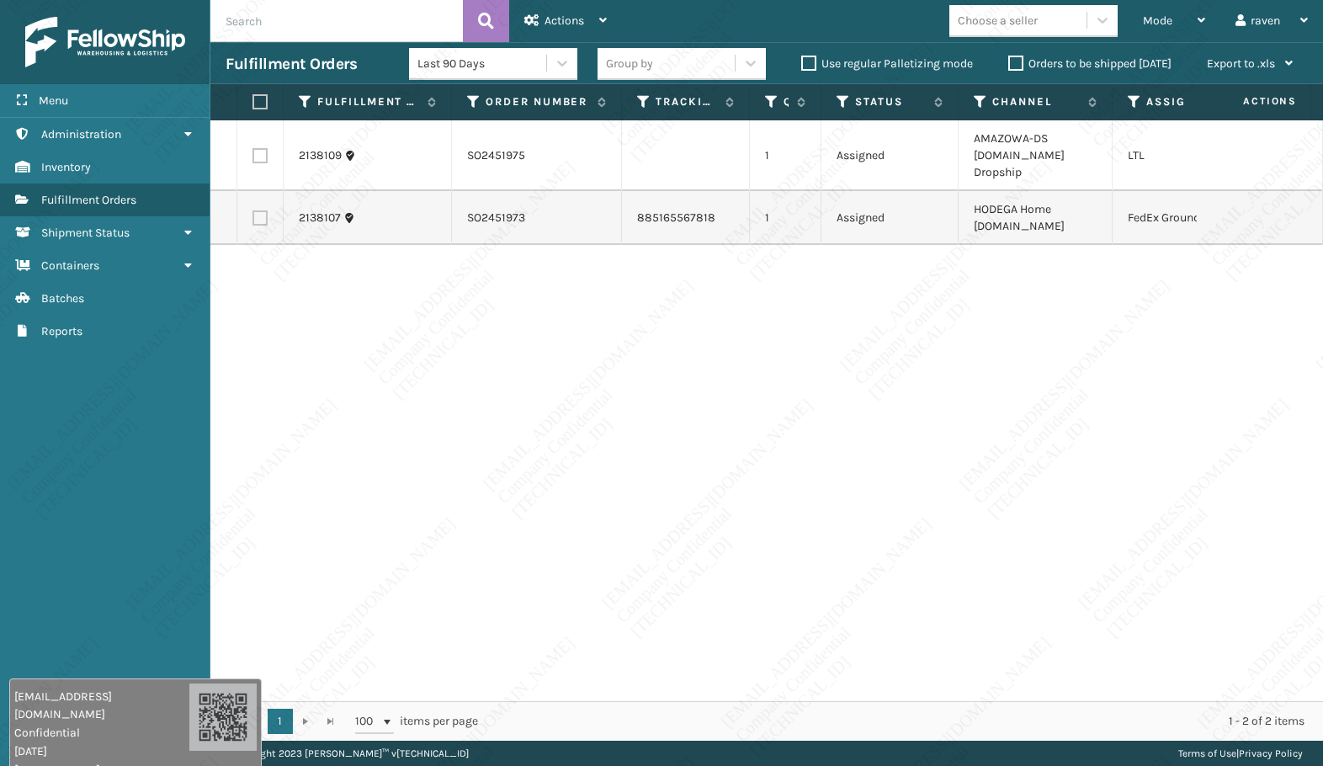
click at [1024, 381] on div "2138109 SO2451975 1 Assigned AMAZOWA-DS [DOMAIN_NAME] Dropship LTL 2138107 SO24…" at bounding box center [766, 410] width 1113 height 581
click at [273, 200] on td at bounding box center [260, 218] width 46 height 54
click at [266, 210] on label at bounding box center [260, 217] width 15 height 15
click at [253, 210] on input "checkbox" at bounding box center [253, 215] width 1 height 11
checkbox input "true"
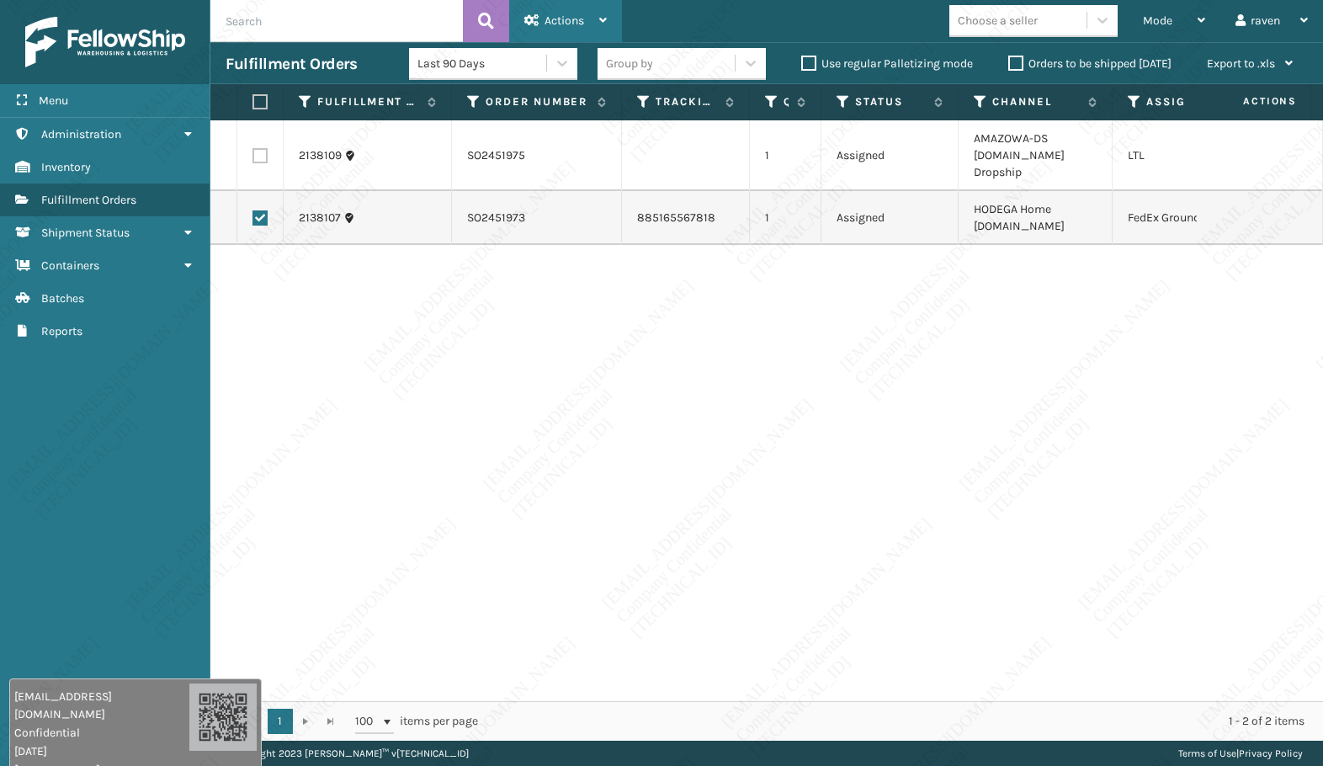
click at [558, 26] on span "Actions" at bounding box center [565, 20] width 40 height 14
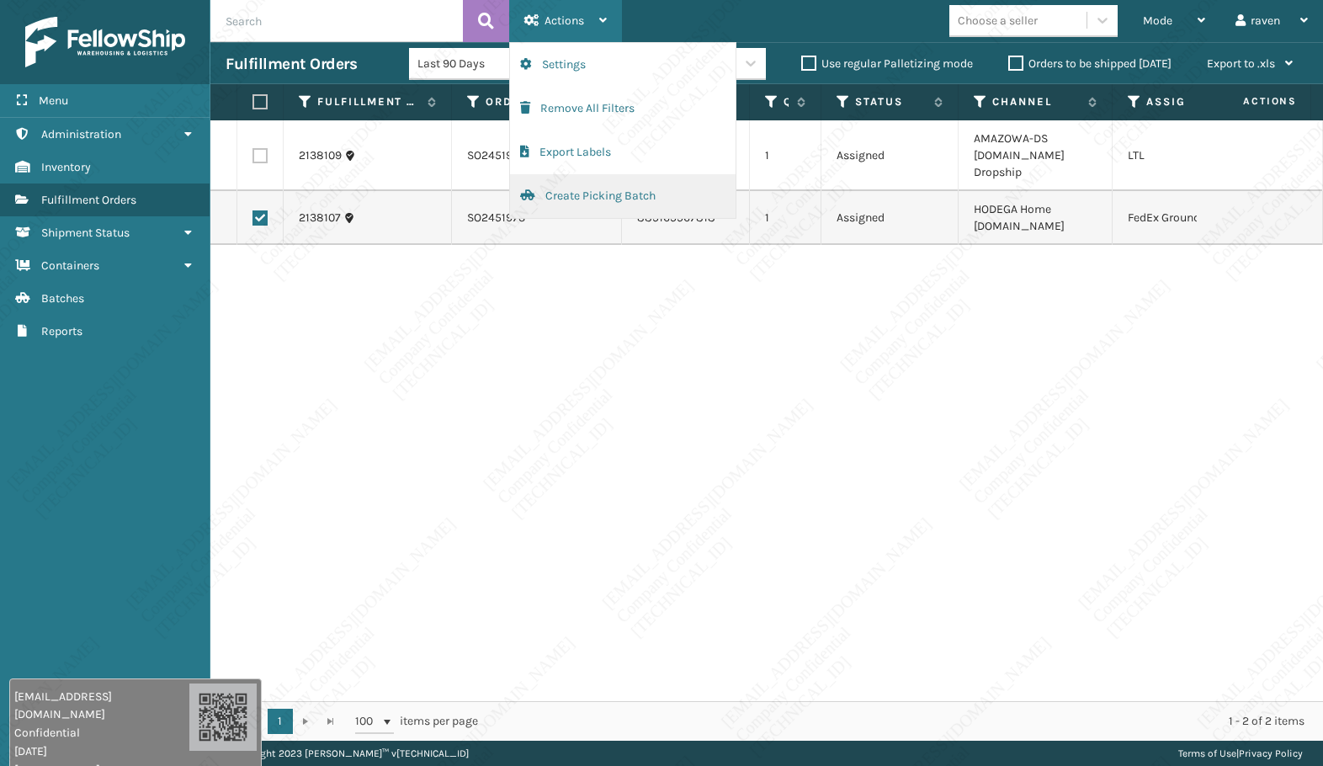
click at [575, 191] on button "Create Picking Batch" at bounding box center [623, 196] width 226 height 44
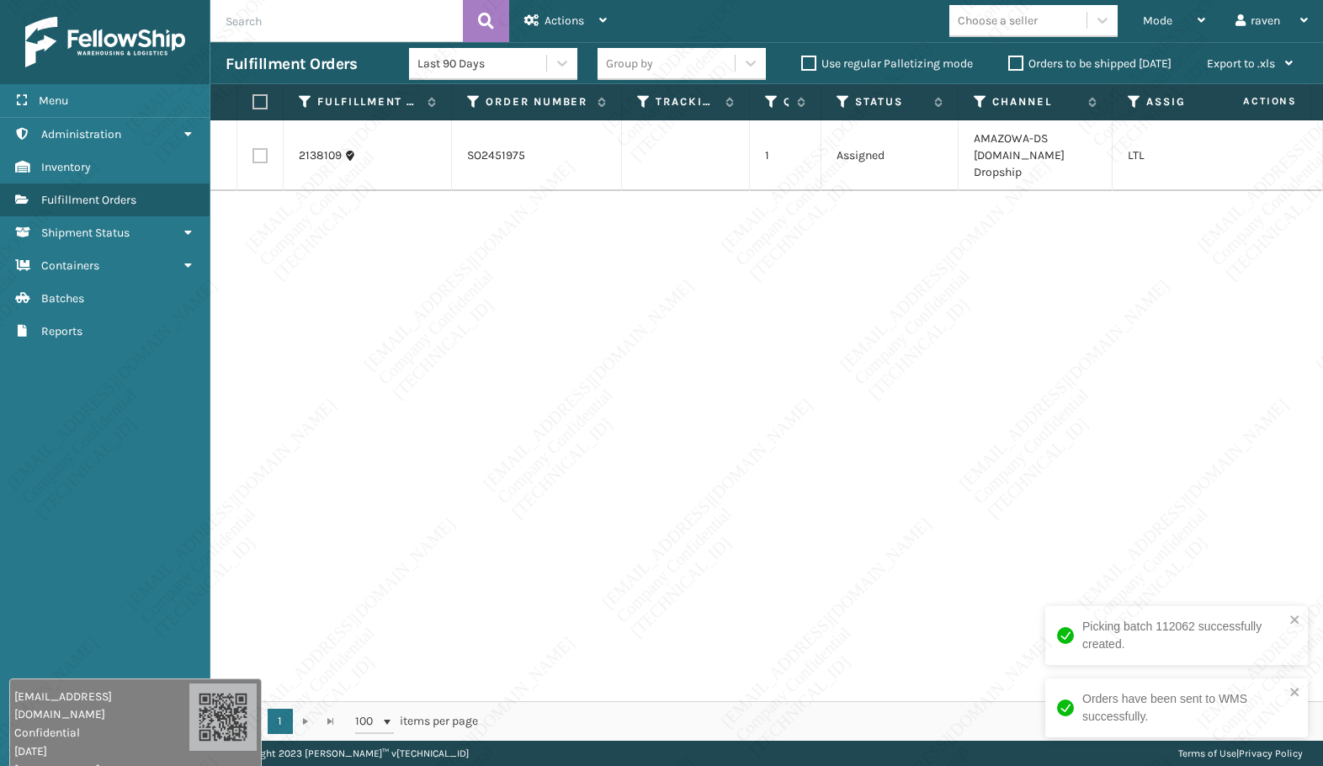
click at [263, 99] on label at bounding box center [258, 101] width 10 height 15
click at [253, 99] on input "checkbox" at bounding box center [253, 102] width 1 height 11
checkbox input "true"
click at [596, 28] on div "Actions" at bounding box center [565, 21] width 82 height 42
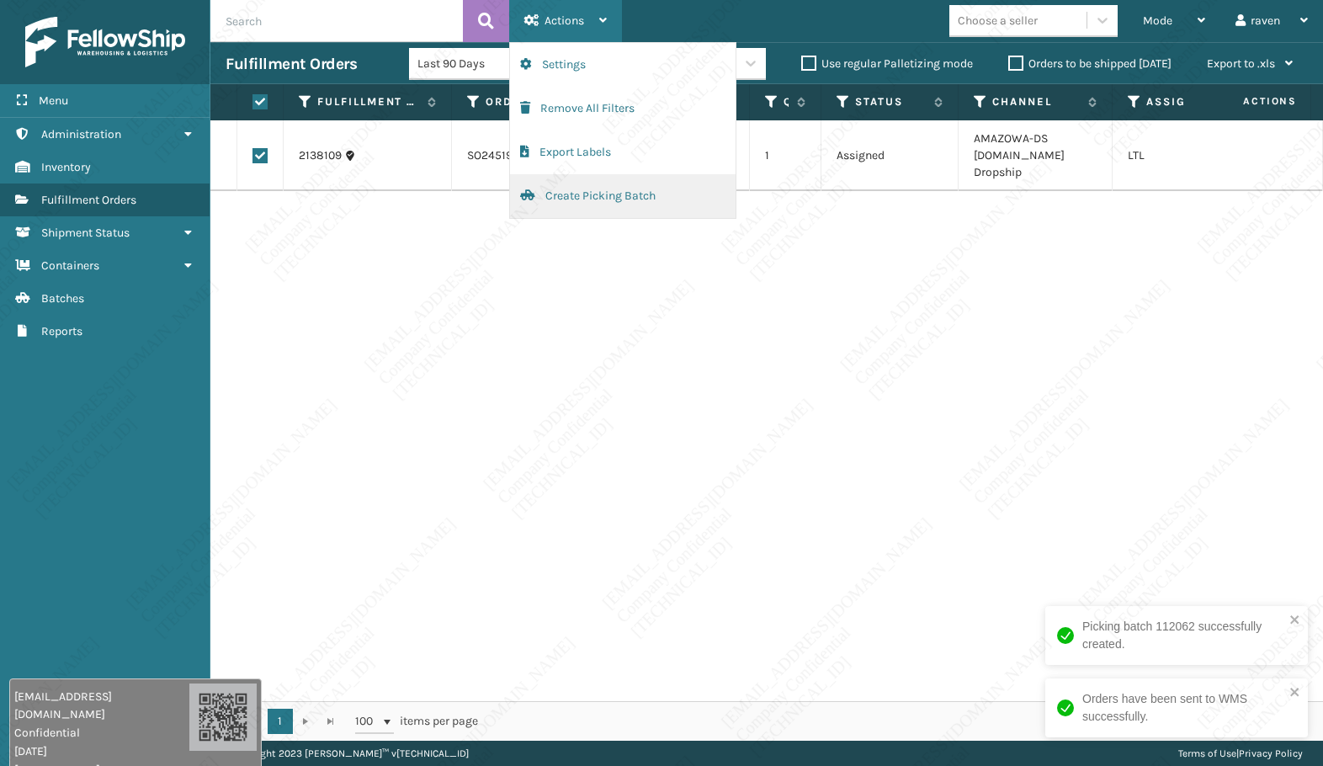
click at [567, 200] on button "Create Picking Batch" at bounding box center [623, 196] width 226 height 44
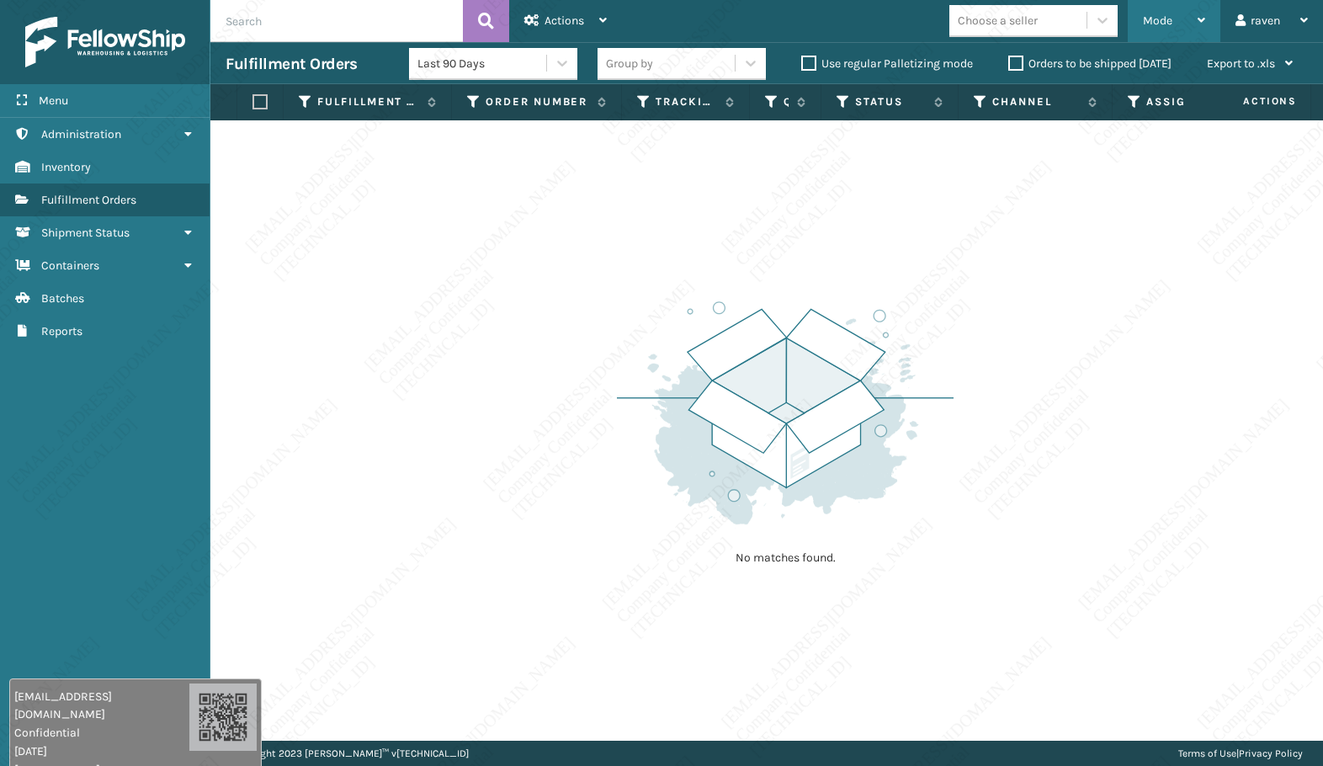
click at [1161, 13] on span "Mode" at bounding box center [1157, 20] width 29 height 14
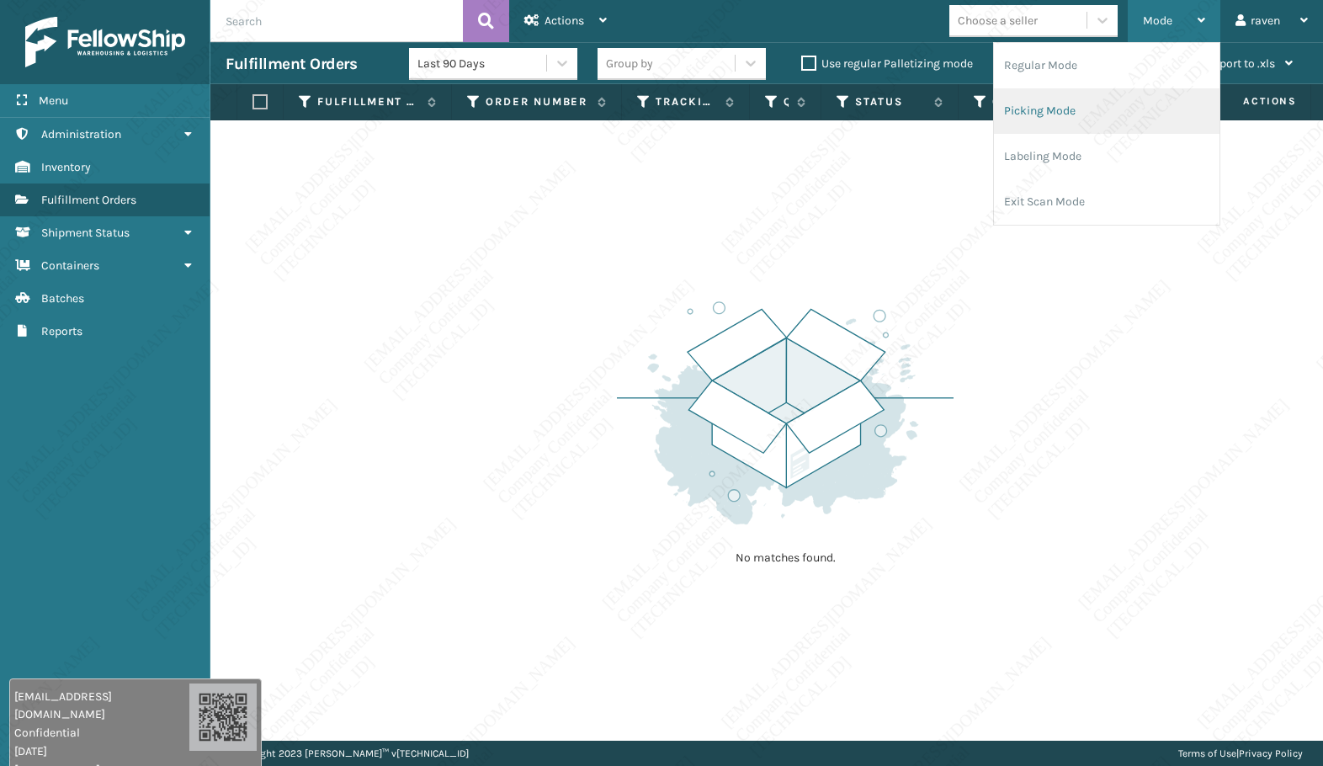
click at [1082, 105] on li "Picking Mode" at bounding box center [1107, 110] width 226 height 45
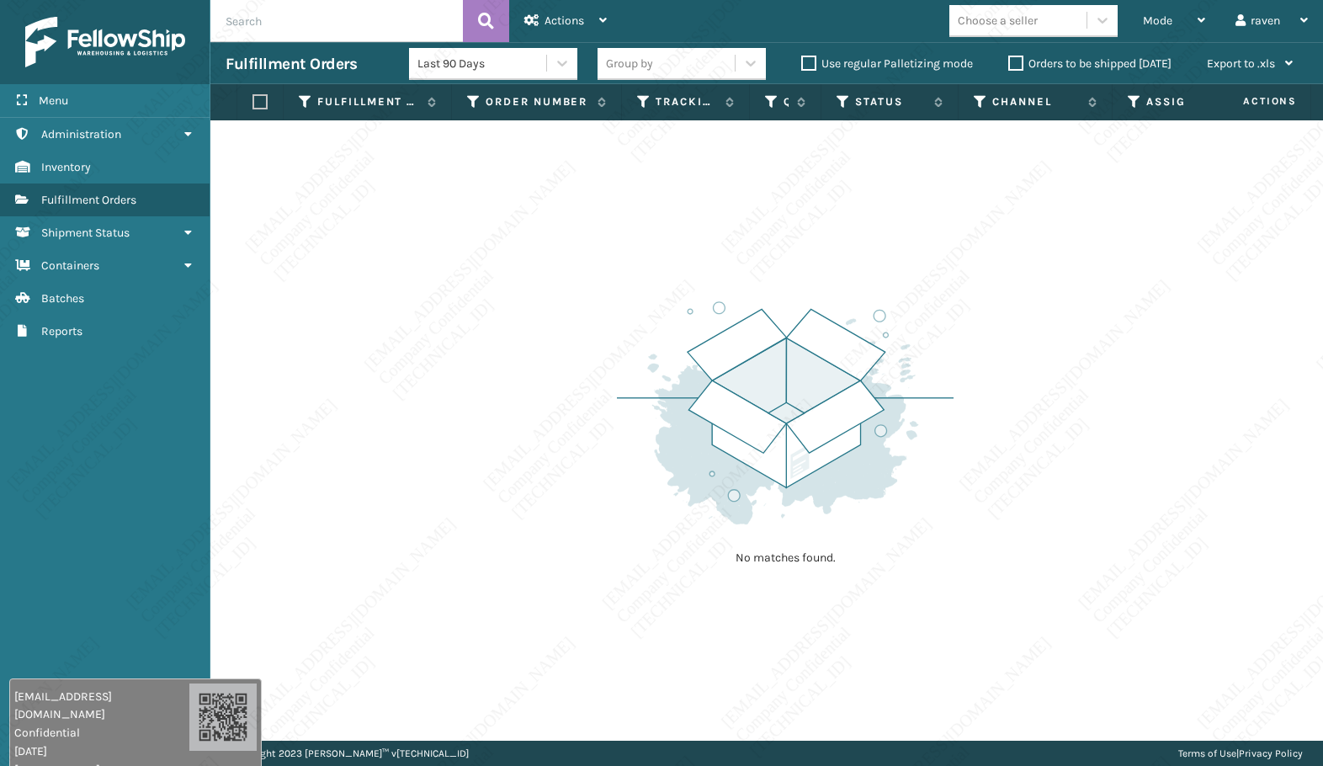
click at [1019, 257] on div "No matches found." at bounding box center [766, 430] width 1113 height 620
click at [902, 340] on img at bounding box center [785, 412] width 337 height 233
click at [893, 409] on img at bounding box center [785, 412] width 337 height 233
click at [1061, 386] on div "No matches found." at bounding box center [766, 430] width 1113 height 620
drag, startPoint x: 817, startPoint y: 327, endPoint x: 546, endPoint y: 324, distance: 270.2
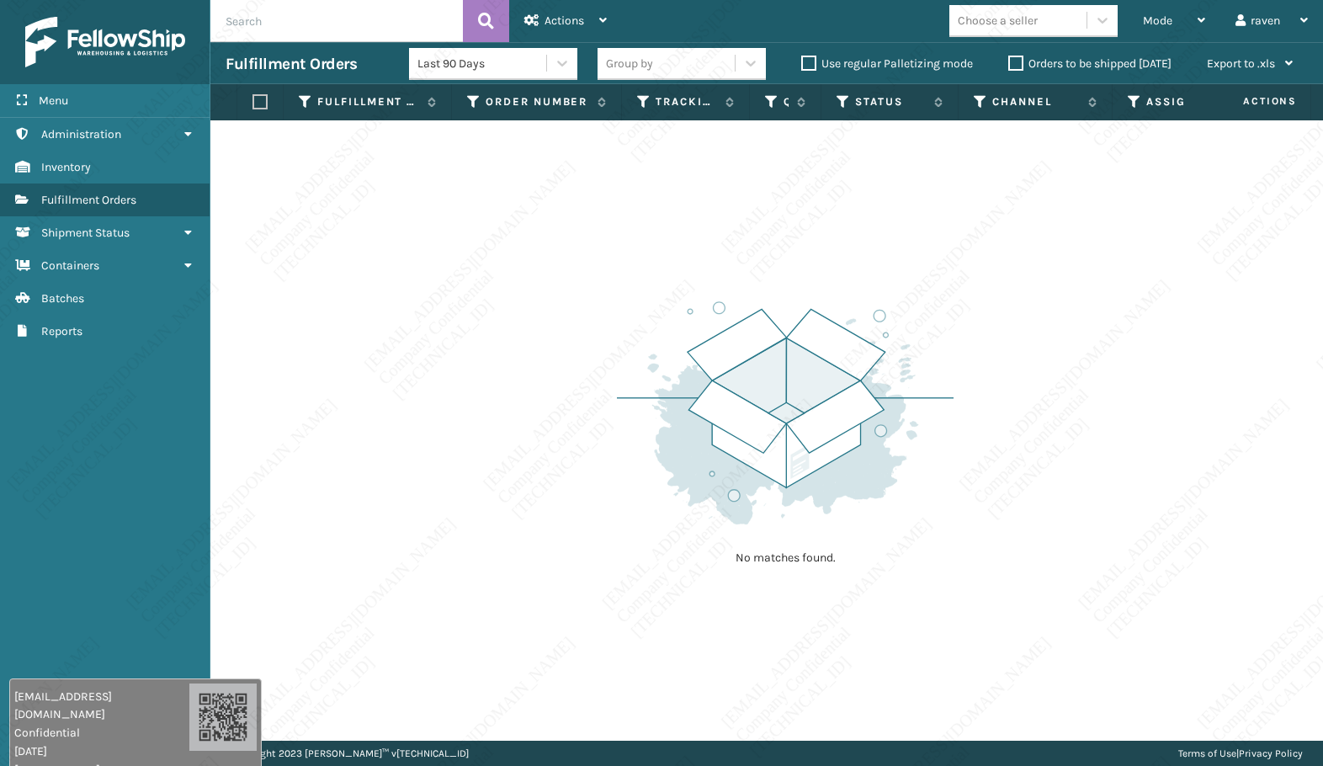
click at [817, 327] on img at bounding box center [785, 412] width 337 height 233
click at [735, 506] on img at bounding box center [785, 412] width 337 height 233
click at [730, 506] on img at bounding box center [785, 412] width 337 height 233
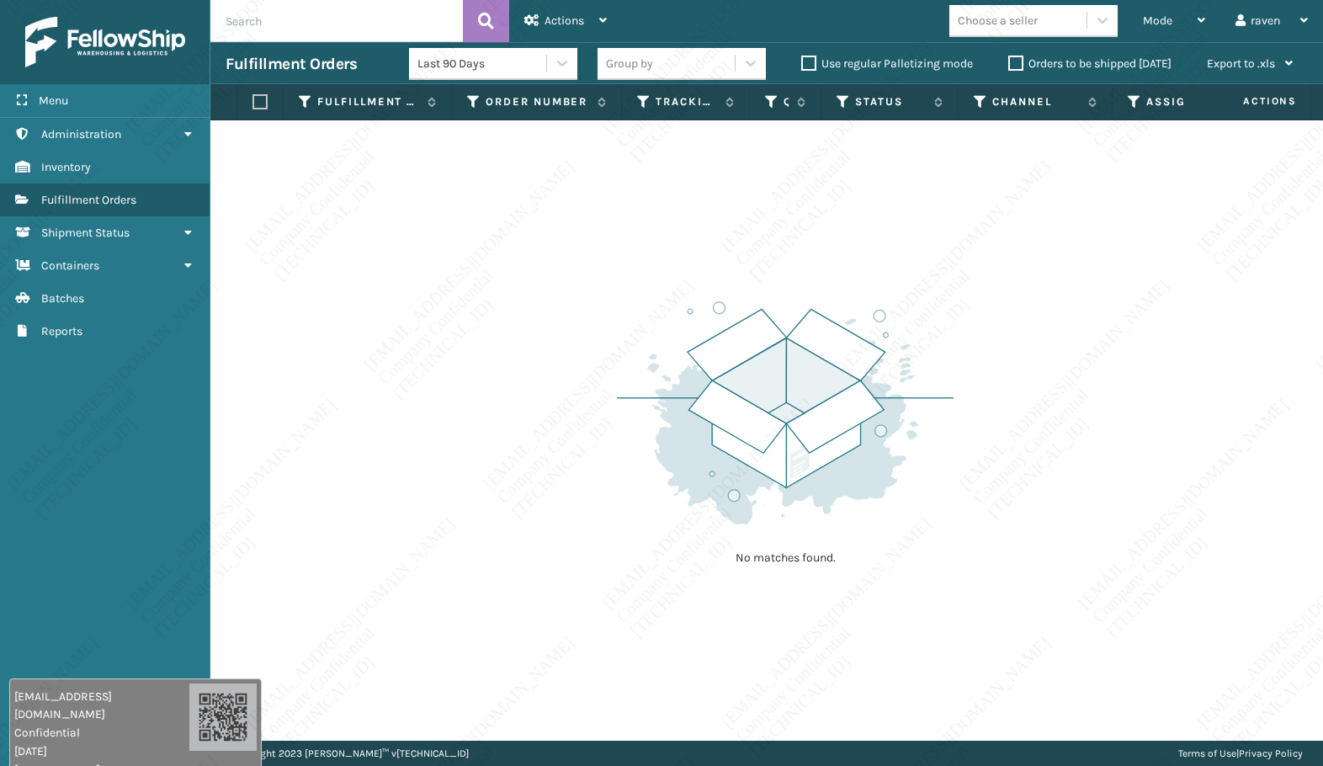
click at [730, 506] on img at bounding box center [785, 412] width 337 height 233
click at [192, 475] on div "Menu Batches Administration Batches Inventory Batches Fulfillment Orders Batche…" at bounding box center [105, 383] width 210 height 766
click at [142, 481] on div "Menu Batches Administration Batches Inventory Batches Fulfillment Orders Batche…" at bounding box center [105, 383] width 210 height 766
click at [104, 507] on div "Menu Batches Administration Batches Inventory Batches Fulfillment Orders Batche…" at bounding box center [105, 383] width 210 height 766
click at [110, 512] on div "Menu Batches Administration Batches Inventory Batches Fulfillment Orders Batche…" at bounding box center [105, 383] width 210 height 766
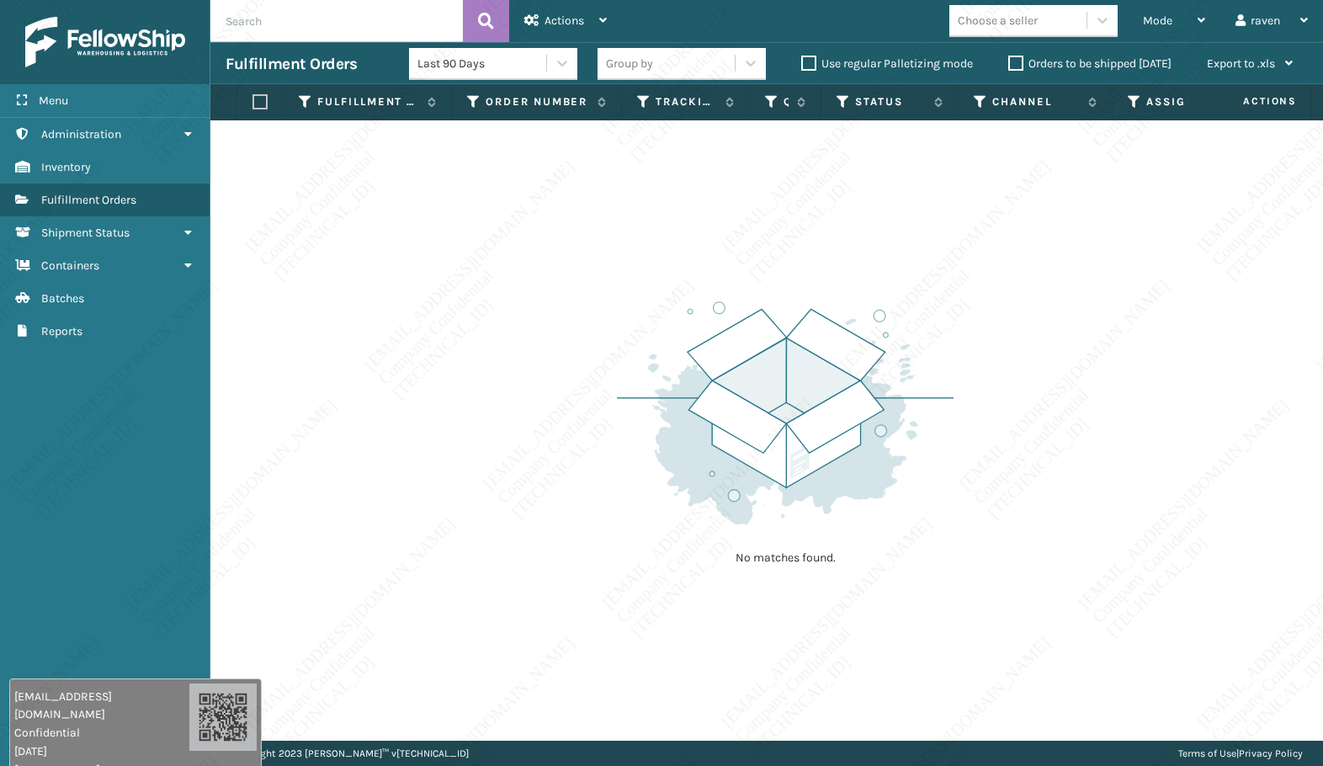
click at [98, 510] on div "Menu Batches Administration Batches Inventory Batches Fulfillment Orders Batche…" at bounding box center [105, 383] width 210 height 766
click at [98, 511] on div "Menu Batches Administration Batches Inventory Batches Fulfillment Orders Batche…" at bounding box center [105, 383] width 210 height 766
click at [99, 514] on div "Menu Batches Administration Batches Inventory Batches Fulfillment Orders Batche…" at bounding box center [105, 383] width 210 height 766
click at [226, 470] on div "No matches found." at bounding box center [766, 430] width 1113 height 620
click at [230, 473] on div "No matches found." at bounding box center [766, 430] width 1113 height 620
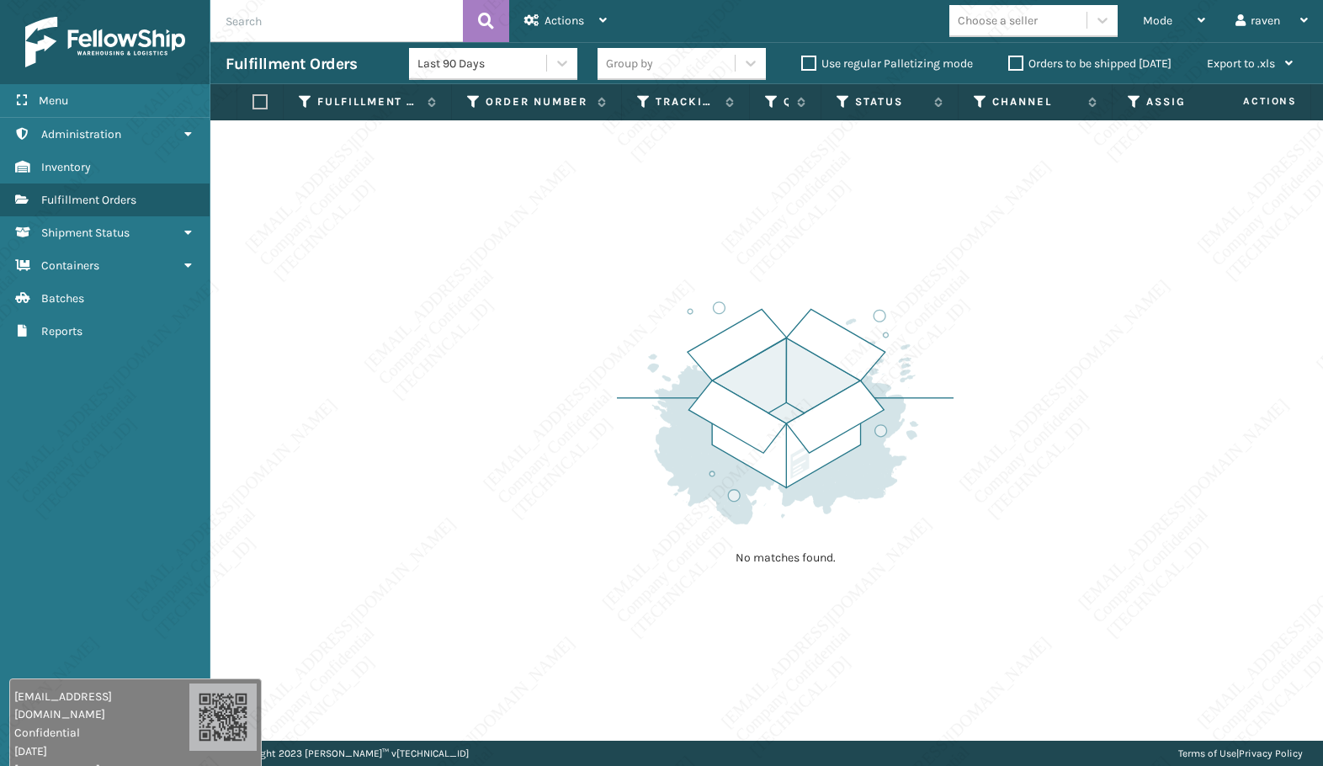
click at [249, 470] on div "No matches found." at bounding box center [766, 430] width 1113 height 620
click at [243, 471] on div "No matches found." at bounding box center [766, 430] width 1113 height 620
click at [237, 470] on div "No matches found." at bounding box center [766, 430] width 1113 height 620
click at [239, 471] on div "No matches found." at bounding box center [766, 430] width 1113 height 620
click at [239, 469] on div "No matches found." at bounding box center [766, 430] width 1113 height 620
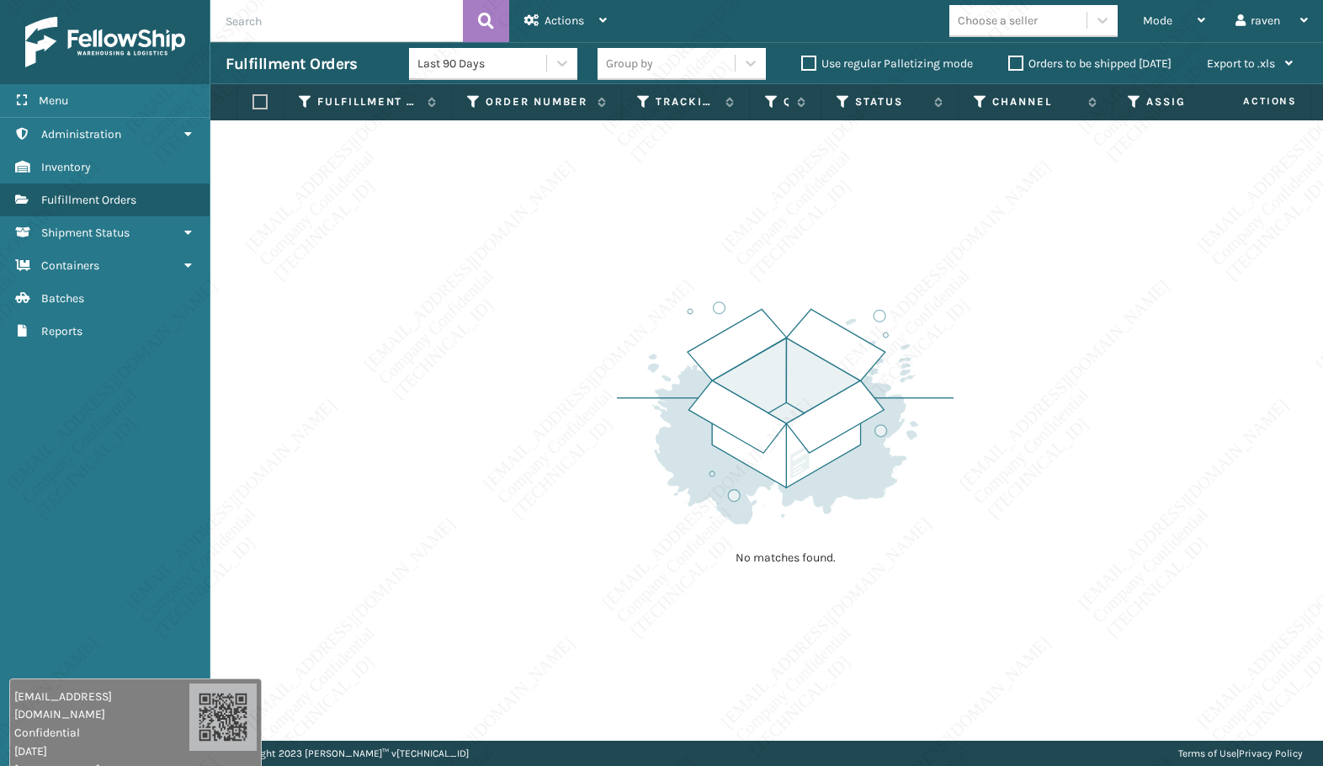
click at [239, 469] on div "No matches found." at bounding box center [766, 430] width 1113 height 620
click at [239, 471] on div "No matches found." at bounding box center [766, 430] width 1113 height 620
click at [237, 472] on div "No matches found." at bounding box center [766, 430] width 1113 height 620
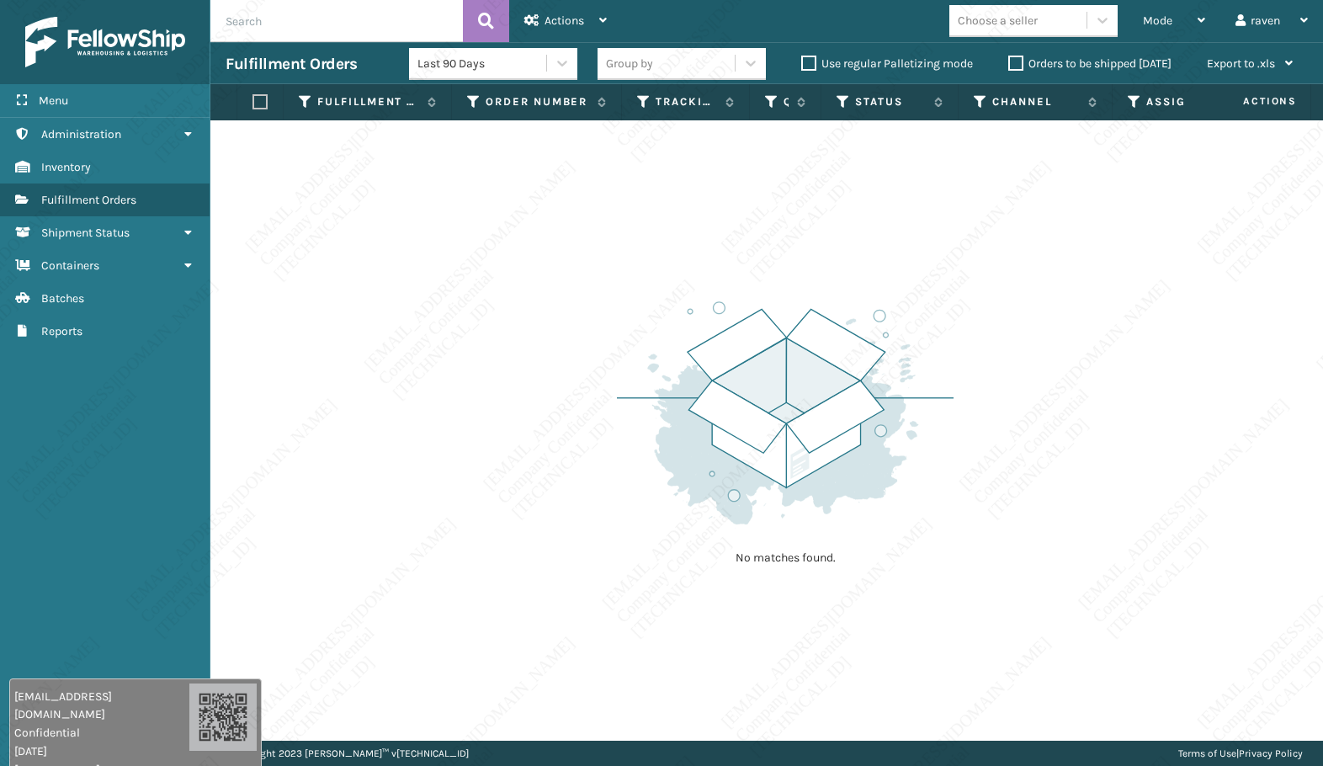
click at [237, 472] on div "No matches found." at bounding box center [766, 430] width 1113 height 620
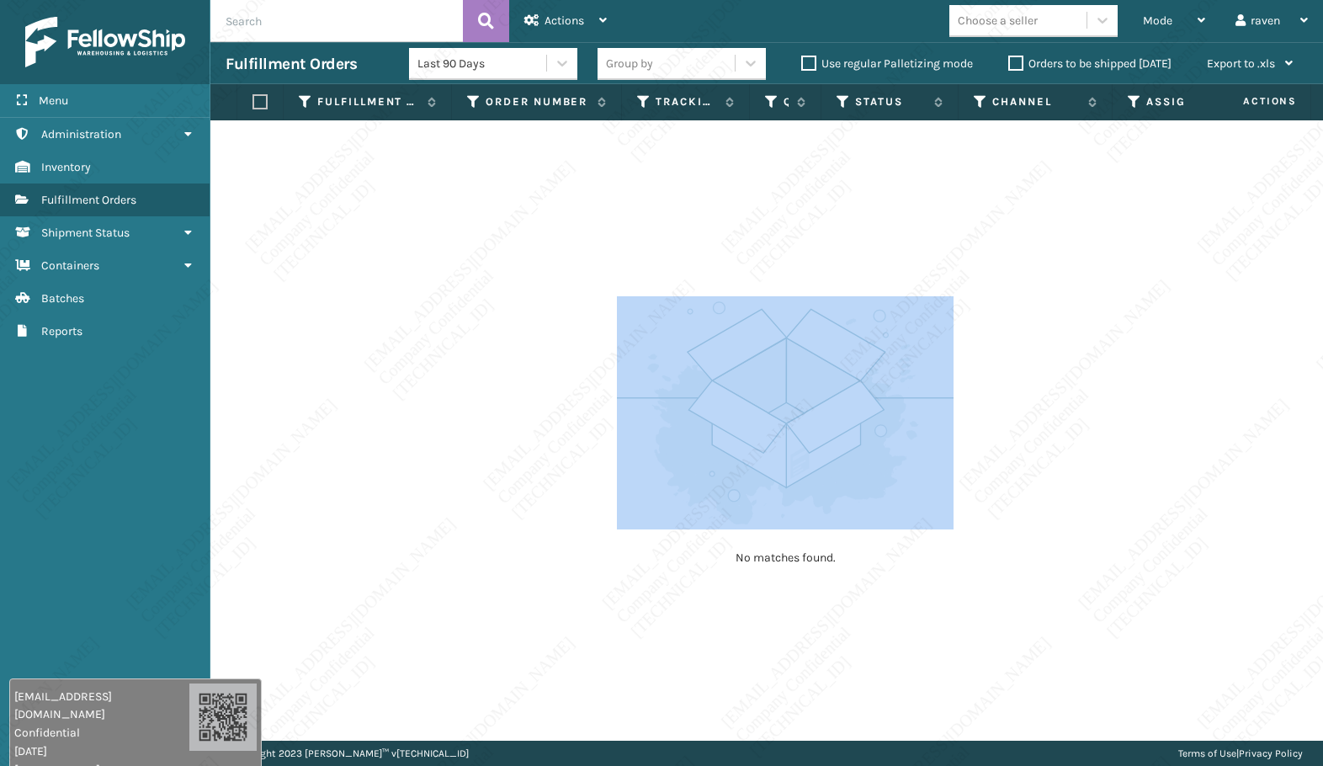
drag, startPoint x: 237, startPoint y: 472, endPoint x: 231, endPoint y: 486, distance: 14.7
click at [231, 487] on div "No matches found." at bounding box center [766, 430] width 1113 height 620
click at [911, 306] on img at bounding box center [785, 412] width 337 height 233
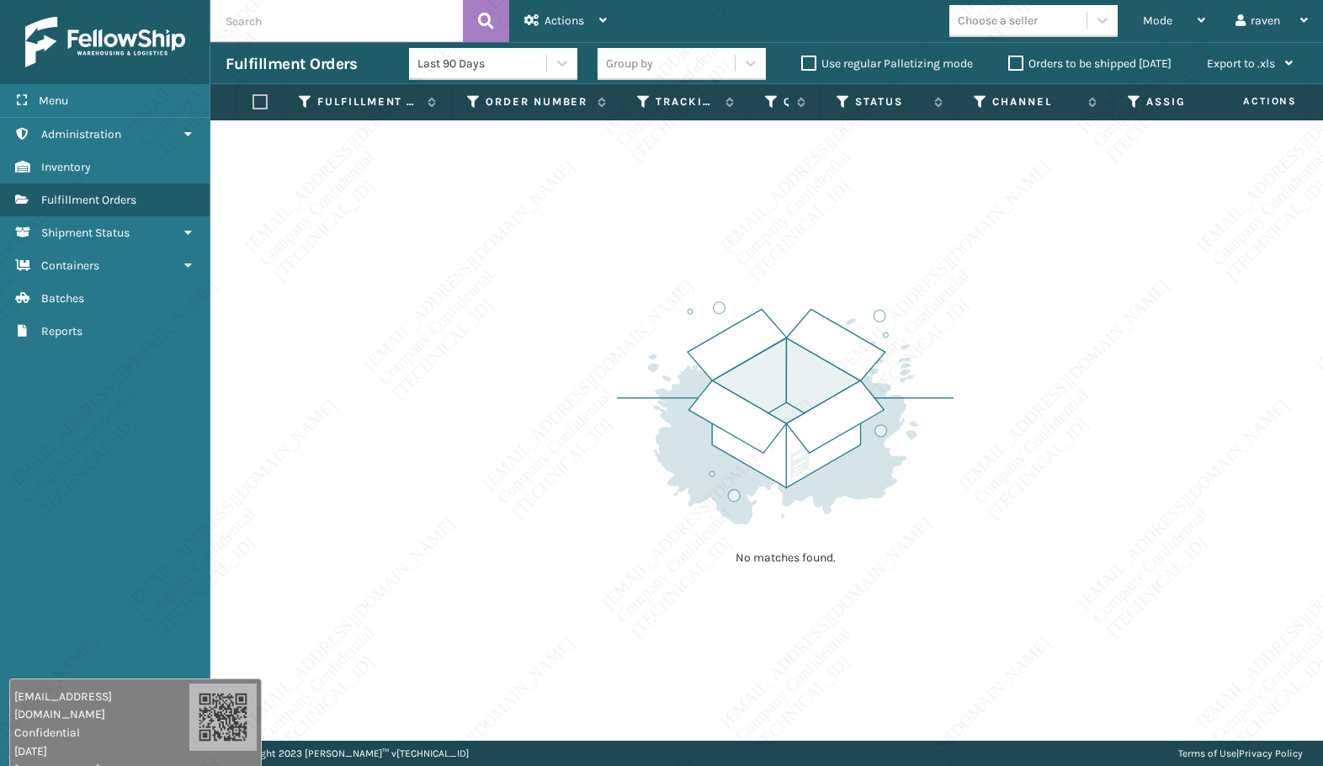
click at [995, 294] on div "No matches found." at bounding box center [766, 430] width 1113 height 620
click at [996, 254] on div "No matches found." at bounding box center [766, 430] width 1113 height 620
click at [931, 148] on div "No matches found." at bounding box center [766, 430] width 1113 height 620
click at [925, 146] on div "No matches found." at bounding box center [766, 430] width 1113 height 620
click at [967, 95] on th "Channel" at bounding box center [1036, 102] width 154 height 36
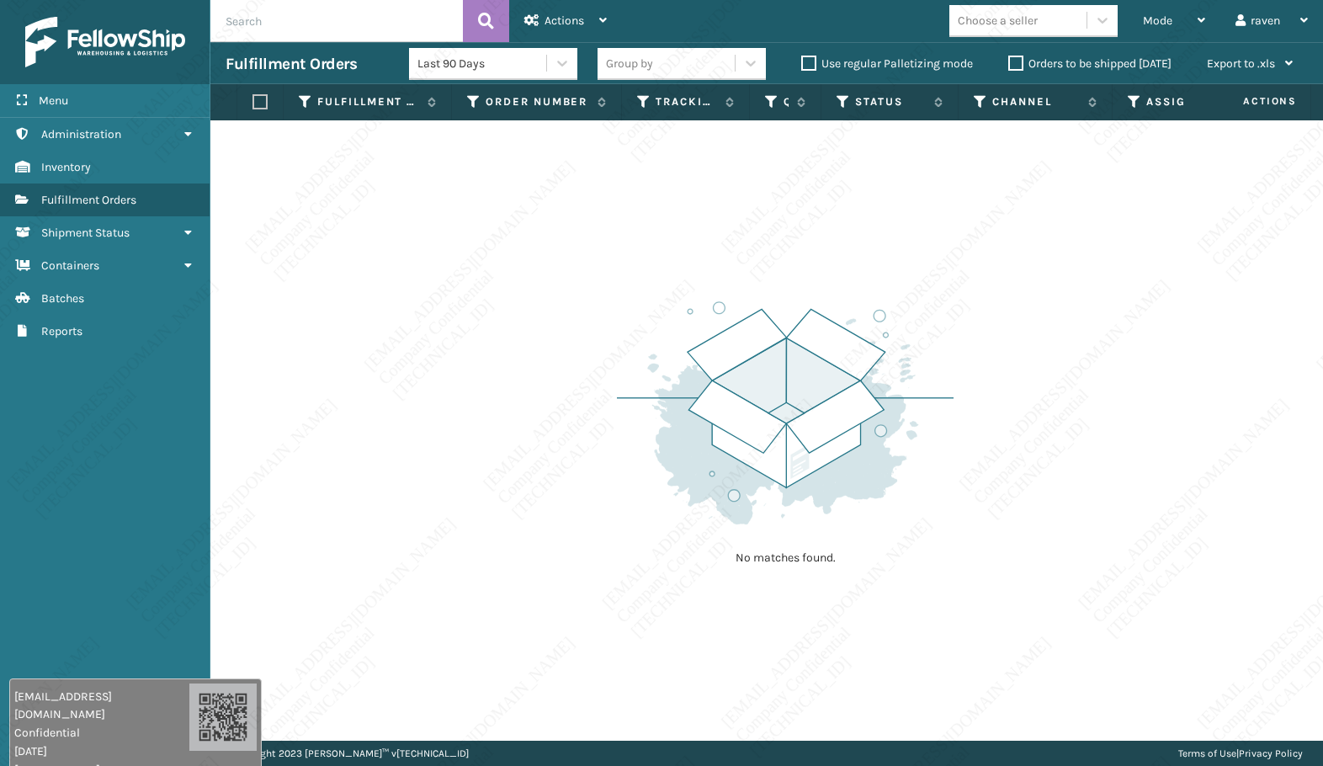
click at [967, 96] on th "Channel" at bounding box center [1036, 102] width 154 height 36
click at [967, 97] on th "Channel" at bounding box center [1036, 102] width 154 height 36
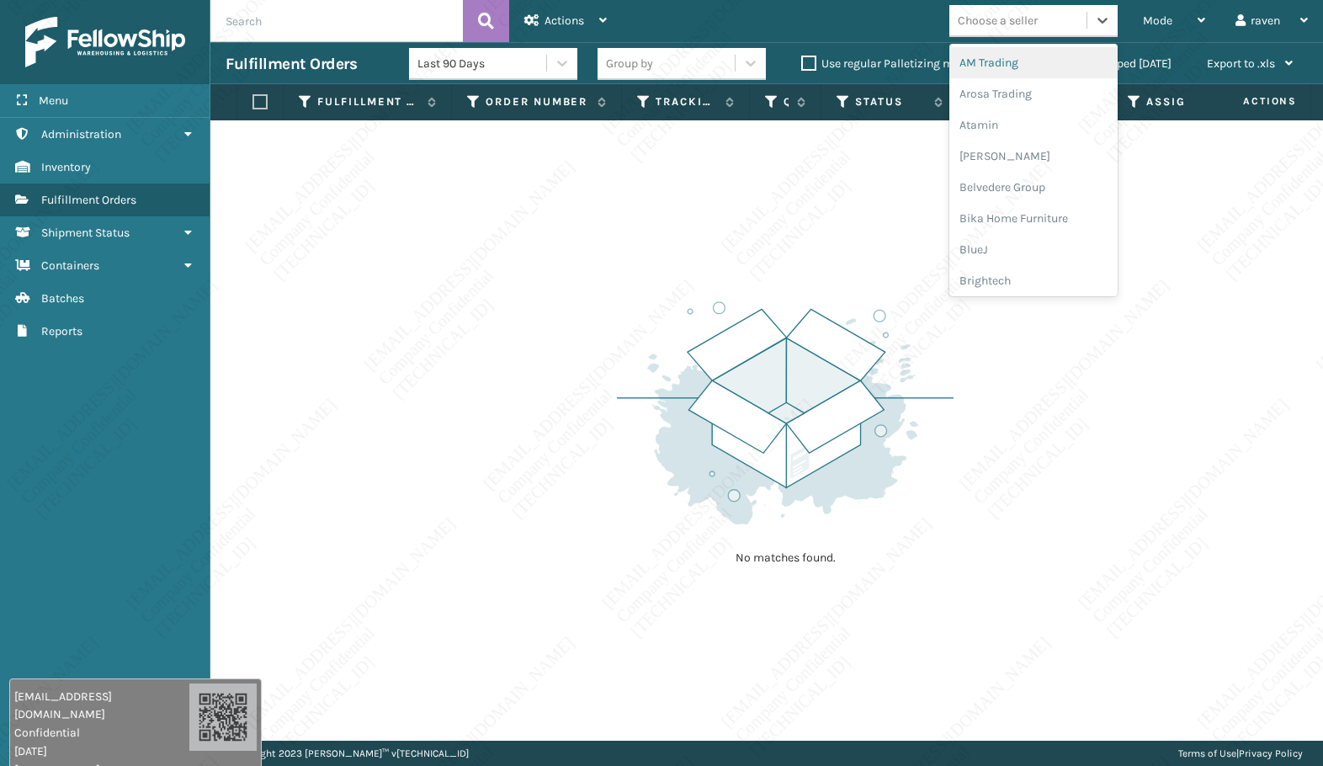
click at [975, 16] on div "Choose a seller" at bounding box center [998, 21] width 80 height 18
click at [976, 14] on div "Choose a seller" at bounding box center [998, 21] width 80 height 18
click at [976, 12] on div "Choose a seller" at bounding box center [998, 21] width 80 height 18
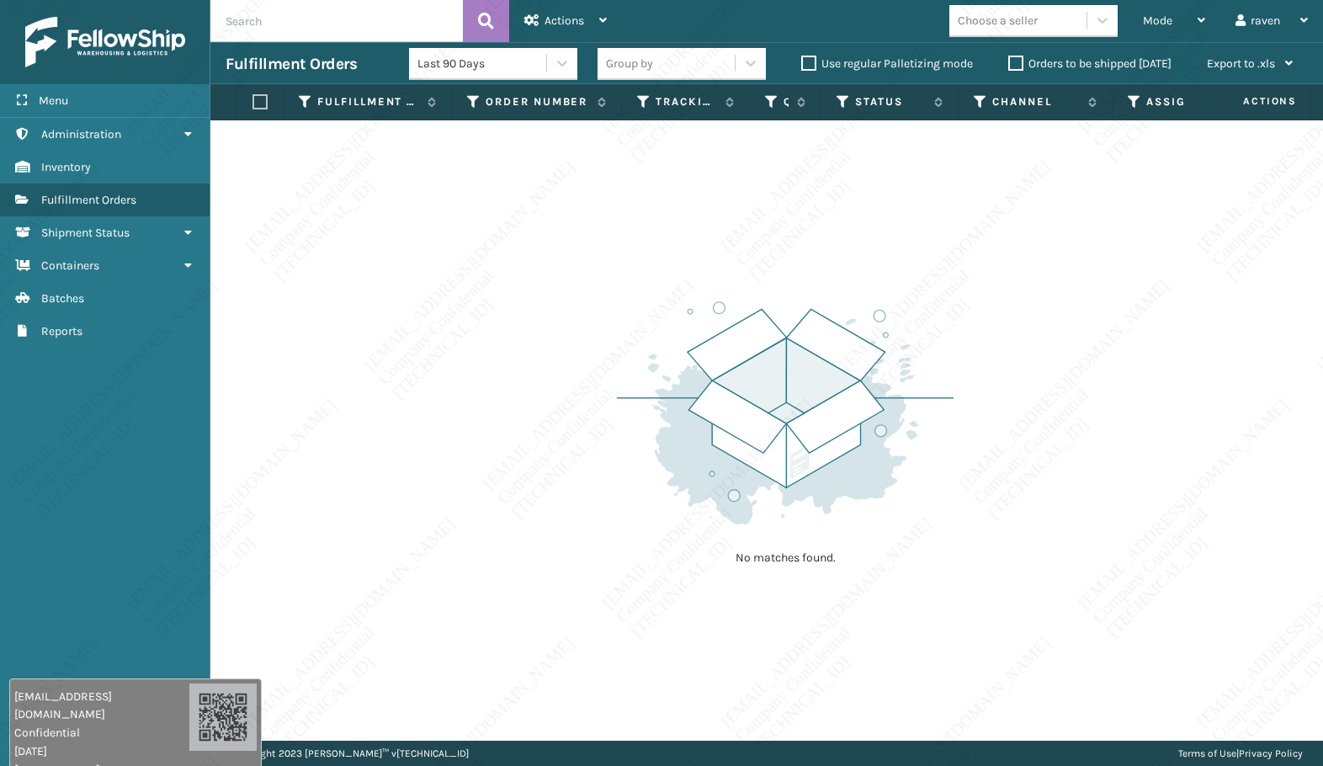
click at [952, 3] on div "Mode Regular Mode Picking Mode Labeling Mode Exit Scan Mode Choose a seller rav…" at bounding box center [972, 21] width 701 height 42
click at [960, 502] on div "No matches found." at bounding box center [766, 430] width 1113 height 620
click at [773, 469] on img at bounding box center [785, 412] width 337 height 233
click at [886, 373] on img at bounding box center [785, 412] width 337 height 233
click at [919, 474] on img at bounding box center [785, 412] width 337 height 233
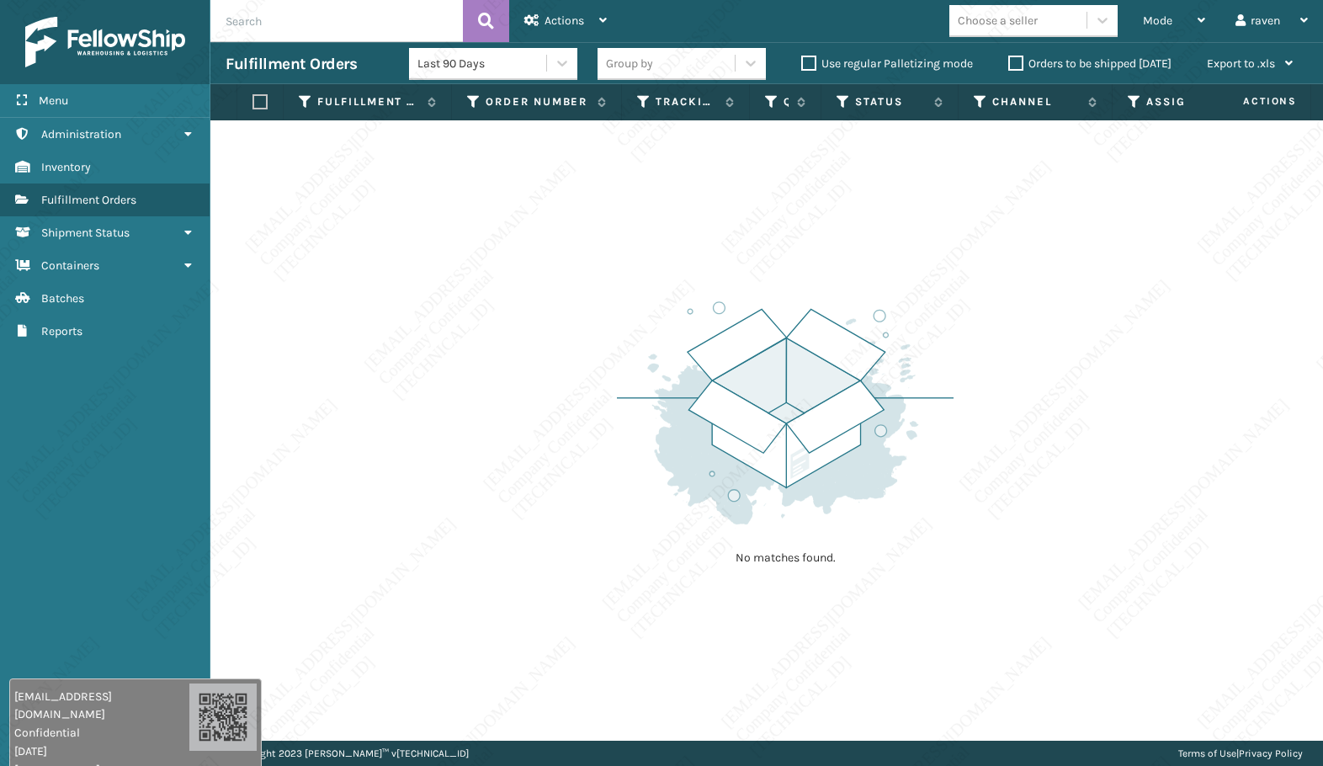
click at [935, 468] on img at bounding box center [785, 412] width 337 height 233
click at [1227, 673] on div "No matches found." at bounding box center [766, 430] width 1113 height 620
click at [1154, 13] on span "Mode" at bounding box center [1157, 20] width 29 height 14
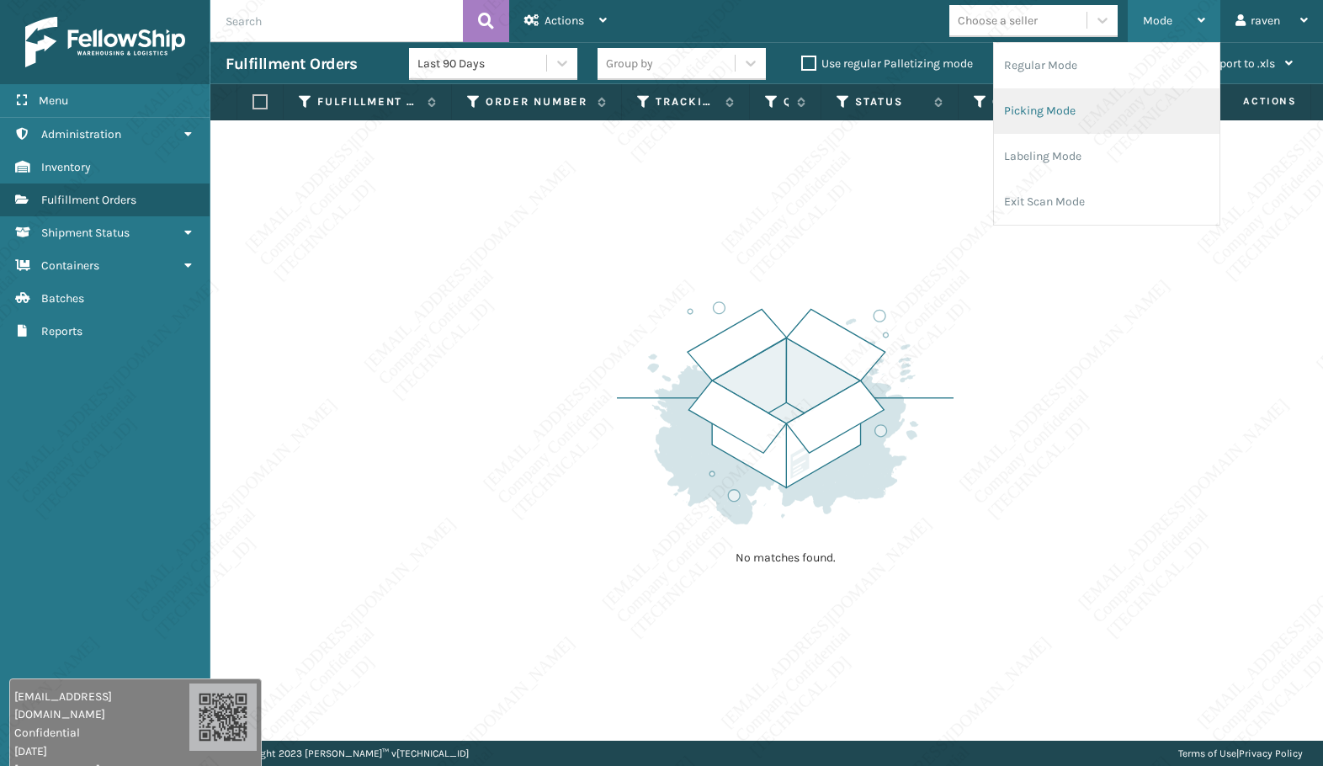
click at [1071, 98] on li "Picking Mode" at bounding box center [1107, 110] width 226 height 45
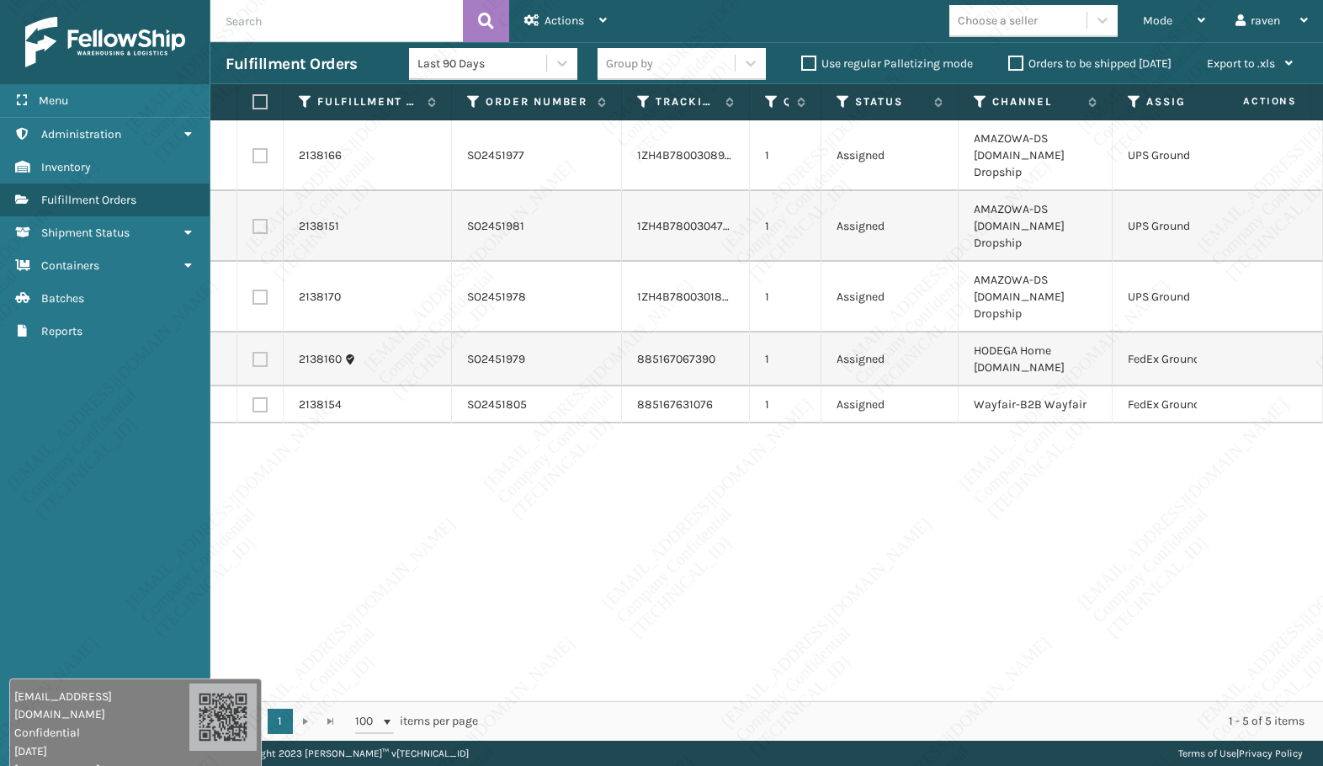
click at [260, 352] on label at bounding box center [260, 359] width 15 height 15
click at [253, 352] on input "checkbox" at bounding box center [253, 357] width 1 height 11
checkbox input "true"
click at [251, 386] on td at bounding box center [260, 404] width 46 height 37
click at [263, 397] on label at bounding box center [260, 404] width 15 height 15
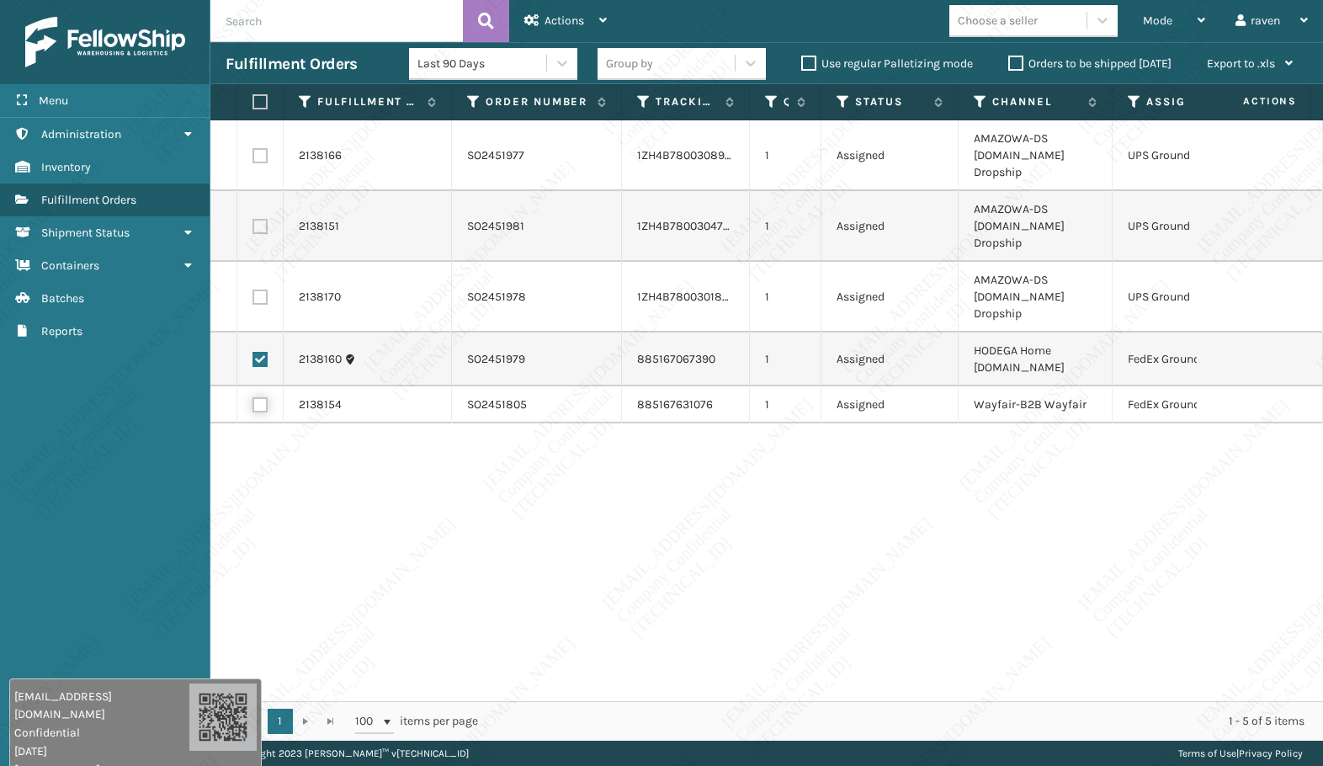
click at [253, 397] on input "checkbox" at bounding box center [253, 402] width 1 height 11
checkbox input "true"
click at [543, 15] on div "Actions" at bounding box center [565, 21] width 82 height 42
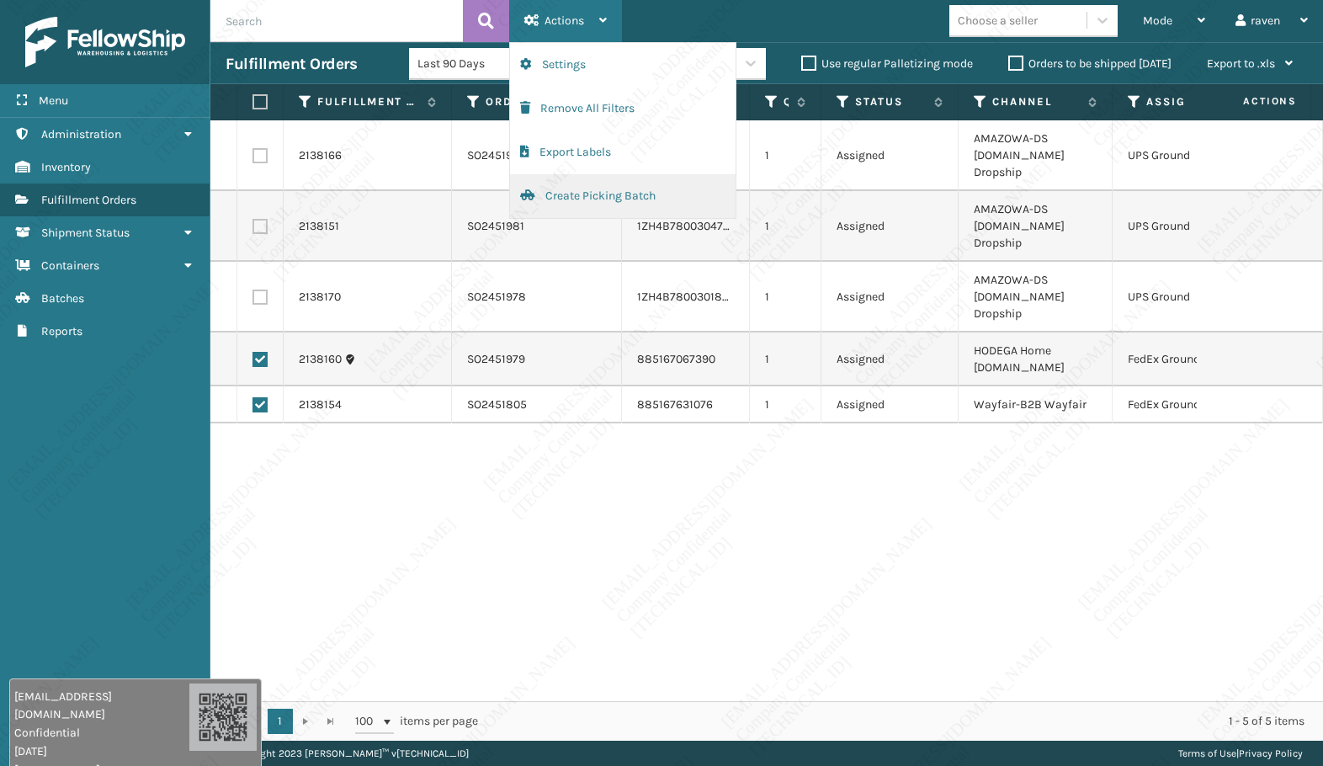
click at [564, 195] on button "Create Picking Batch" at bounding box center [623, 196] width 226 height 44
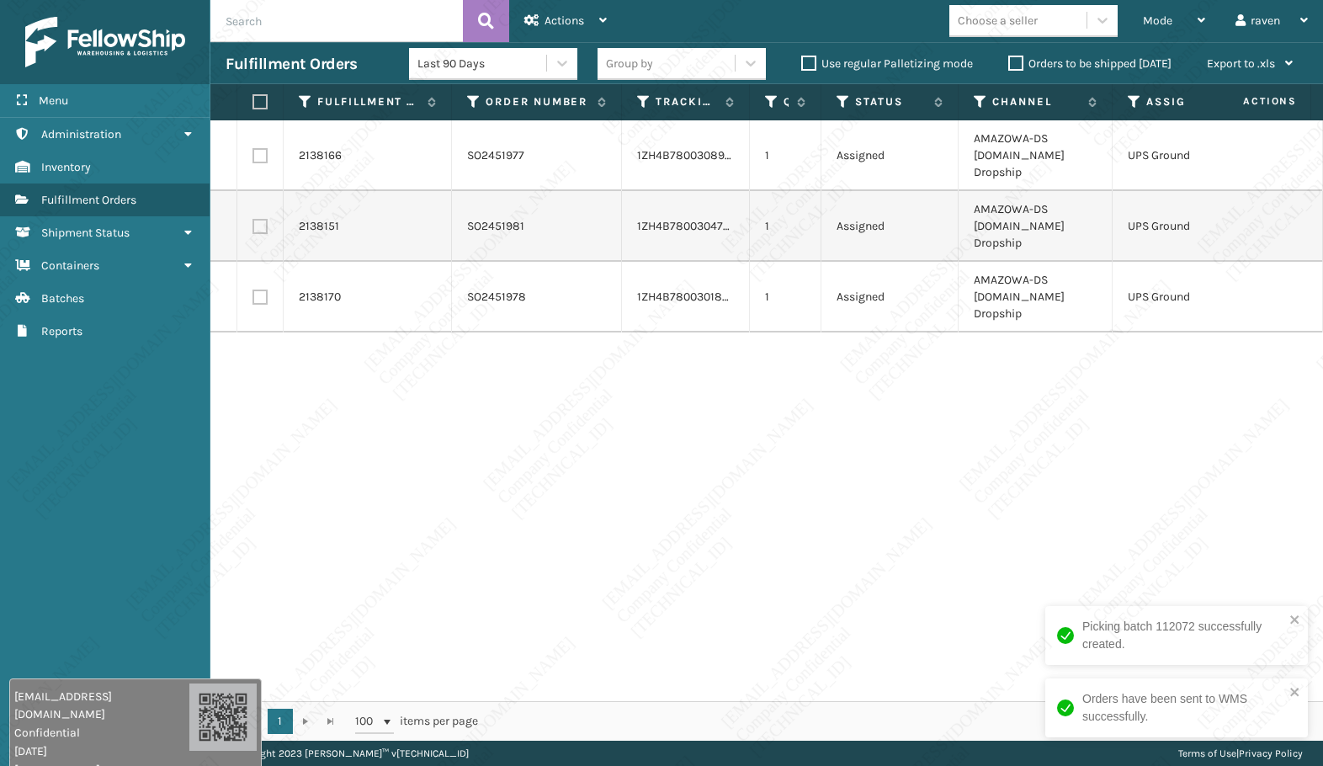
click at [259, 105] on label at bounding box center [258, 101] width 10 height 15
click at [253, 105] on input "checkbox" at bounding box center [253, 102] width 1 height 11
checkbox input "true"
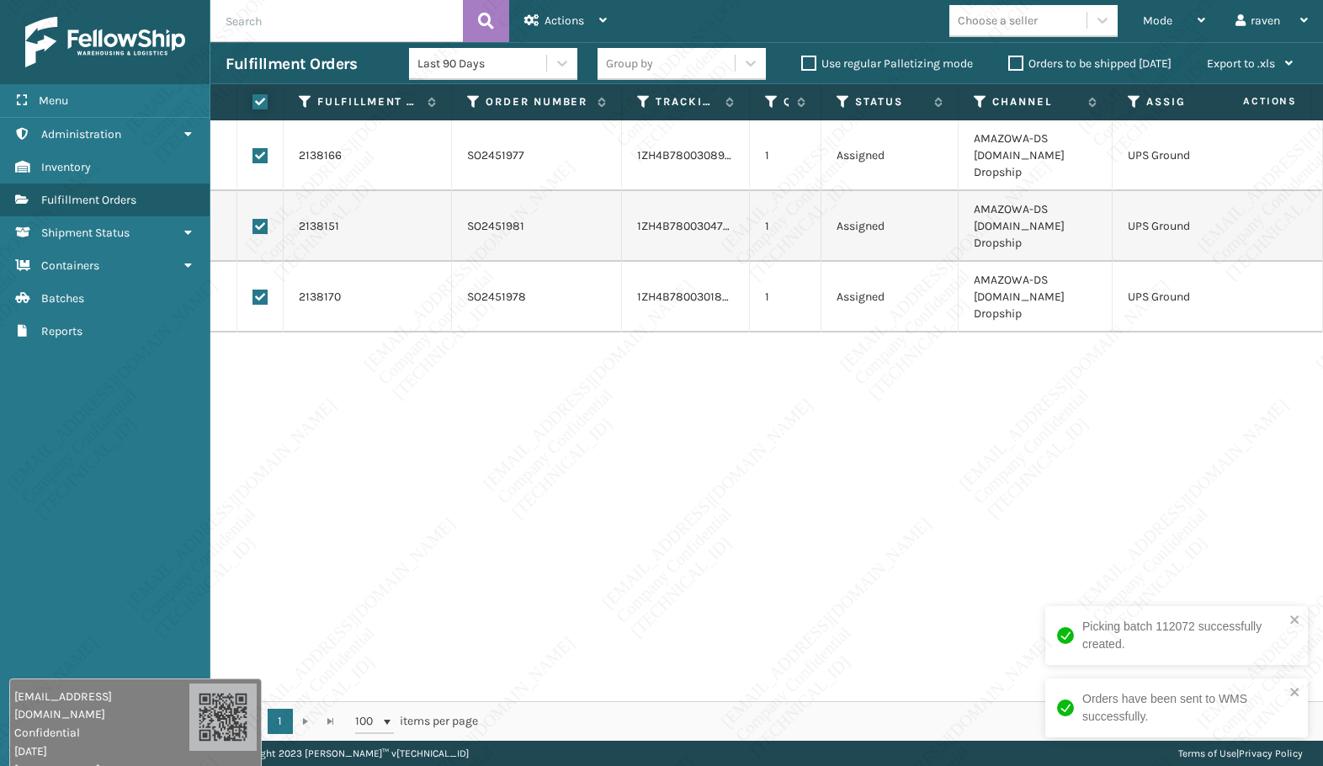
checkbox input "true"
click at [573, 19] on span "Actions" at bounding box center [565, 20] width 40 height 14
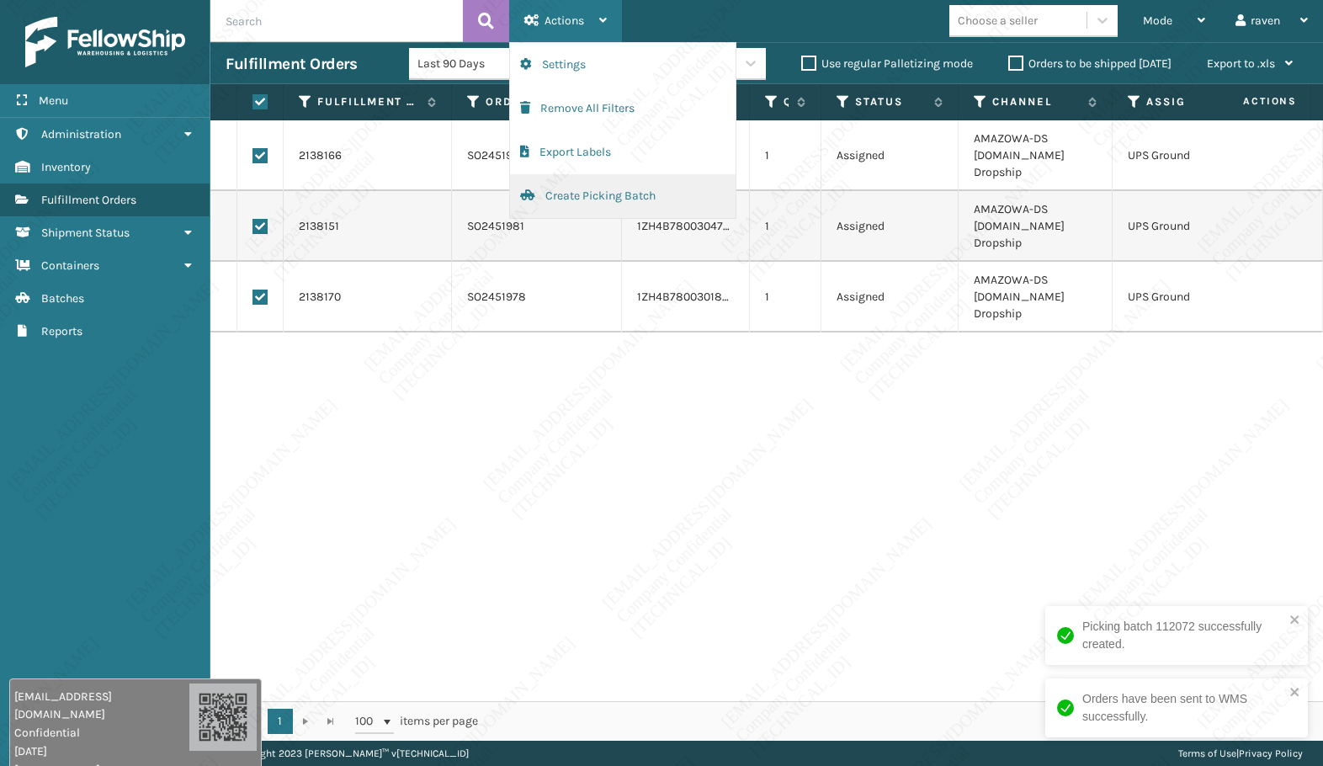
click at [550, 194] on button "Create Picking Batch" at bounding box center [623, 196] width 226 height 44
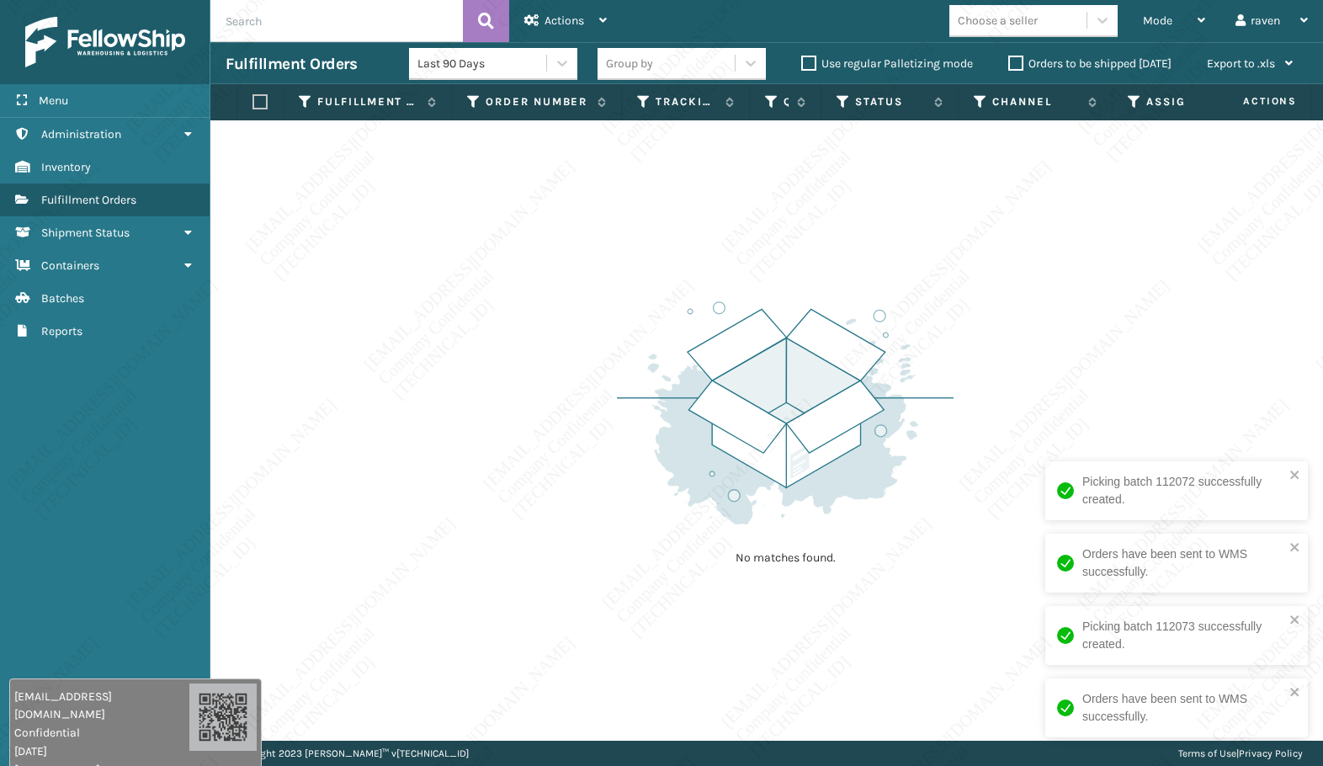
click at [1146, 326] on div "No matches found." at bounding box center [766, 430] width 1113 height 620
click at [1156, 25] on span "Mode" at bounding box center [1157, 20] width 29 height 14
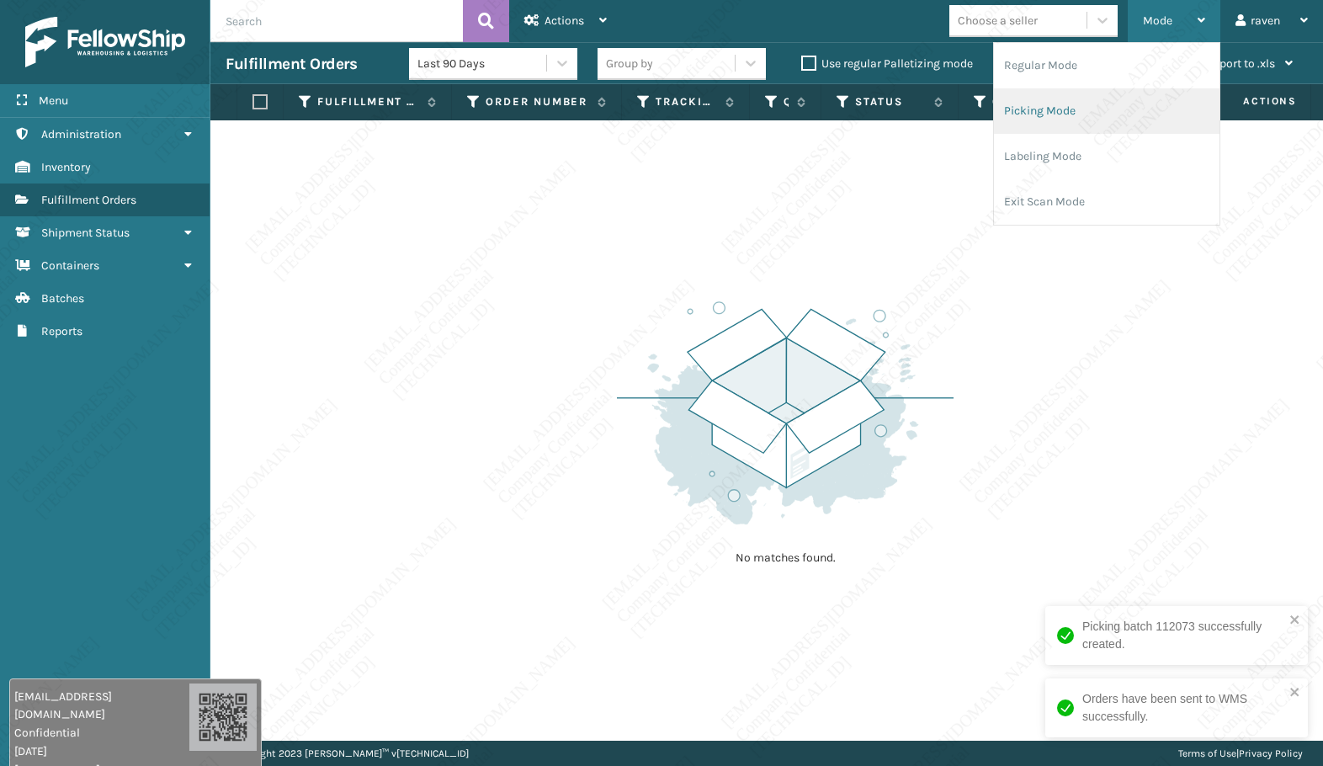
click at [1069, 129] on li "Picking Mode" at bounding box center [1107, 110] width 226 height 45
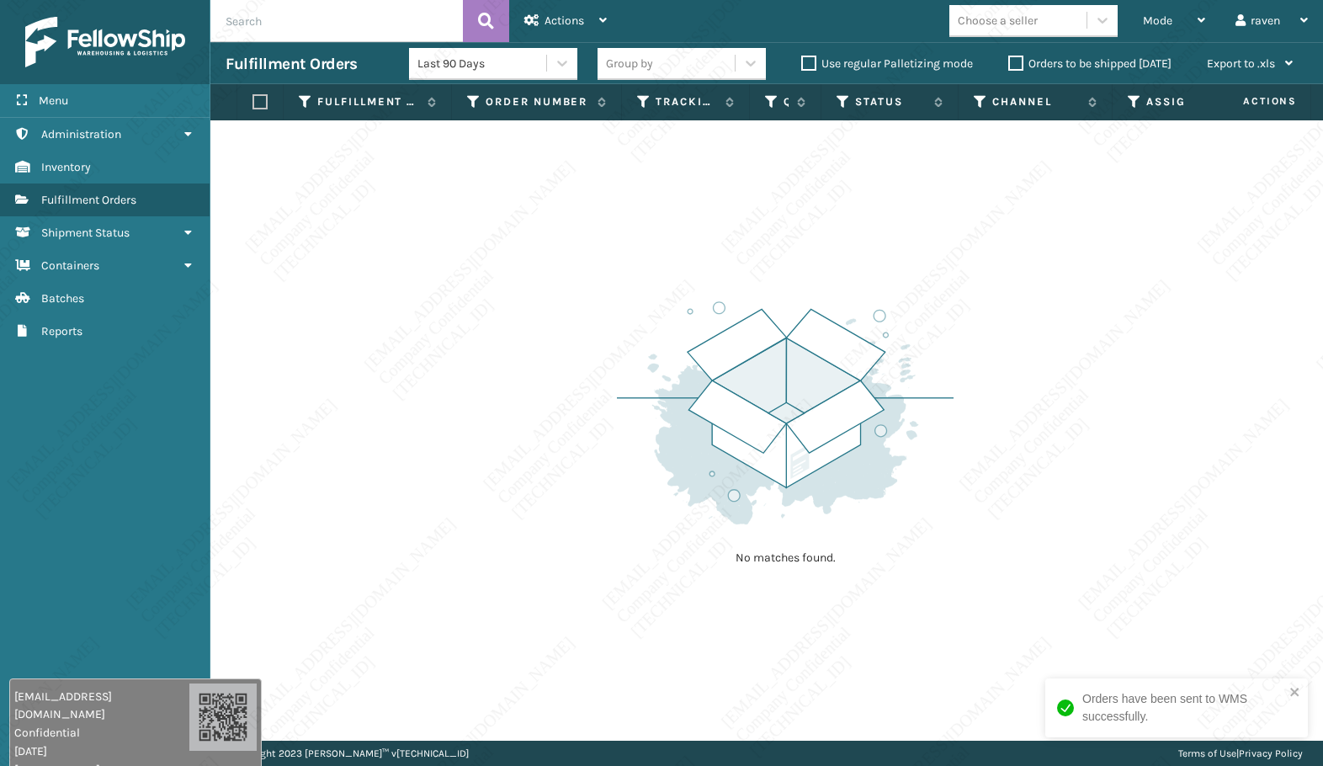
drag, startPoint x: 1070, startPoint y: 302, endPoint x: 1295, endPoint y: 309, distance: 224.9
click at [1082, 303] on div "No matches found." at bounding box center [766, 430] width 1113 height 620
click at [1050, 342] on div "No matches found." at bounding box center [766, 430] width 1113 height 620
click at [1160, 21] on span "Mode" at bounding box center [1157, 20] width 29 height 14
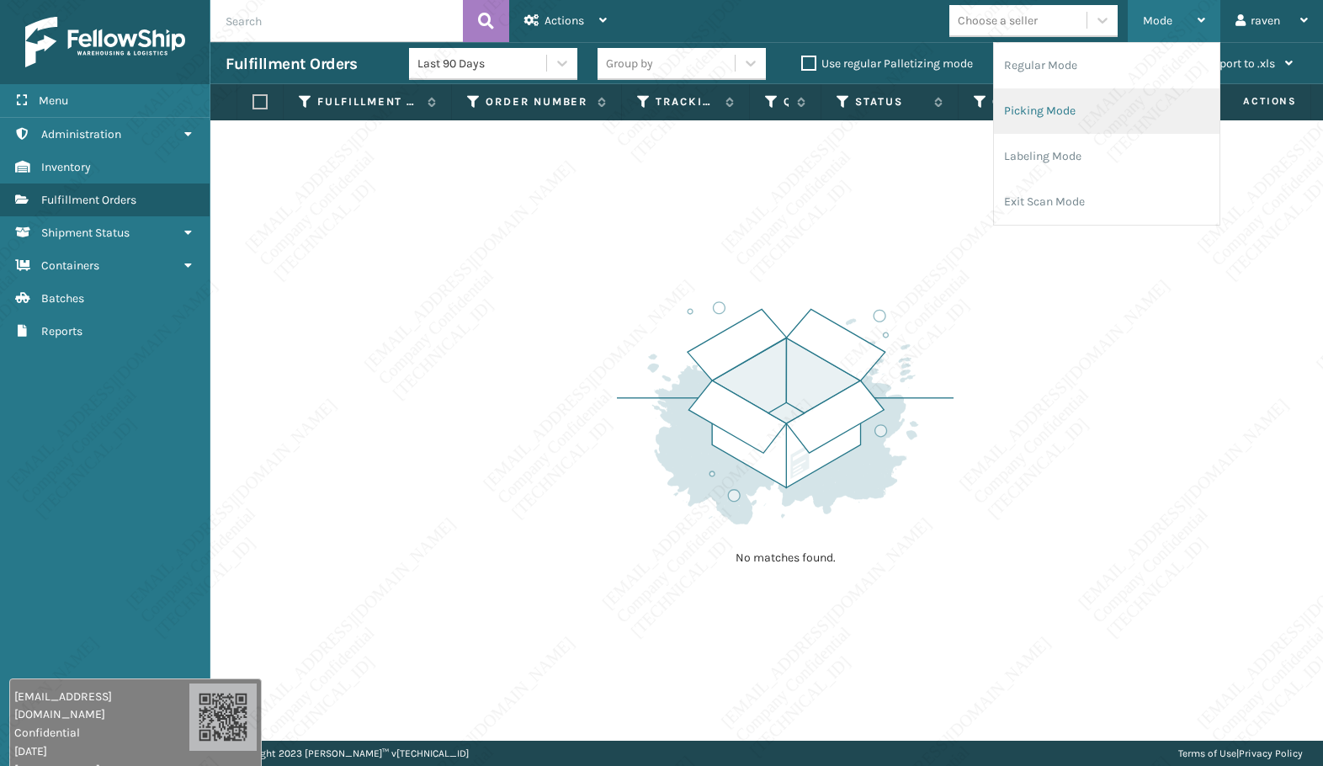
click at [1109, 103] on li "Picking Mode" at bounding box center [1107, 110] width 226 height 45
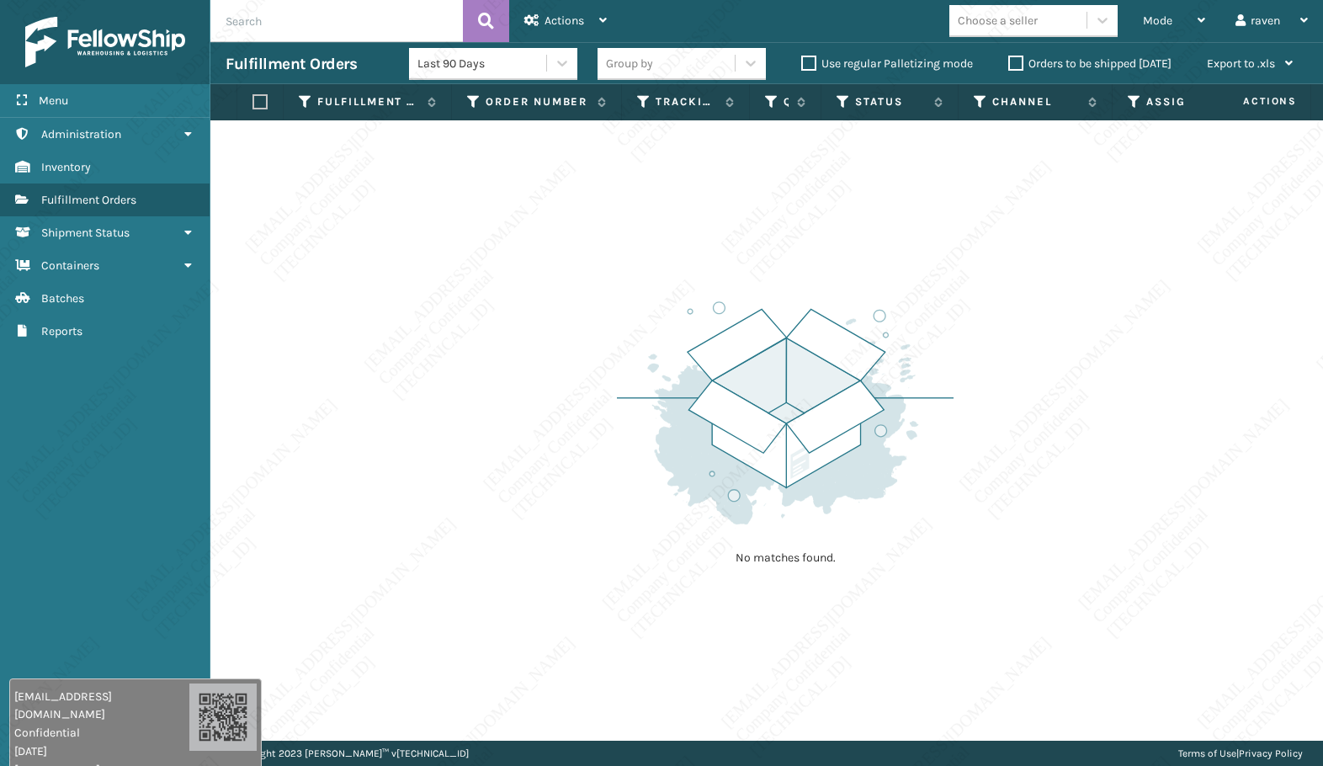
drag, startPoint x: 1025, startPoint y: 356, endPoint x: 1025, endPoint y: 322, distance: 34.5
click at [1025, 350] on div "No matches found." at bounding box center [766, 430] width 1113 height 620
click at [1170, 14] on span "Mode" at bounding box center [1157, 20] width 29 height 14
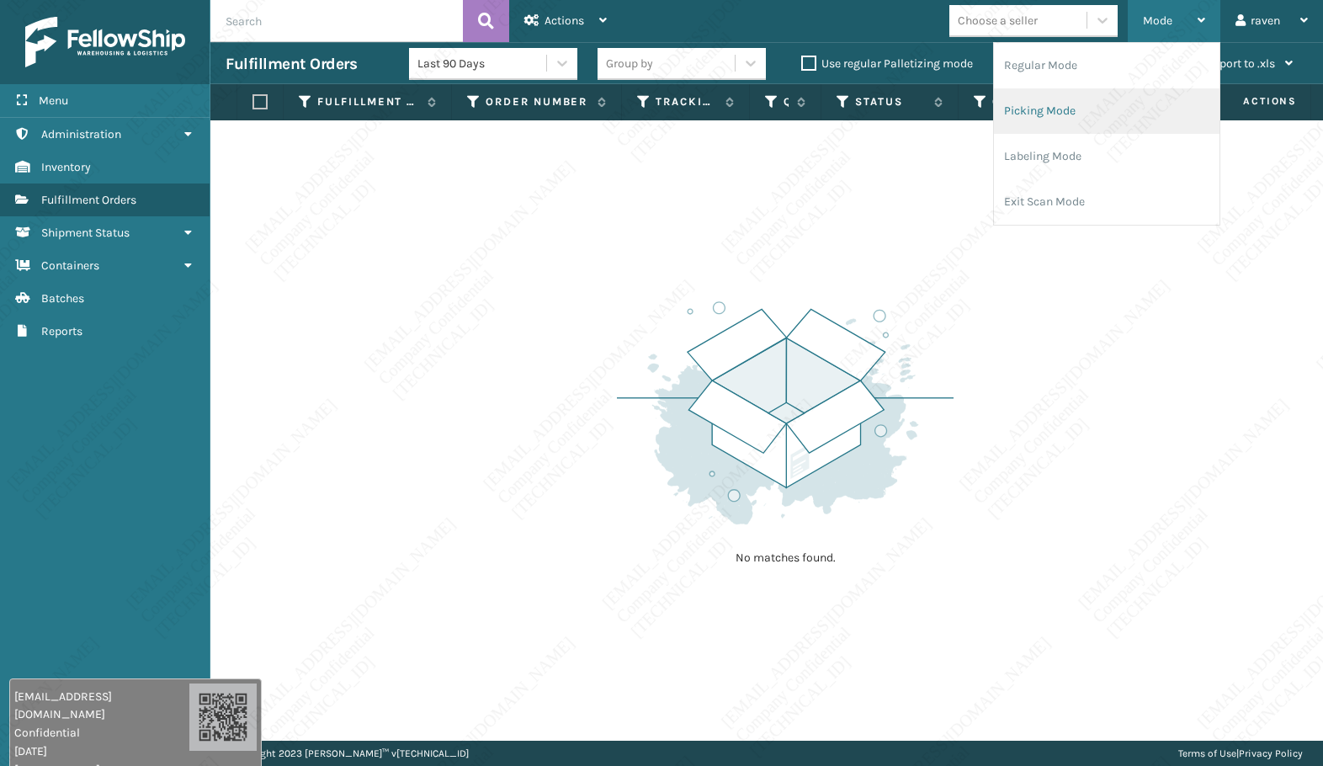
click at [1104, 102] on li "Picking Mode" at bounding box center [1107, 110] width 226 height 45
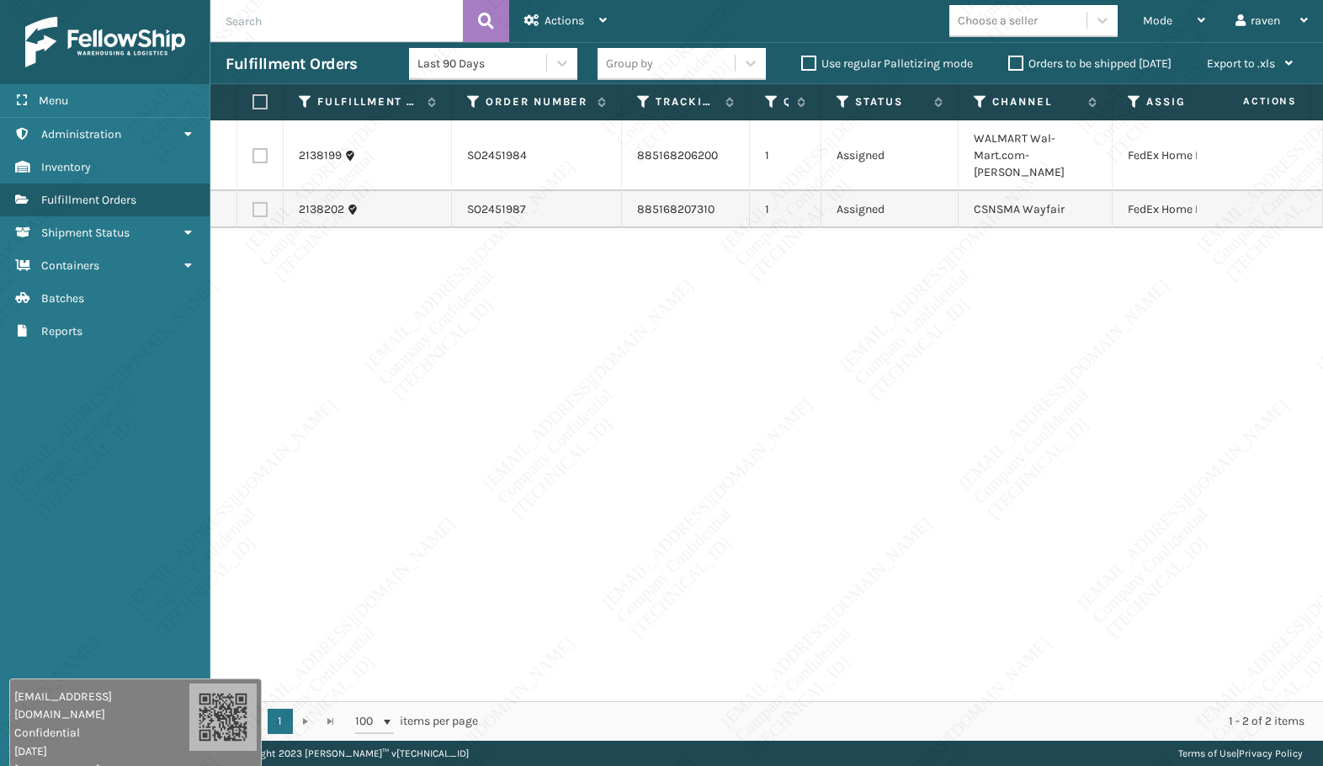
click at [263, 103] on label at bounding box center [258, 101] width 10 height 15
click at [253, 103] on input "checkbox" at bounding box center [253, 102] width 1 height 11
checkbox input "true"
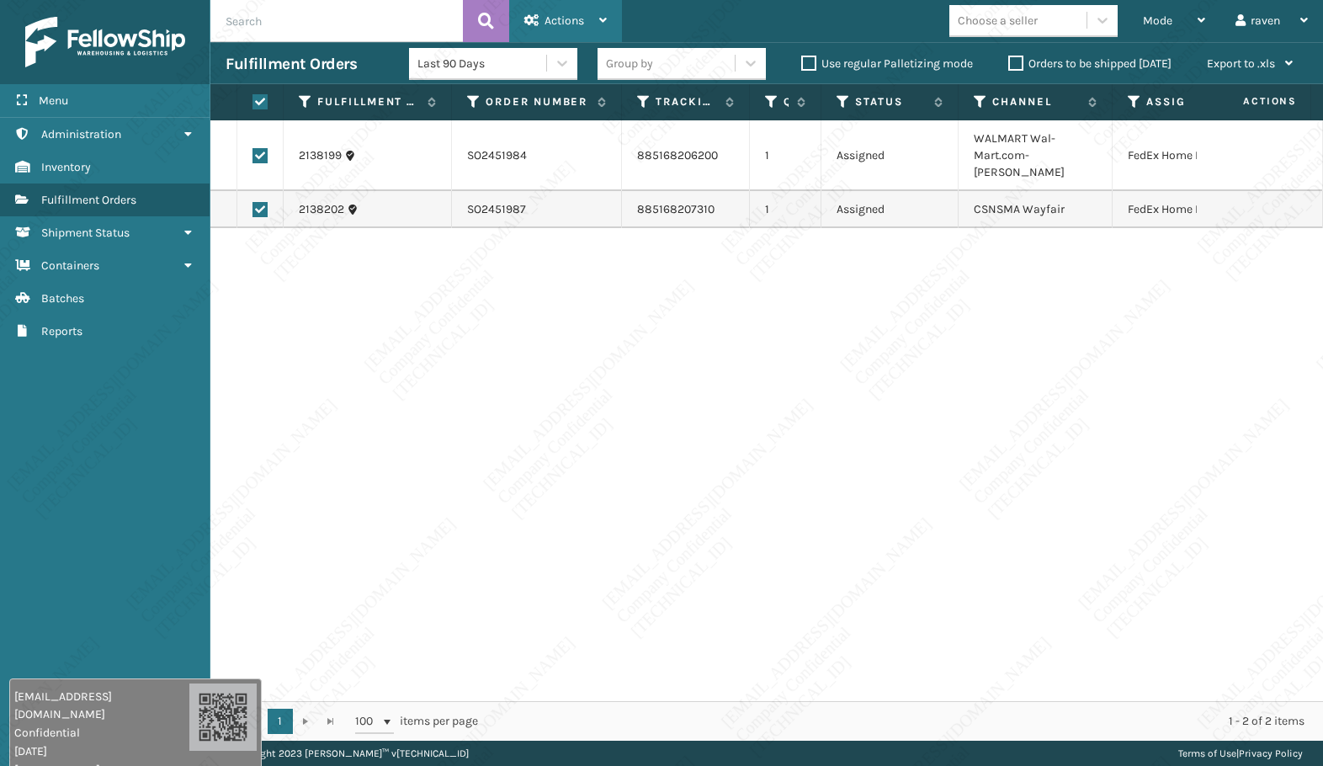
click at [587, 22] on div "Actions" at bounding box center [565, 21] width 82 height 42
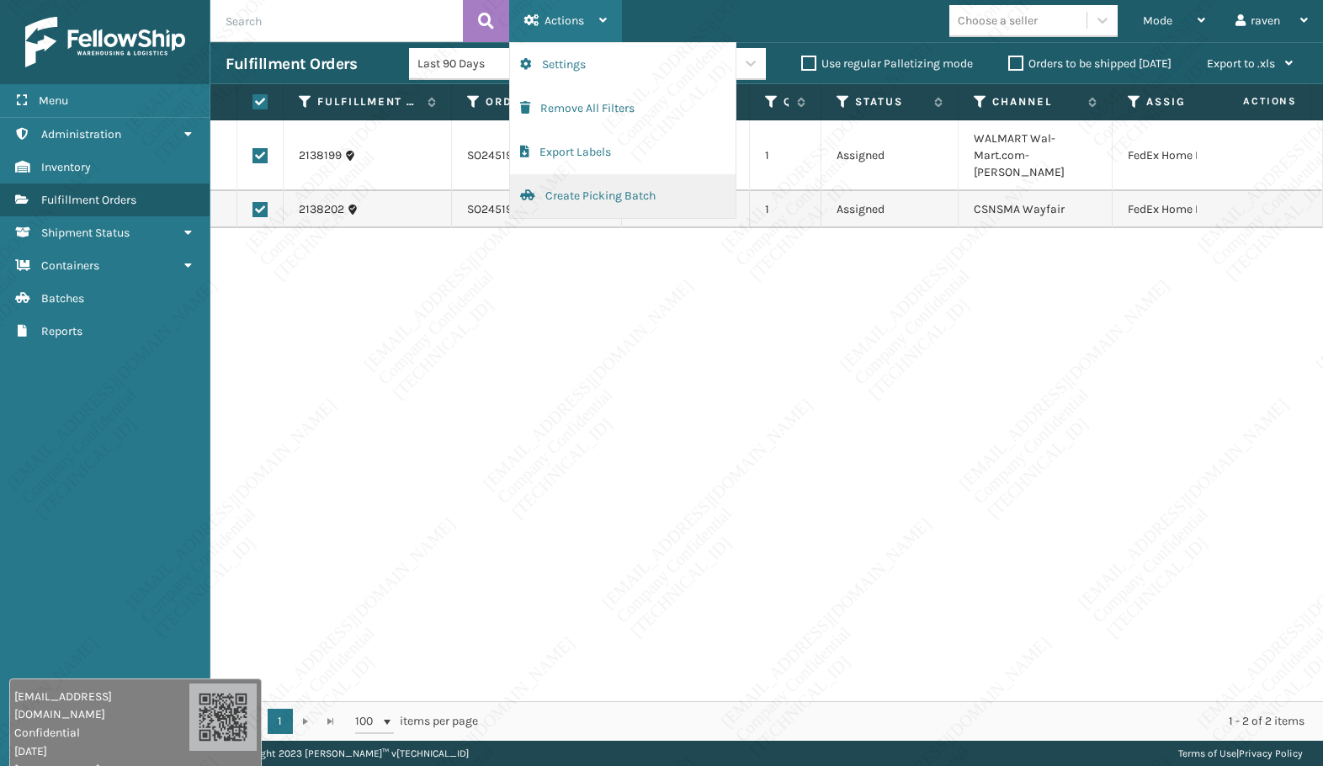
click at [590, 194] on button "Create Picking Batch" at bounding box center [623, 196] width 226 height 44
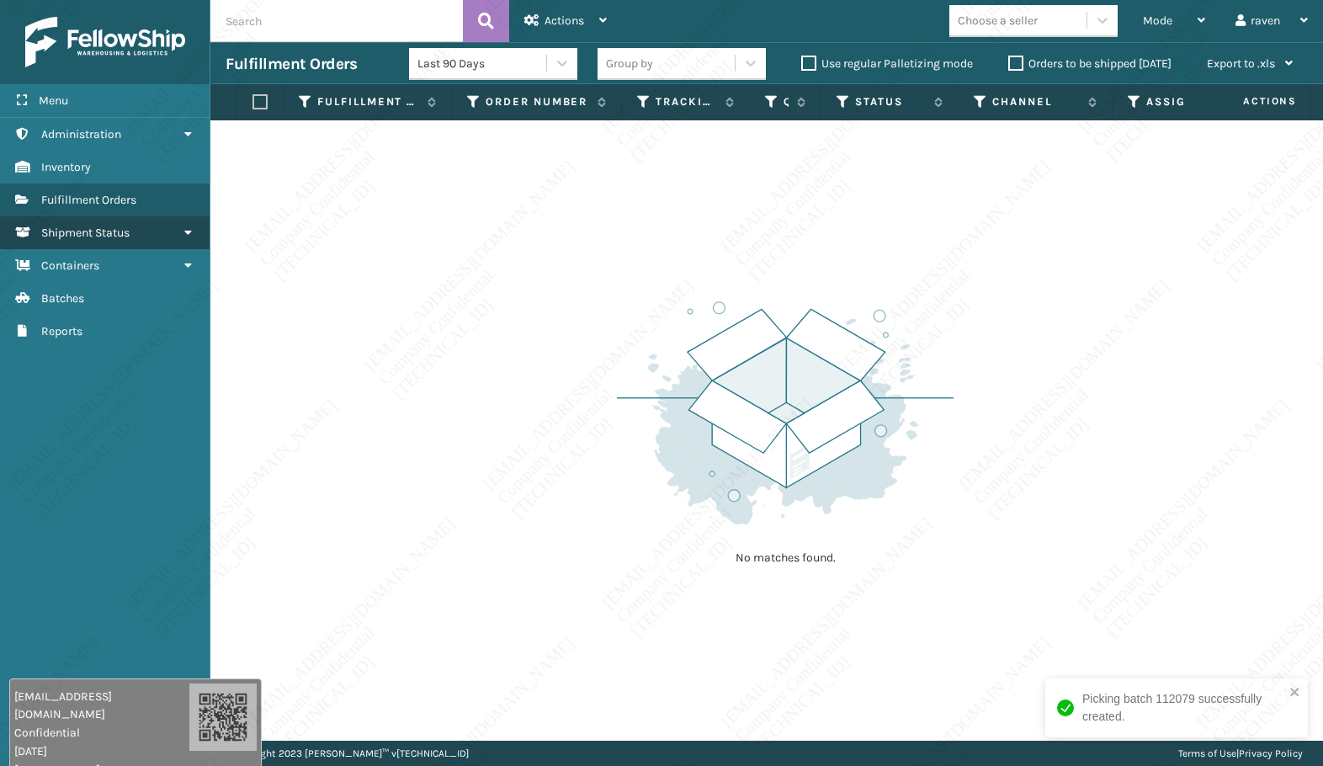
click at [98, 235] on span "Shipment Status" at bounding box center [85, 233] width 88 height 14
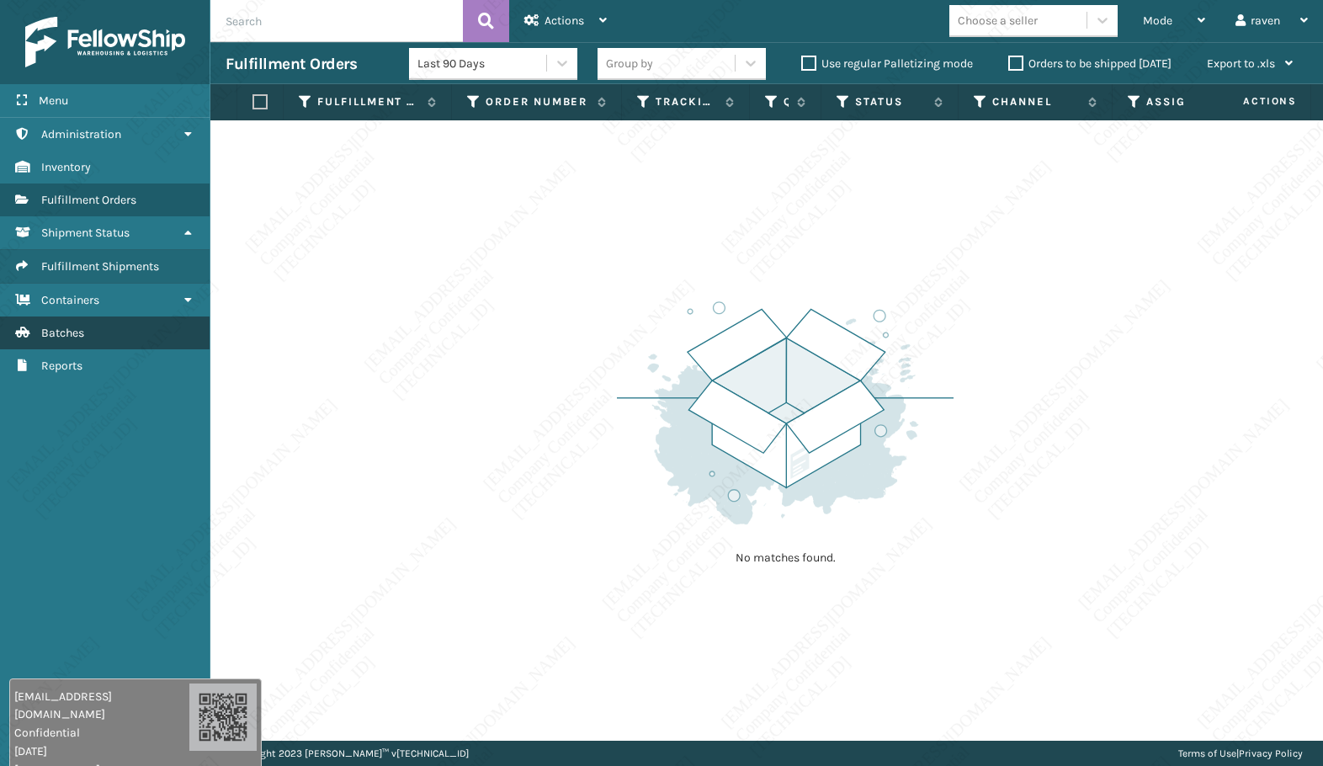
click at [91, 333] on link "Shipment Status Batches" at bounding box center [105, 333] width 210 height 33
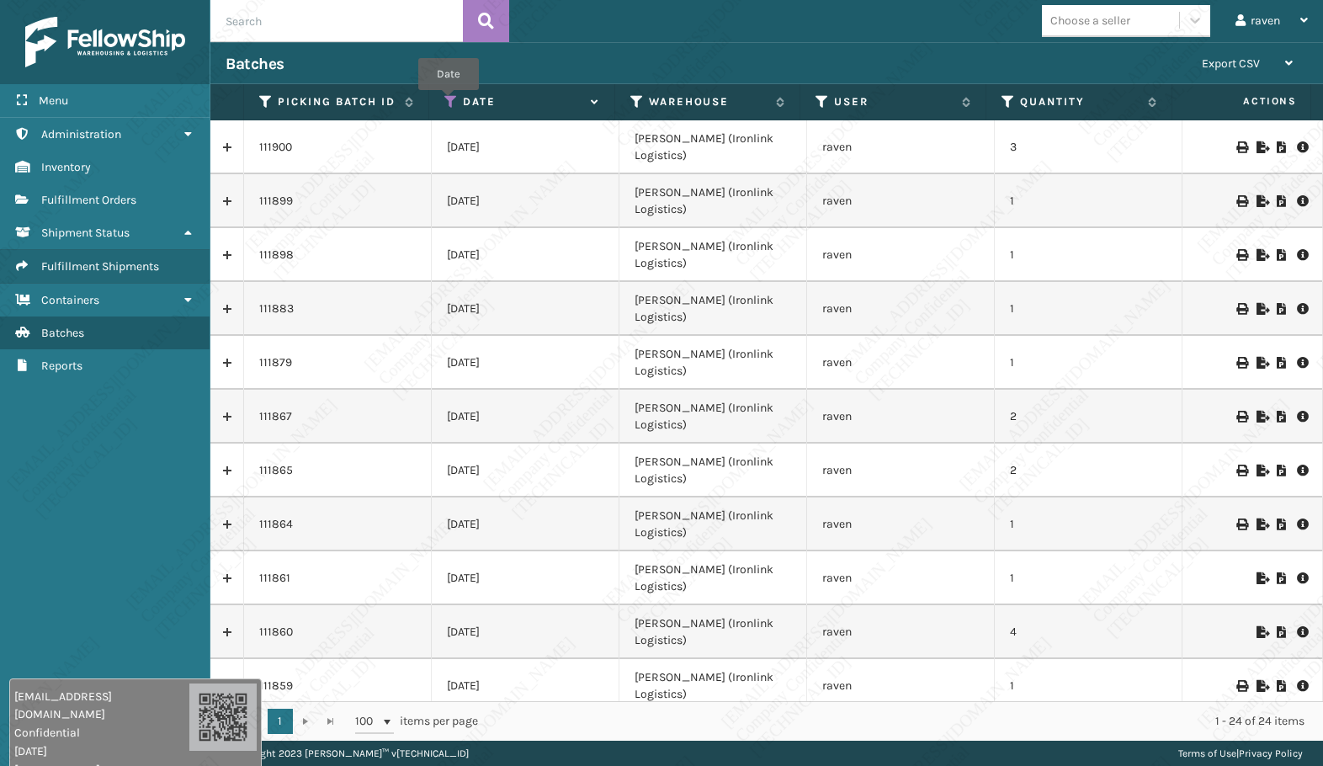
click at [449, 102] on icon at bounding box center [450, 101] width 13 height 15
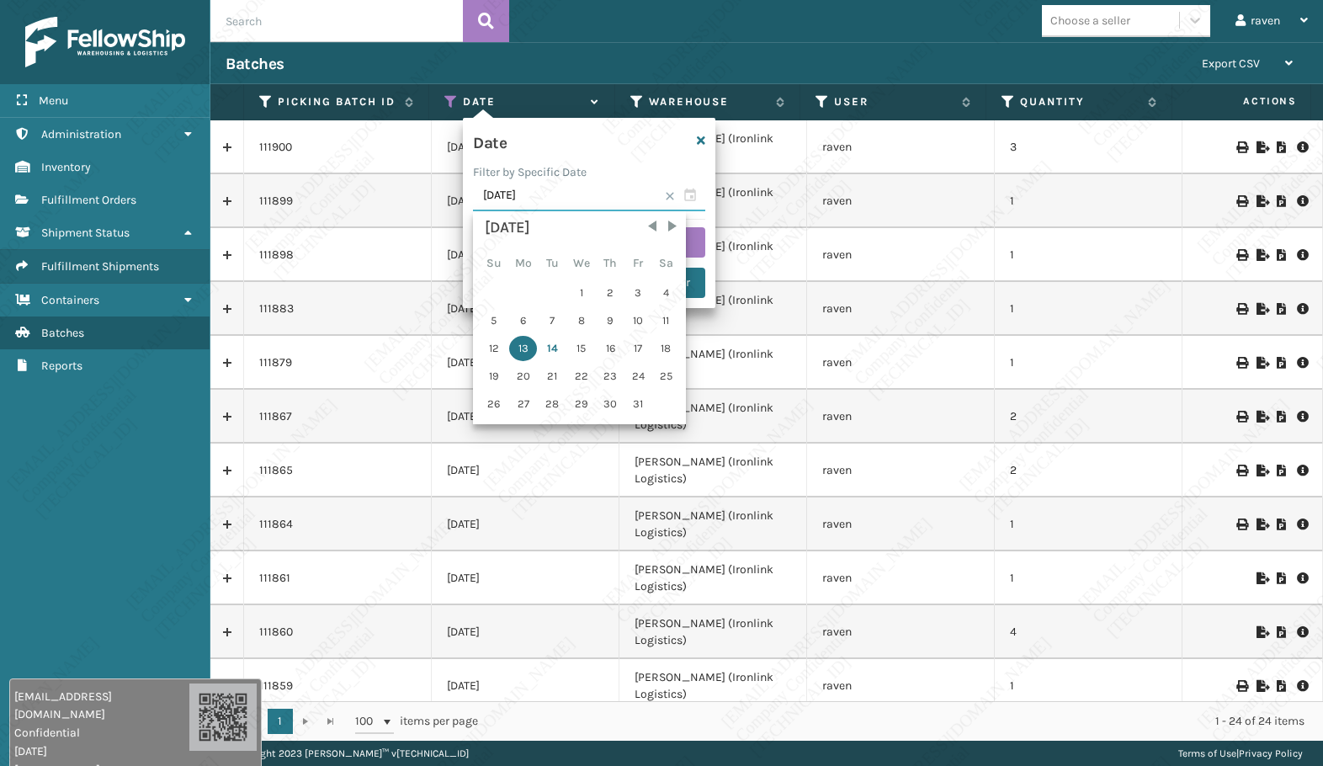
click at [691, 193] on input "[DATE]" at bounding box center [589, 196] width 232 height 30
click at [561, 348] on div "14" at bounding box center [552, 348] width 25 height 25
type input "[DATE]"
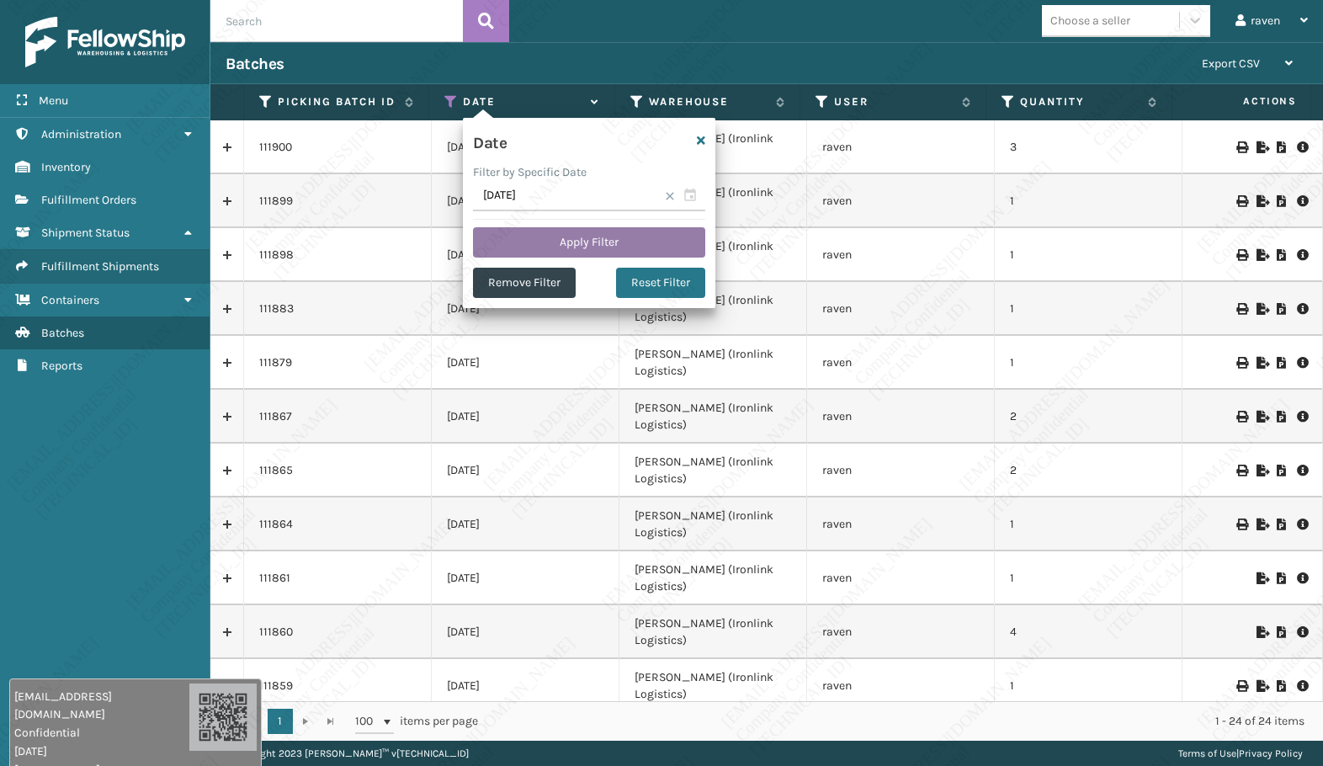
click at [636, 238] on button "Apply Filter" at bounding box center [589, 242] width 232 height 30
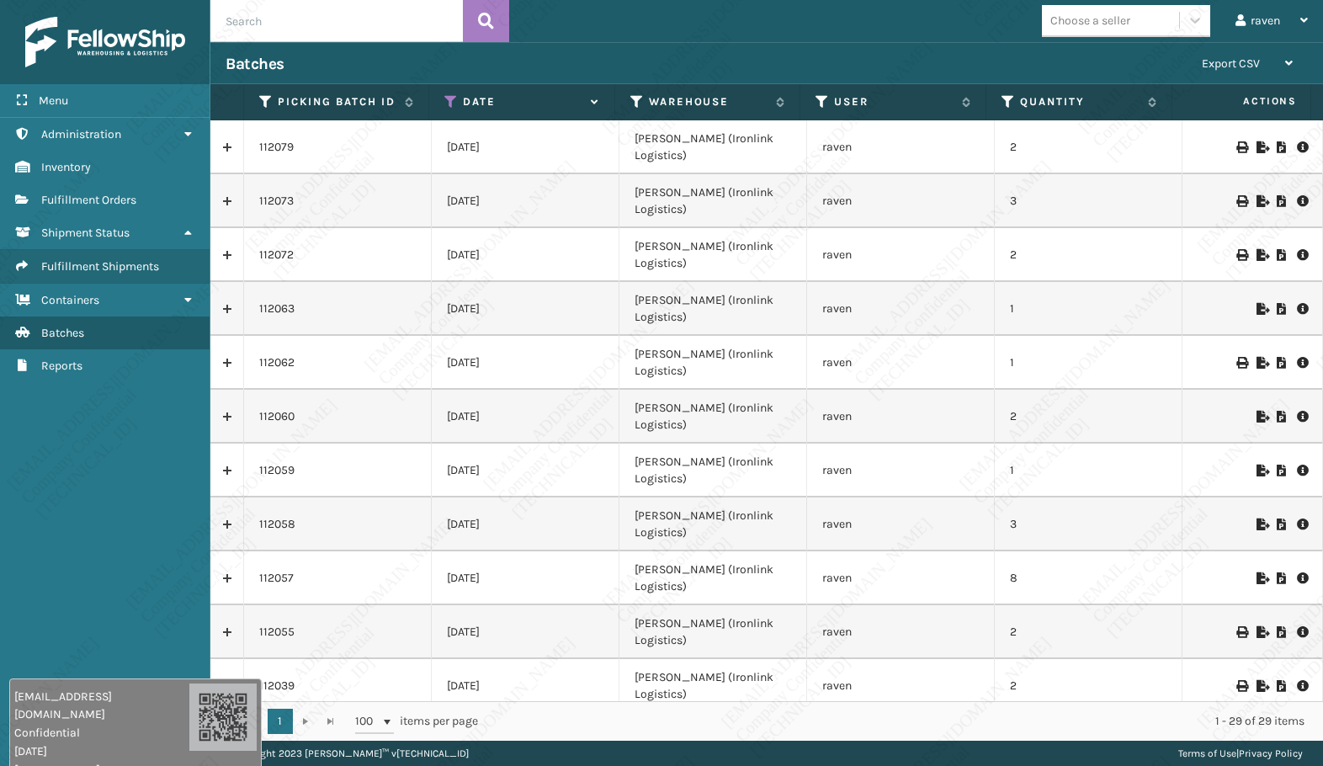
click at [1257, 141] on icon at bounding box center [1262, 147] width 10 height 12
click at [134, 213] on link "Fulfillment Orders" at bounding box center [105, 200] width 210 height 33
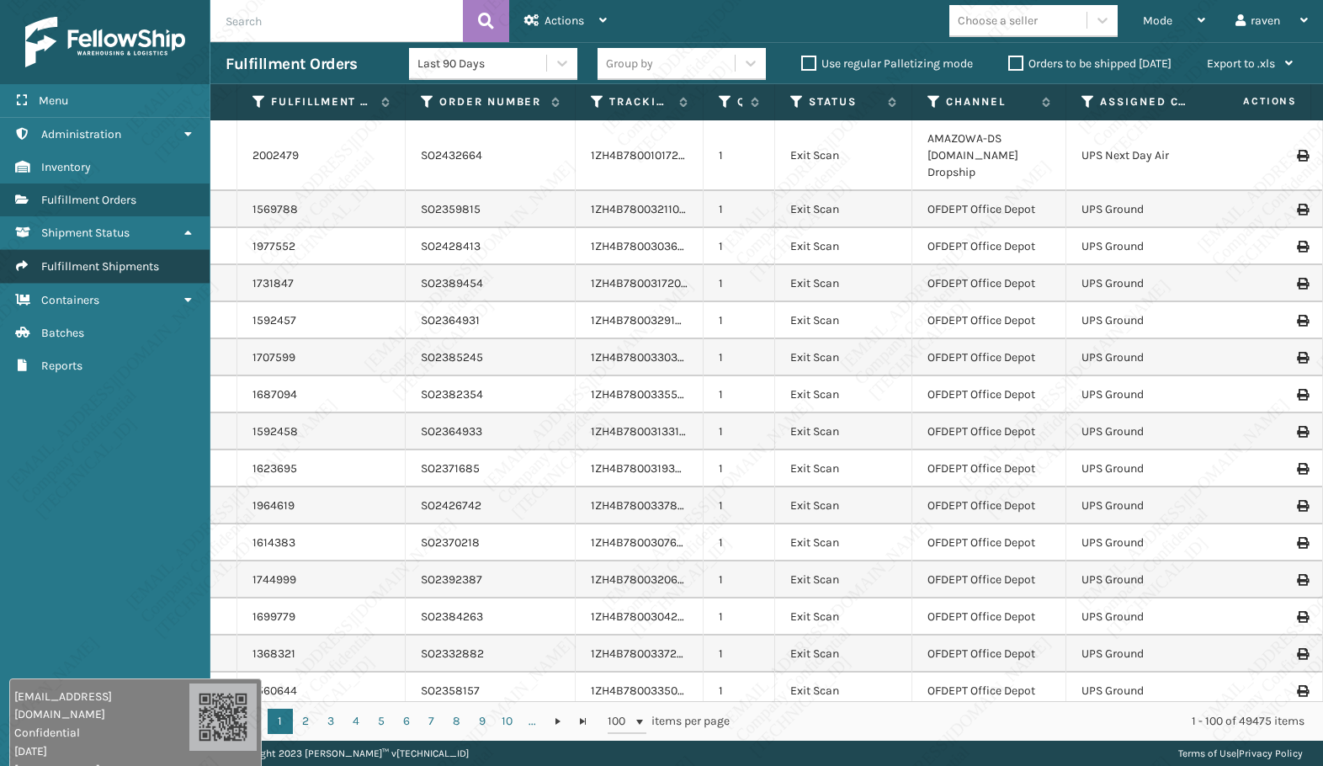
click at [57, 263] on span "Fulfillment Shipments" at bounding box center [100, 266] width 118 height 14
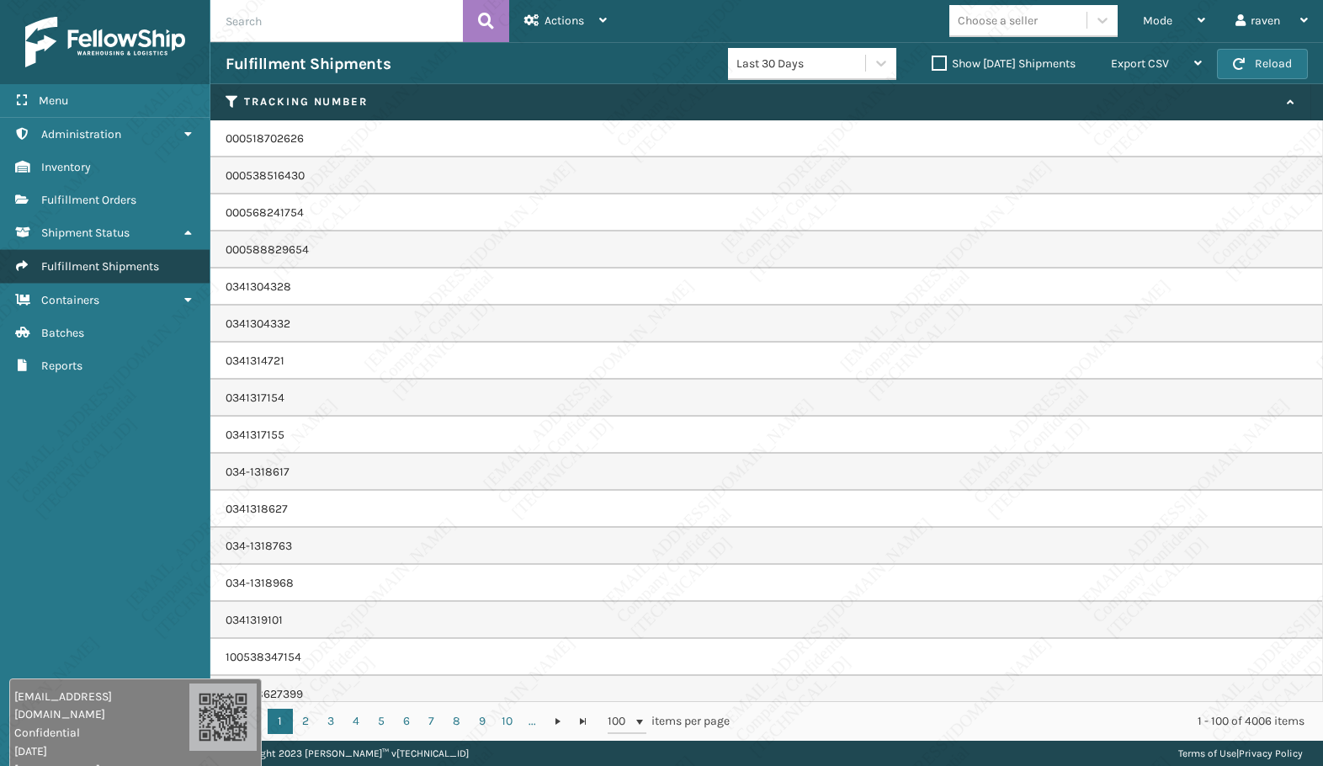
click at [95, 266] on span "Fulfillment Shipments" at bounding box center [100, 266] width 118 height 14
click at [143, 264] on span "Fulfillment Shipments" at bounding box center [100, 266] width 118 height 14
click at [80, 263] on span "Fulfillment Shipments" at bounding box center [100, 266] width 118 height 14
click at [1168, 18] on span "Mode" at bounding box center [1157, 20] width 29 height 14
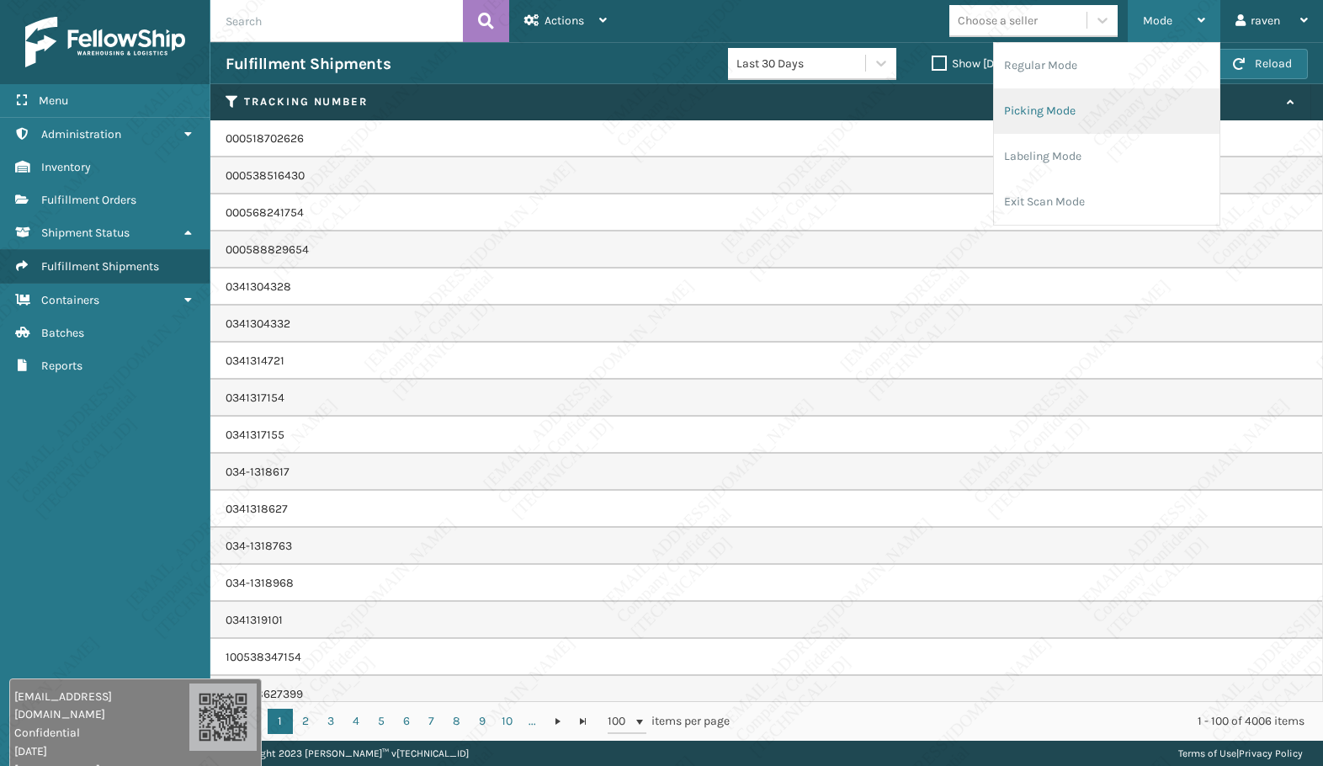
click at [1074, 103] on li "Picking Mode" at bounding box center [1107, 110] width 226 height 45
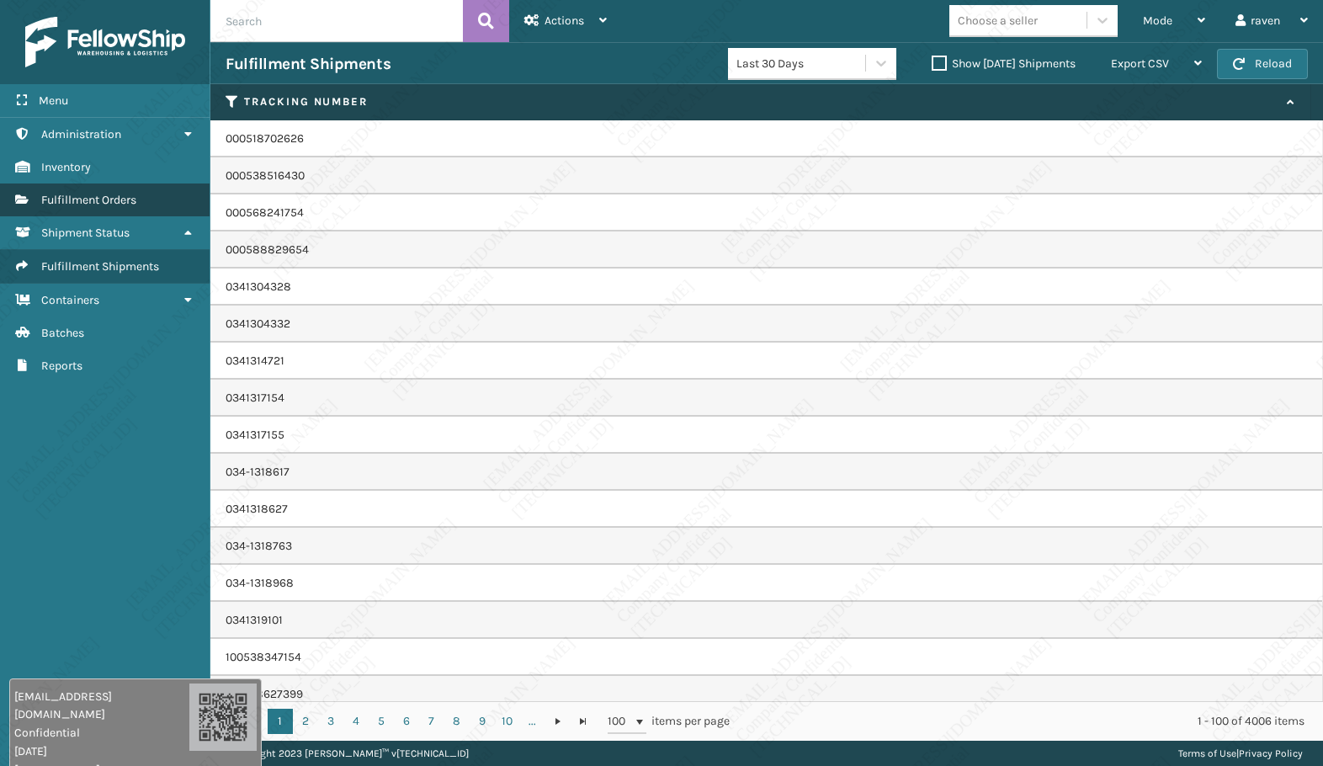
click at [109, 197] on span "Fulfillment Orders" at bounding box center [88, 200] width 95 height 14
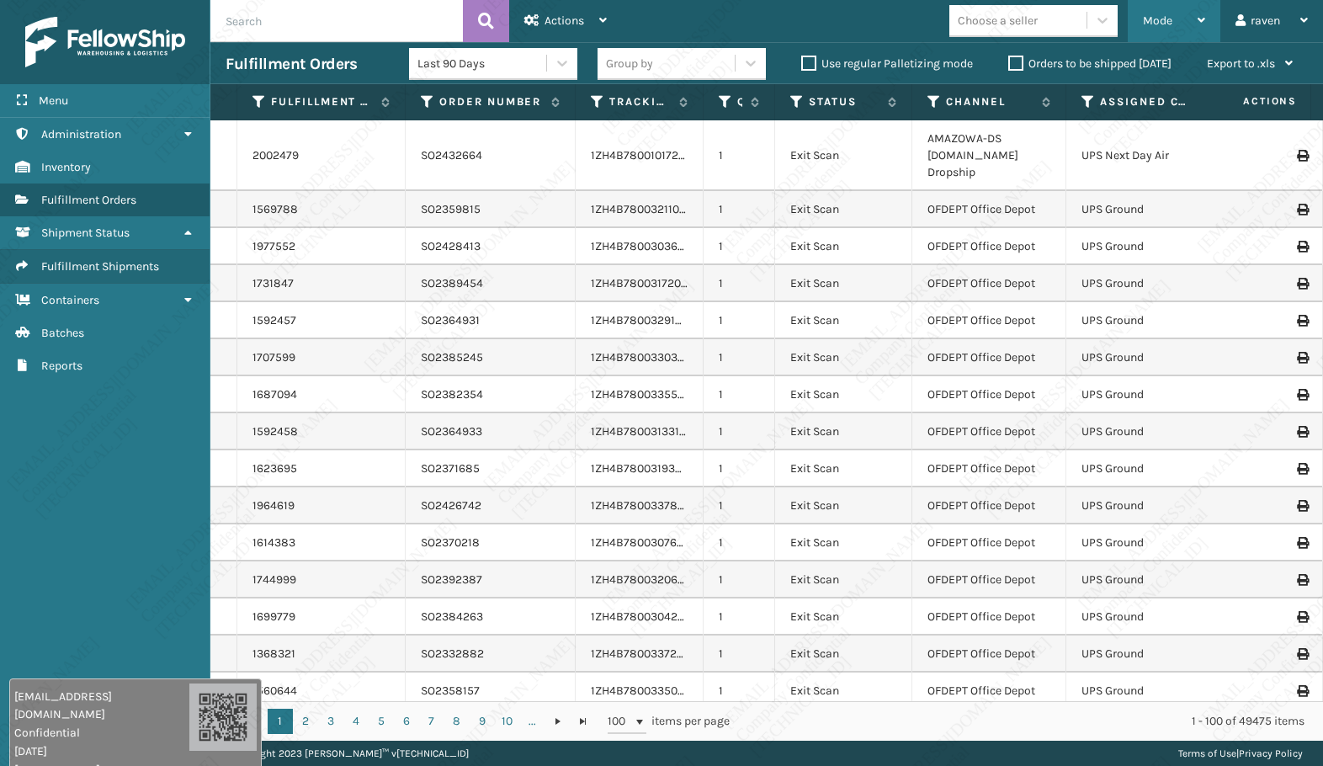
click at [1148, 18] on span "Mode" at bounding box center [1157, 20] width 29 height 14
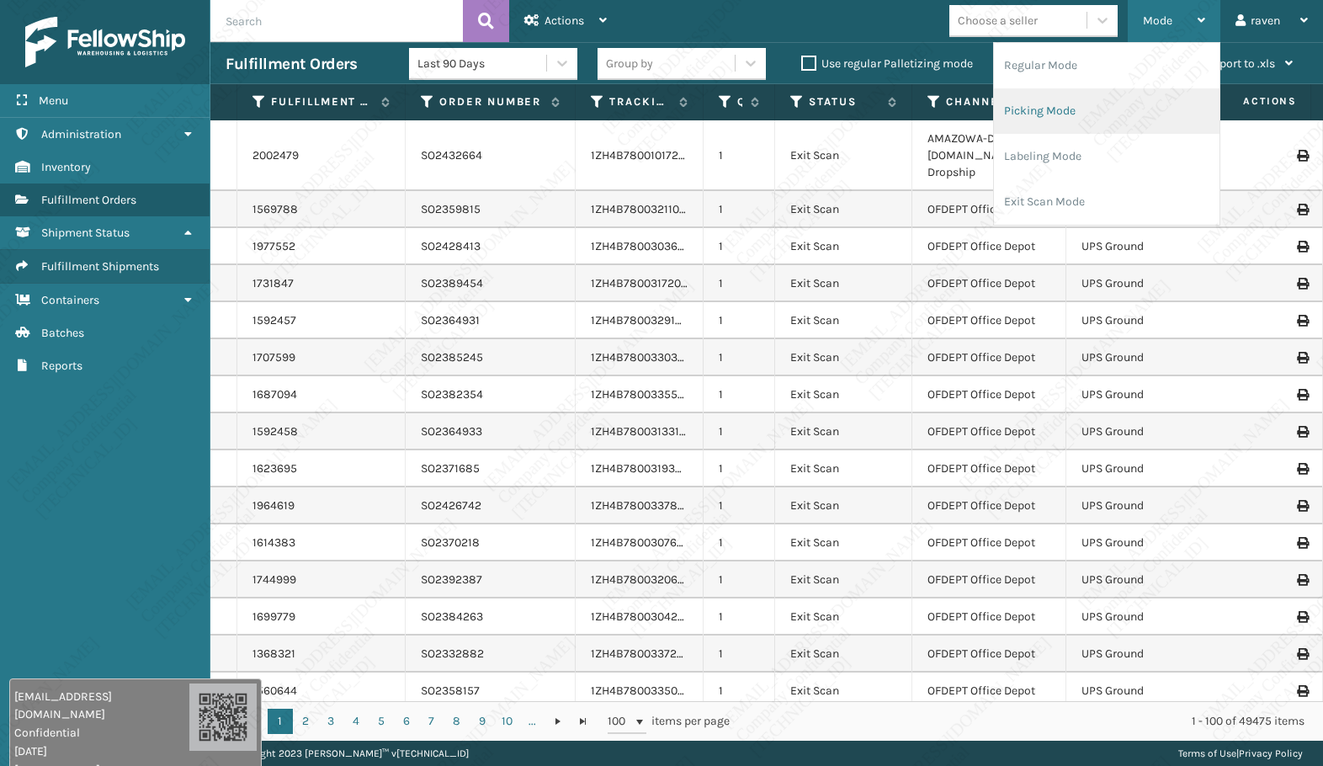
click at [1078, 101] on li "Picking Mode" at bounding box center [1107, 110] width 226 height 45
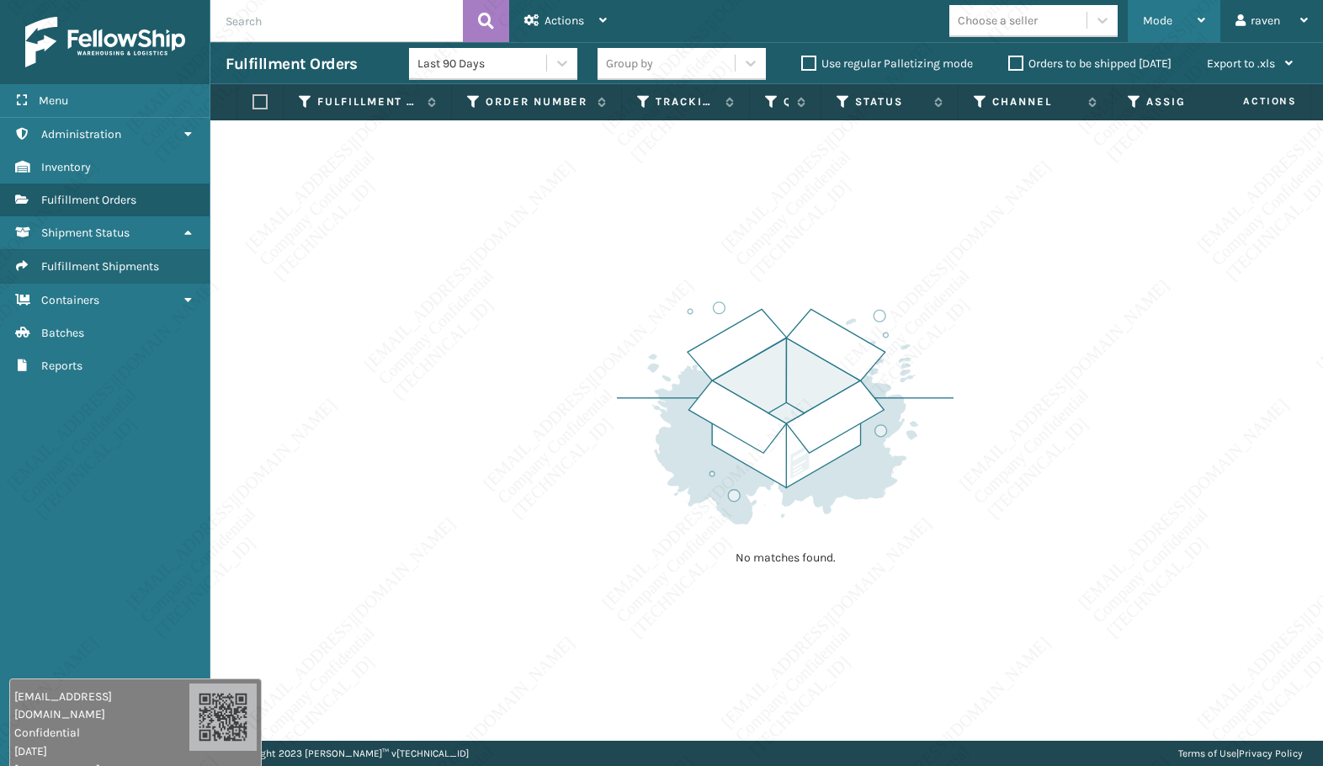
click at [1152, 20] on span "Mode" at bounding box center [1157, 20] width 29 height 14
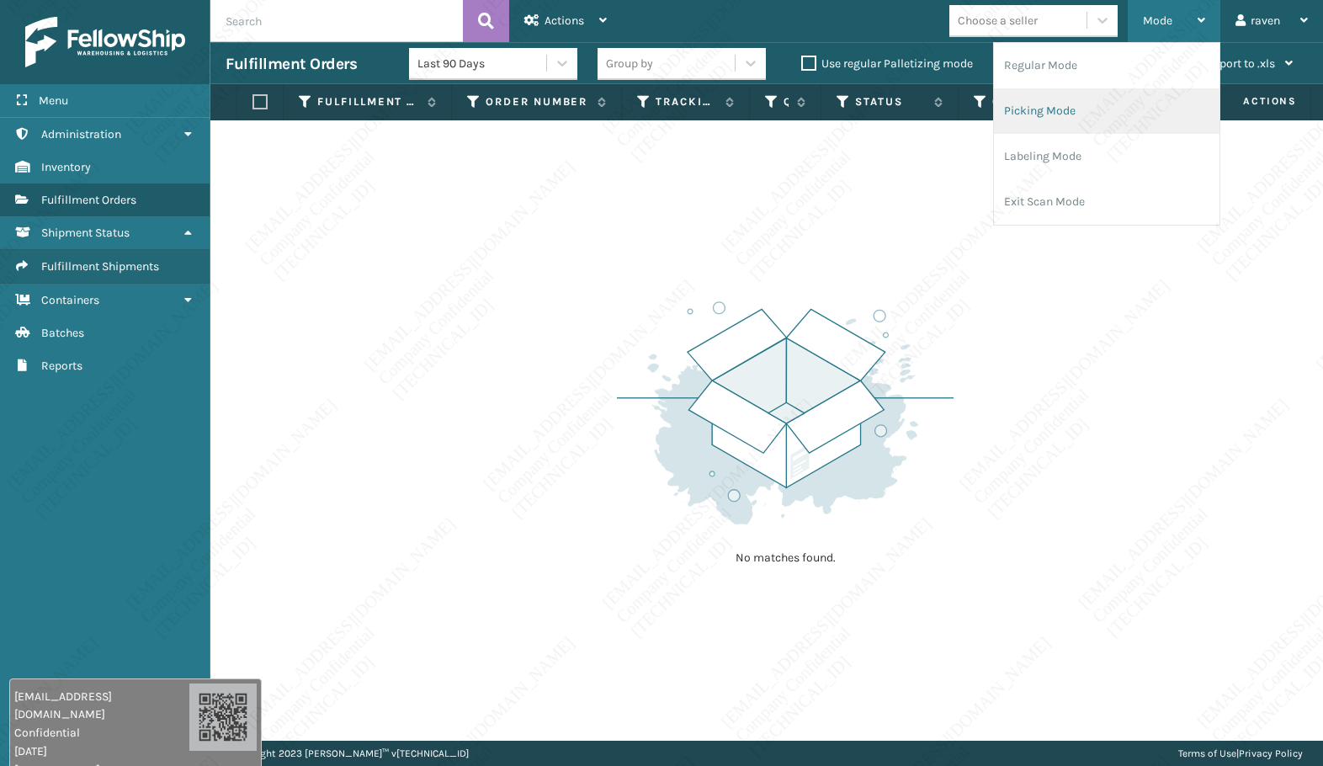
click at [1094, 120] on li "Picking Mode" at bounding box center [1107, 110] width 226 height 45
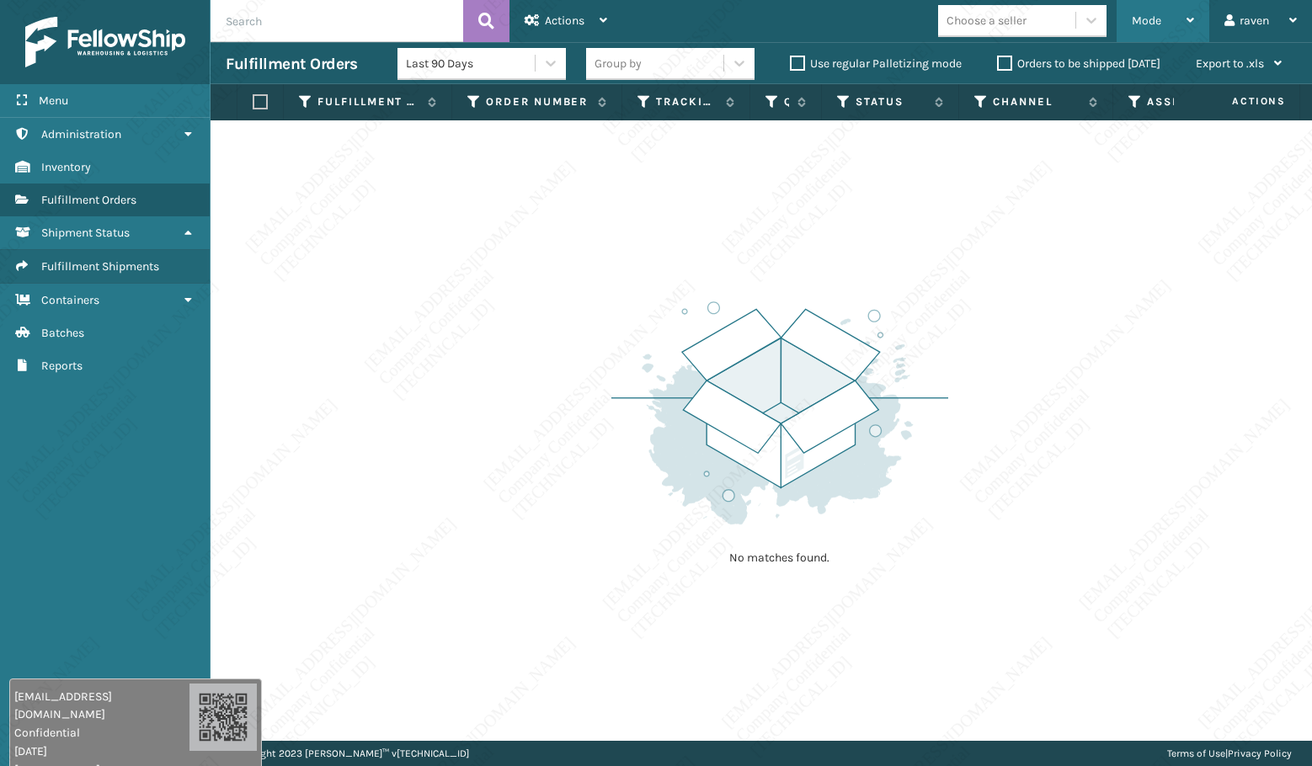
click at [1141, 23] on span "Mode" at bounding box center [1145, 20] width 29 height 14
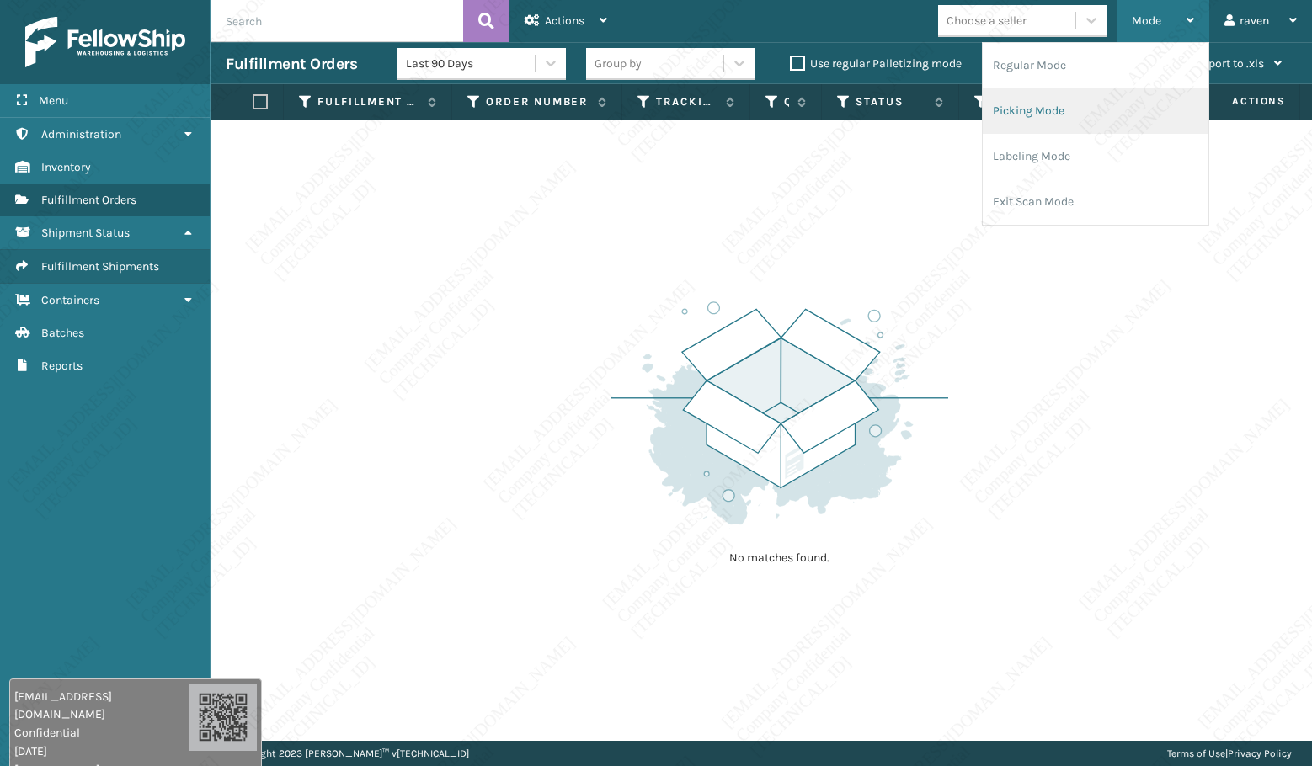
click at [1080, 120] on li "Picking Mode" at bounding box center [1095, 110] width 226 height 45
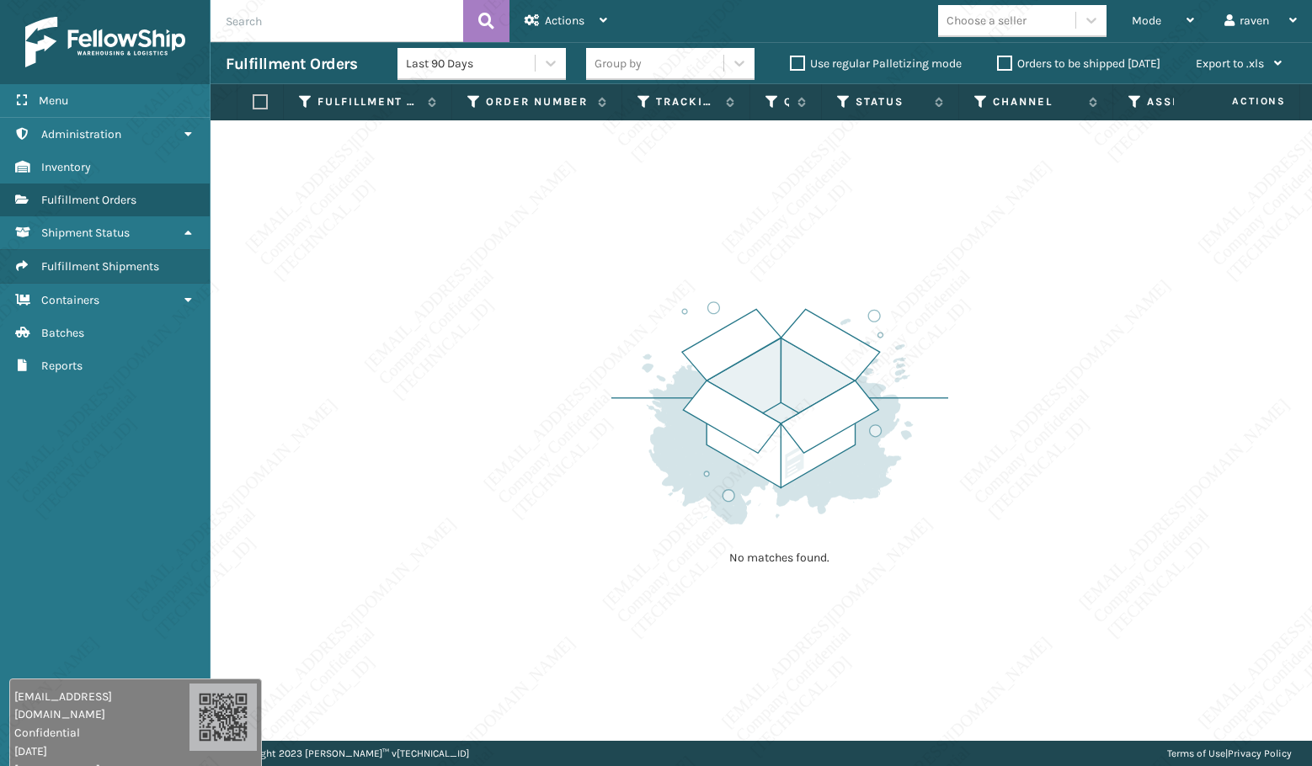
click at [567, 315] on div "No matches found." at bounding box center [760, 430] width 1101 height 620
click at [1159, 16] on span "Mode" at bounding box center [1145, 20] width 29 height 14
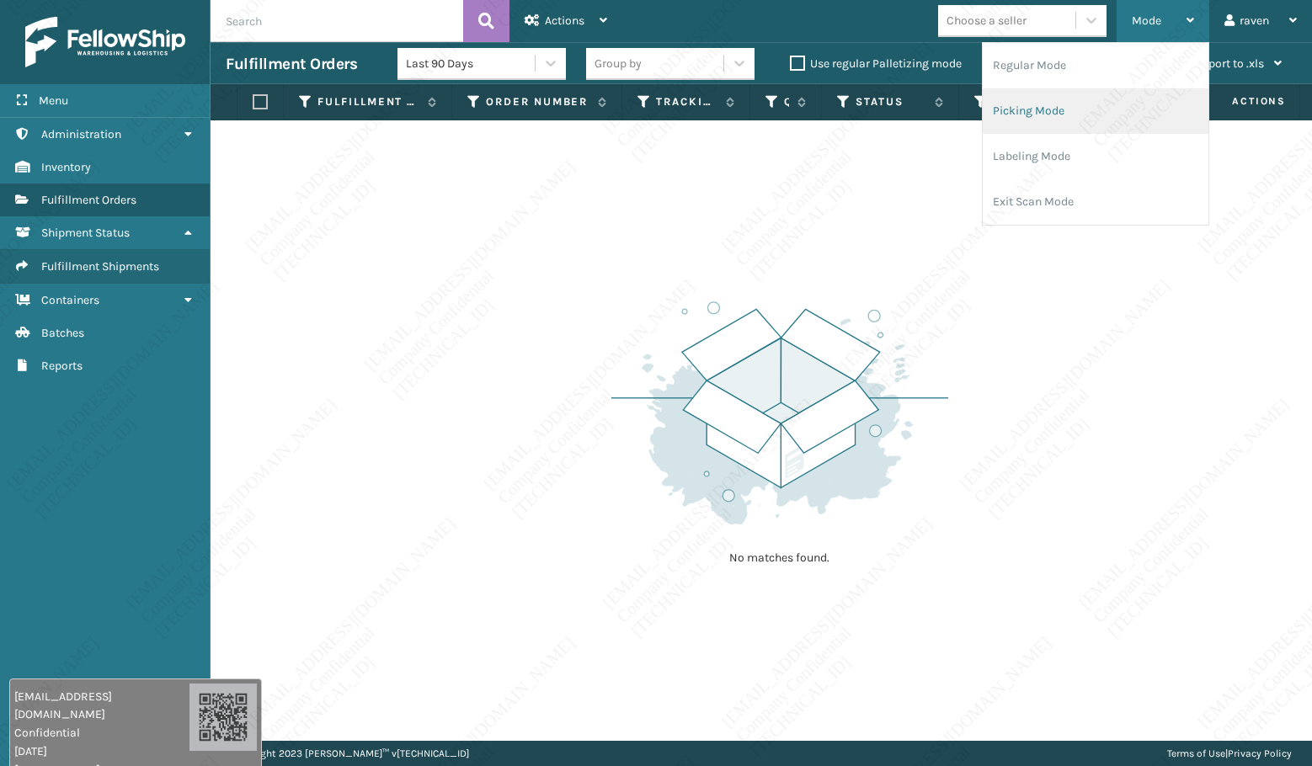
click at [1049, 113] on li "Picking Mode" at bounding box center [1095, 110] width 226 height 45
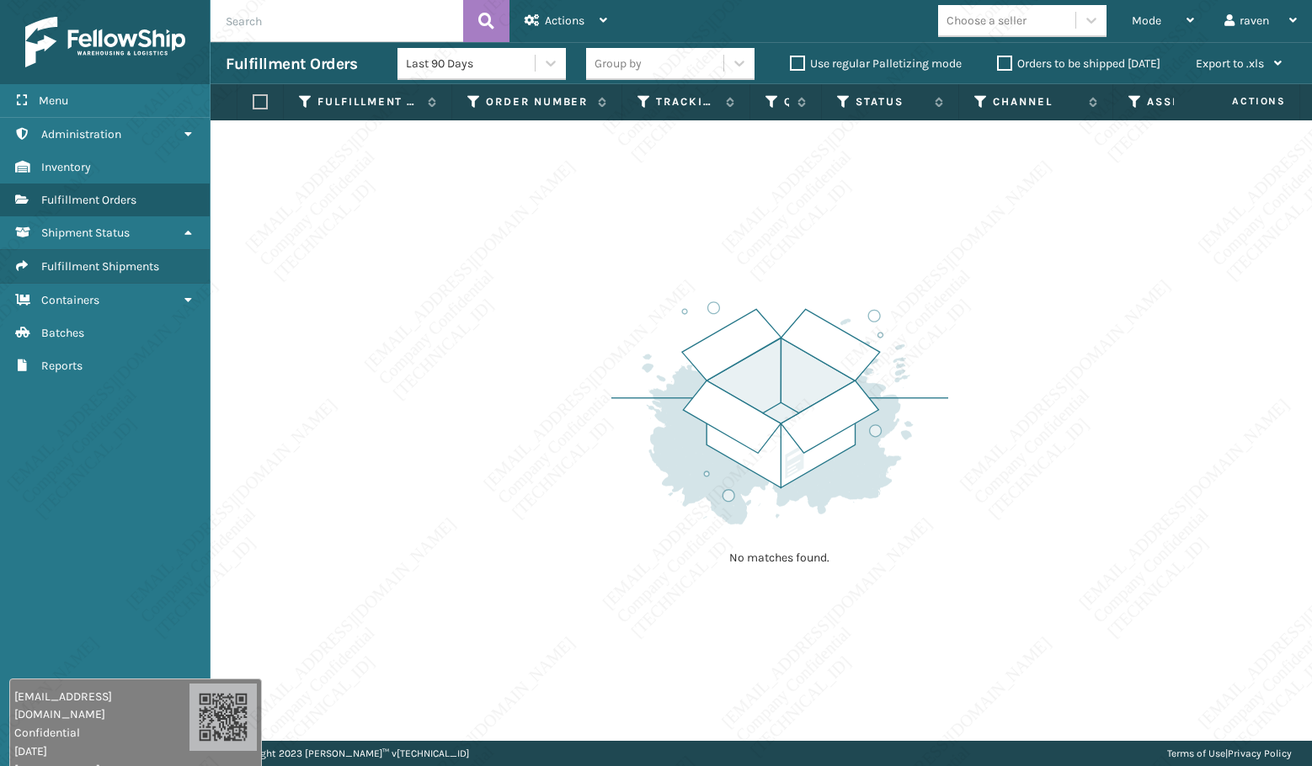
click at [940, 552] on div "No matches found." at bounding box center [779, 431] width 337 height 311
click at [1148, 17] on span "Mode" at bounding box center [1145, 20] width 29 height 14
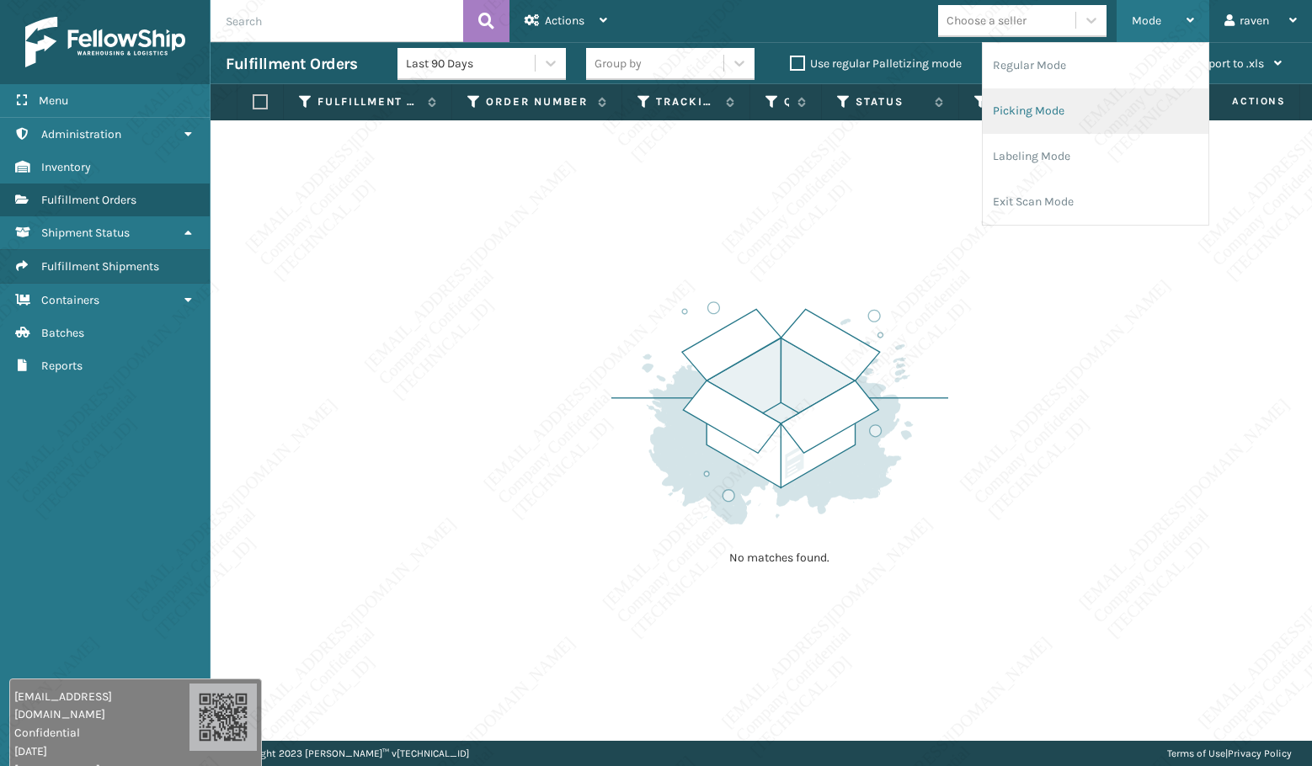
click at [1051, 104] on li "Picking Mode" at bounding box center [1095, 110] width 226 height 45
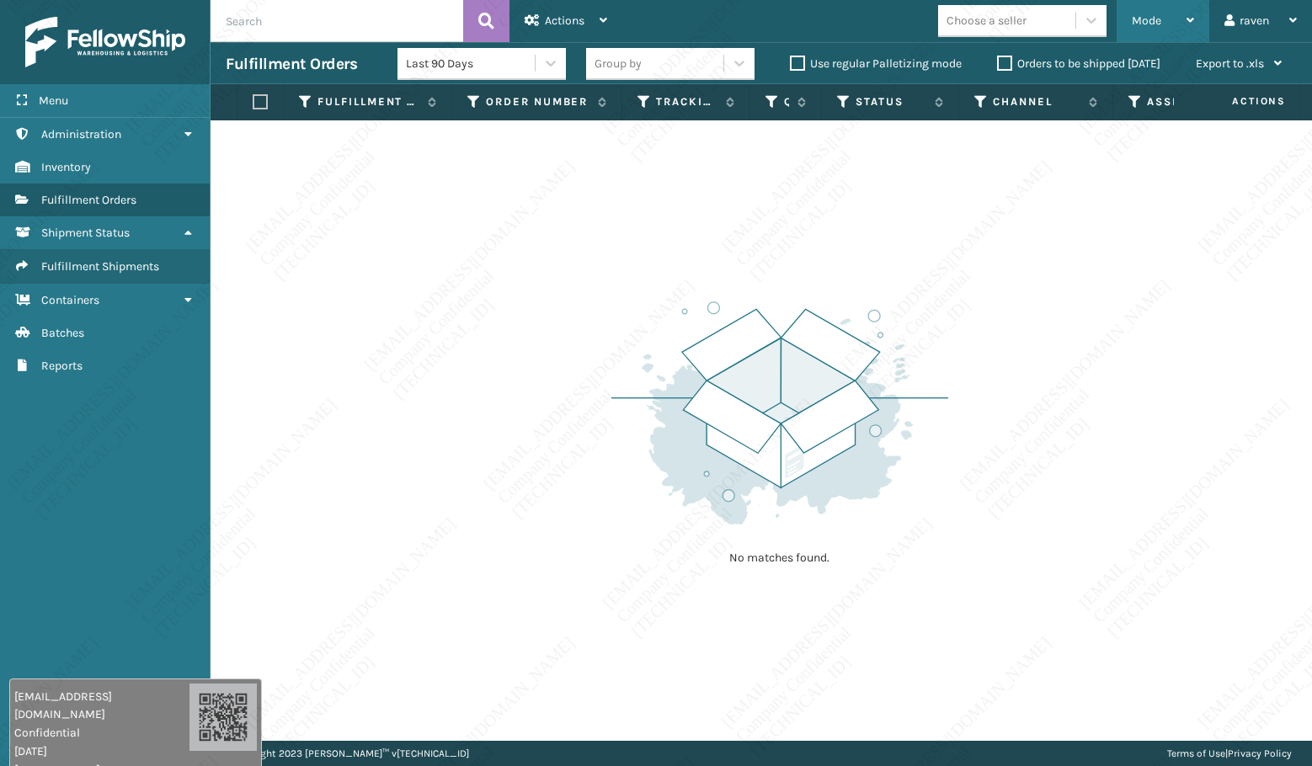
click at [1142, 29] on div "Mode" at bounding box center [1162, 21] width 62 height 42
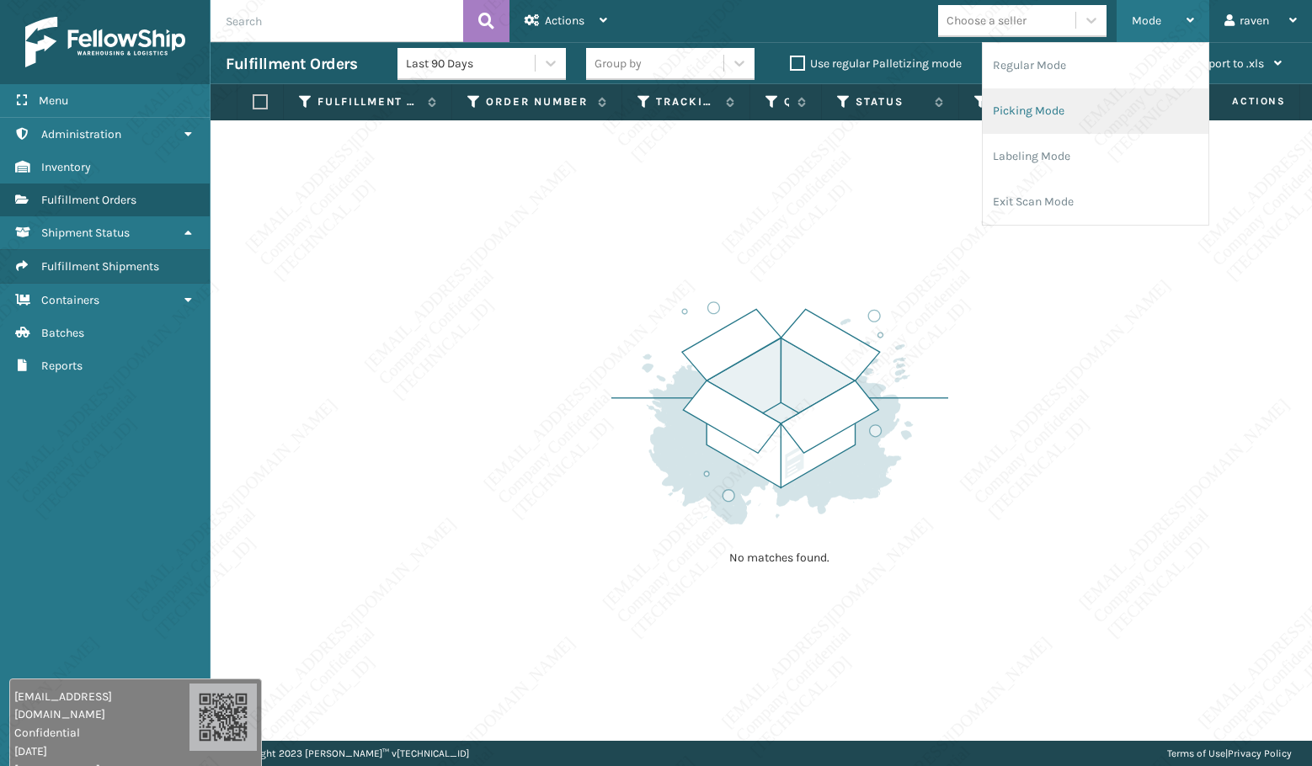
click at [1040, 114] on li "Picking Mode" at bounding box center [1095, 110] width 226 height 45
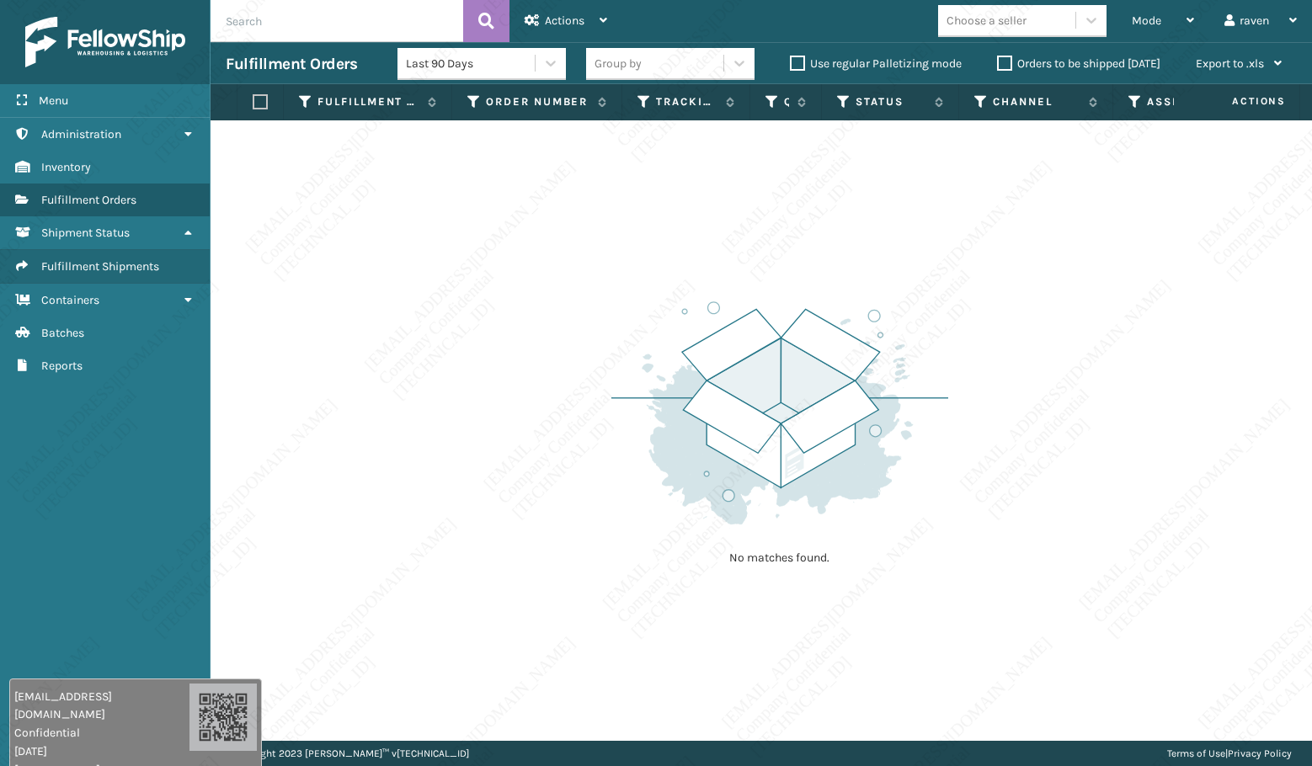
click at [453, 511] on div "No matches found." at bounding box center [760, 430] width 1101 height 620
click at [567, 476] on div "No matches found." at bounding box center [760, 430] width 1101 height 620
drag, startPoint x: 104, startPoint y: 716, endPoint x: 96, endPoint y: 737, distance: 23.2
click at [96, 737] on div "[EMAIL_ADDRESS][DOMAIN_NAME] Confidential [DATE] [TECHNICAL_ID]" at bounding box center [92, 733] width 175 height 91
click at [40, 587] on div "Menu Shipment Status Administration Shipment Status Inventory Shipment Status F…" at bounding box center [105, 383] width 210 height 766
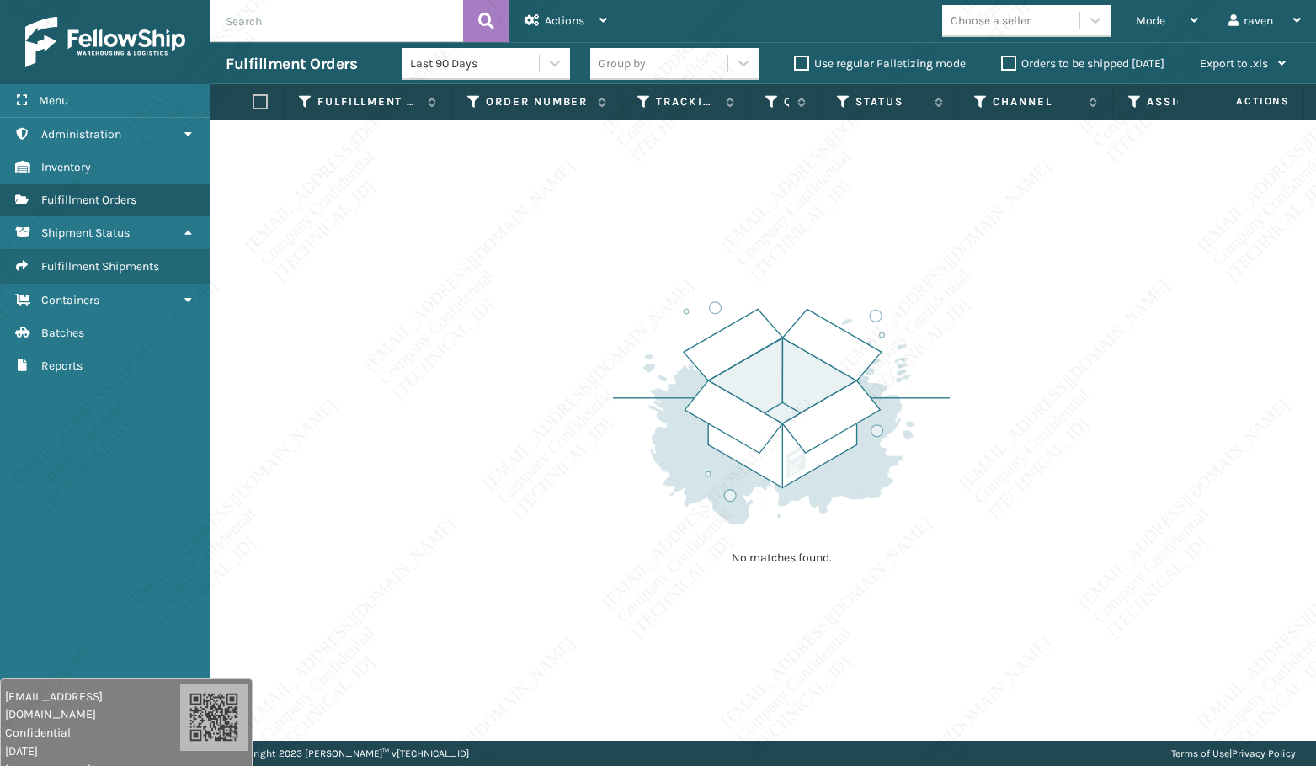
click at [611, 465] on div "No matches found." at bounding box center [762, 430] width 1105 height 620
click at [647, 296] on img at bounding box center [781, 412] width 337 height 233
click at [1131, 30] on div "Mode Regular Mode Picking Mode Labeling Mode Exit Scan Mode" at bounding box center [1166, 21] width 93 height 42
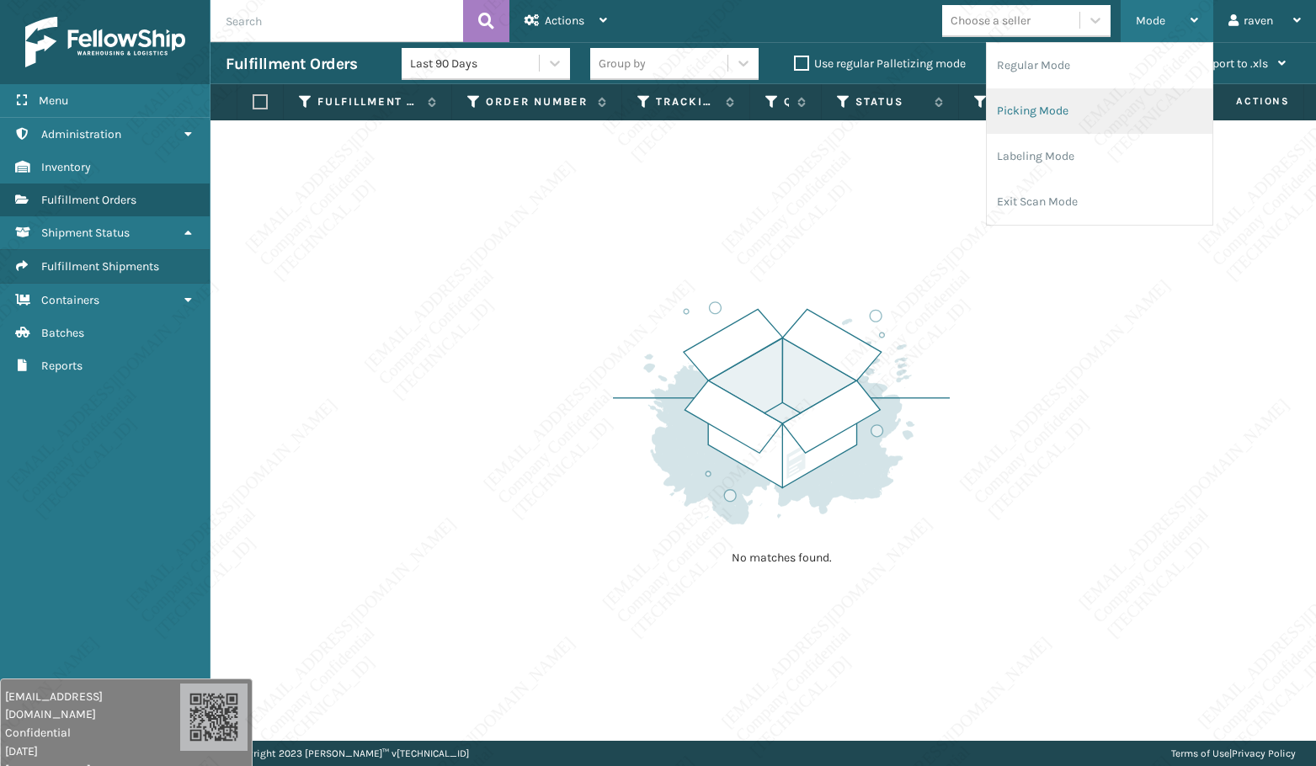
click at [1060, 105] on li "Picking Mode" at bounding box center [1100, 110] width 226 height 45
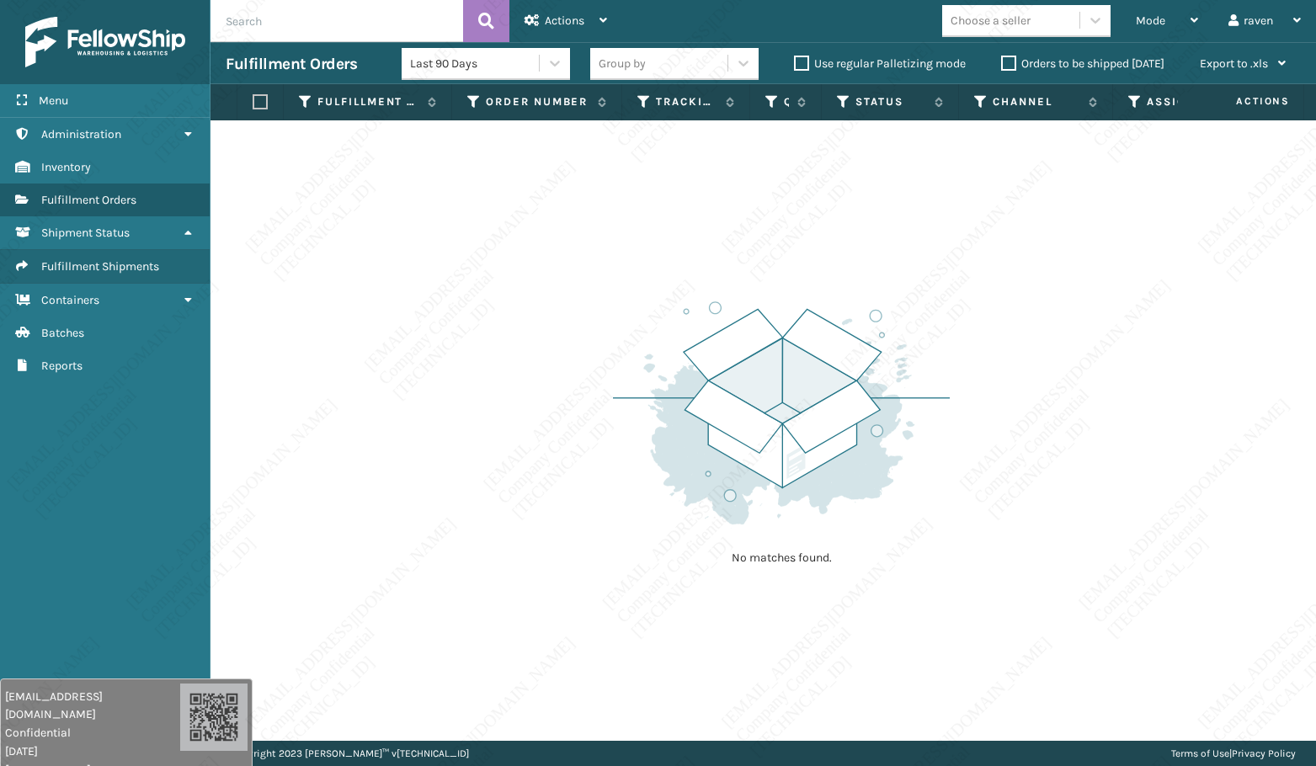
click at [393, 449] on div "No matches found." at bounding box center [762, 430] width 1105 height 620
click at [420, 423] on div "No matches found." at bounding box center [762, 430] width 1105 height 620
click at [879, 561] on p "No matches found." at bounding box center [781, 558] width 210 height 17
drag, startPoint x: 860, startPoint y: 561, endPoint x: 701, endPoint y: 550, distance: 159.5
click at [701, 550] on p "No matches found." at bounding box center [781, 558] width 210 height 17
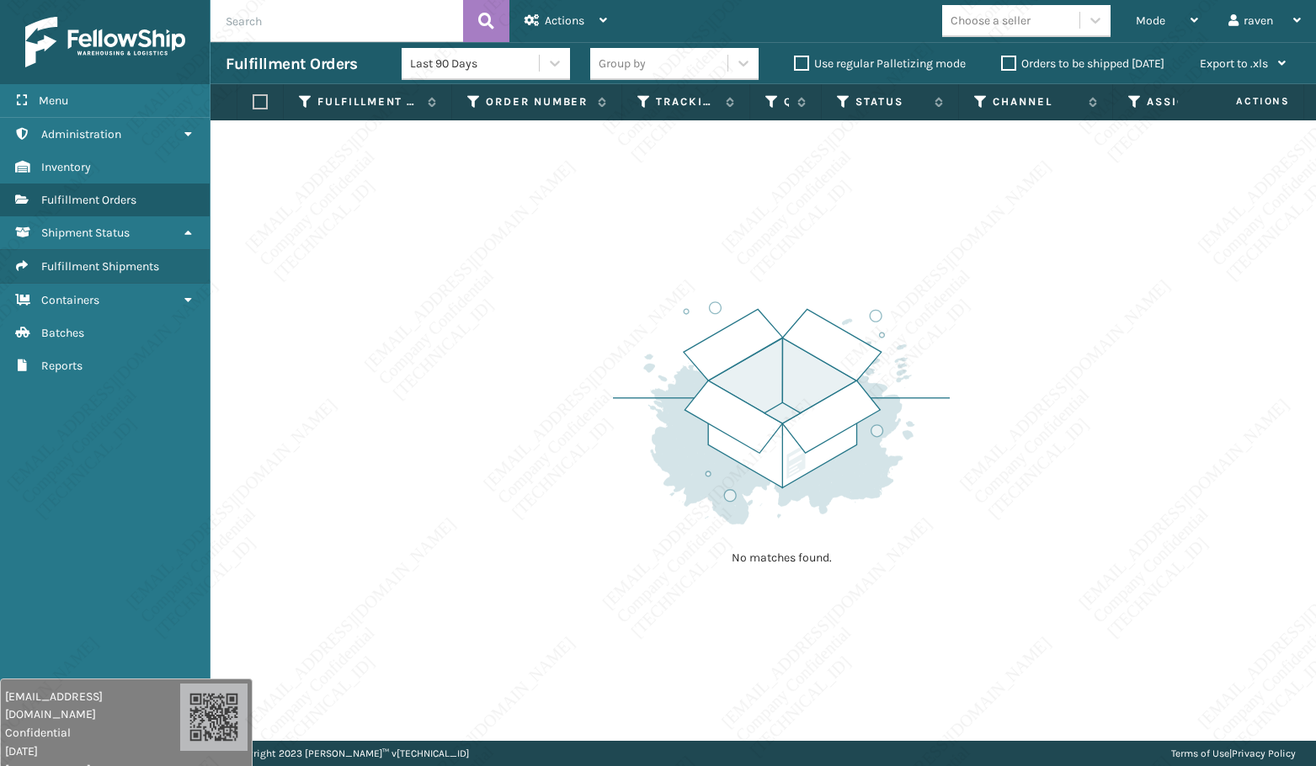
click at [869, 625] on div "No matches found." at bounding box center [762, 430] width 1105 height 620
click at [337, 682] on div "No matches found." at bounding box center [762, 430] width 1105 height 620
drag, startPoint x: 96, startPoint y: 718, endPoint x: 76, endPoint y: 751, distance: 38.5
click at [76, 751] on div "[EMAIL_ADDRESS][DOMAIN_NAME] Confidential [DATE] [TECHNICAL_ID]" at bounding box center [92, 733] width 175 height 91
click at [87, 596] on div "Menu Fulfillment Shipments Administration Fulfillment Shipments Inventory Fulfi…" at bounding box center [105, 383] width 210 height 766
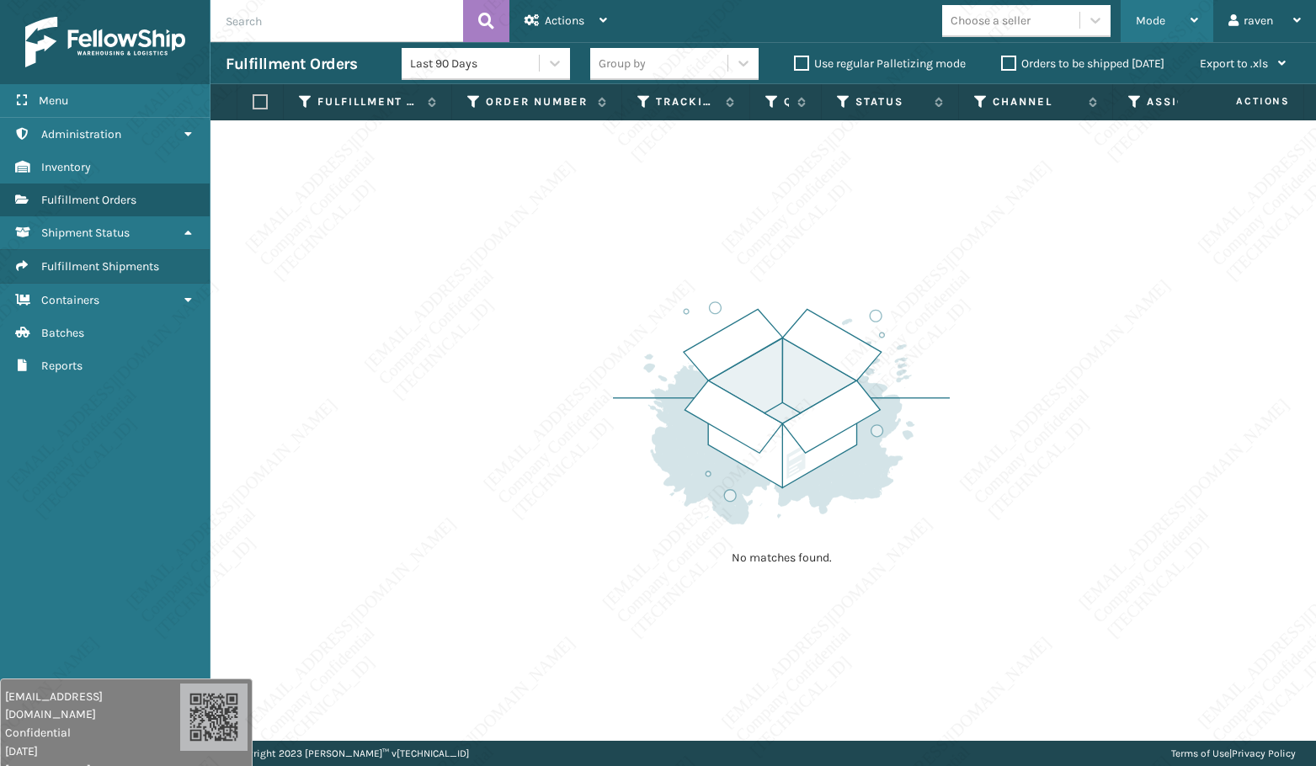
click at [1146, 31] on div "Mode" at bounding box center [1167, 21] width 62 height 42
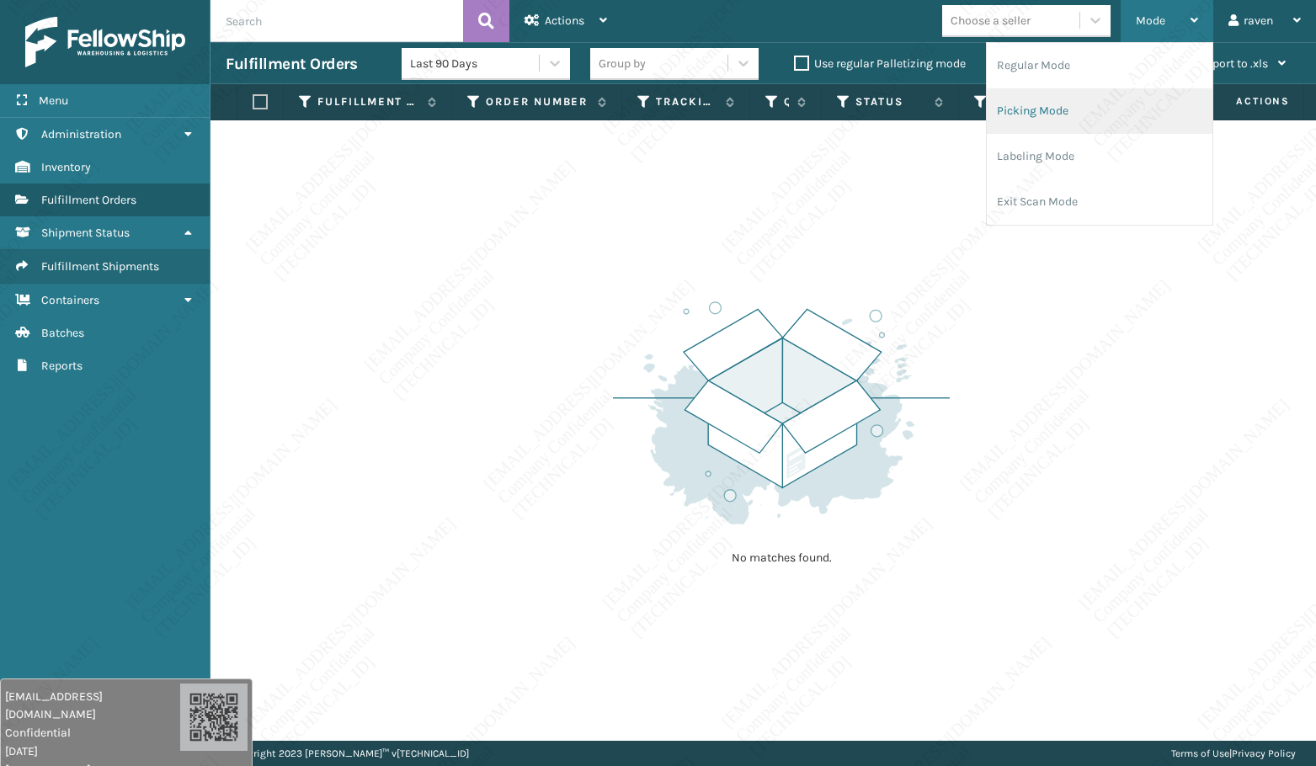
click at [1057, 113] on li "Picking Mode" at bounding box center [1100, 110] width 226 height 45
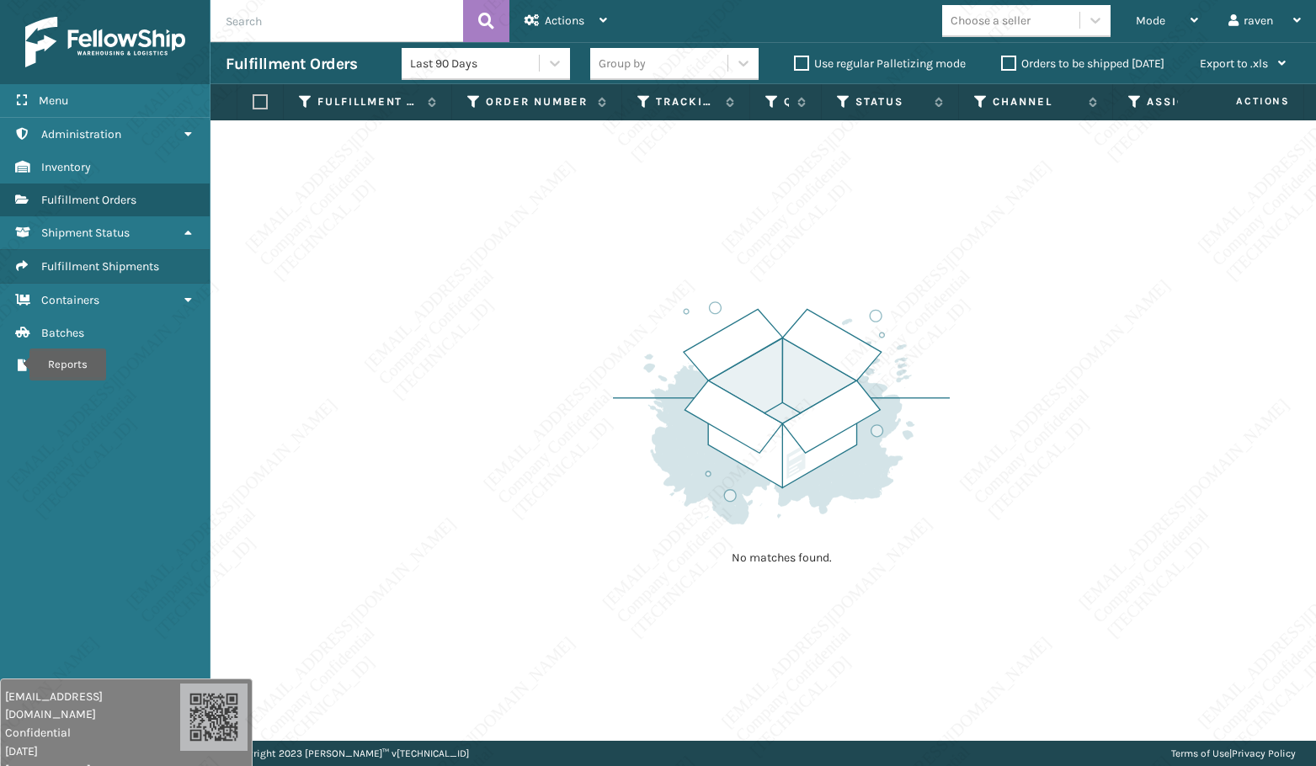
click at [809, 382] on img at bounding box center [781, 412] width 337 height 233
click at [876, 442] on img at bounding box center [781, 412] width 337 height 233
click at [565, 370] on div "No matches found." at bounding box center [762, 430] width 1105 height 620
click at [581, 430] on div "No matches found." at bounding box center [762, 430] width 1105 height 620
drag, startPoint x: 621, startPoint y: 551, endPoint x: 655, endPoint y: 549, distance: 33.7
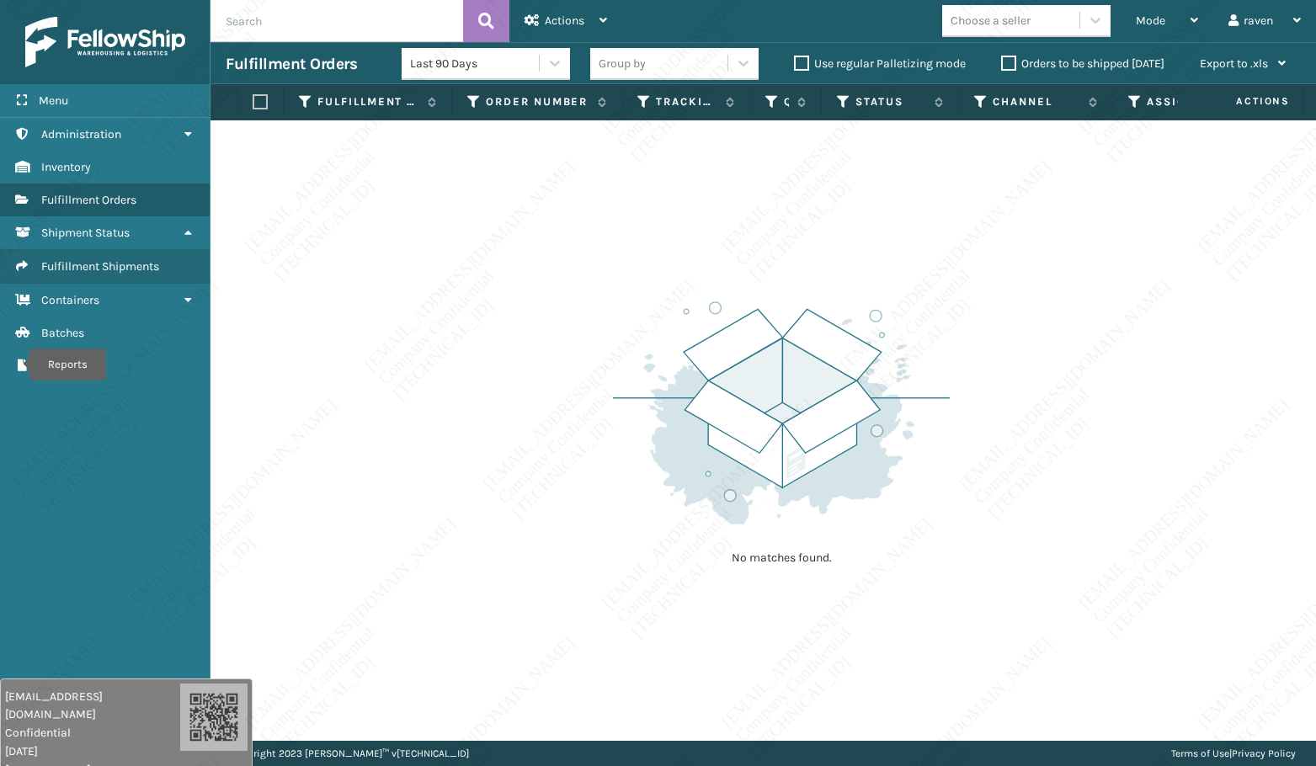
click at [625, 551] on div "No matches found." at bounding box center [781, 431] width 337 height 311
click at [650, 535] on div "No matches found." at bounding box center [781, 431] width 337 height 311
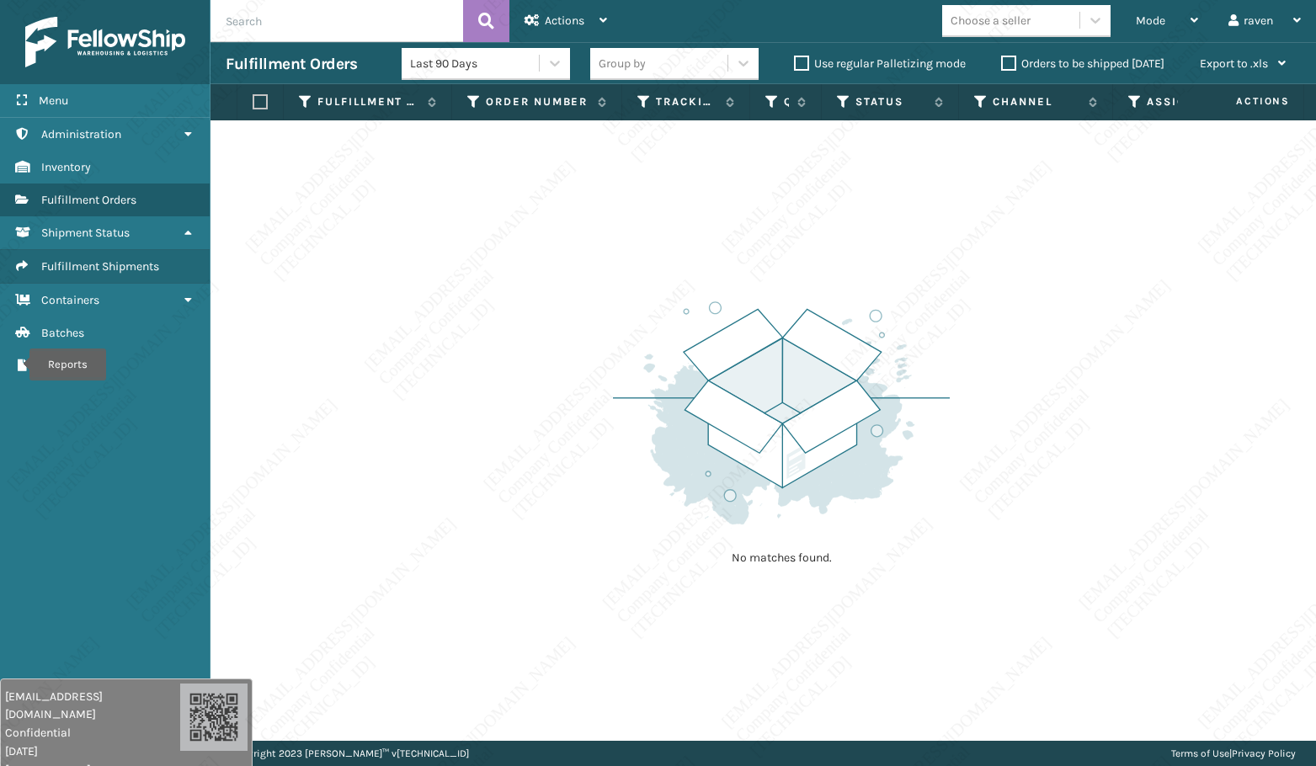
click at [650, 535] on div "No matches found." at bounding box center [781, 431] width 337 height 311
click at [1157, 22] on span "Mode" at bounding box center [1150, 20] width 29 height 14
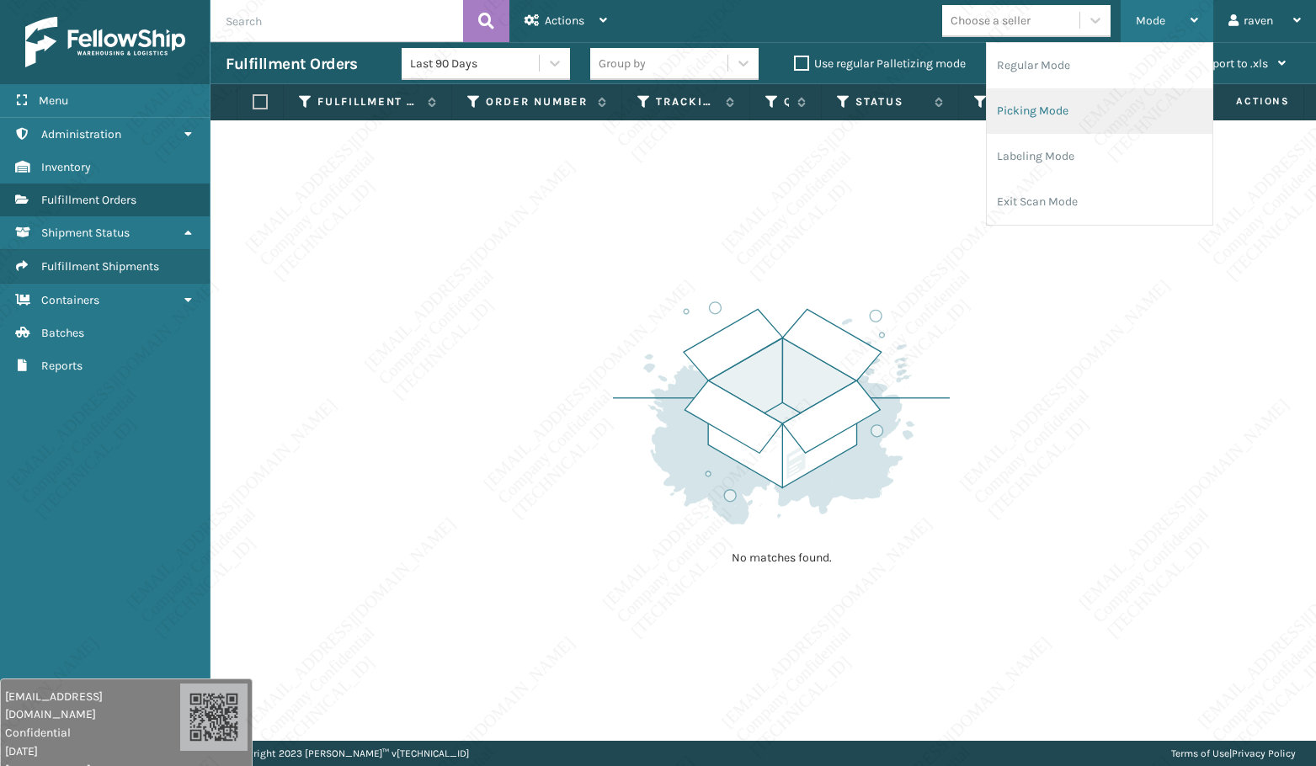
click at [1087, 109] on li "Picking Mode" at bounding box center [1100, 110] width 226 height 45
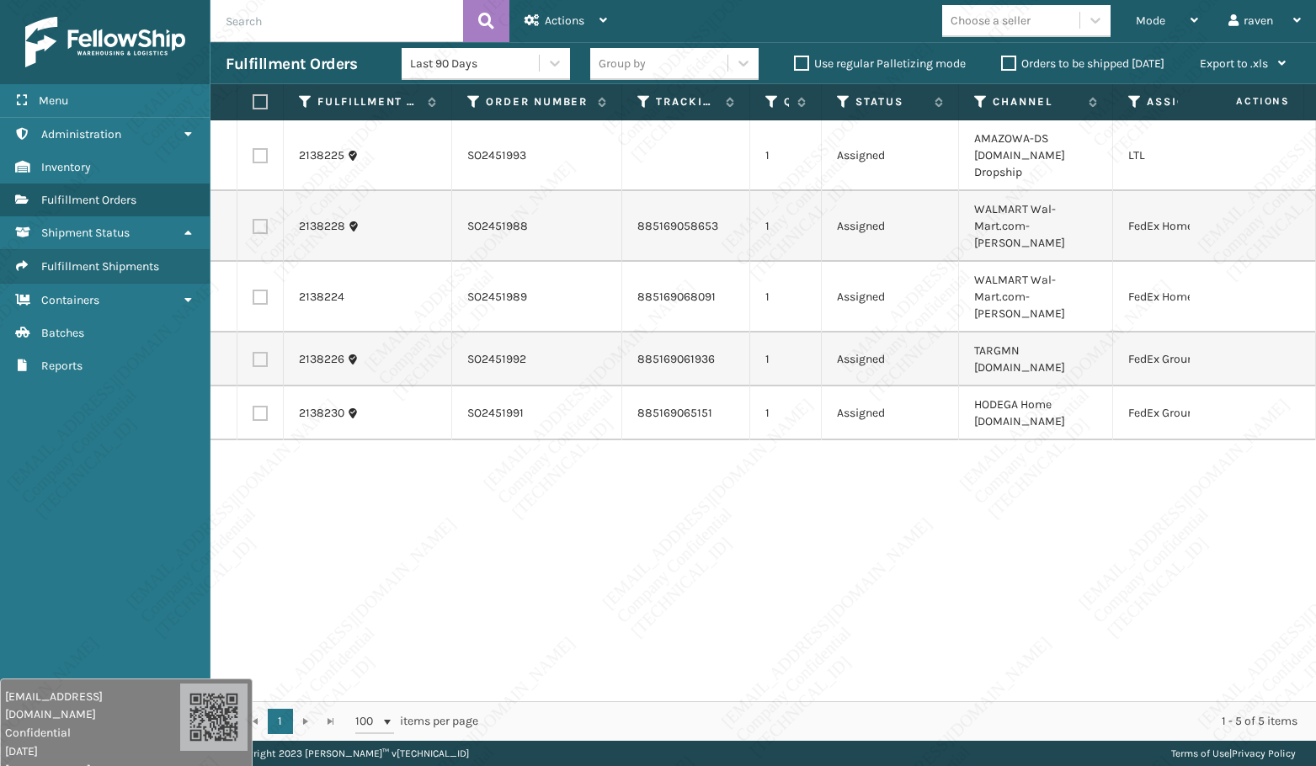
click at [264, 148] on label at bounding box center [260, 155] width 15 height 15
click at [253, 148] on input "checkbox" at bounding box center [253, 153] width 1 height 11
checkbox input "true"
click at [556, 13] on span "Actions" at bounding box center [565, 20] width 40 height 14
drag, startPoint x: 721, startPoint y: 409, endPoint x: 855, endPoint y: 286, distance: 181.7
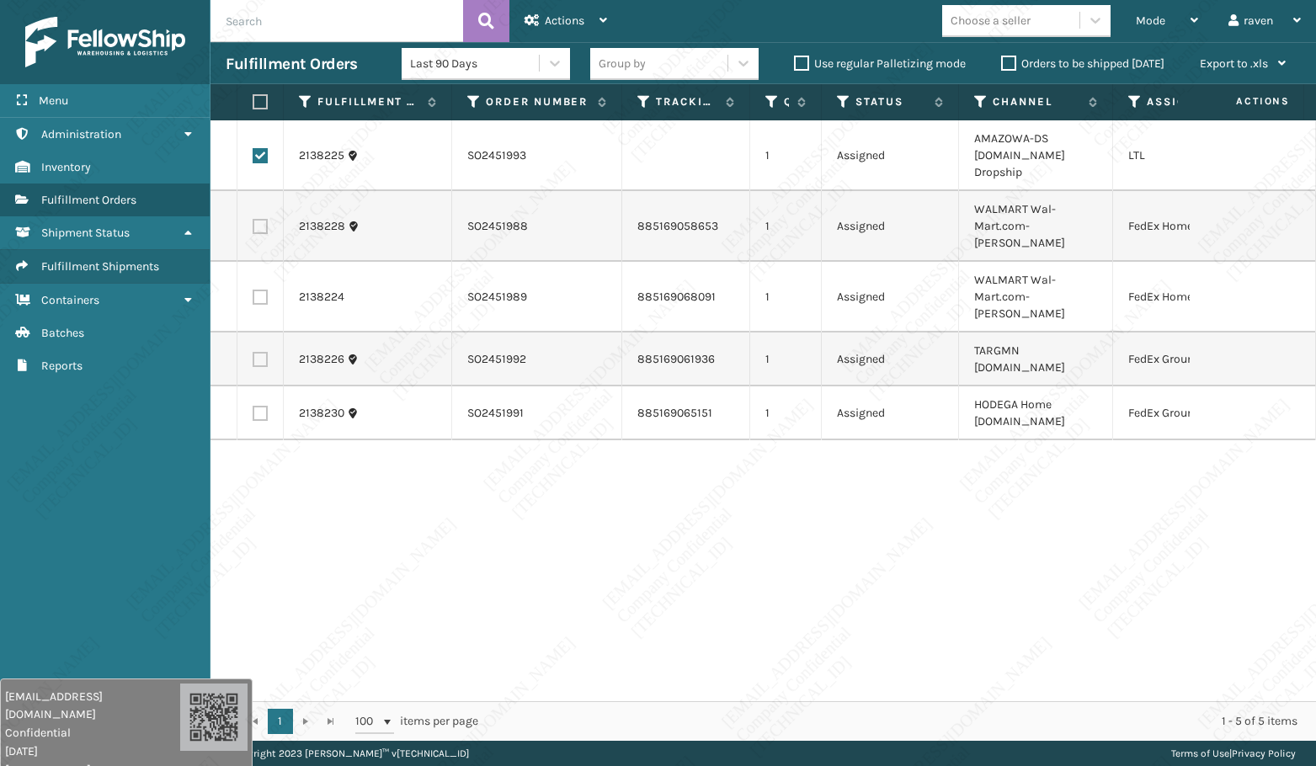
click at [721, 408] on div "2138225 SO2451993 1 Assigned AMAZOWA-DS [DOMAIN_NAME] Dropship LTL 2138228 SO24…" at bounding box center [762, 410] width 1105 height 581
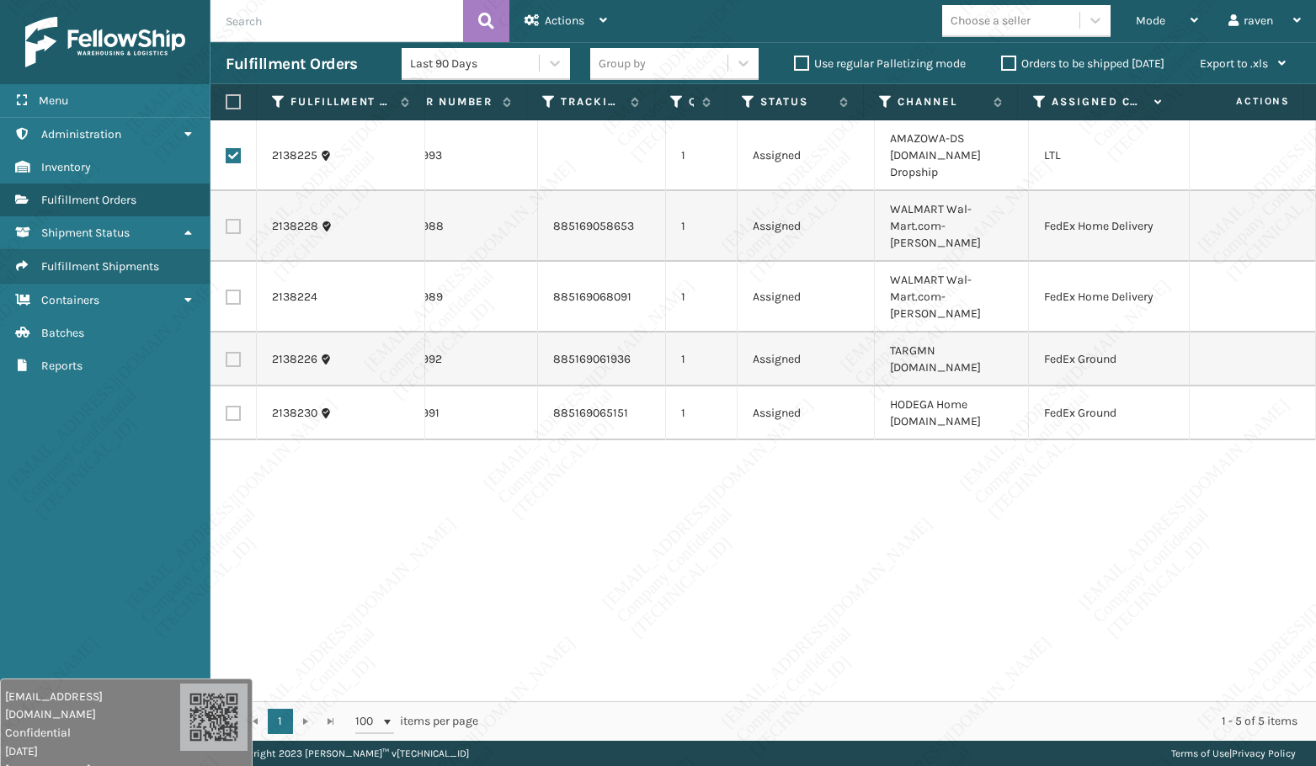
scroll to position [0, 96]
click at [236, 352] on label at bounding box center [233, 359] width 15 height 15
click at [226, 352] on input "checkbox" at bounding box center [226, 357] width 1 height 11
checkbox input "true"
click at [237, 152] on label at bounding box center [233, 155] width 15 height 15
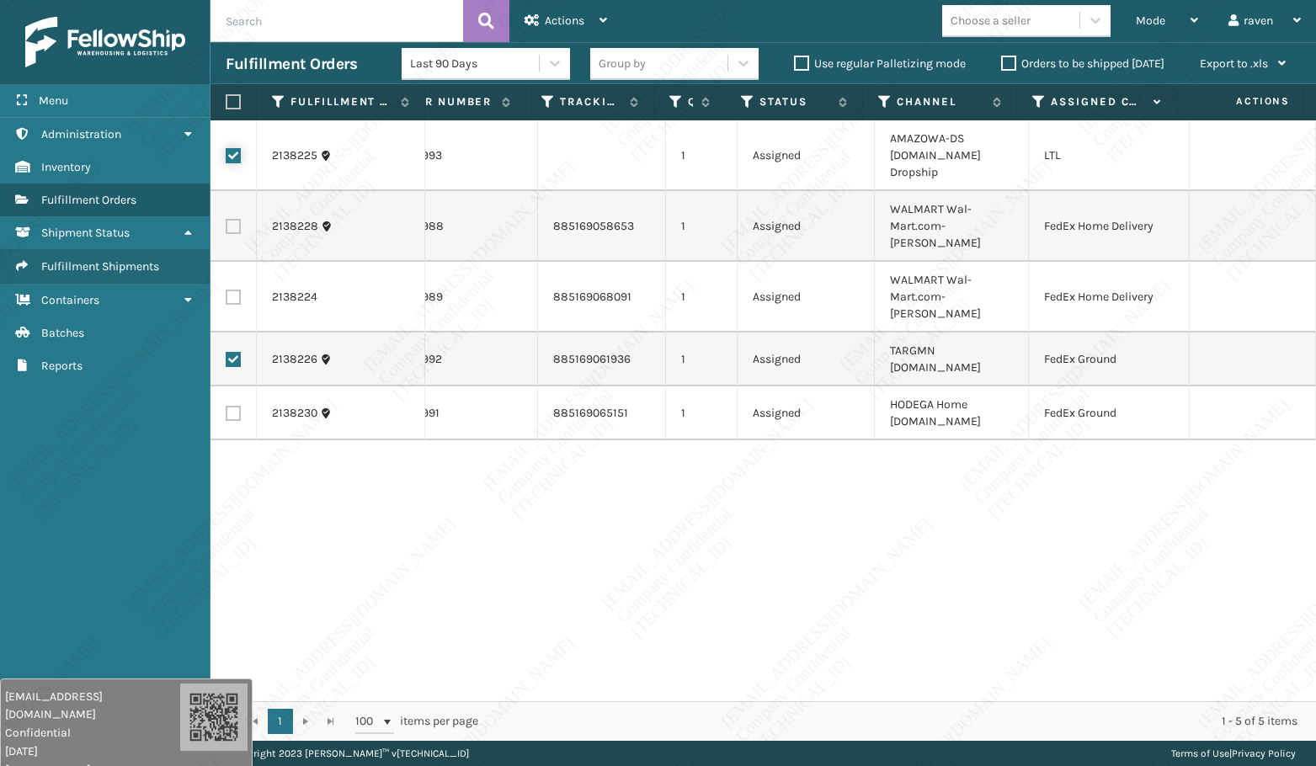
click at [226, 152] on input "checkbox" at bounding box center [226, 153] width 1 height 11
checkbox input "false"
drag, startPoint x: 230, startPoint y: 344, endPoint x: 247, endPoint y: 341, distance: 18.0
click at [231, 406] on label at bounding box center [233, 413] width 15 height 15
click at [226, 406] on input "checkbox" at bounding box center [226, 411] width 1 height 11
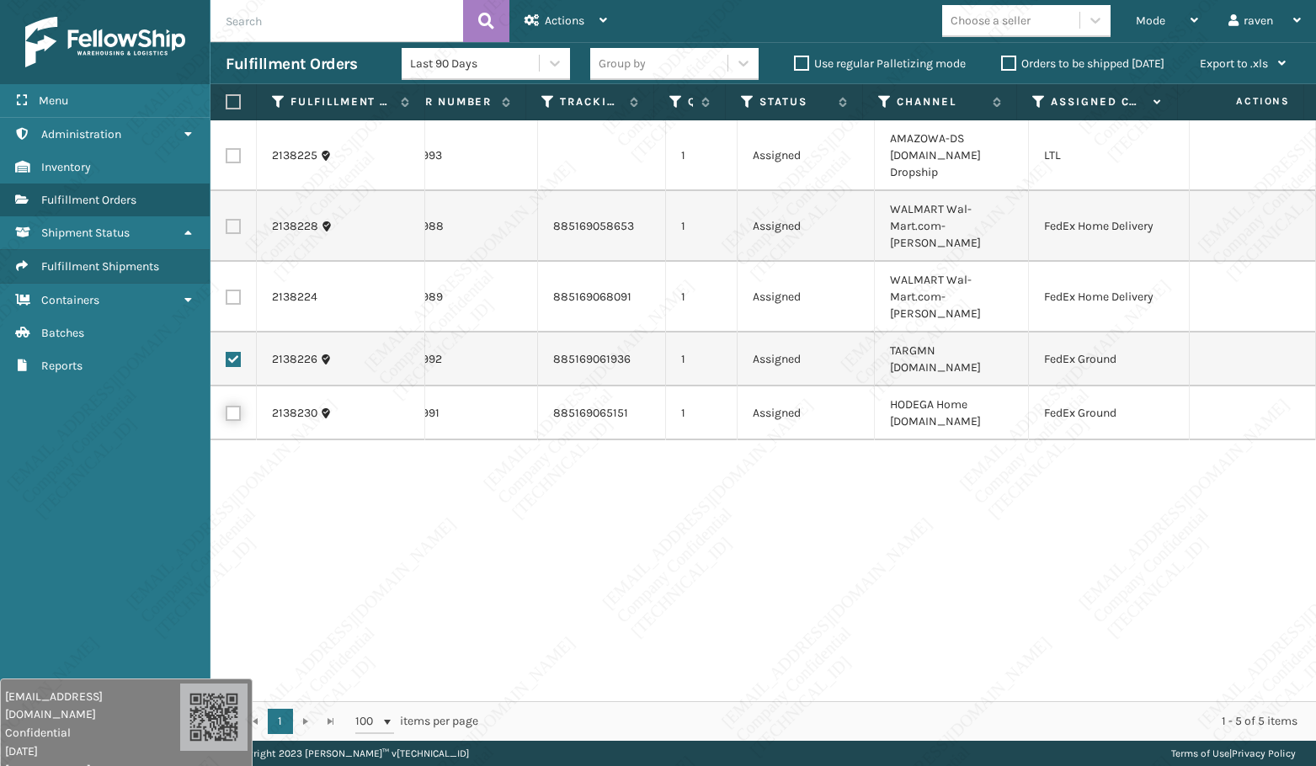
checkbox input "true"
click at [564, 11] on div "Actions" at bounding box center [565, 21] width 82 height 42
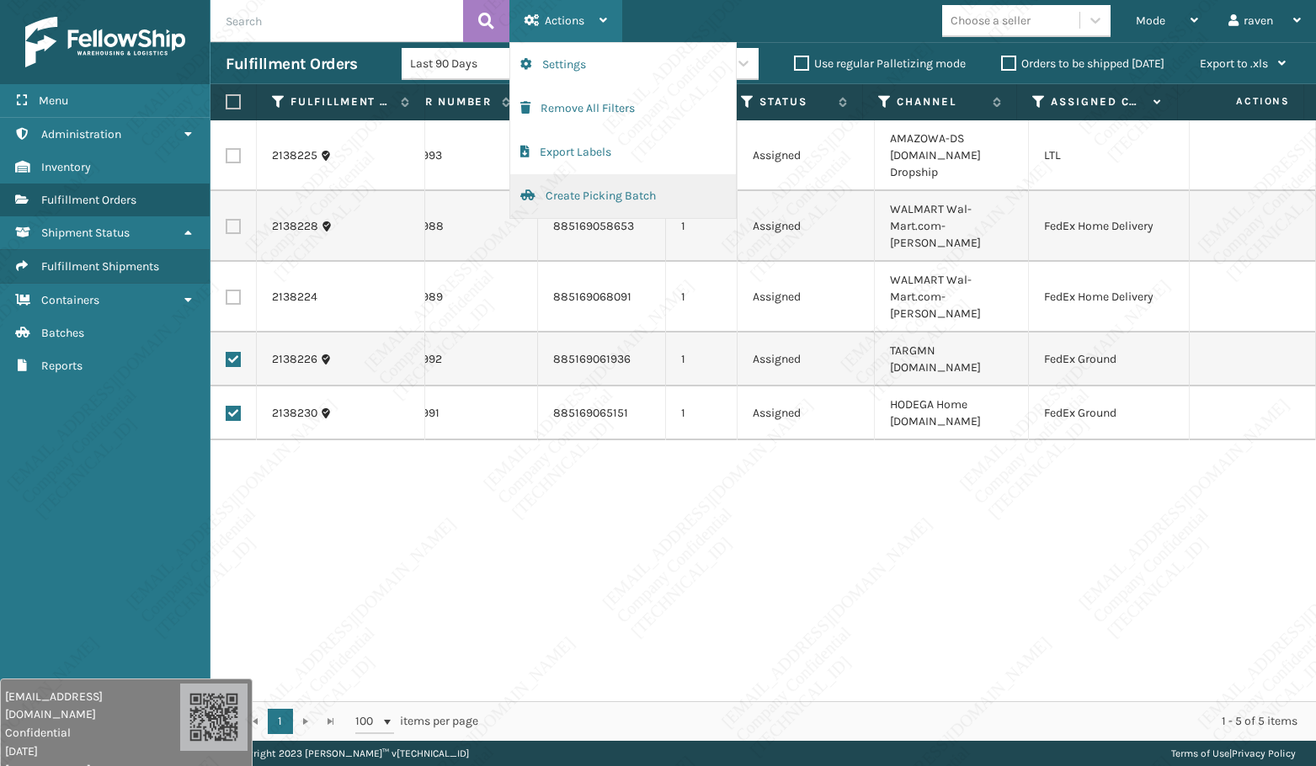
click at [584, 195] on button "Create Picking Batch" at bounding box center [623, 196] width 226 height 44
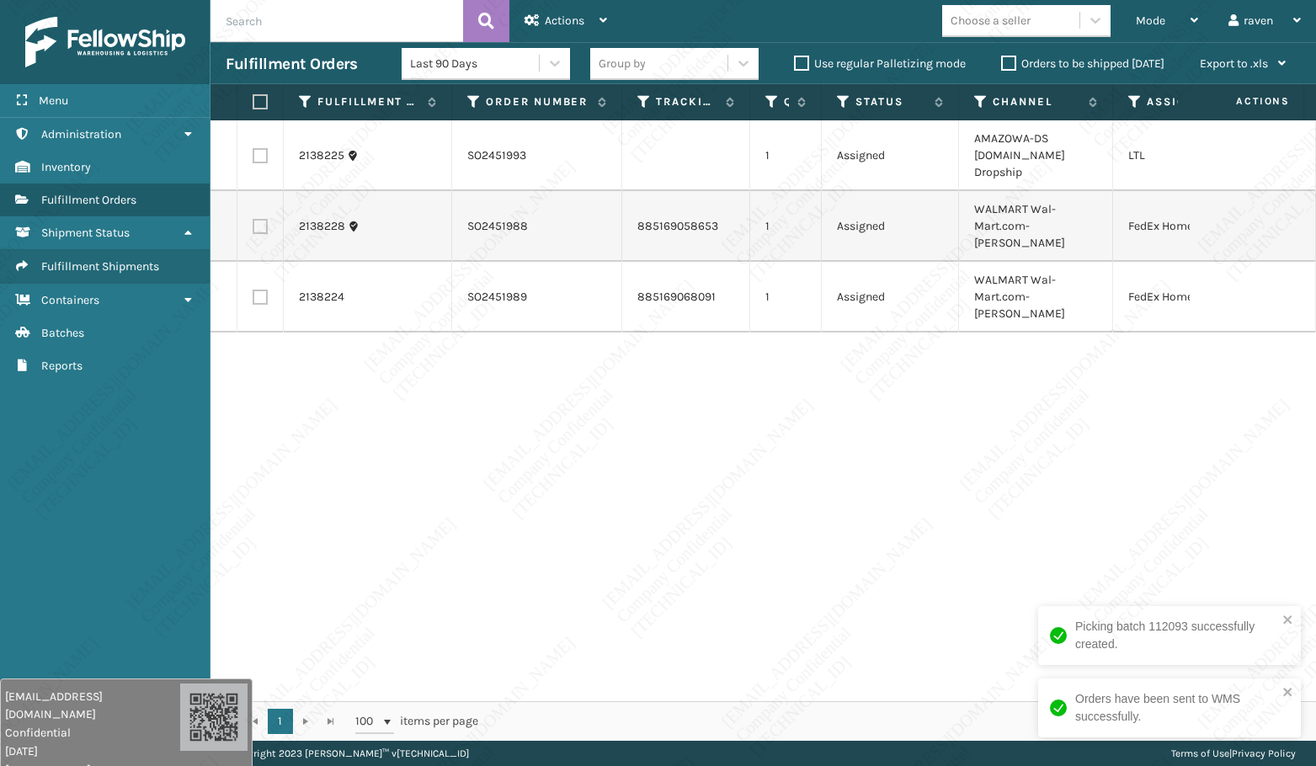
click at [258, 219] on label at bounding box center [260, 226] width 15 height 15
click at [253, 219] on input "checkbox" at bounding box center [253, 224] width 1 height 11
checkbox input "true"
click at [269, 262] on td at bounding box center [260, 297] width 46 height 71
click at [259, 290] on label at bounding box center [260, 297] width 15 height 15
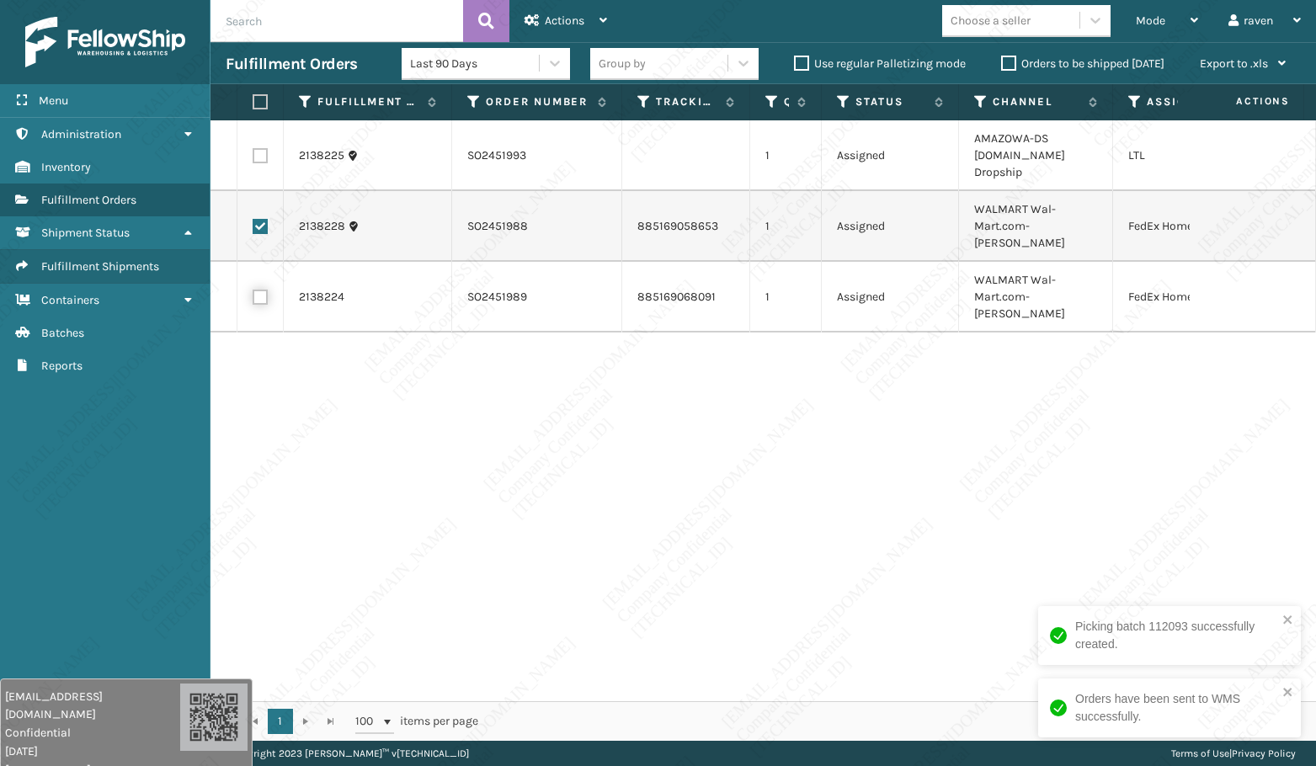
click at [253, 290] on input "checkbox" at bounding box center [253, 295] width 1 height 11
checkbox input "true"
click at [568, 16] on span "Actions" at bounding box center [565, 20] width 40 height 14
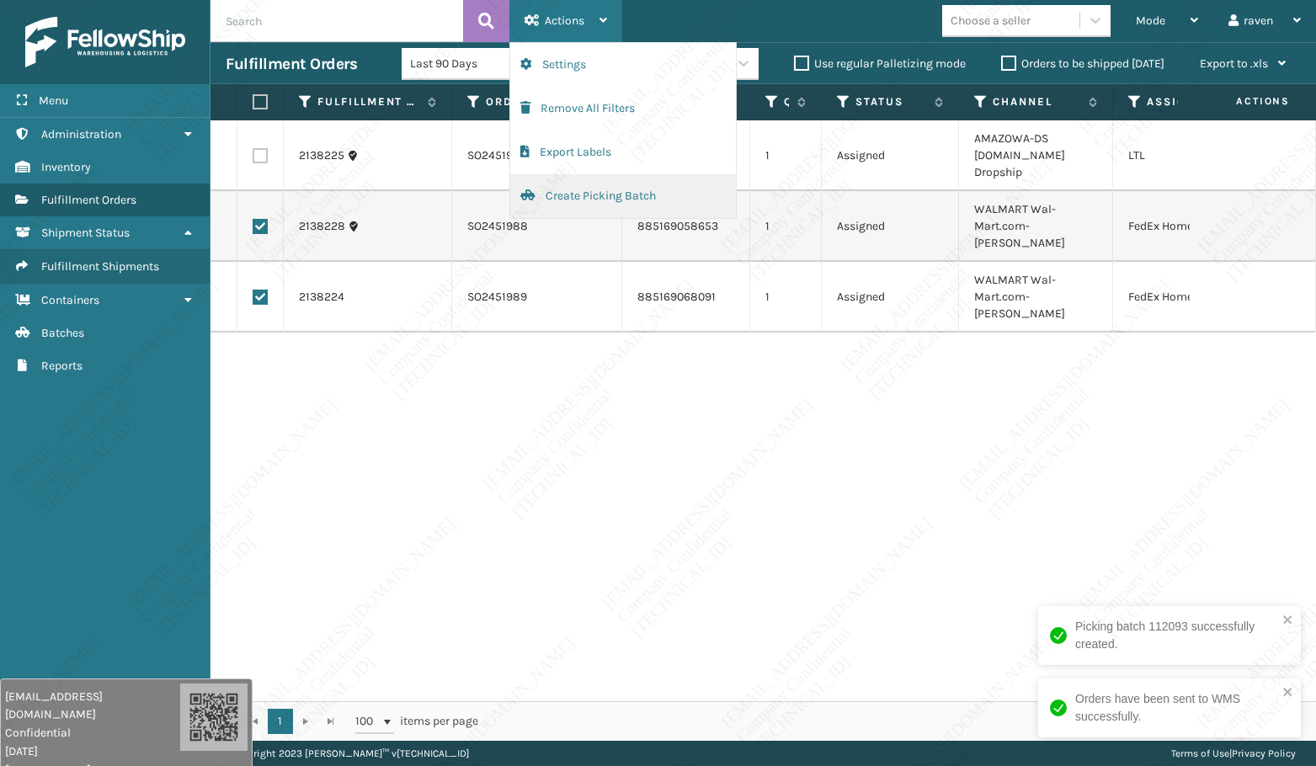
click at [589, 195] on button "Create Picking Batch" at bounding box center [623, 196] width 226 height 44
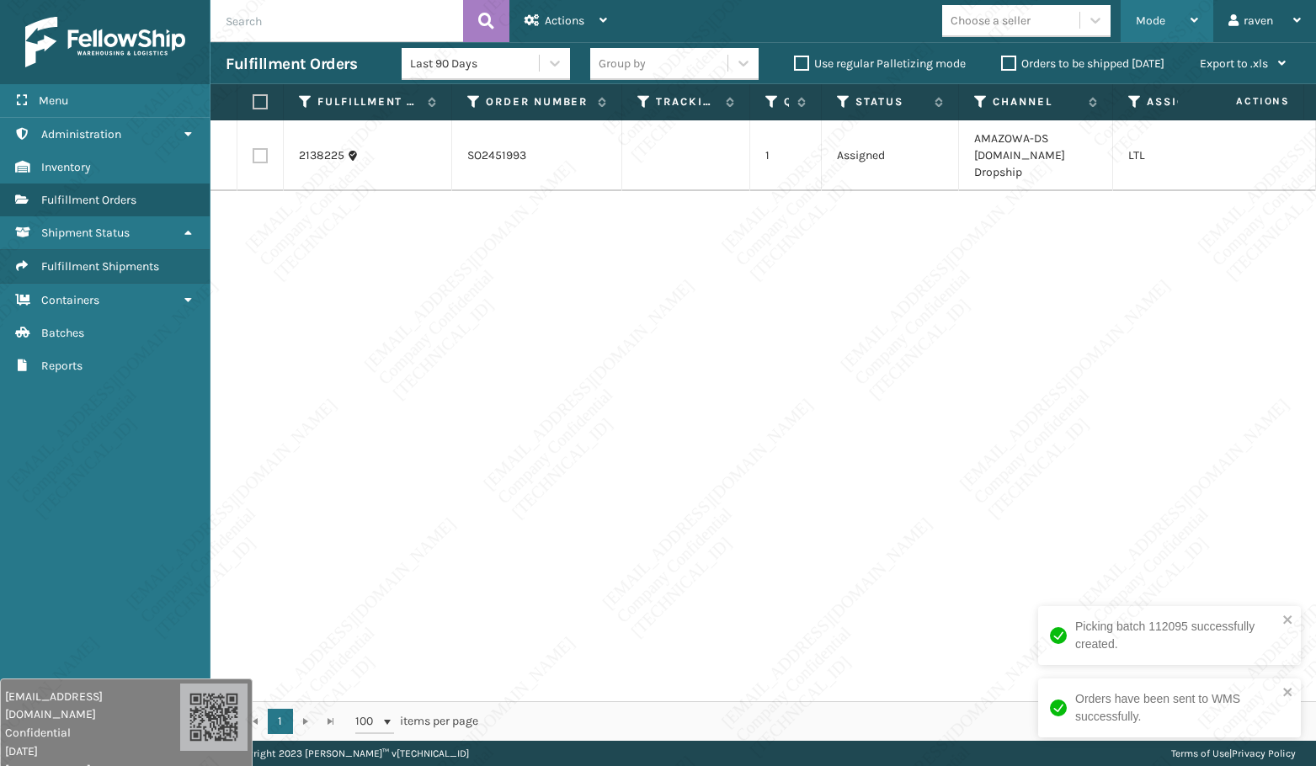
click at [1147, 19] on span "Mode" at bounding box center [1150, 20] width 29 height 14
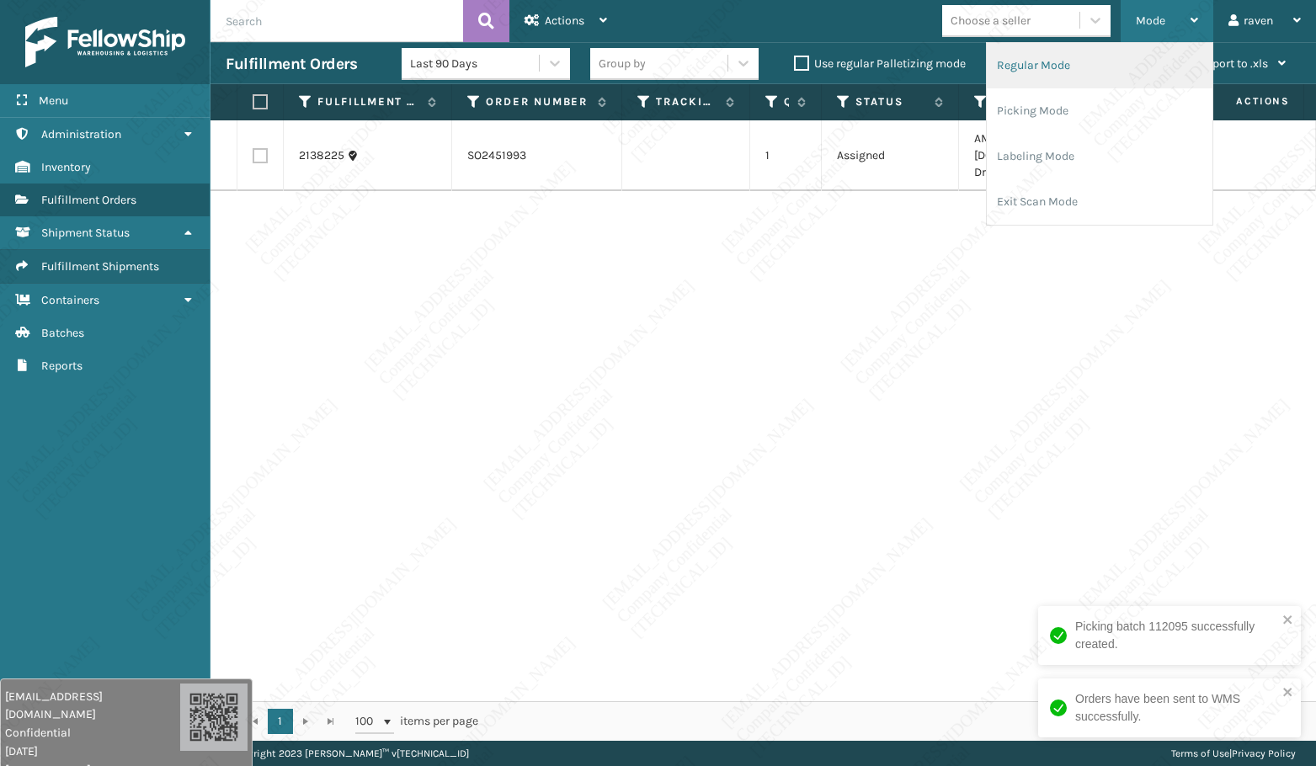
click at [1131, 83] on li "Regular Mode" at bounding box center [1100, 65] width 226 height 45
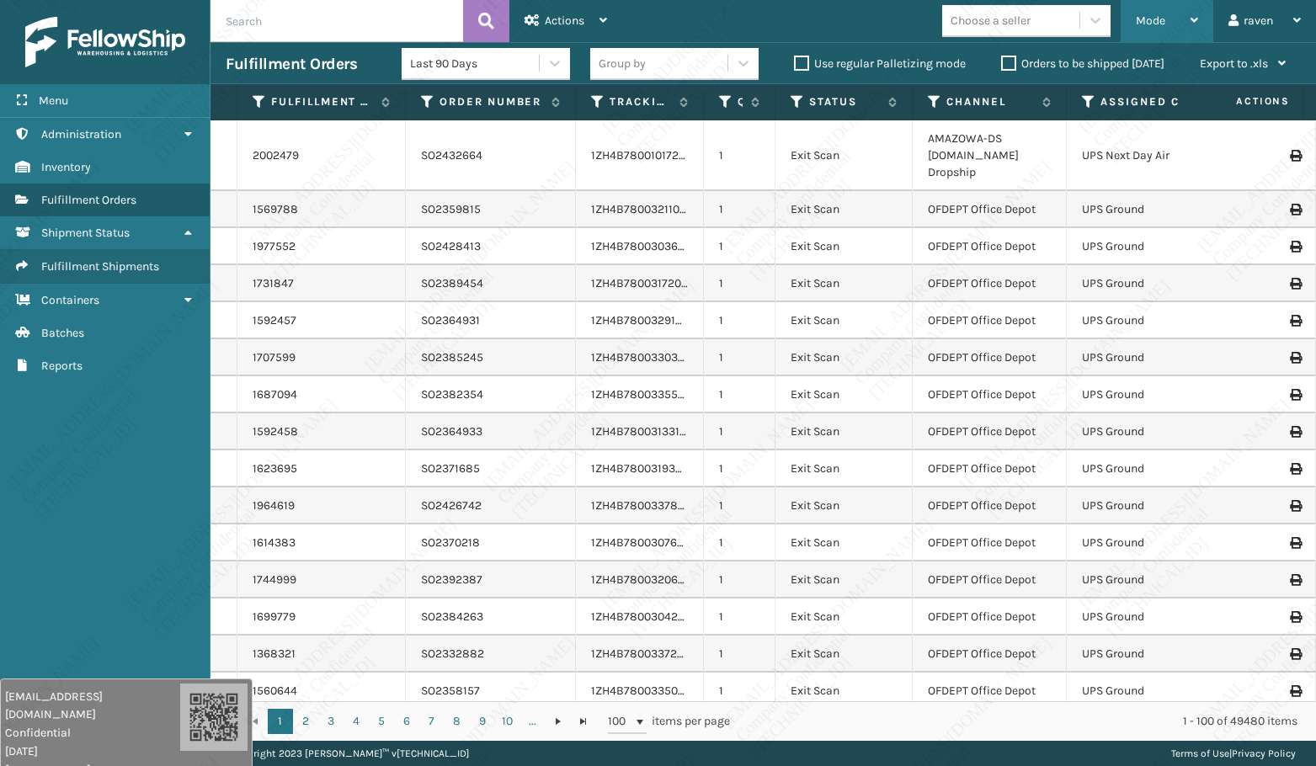
click at [1192, 28] on div "Mode" at bounding box center [1167, 21] width 62 height 42
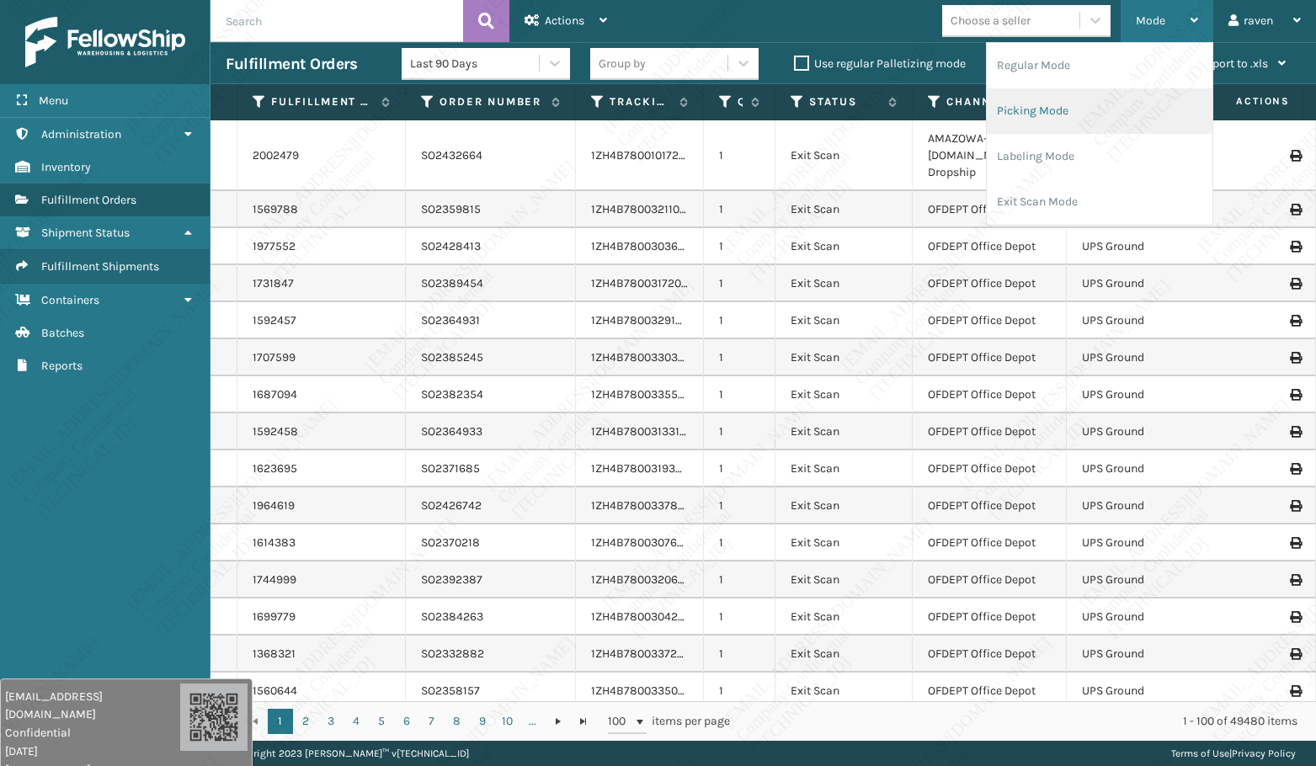
click at [1058, 103] on li "Picking Mode" at bounding box center [1100, 110] width 226 height 45
